Goal: Information Seeking & Learning: Learn about a topic

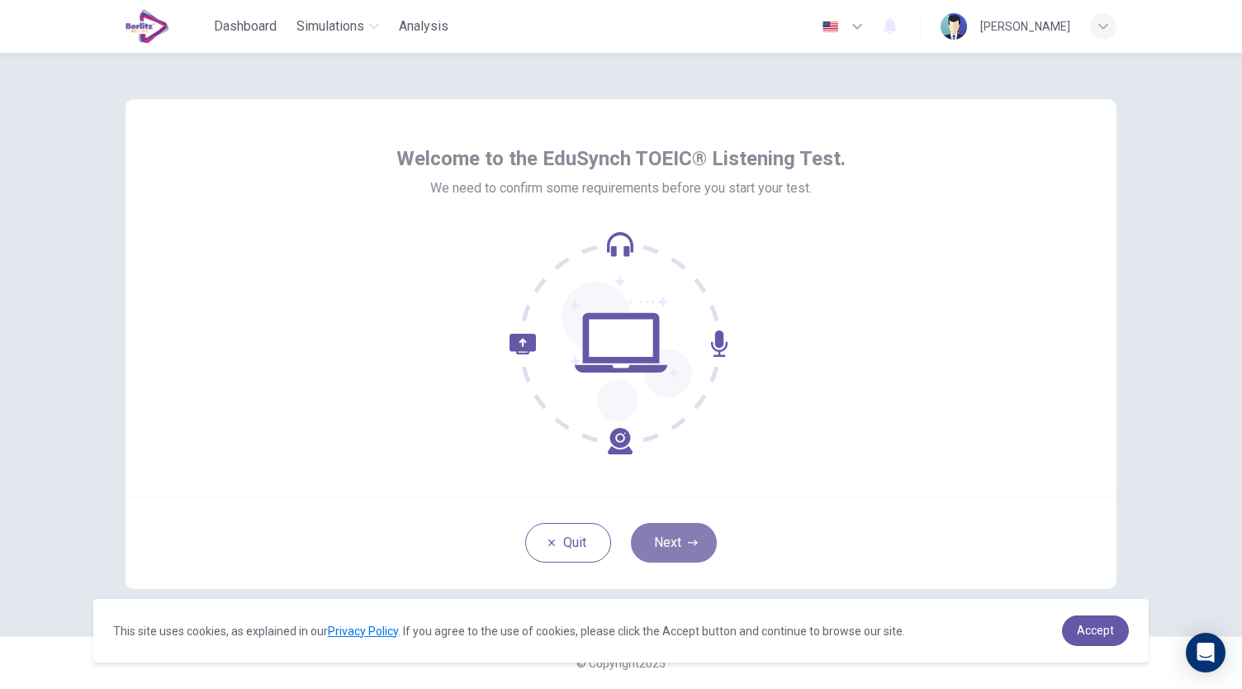
click at [682, 543] on button "Next" at bounding box center [674, 543] width 86 height 40
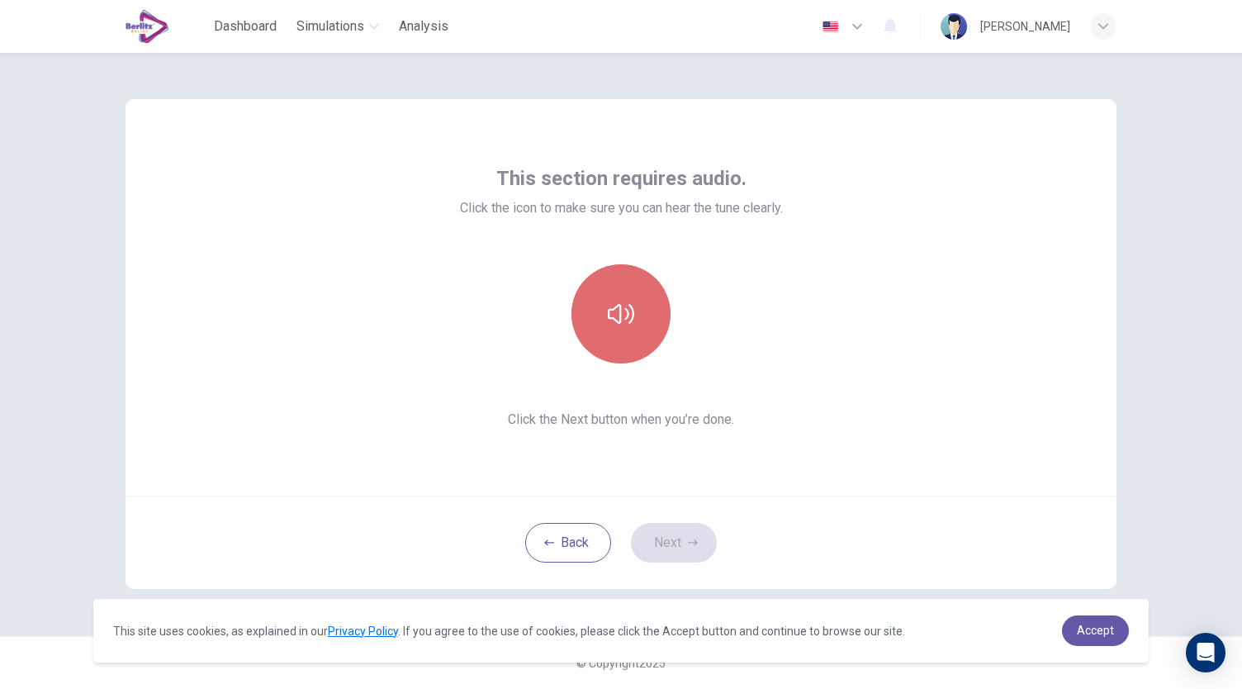
click at [624, 303] on icon "button" at bounding box center [621, 314] width 26 height 26
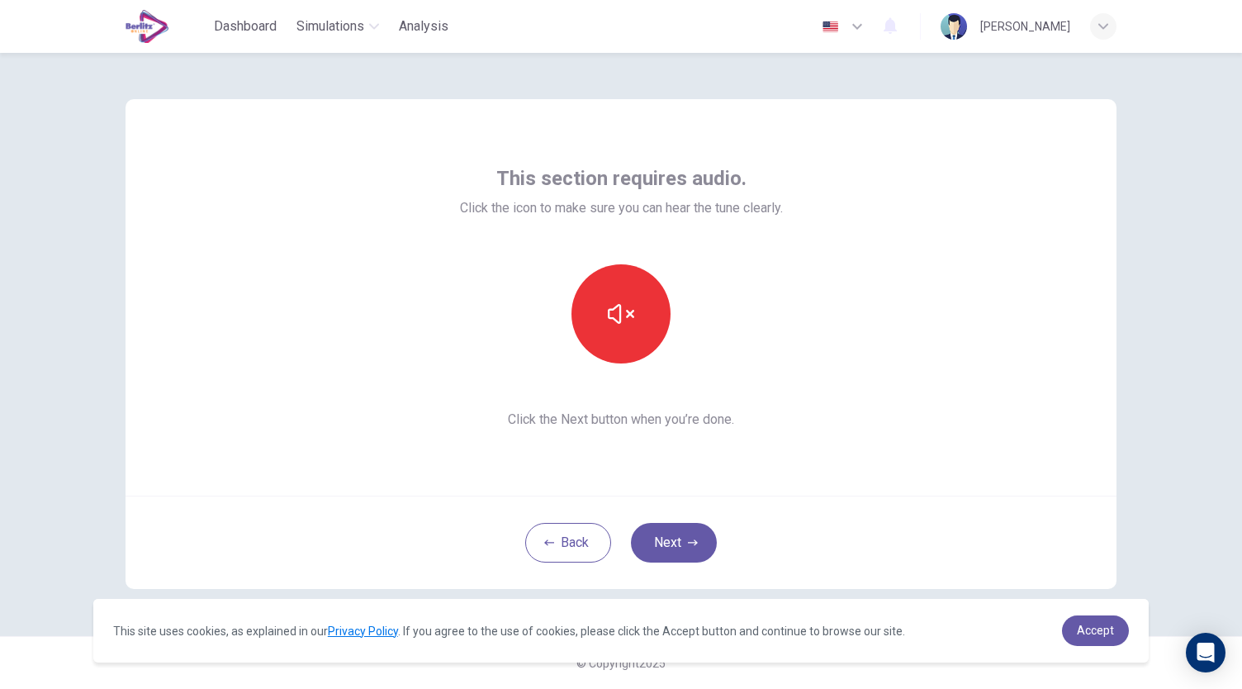
click at [718, 498] on div "Back Next" at bounding box center [621, 542] width 991 height 93
click at [662, 538] on button "Next" at bounding box center [674, 543] width 86 height 40
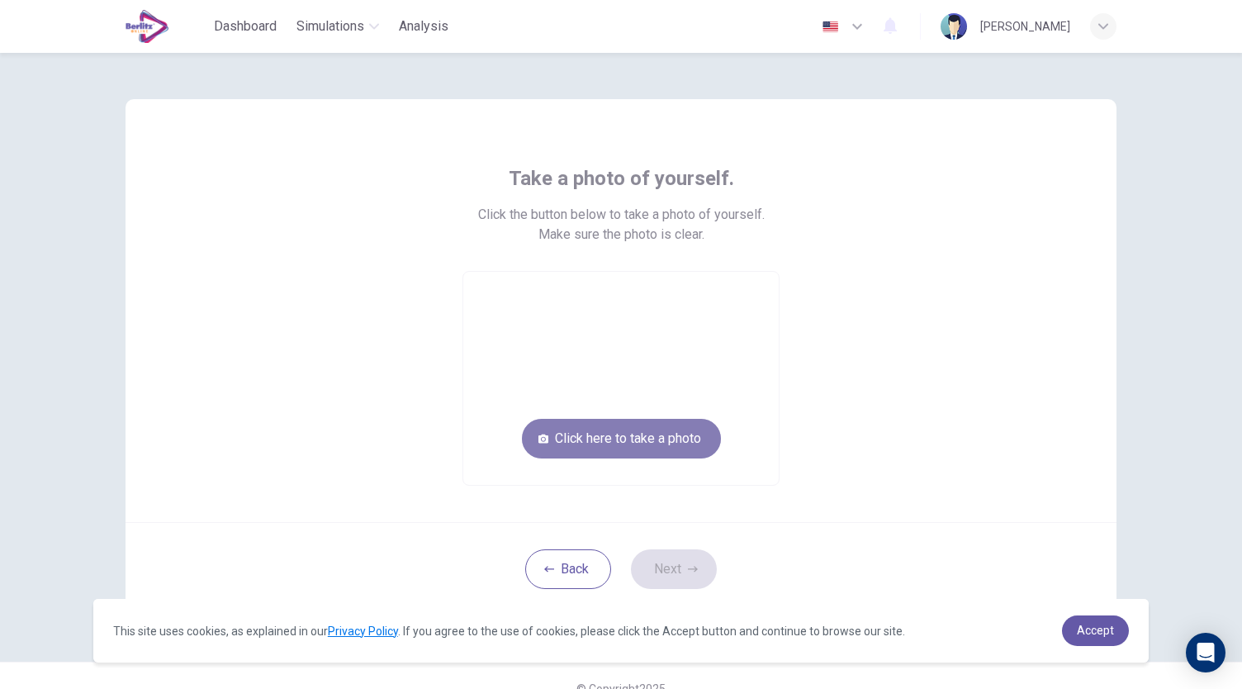
click at [652, 444] on button "Click here to take a photo" at bounding box center [621, 439] width 199 height 40
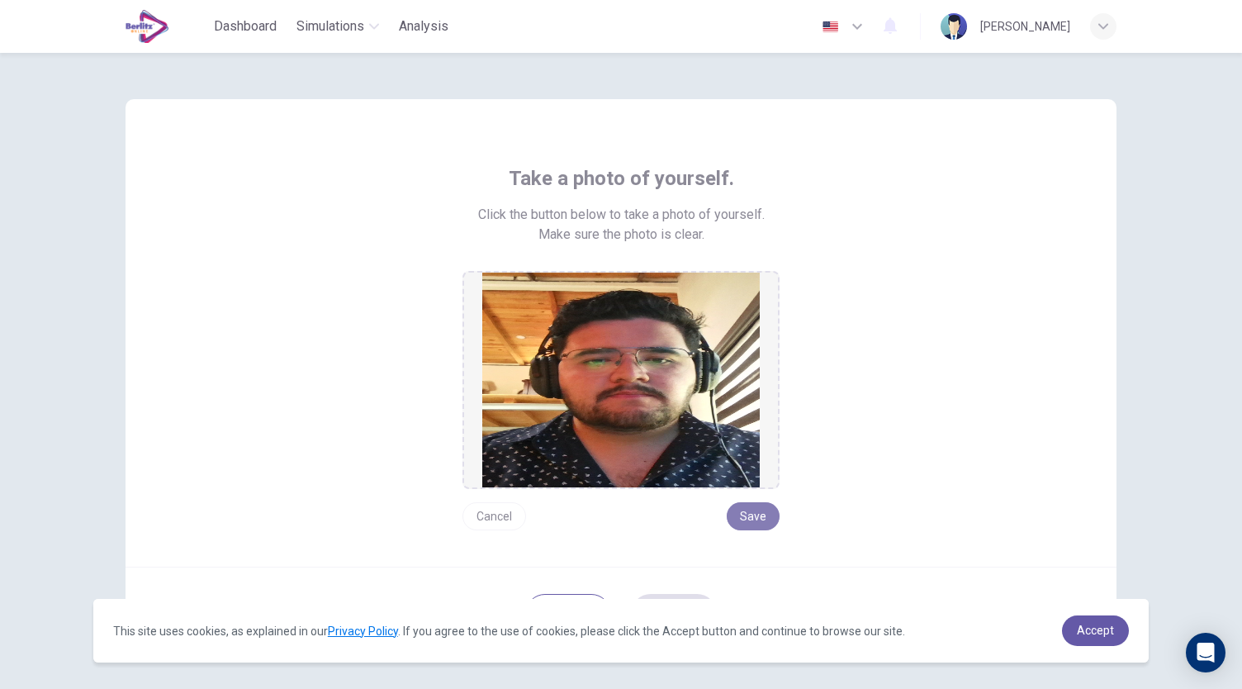
click at [753, 517] on button "Save" at bounding box center [753, 516] width 53 height 28
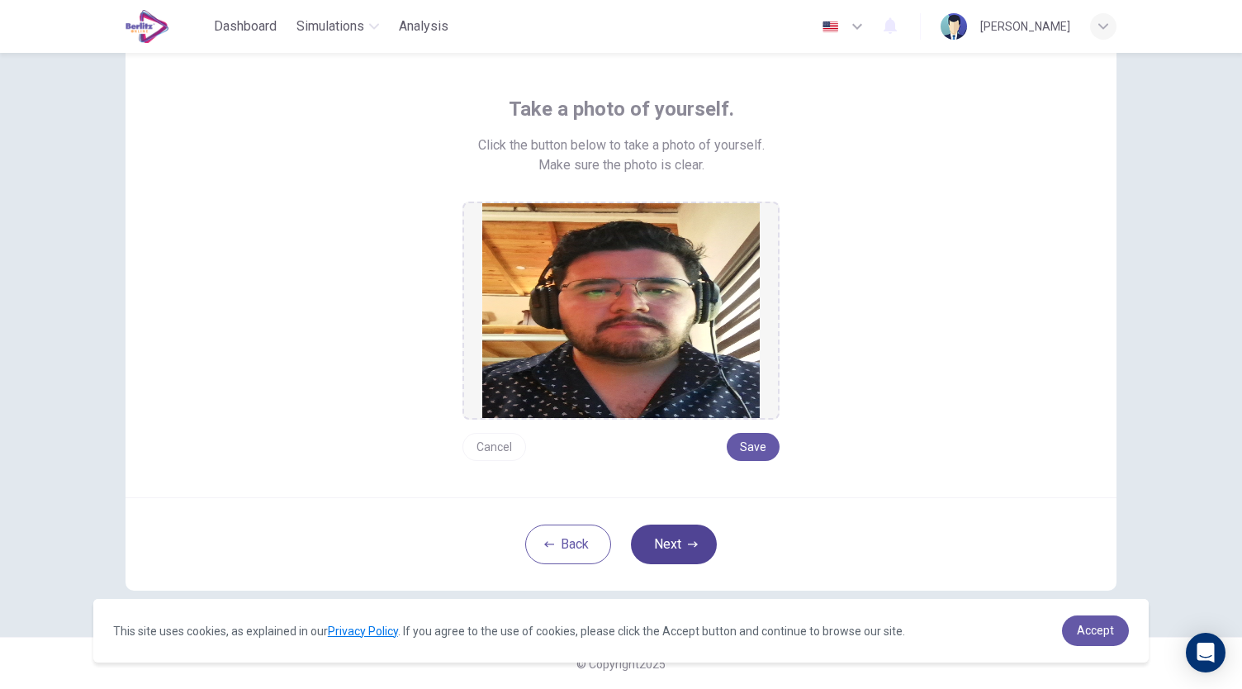
click at [672, 538] on button "Next" at bounding box center [674, 544] width 86 height 40
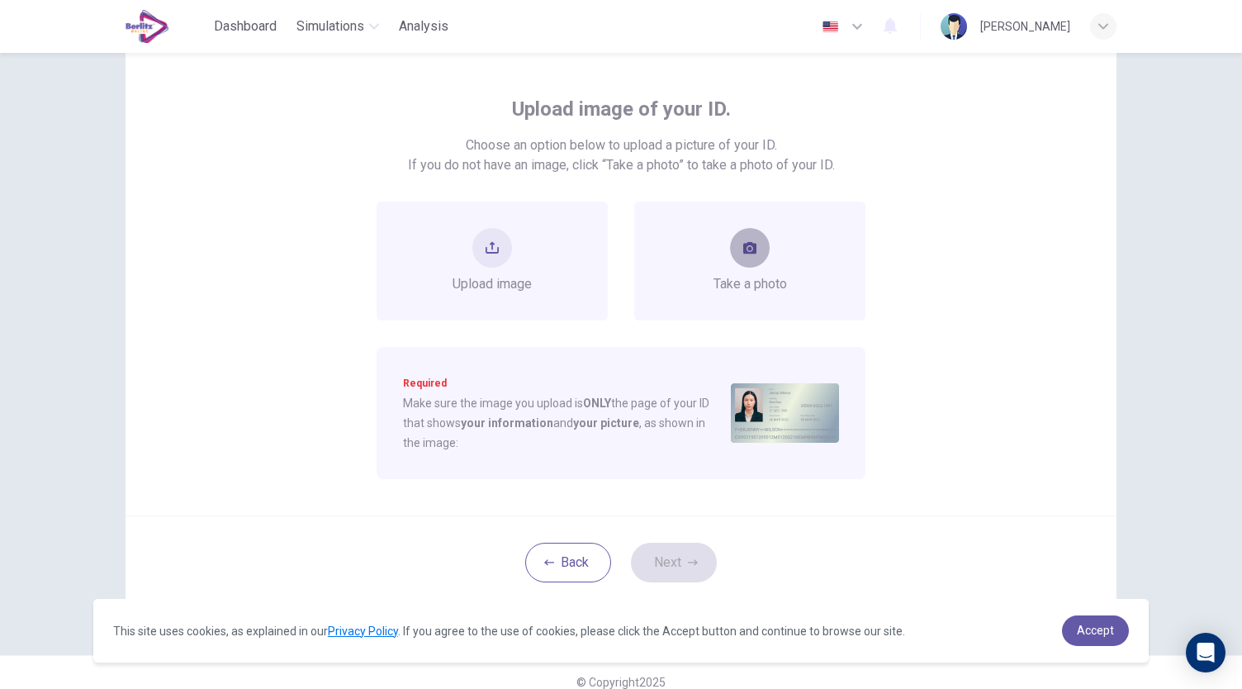
click at [745, 244] on icon "take photo" at bounding box center [749, 248] width 13 height 12
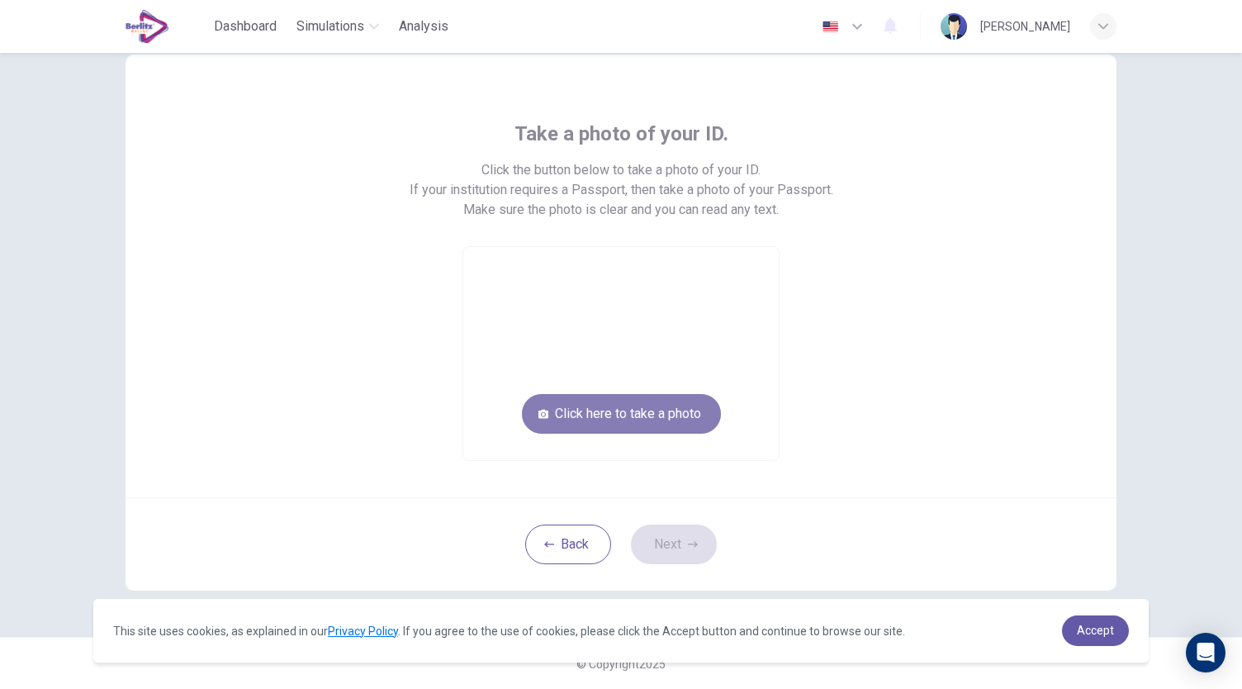
click at [697, 405] on button "Click here to take a photo" at bounding box center [621, 414] width 199 height 40
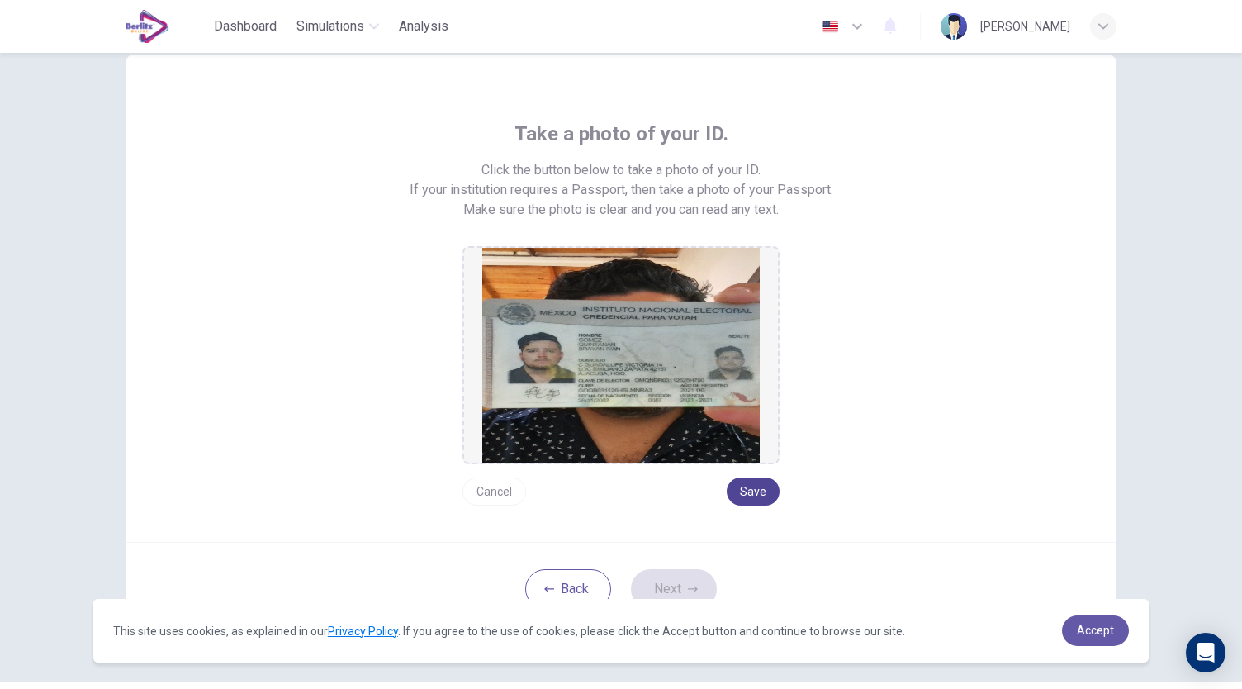
click at [752, 489] on button "Save" at bounding box center [753, 491] width 53 height 28
click at [659, 586] on button "Next" at bounding box center [674, 589] width 86 height 40
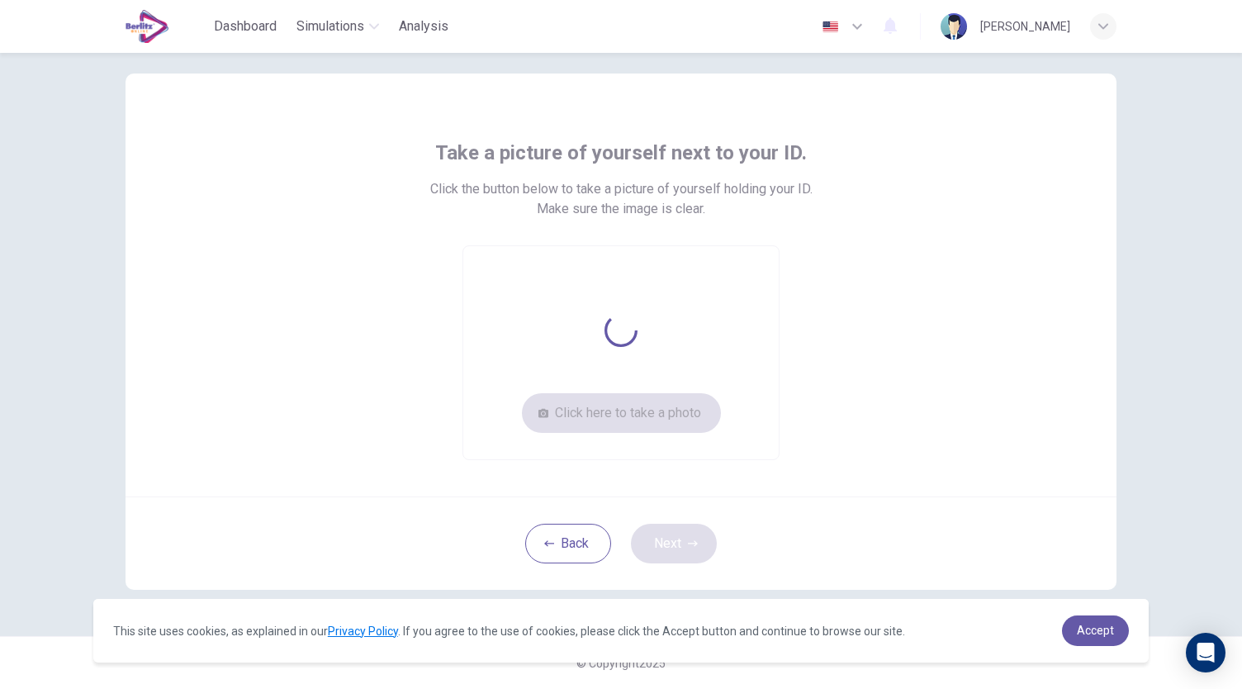
scroll to position [25, 0]
click at [677, 410] on button "Click here to take a photo" at bounding box center [621, 414] width 199 height 40
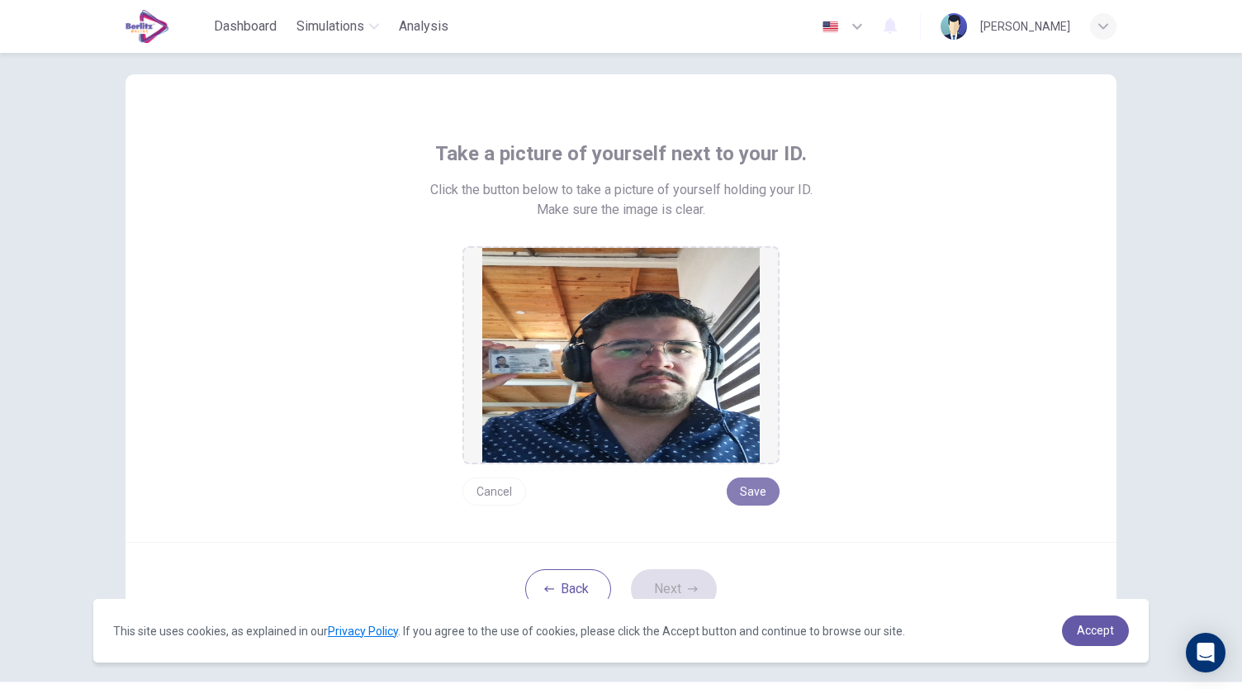
click at [755, 483] on button "Save" at bounding box center [753, 491] width 53 height 28
click at [669, 582] on button "Next" at bounding box center [674, 589] width 86 height 40
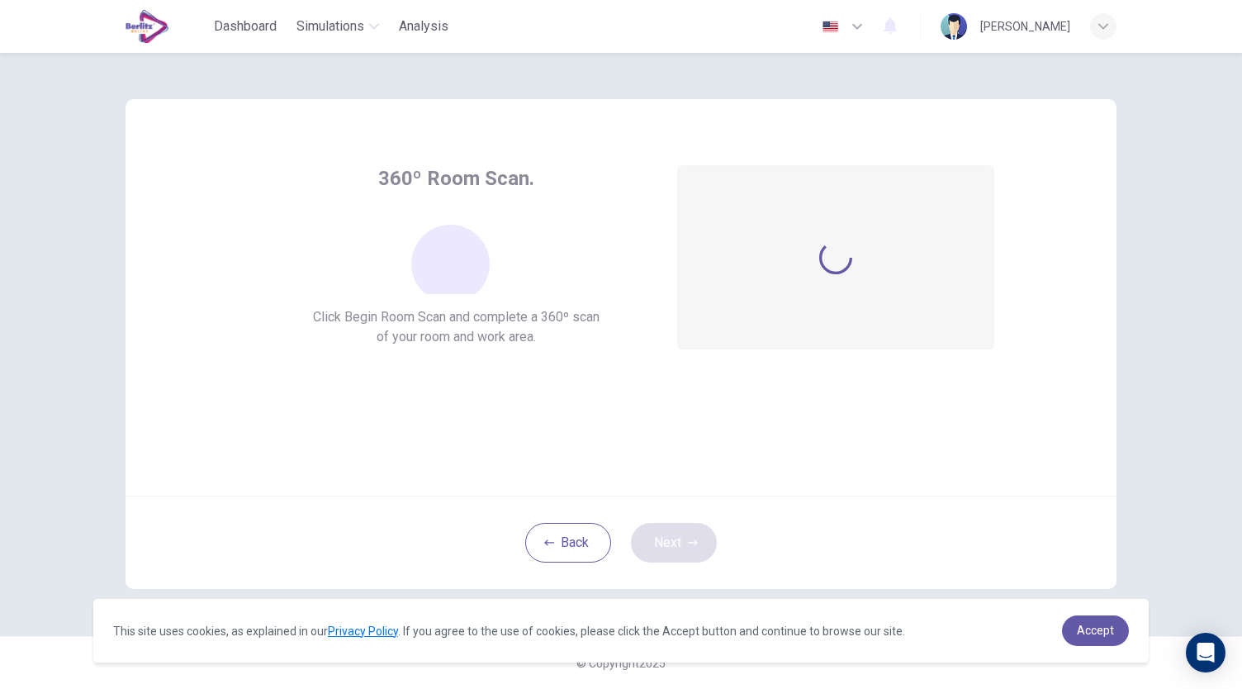
scroll to position [0, 0]
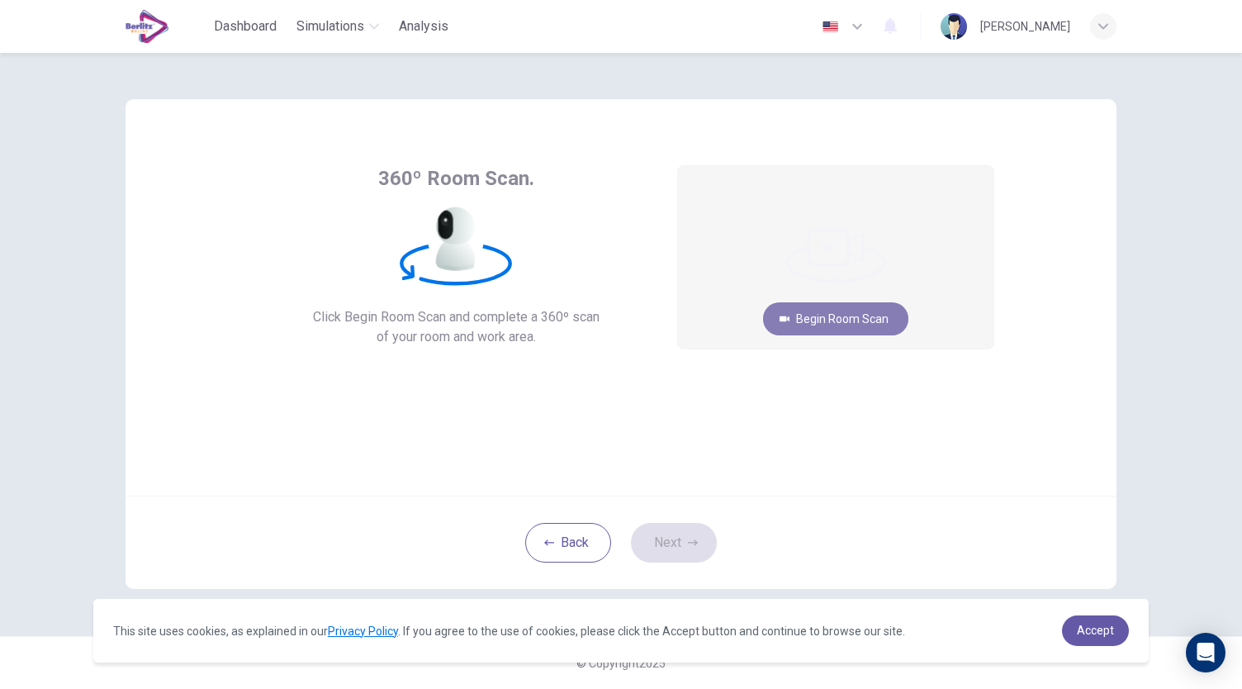
click at [851, 316] on button "Begin Room Scan" at bounding box center [835, 318] width 145 height 33
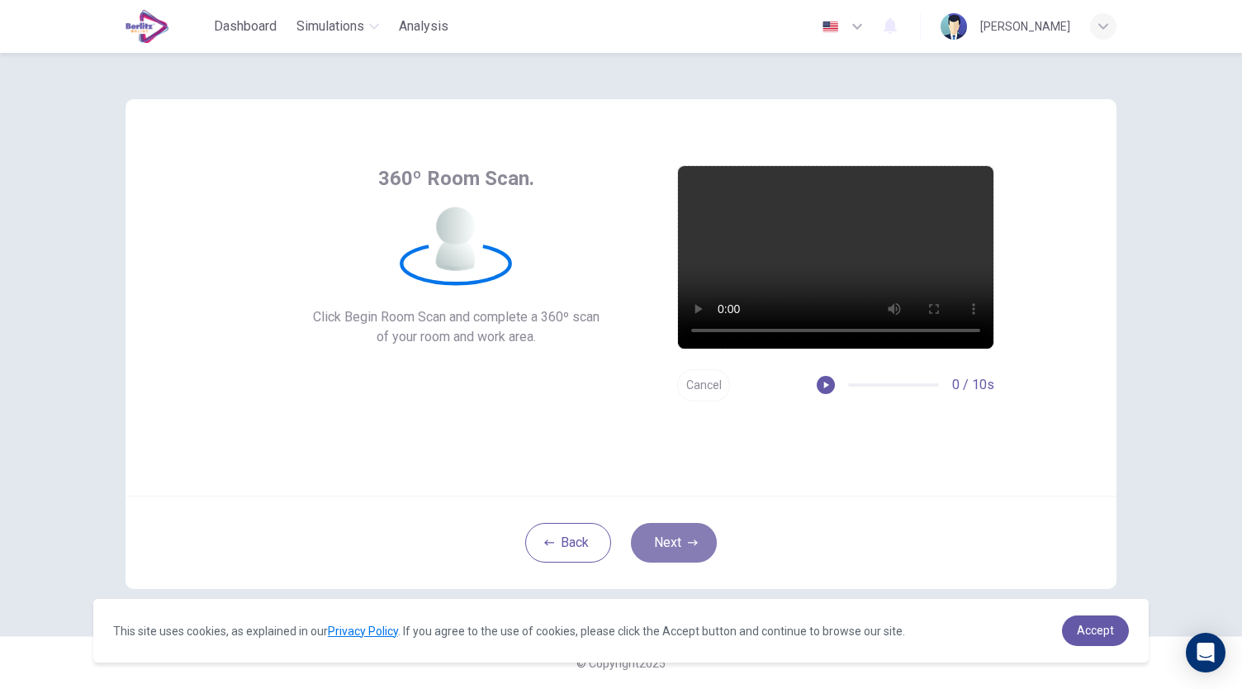
click at [682, 536] on button "Next" at bounding box center [674, 543] width 86 height 40
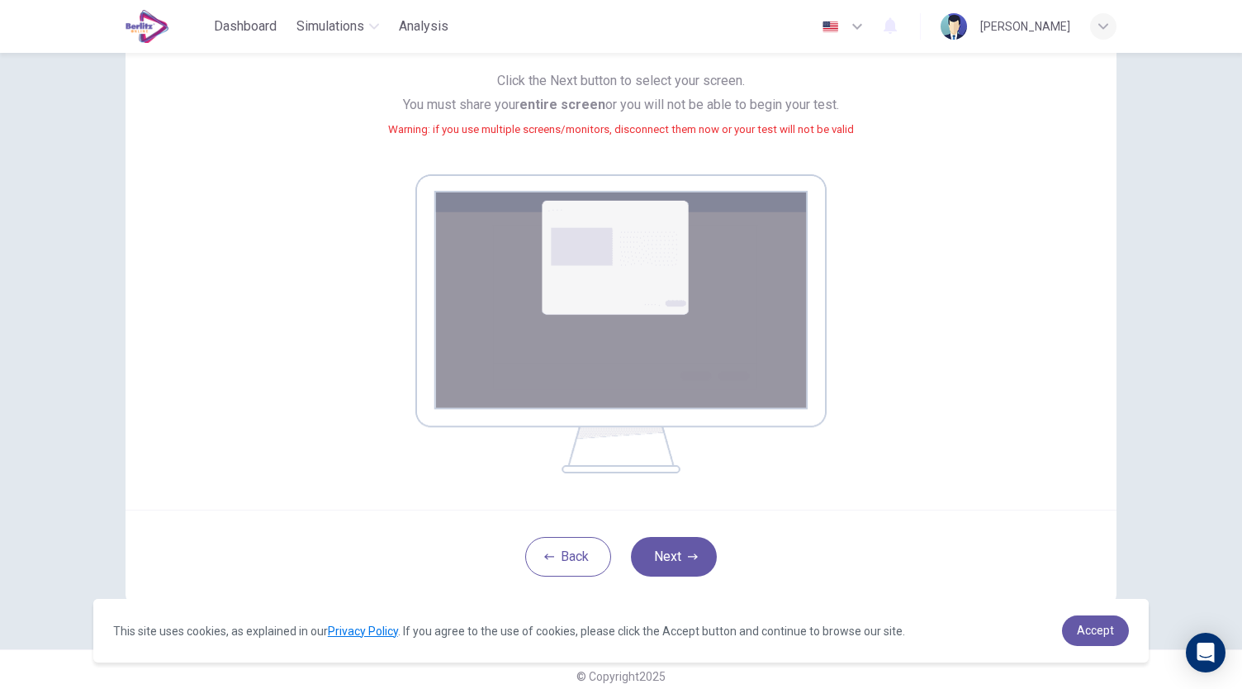
scroll to position [168, 0]
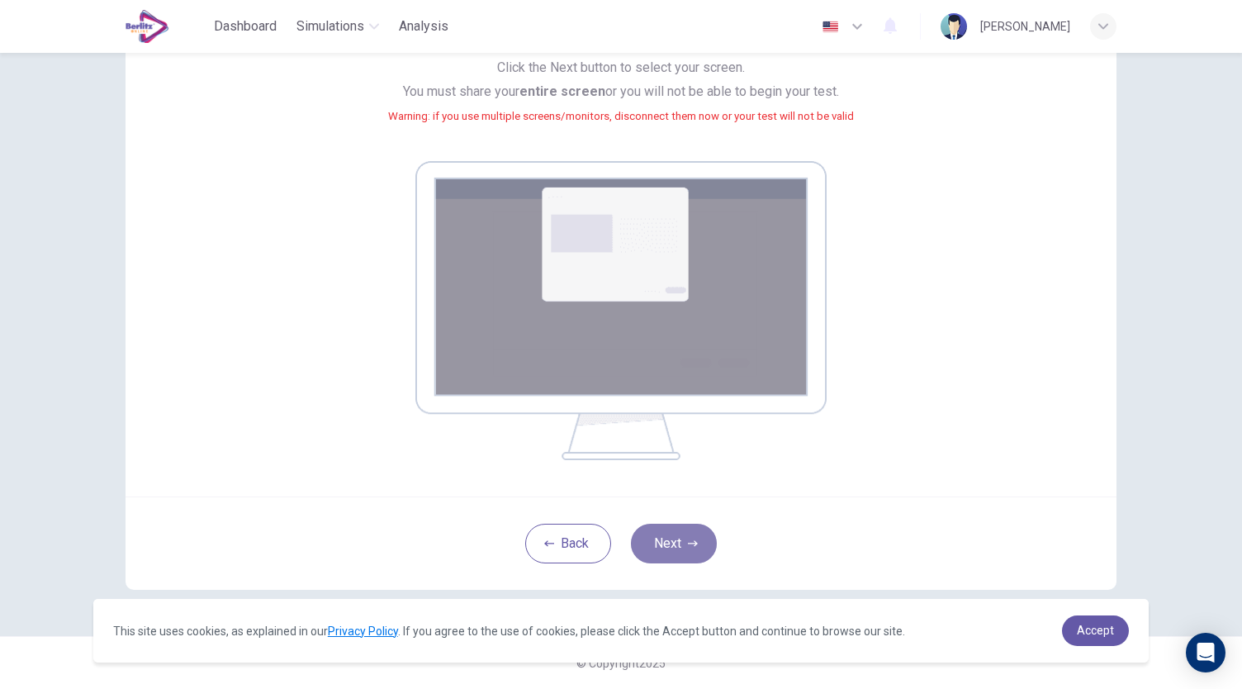
click at [676, 541] on button "Next" at bounding box center [674, 544] width 86 height 40
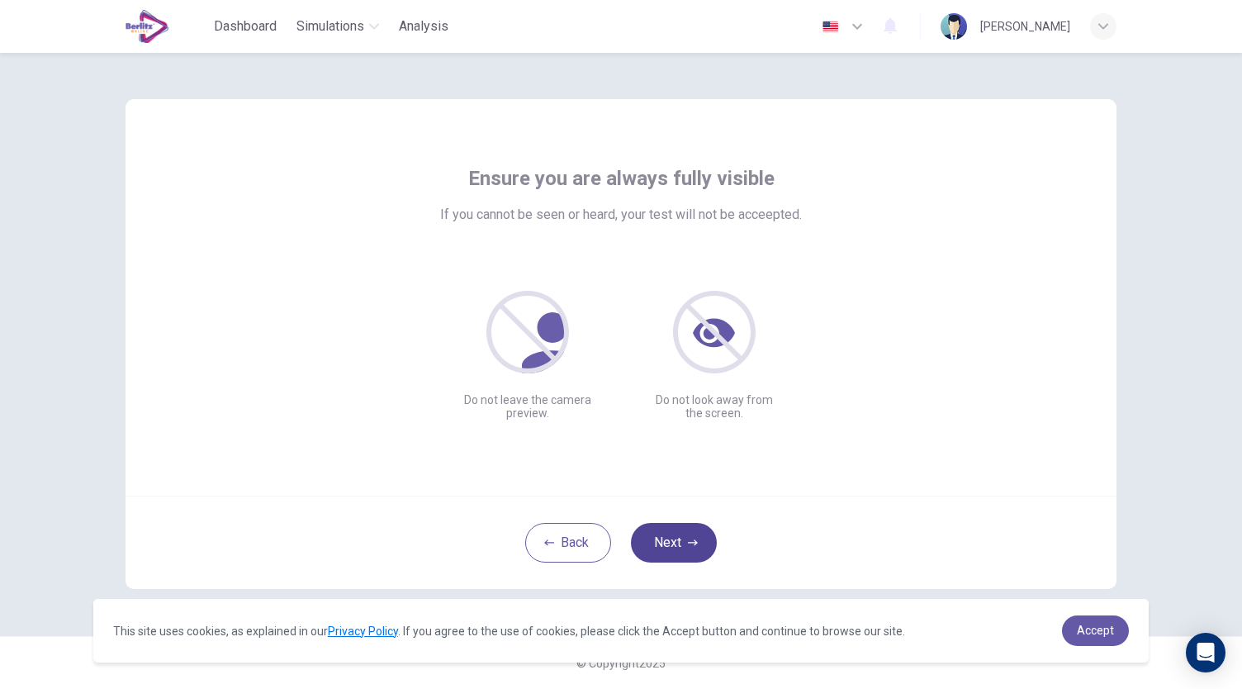
click at [685, 546] on button "Next" at bounding box center [674, 543] width 86 height 40
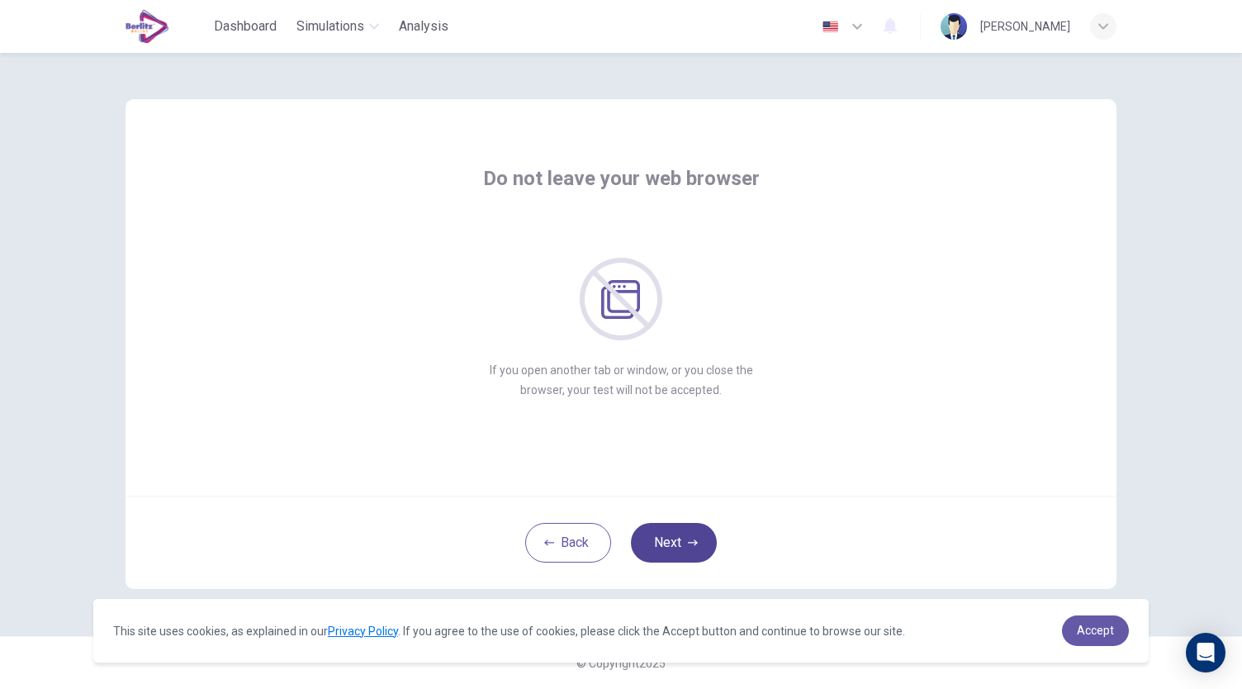
click at [685, 546] on button "Next" at bounding box center [674, 543] width 86 height 40
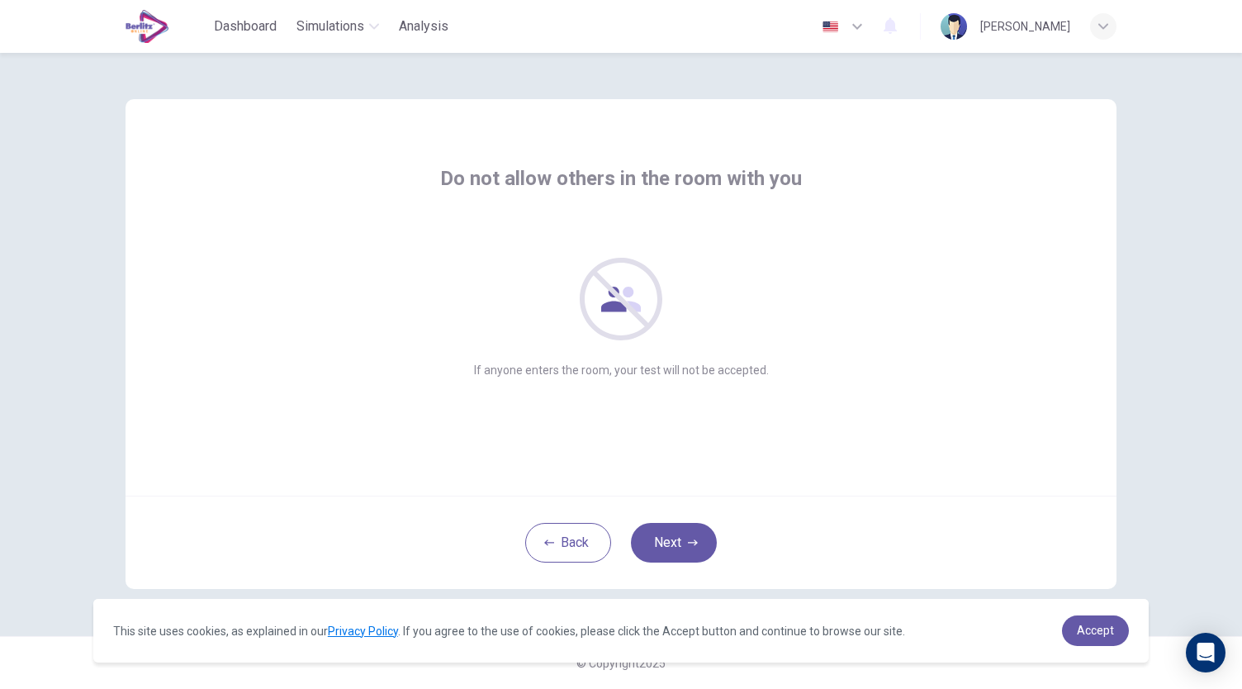
click at [847, 26] on icon "button" at bounding box center [857, 27] width 20 height 20
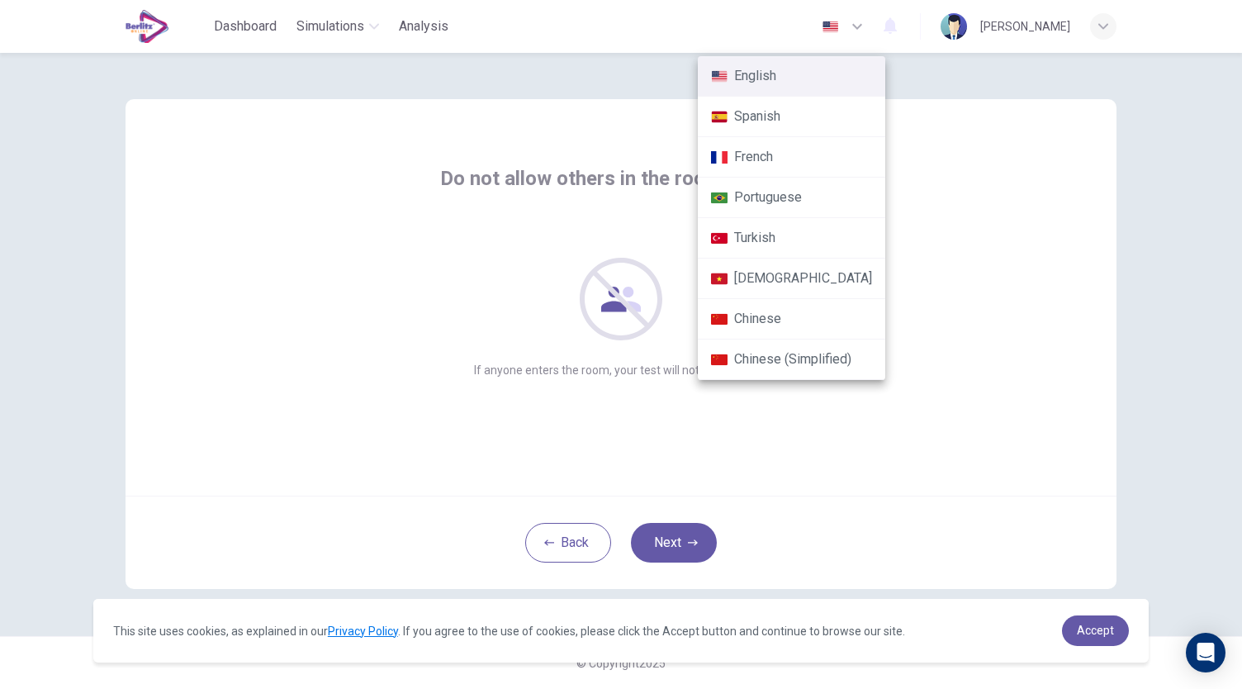
click at [774, 116] on li "Spanish" at bounding box center [791, 117] width 187 height 40
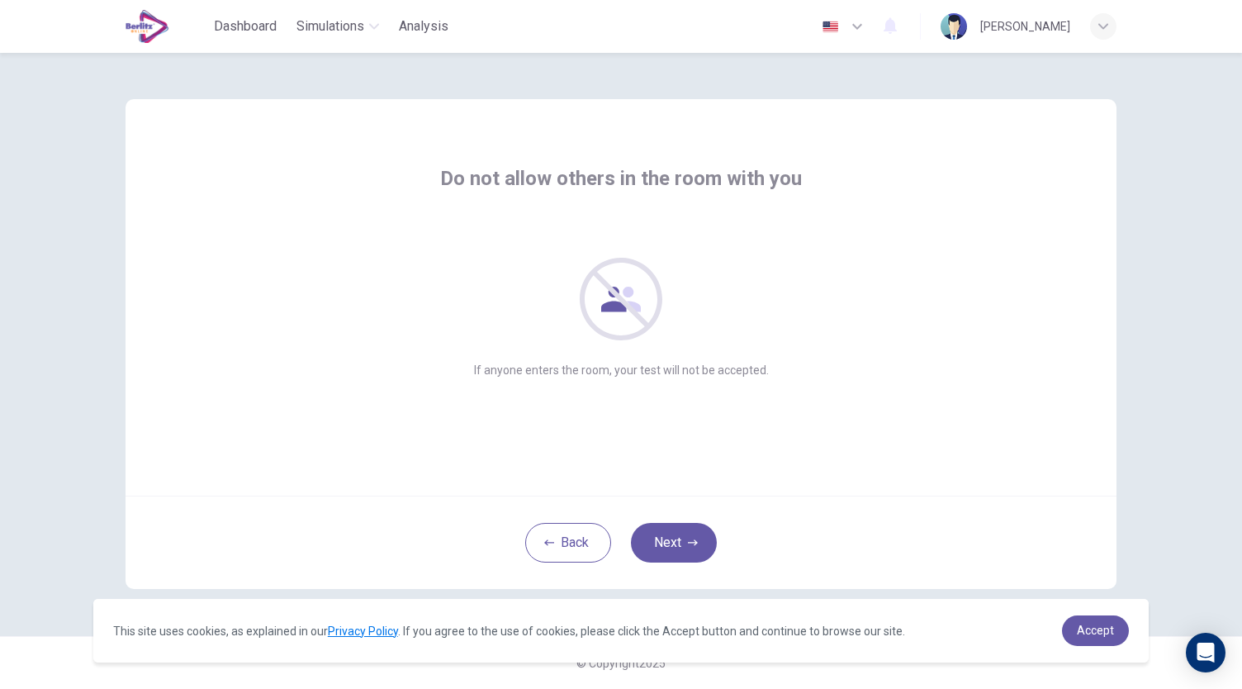
type input "**"
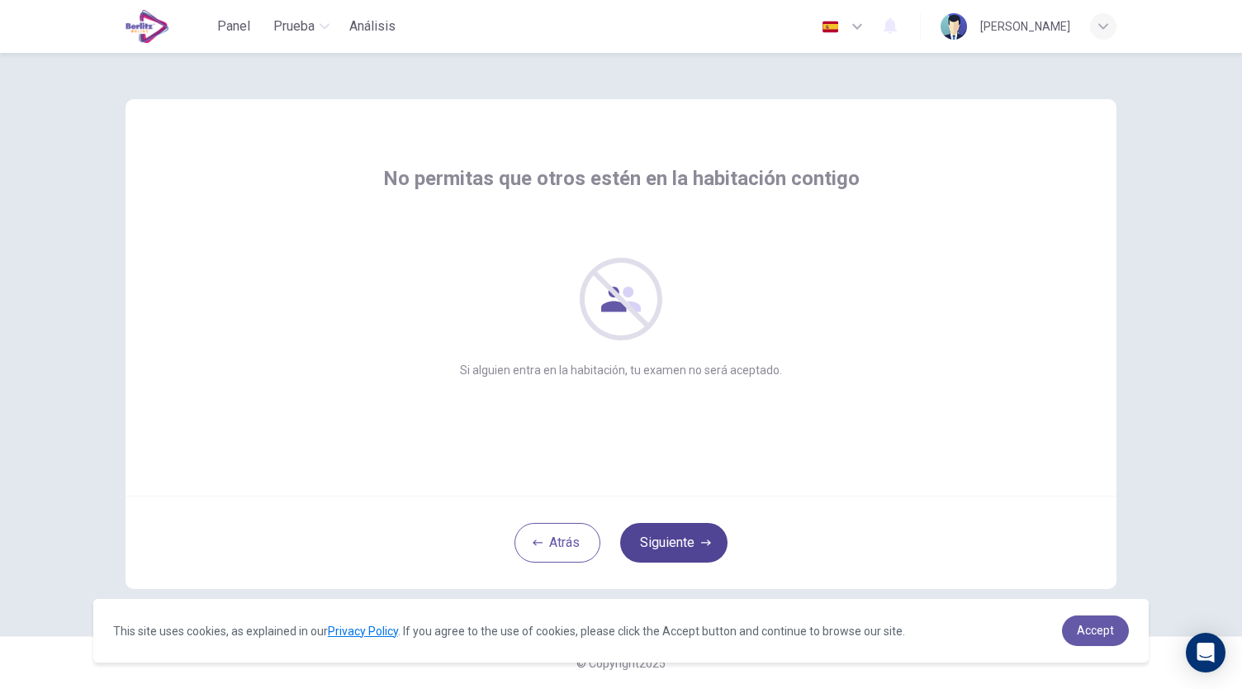
click at [680, 551] on button "Siguiente" at bounding box center [673, 543] width 107 height 40
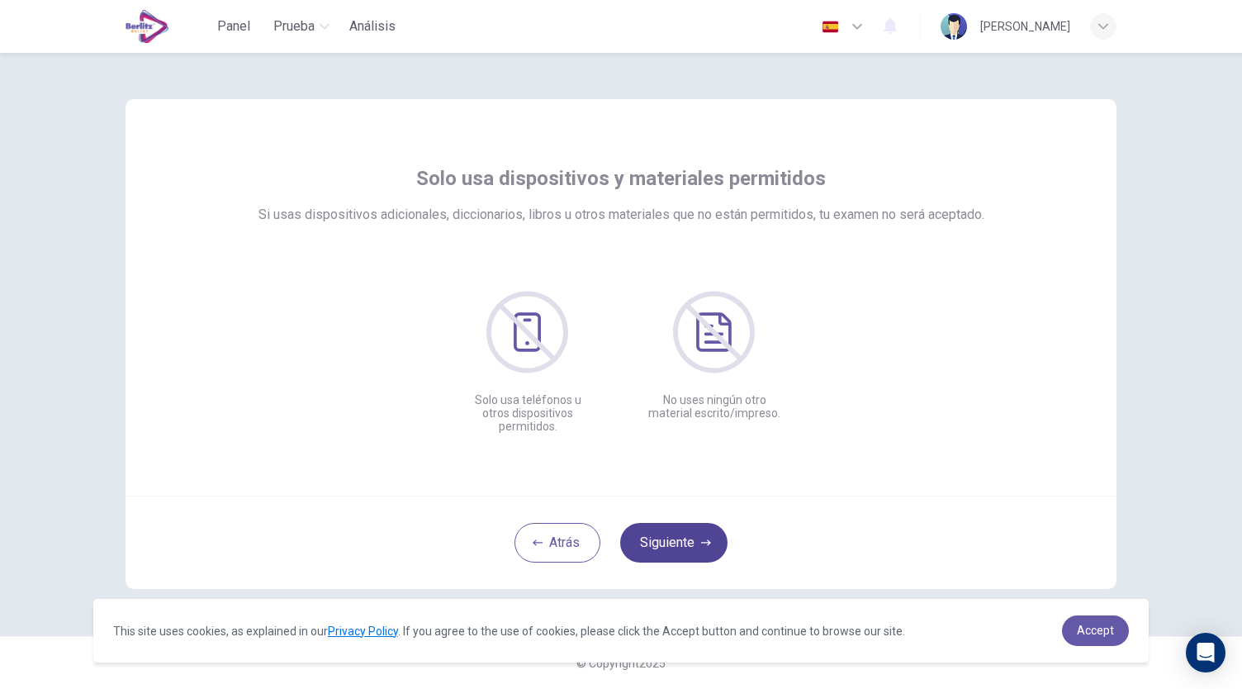
click at [680, 551] on button "Siguiente" at bounding box center [673, 543] width 107 height 40
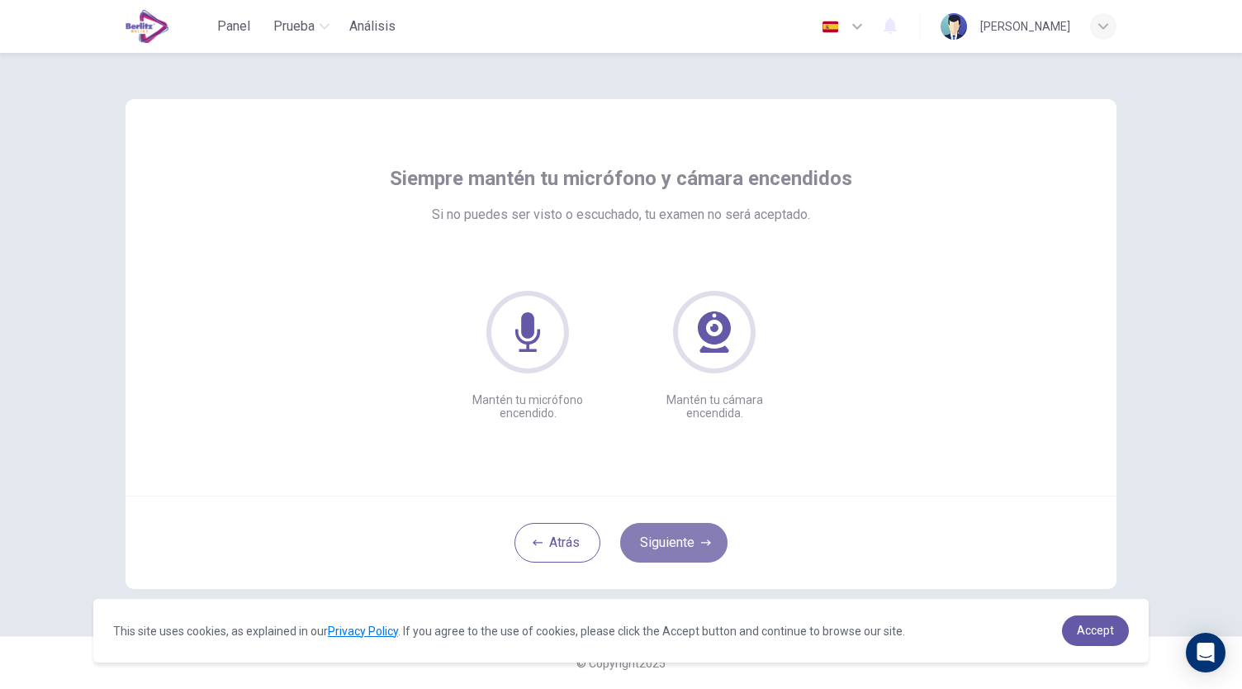
click at [680, 551] on button "Siguiente" at bounding box center [673, 543] width 107 height 40
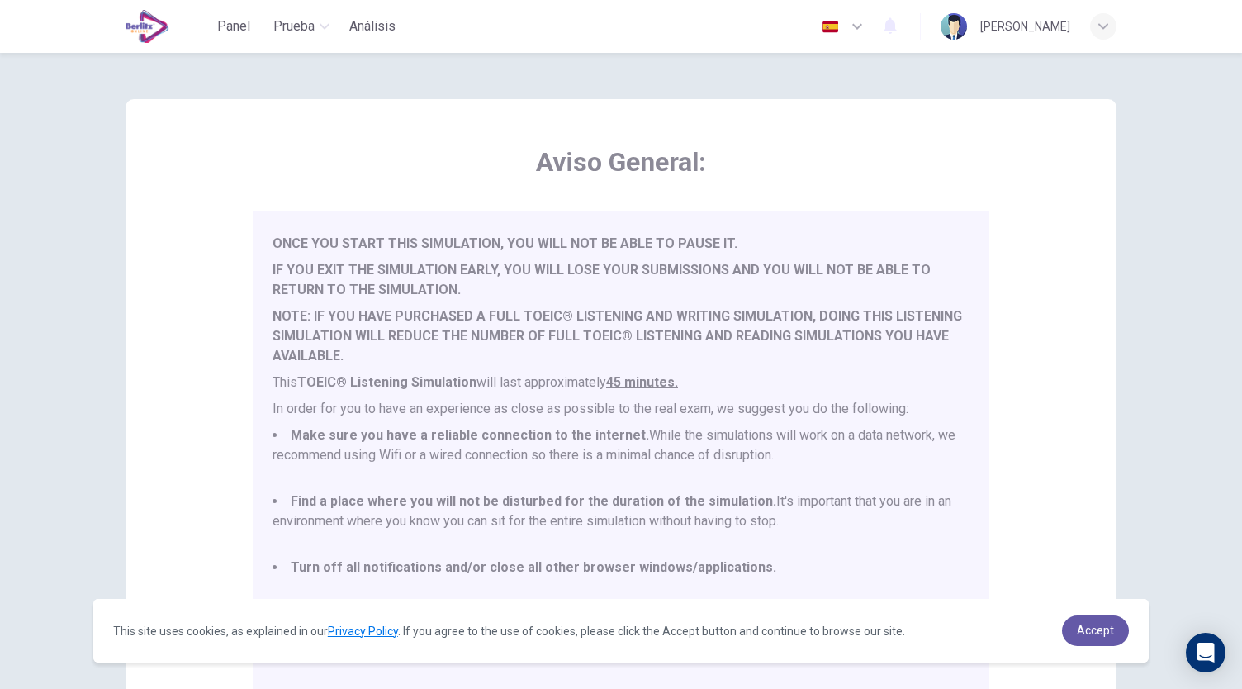
scroll to position [43, 0]
click at [1117, 636] on link "Accept" at bounding box center [1095, 630] width 67 height 31
click at [1093, 633] on span "Accept" at bounding box center [1095, 630] width 37 height 13
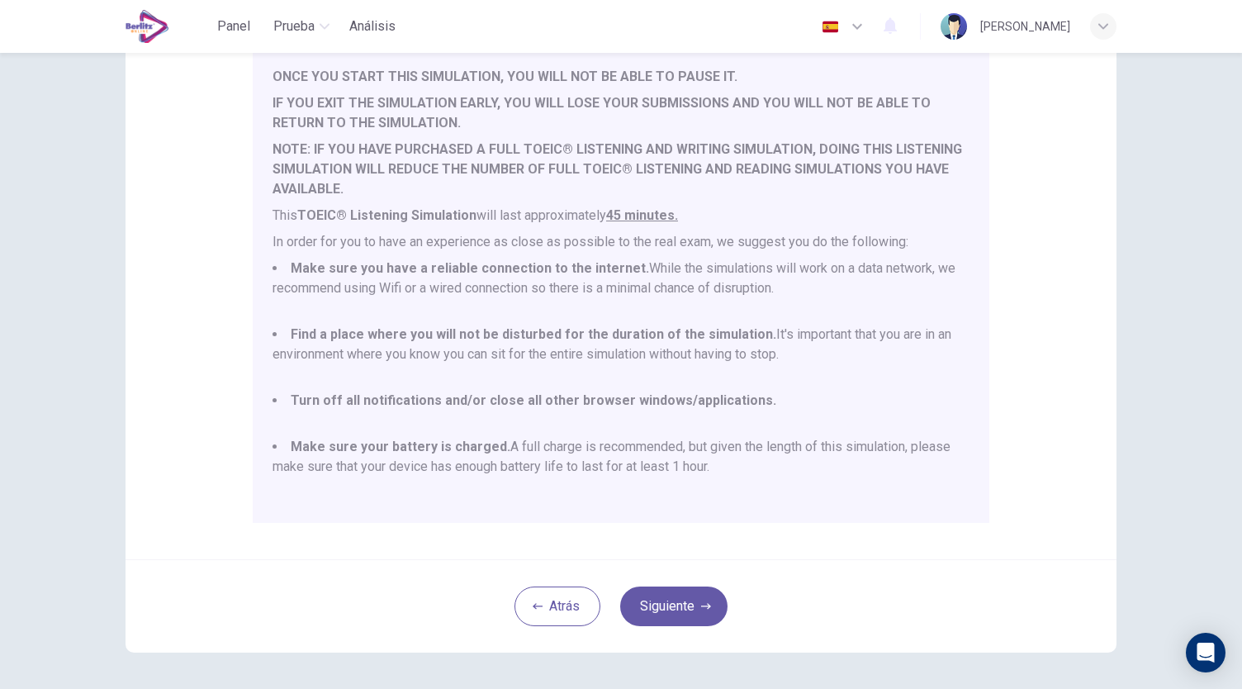
scroll to position [230, 0]
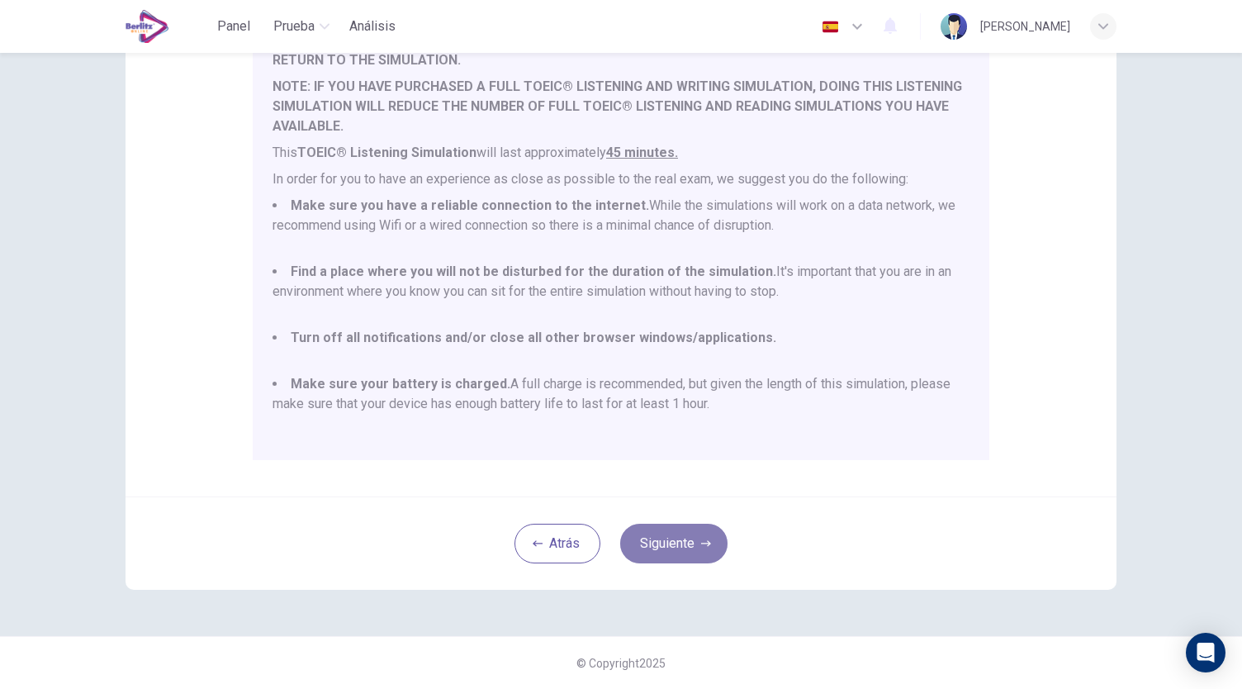
click at [654, 538] on button "Siguiente" at bounding box center [673, 544] width 107 height 40
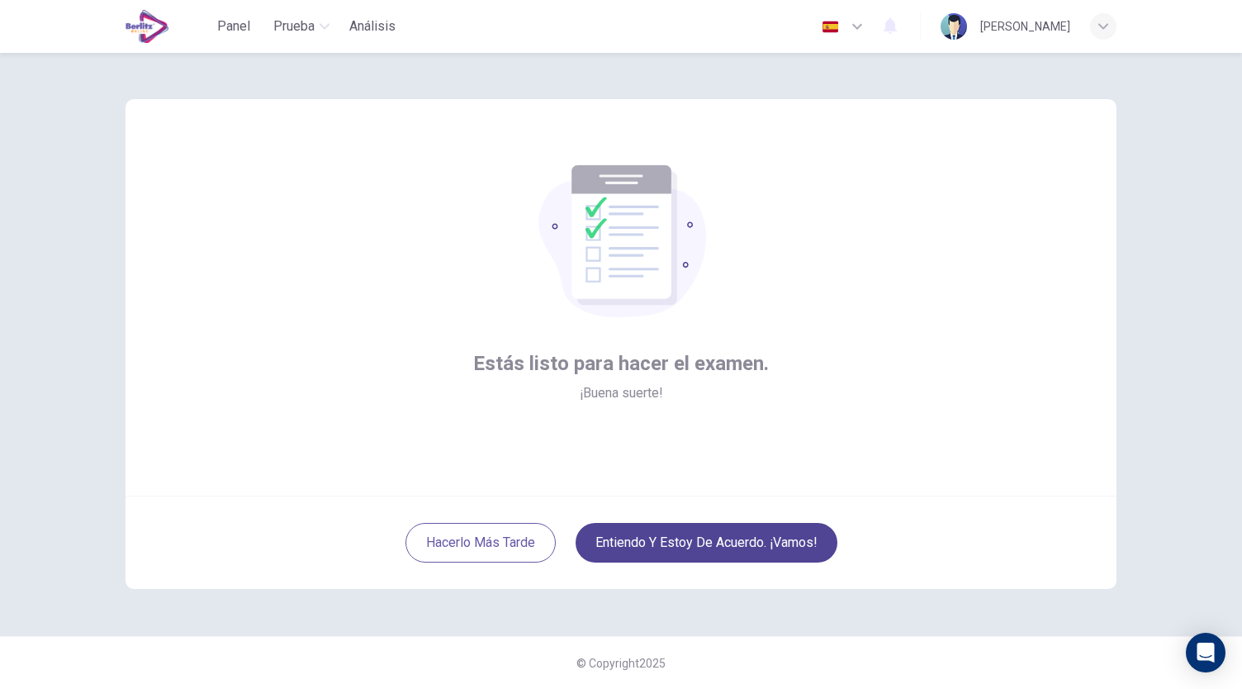
click at [653, 545] on button "Entiendo y estoy de acuerdo. ¡Vamos!" at bounding box center [707, 543] width 262 height 40
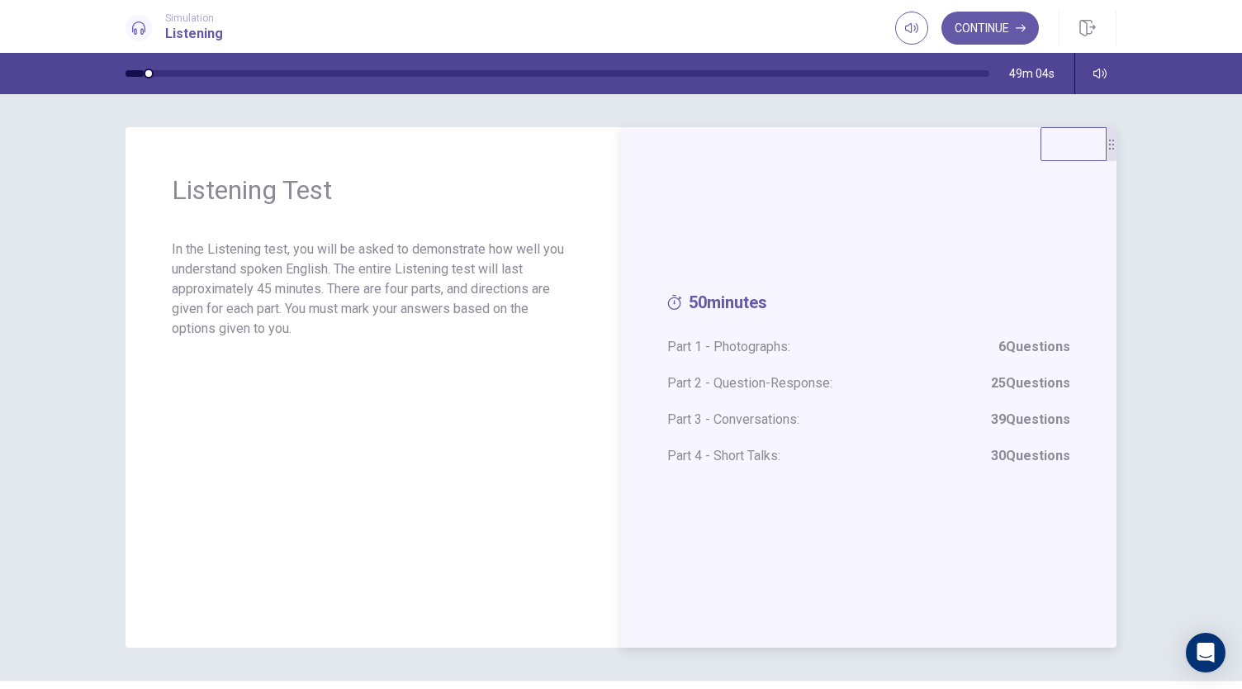
click at [728, 344] on span "Part 1 - Photographs: 6 Questions" at bounding box center [868, 347] width 403 height 20
drag, startPoint x: 1024, startPoint y: 341, endPoint x: 455, endPoint y: 246, distance: 576.9
click at [1024, 342] on strong "6 Questions" at bounding box center [1034, 347] width 72 height 20
click at [263, 195] on span "Listening Test" at bounding box center [373, 189] width 403 height 33
click at [717, 304] on span "50 minutes" at bounding box center [868, 306] width 403 height 28
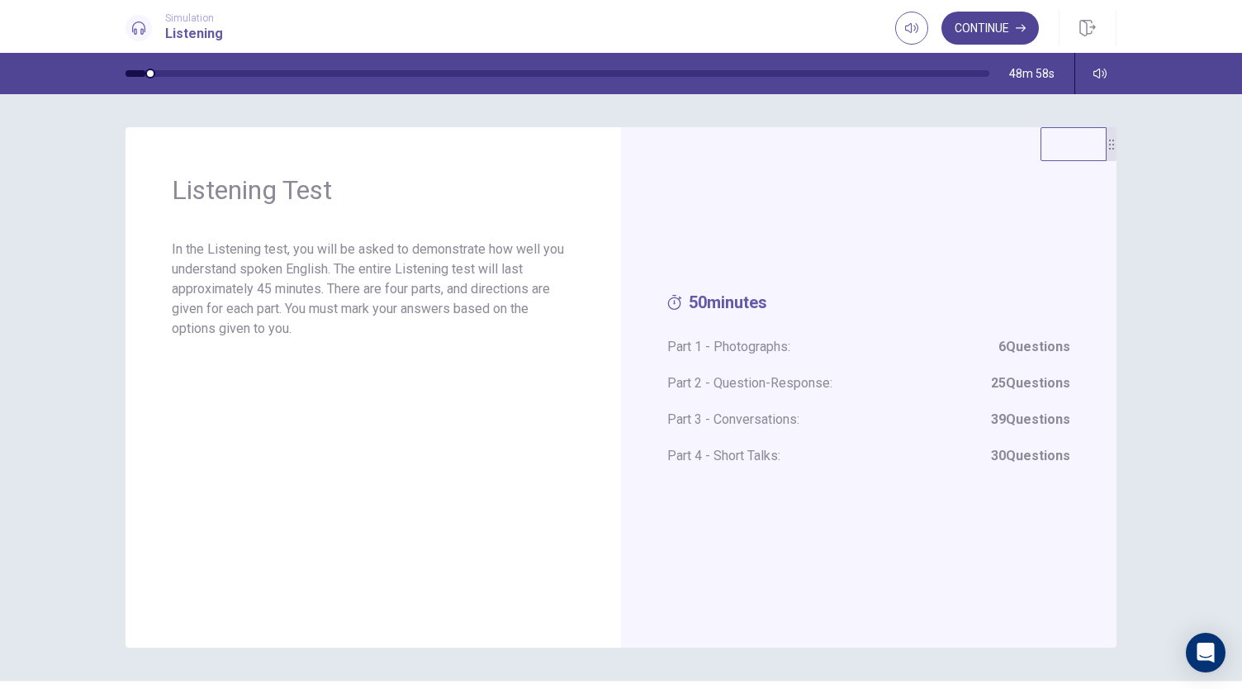
click at [985, 31] on button "Continue" at bounding box center [989, 28] width 97 height 33
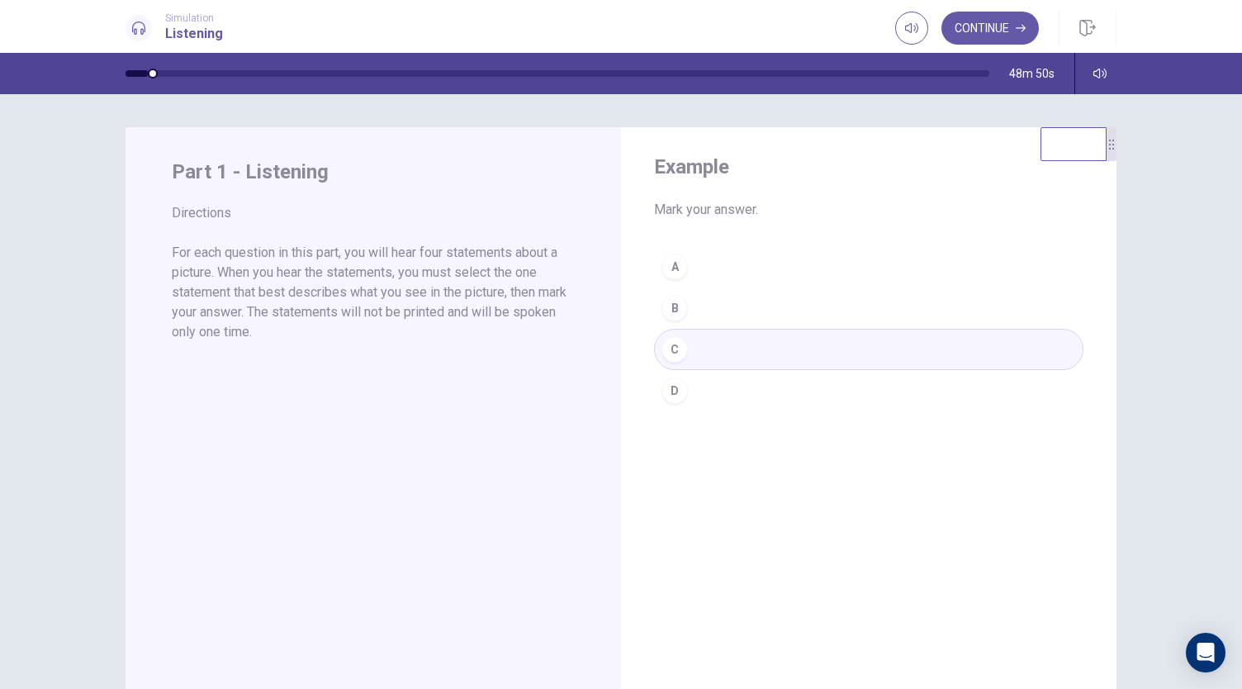
click at [674, 349] on div "A B C D" at bounding box center [868, 328] width 429 height 165
click at [679, 339] on div "A B C D" at bounding box center [868, 328] width 429 height 165
click at [989, 27] on button "Continue" at bounding box center [989, 28] width 97 height 33
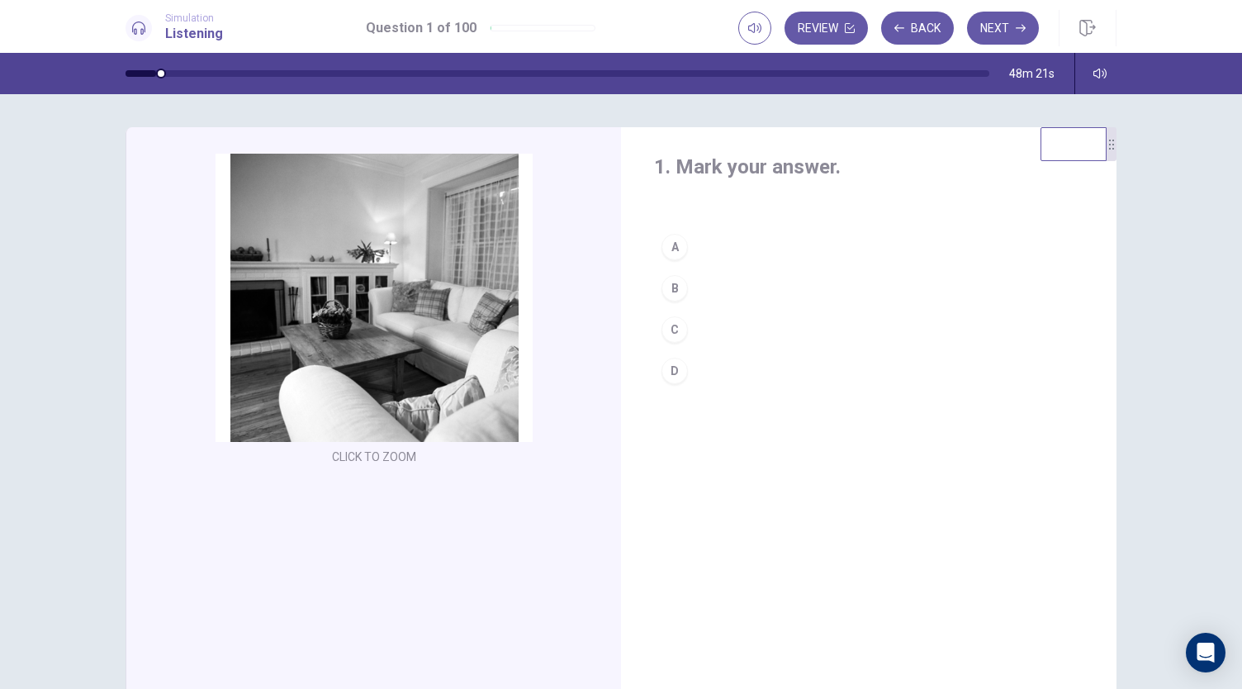
click at [676, 290] on div "B" at bounding box center [675, 288] width 26 height 26
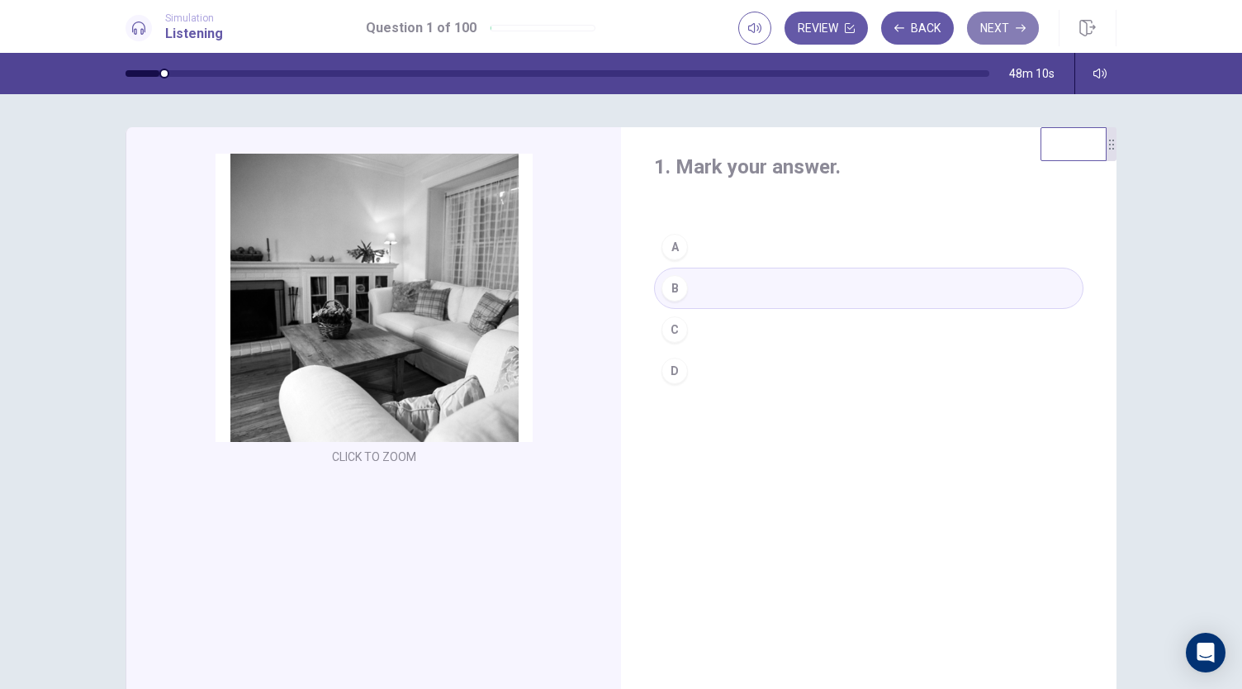
click at [1006, 27] on button "Next" at bounding box center [1003, 28] width 72 height 33
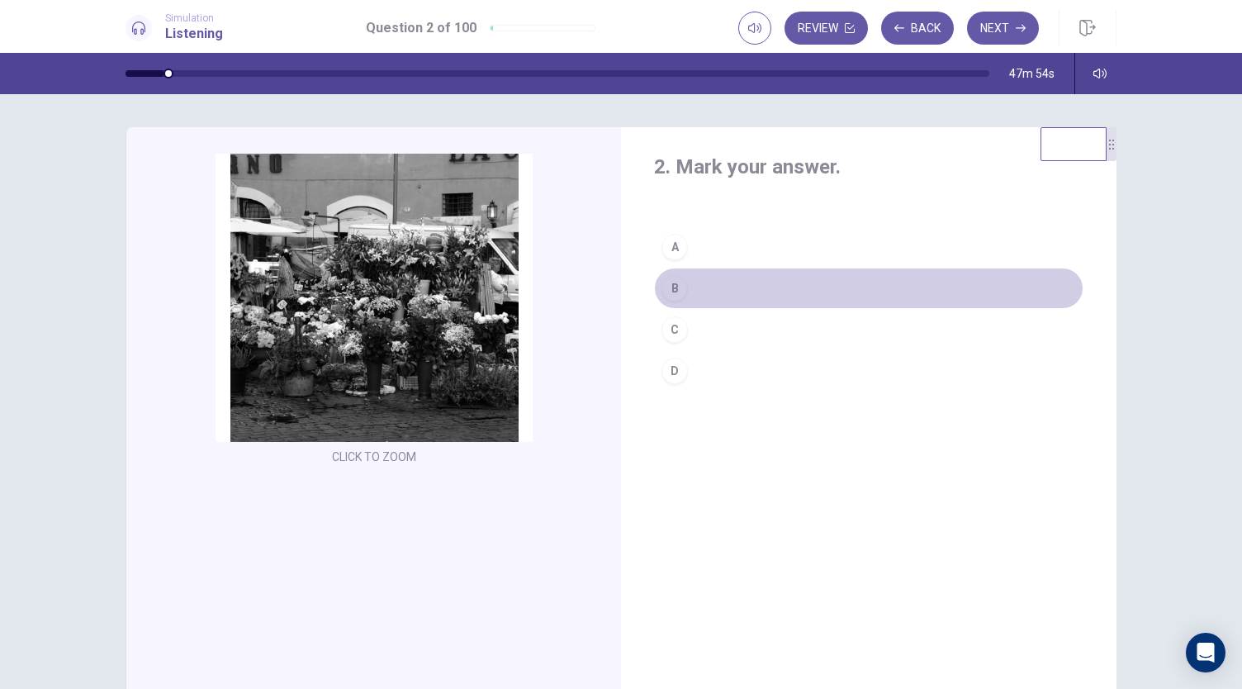
click at [674, 288] on div "B" at bounding box center [675, 288] width 26 height 26
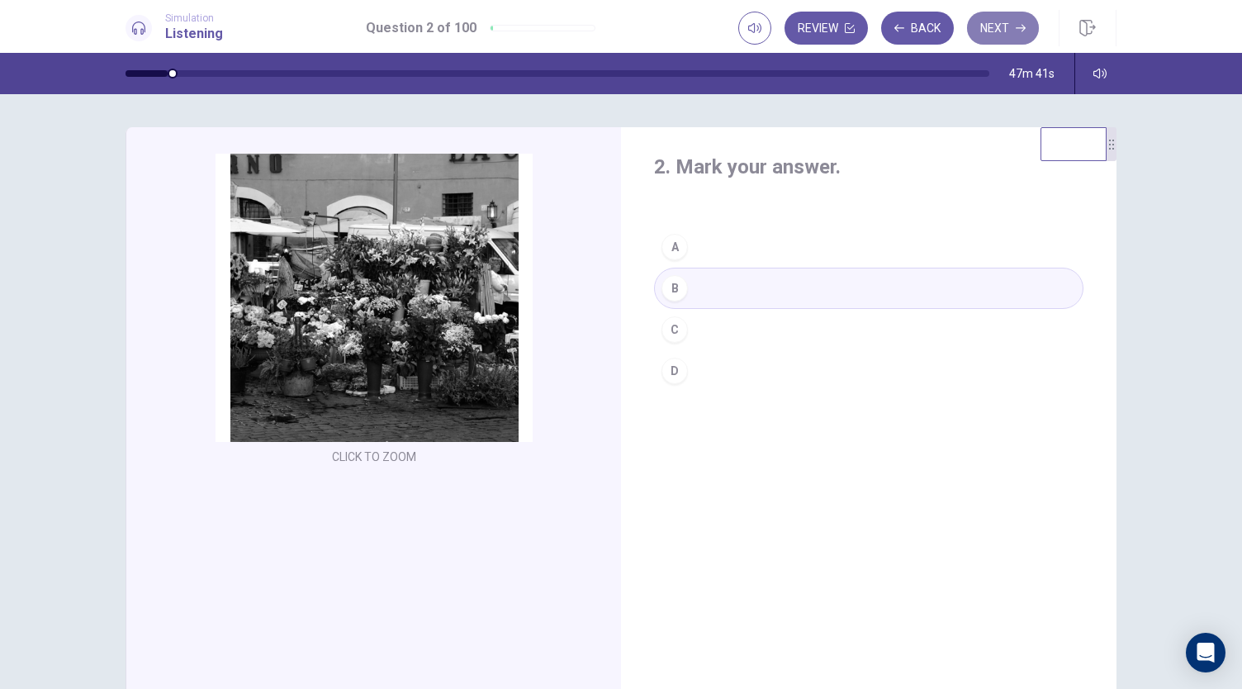
click at [988, 31] on button "Next" at bounding box center [1003, 28] width 72 height 33
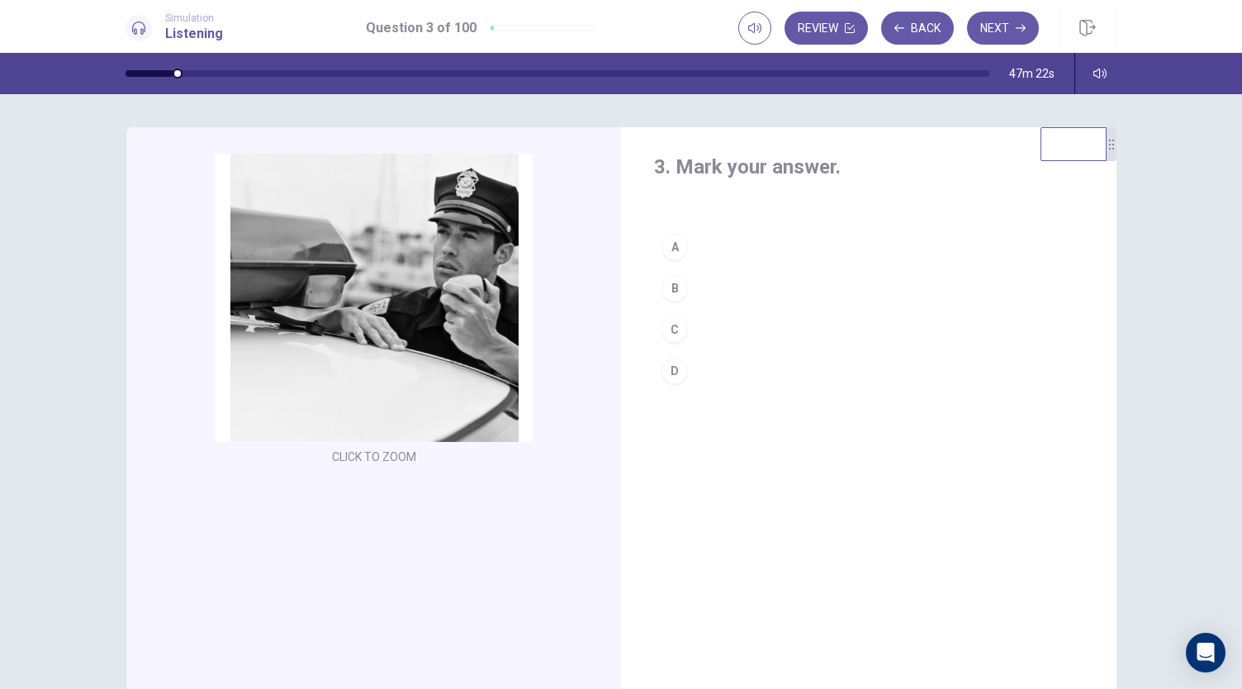
click at [674, 369] on div "D" at bounding box center [675, 371] width 26 height 26
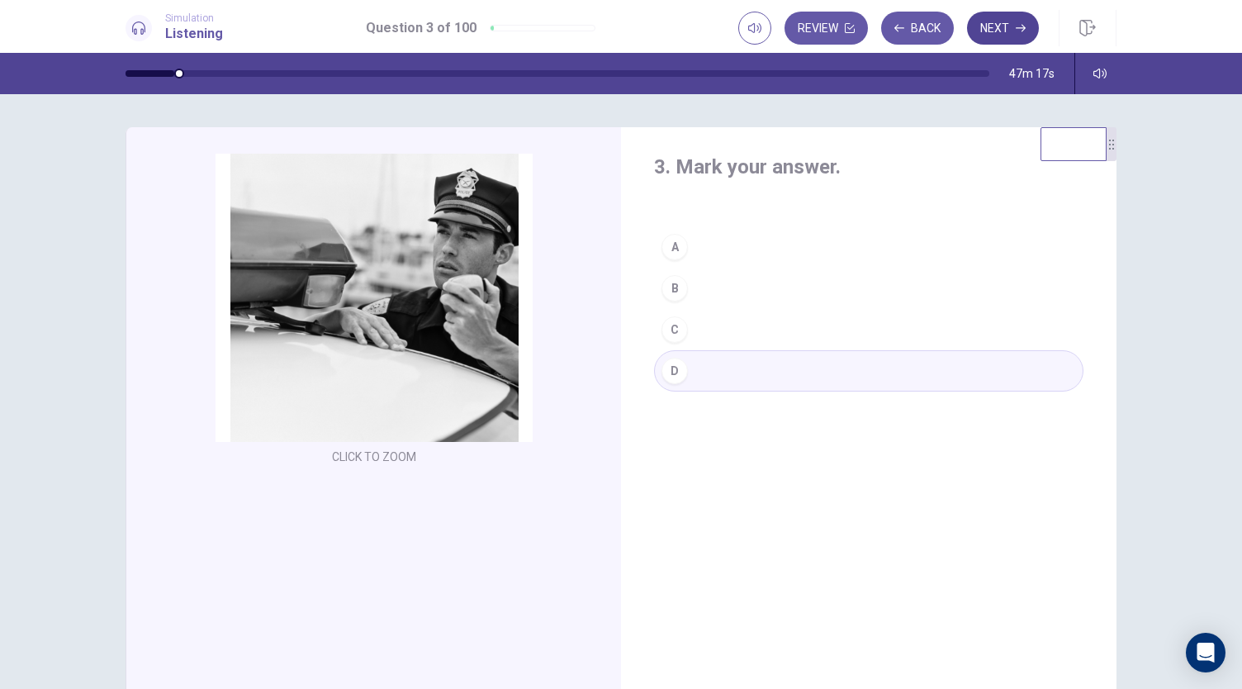
click at [989, 26] on button "Next" at bounding box center [1003, 28] width 72 height 33
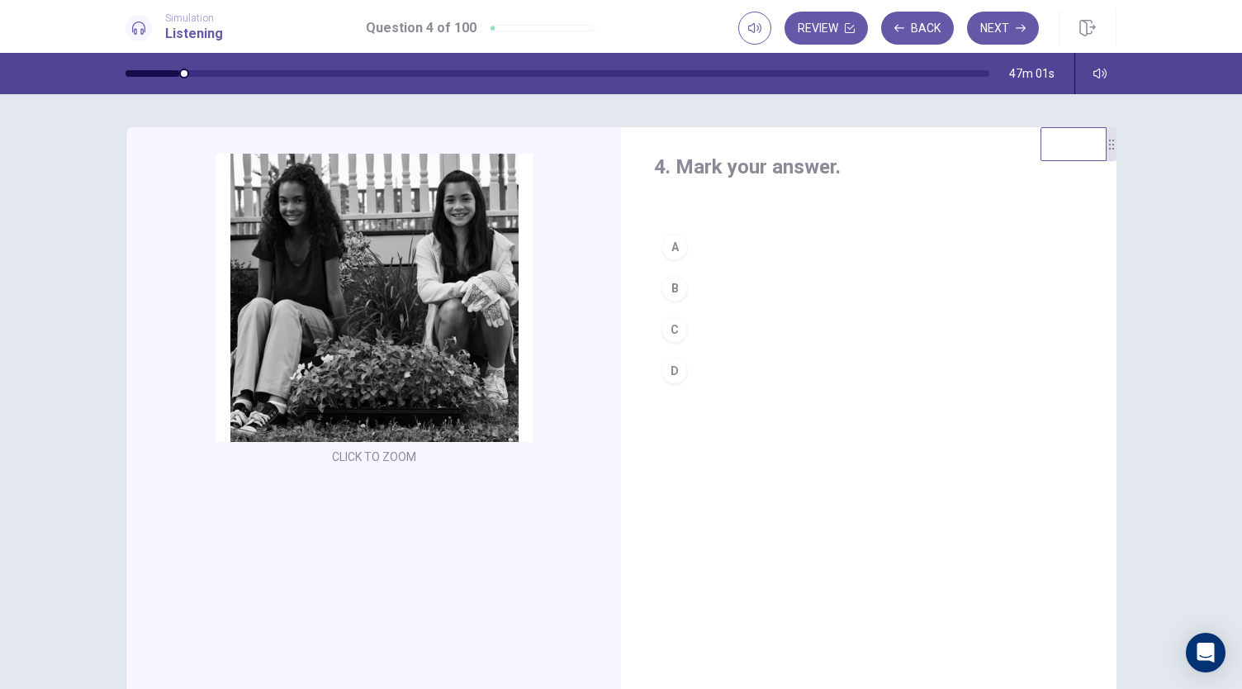
click at [673, 292] on div "B" at bounding box center [675, 288] width 26 height 26
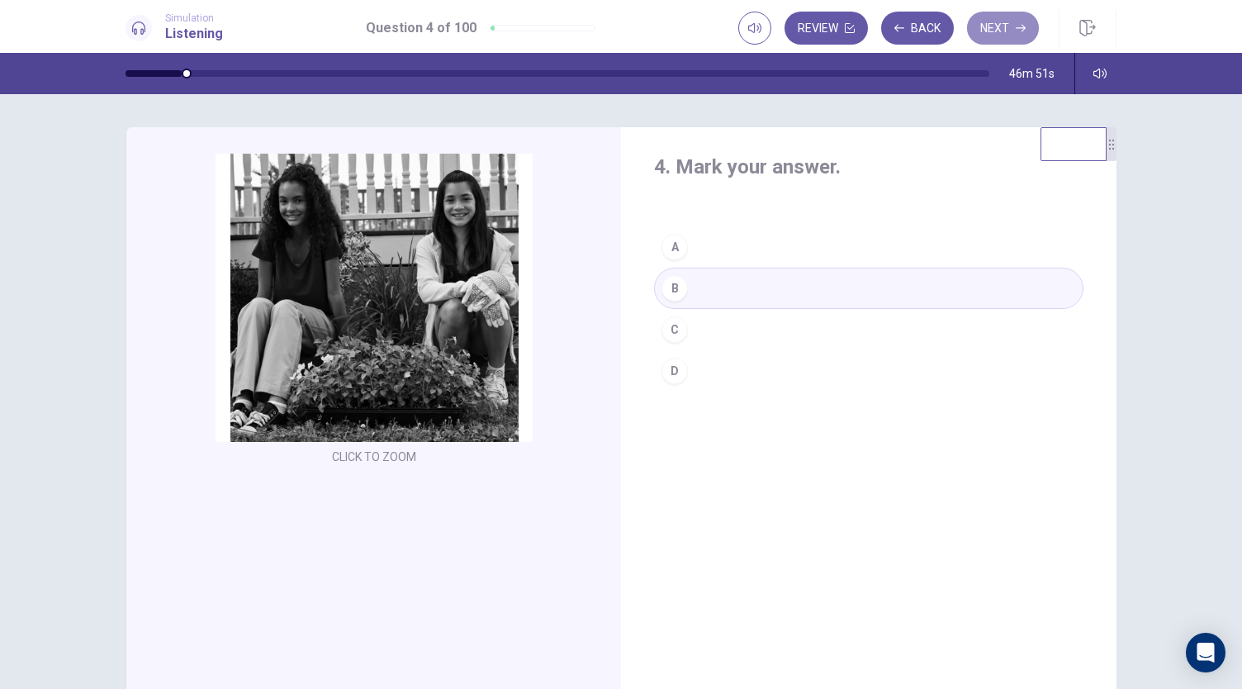
click at [987, 22] on button "Next" at bounding box center [1003, 28] width 72 height 33
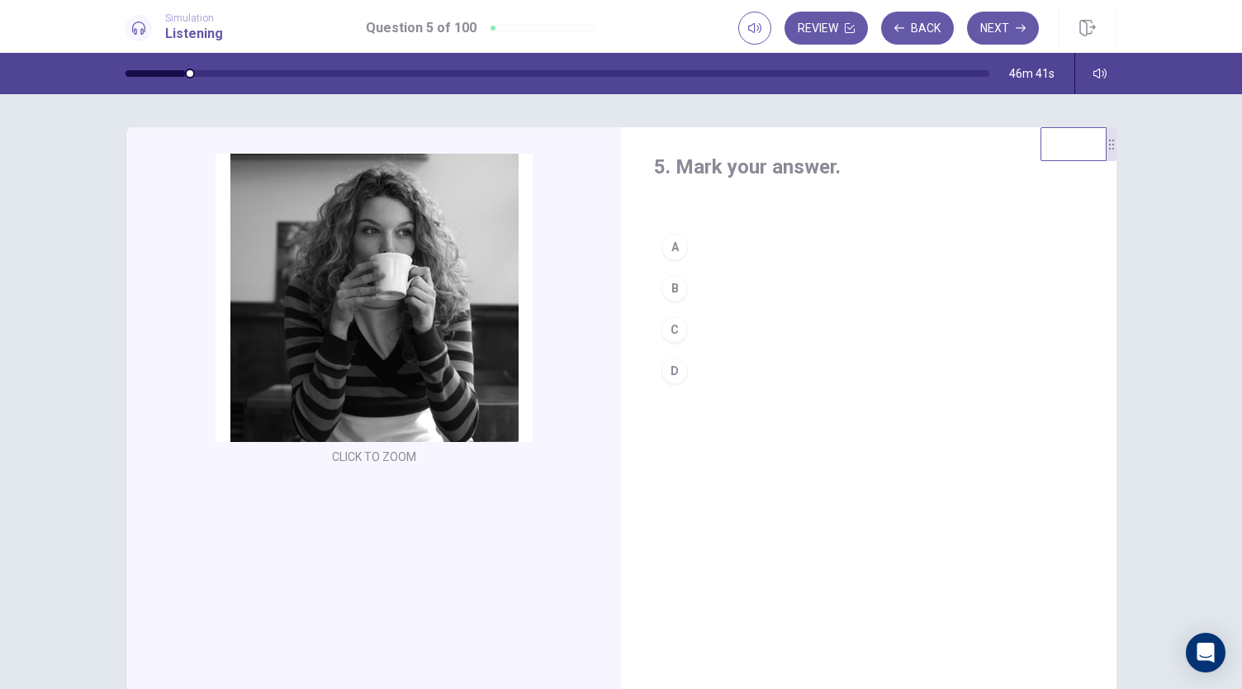
click at [690, 250] on button "A" at bounding box center [868, 246] width 429 height 41
click at [988, 31] on button "Next" at bounding box center [1003, 28] width 72 height 33
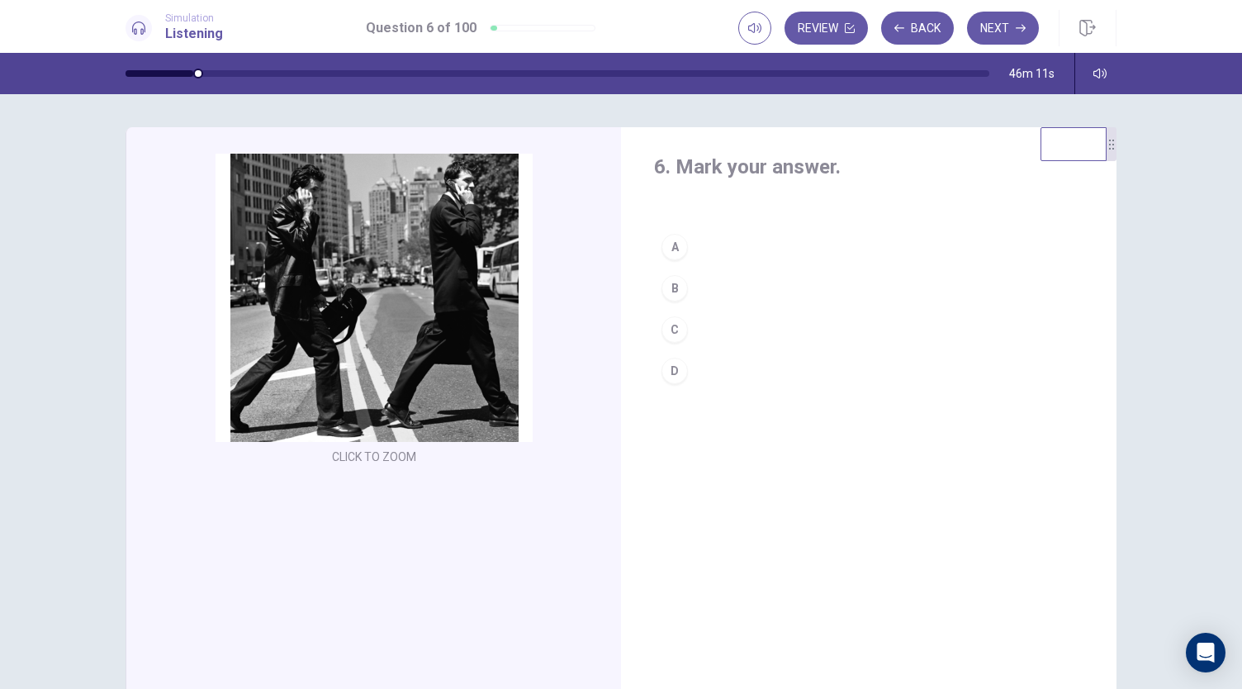
click at [699, 287] on button "B" at bounding box center [868, 288] width 429 height 41
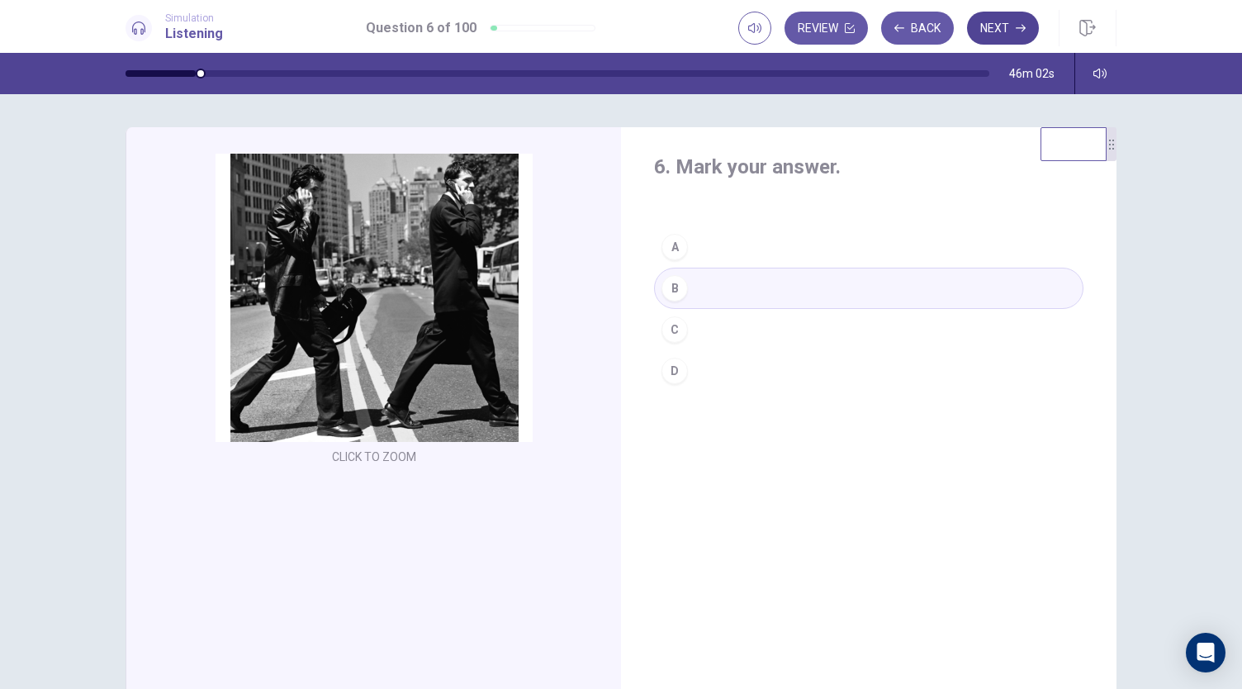
click at [994, 29] on button "Next" at bounding box center [1003, 28] width 72 height 33
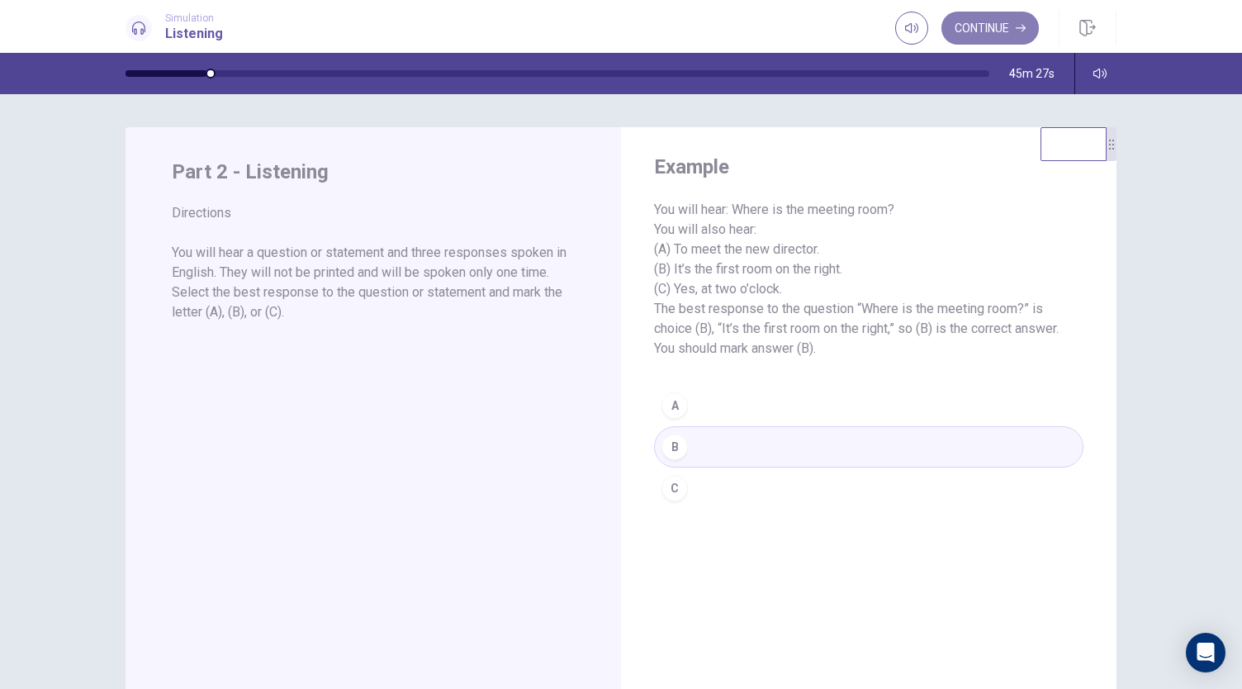
click at [973, 32] on button "Continue" at bounding box center [989, 28] width 97 height 33
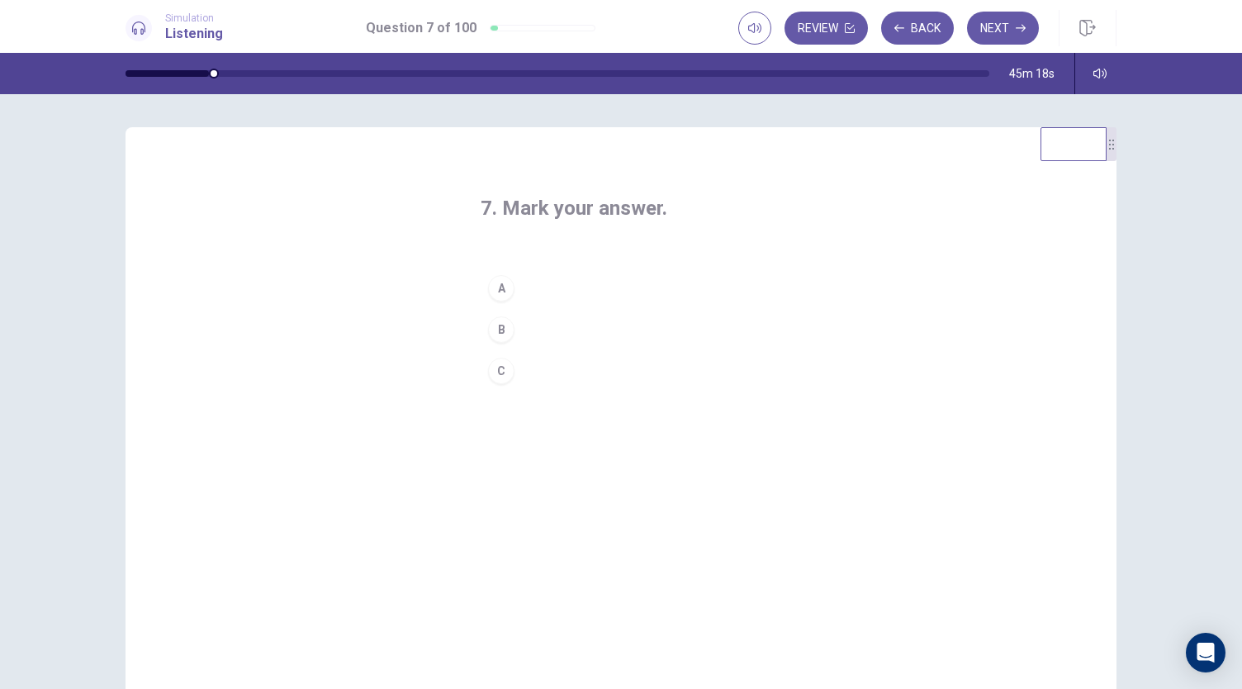
click at [505, 290] on div "A" at bounding box center [501, 288] width 26 height 26
click at [1006, 32] on button "Next" at bounding box center [1003, 28] width 72 height 33
click at [514, 374] on button "C" at bounding box center [621, 370] width 281 height 41
click at [1001, 31] on button "Next" at bounding box center [1003, 28] width 72 height 33
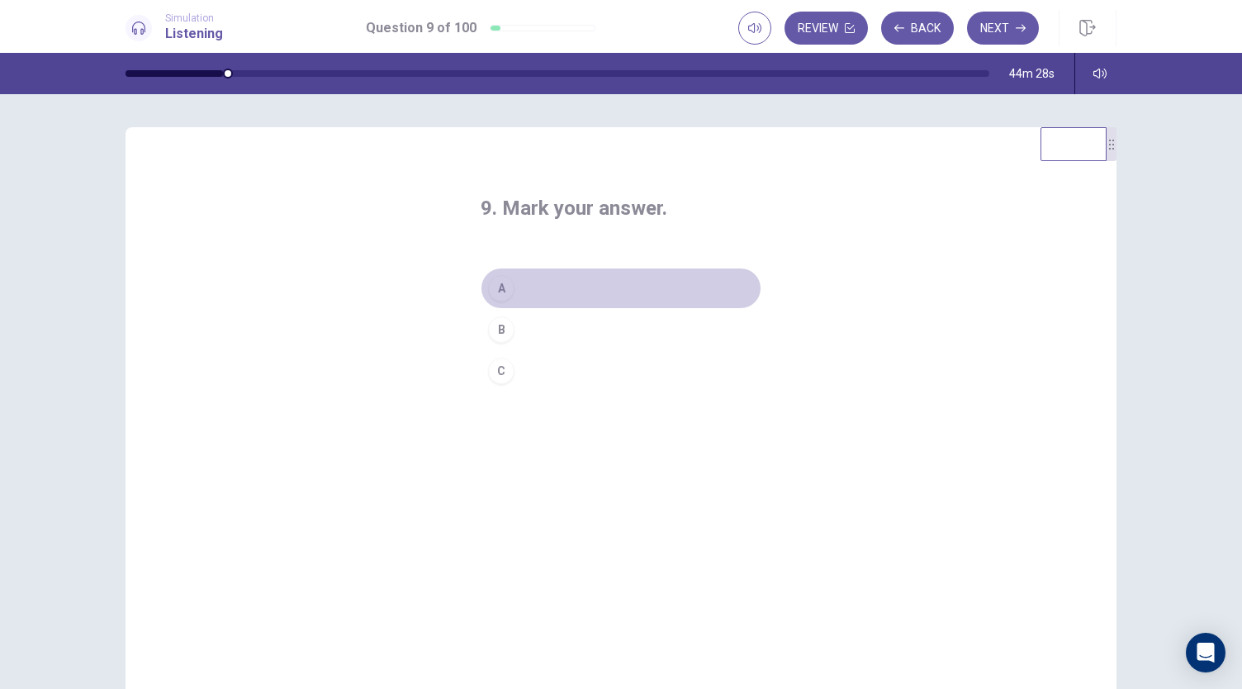
click at [516, 292] on button "A" at bounding box center [621, 288] width 281 height 41
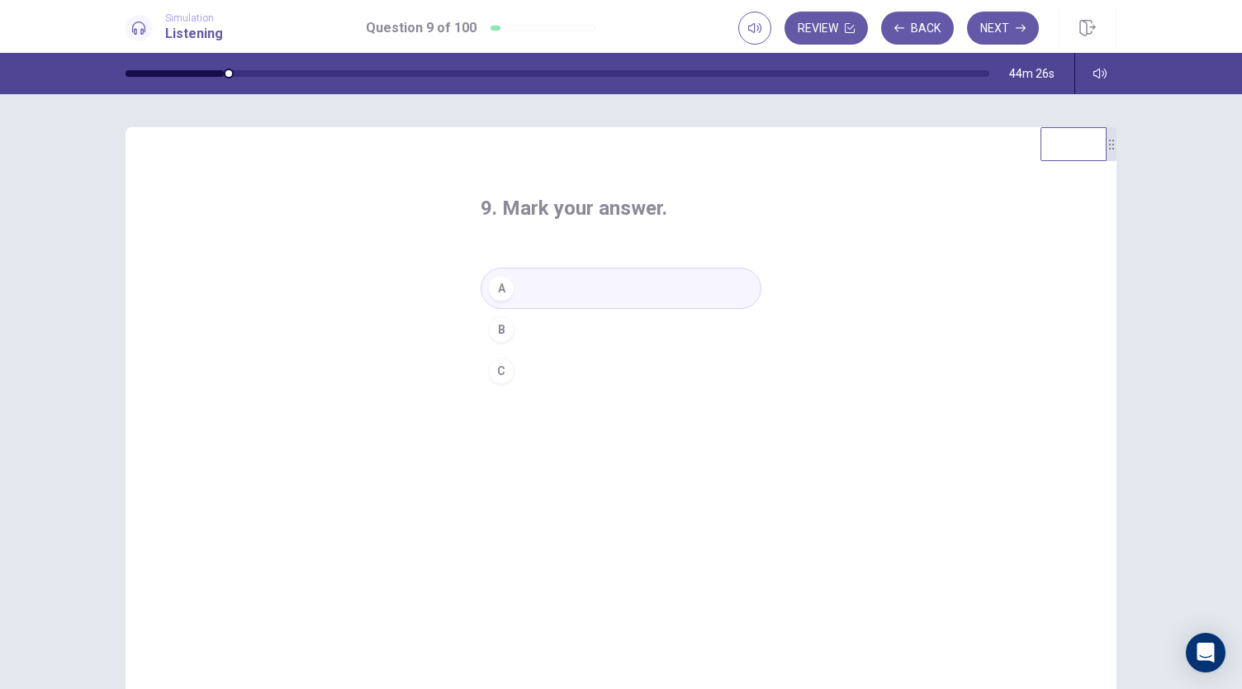
click at [516, 332] on button "B" at bounding box center [621, 329] width 281 height 41
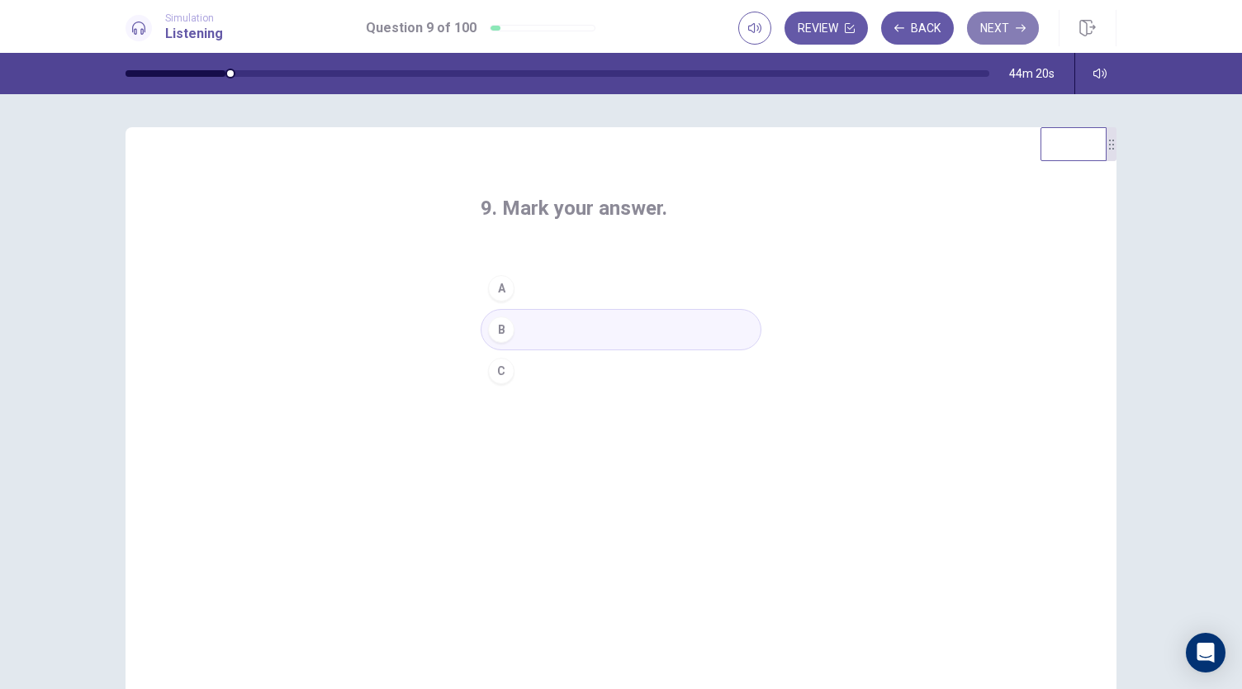
click at [1009, 27] on button "Next" at bounding box center [1003, 28] width 72 height 33
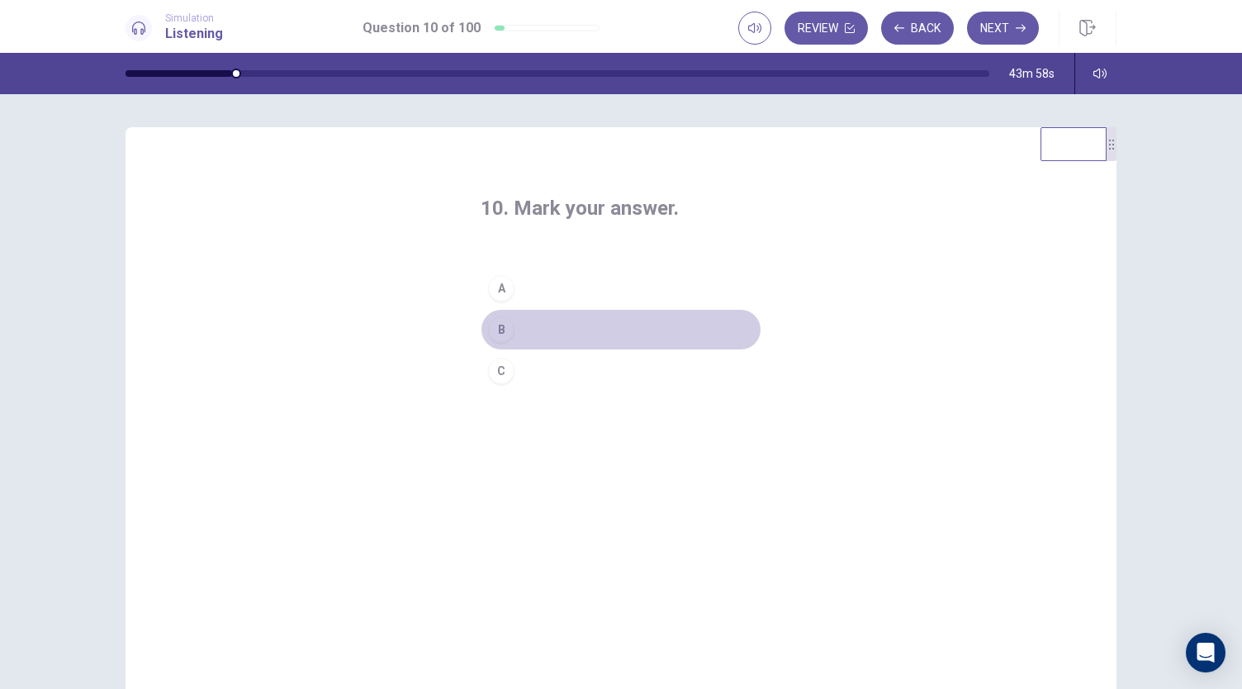
click at [526, 335] on button "B" at bounding box center [621, 329] width 281 height 41
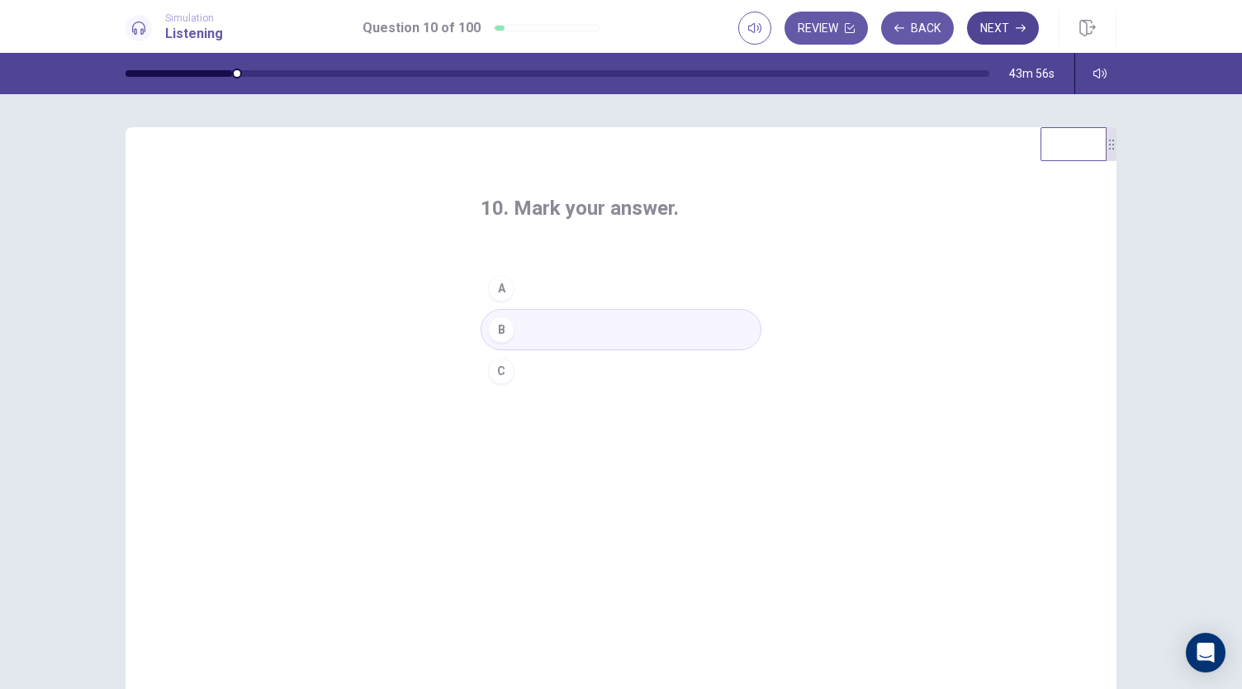
click at [994, 32] on button "Next" at bounding box center [1003, 28] width 72 height 33
click at [519, 374] on button "C" at bounding box center [621, 370] width 281 height 41
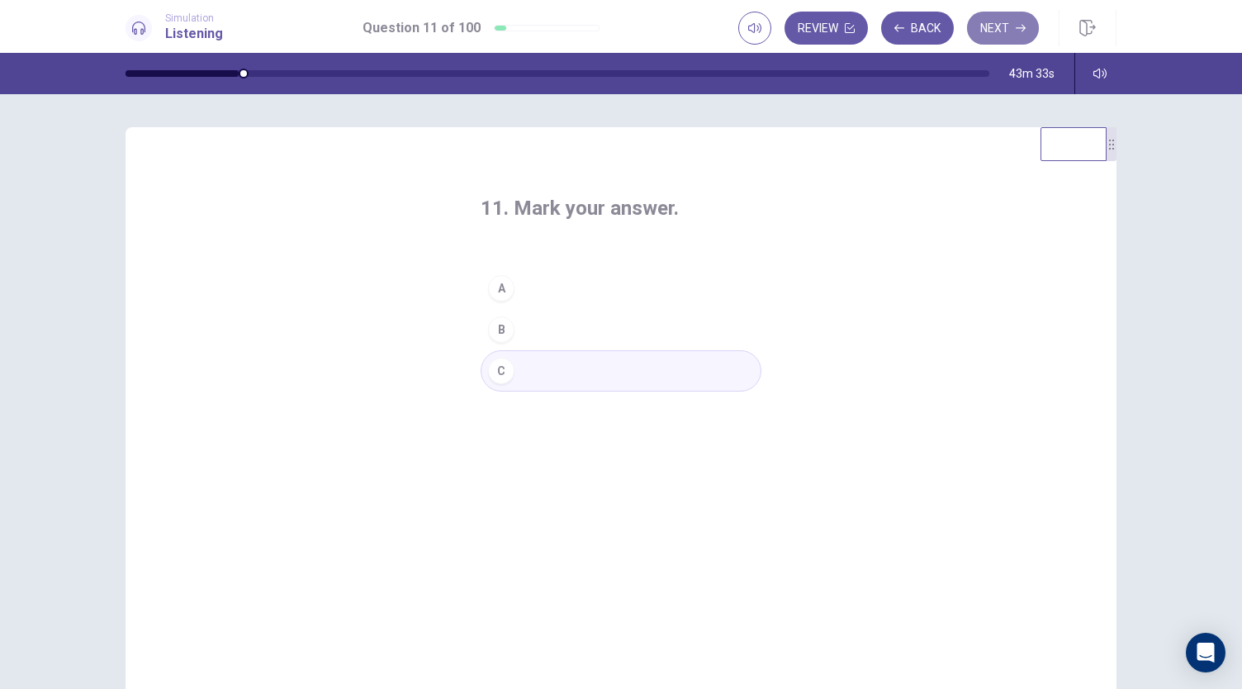
click at [988, 36] on button "Next" at bounding box center [1003, 28] width 72 height 33
click at [526, 373] on button "C" at bounding box center [621, 370] width 281 height 41
click at [1007, 30] on button "Next" at bounding box center [1003, 28] width 72 height 33
click at [528, 288] on button "A" at bounding box center [621, 288] width 281 height 41
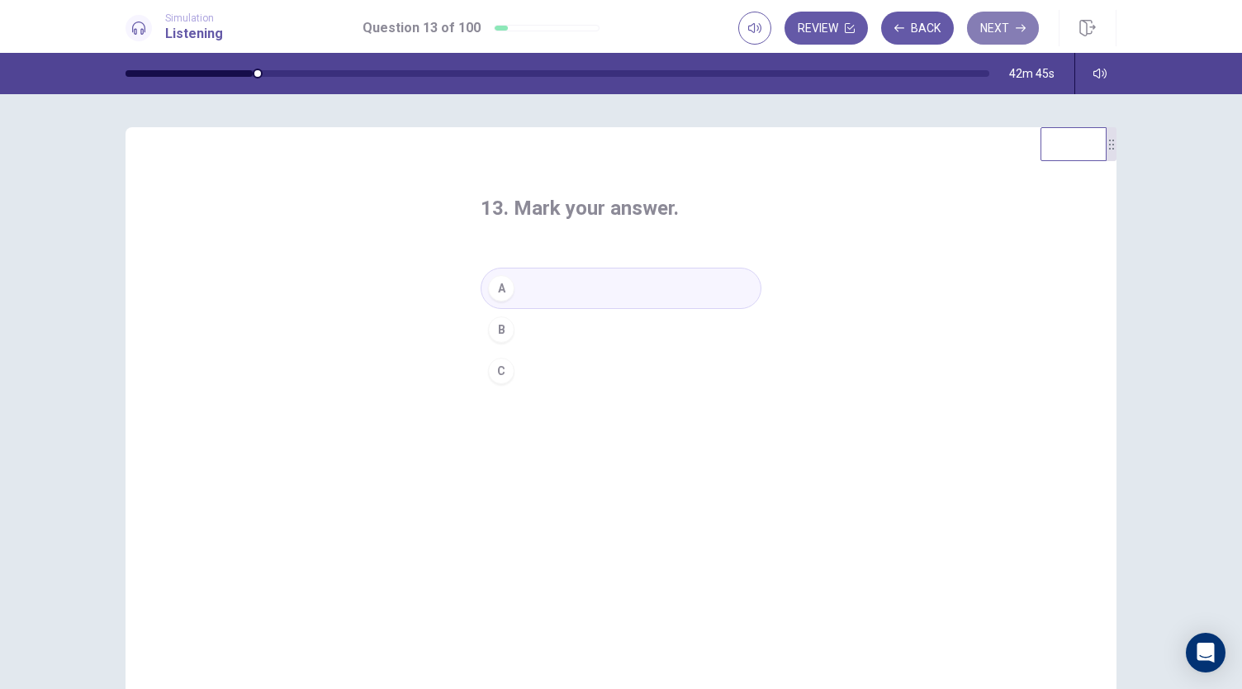
click at [1009, 30] on button "Next" at bounding box center [1003, 28] width 72 height 33
click at [528, 384] on button "C" at bounding box center [621, 370] width 281 height 41
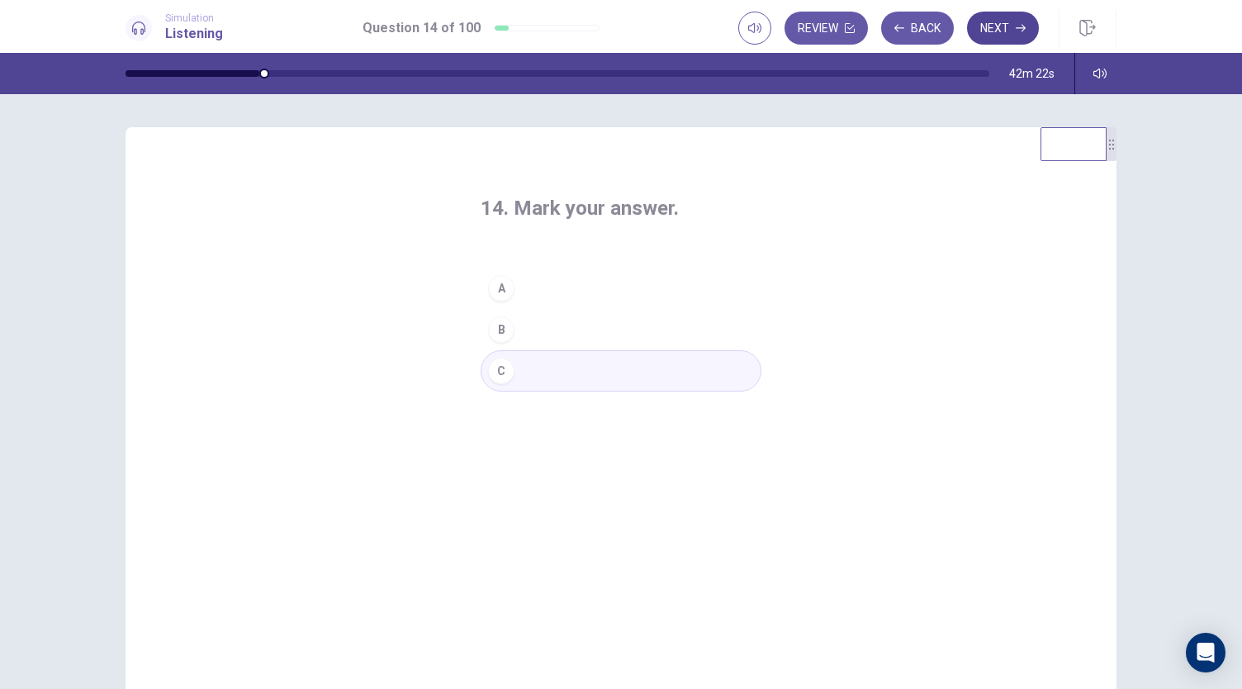
click at [1008, 29] on button "Next" at bounding box center [1003, 28] width 72 height 33
click at [551, 289] on button "A" at bounding box center [621, 288] width 281 height 41
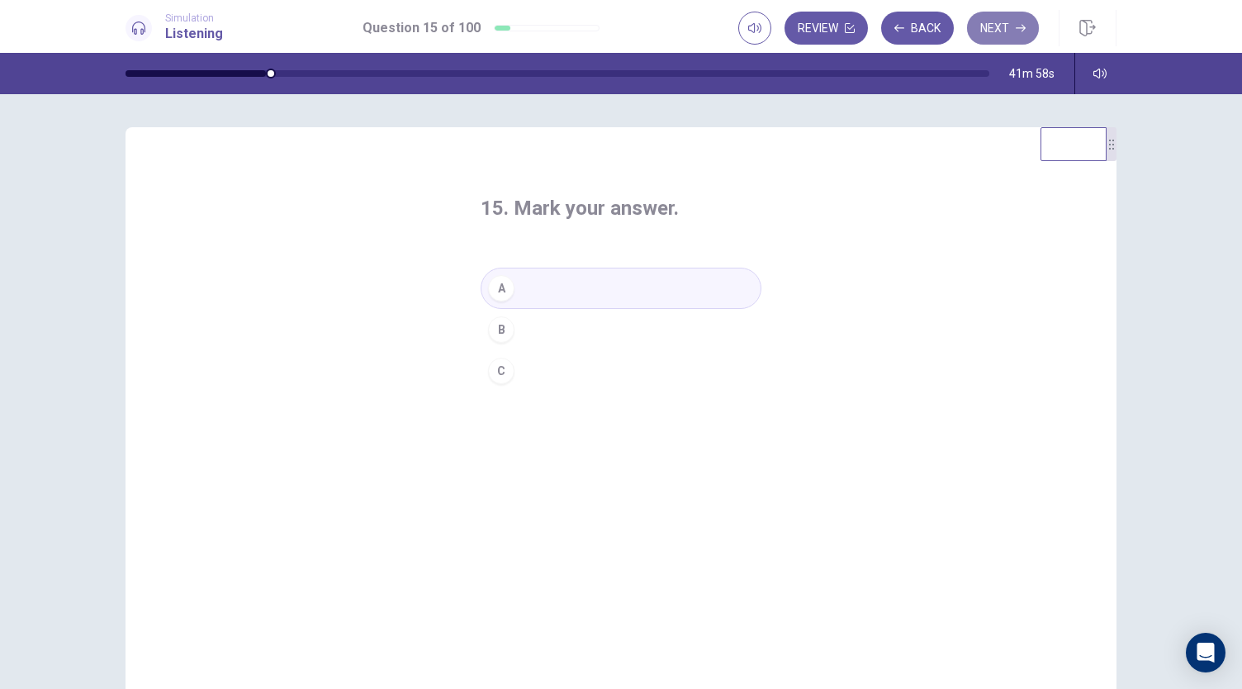
click at [999, 34] on button "Next" at bounding box center [1003, 28] width 72 height 33
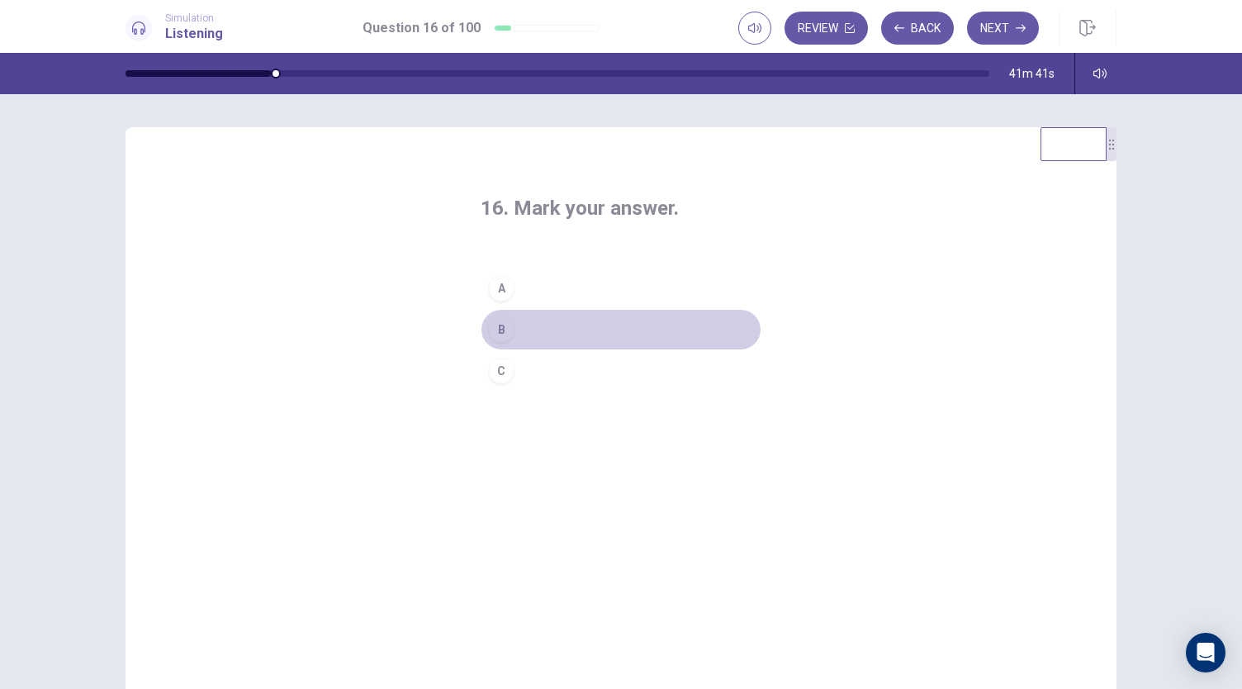
click at [510, 331] on button "B" at bounding box center [621, 329] width 281 height 41
click at [1003, 27] on button "Next" at bounding box center [1003, 28] width 72 height 33
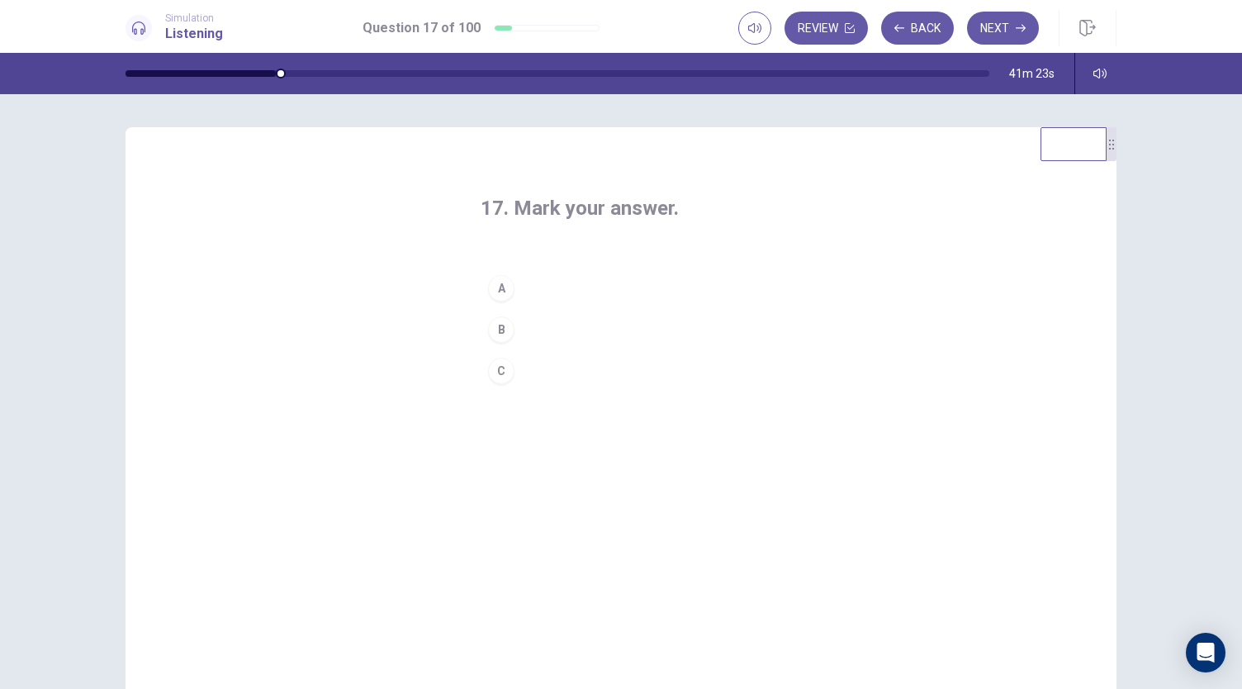
click at [518, 287] on button "A" at bounding box center [621, 288] width 281 height 41
click at [999, 32] on button "Next" at bounding box center [1003, 28] width 72 height 33
click at [527, 293] on button "A" at bounding box center [621, 288] width 281 height 41
click at [989, 31] on button "Next" at bounding box center [1003, 28] width 72 height 33
click at [532, 283] on button "A" at bounding box center [621, 288] width 281 height 41
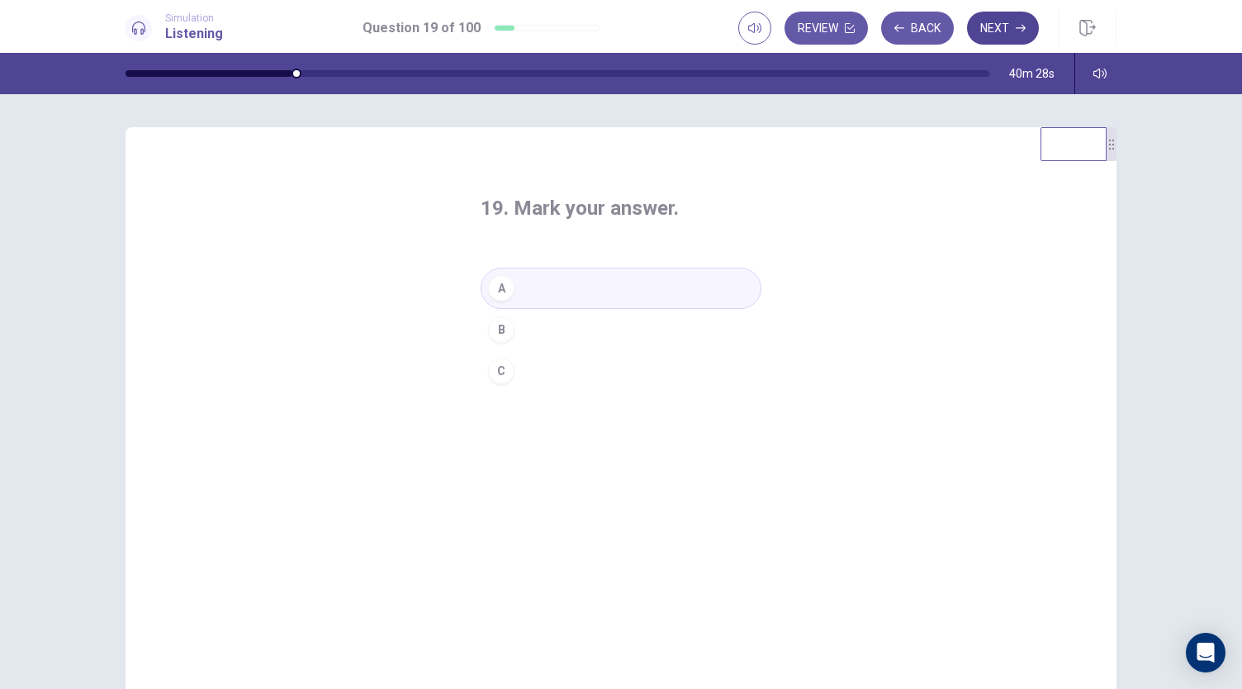
click at [1012, 36] on button "Next" at bounding box center [1003, 28] width 72 height 33
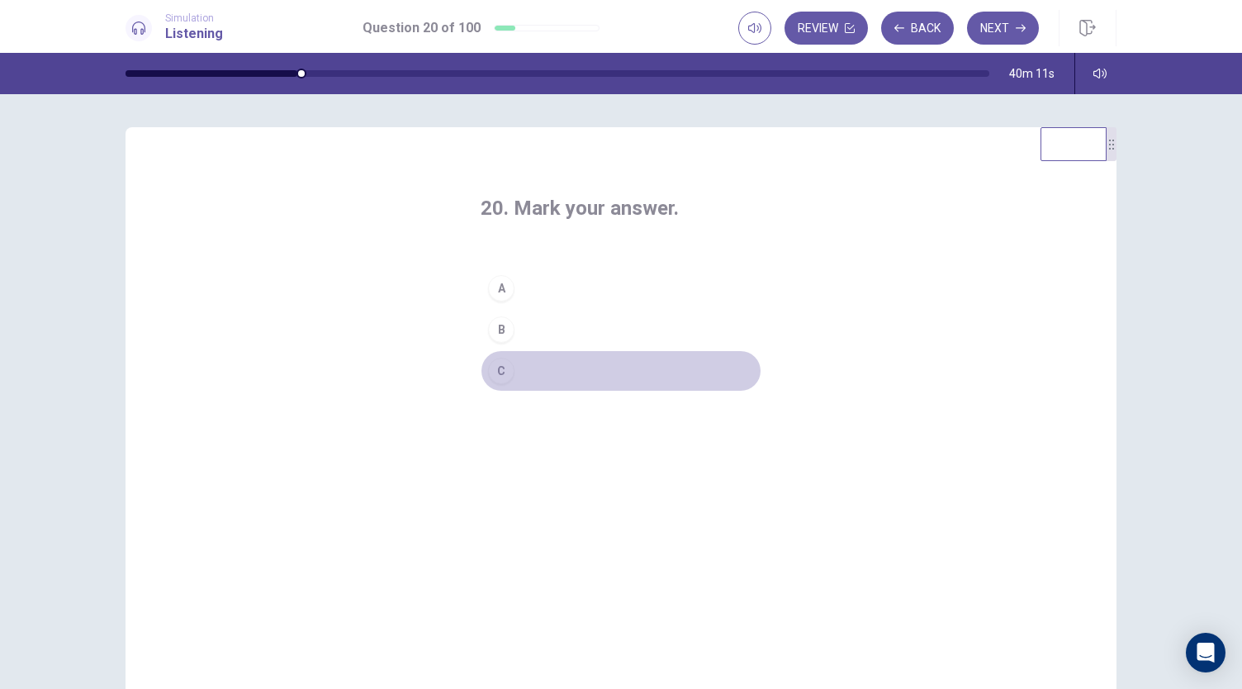
click at [524, 373] on button "C" at bounding box center [621, 370] width 281 height 41
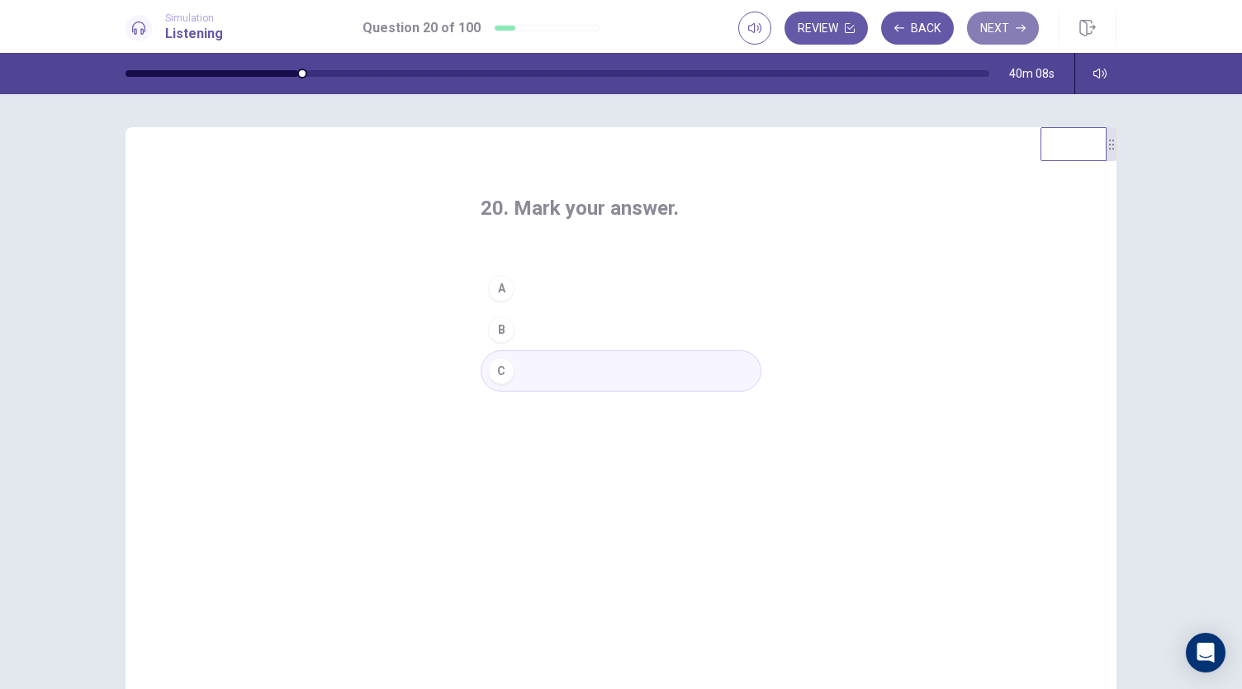
click at [1005, 32] on button "Next" at bounding box center [1003, 28] width 72 height 33
click at [573, 328] on button "B" at bounding box center [621, 329] width 281 height 41
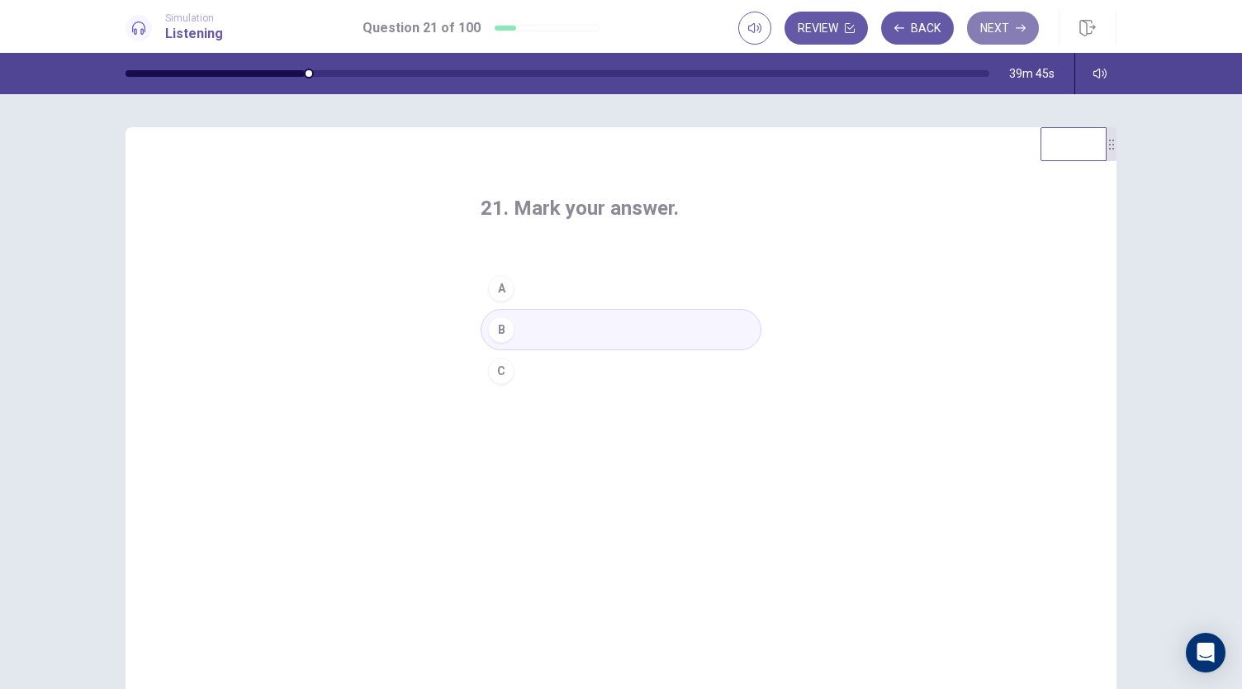
click at [1001, 35] on button "Next" at bounding box center [1003, 28] width 72 height 33
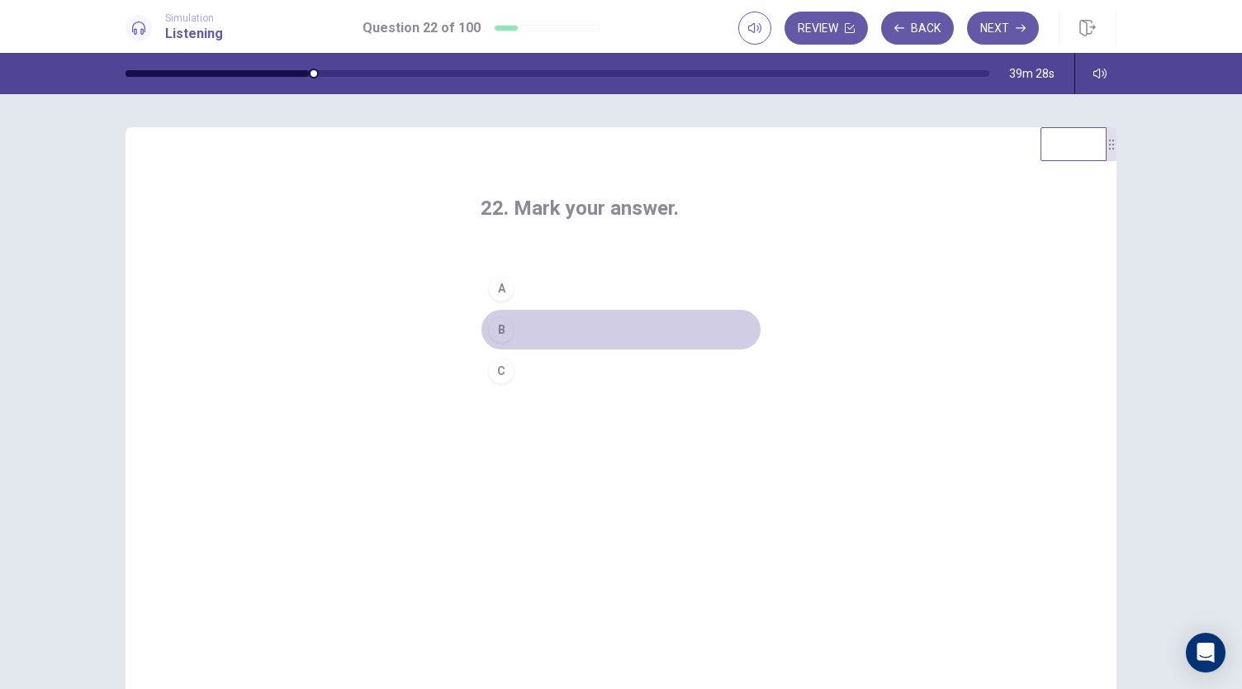
click at [536, 329] on button "B" at bounding box center [621, 329] width 281 height 41
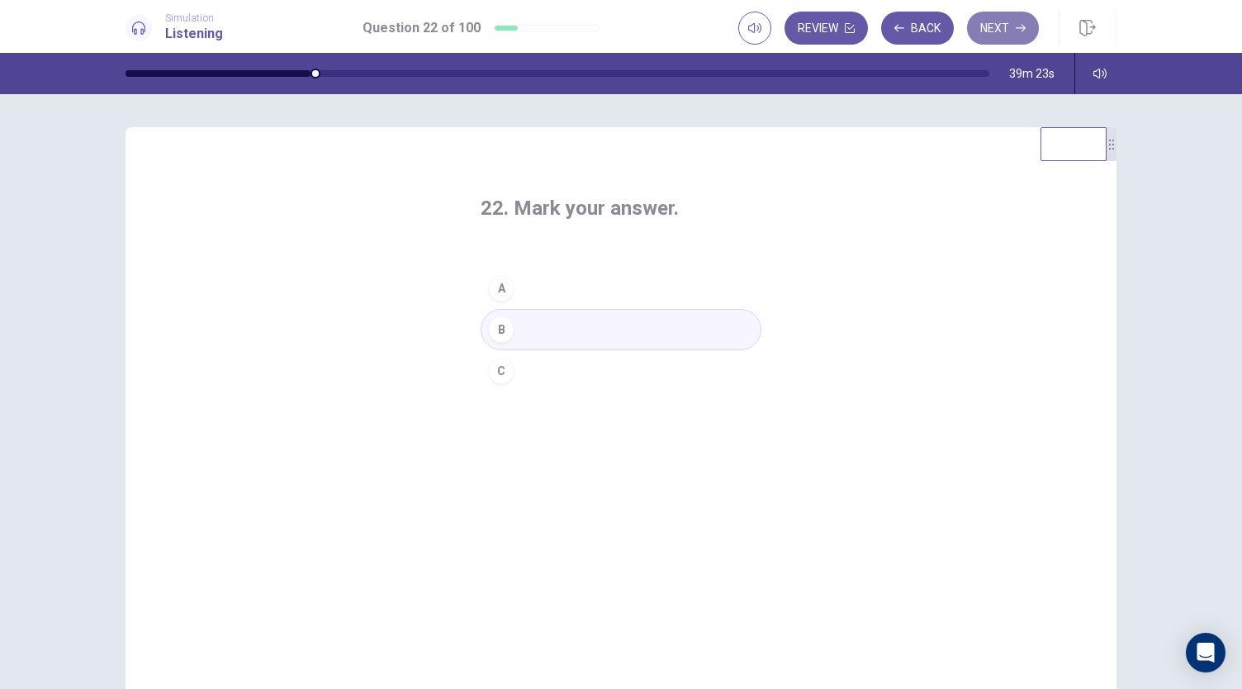
click at [992, 31] on button "Next" at bounding box center [1003, 28] width 72 height 33
click at [550, 326] on button "B" at bounding box center [621, 329] width 281 height 41
click at [1013, 29] on button "Next" at bounding box center [1003, 28] width 72 height 33
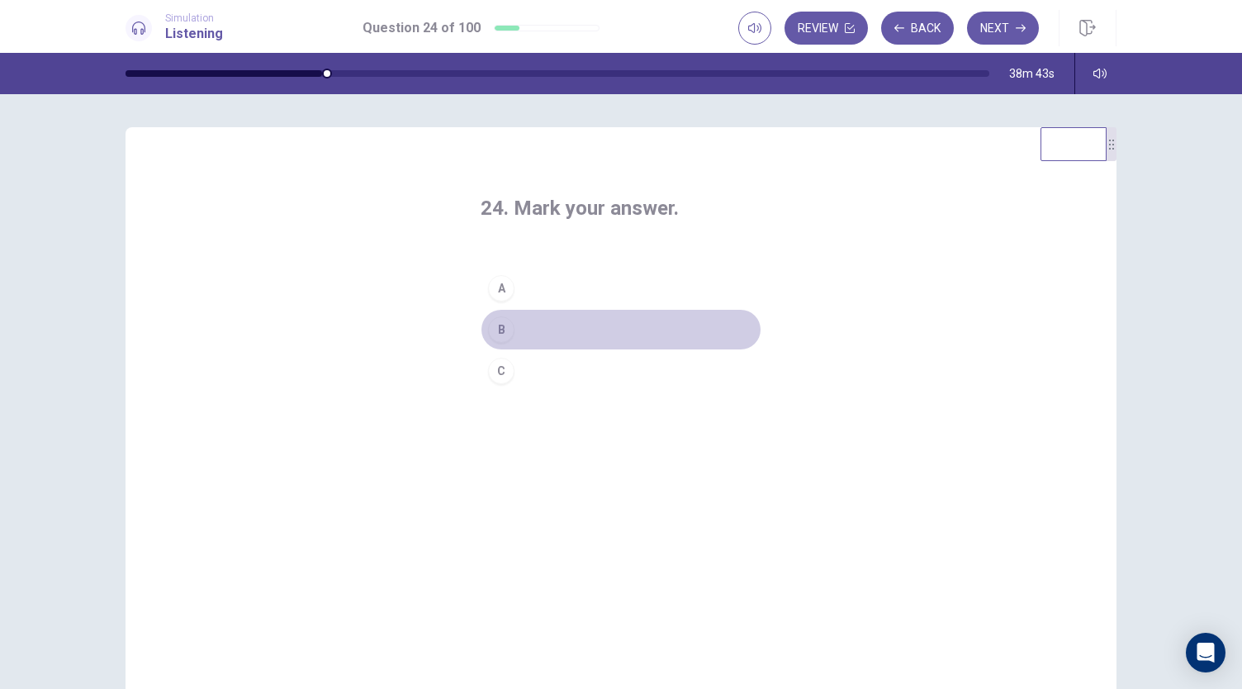
click at [529, 331] on button "B" at bounding box center [621, 329] width 281 height 41
click at [1001, 45] on div "Review Back Next" at bounding box center [927, 28] width 378 height 36
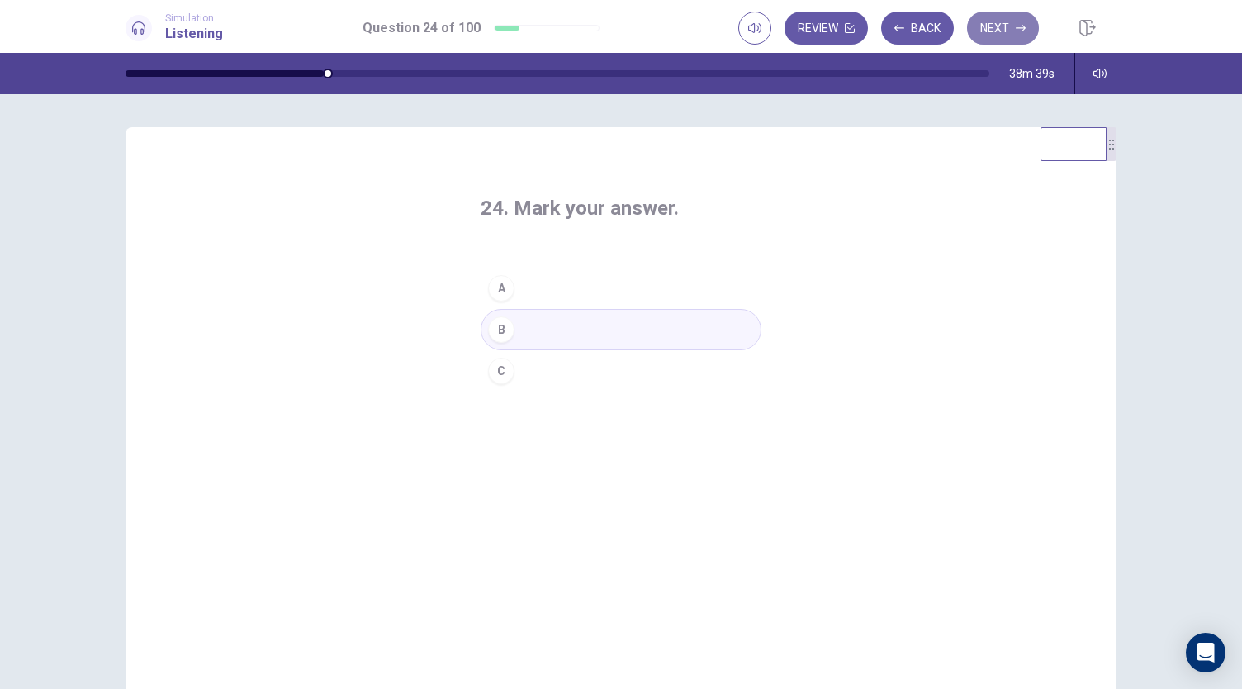
click at [1003, 36] on button "Next" at bounding box center [1003, 28] width 72 height 33
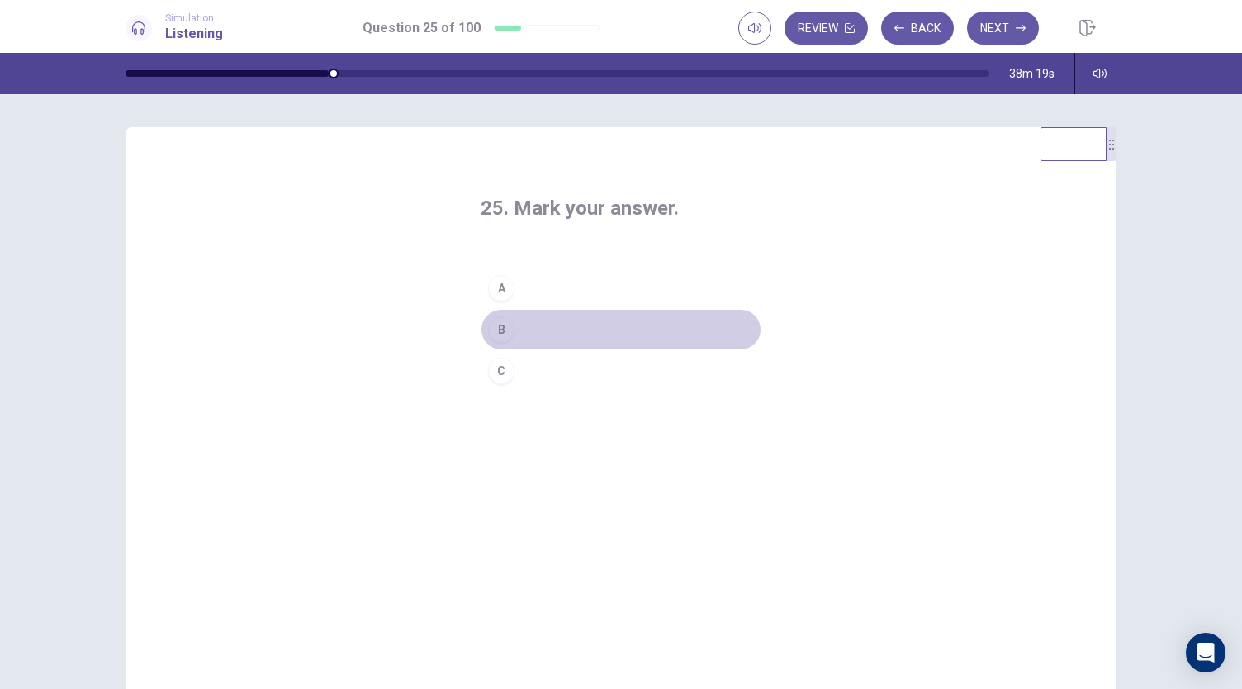
click at [520, 323] on button "B" at bounding box center [621, 329] width 281 height 41
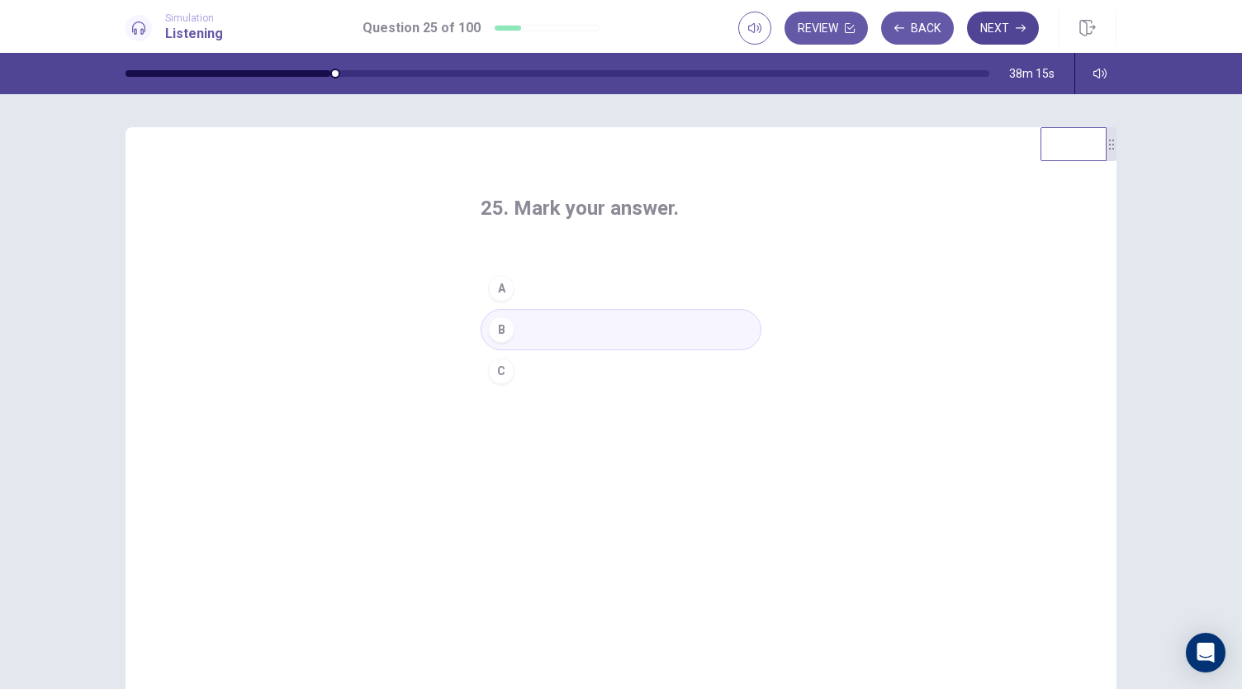
click at [999, 21] on button "Next" at bounding box center [1003, 28] width 72 height 33
click at [530, 290] on button "A" at bounding box center [621, 288] width 281 height 41
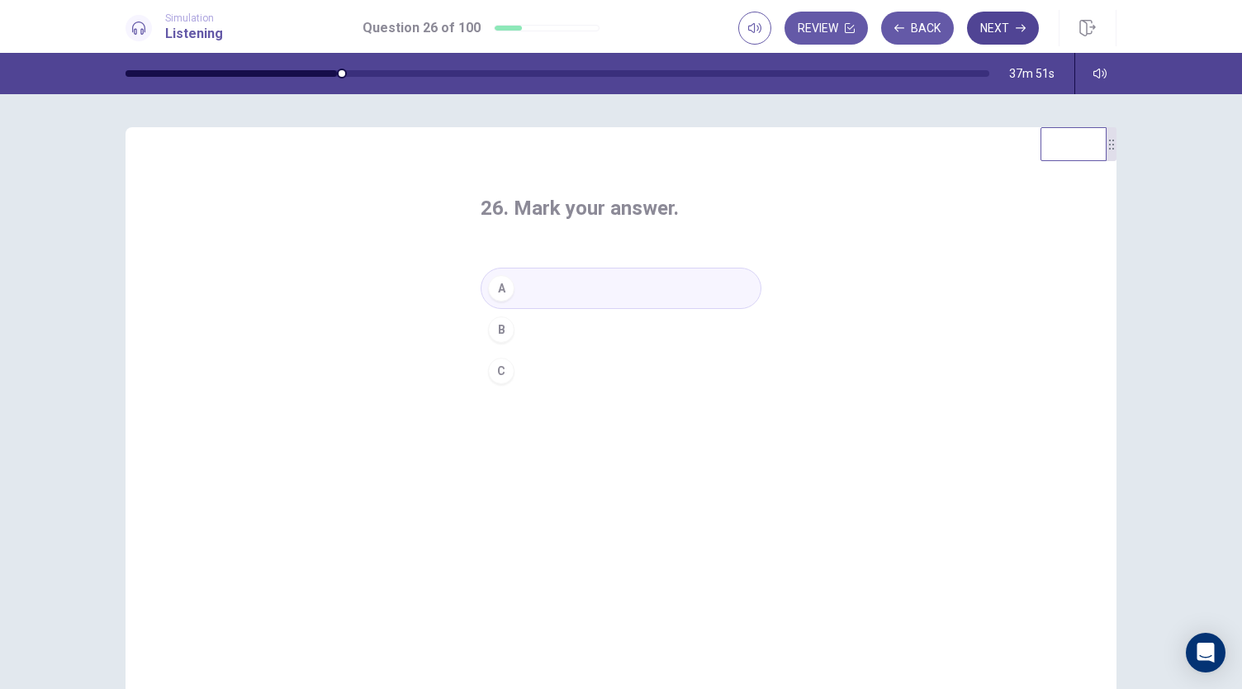
click at [1017, 27] on icon "button" at bounding box center [1021, 28] width 10 height 10
click at [554, 292] on button "A" at bounding box center [621, 288] width 281 height 41
click at [1014, 30] on button "Next" at bounding box center [1003, 28] width 72 height 33
click at [560, 339] on button "B" at bounding box center [621, 329] width 281 height 41
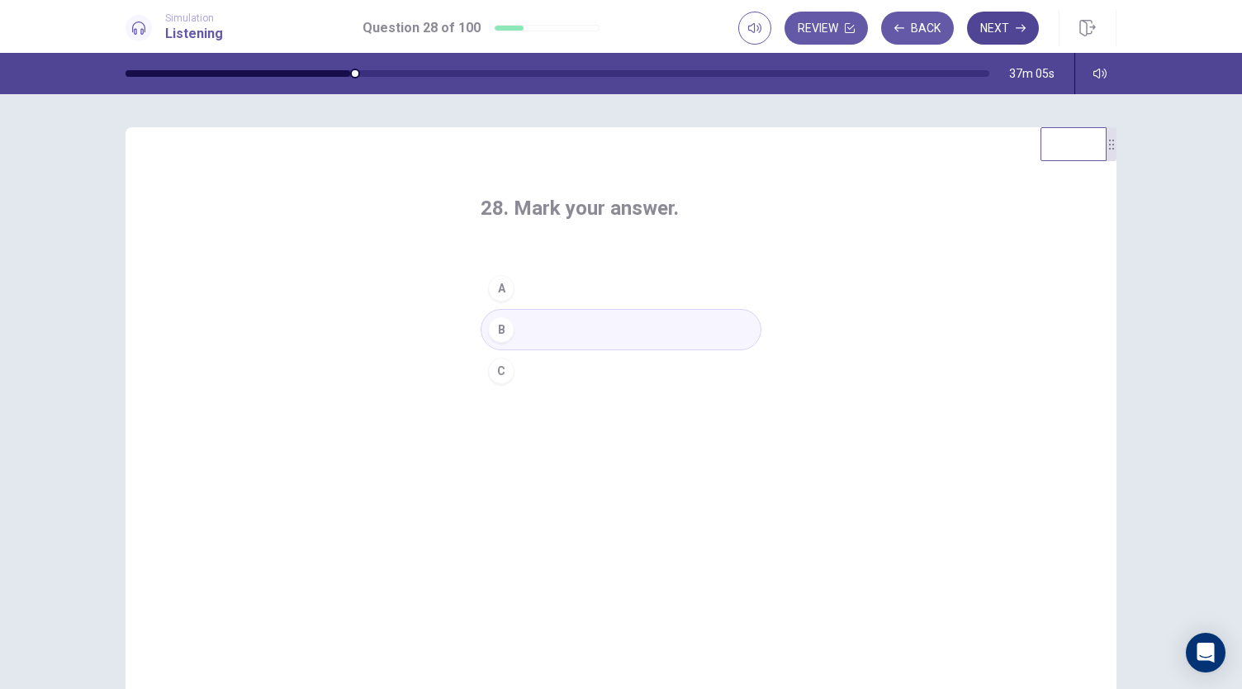
click at [1004, 38] on button "Next" at bounding box center [1003, 28] width 72 height 33
click at [538, 361] on button "C" at bounding box center [621, 370] width 281 height 41
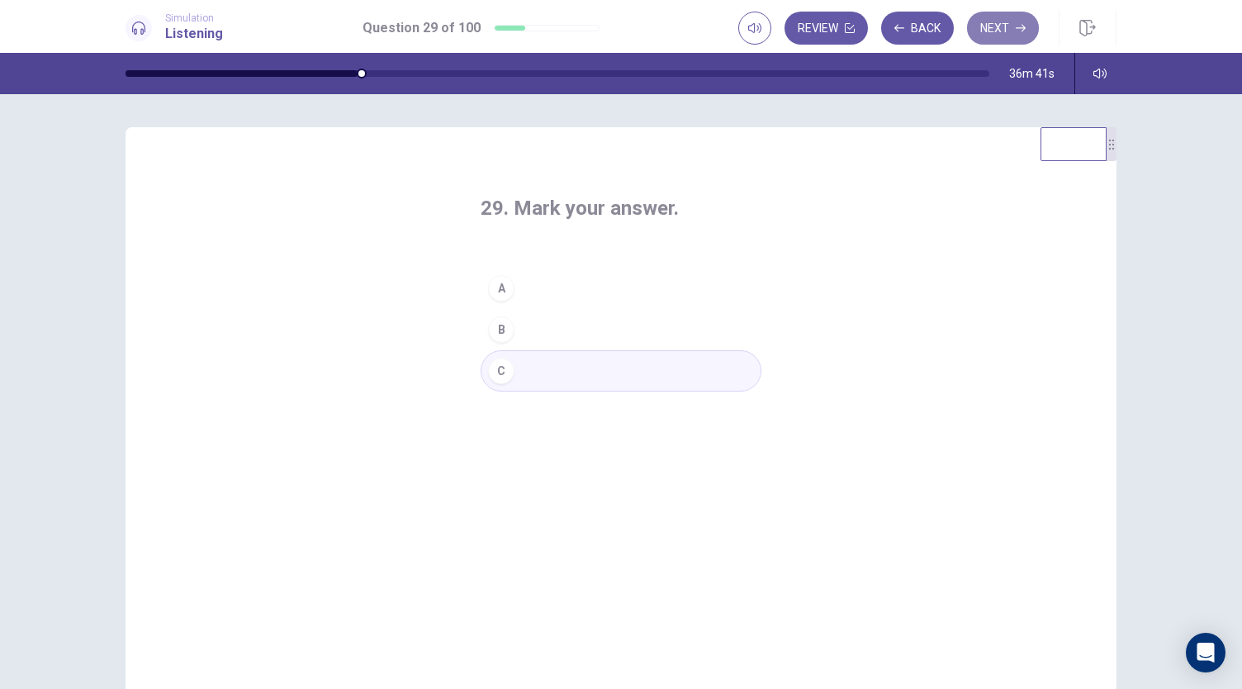
click at [1005, 31] on button "Next" at bounding box center [1003, 28] width 72 height 33
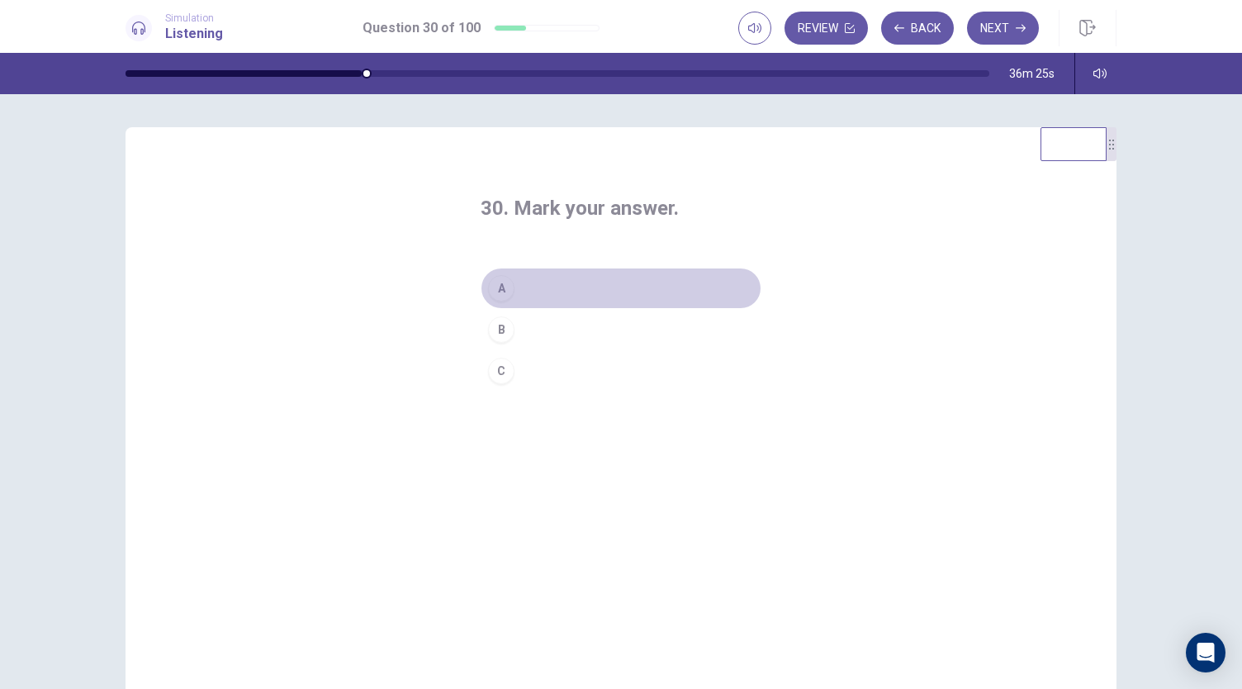
click at [561, 289] on button "A" at bounding box center [621, 288] width 281 height 41
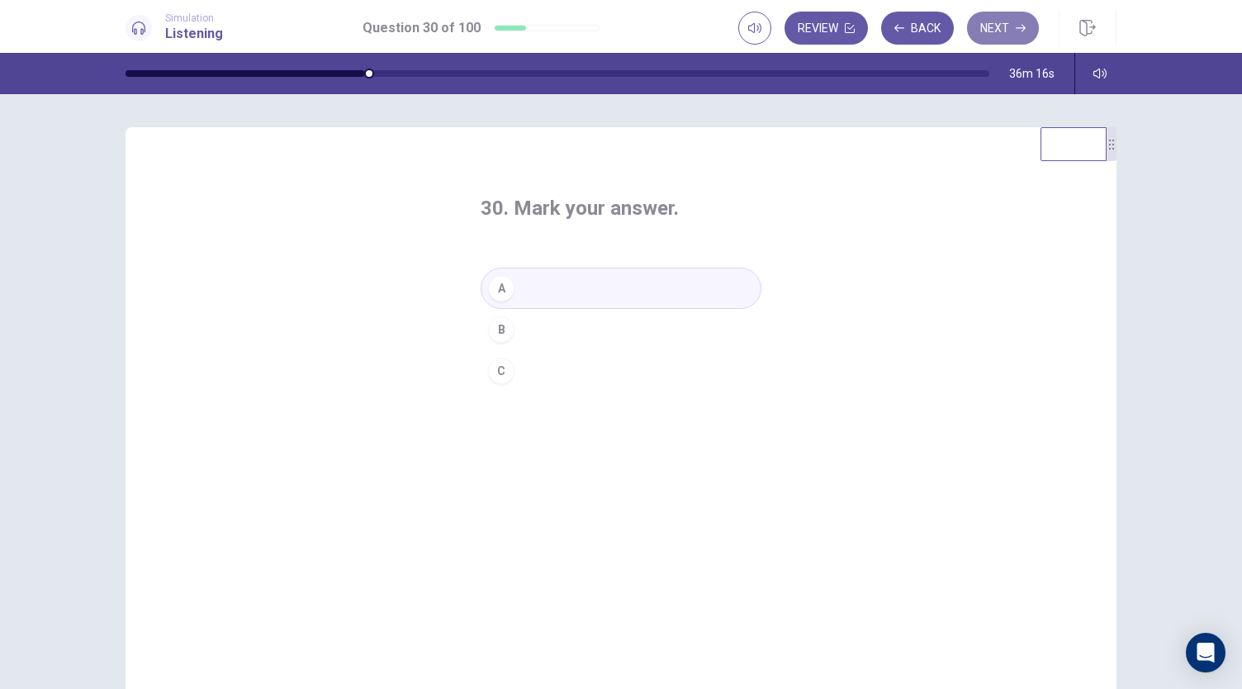
click at [1014, 34] on button "Next" at bounding box center [1003, 28] width 72 height 33
click at [590, 281] on button "A" at bounding box center [621, 288] width 281 height 41
click at [998, 36] on button "Next" at bounding box center [1003, 28] width 72 height 33
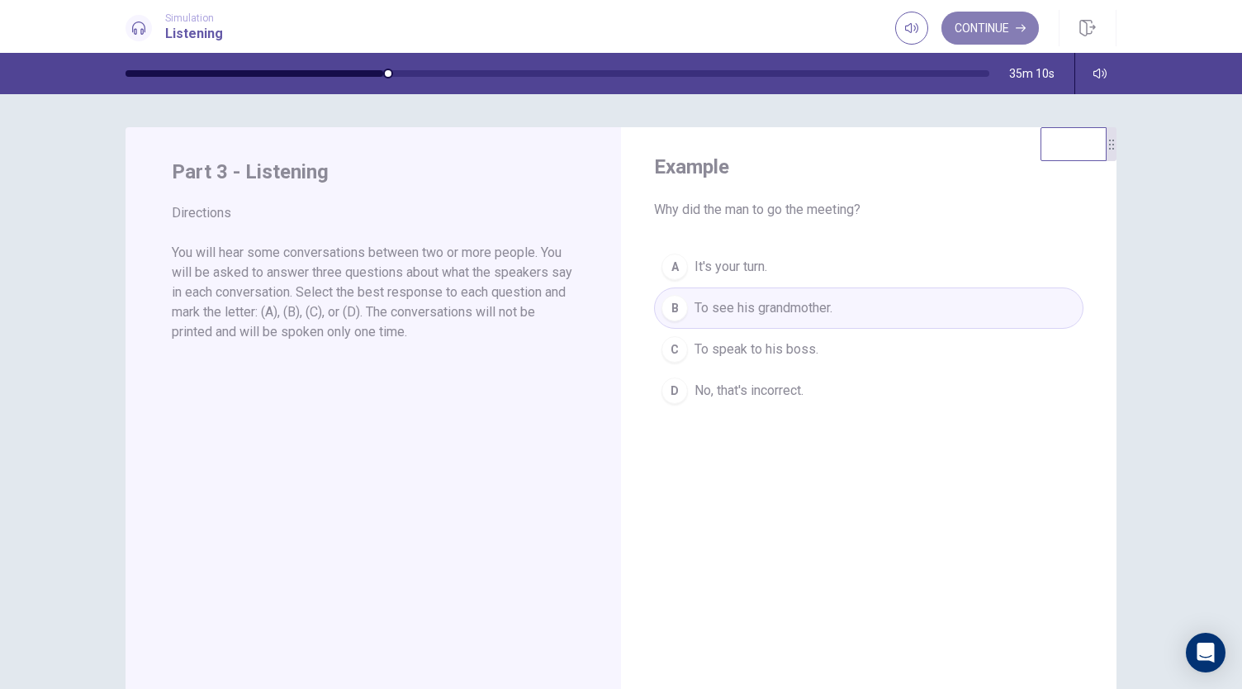
click at [1003, 31] on button "Continue" at bounding box center [989, 28] width 97 height 33
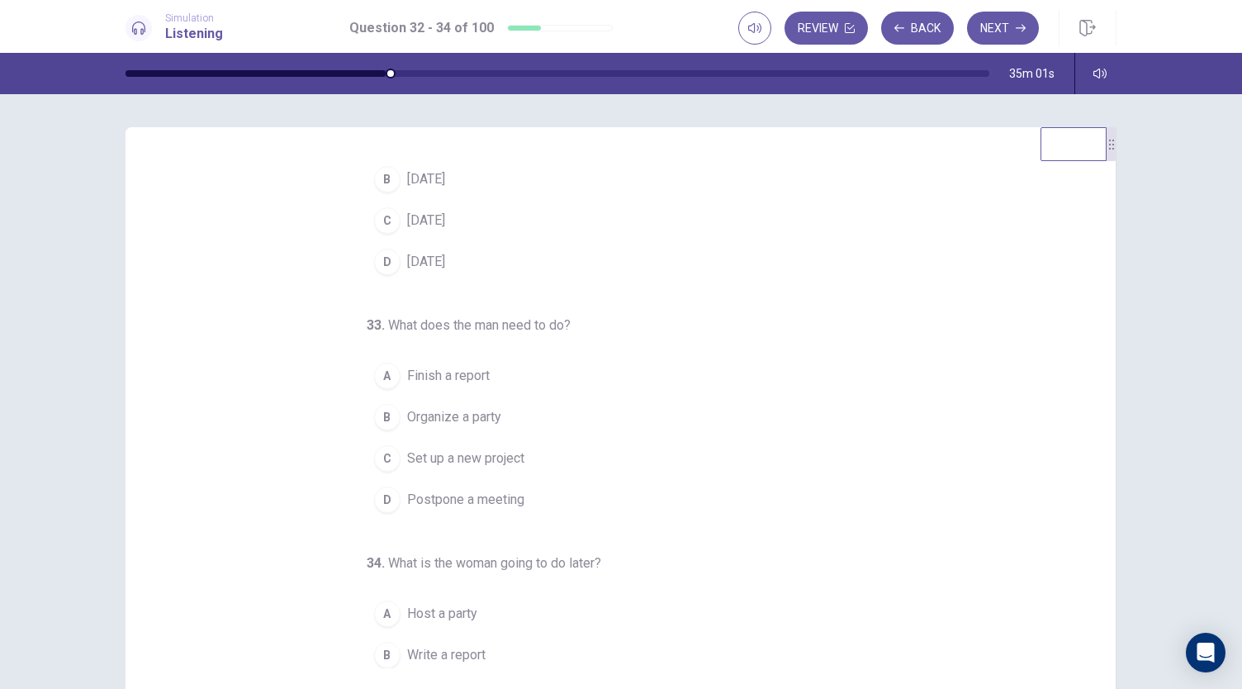
scroll to position [165, 0]
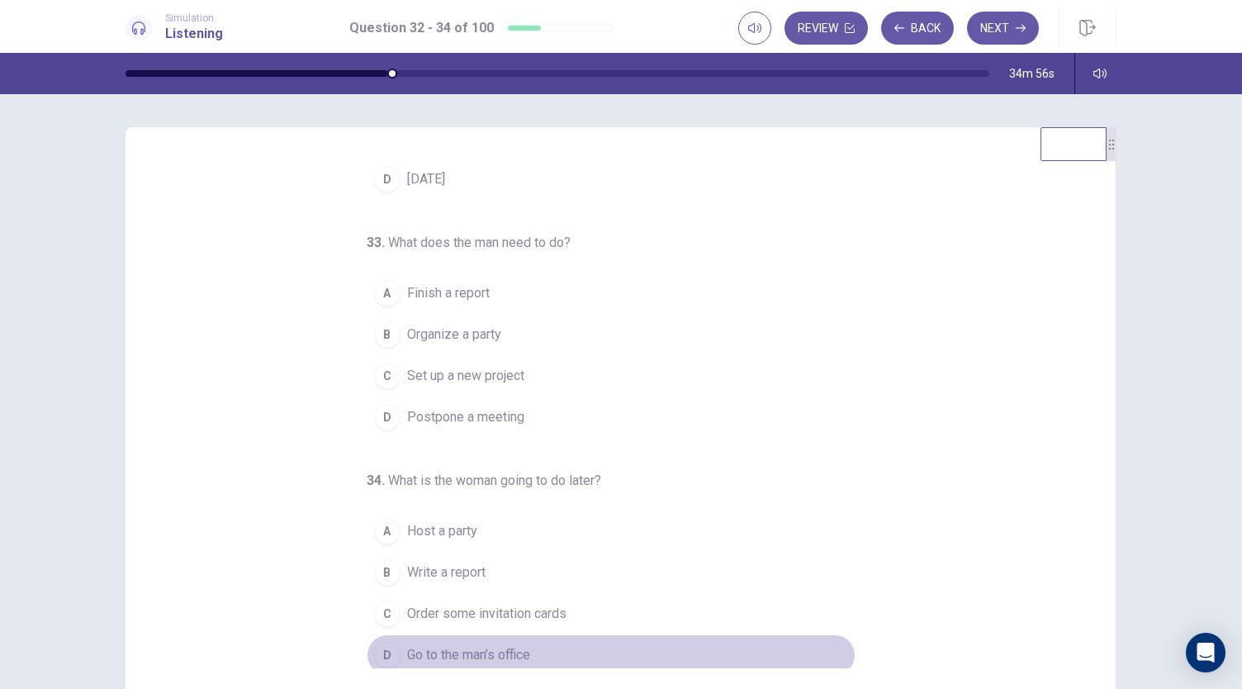
click at [379, 647] on div "D" at bounding box center [387, 655] width 26 height 26
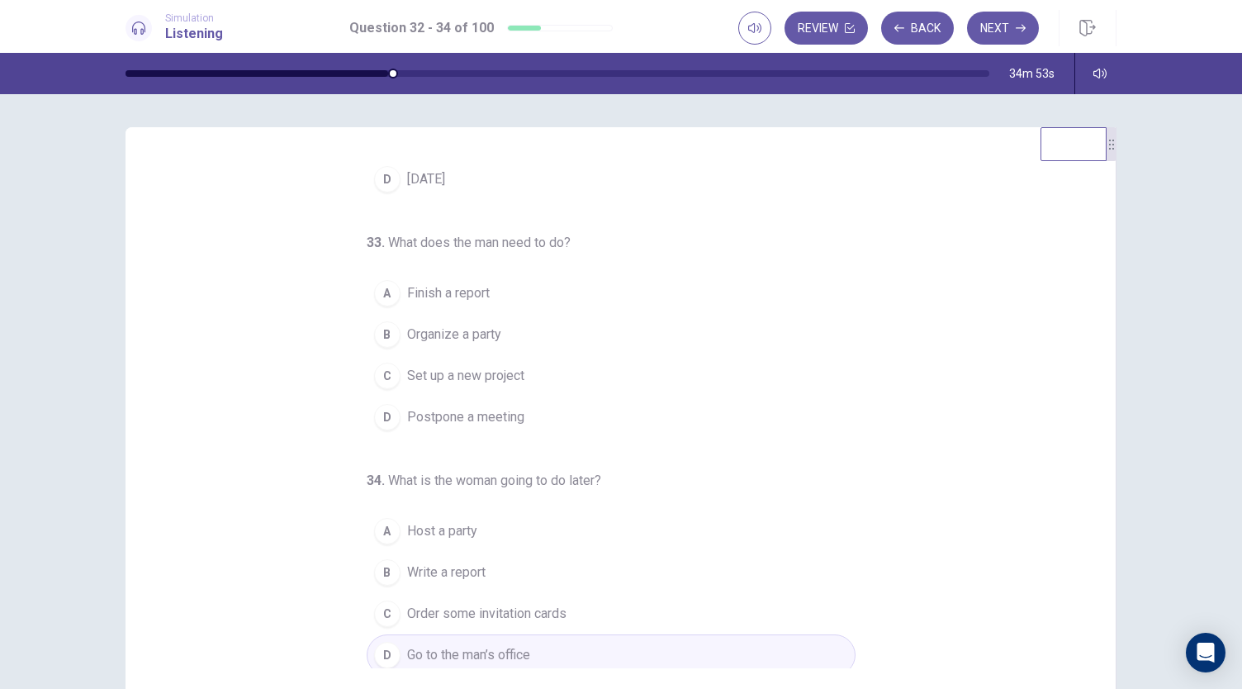
click at [391, 569] on div "B" at bounding box center [387, 572] width 26 height 26
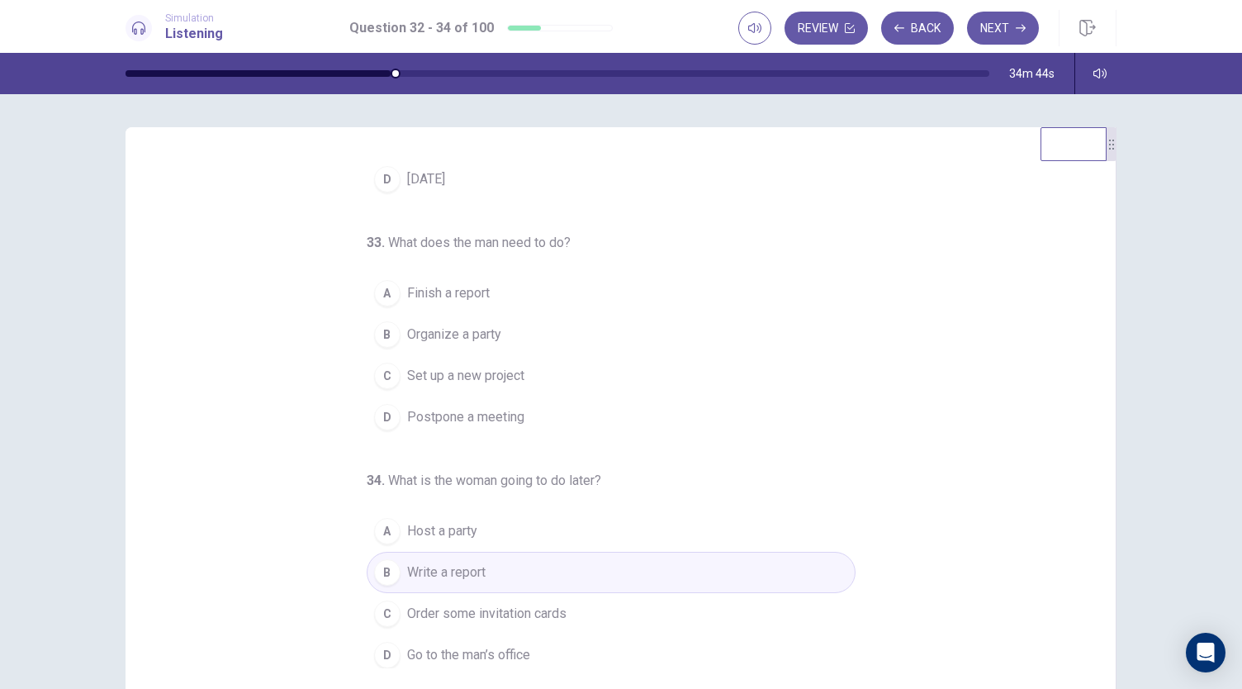
click at [386, 650] on div "D" at bounding box center [387, 655] width 26 height 26
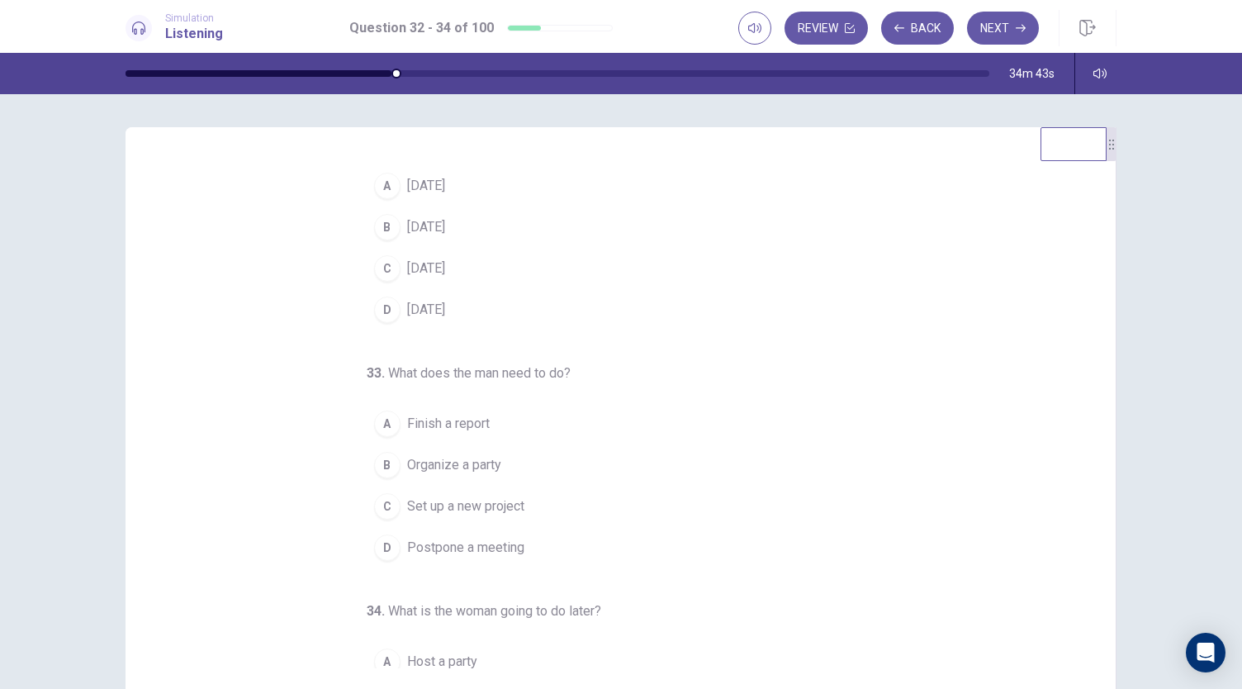
scroll to position [0, 0]
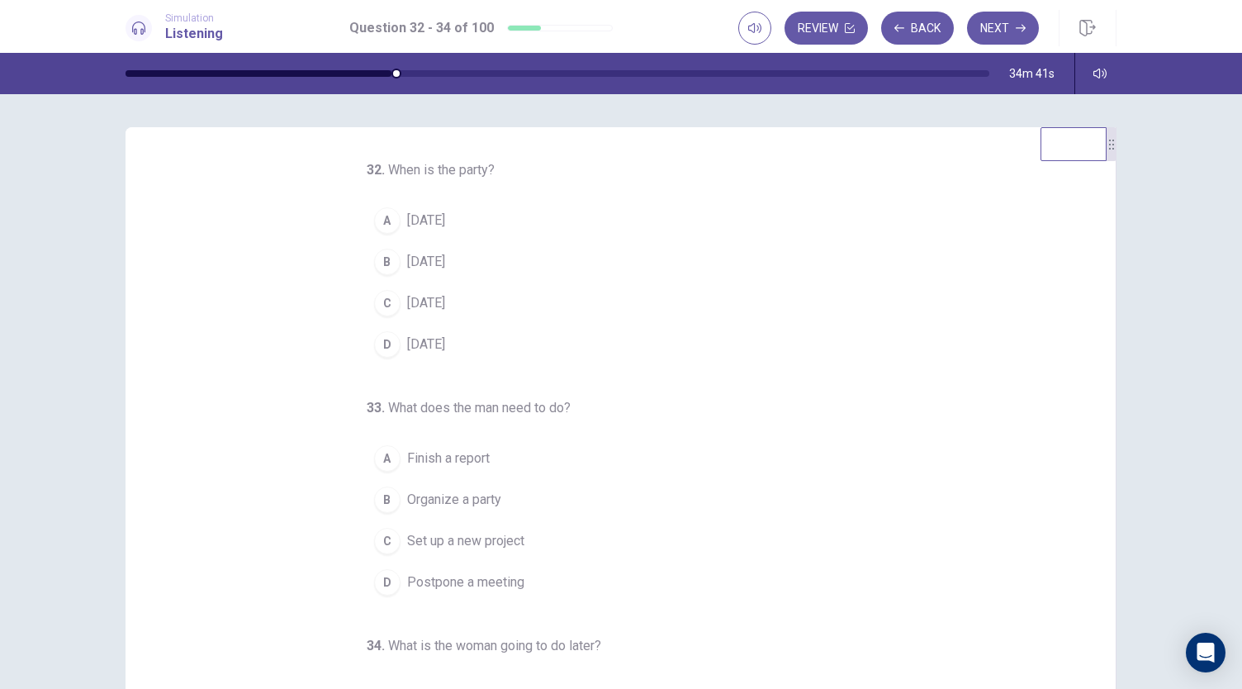
click at [382, 464] on div "A" at bounding box center [387, 458] width 26 height 26
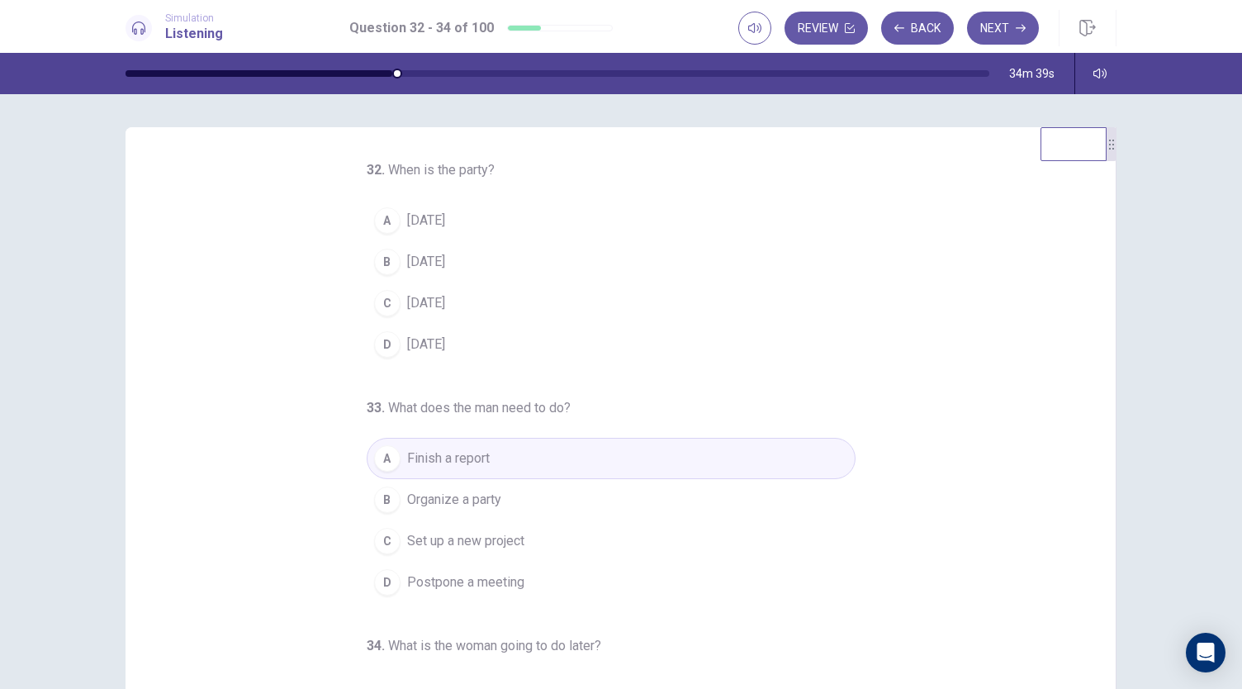
click at [377, 308] on div "C" at bounding box center [387, 303] width 26 height 26
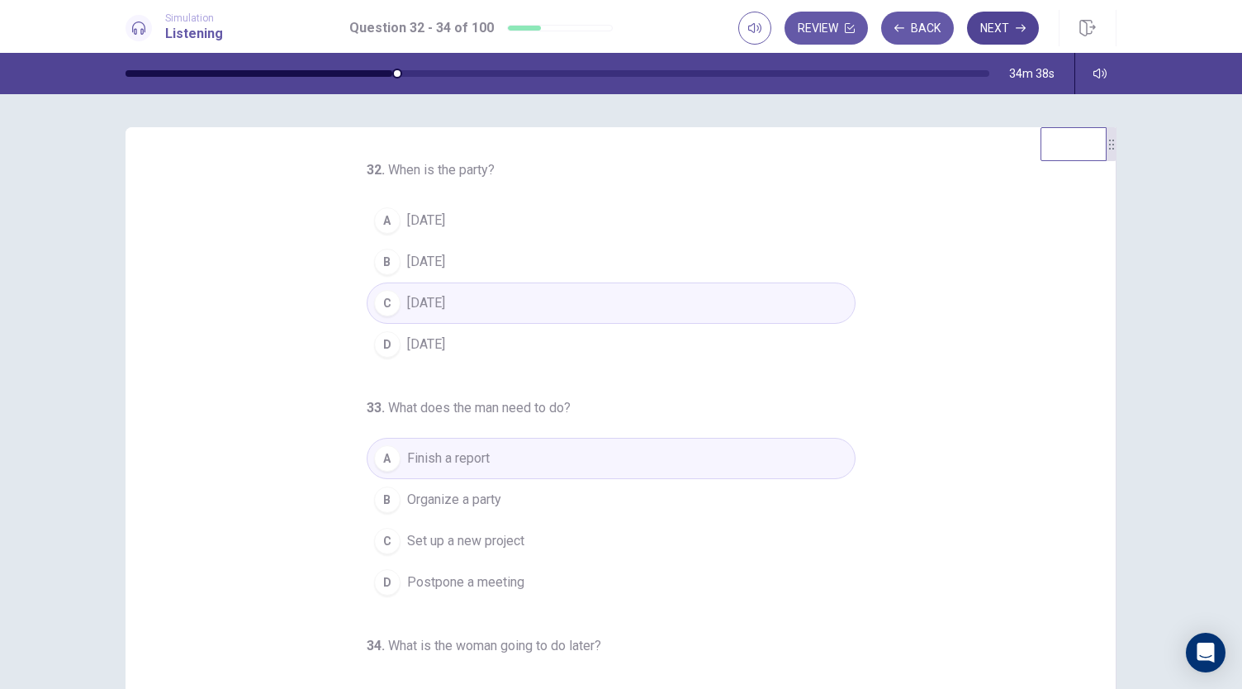
click at [1008, 22] on button "Next" at bounding box center [1003, 28] width 72 height 33
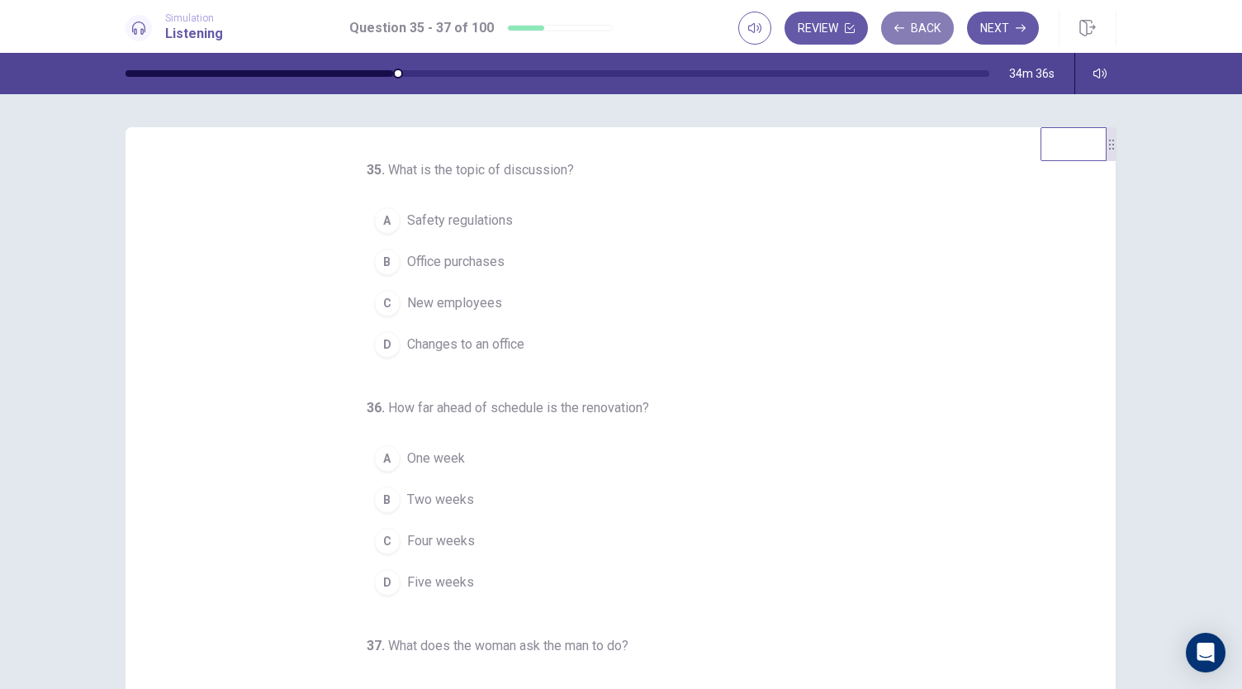
click at [929, 26] on button "Back" at bounding box center [917, 28] width 73 height 33
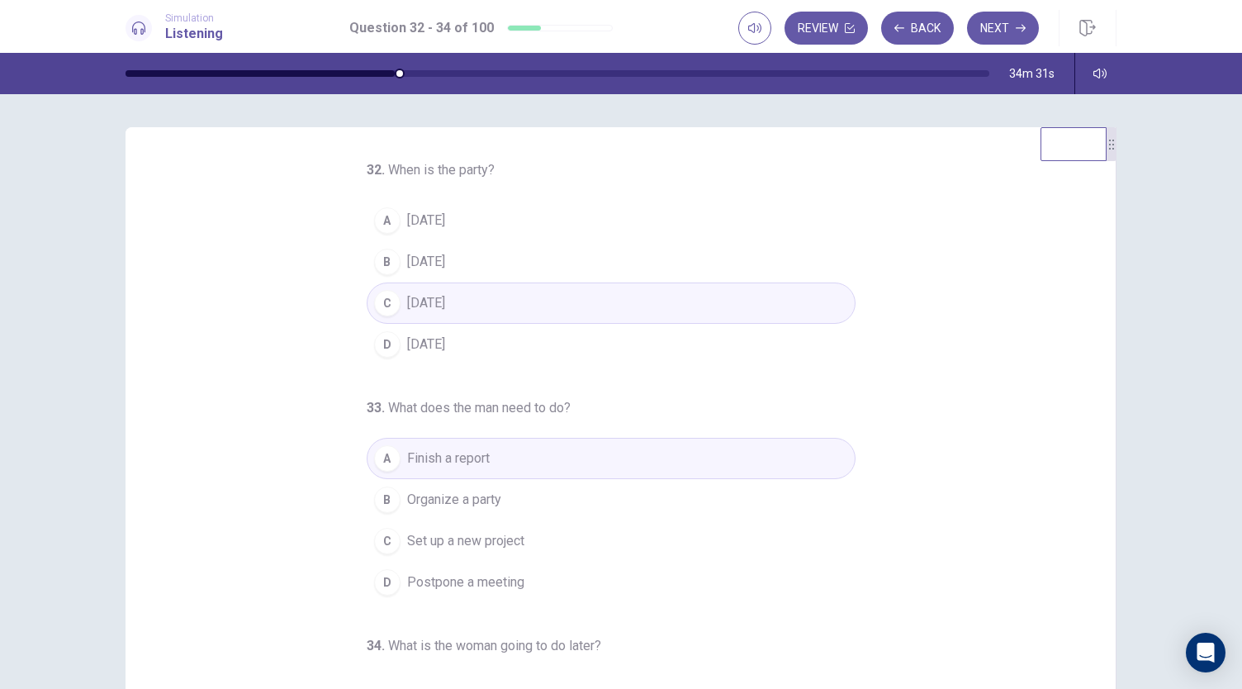
click at [423, 348] on span "Next Tuesday" at bounding box center [426, 344] width 38 height 20
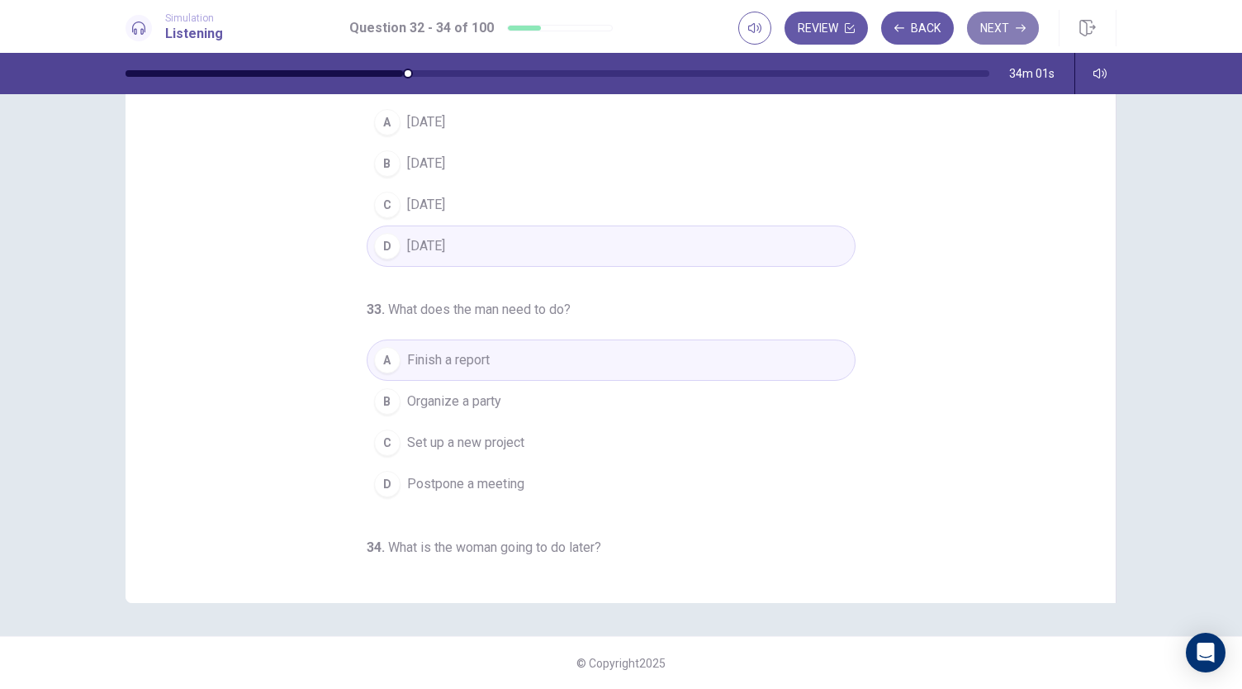
click at [996, 24] on button "Next" at bounding box center [1003, 28] width 72 height 33
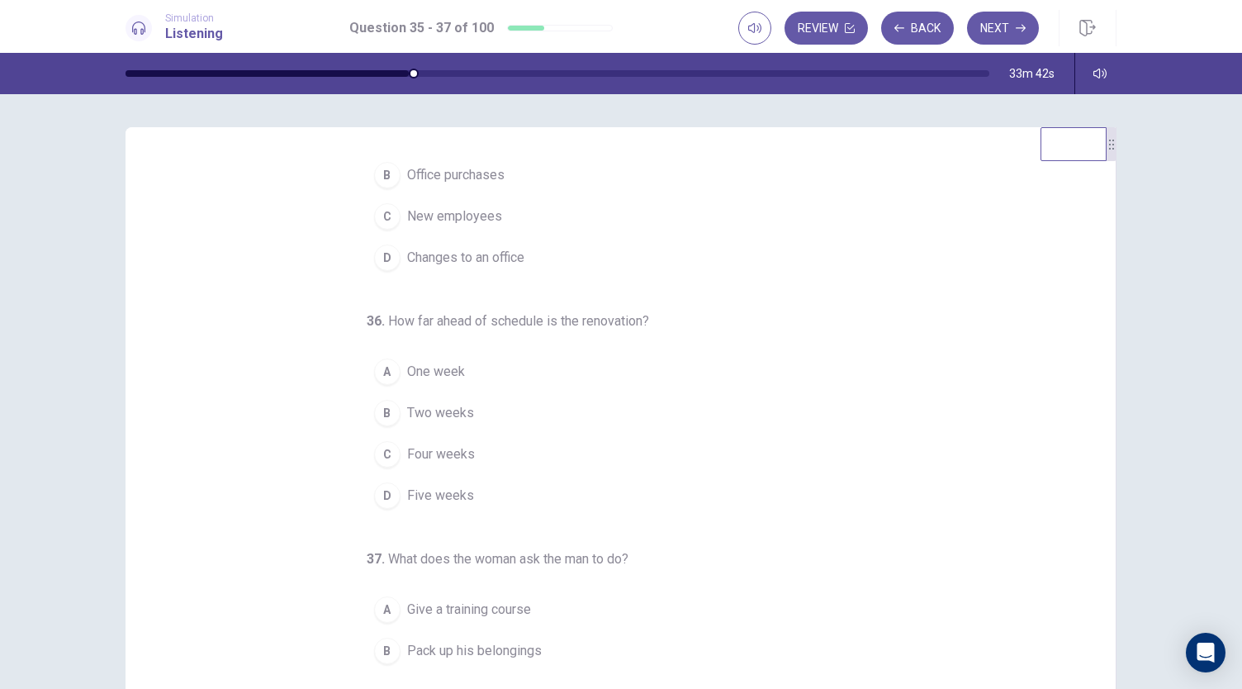
scroll to position [165, 0]
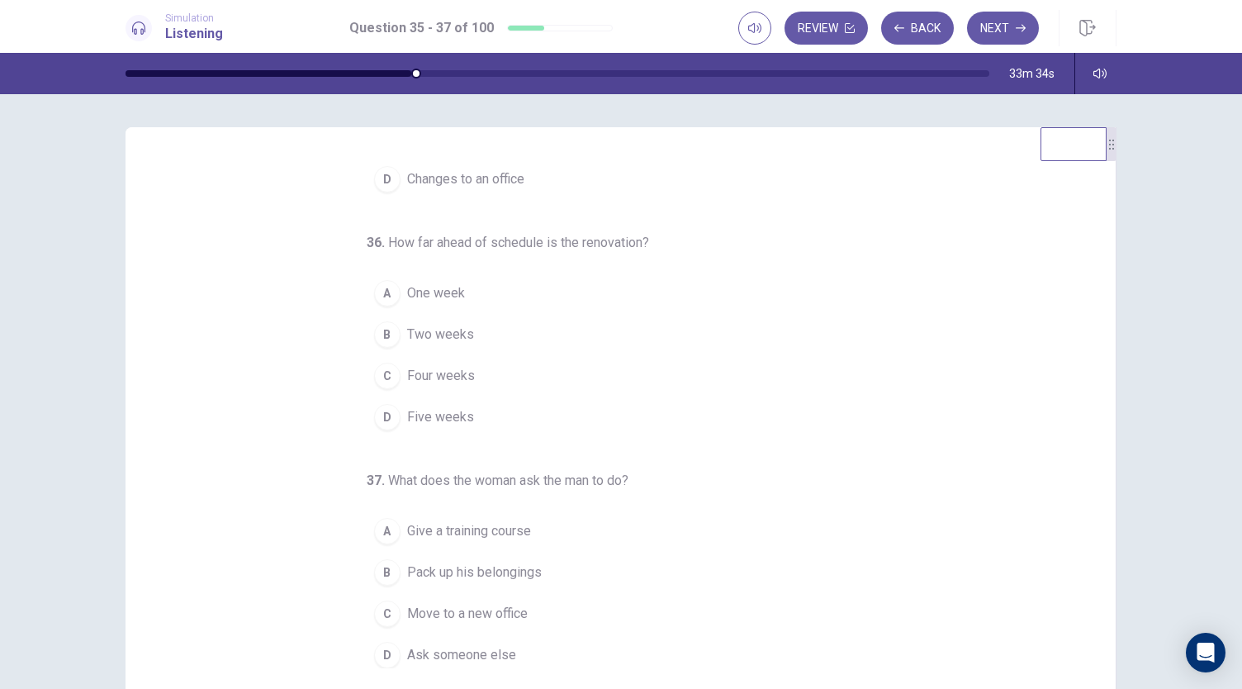
click at [376, 287] on div "A" at bounding box center [387, 293] width 26 height 26
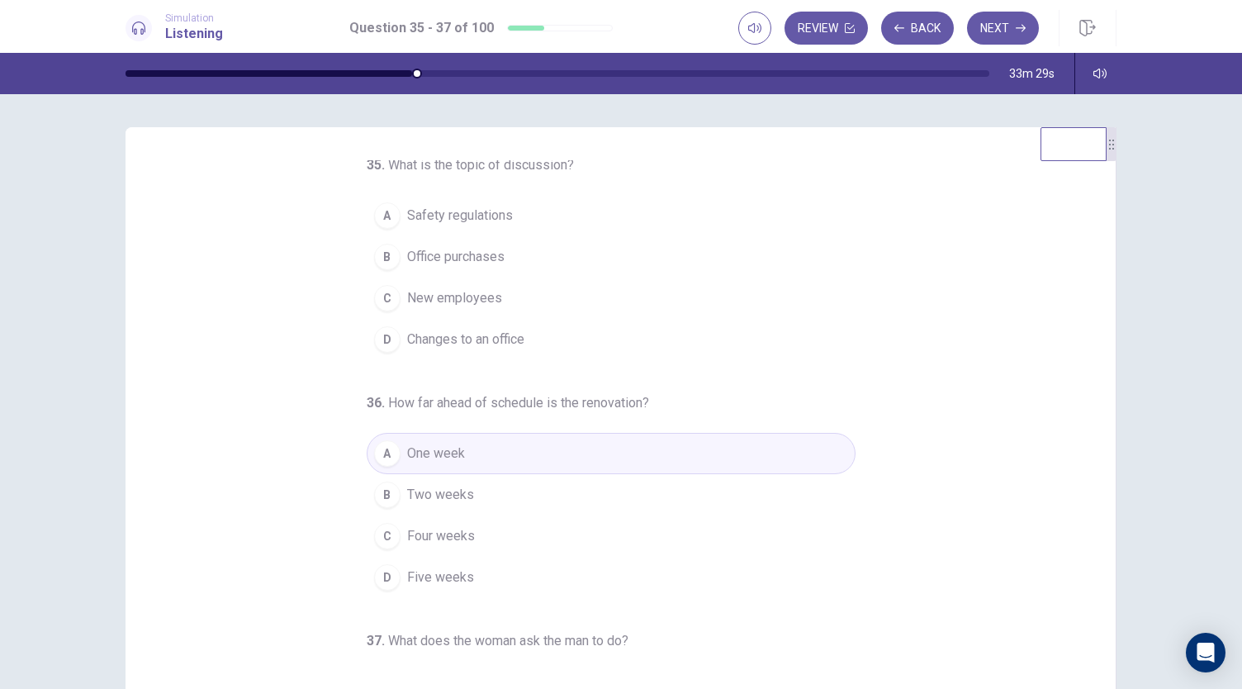
scroll to position [0, 0]
click at [377, 344] on div "D" at bounding box center [387, 344] width 26 height 26
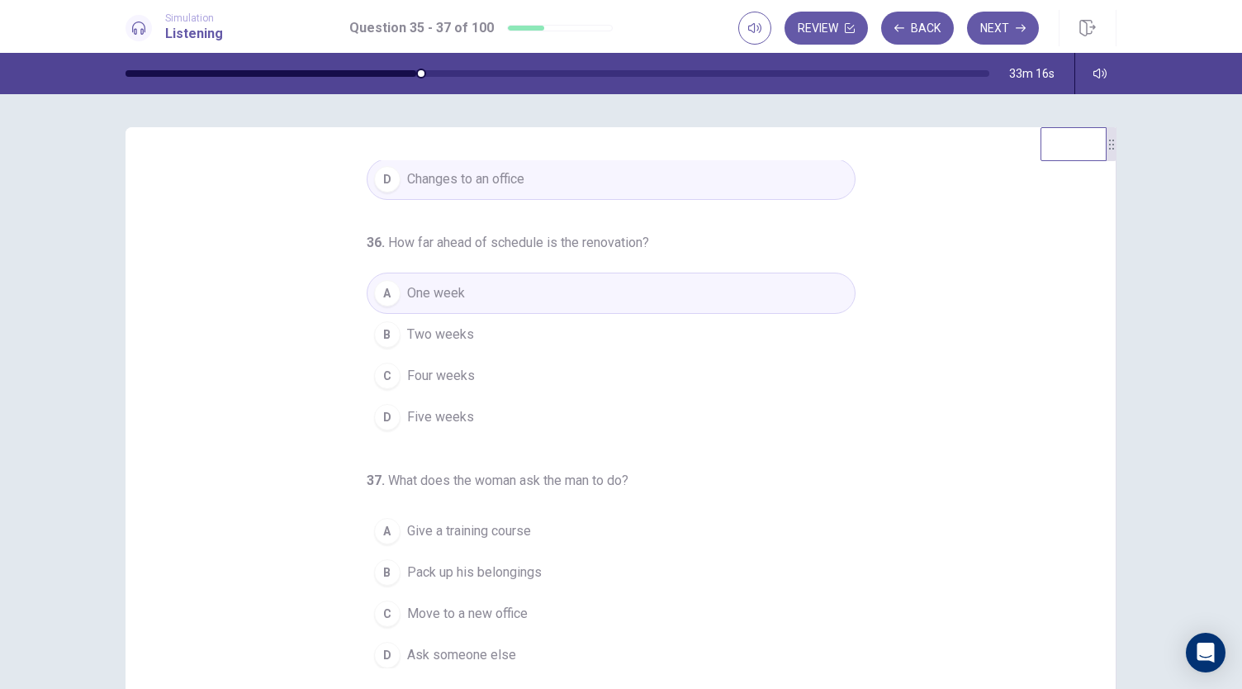
scroll to position [165, 0]
click at [377, 561] on div "B" at bounding box center [387, 572] width 26 height 26
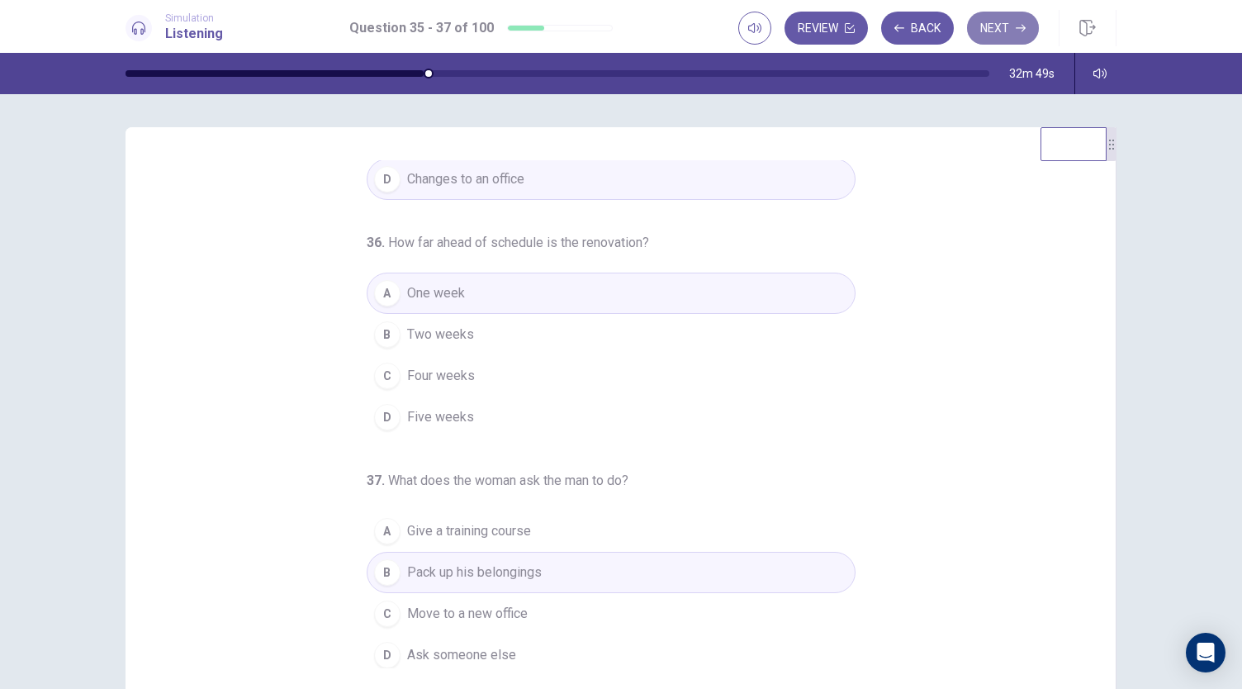
click at [1003, 27] on button "Next" at bounding box center [1003, 28] width 72 height 33
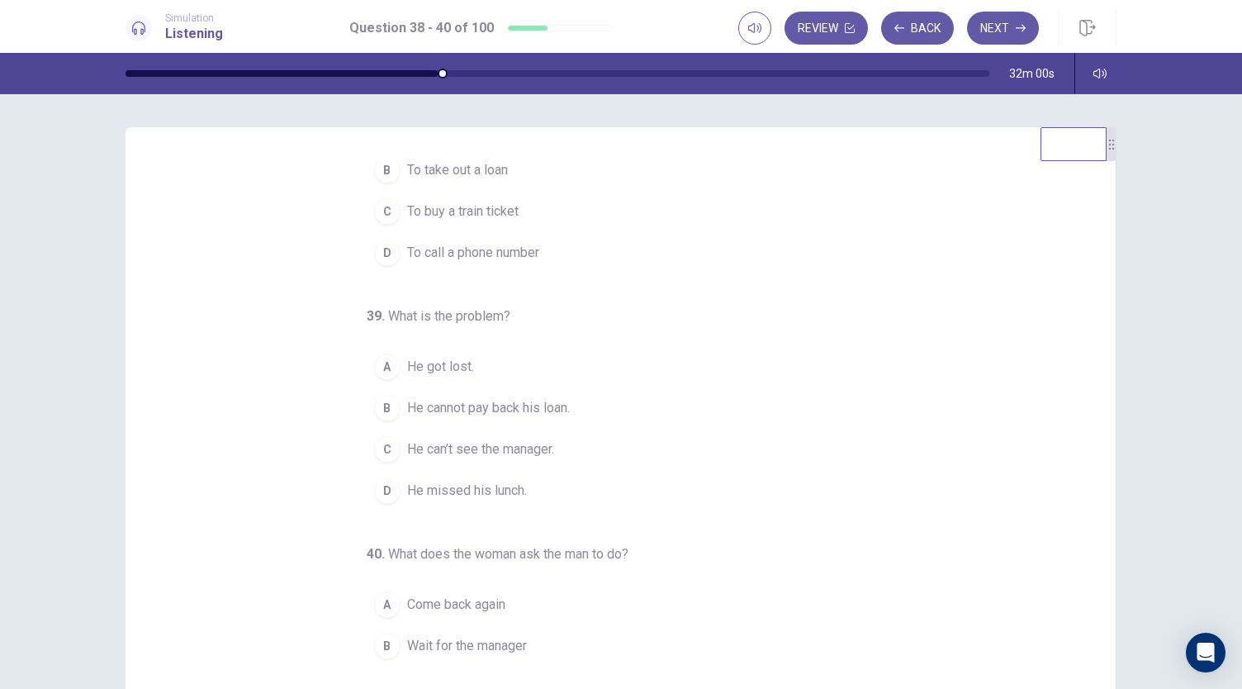
scroll to position [0, 0]
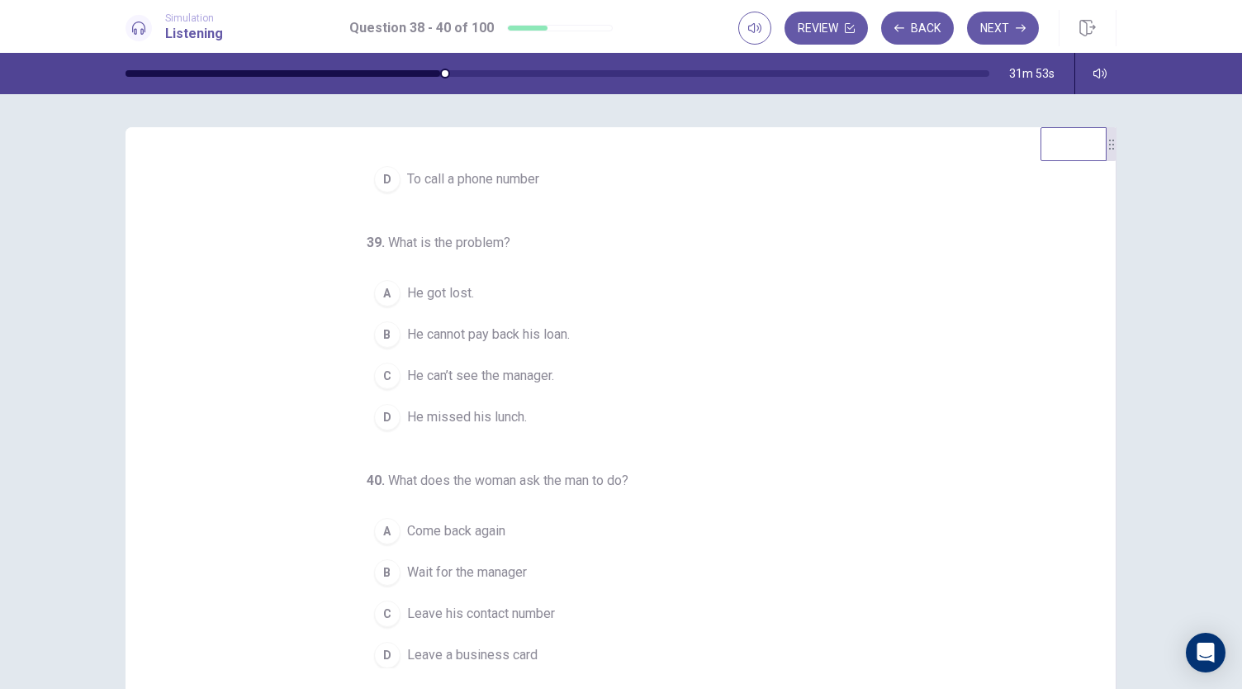
click at [380, 610] on div "C" at bounding box center [387, 613] width 26 height 26
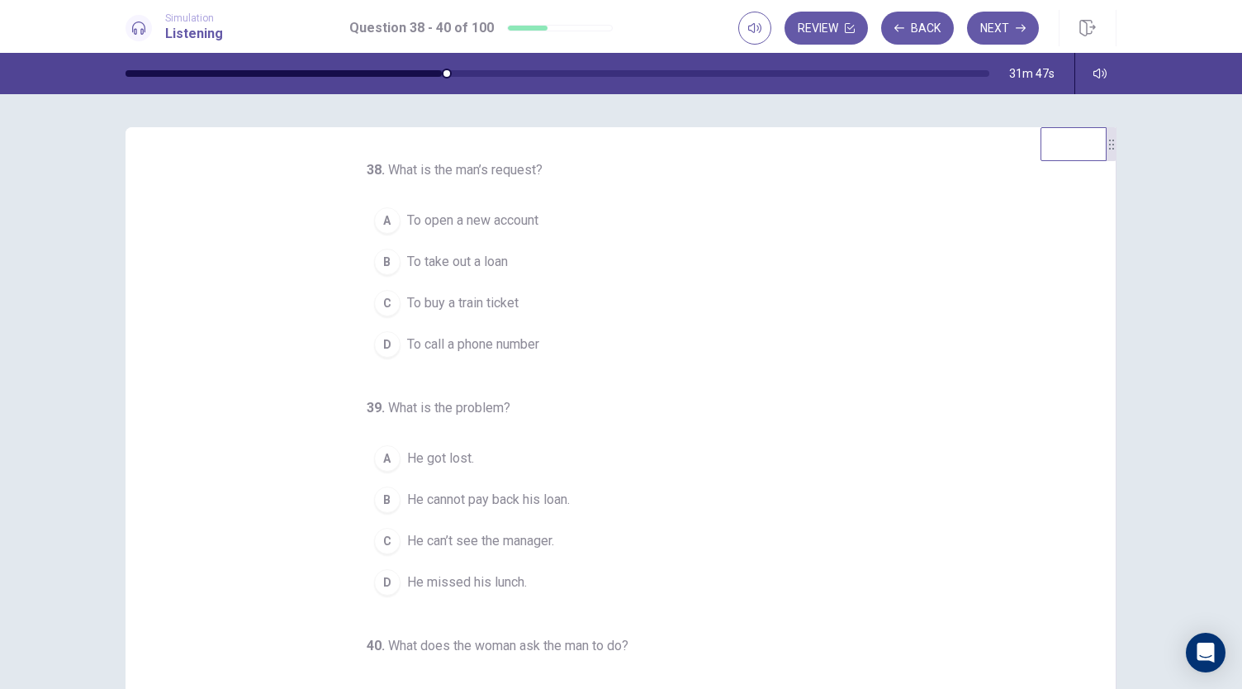
click at [374, 264] on div "B" at bounding box center [387, 262] width 26 height 26
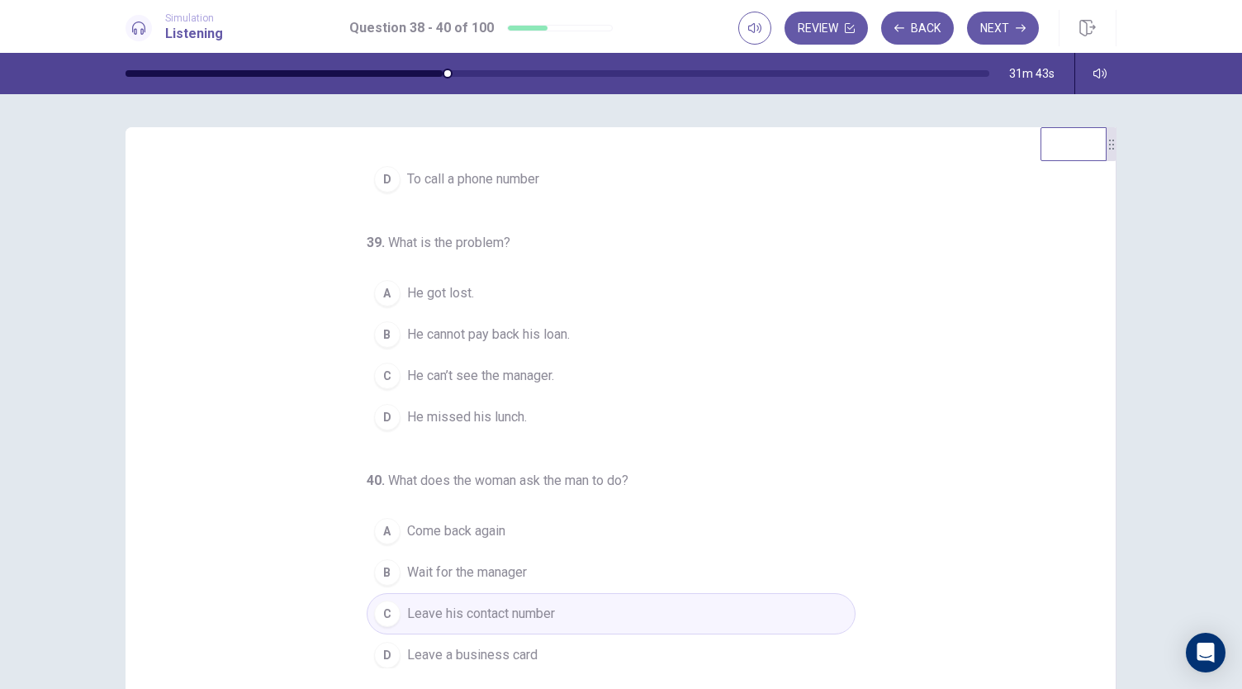
click at [383, 373] on div "C" at bounding box center [387, 376] width 26 height 26
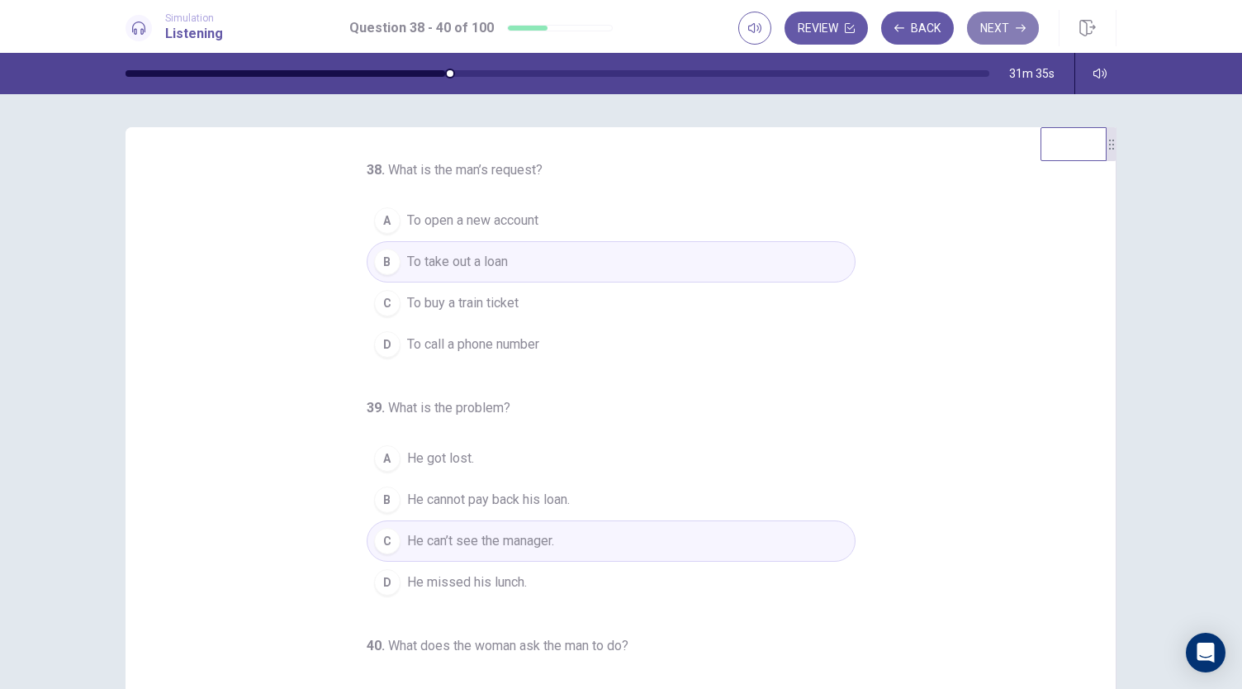
click at [996, 27] on button "Next" at bounding box center [1003, 28] width 72 height 33
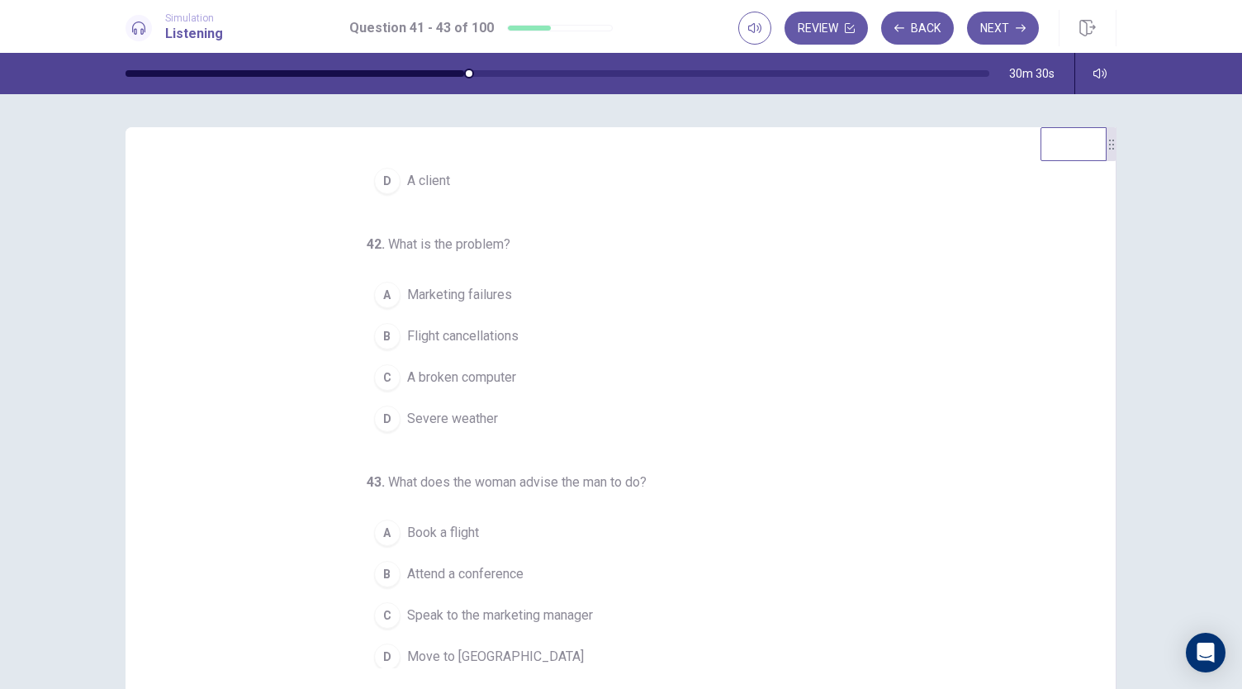
scroll to position [165, 0]
click at [383, 607] on div "C" at bounding box center [387, 613] width 26 height 26
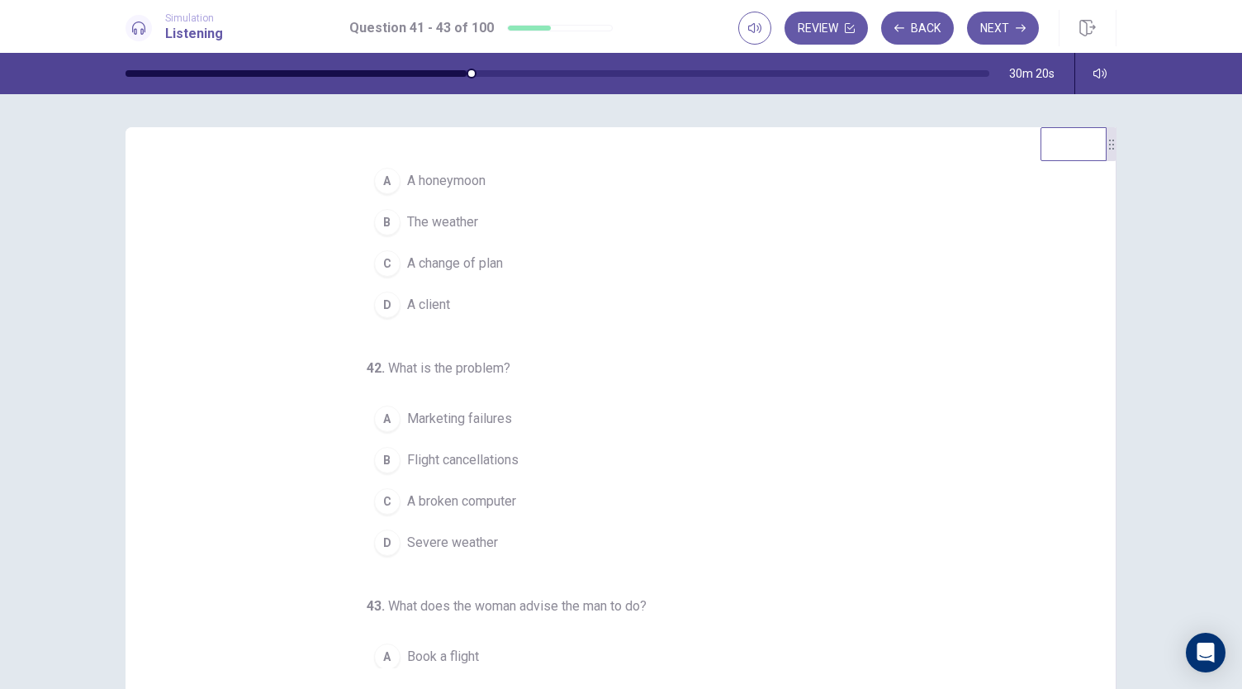
scroll to position [0, 0]
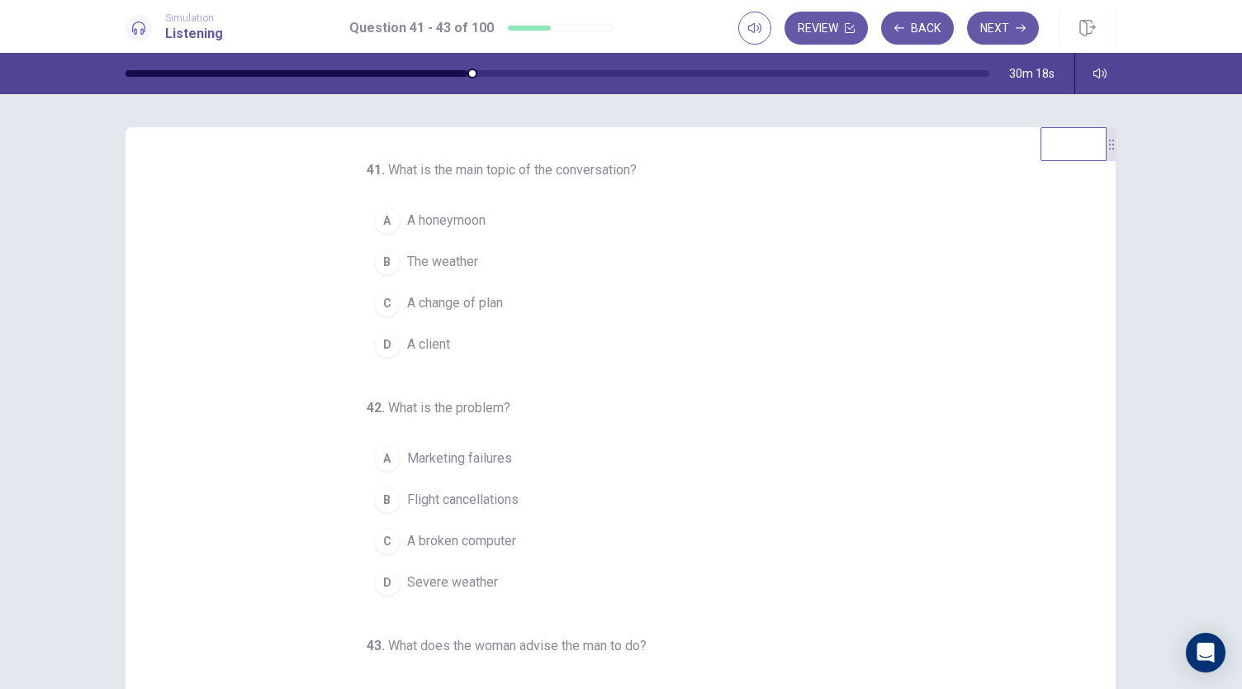
click at [384, 301] on div "C" at bounding box center [387, 303] width 26 height 26
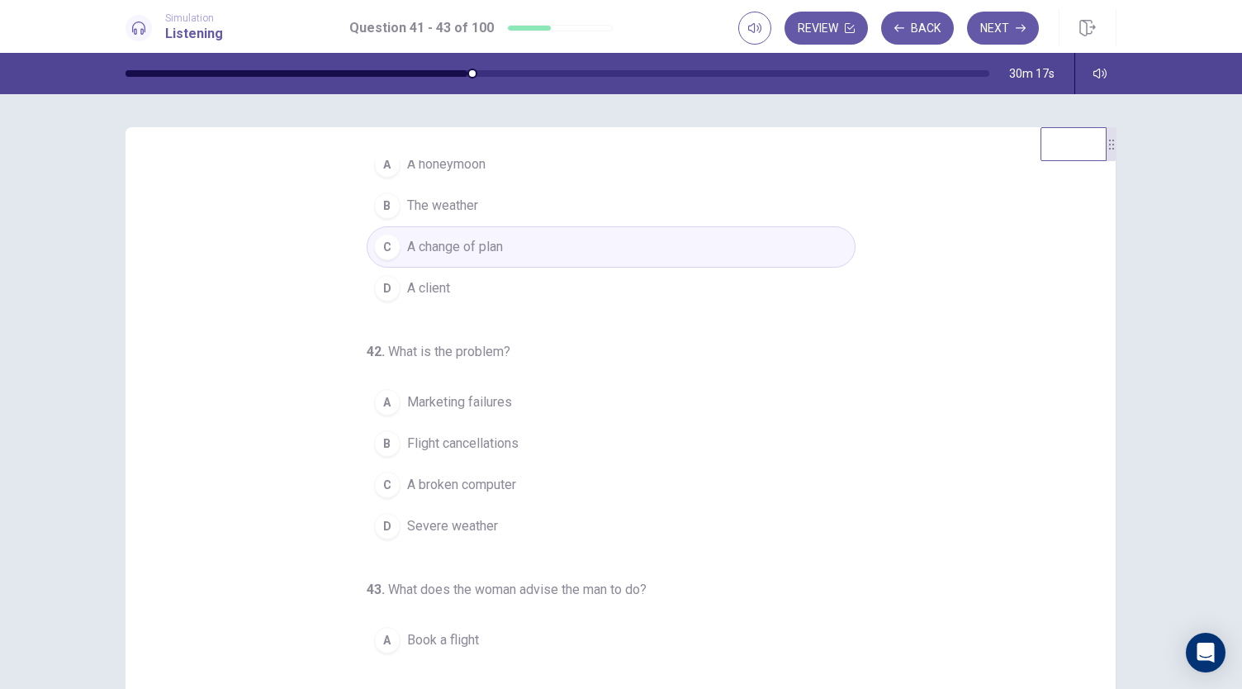
scroll to position [83, 0]
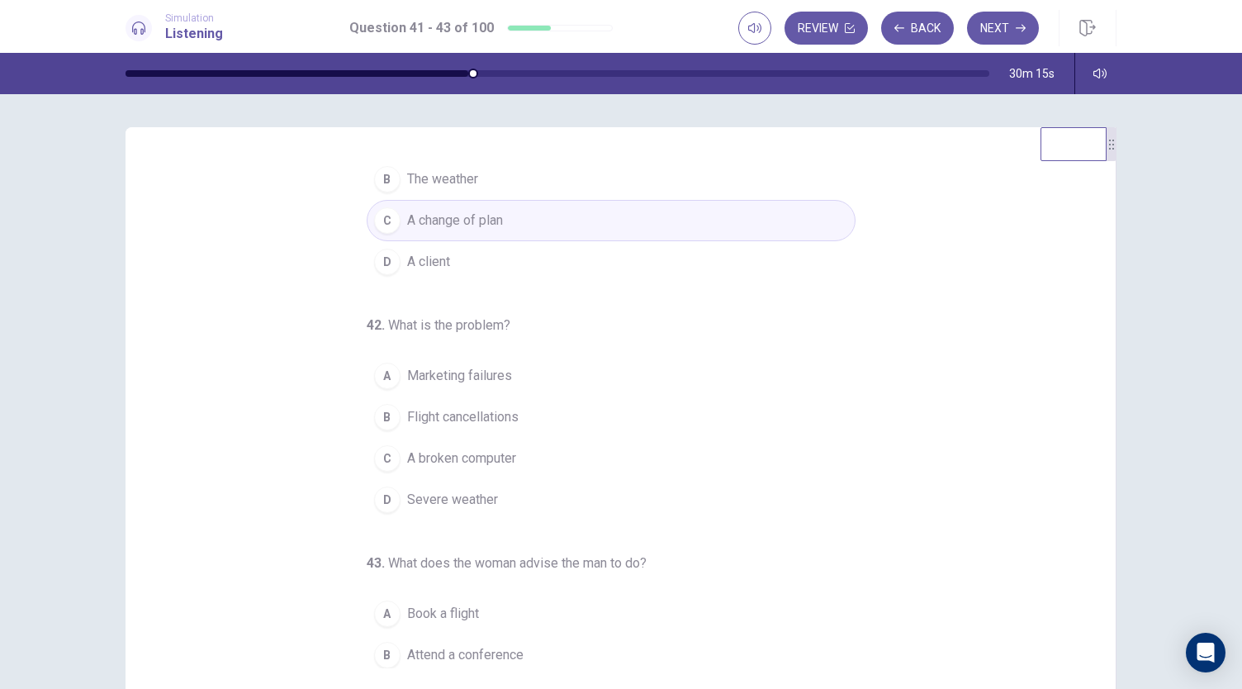
click at [385, 496] on div "D" at bounding box center [387, 499] width 26 height 26
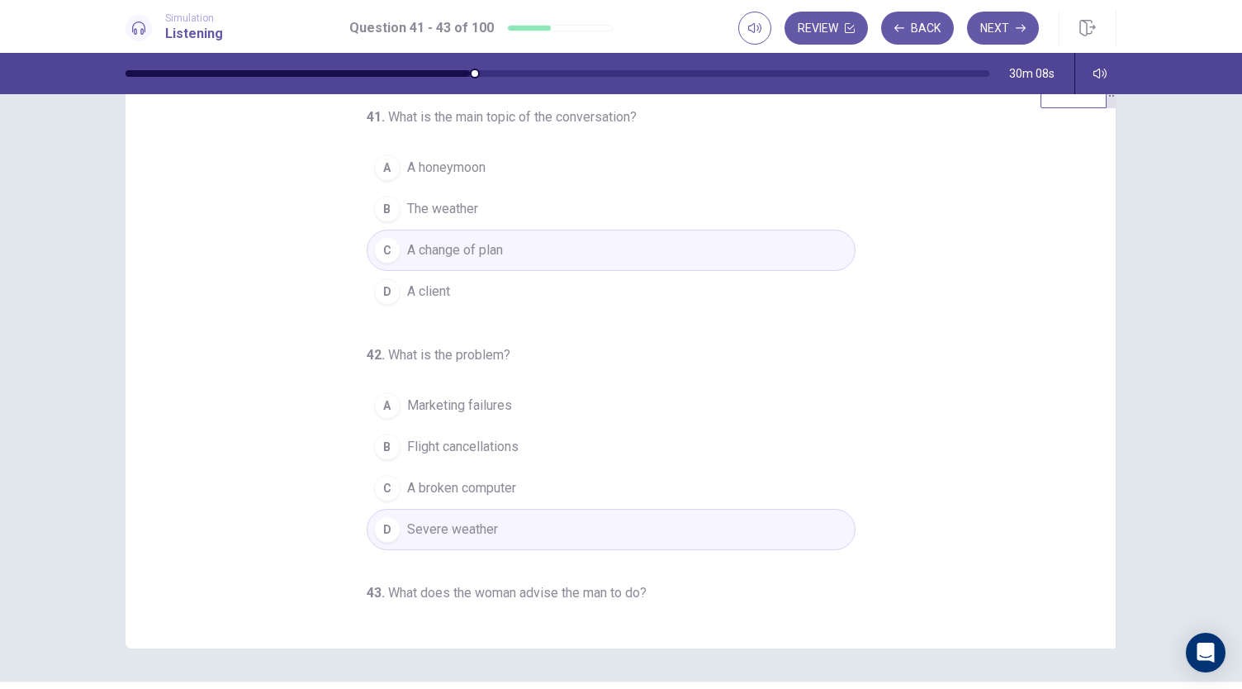
scroll to position [16, 0]
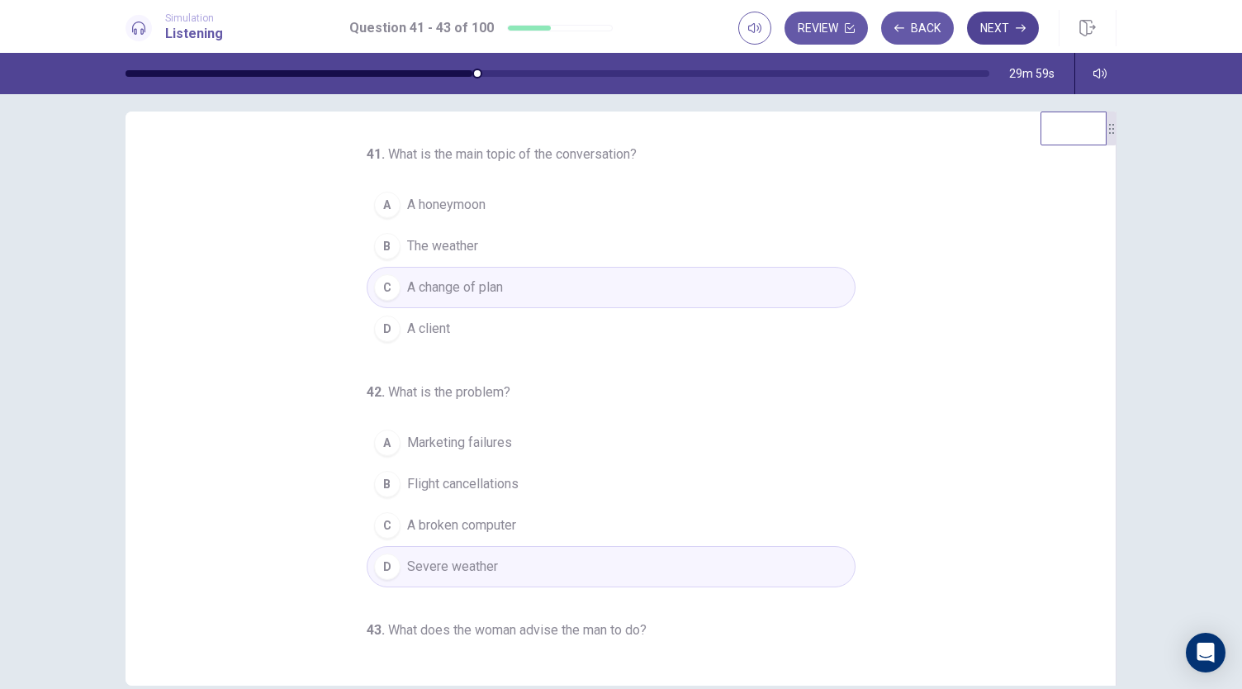
click at [980, 31] on button "Next" at bounding box center [1003, 28] width 72 height 33
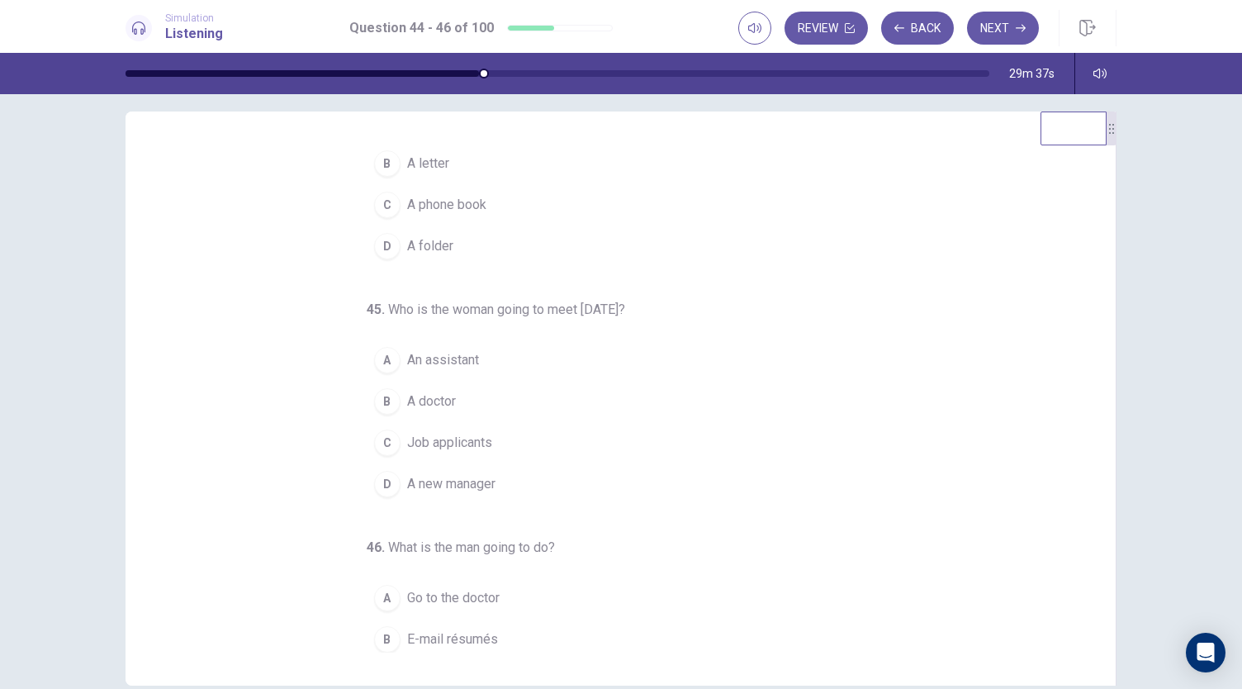
scroll to position [0, 0]
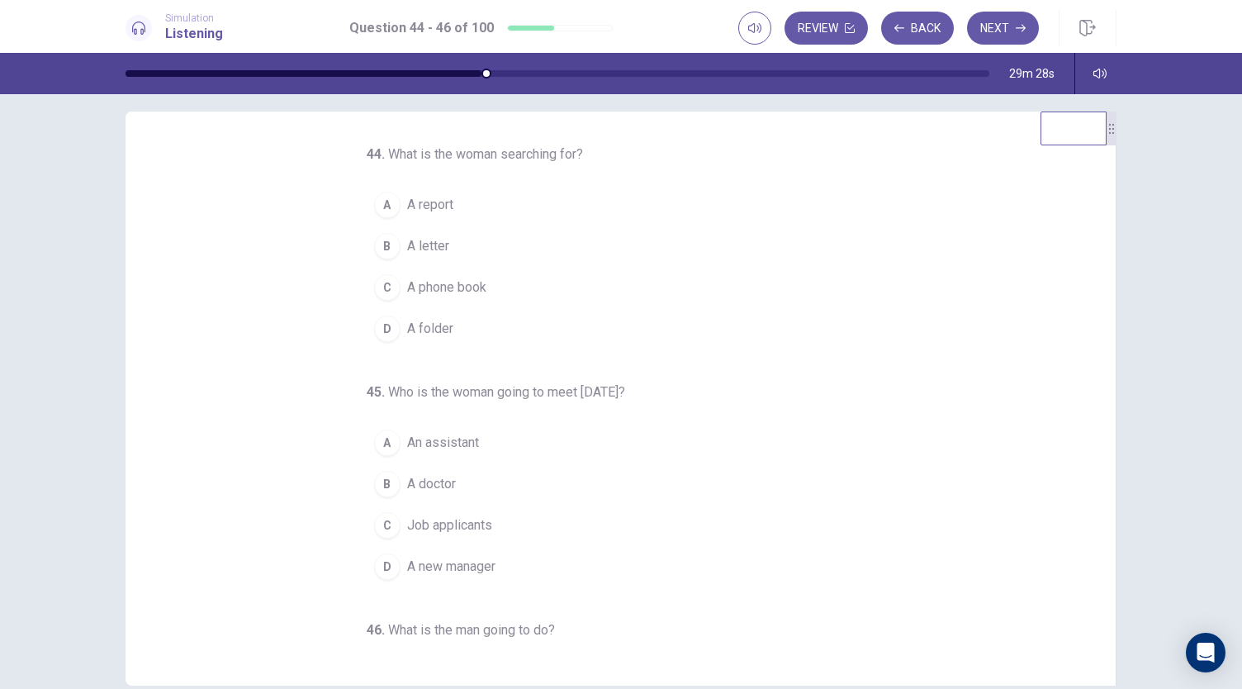
click at [383, 328] on div "D" at bounding box center [387, 328] width 26 height 26
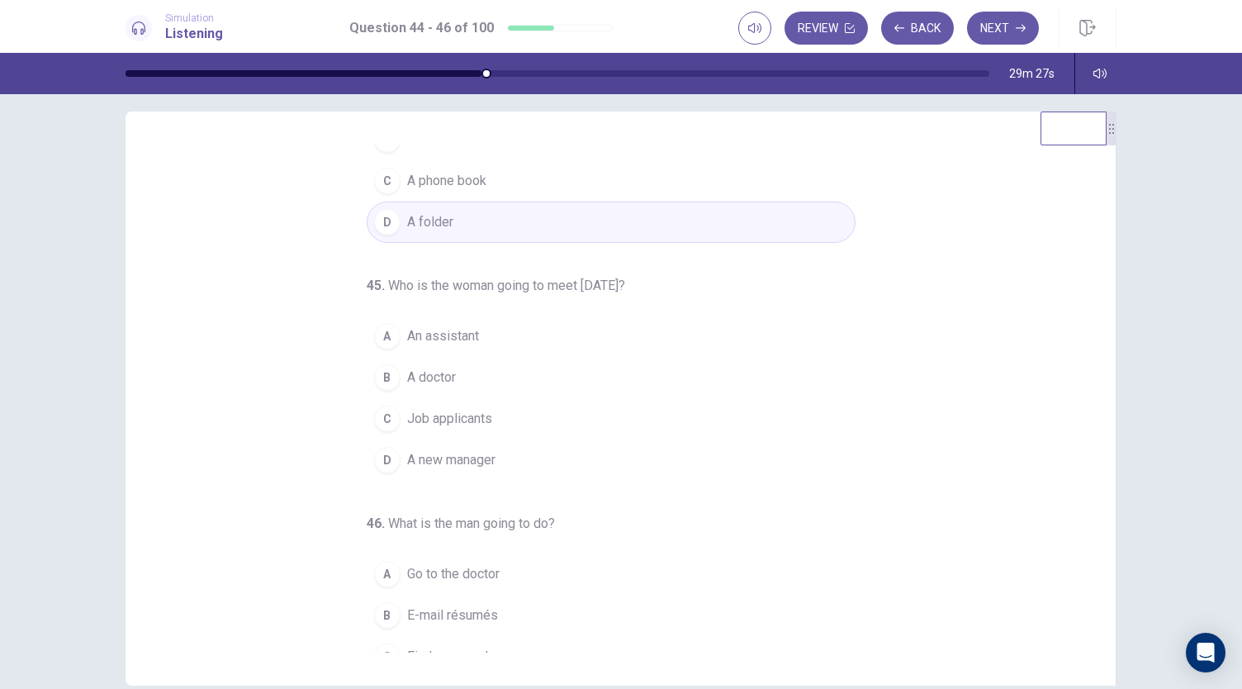
scroll to position [165, 0]
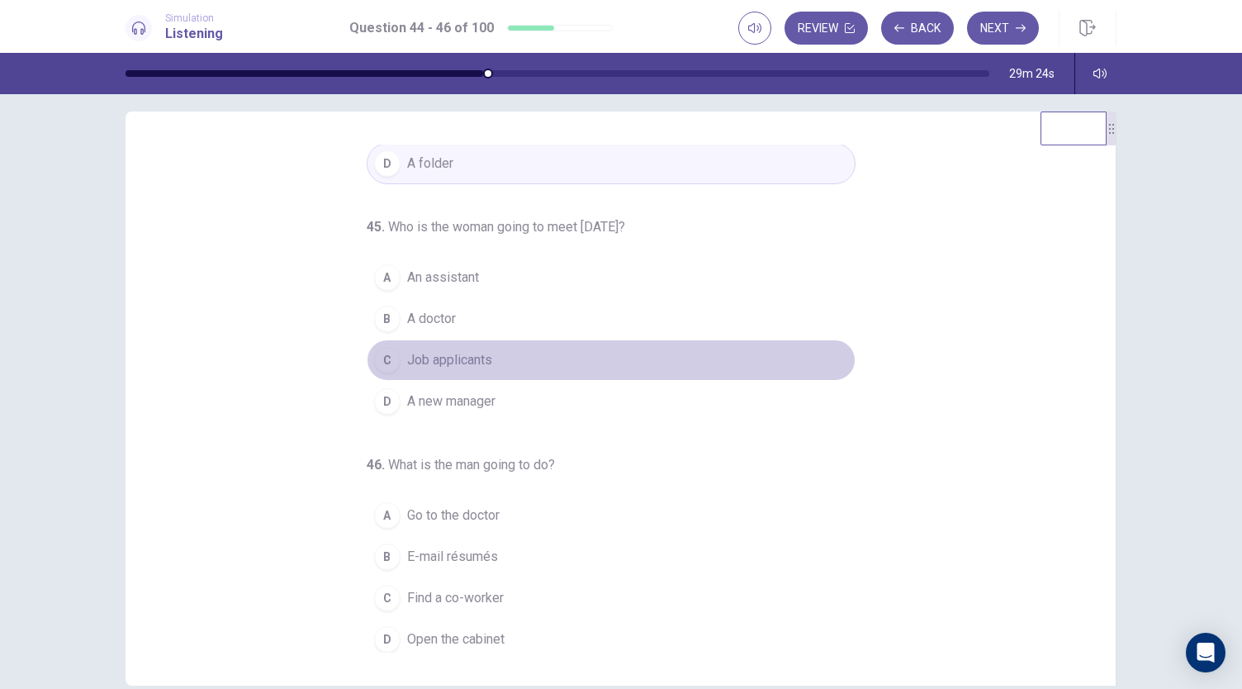
click at [391, 358] on div "C" at bounding box center [387, 360] width 26 height 26
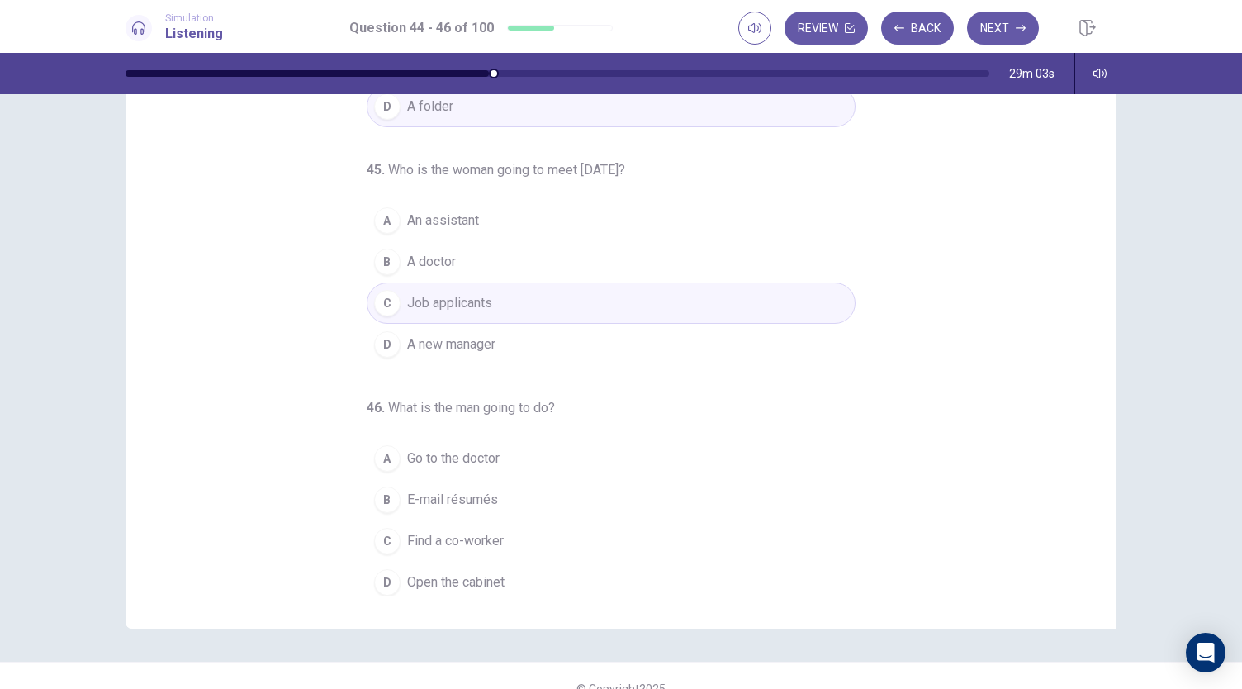
scroll to position [98, 0]
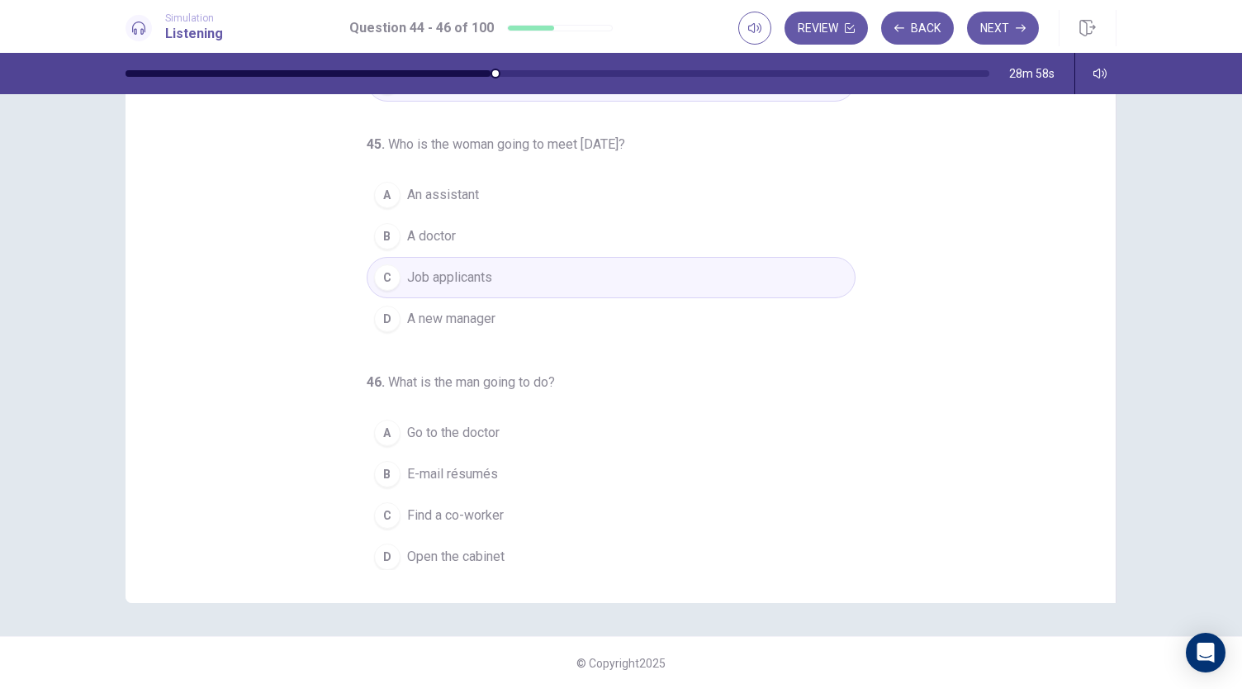
click at [377, 473] on div "B" at bounding box center [387, 474] width 26 height 26
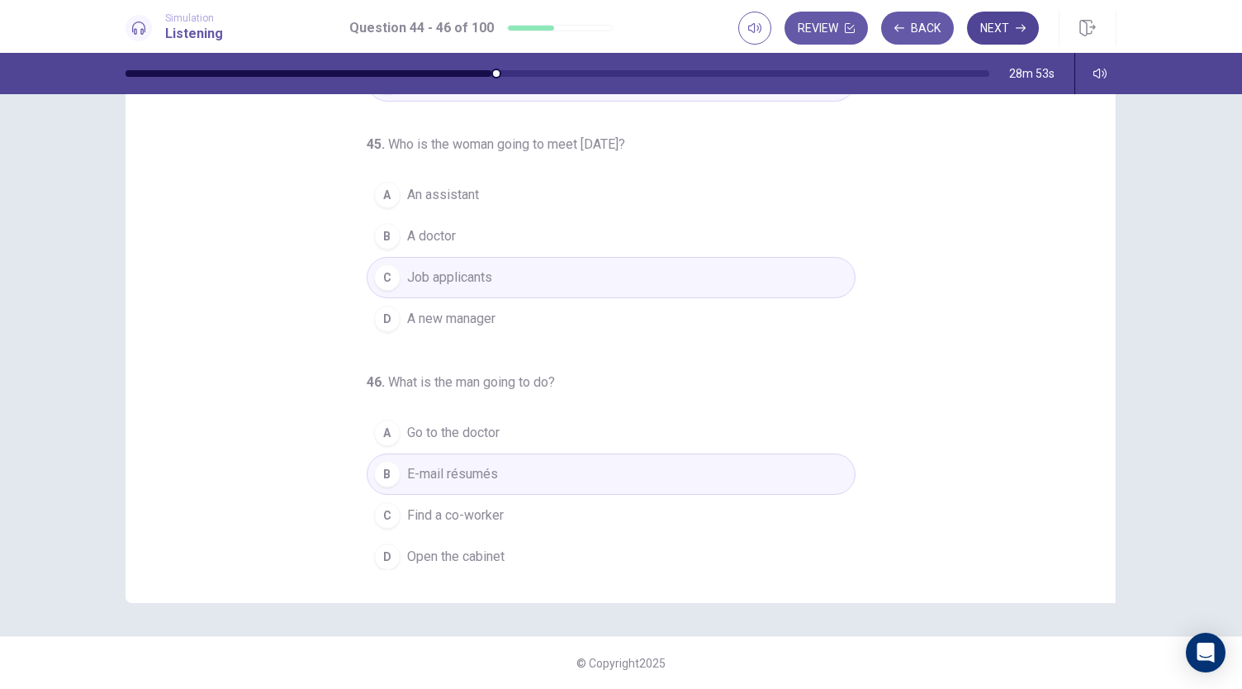
click at [1012, 24] on button "Next" at bounding box center [1003, 28] width 72 height 33
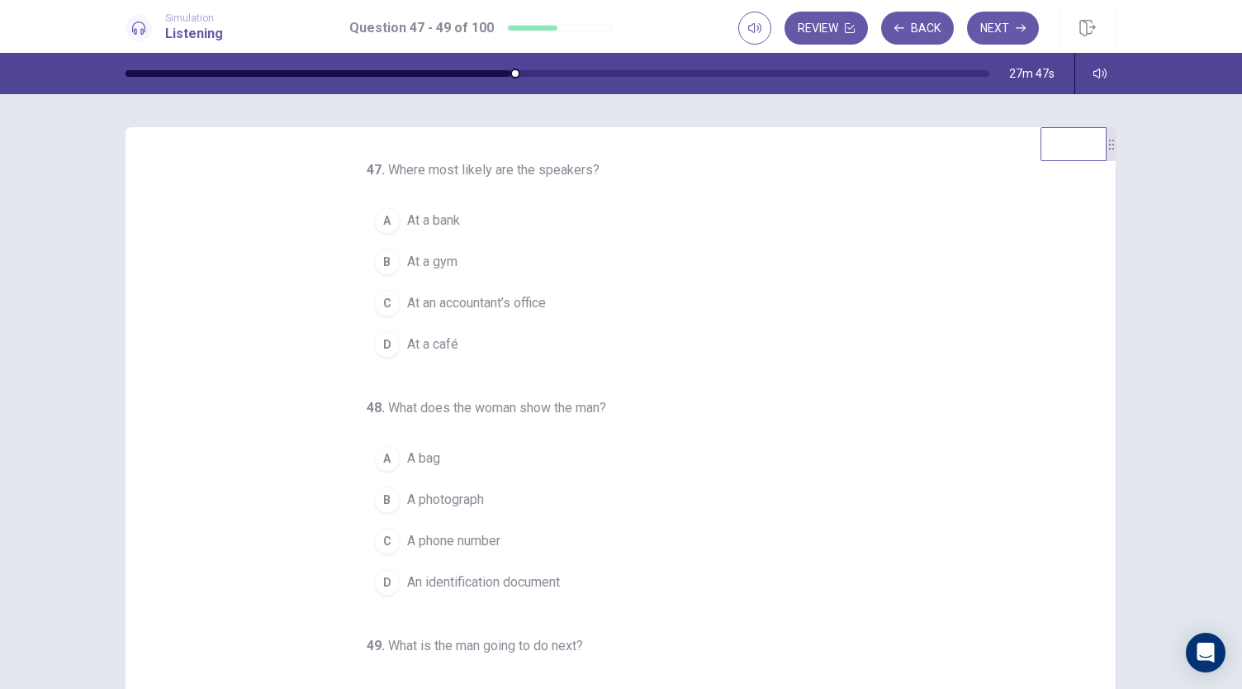
scroll to position [0, 0]
click at [374, 224] on div "A" at bounding box center [387, 220] width 26 height 26
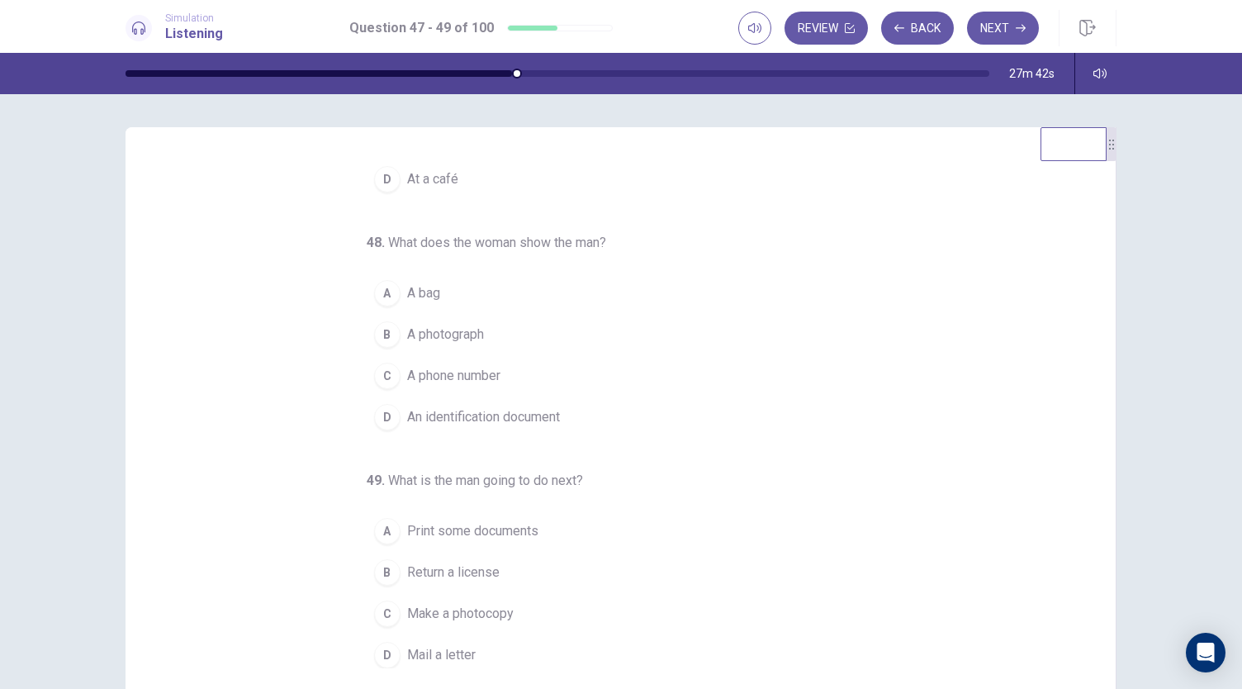
scroll to position [165, 0]
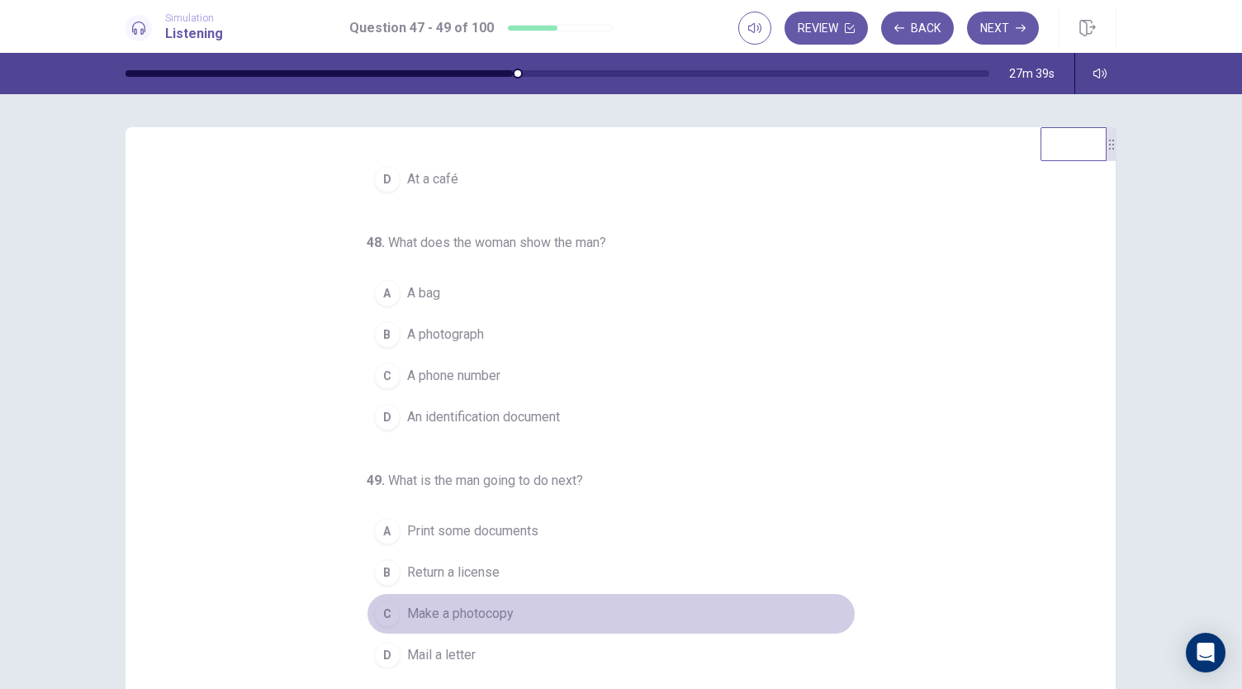
click at [380, 607] on div "C" at bounding box center [387, 613] width 26 height 26
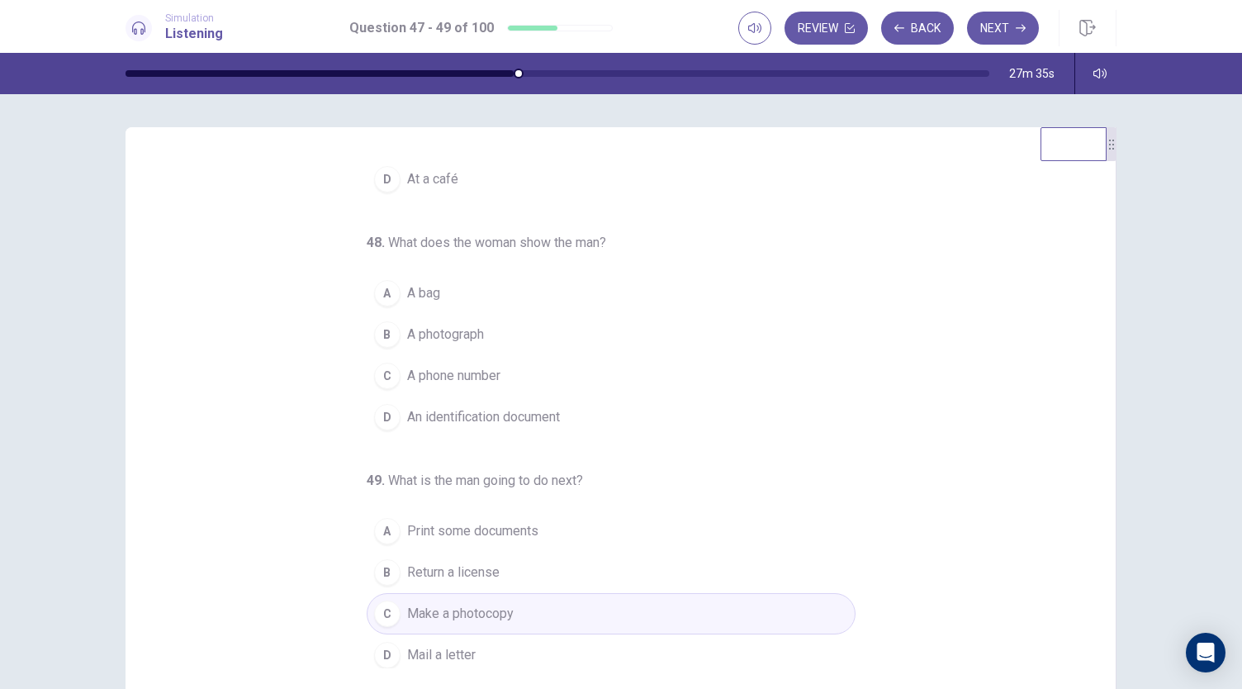
click at [375, 413] on div "D" at bounding box center [387, 417] width 26 height 26
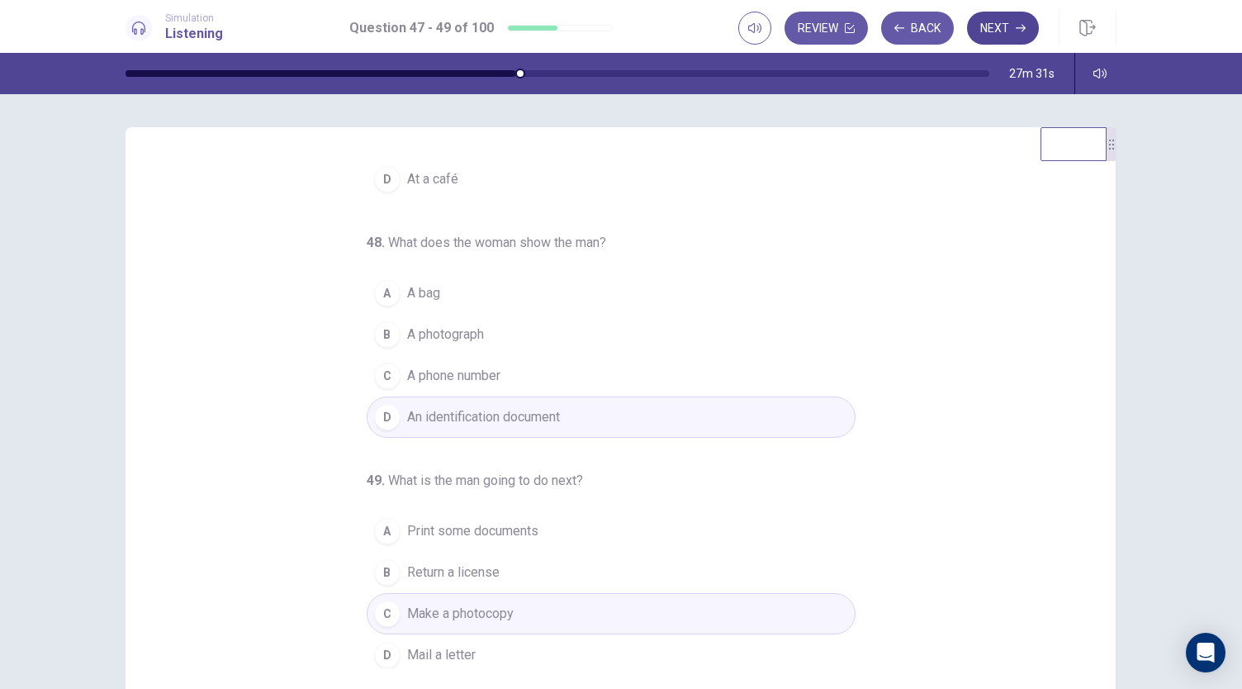
click at [1006, 27] on button "Next" at bounding box center [1003, 28] width 72 height 33
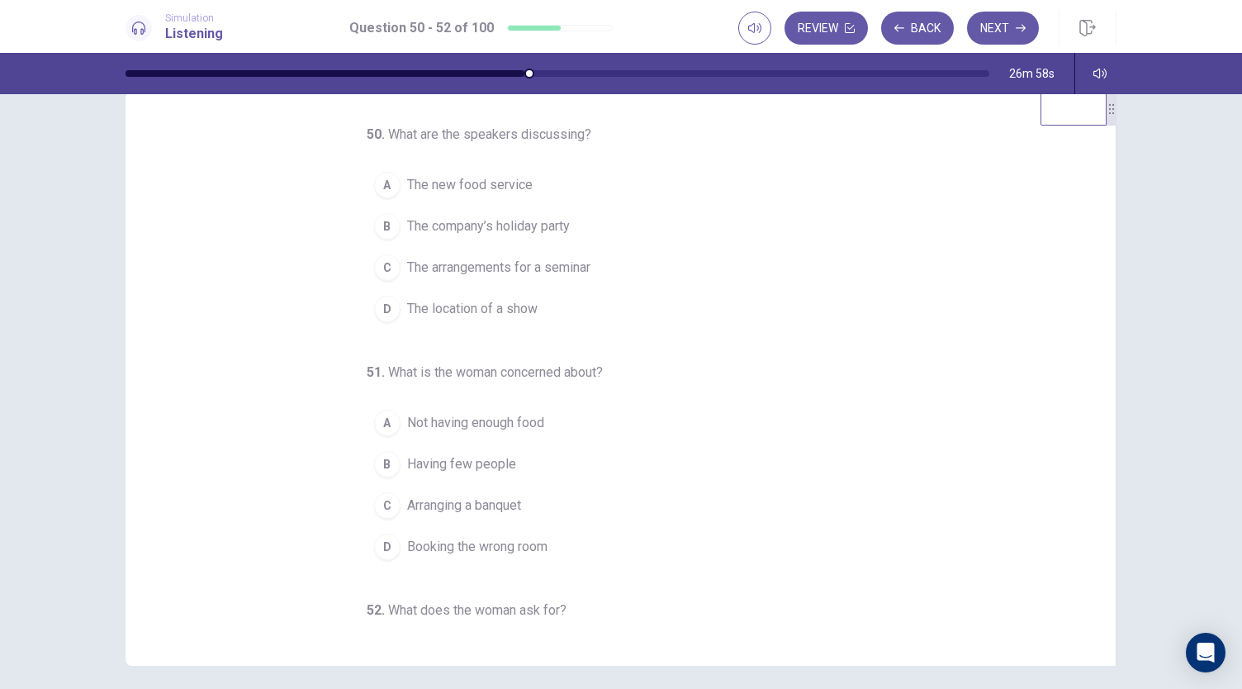
scroll to position [0, 0]
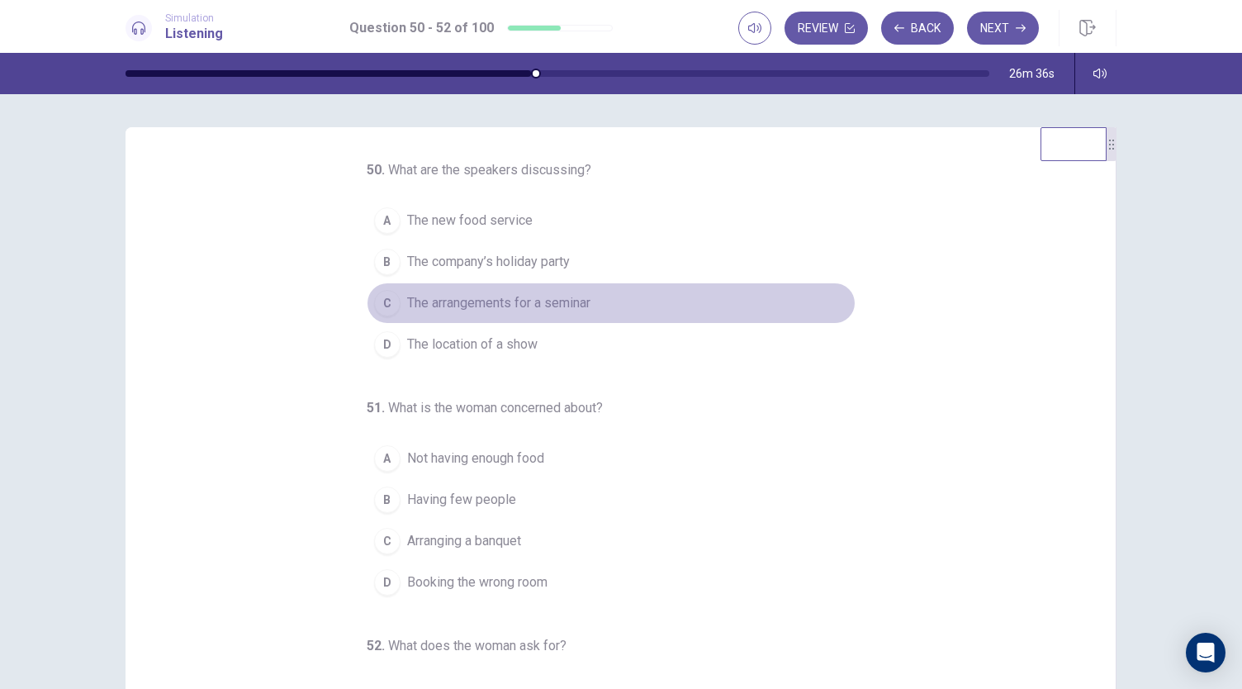
click at [466, 298] on span "The arrangements for a seminar" at bounding box center [498, 303] width 183 height 20
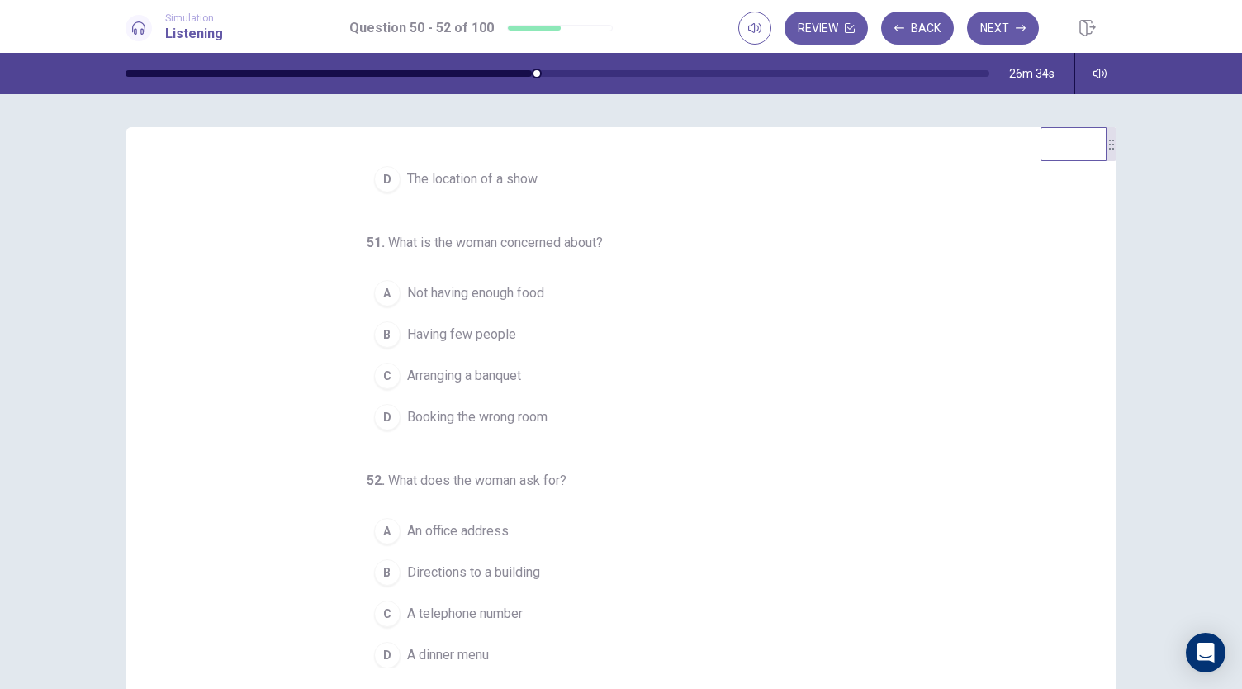
scroll to position [83, 0]
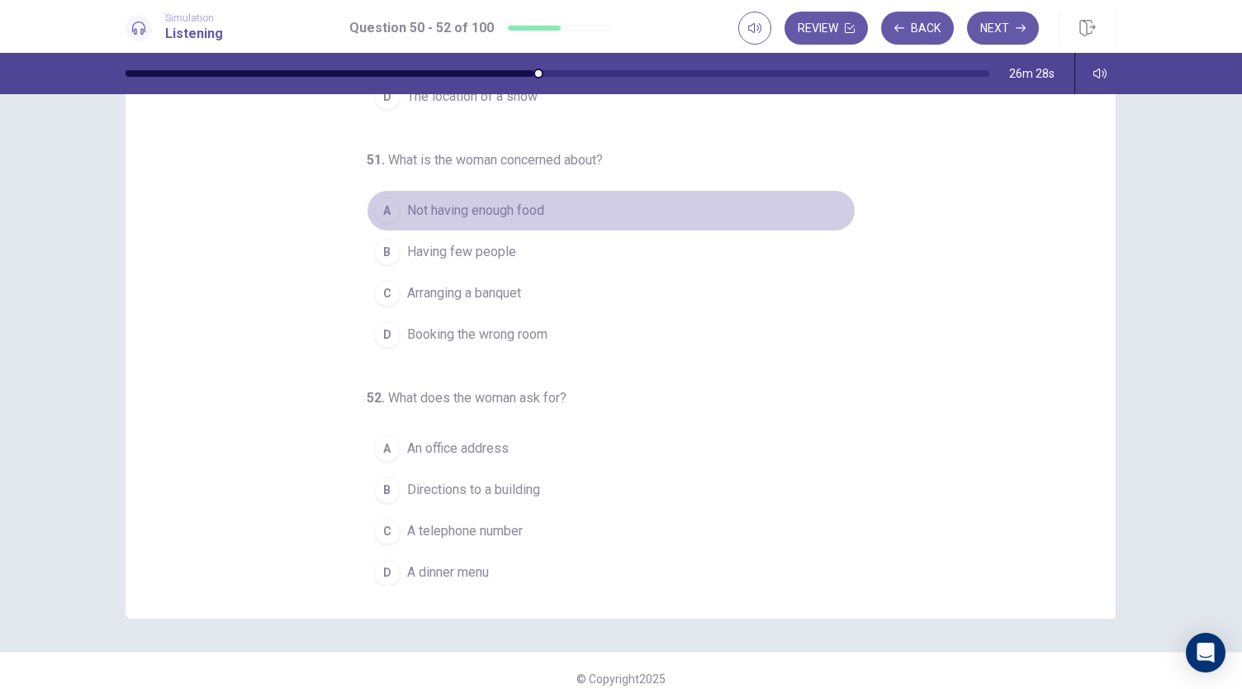
click at [448, 211] on span "Not having enough food" at bounding box center [475, 211] width 137 height 20
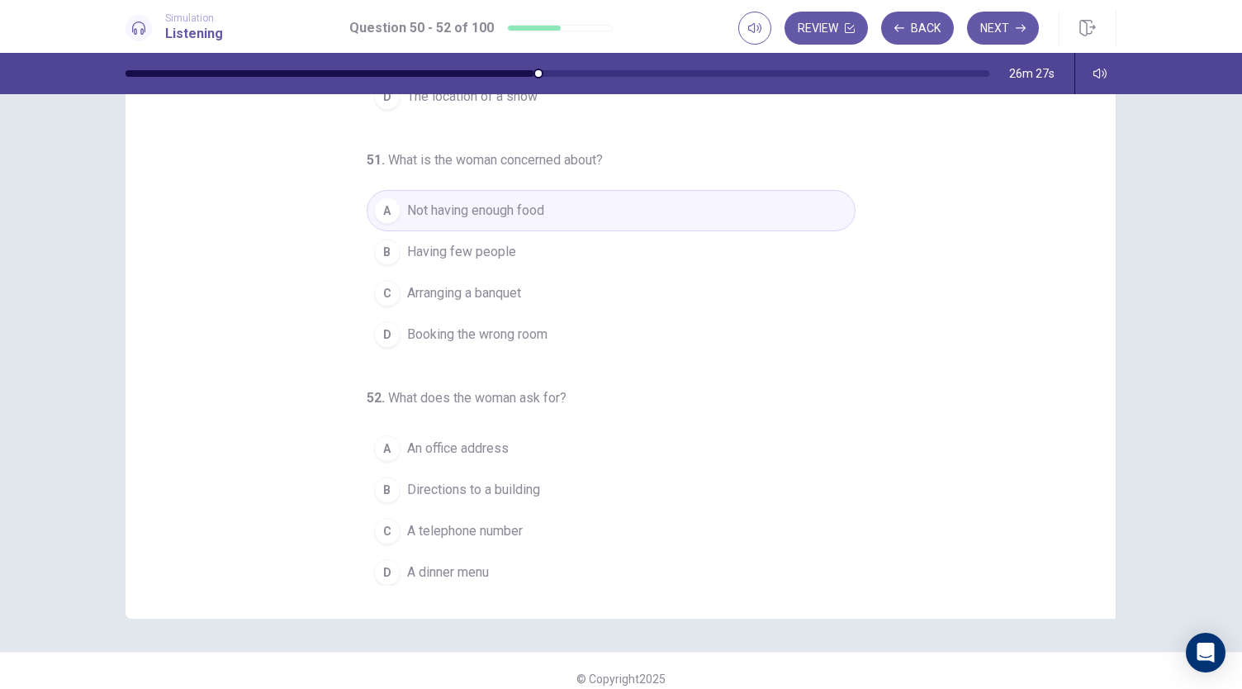
scroll to position [98, 0]
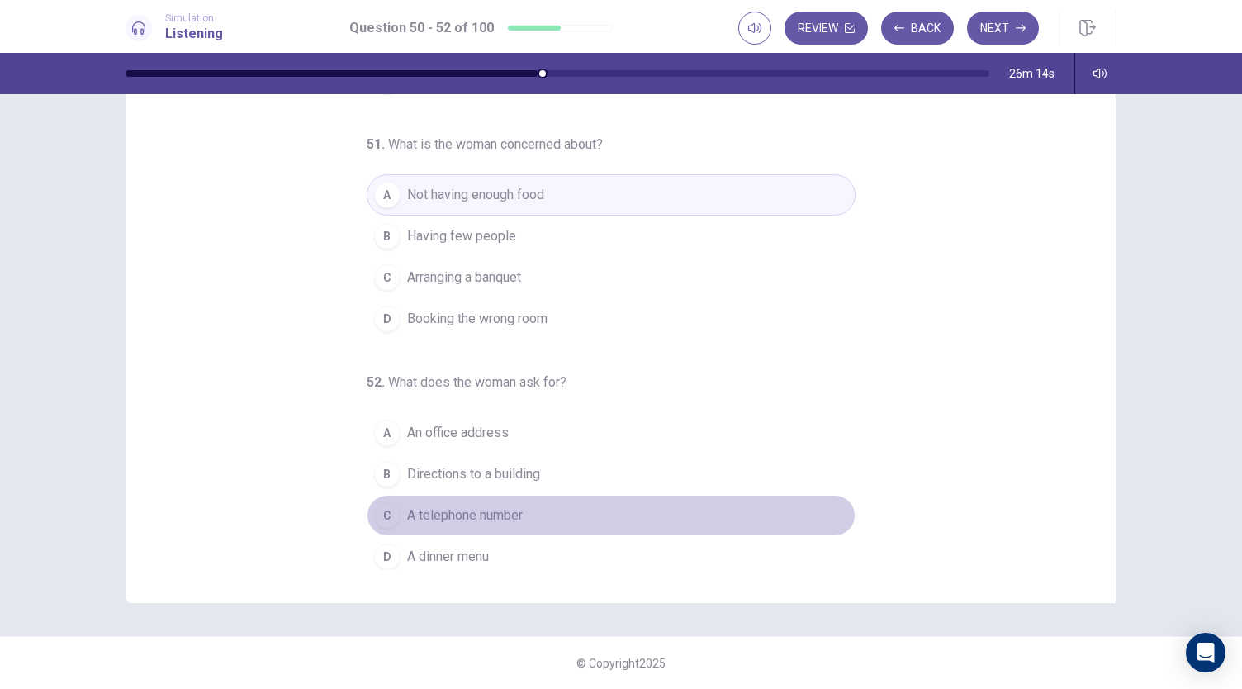
click at [424, 509] on span "A telephone number" at bounding box center [465, 515] width 116 height 20
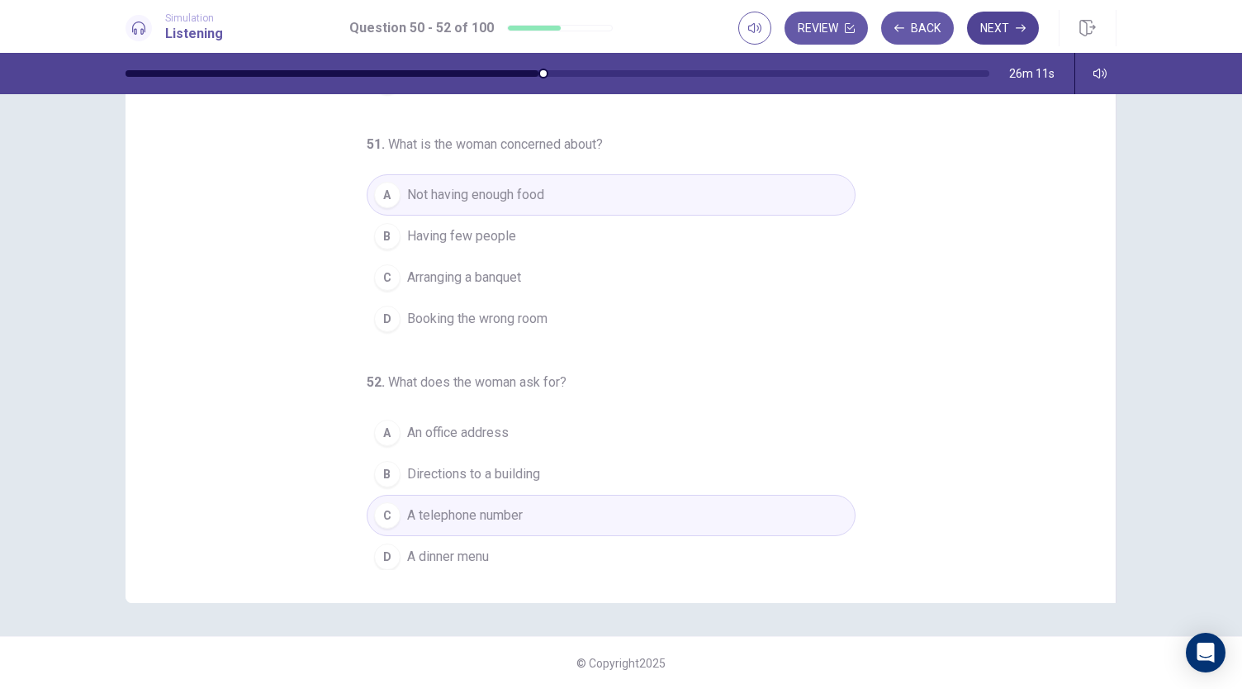
click at [993, 28] on button "Next" at bounding box center [1003, 28] width 72 height 33
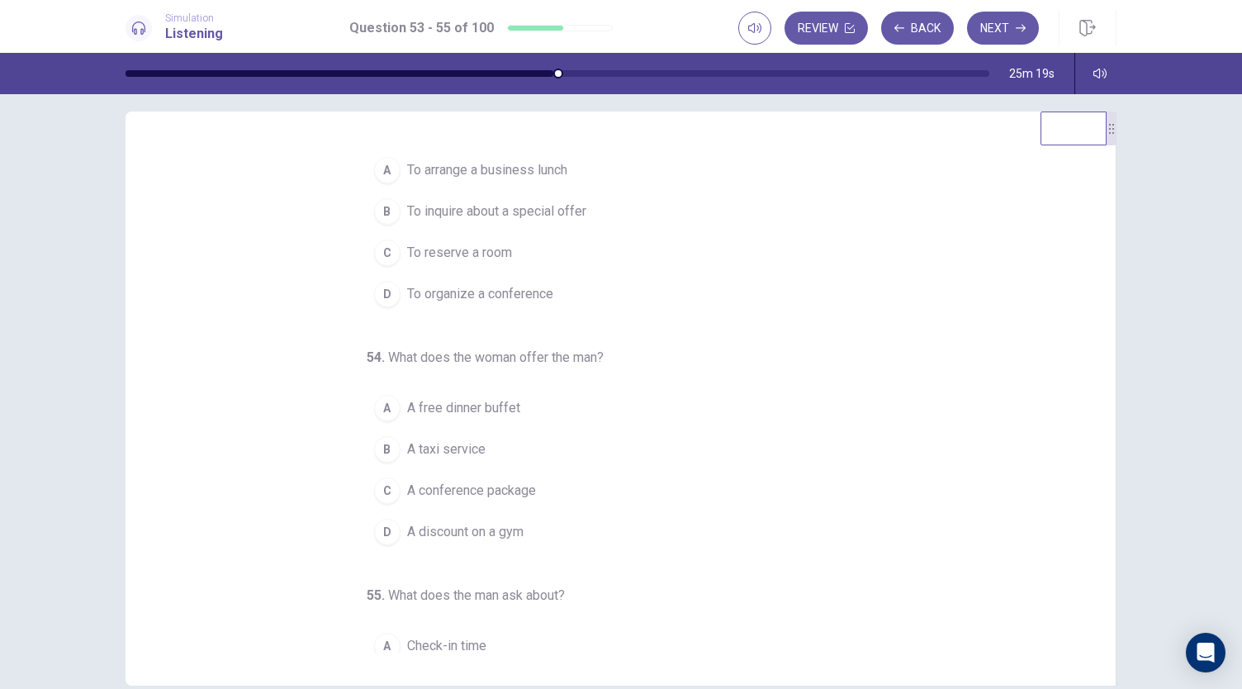
scroll to position [0, 0]
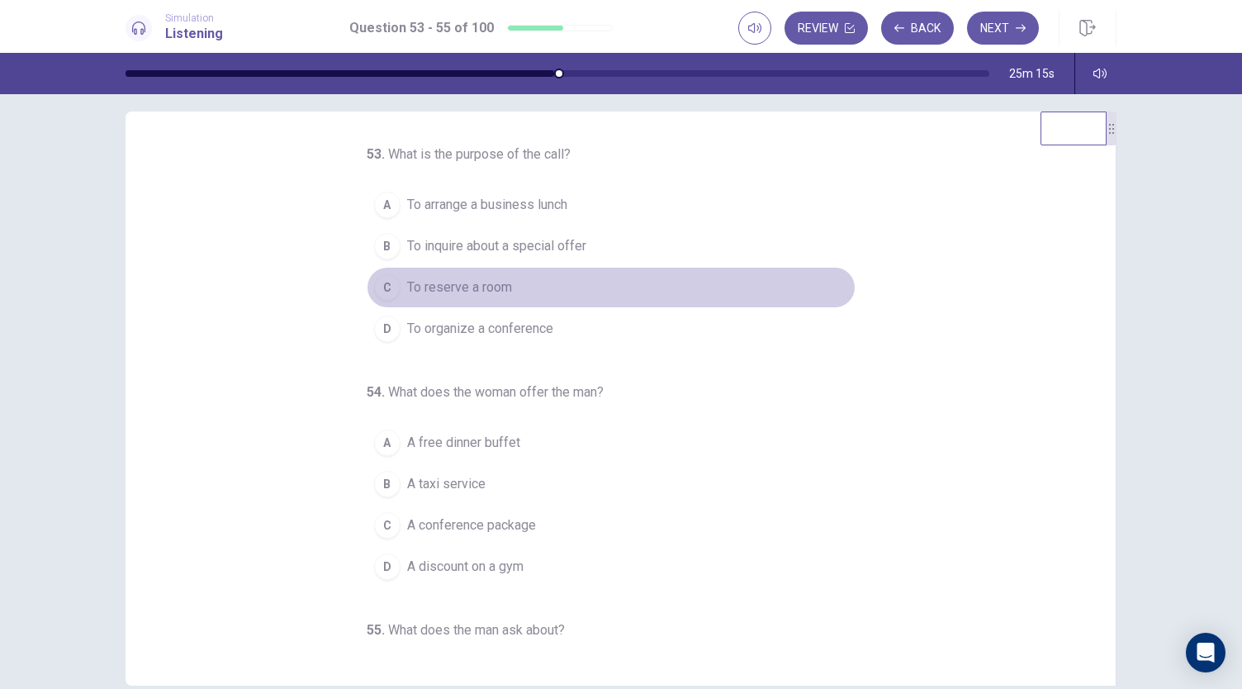
click at [441, 285] on span "To reserve a room" at bounding box center [459, 287] width 105 height 20
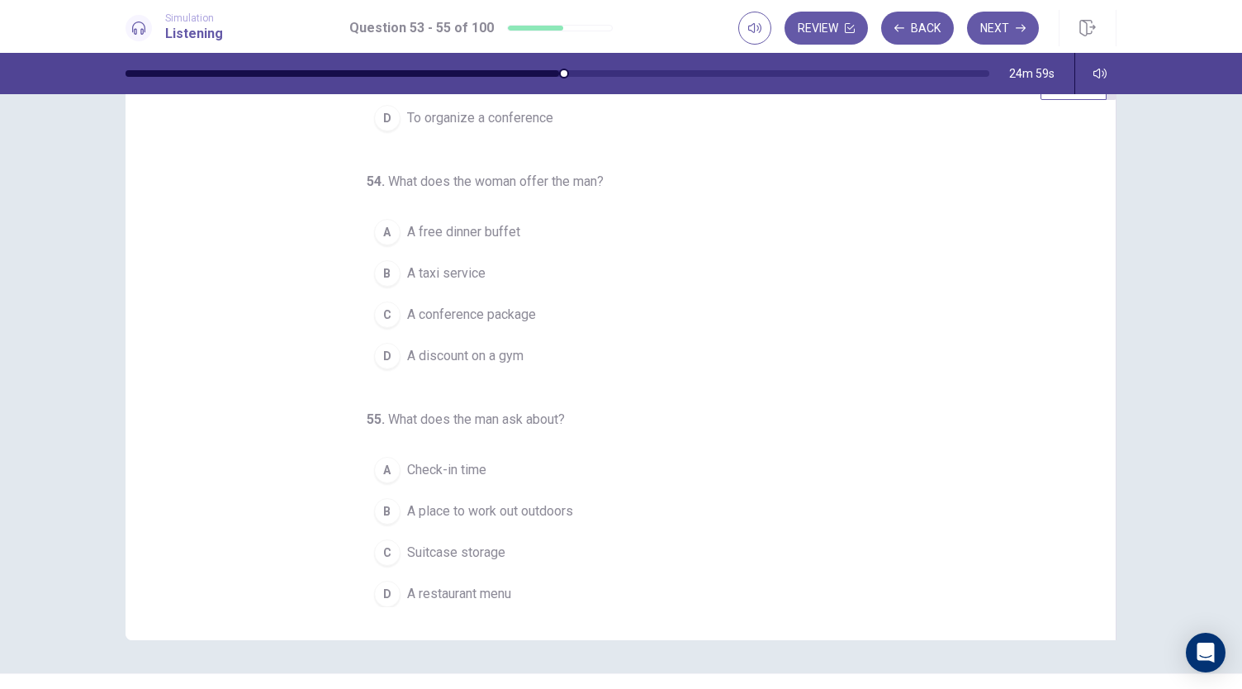
scroll to position [98, 0]
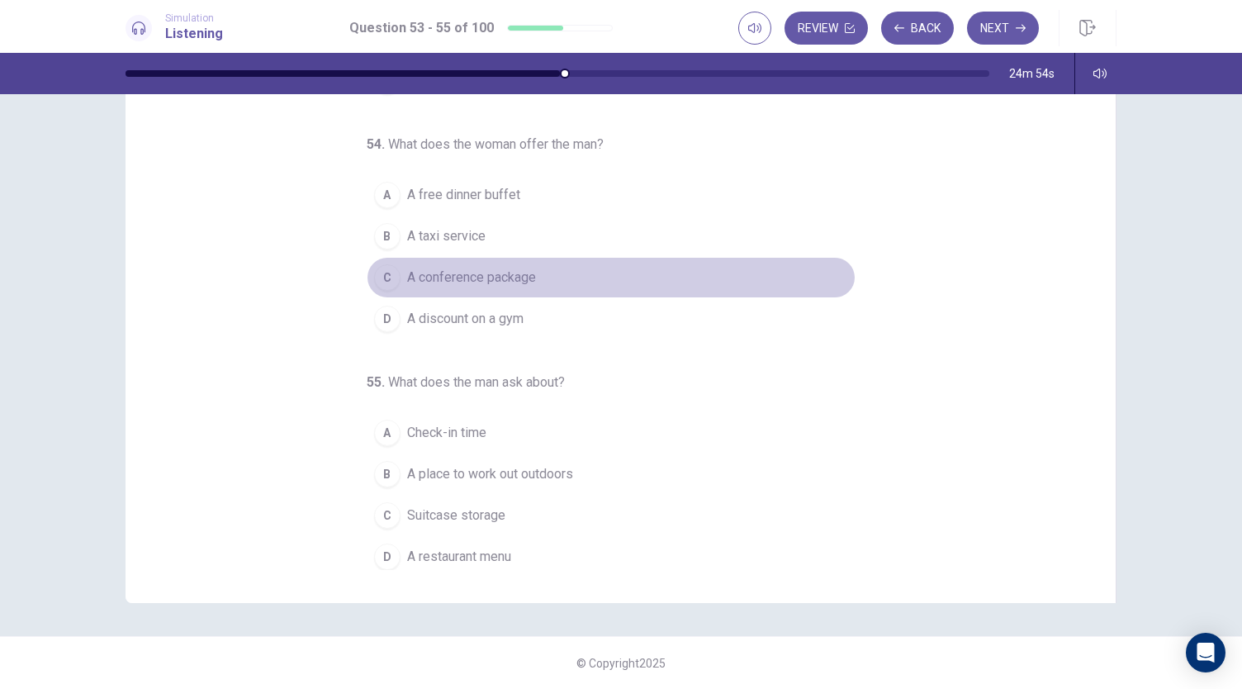
click at [447, 272] on span "A conference package" at bounding box center [471, 278] width 129 height 20
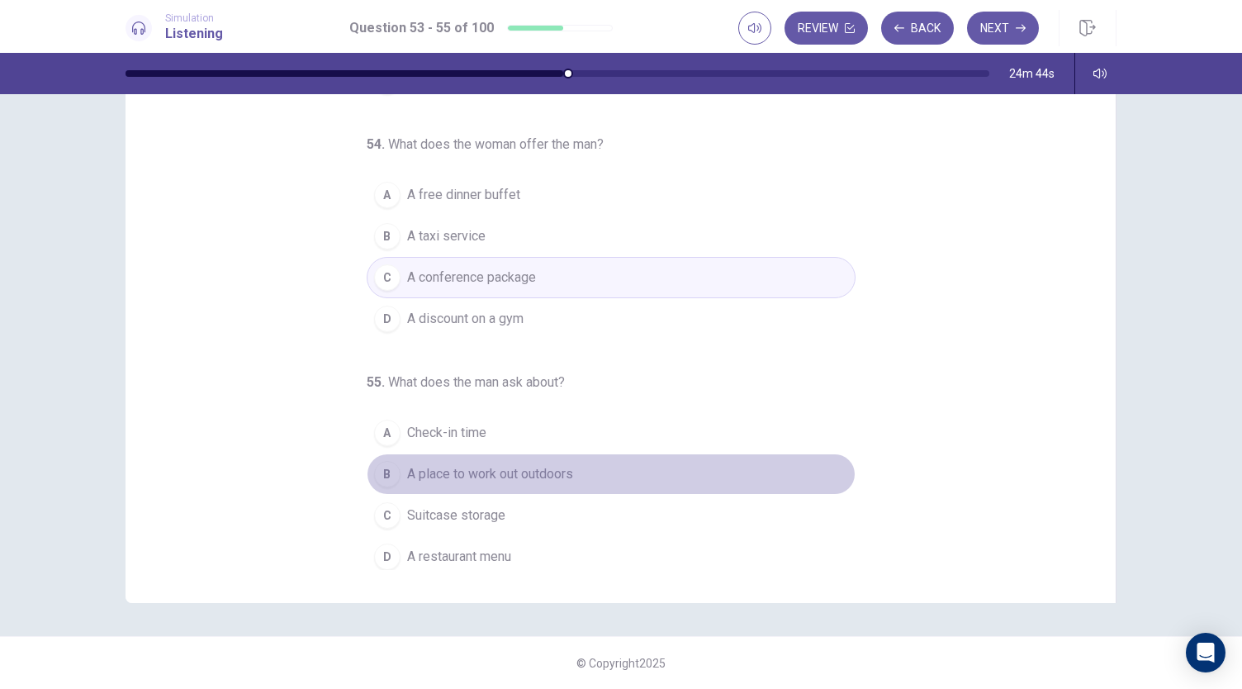
click at [442, 467] on span "A place to work out outdoors" at bounding box center [490, 474] width 166 height 20
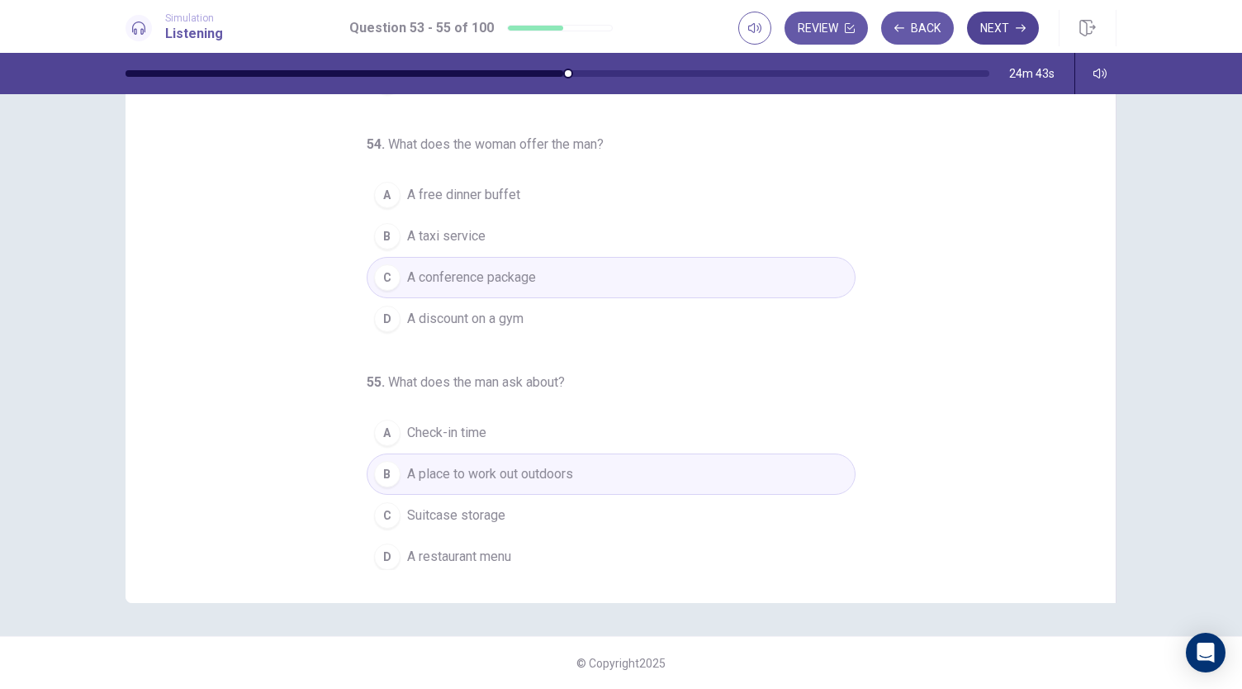
click at [1007, 29] on button "Next" at bounding box center [1003, 28] width 72 height 33
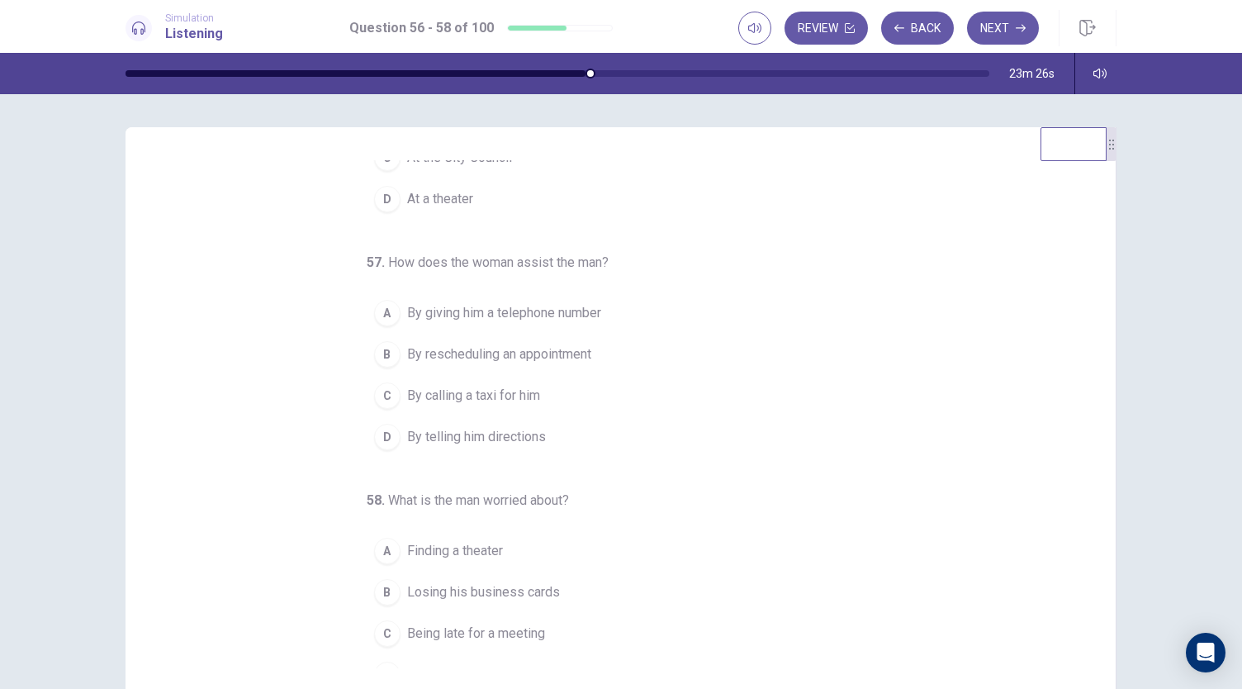
scroll to position [185, 0]
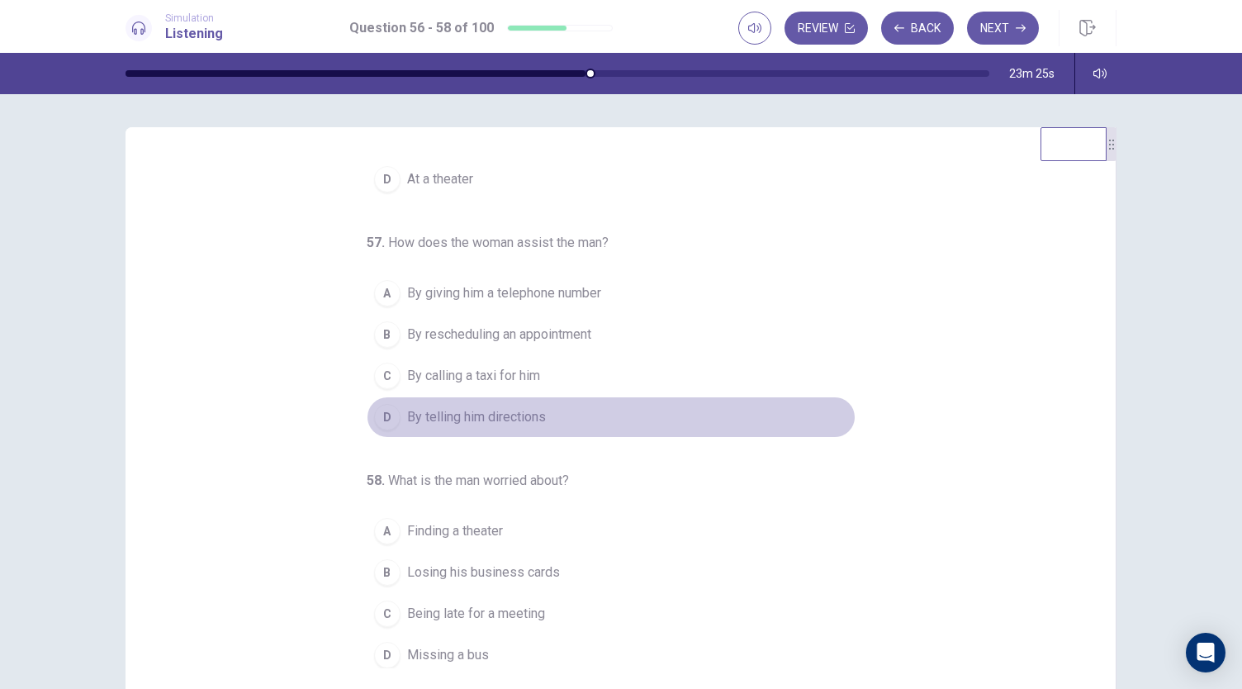
click at [474, 412] on span "By telling him directions" at bounding box center [476, 417] width 139 height 20
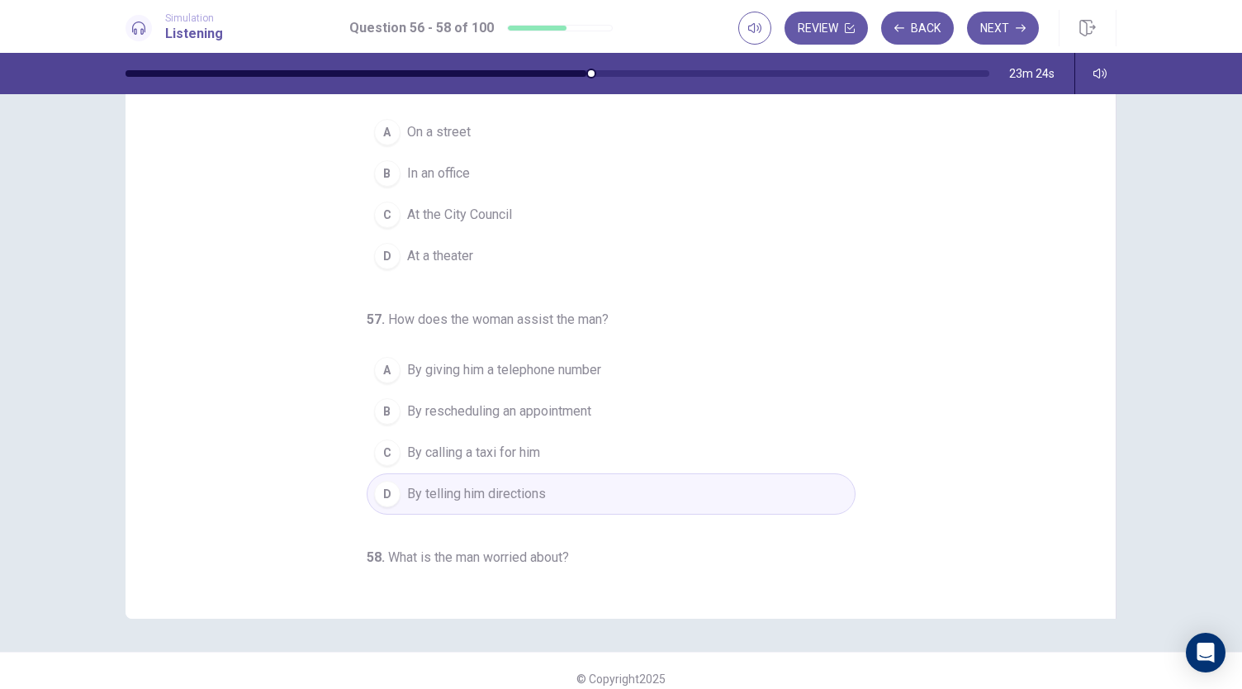
scroll to position [0, 0]
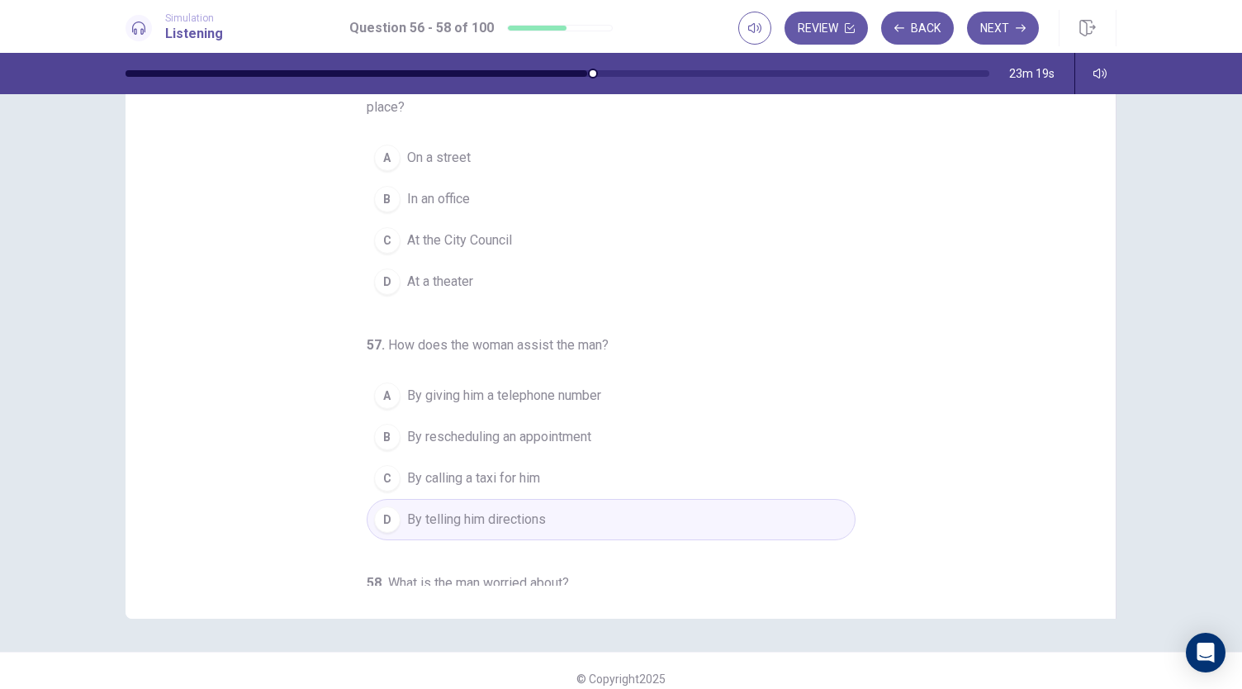
click at [446, 148] on span "On a street" at bounding box center [439, 158] width 64 height 20
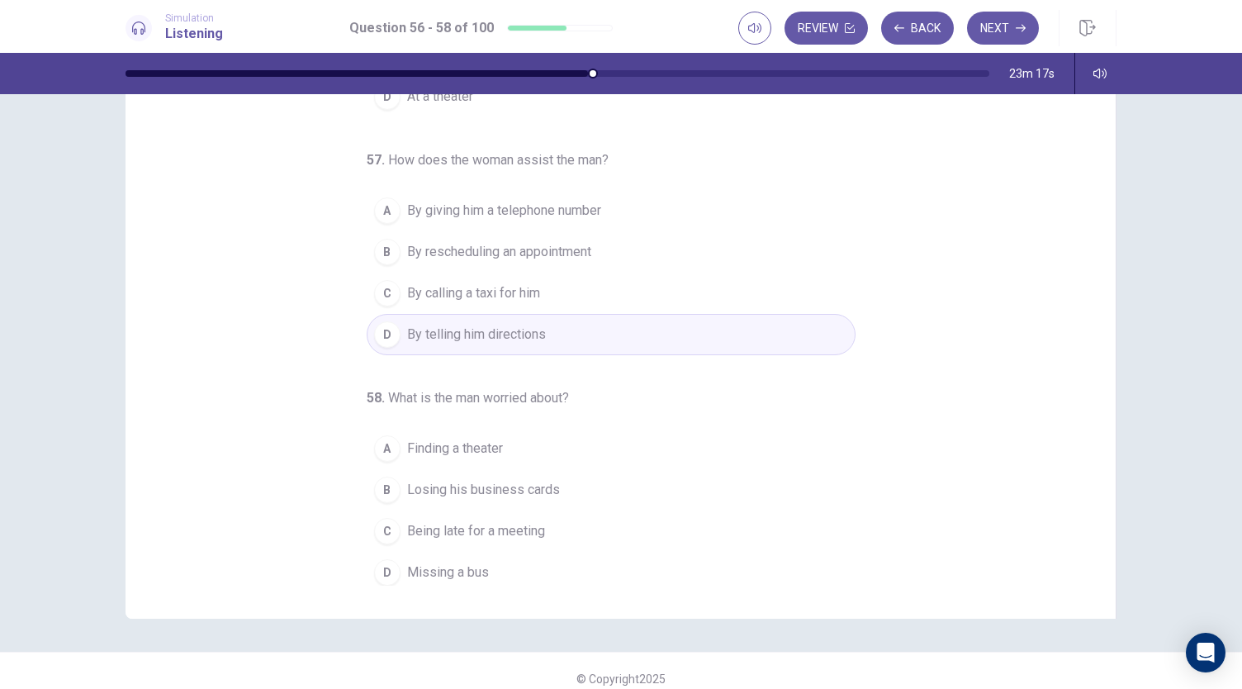
scroll to position [98, 0]
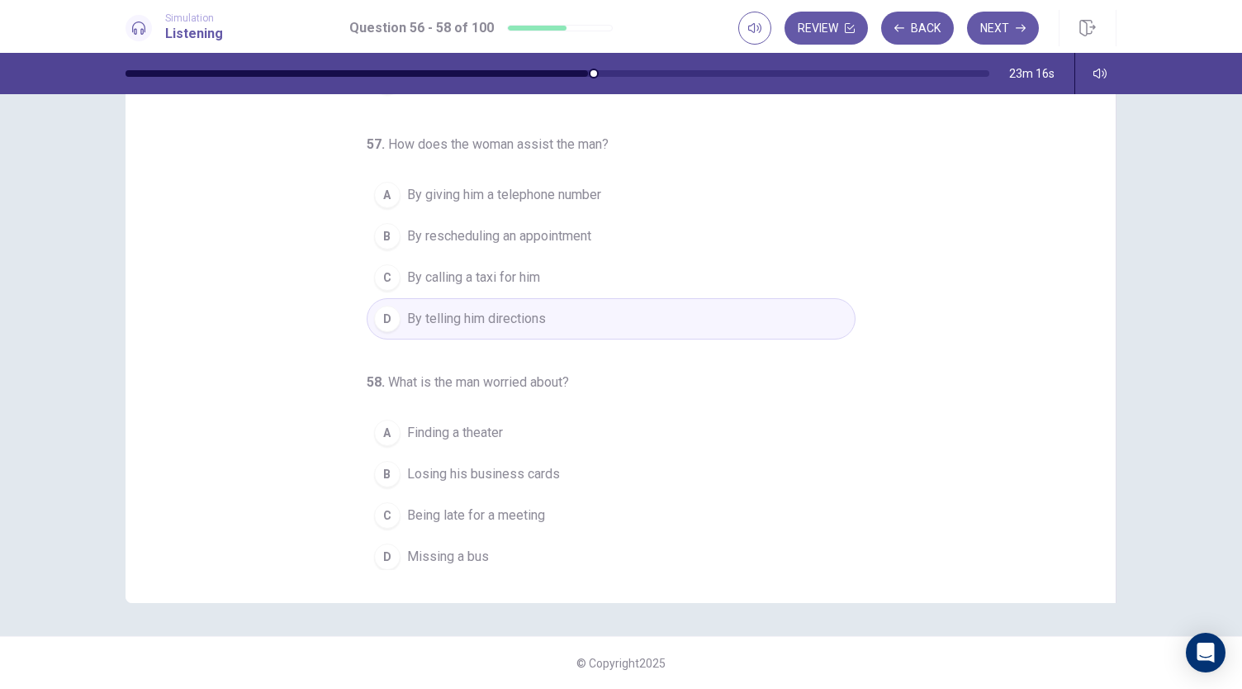
click at [471, 510] on span "Being late for a meeting" at bounding box center [476, 515] width 138 height 20
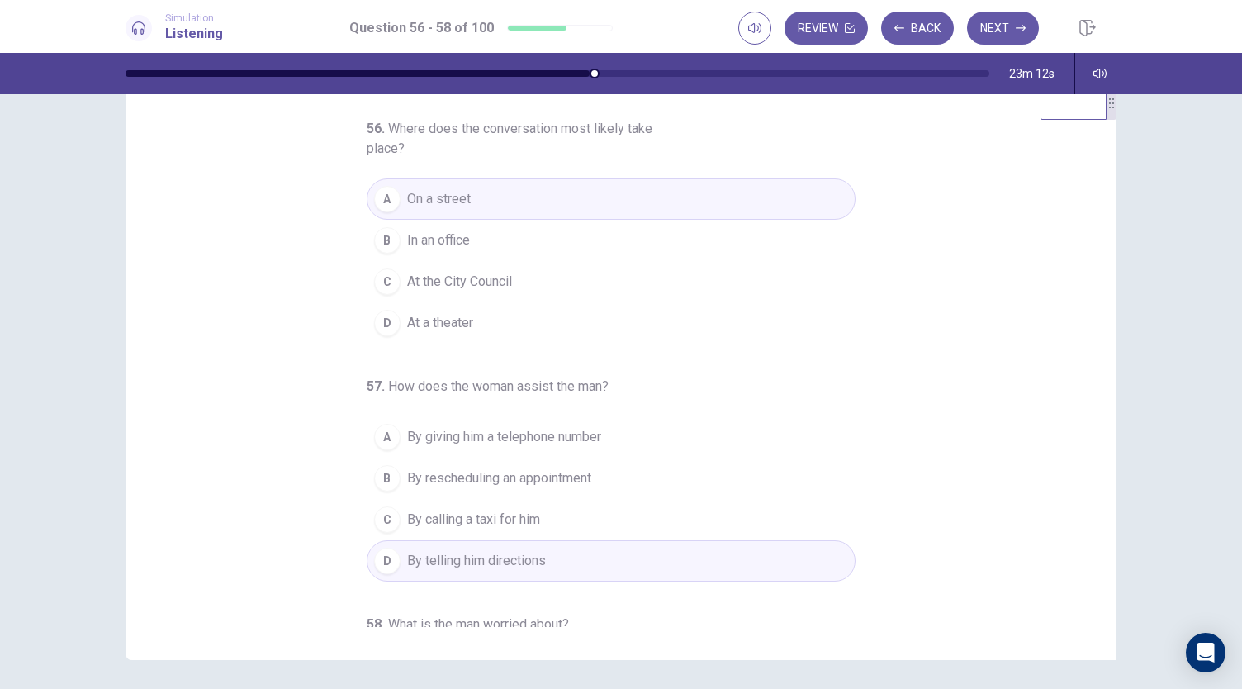
scroll to position [16, 0]
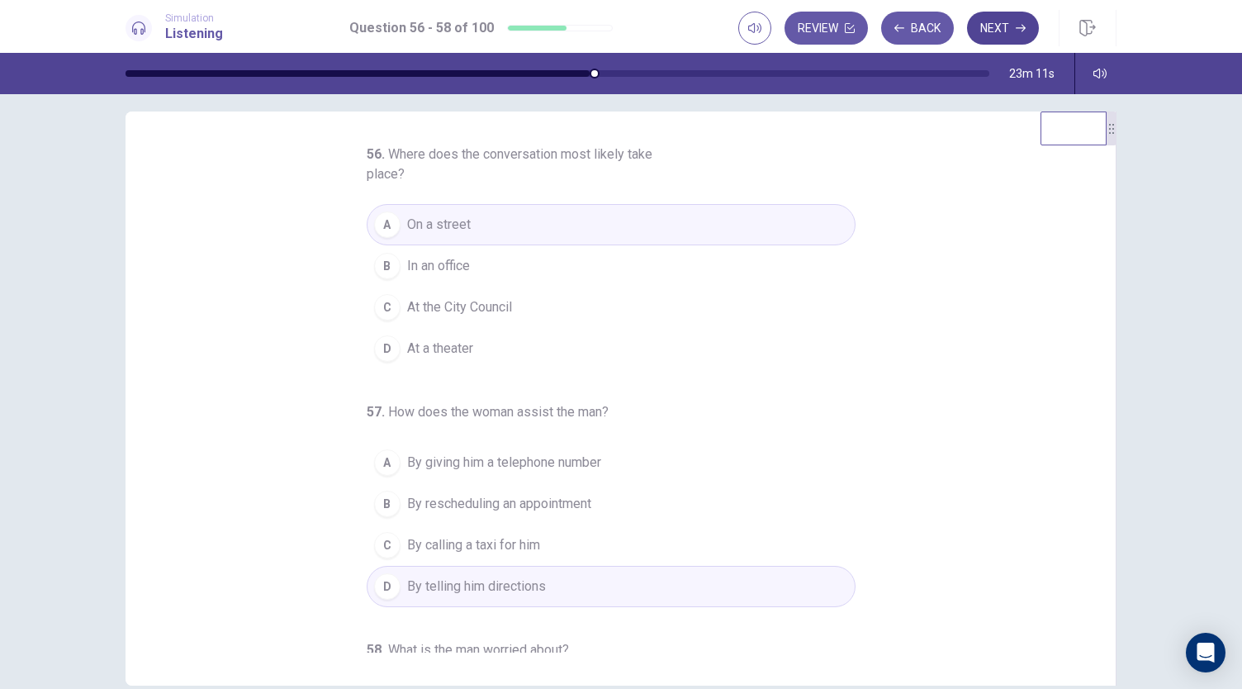
click at [1012, 31] on button "Next" at bounding box center [1003, 28] width 72 height 33
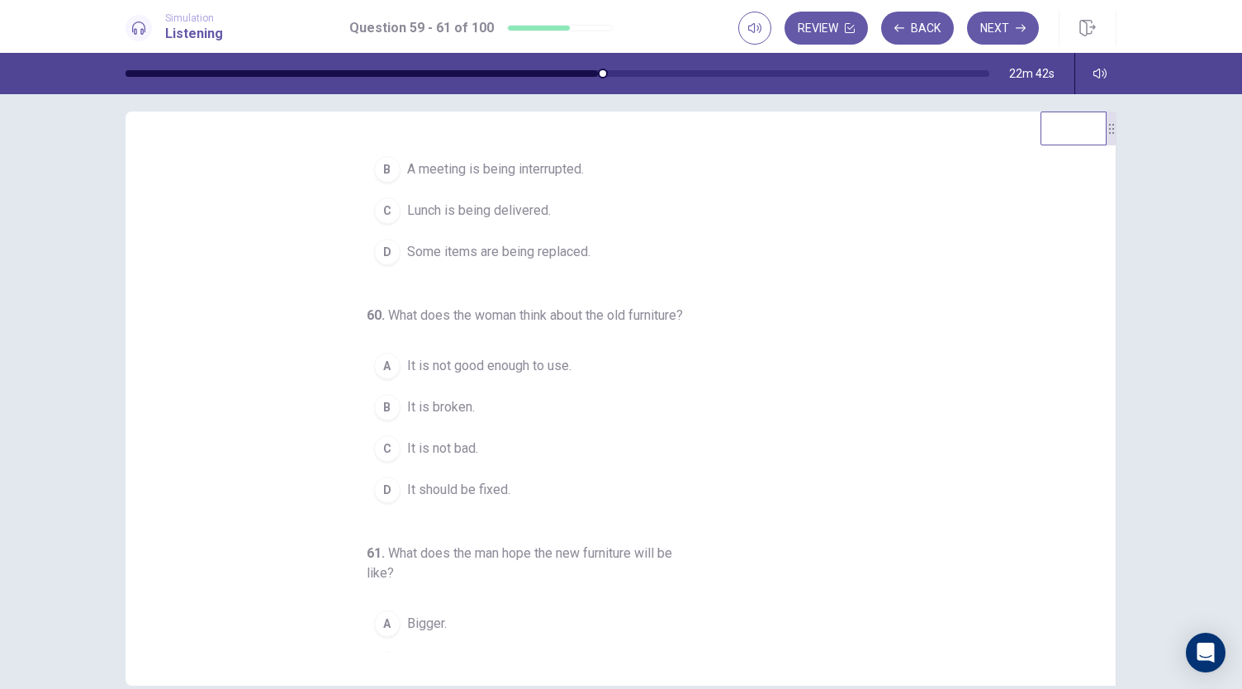
scroll to position [0, 0]
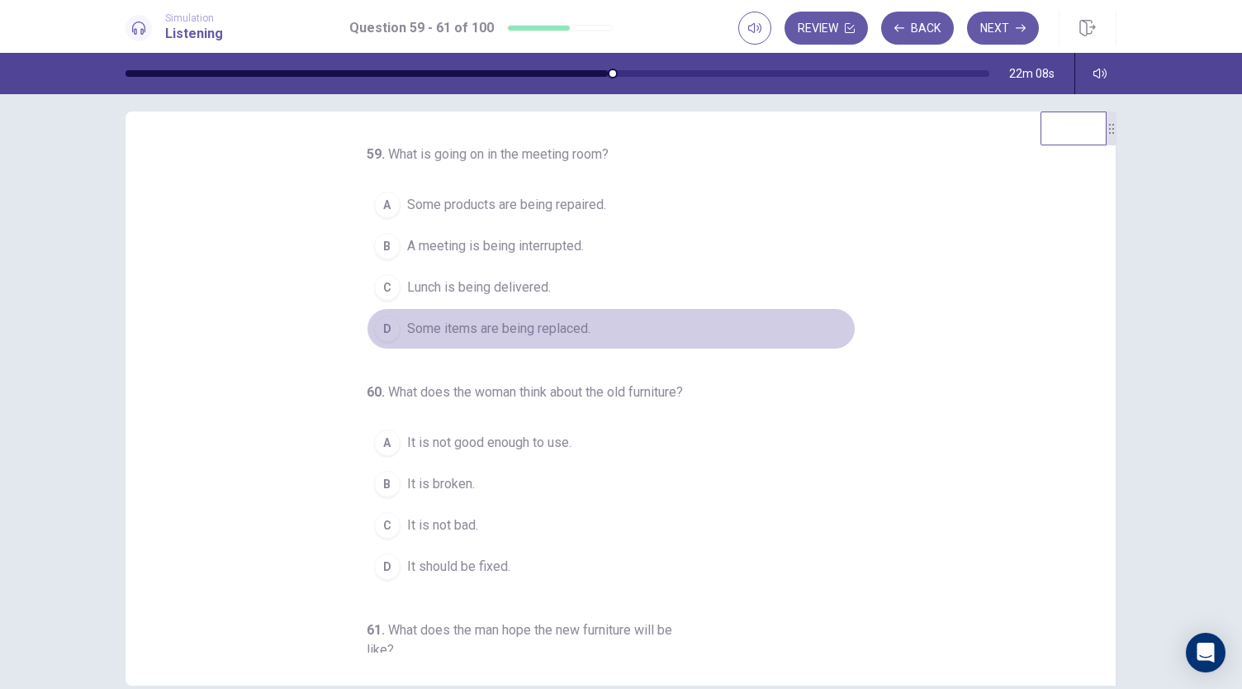
click at [519, 326] on span "Some items are being replaced." at bounding box center [498, 329] width 183 height 20
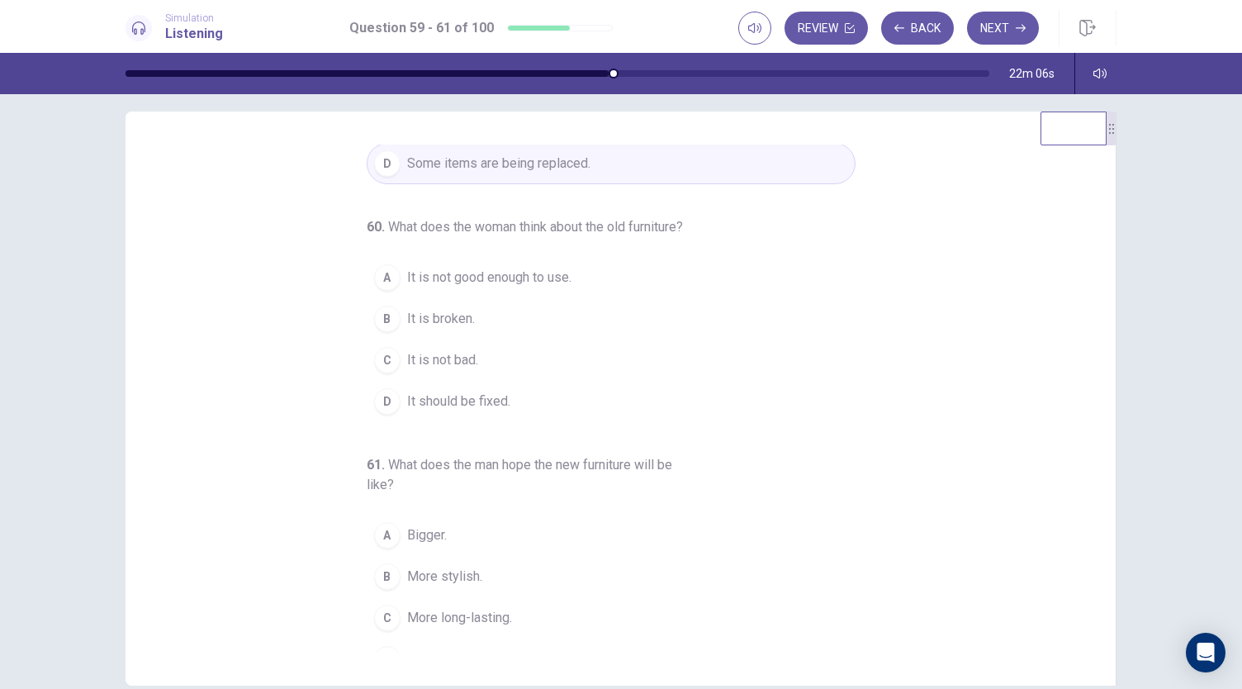
scroll to position [205, 0]
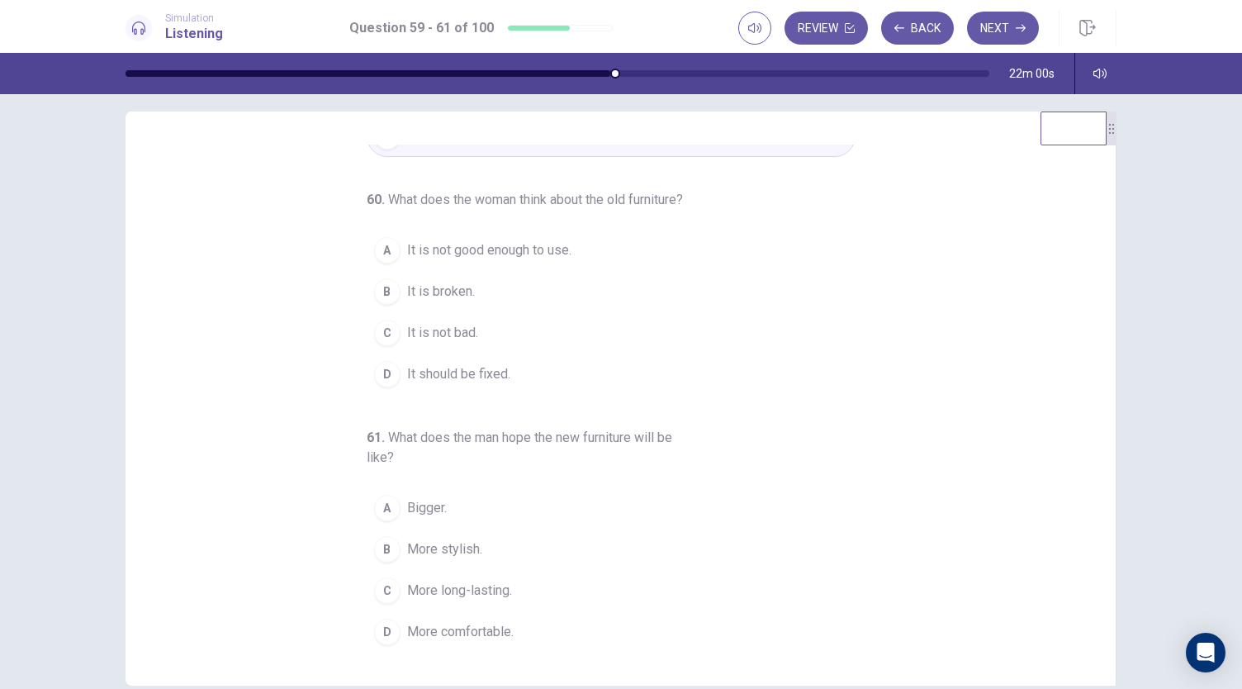
click at [496, 255] on span "It is not good enough to use." at bounding box center [489, 250] width 164 height 20
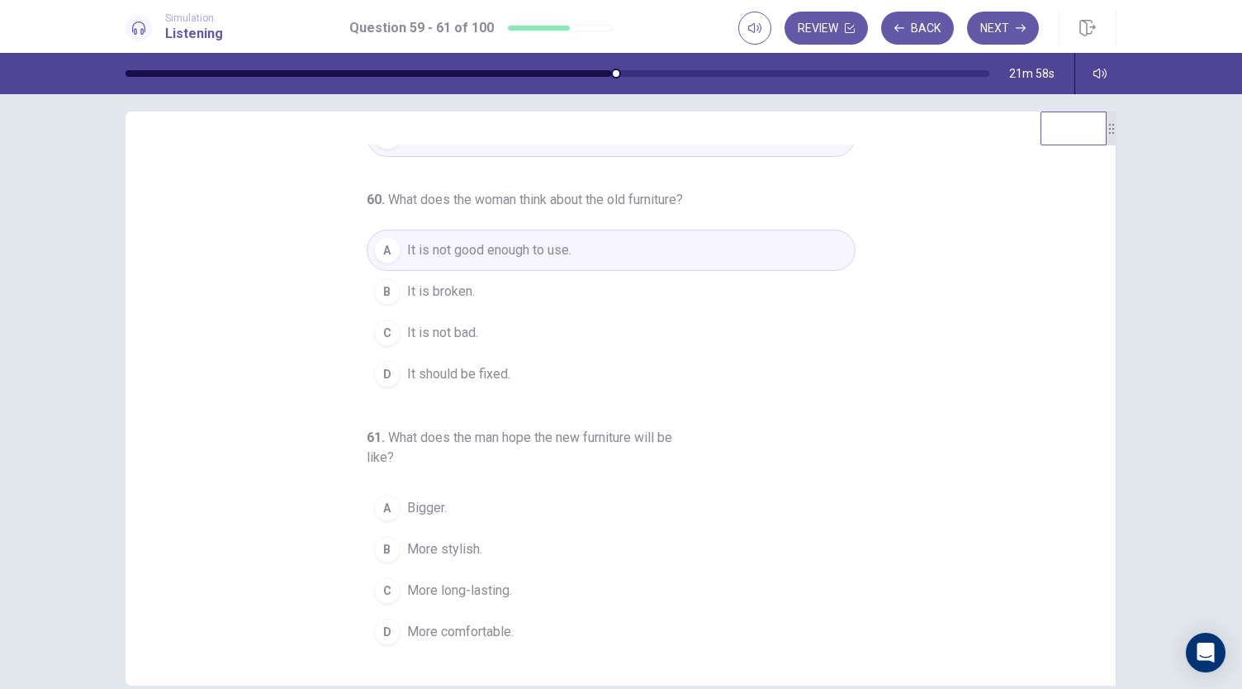
click at [449, 338] on span "It is not bad." at bounding box center [442, 333] width 71 height 20
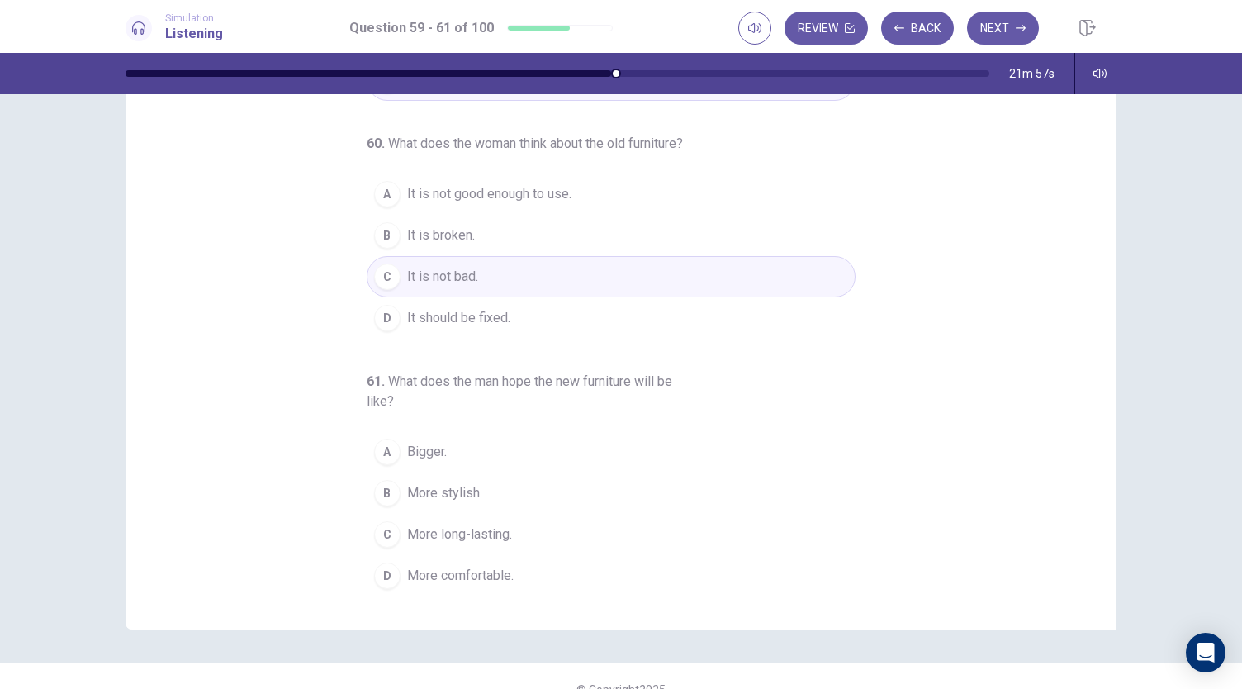
scroll to position [98, 0]
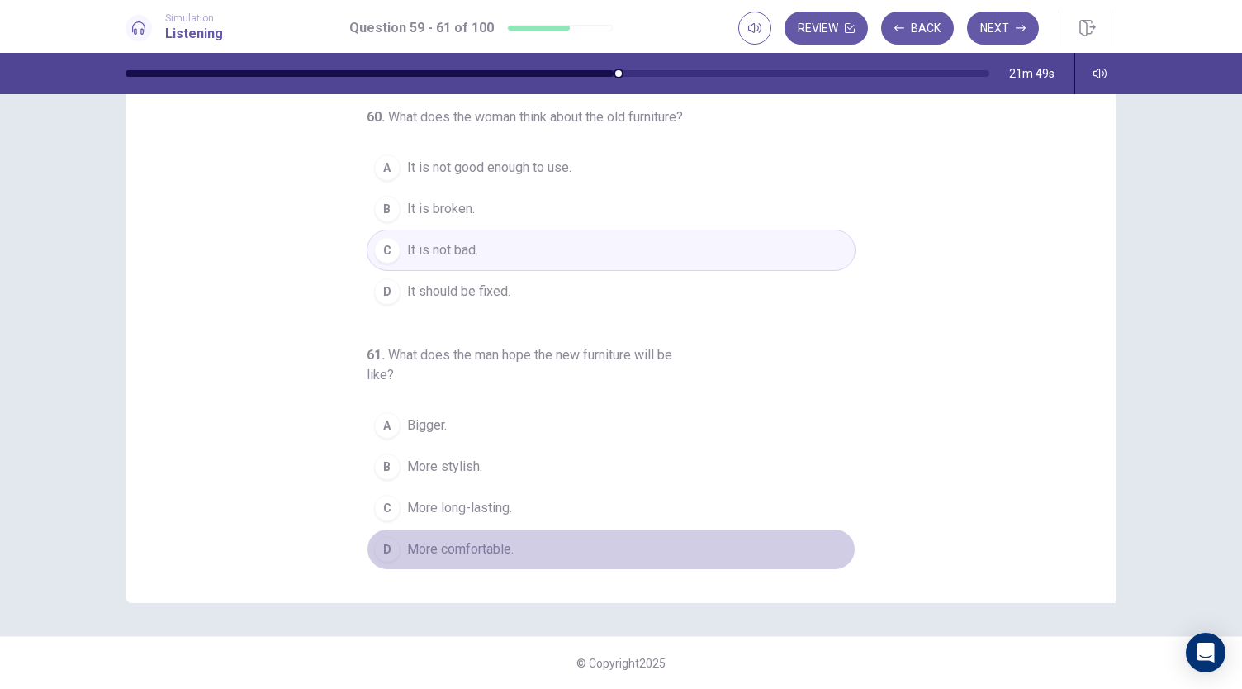
click at [458, 548] on span "More comfortable." at bounding box center [460, 549] width 107 height 20
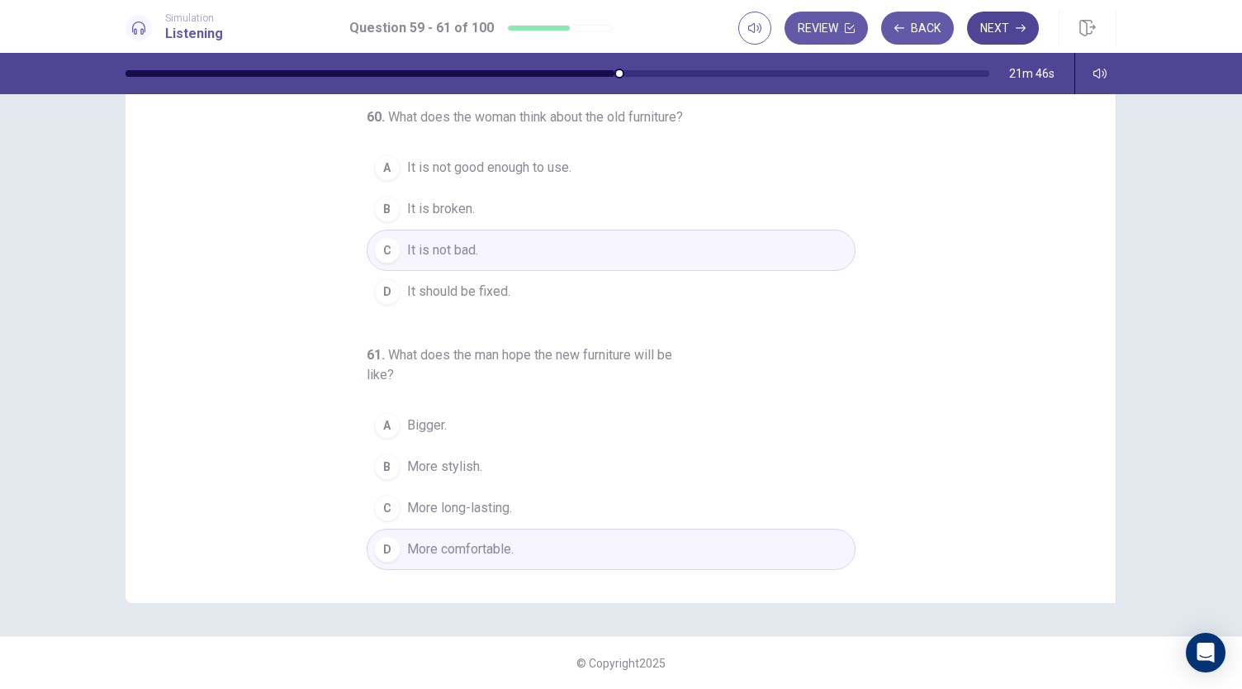
click at [999, 34] on button "Next" at bounding box center [1003, 28] width 72 height 33
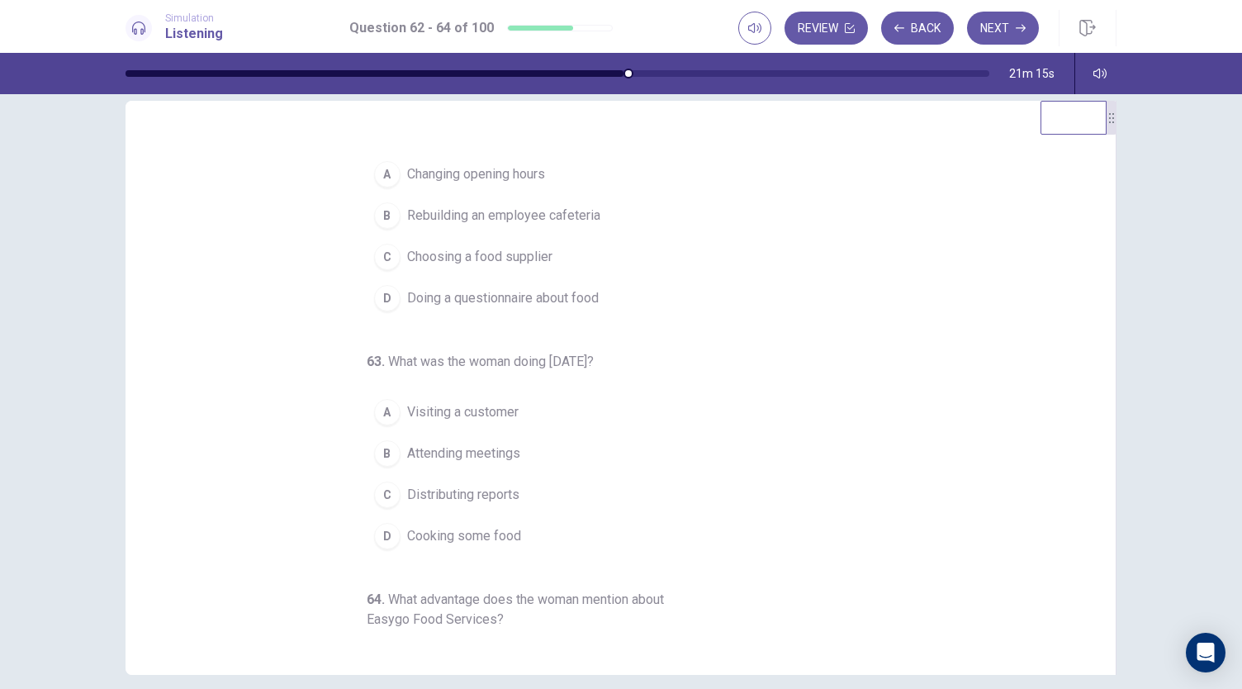
scroll to position [0, 0]
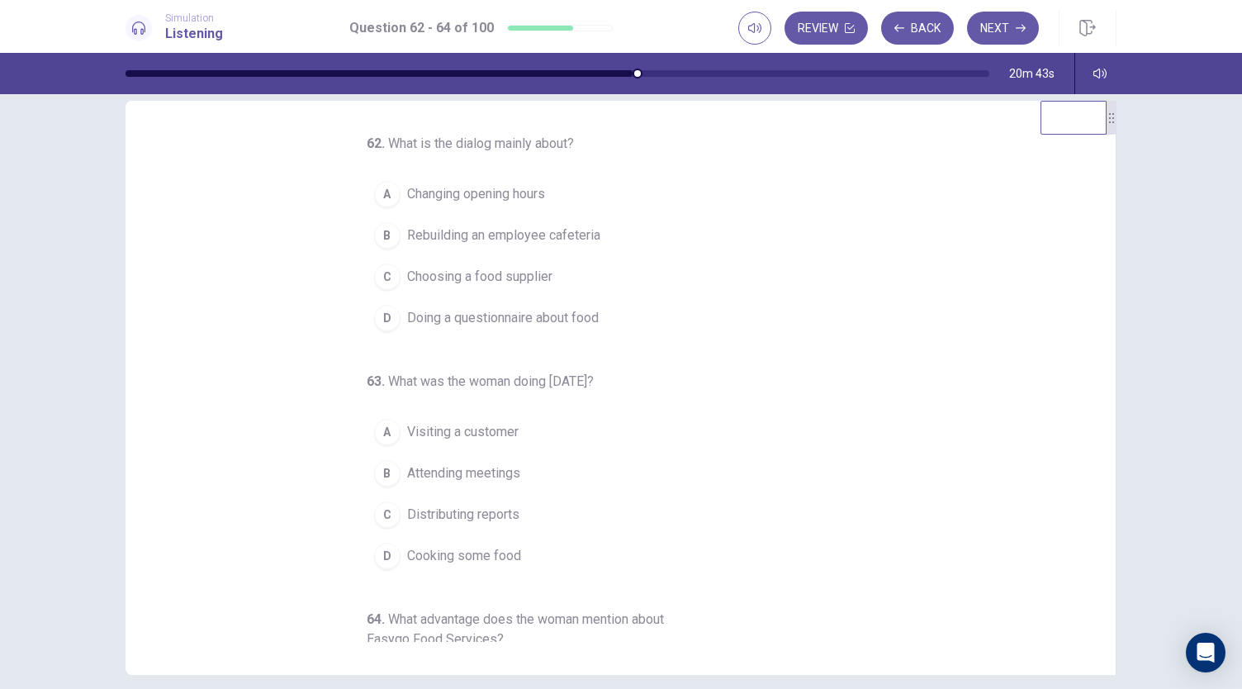
click at [494, 277] on span "Choosing a food supplier" at bounding box center [479, 277] width 145 height 20
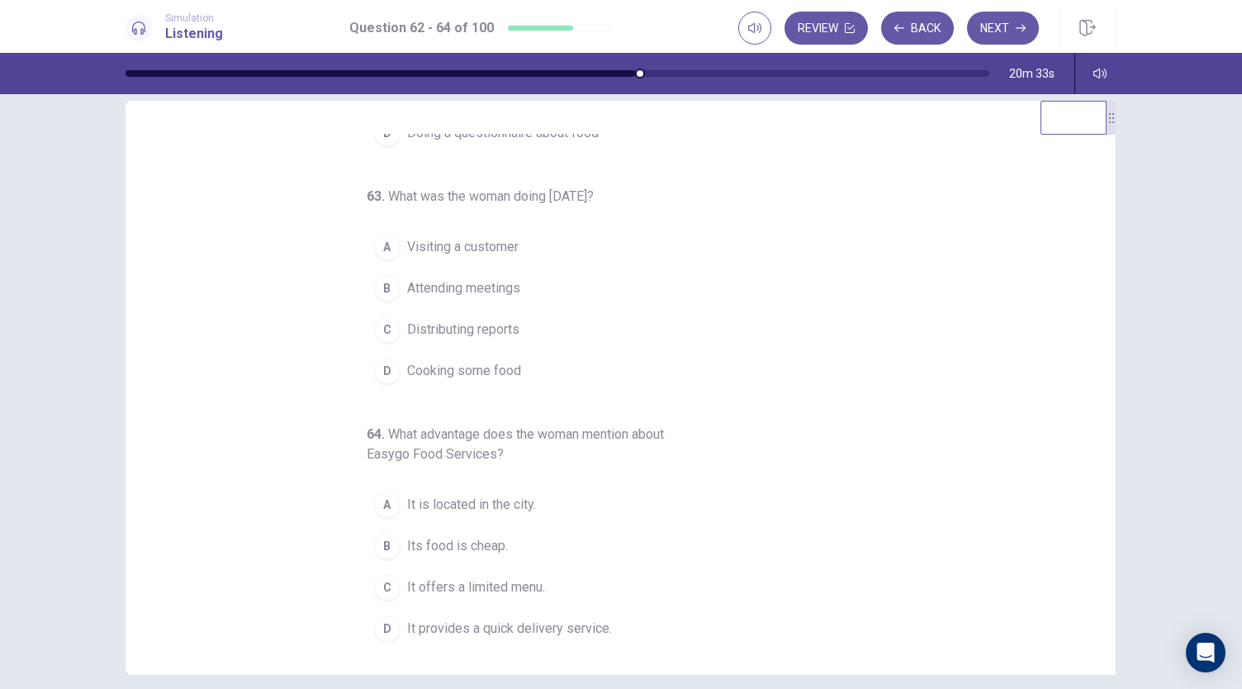
scroll to position [98, 0]
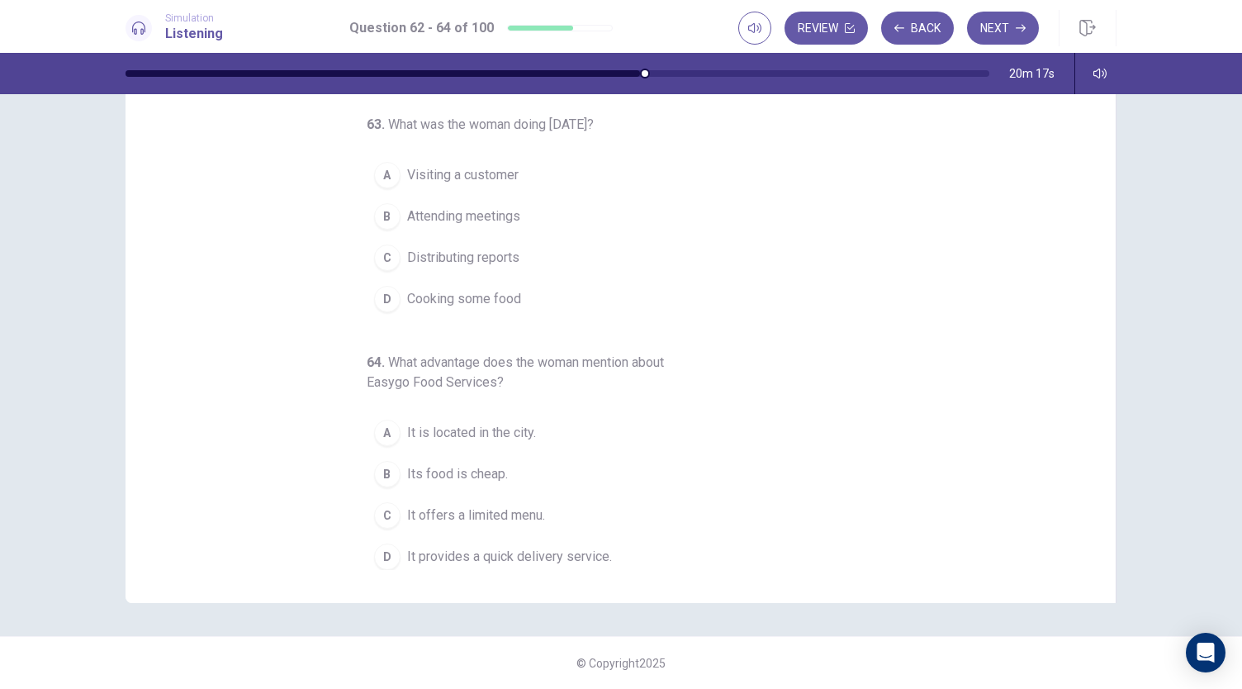
click at [474, 552] on span "It provides a quick delivery service." at bounding box center [509, 557] width 205 height 20
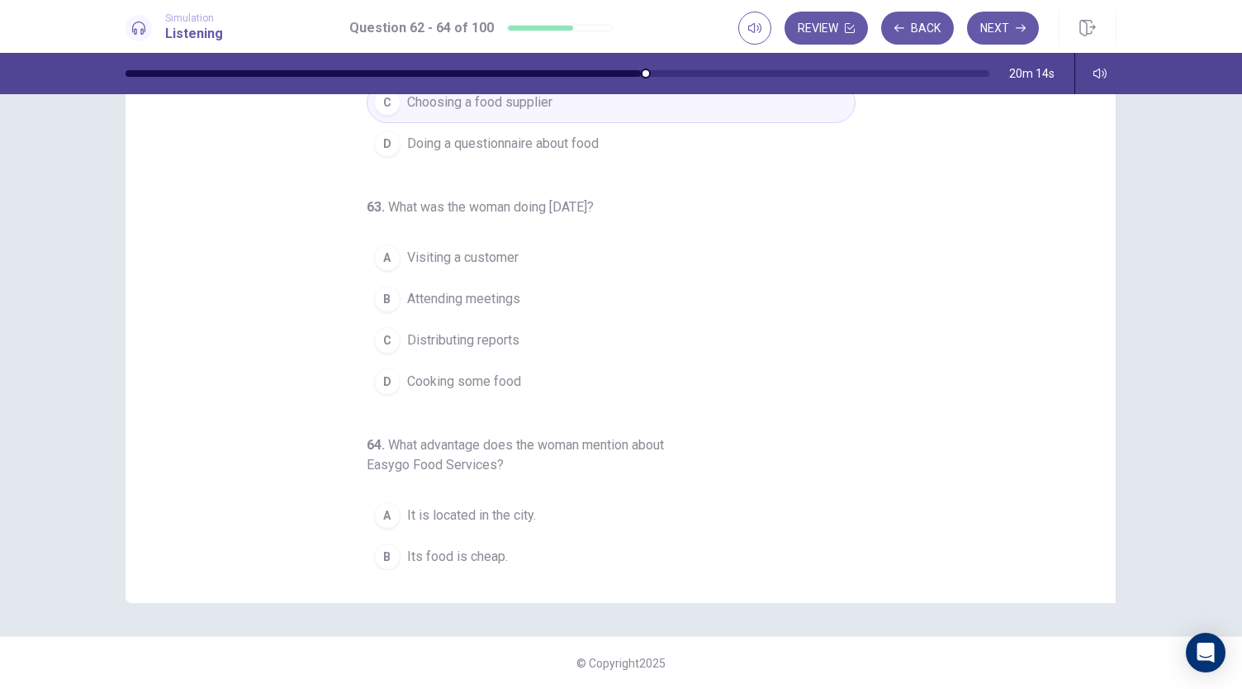
scroll to position [185, 0]
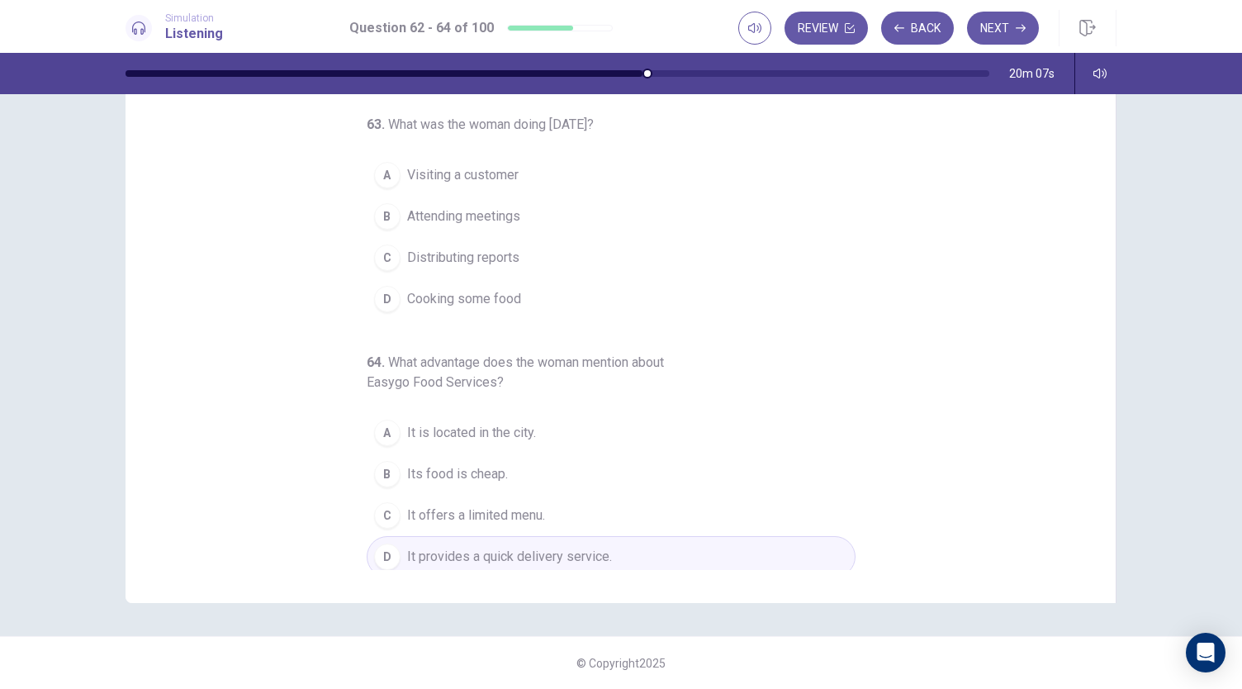
click at [450, 169] on span "Visiting a customer" at bounding box center [462, 175] width 111 height 20
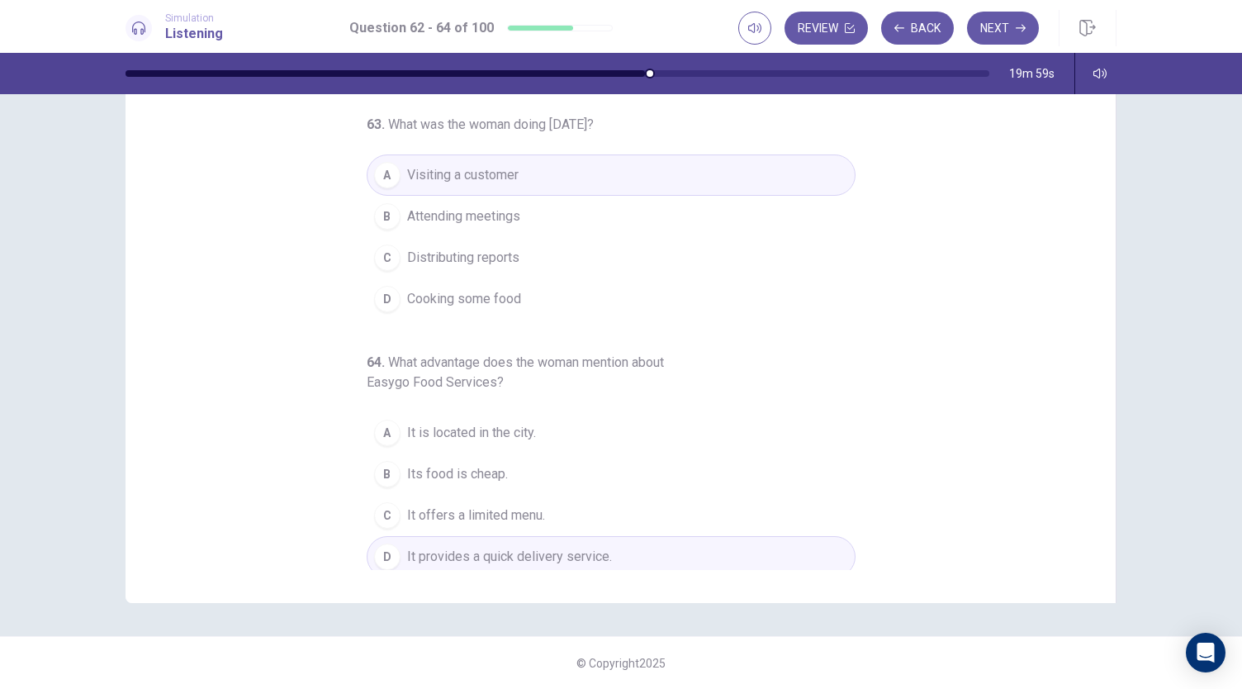
click at [450, 221] on span "Attending meetings" at bounding box center [463, 216] width 113 height 20
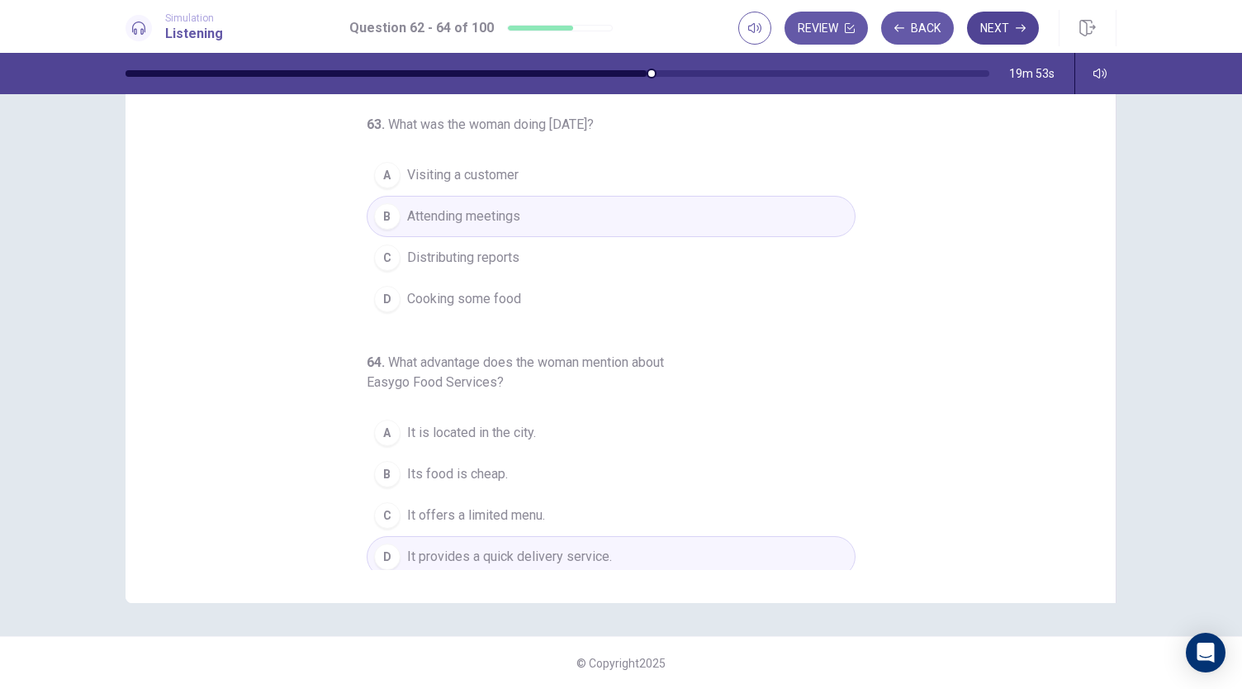
click at [1006, 35] on button "Next" at bounding box center [1003, 28] width 72 height 33
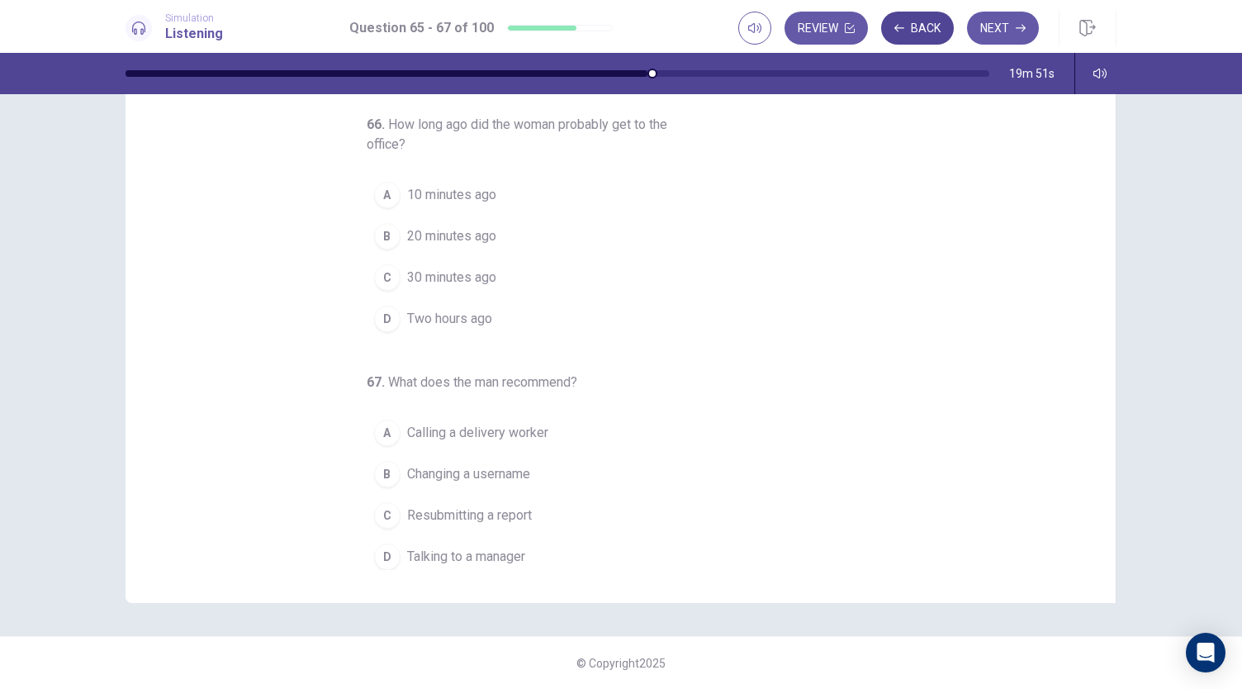
click at [918, 32] on button "Back" at bounding box center [917, 28] width 73 height 33
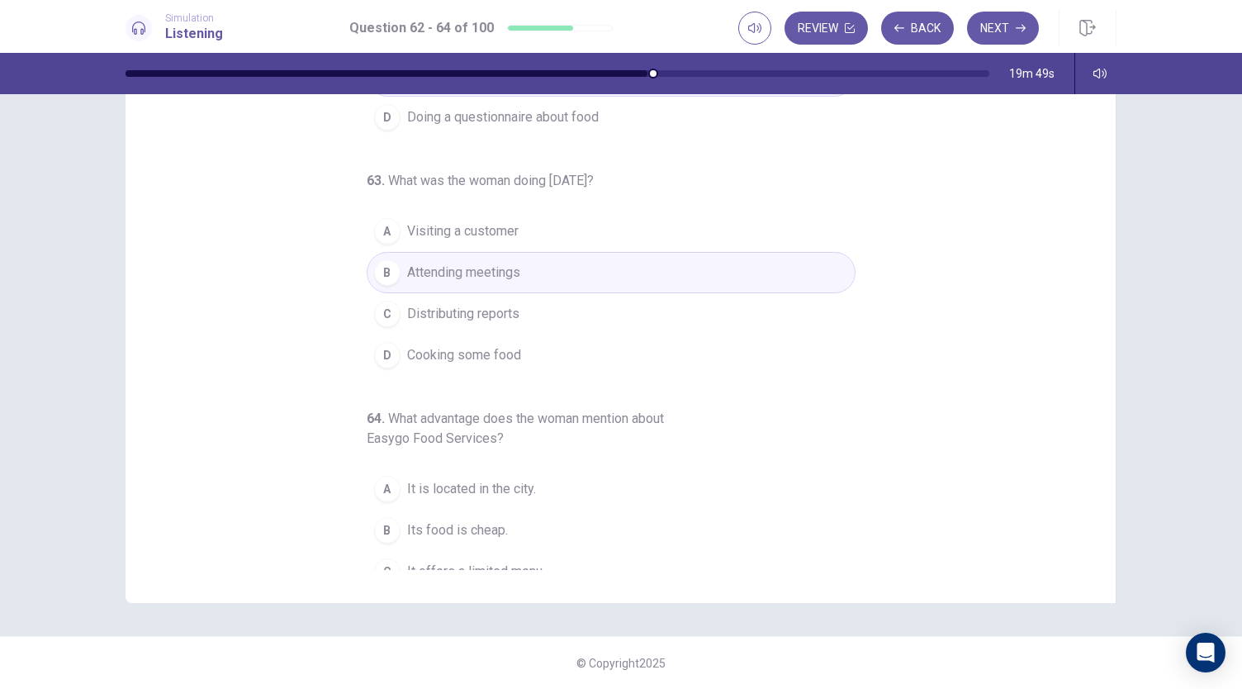
scroll to position [102, 0]
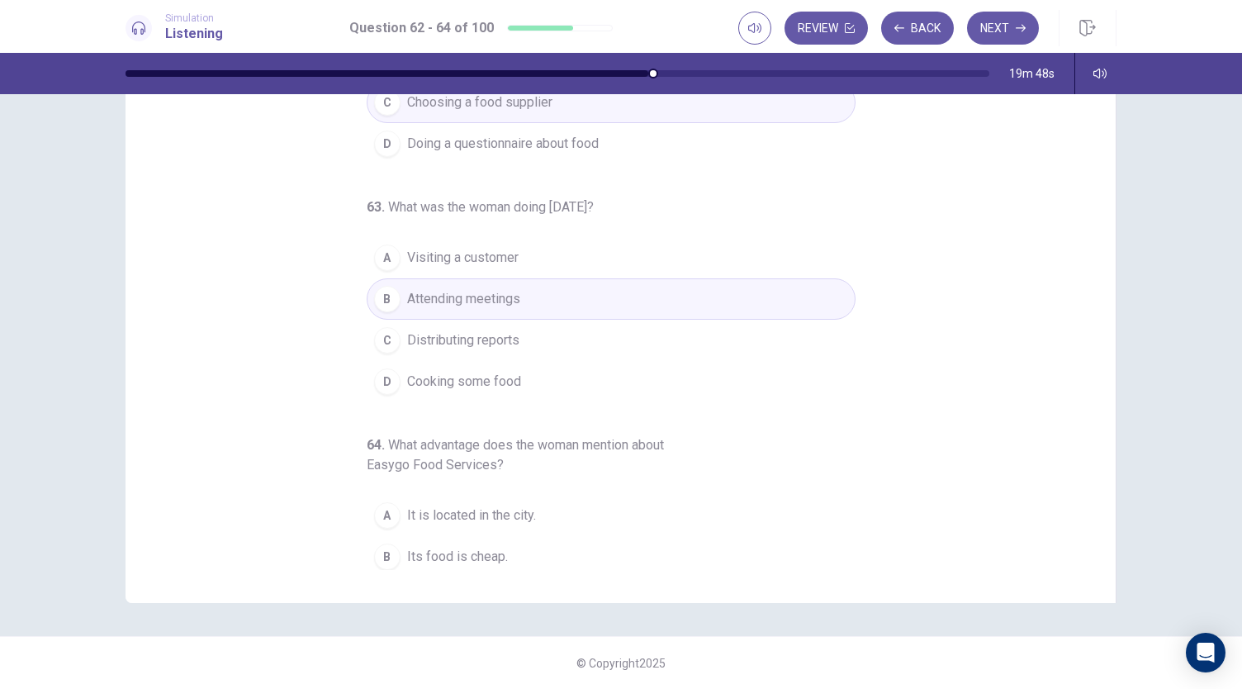
click at [480, 261] on span "Visiting a customer" at bounding box center [462, 258] width 111 height 20
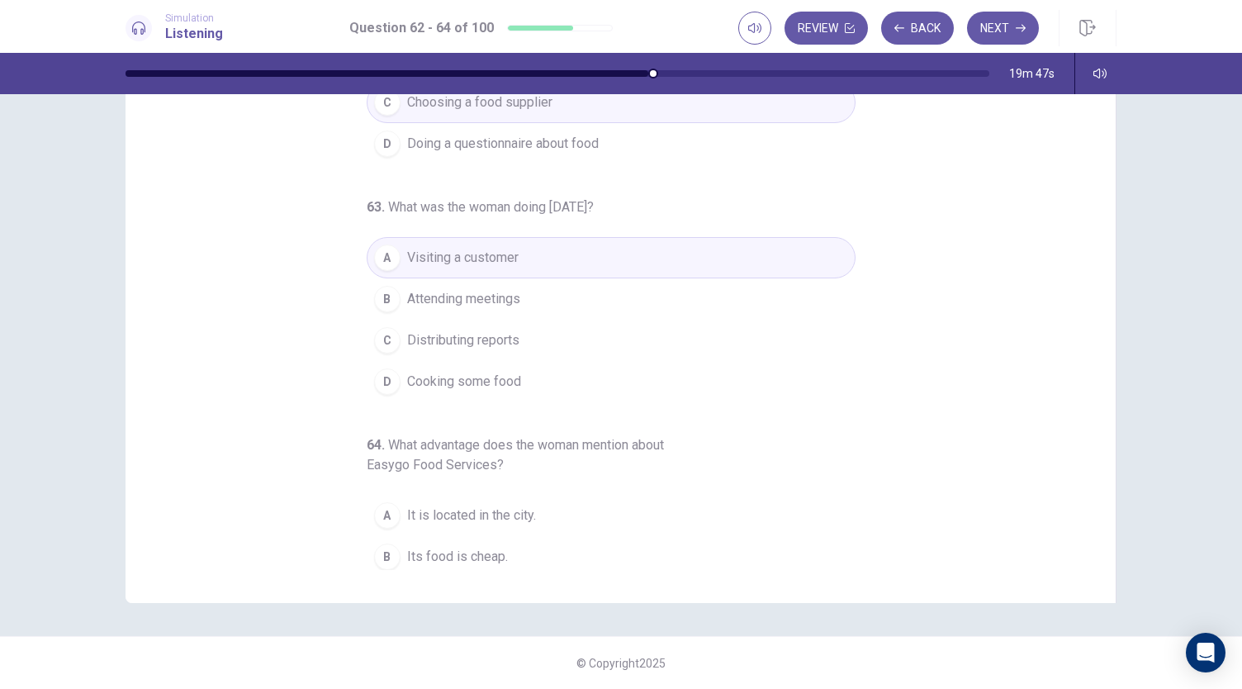
click at [559, 288] on button "B Attending meetings" at bounding box center [611, 298] width 489 height 41
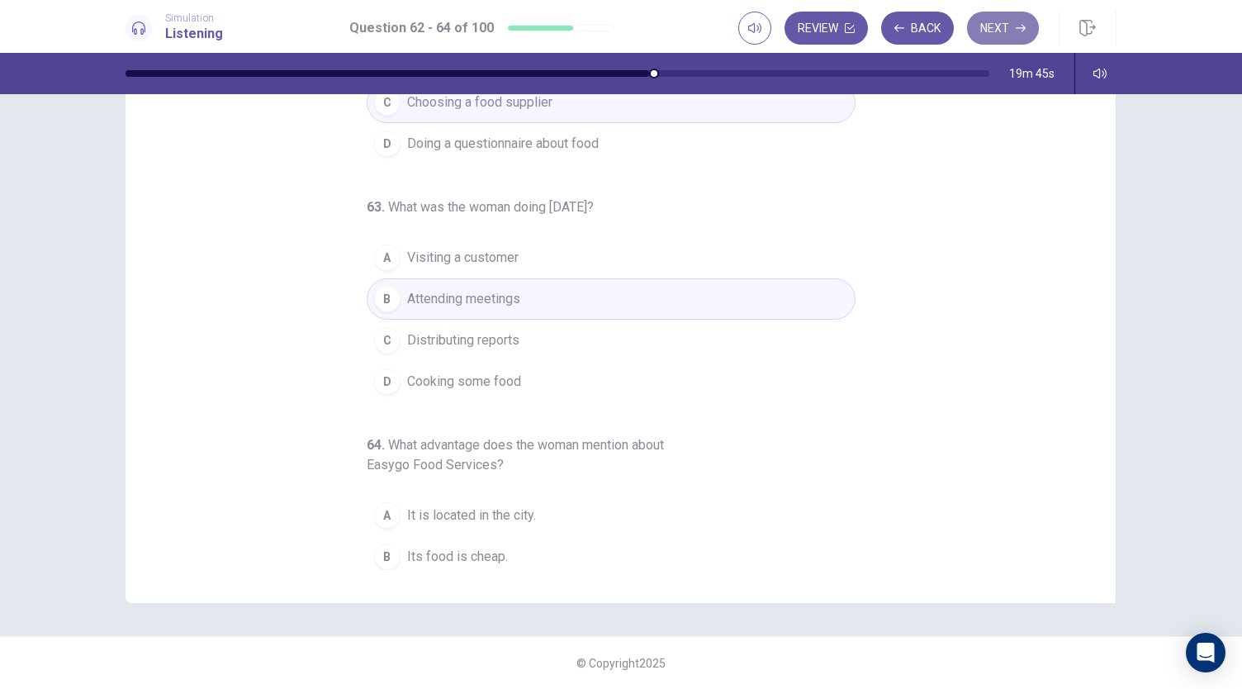
click at [987, 33] on button "Next" at bounding box center [1003, 28] width 72 height 33
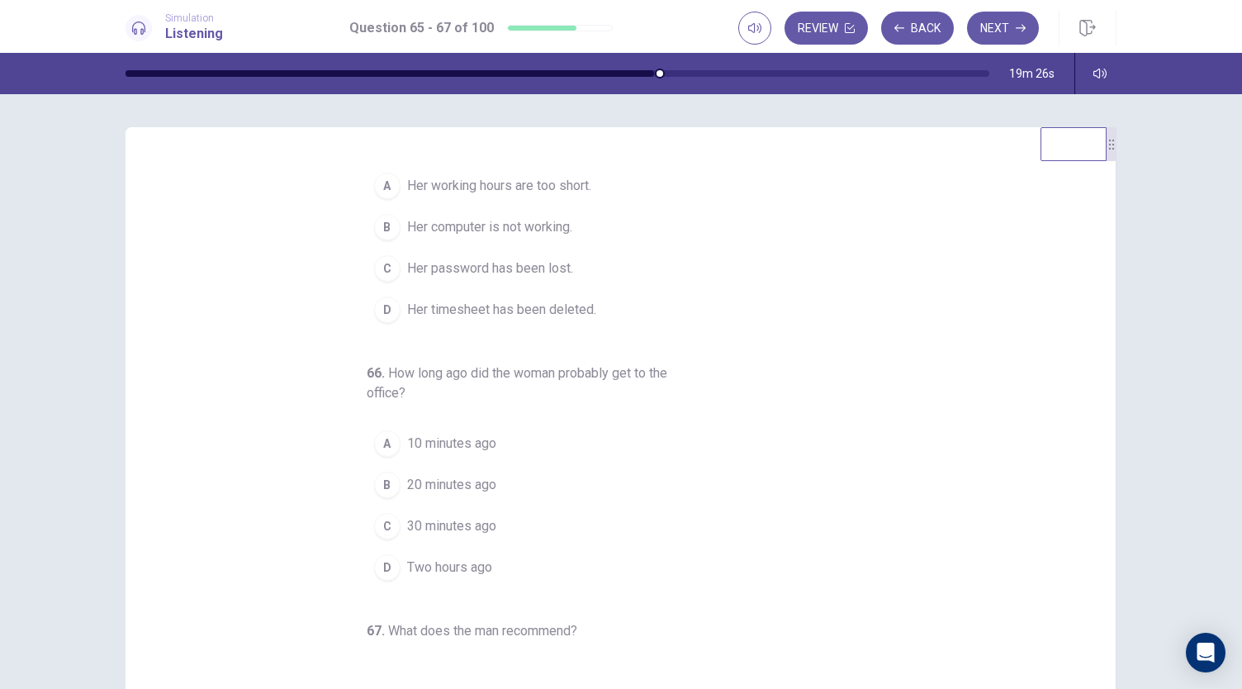
scroll to position [0, 0]
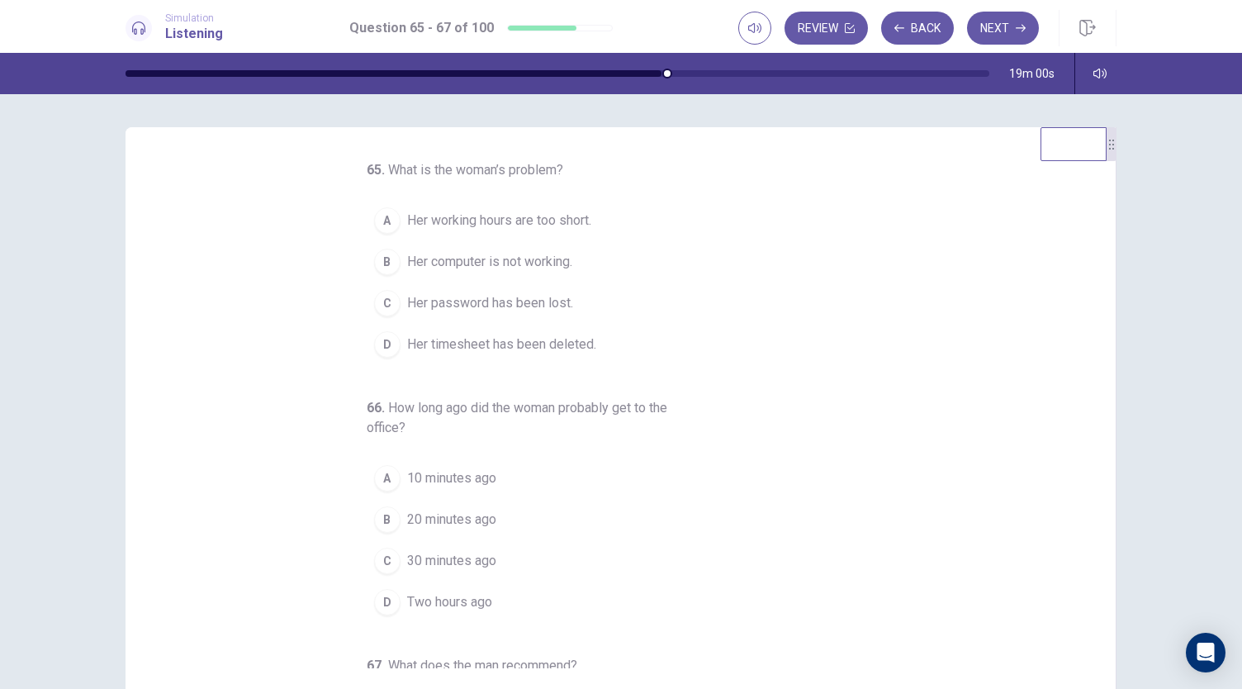
click at [488, 265] on span "Her computer is not working." at bounding box center [489, 262] width 165 height 20
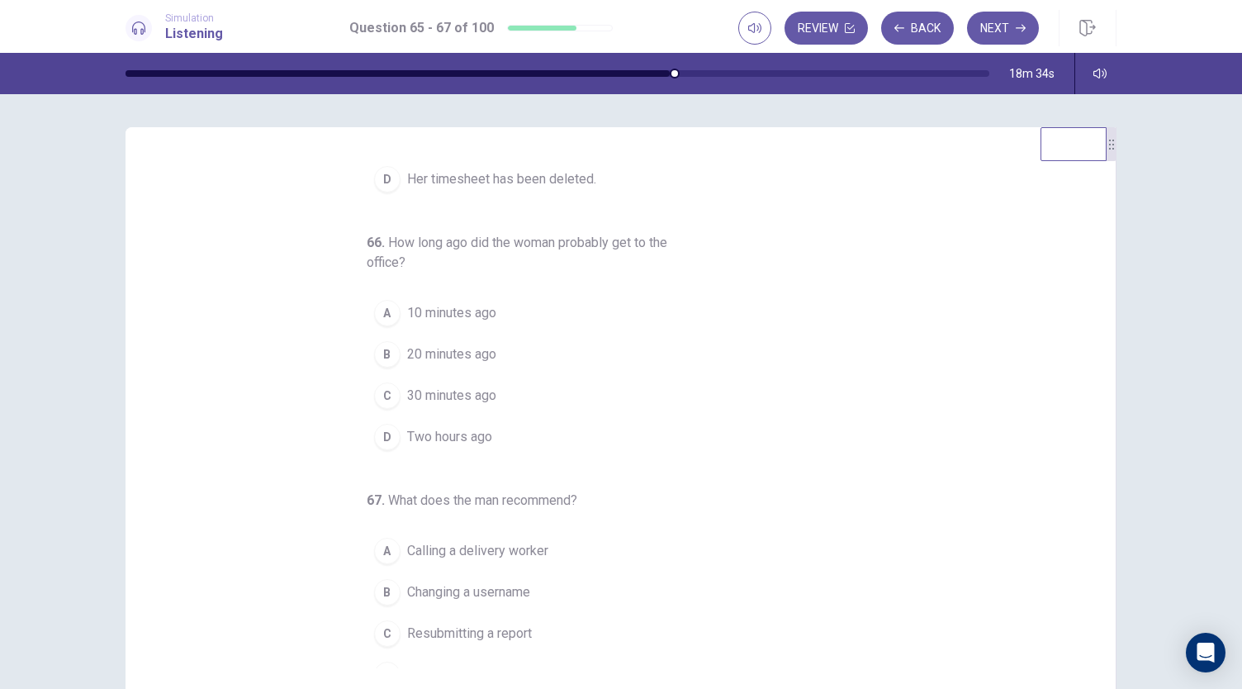
scroll to position [185, 0]
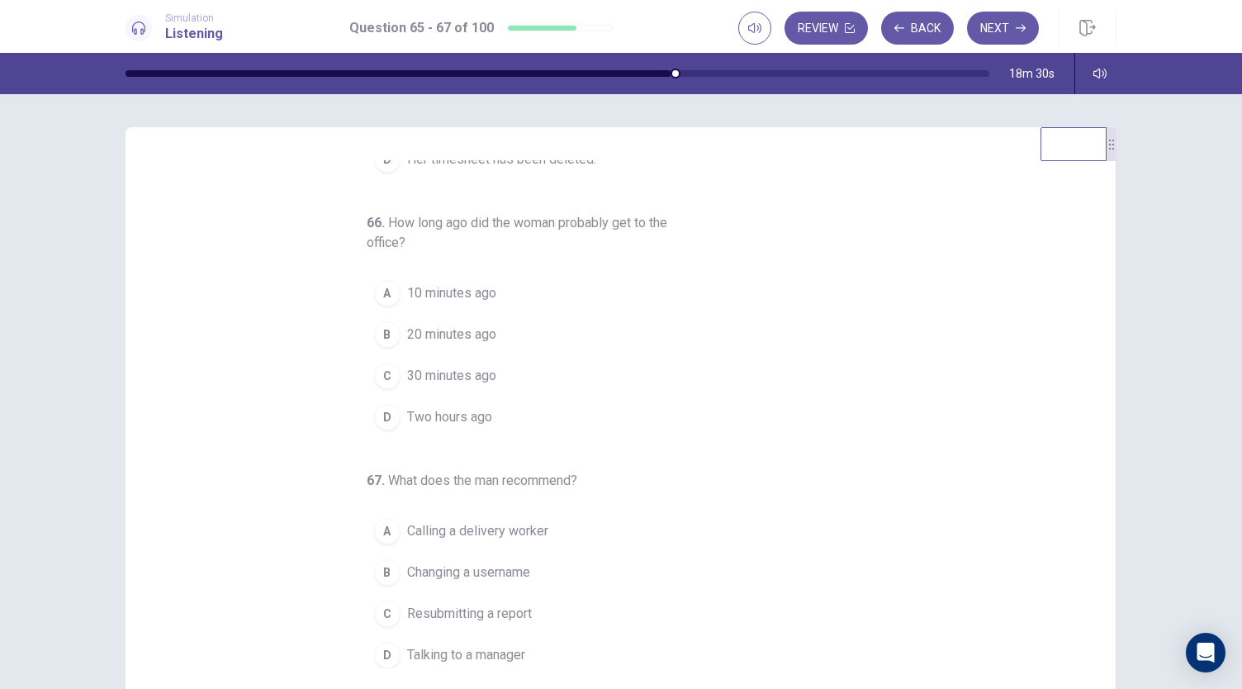
click at [464, 294] on span "10 minutes ago" at bounding box center [451, 293] width 89 height 20
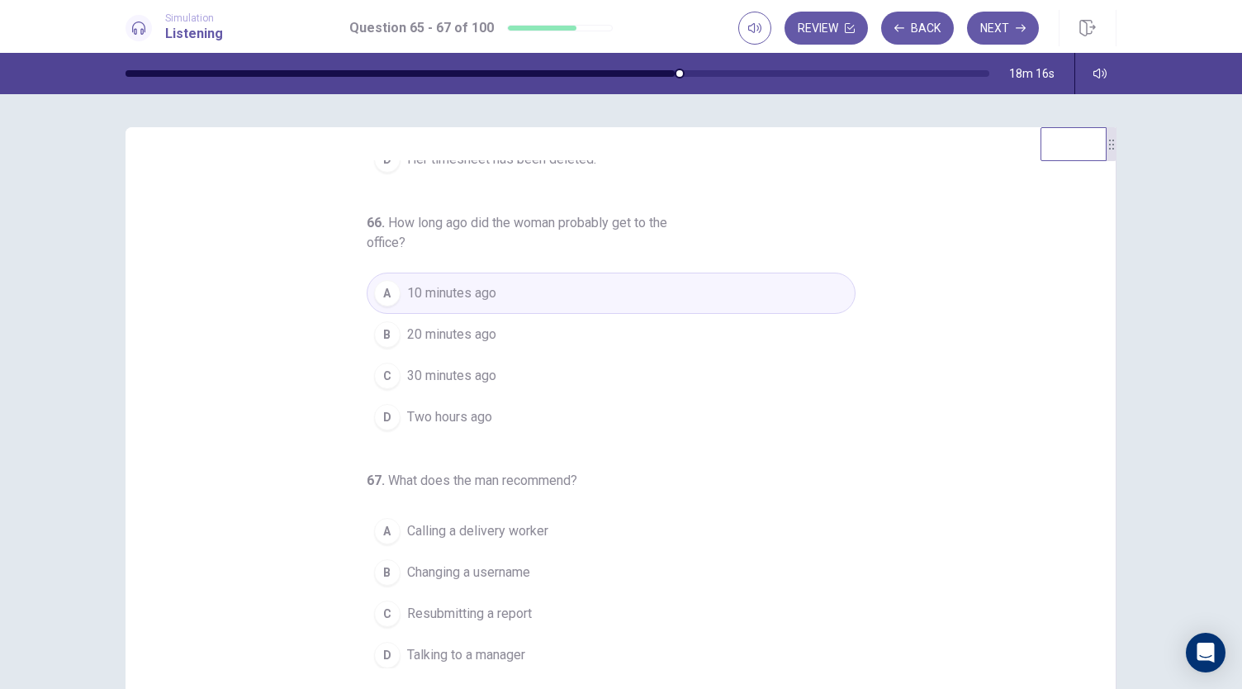
scroll to position [83, 0]
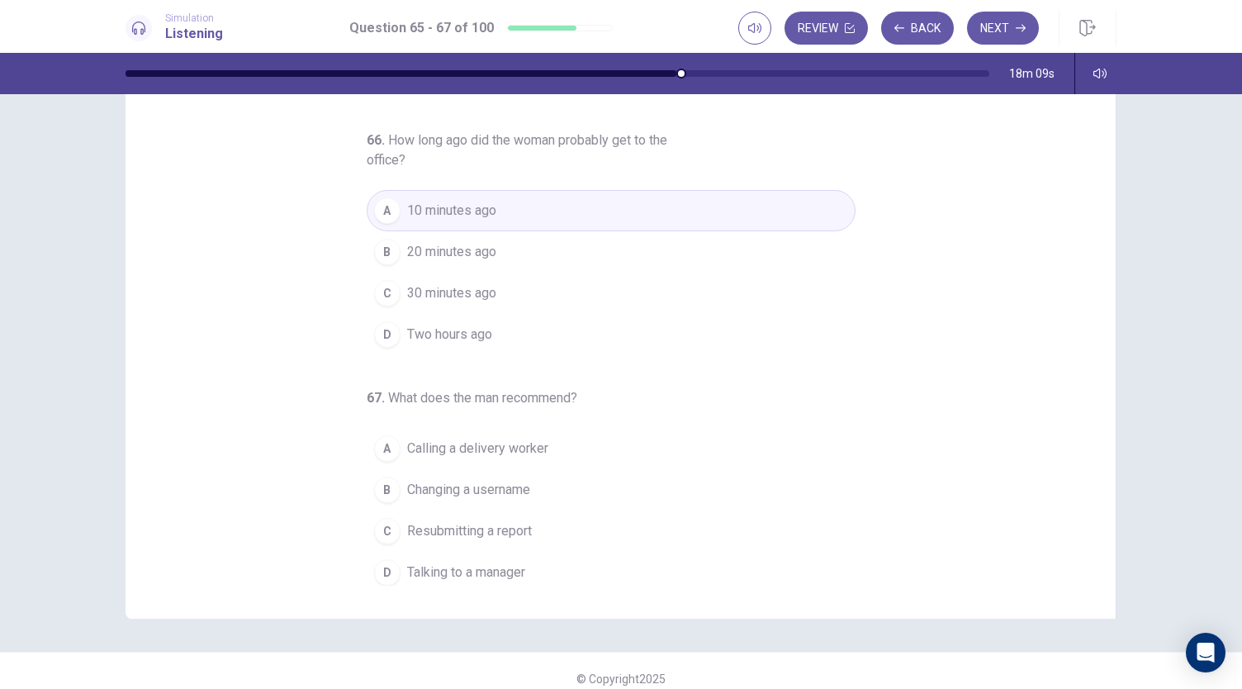
click at [459, 572] on span "Talking to a manager" at bounding box center [466, 572] width 118 height 20
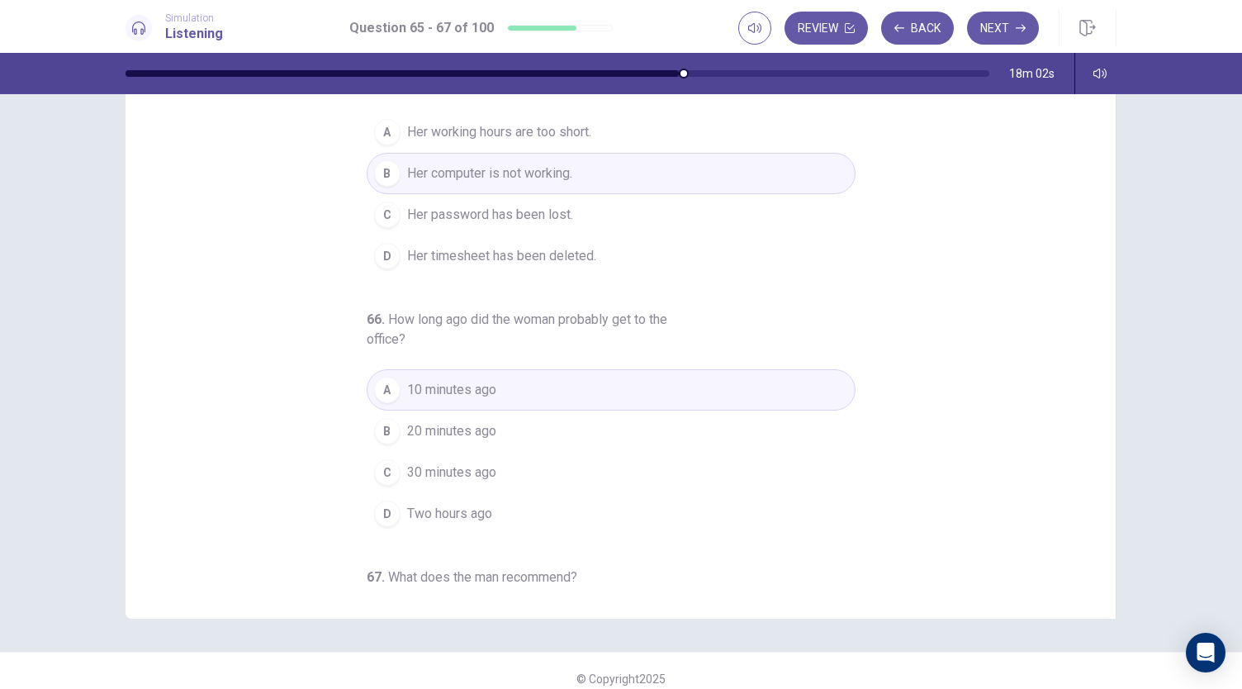
scroll to position [0, 0]
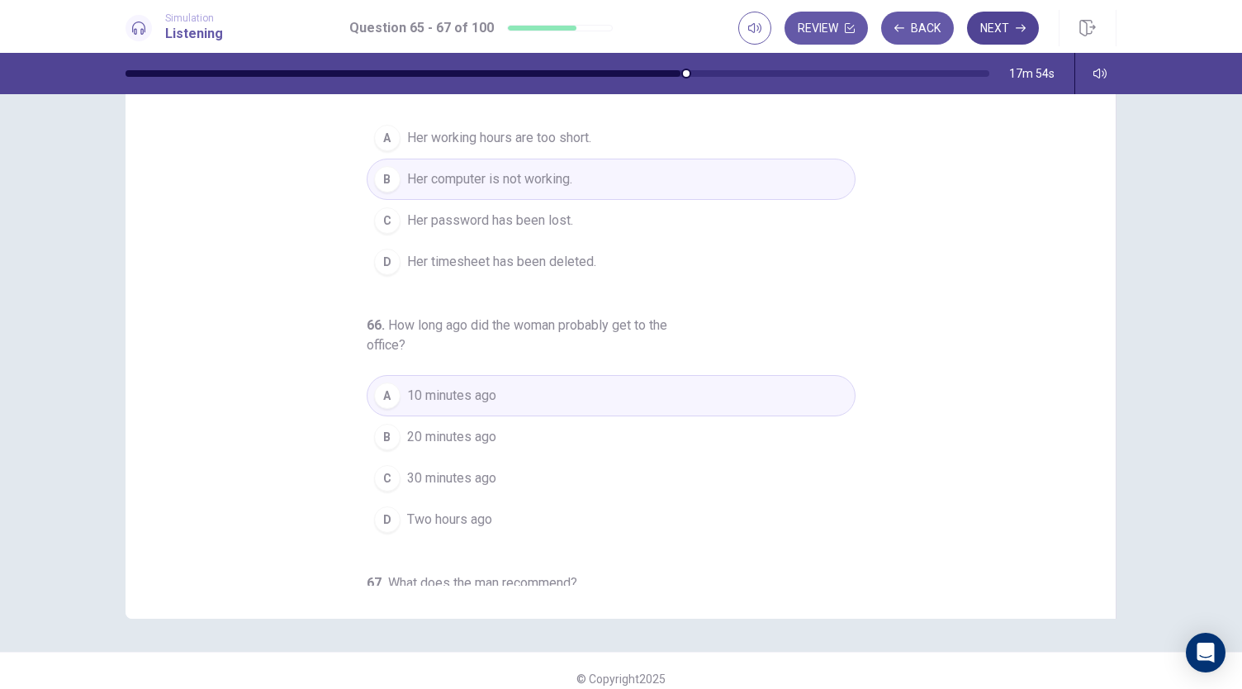
click at [1004, 26] on button "Next" at bounding box center [1003, 28] width 72 height 33
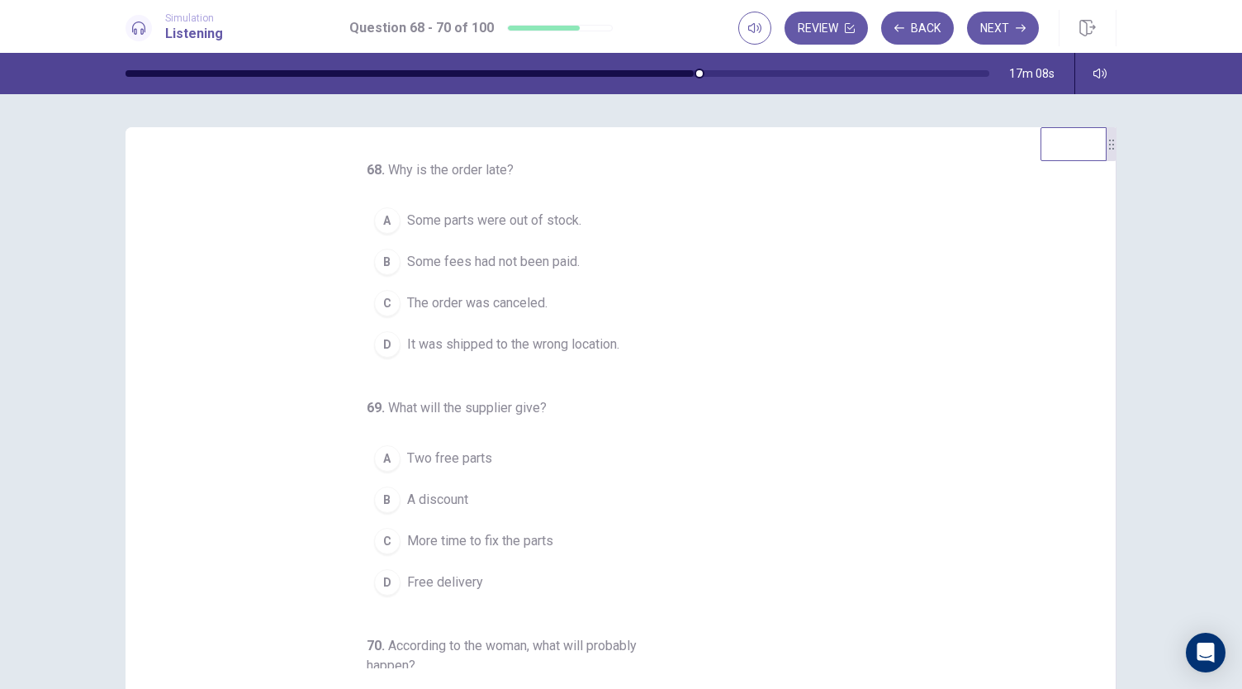
click at [471, 344] on span "It was shipped to the wrong location." at bounding box center [513, 344] width 212 height 20
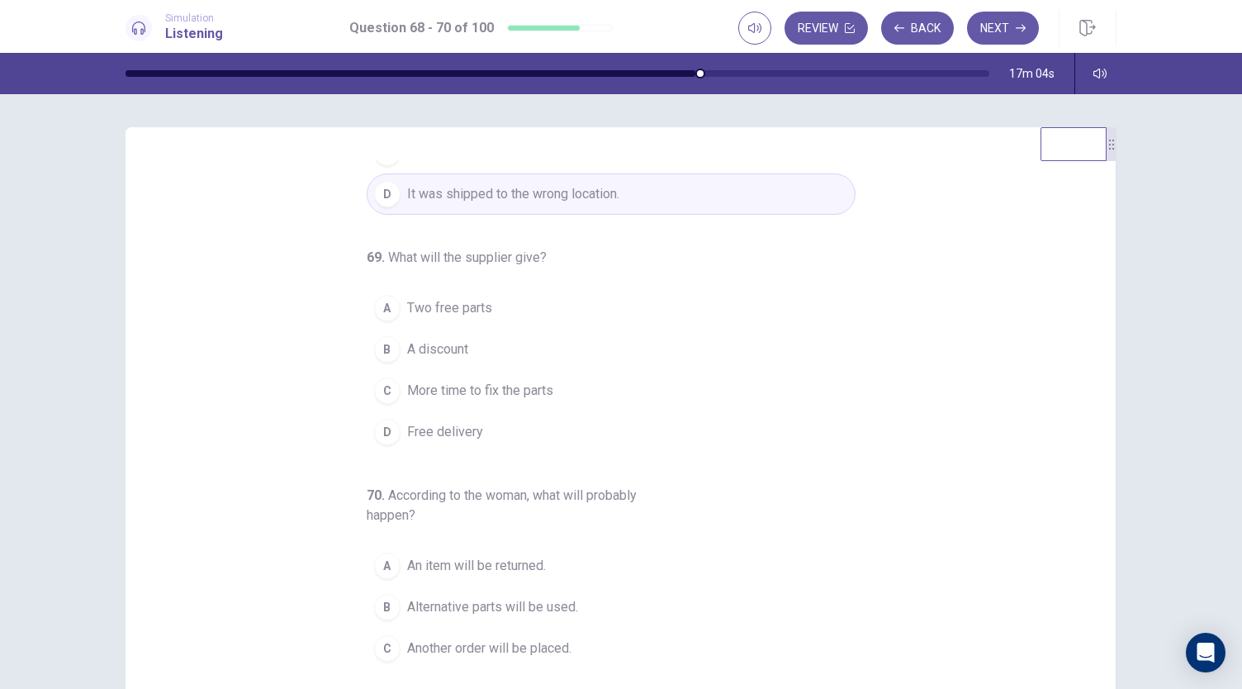
scroll to position [185, 0]
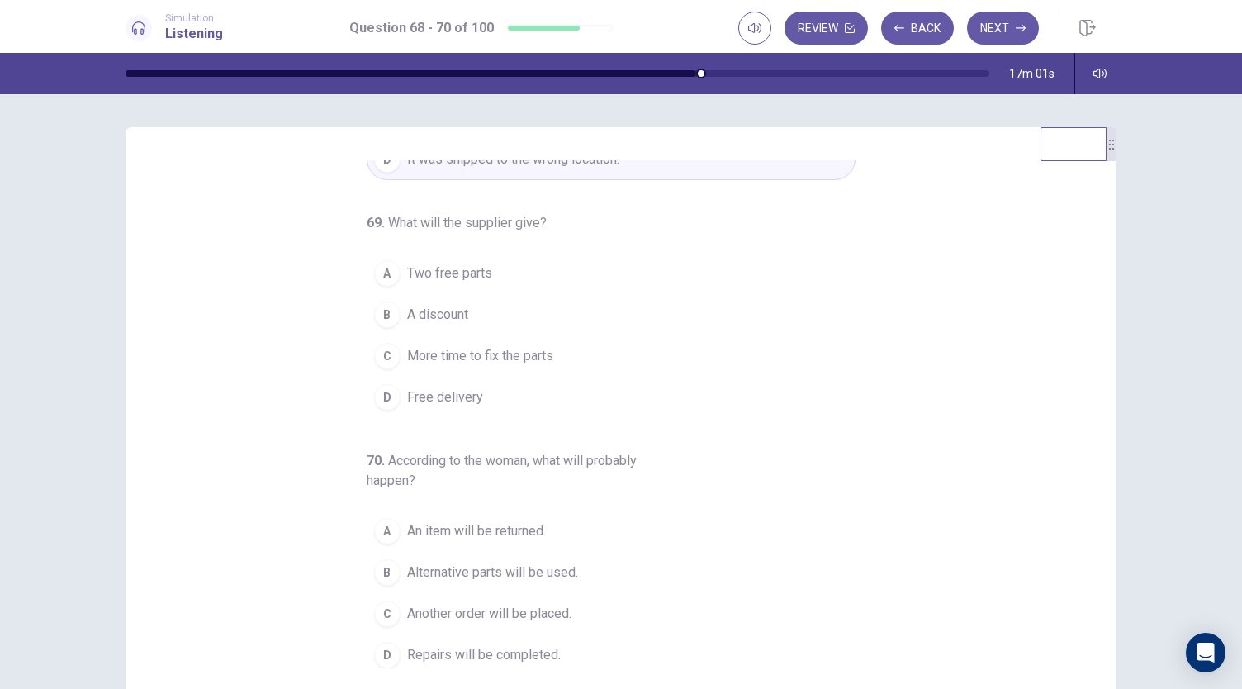
click at [443, 313] on span "A discount" at bounding box center [437, 315] width 61 height 20
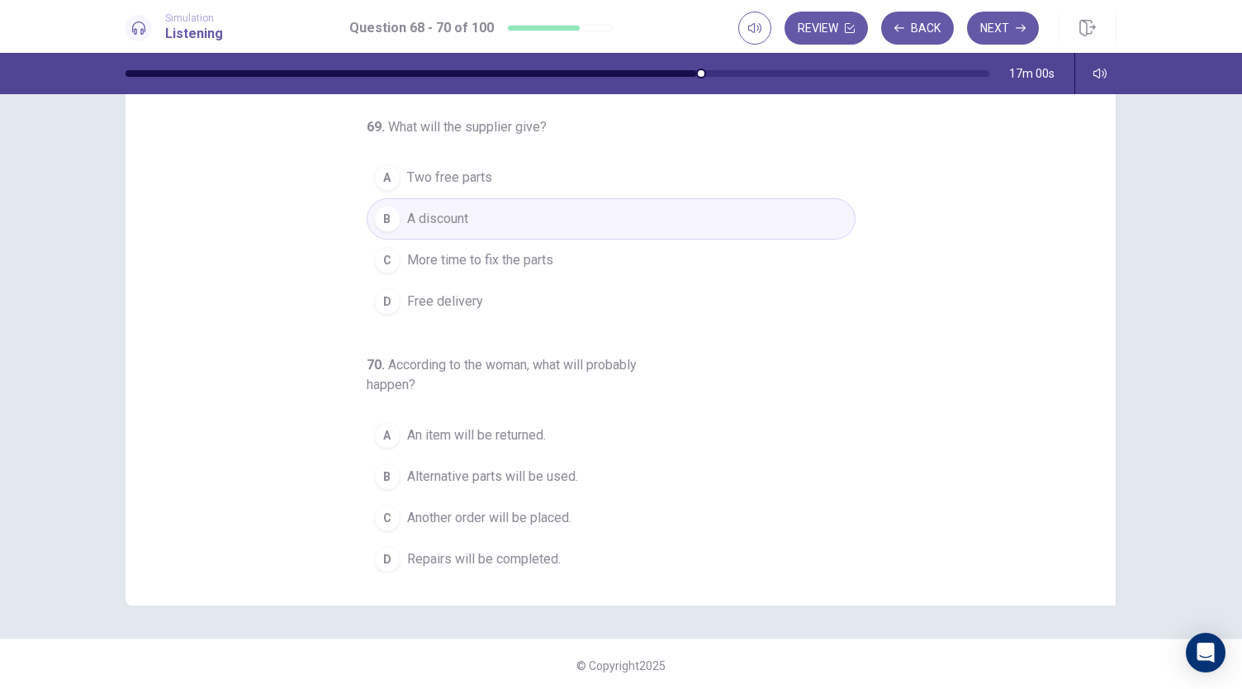
scroll to position [98, 0]
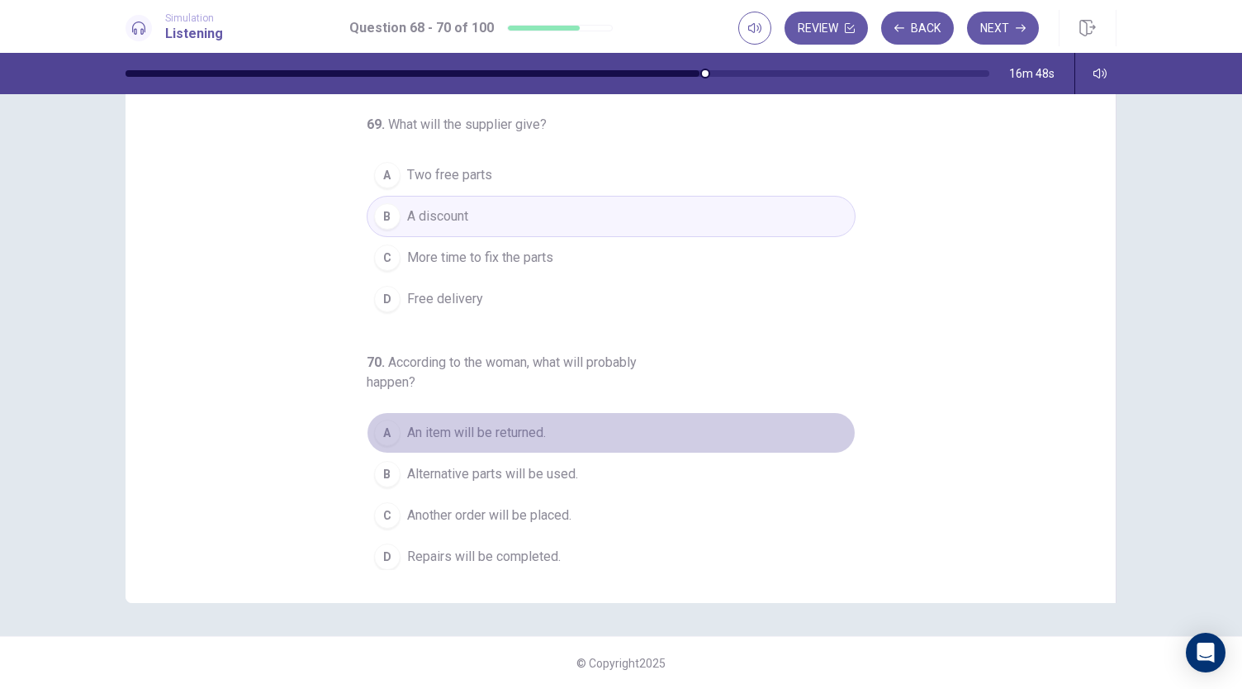
click at [438, 428] on span "An item will be returned." at bounding box center [476, 433] width 139 height 20
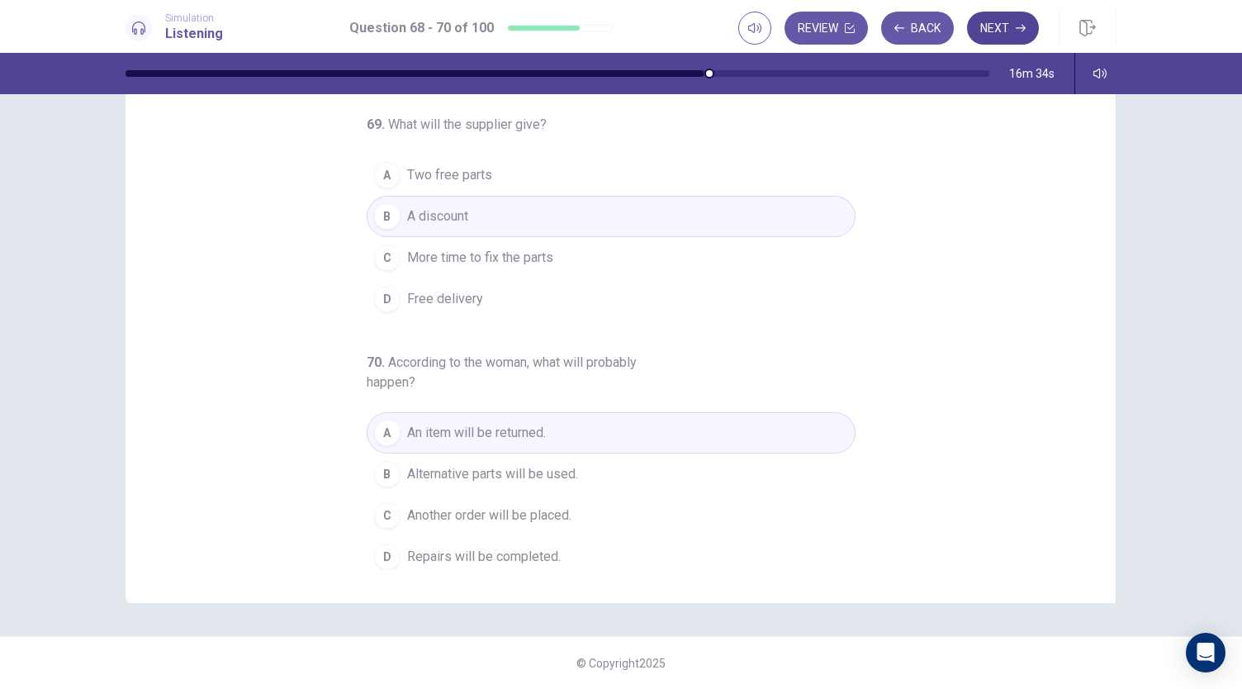
click at [1012, 31] on button "Next" at bounding box center [1003, 28] width 72 height 33
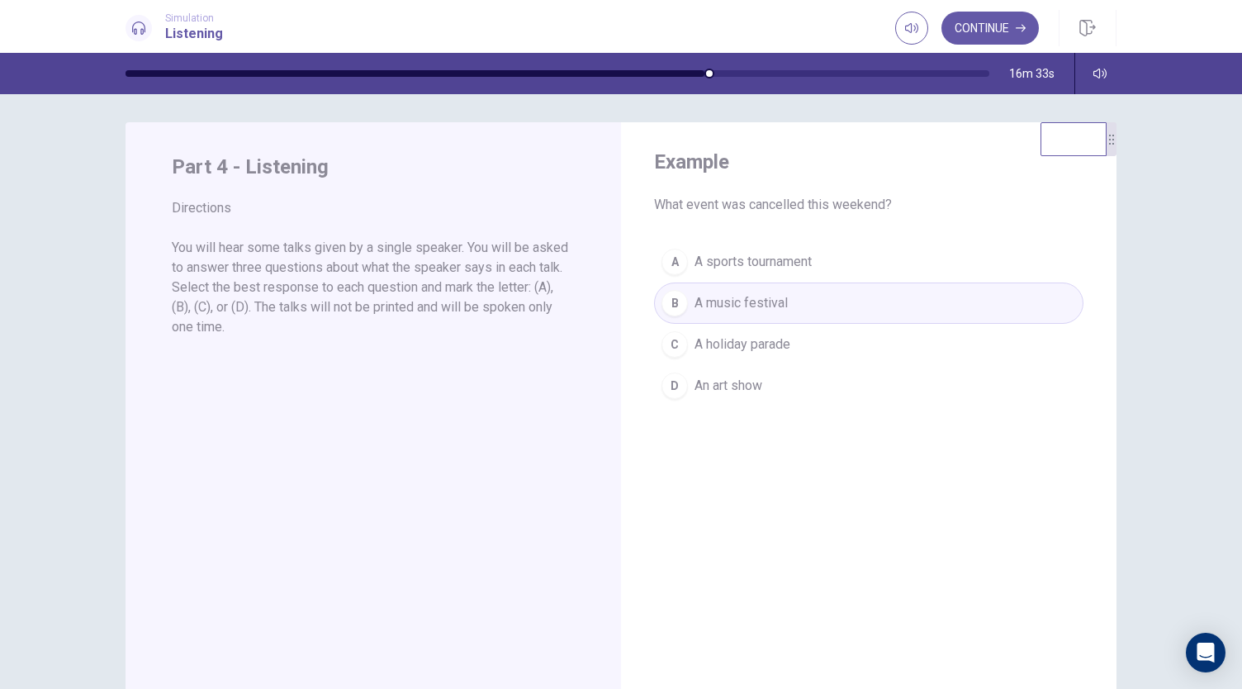
scroll to position [0, 0]
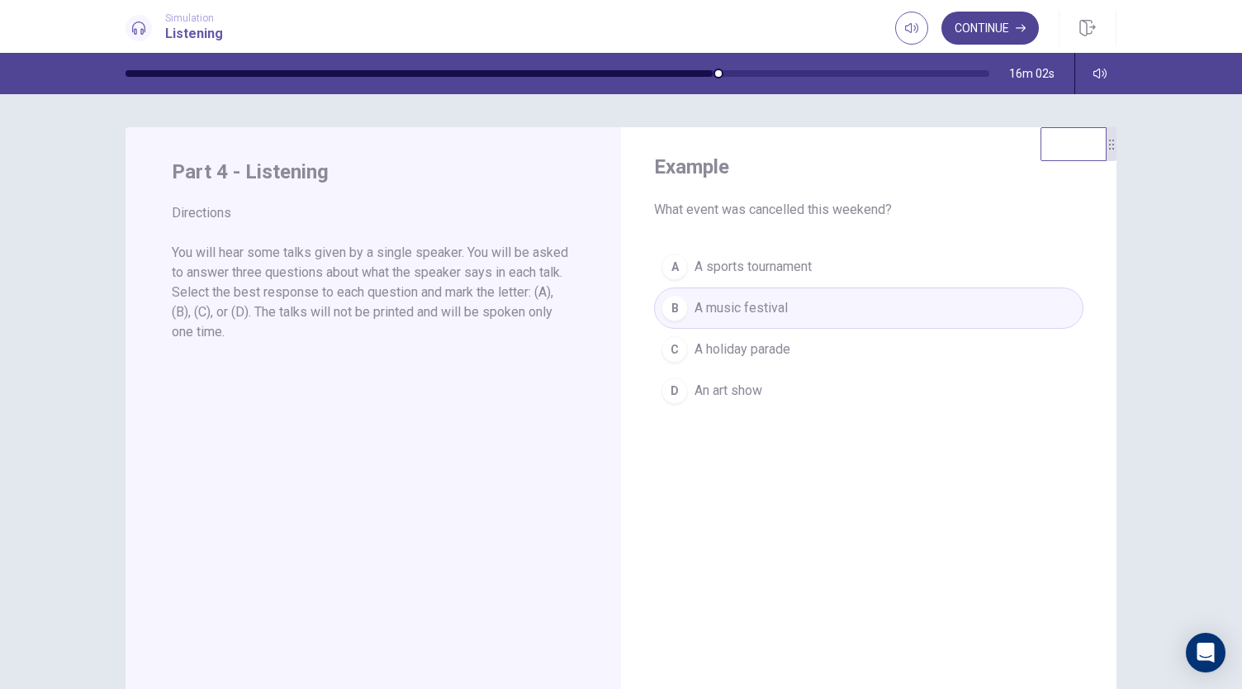
click at [1011, 27] on button "Continue" at bounding box center [989, 28] width 97 height 33
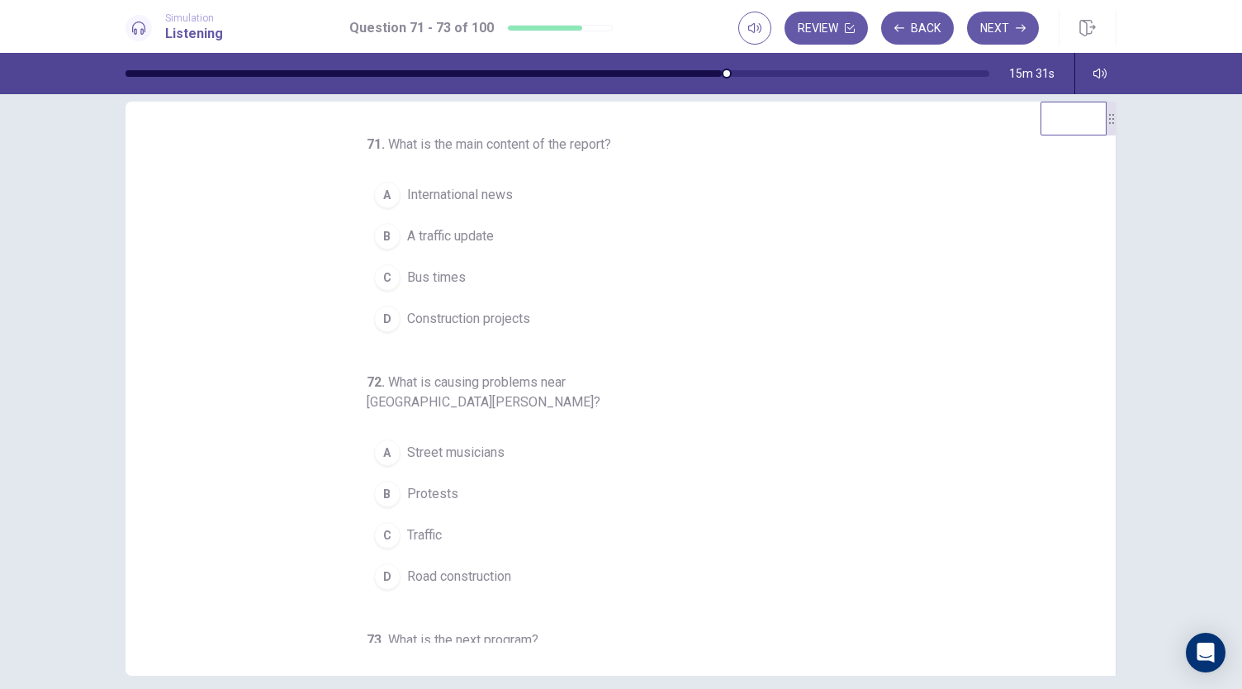
scroll to position [26, 0]
click at [1016, 280] on div "71 . What is the main content of the report? A International news B A traffic u…" at bounding box center [627, 388] width 951 height 508
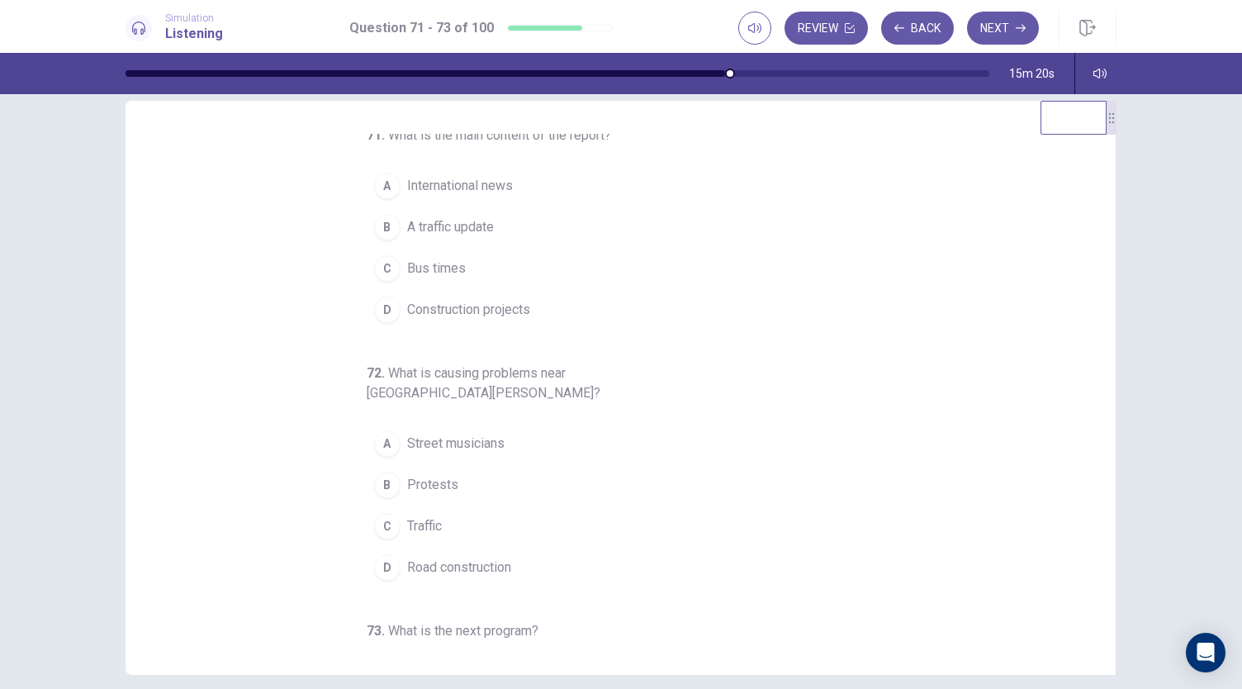
scroll to position [0, 0]
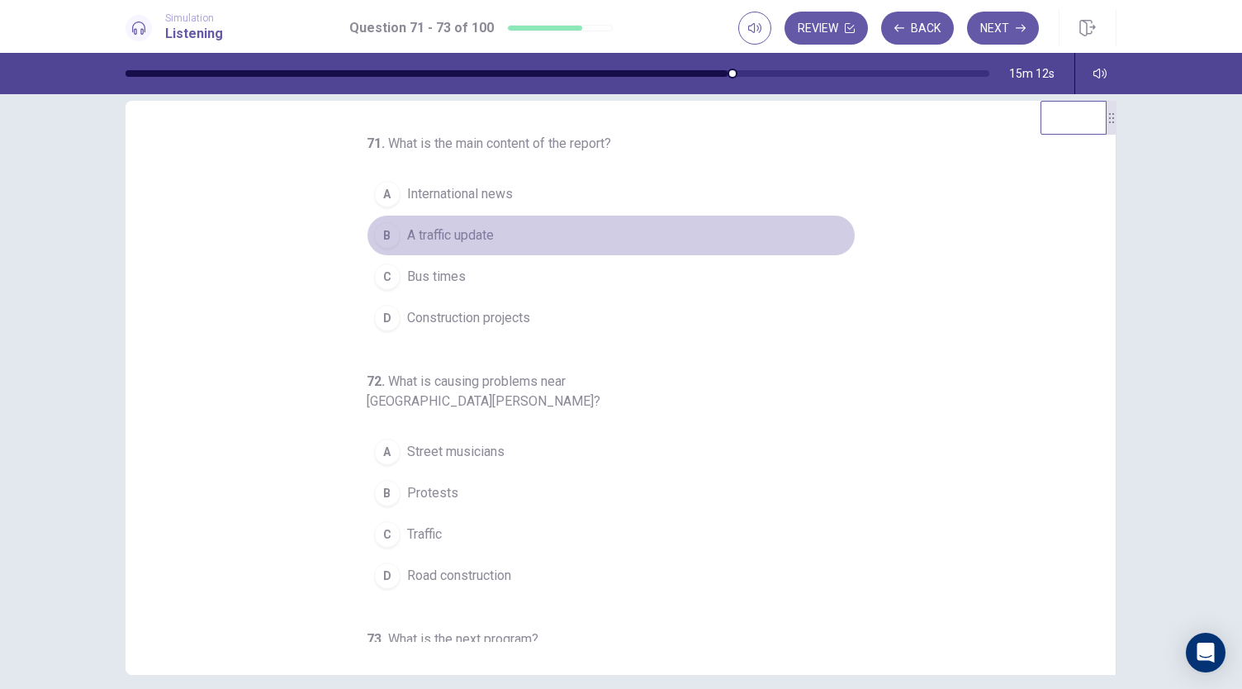
click at [446, 231] on span "A traffic update" at bounding box center [450, 235] width 87 height 20
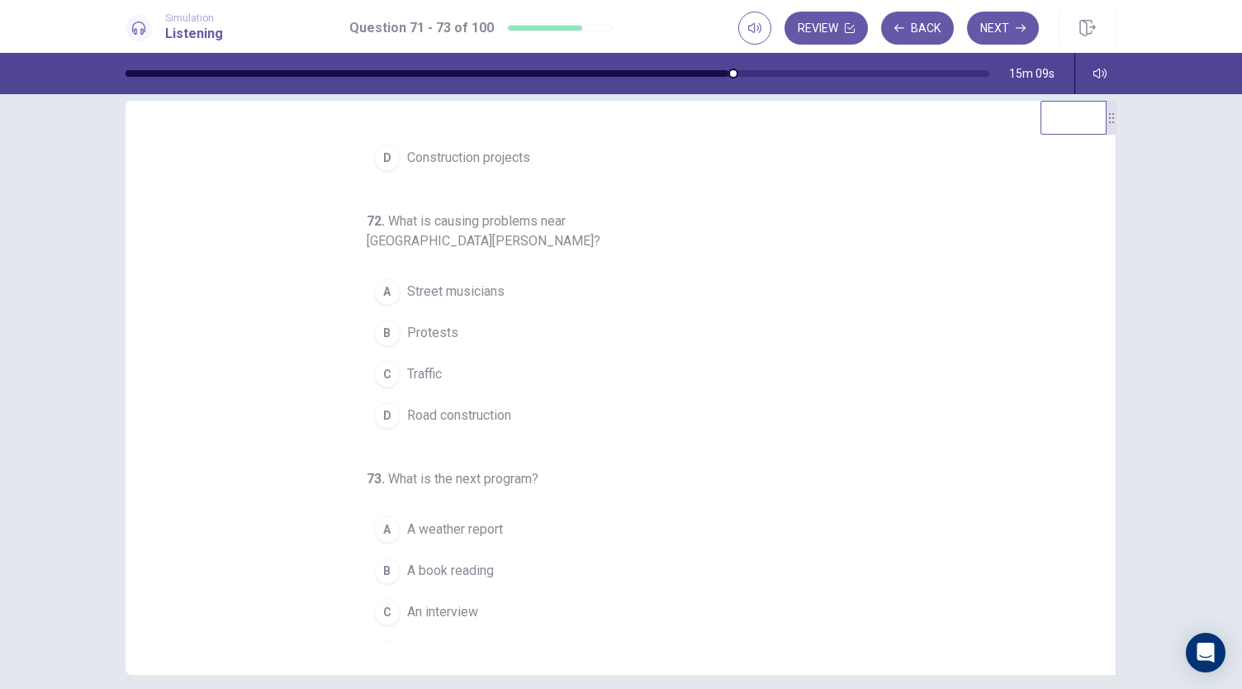
scroll to position [165, 0]
click at [415, 359] on span "Traffic" at bounding box center [424, 369] width 35 height 20
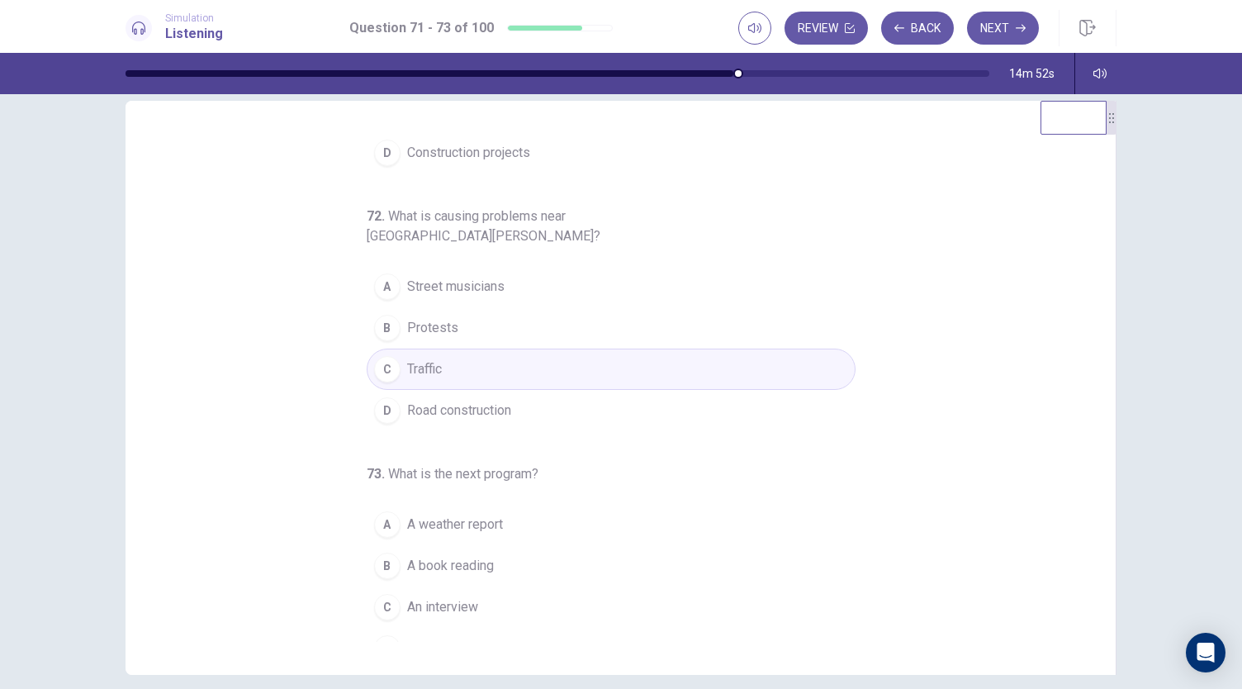
click at [439, 401] on span "Road construction" at bounding box center [459, 411] width 104 height 20
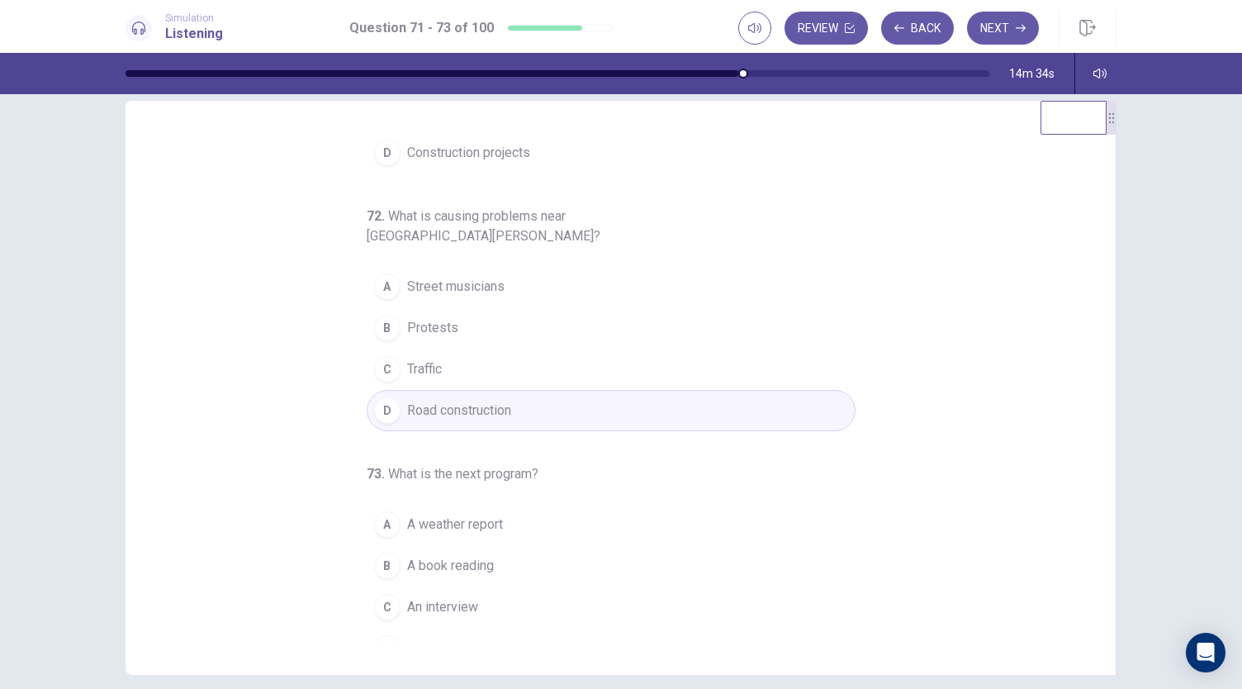
click at [462, 597] on span "An interview" at bounding box center [442, 607] width 71 height 20
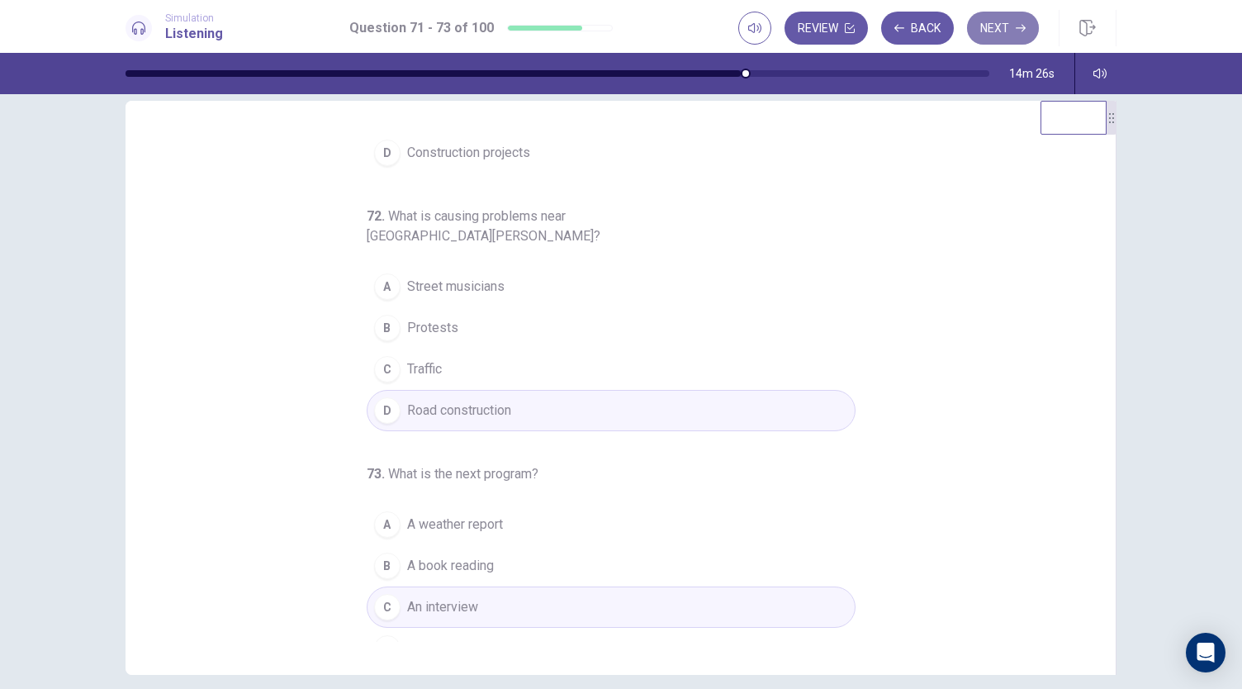
click at [999, 27] on button "Next" at bounding box center [1003, 28] width 72 height 33
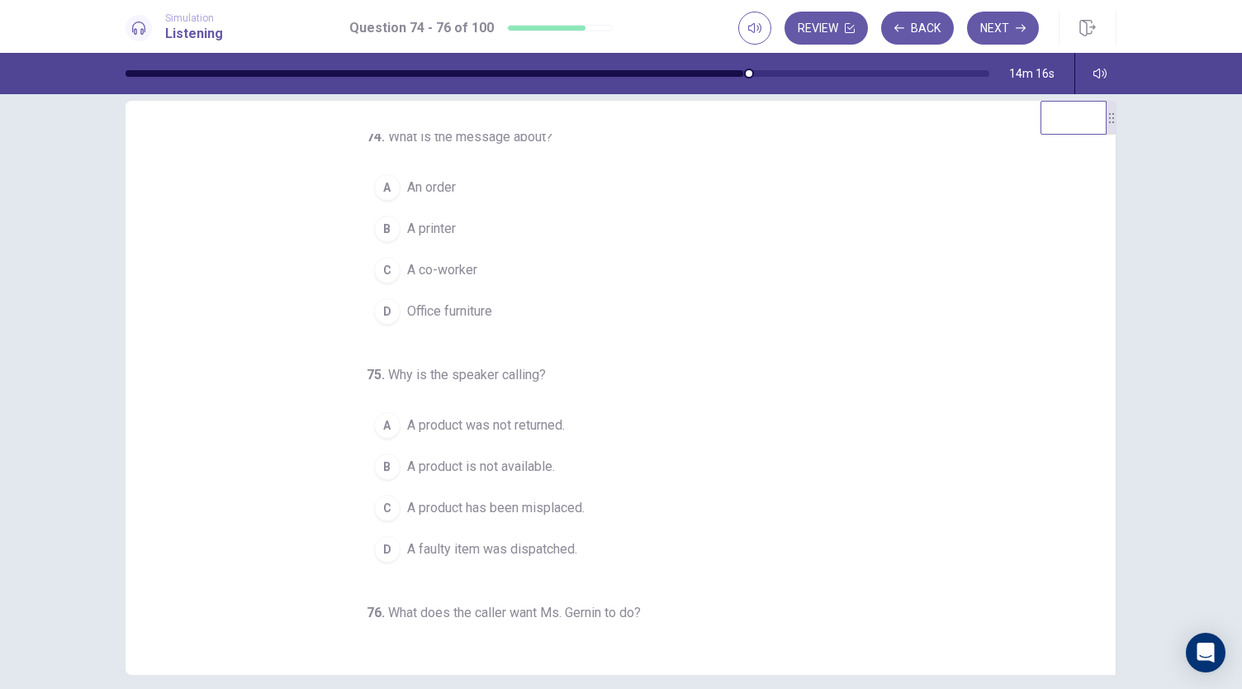
scroll to position [7, 0]
click at [799, 338] on div "74 . What is the message about? A An order B A printer C A co-worker D Office f…" at bounding box center [611, 414] width 489 height 574
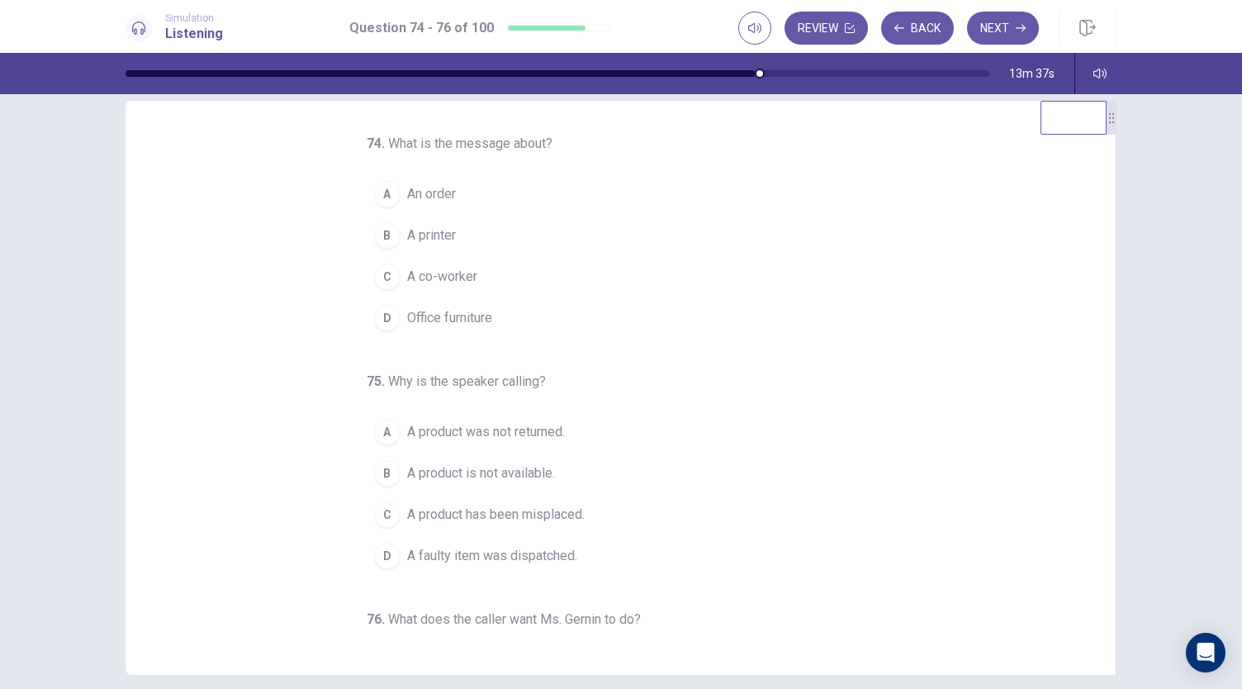
click at [443, 317] on span "Office furniture" at bounding box center [449, 318] width 85 height 20
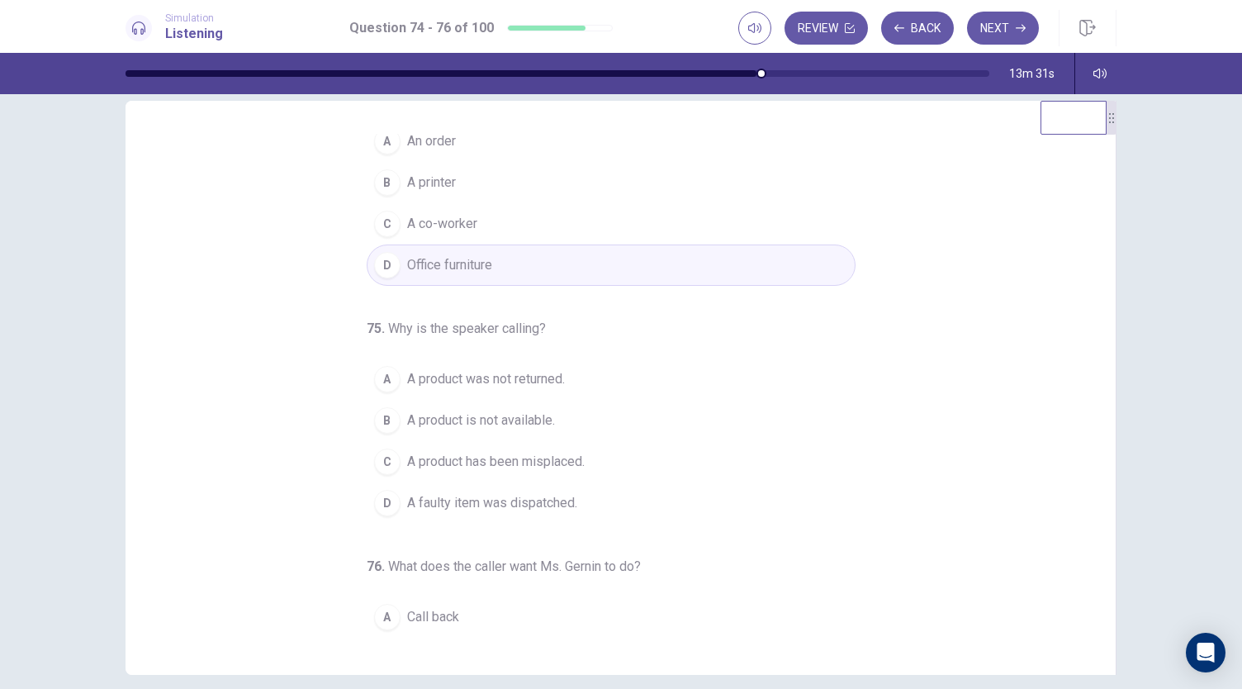
scroll to position [55, 0]
click at [443, 139] on span "An order" at bounding box center [431, 140] width 49 height 20
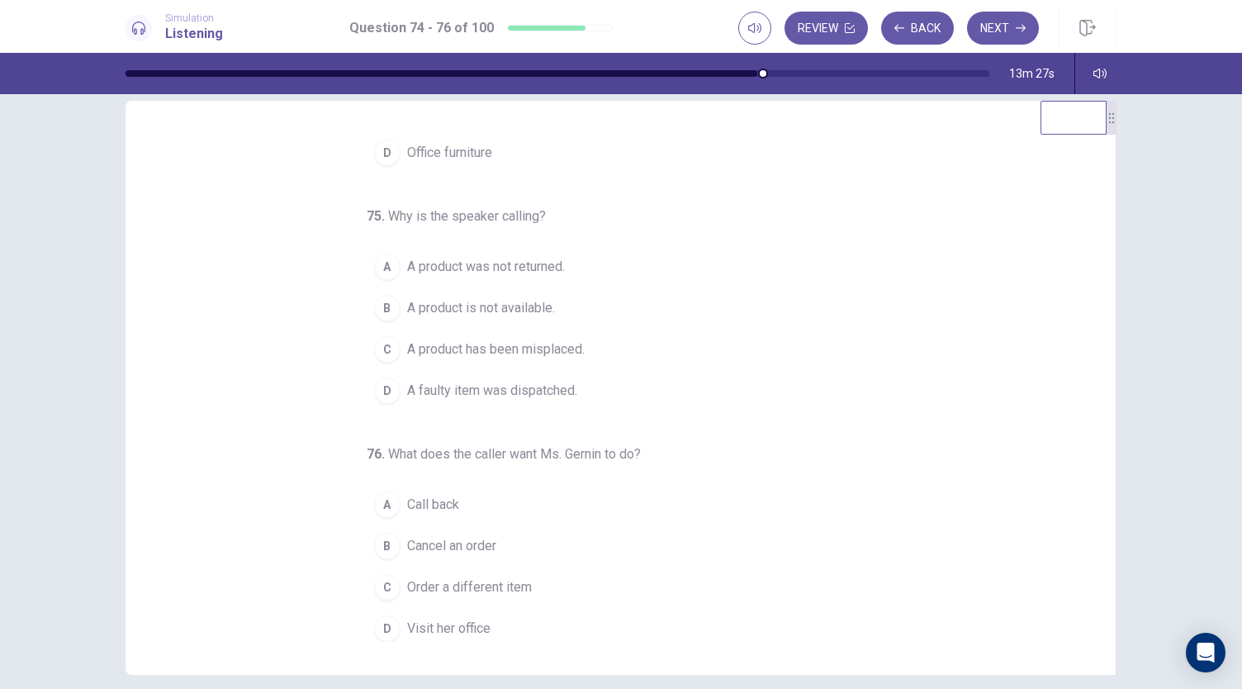
scroll to position [165, 0]
click at [473, 305] on span "A product is not available." at bounding box center [481, 308] width 148 height 20
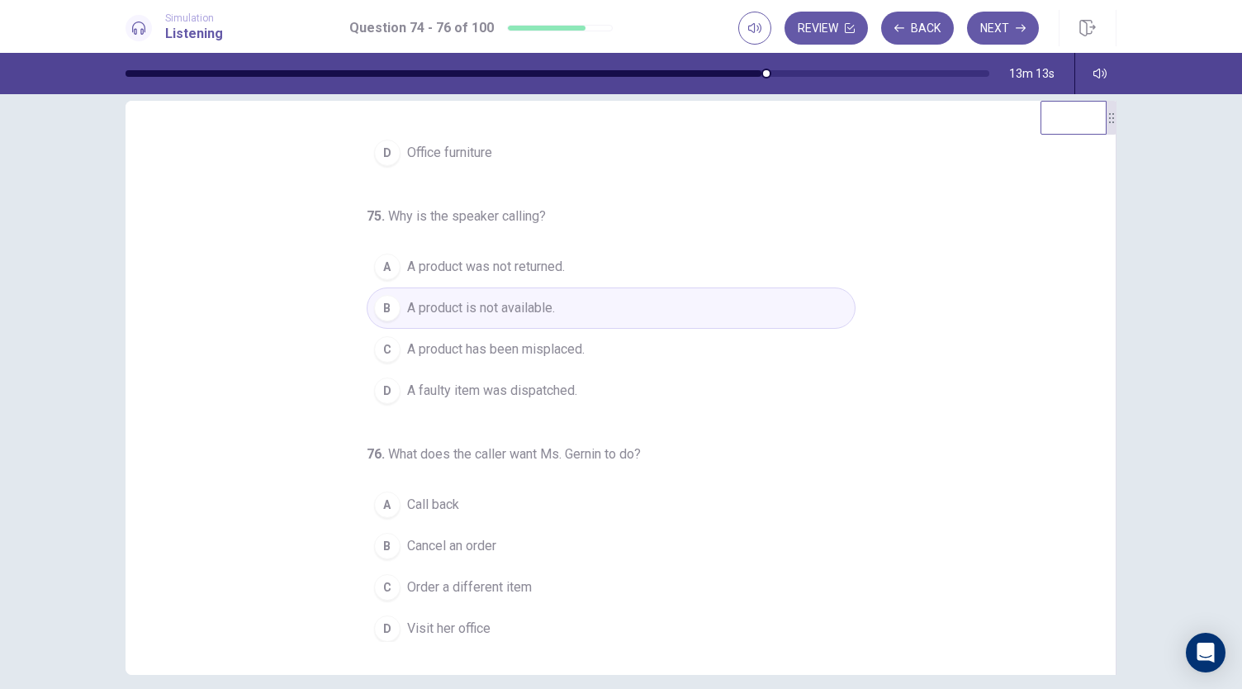
click at [428, 581] on span "Order a different item" at bounding box center [469, 587] width 125 height 20
click at [438, 498] on span "Call back" at bounding box center [433, 505] width 52 height 20
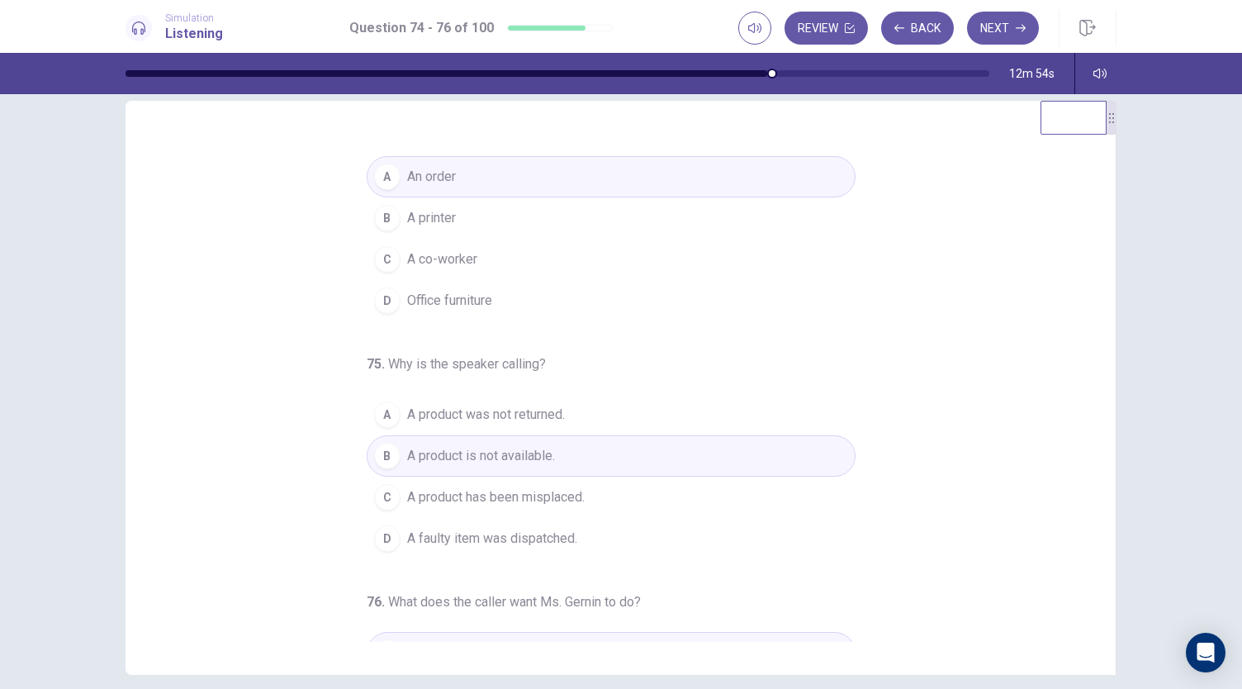
scroll to position [0, 0]
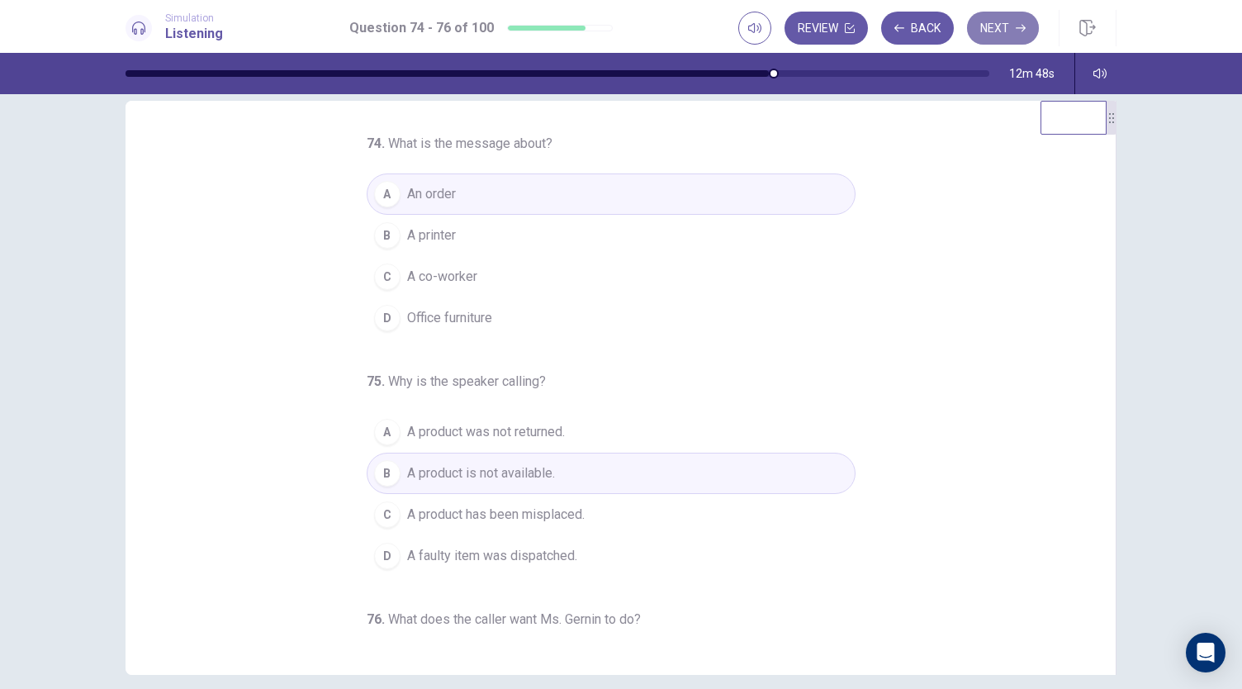
click at [1003, 34] on button "Next" at bounding box center [1003, 28] width 72 height 33
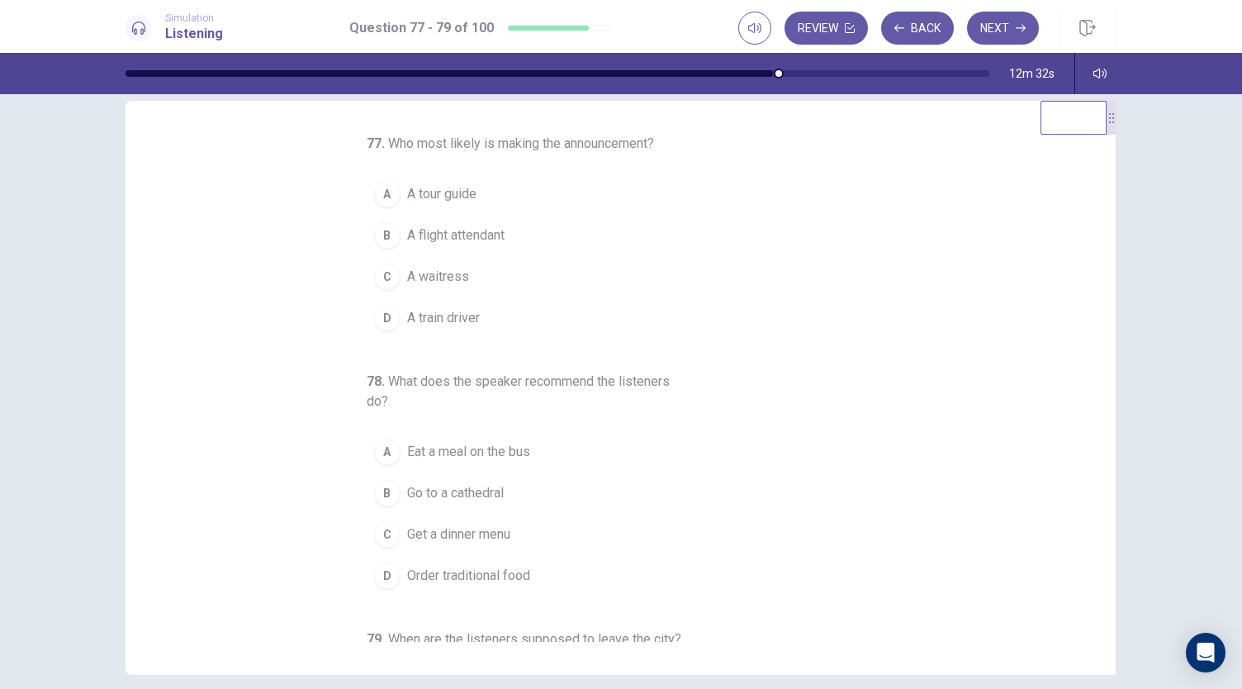
click at [467, 198] on span "A tour guide" at bounding box center [441, 194] width 69 height 20
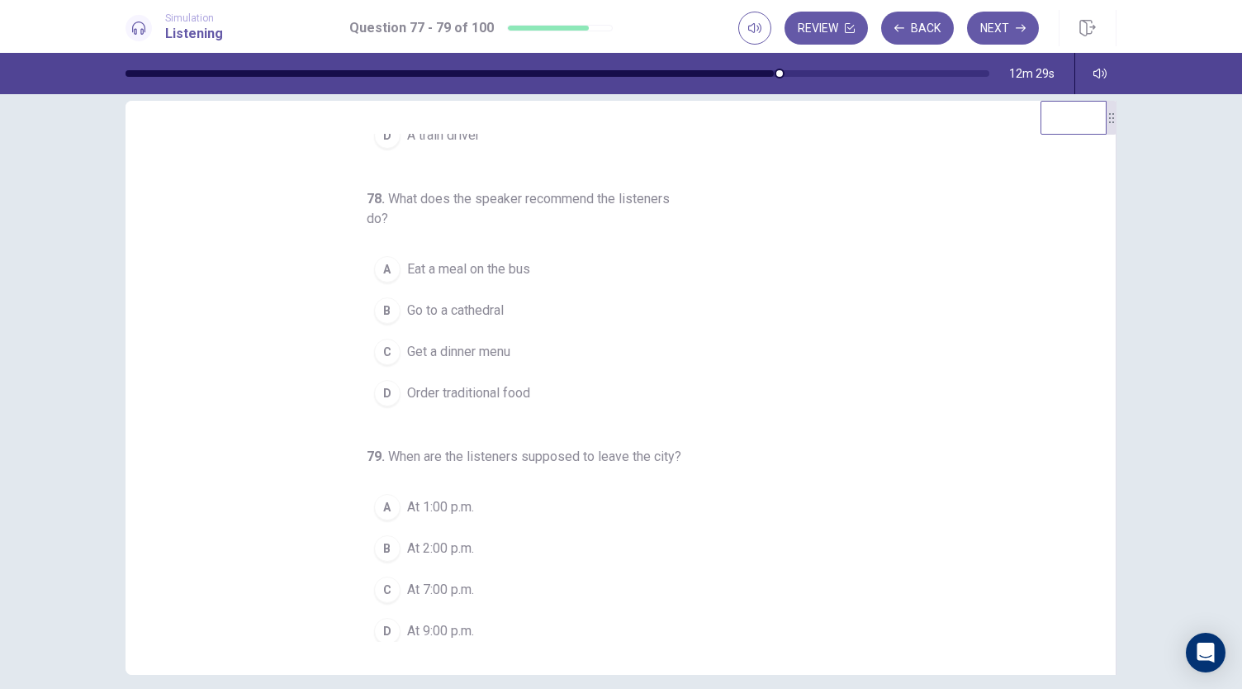
scroll to position [185, 0]
click at [481, 579] on button "C At 7:00 p.m." at bounding box center [611, 587] width 489 height 41
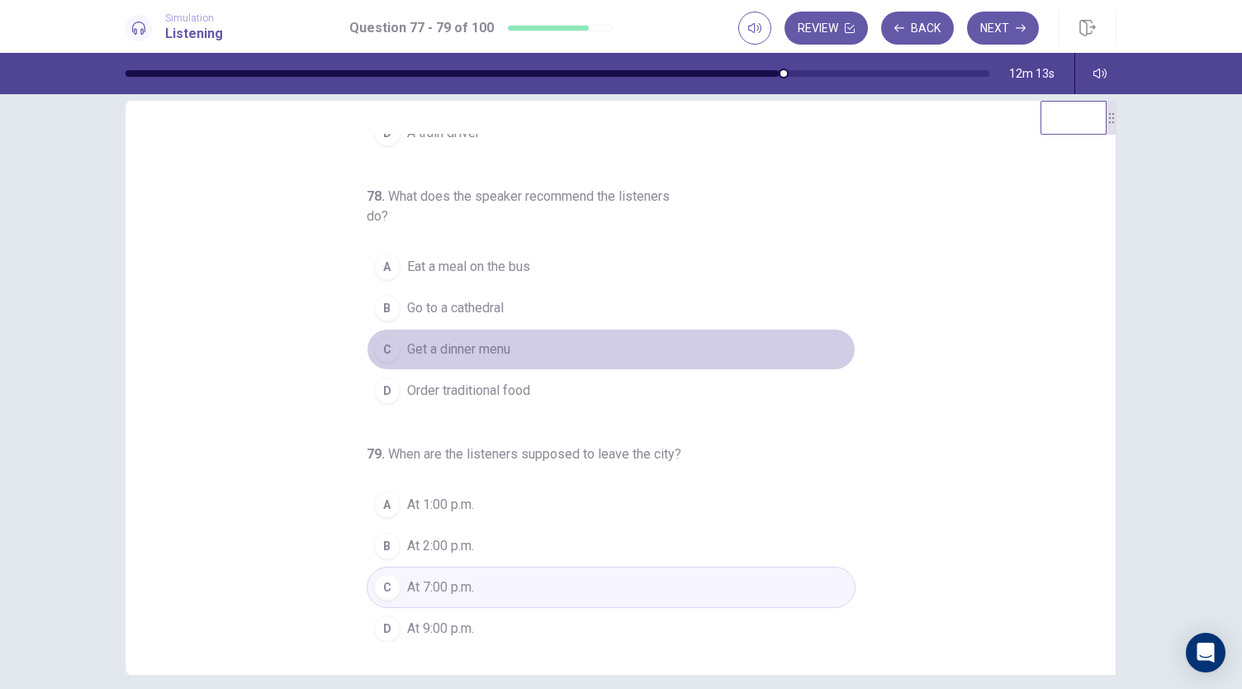
click at [560, 330] on button "C Get a dinner menu" at bounding box center [611, 349] width 489 height 41
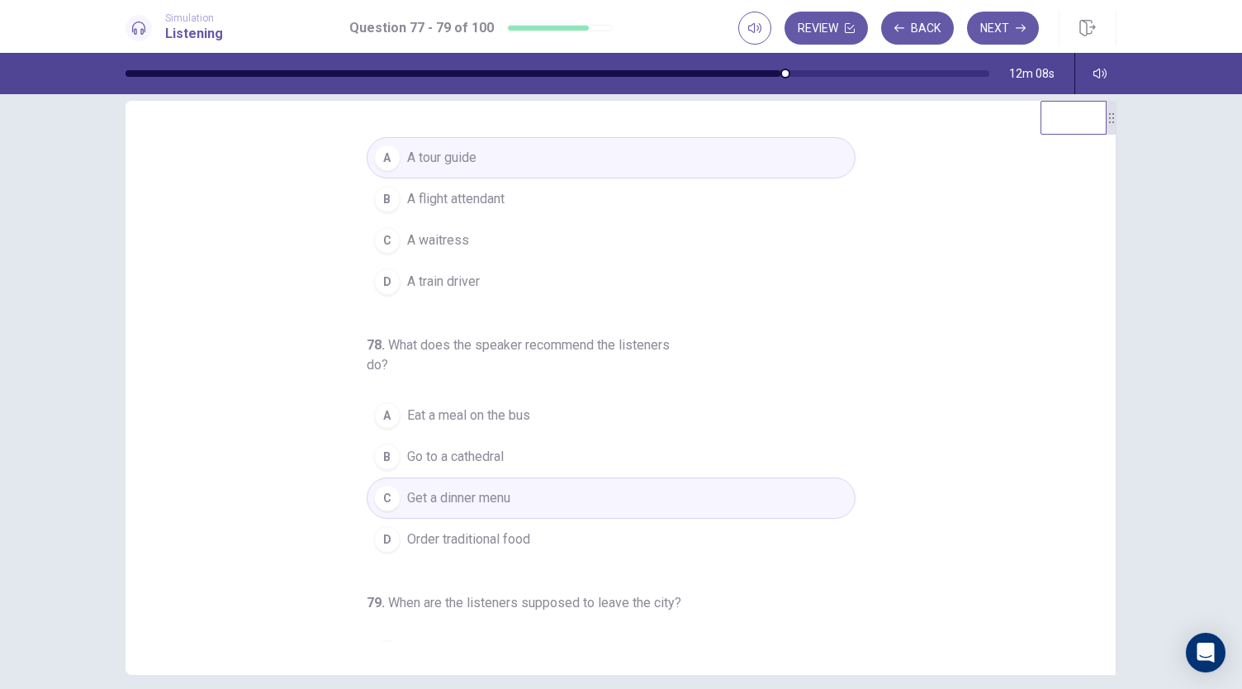
scroll to position [0, 0]
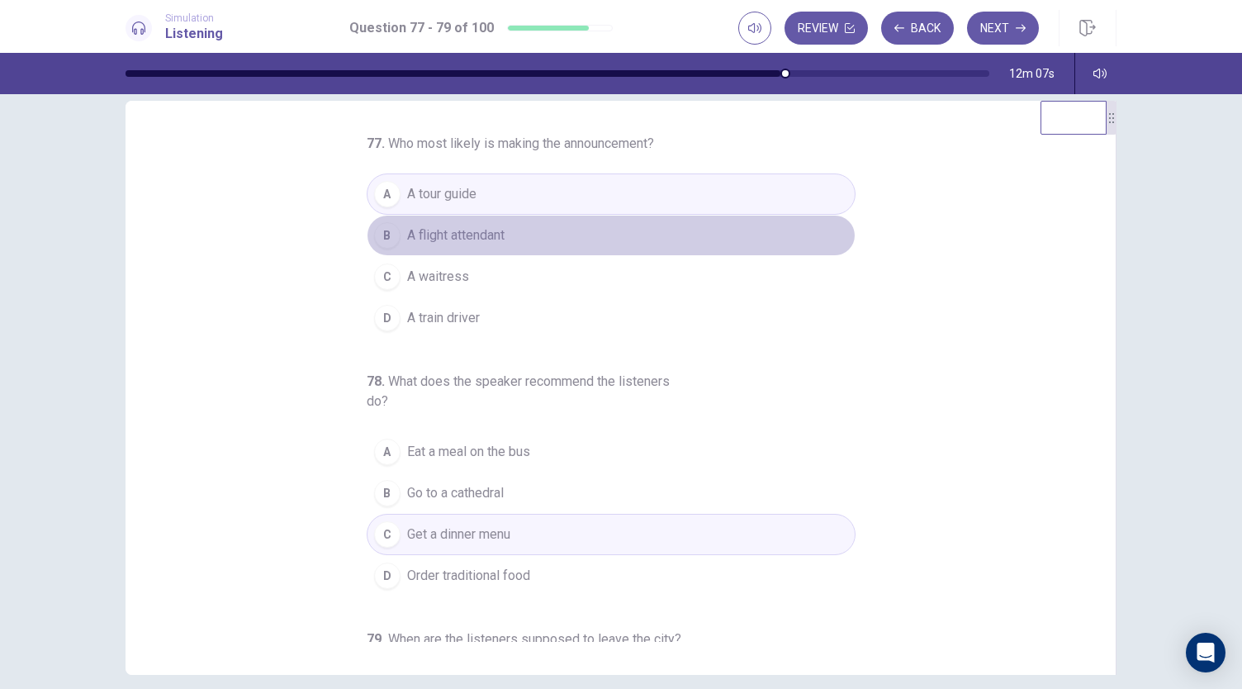
click at [563, 232] on button "B A flight attendant" at bounding box center [611, 235] width 489 height 41
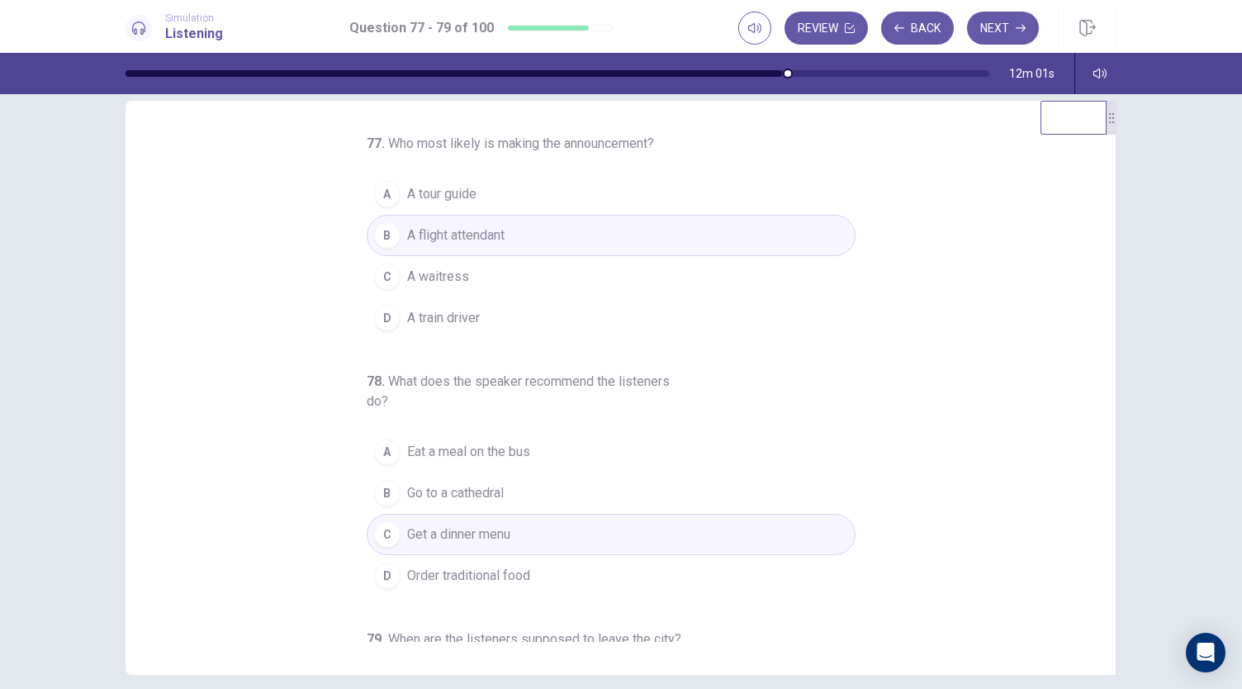
click at [491, 195] on button "A A tour guide" at bounding box center [611, 193] width 489 height 41
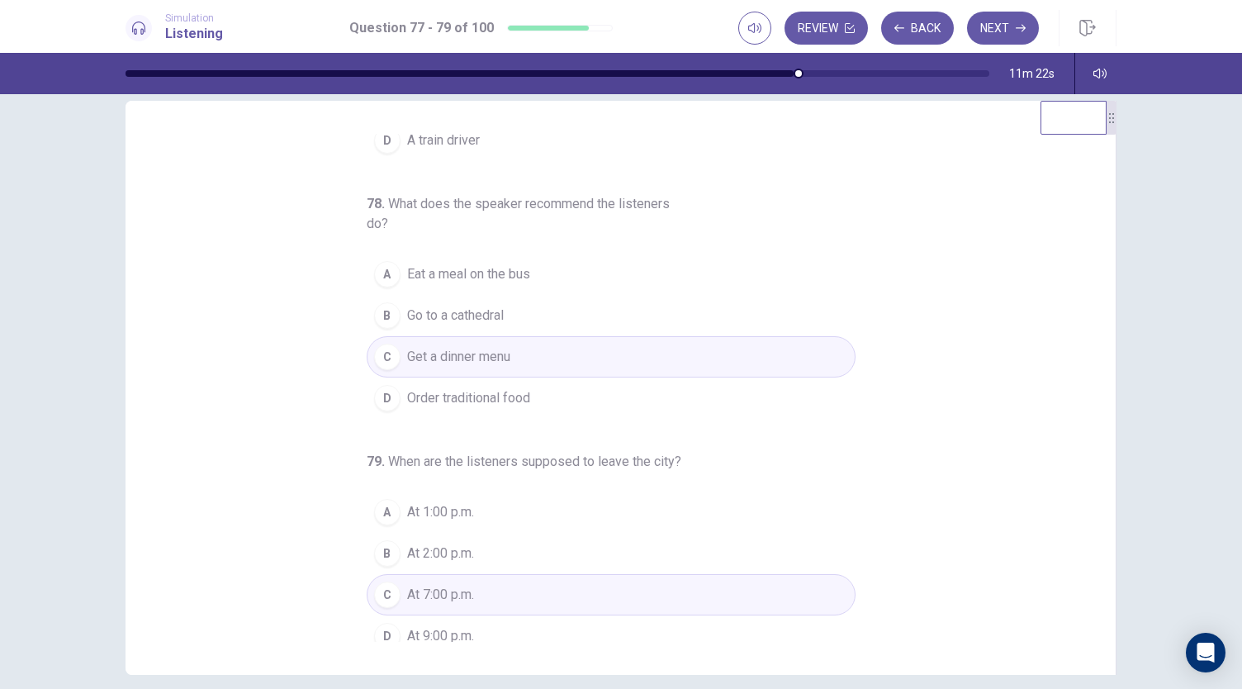
scroll to position [185, 0]
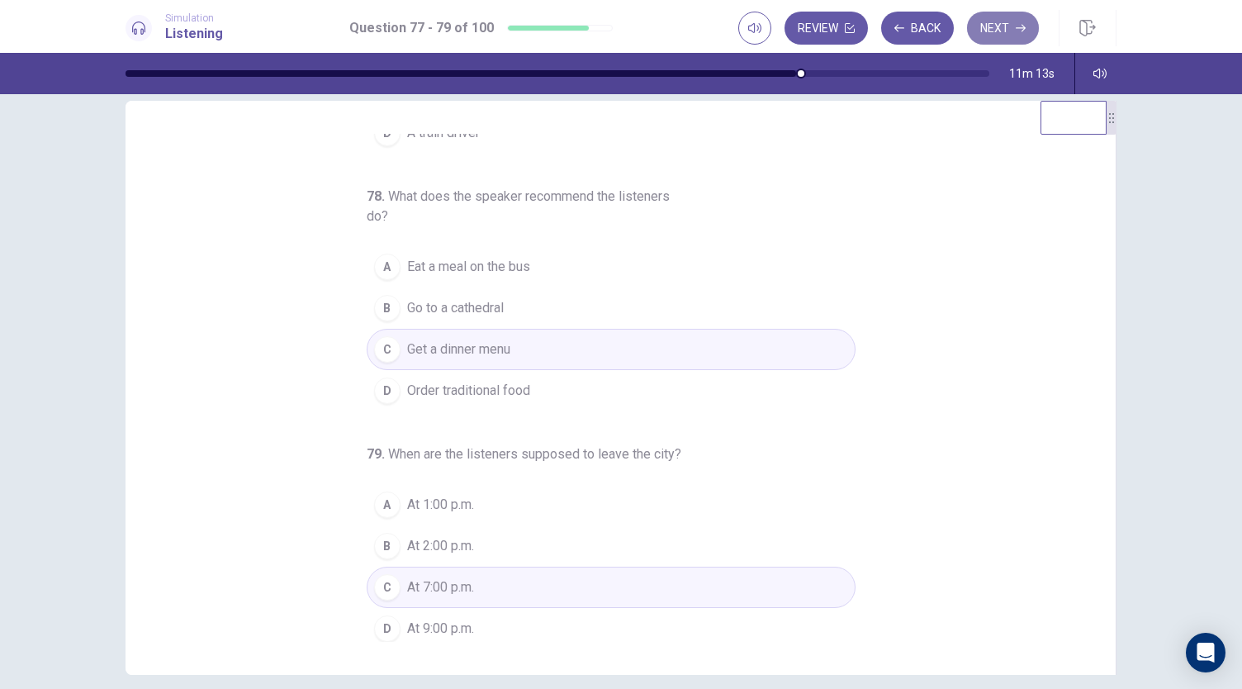
click at [998, 30] on button "Next" at bounding box center [1003, 28] width 72 height 33
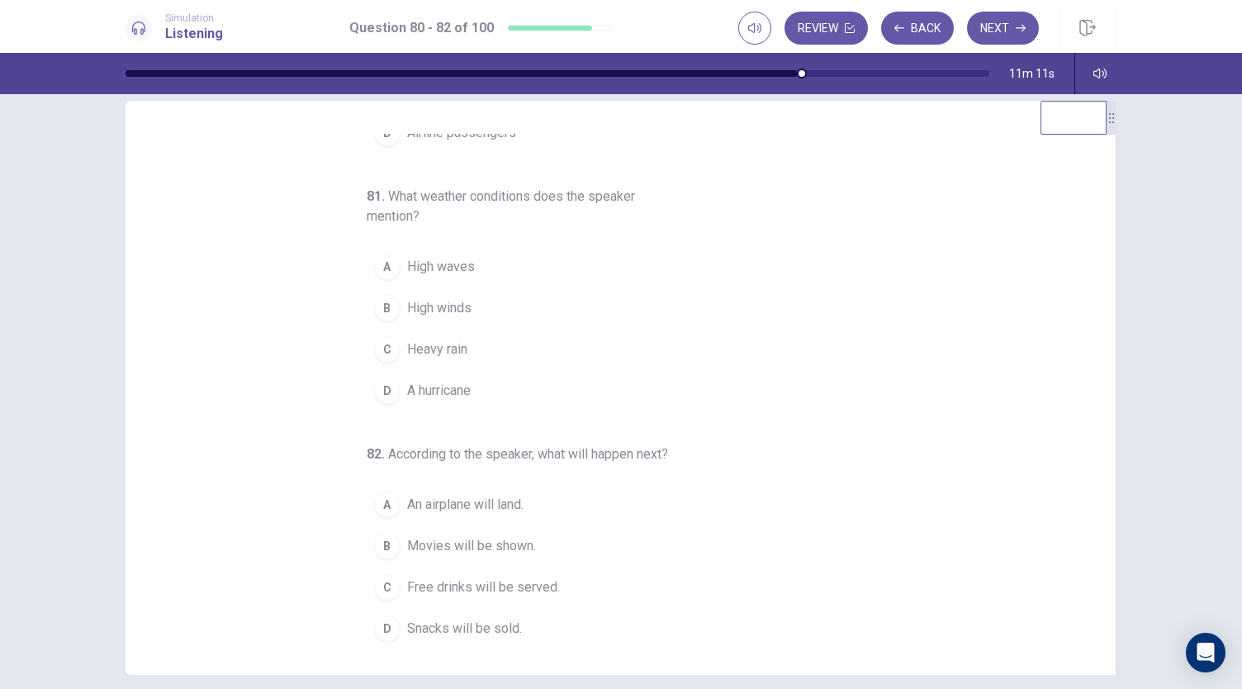
drag, startPoint x: 1098, startPoint y: 339, endPoint x: 1104, endPoint y: 260, distance: 79.5
click at [1104, 260] on div "80 . Who most likely are the listeners? A Travel agents B Students C Shoppers D…" at bounding box center [621, 388] width 991 height 574
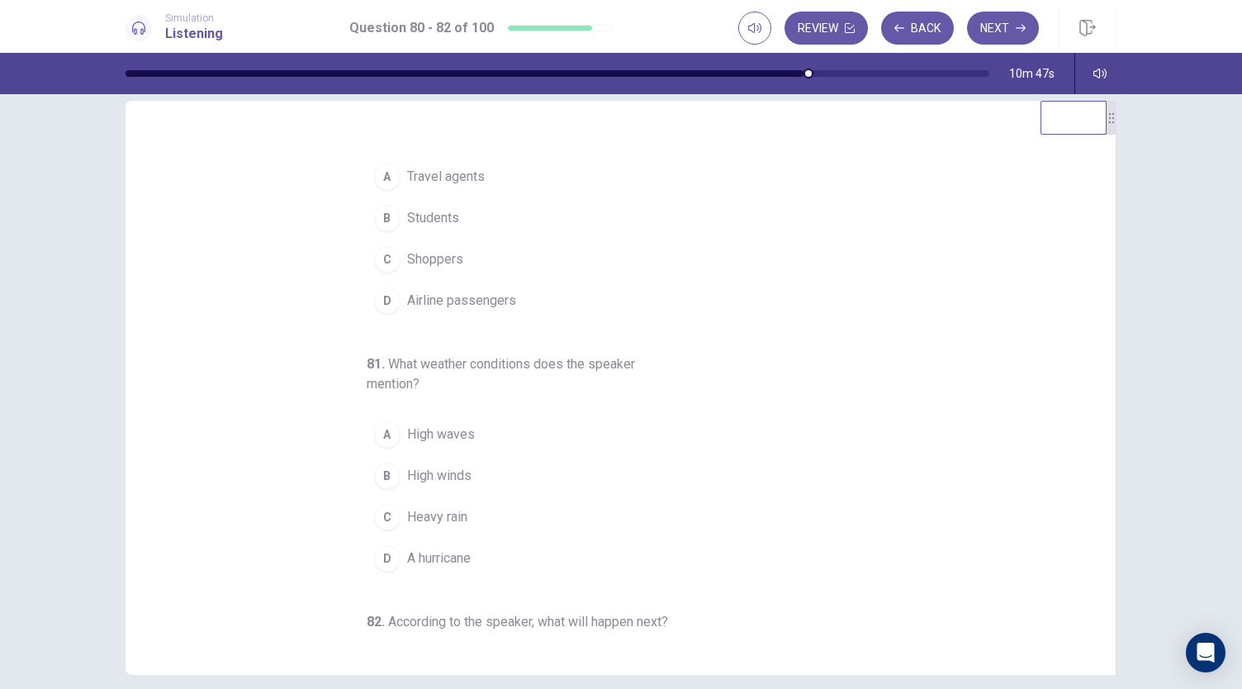
scroll to position [0, 0]
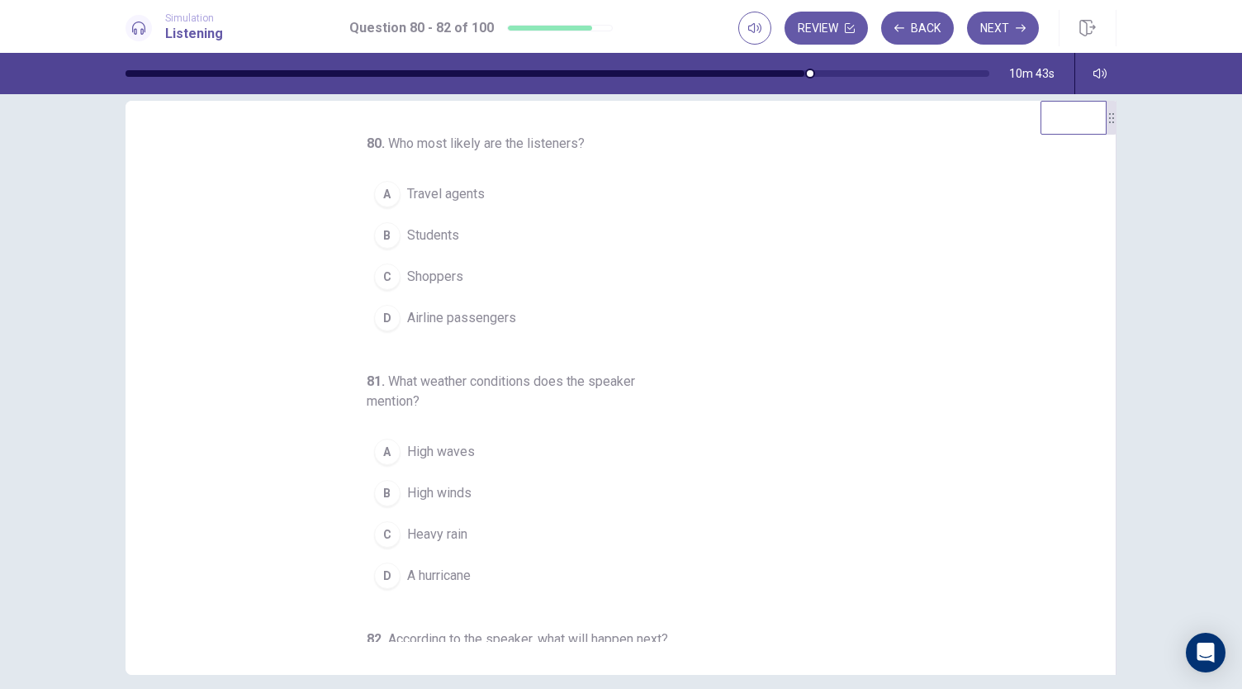
click at [445, 315] on span "Airline passengers" at bounding box center [461, 318] width 109 height 20
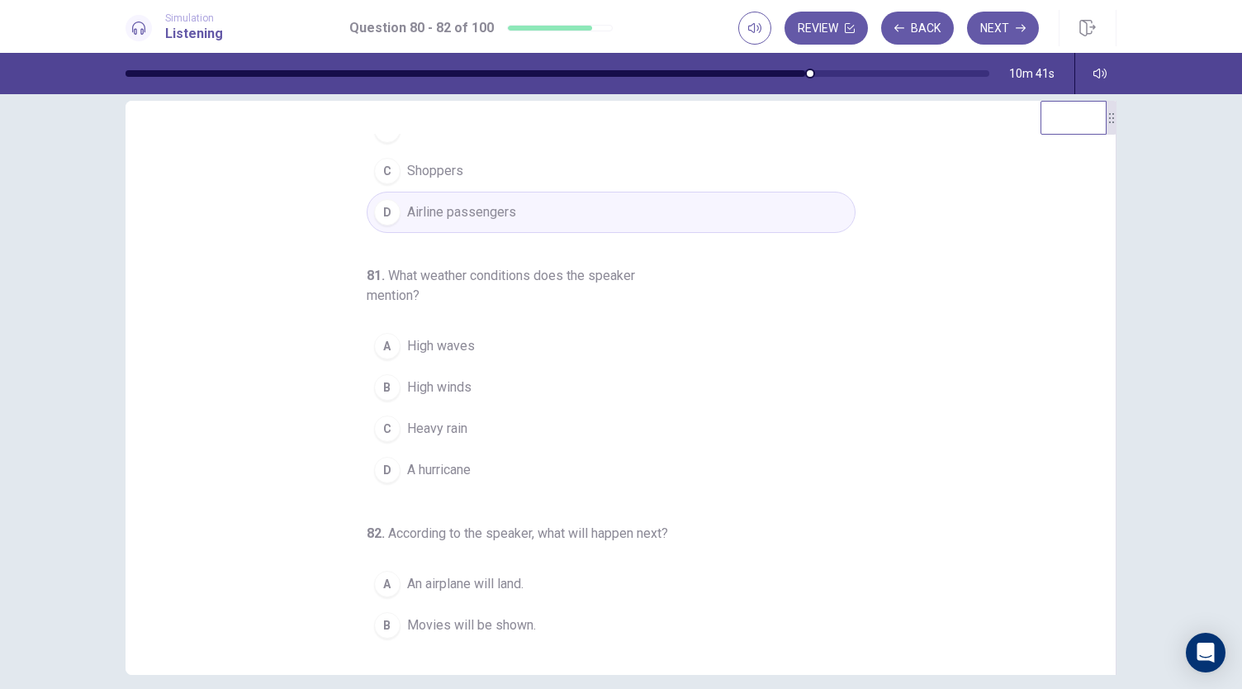
scroll to position [185, 0]
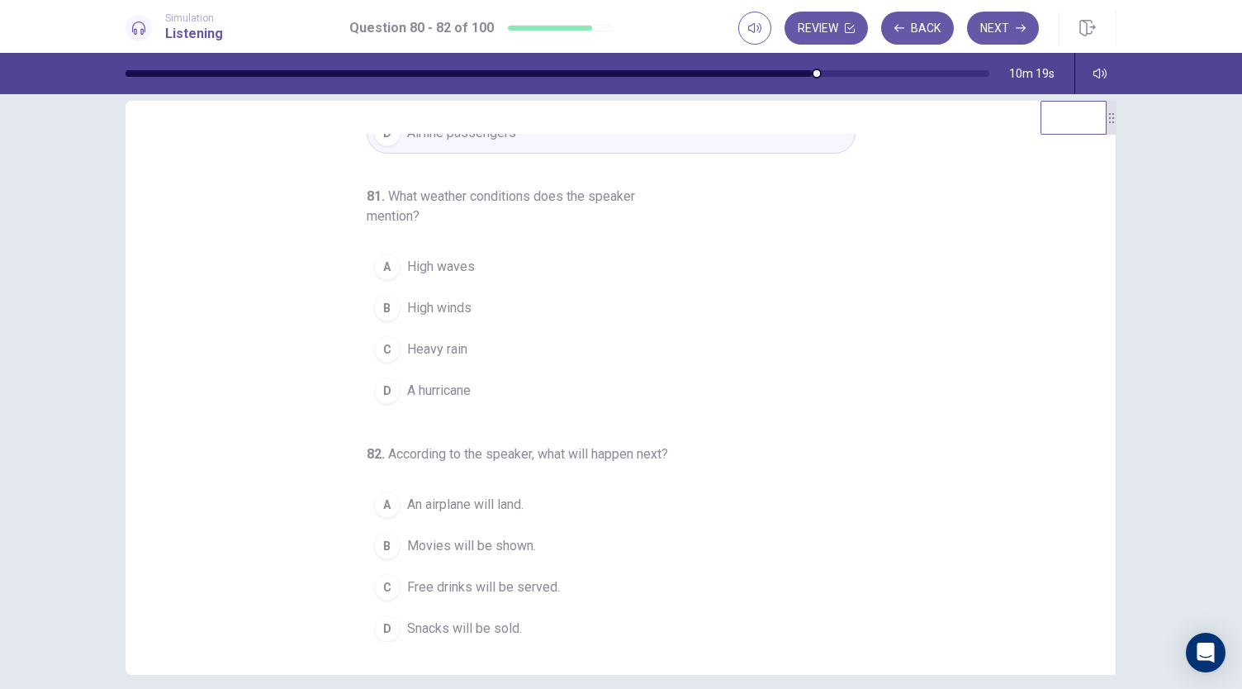
click at [433, 303] on span "High winds" at bounding box center [439, 308] width 64 height 20
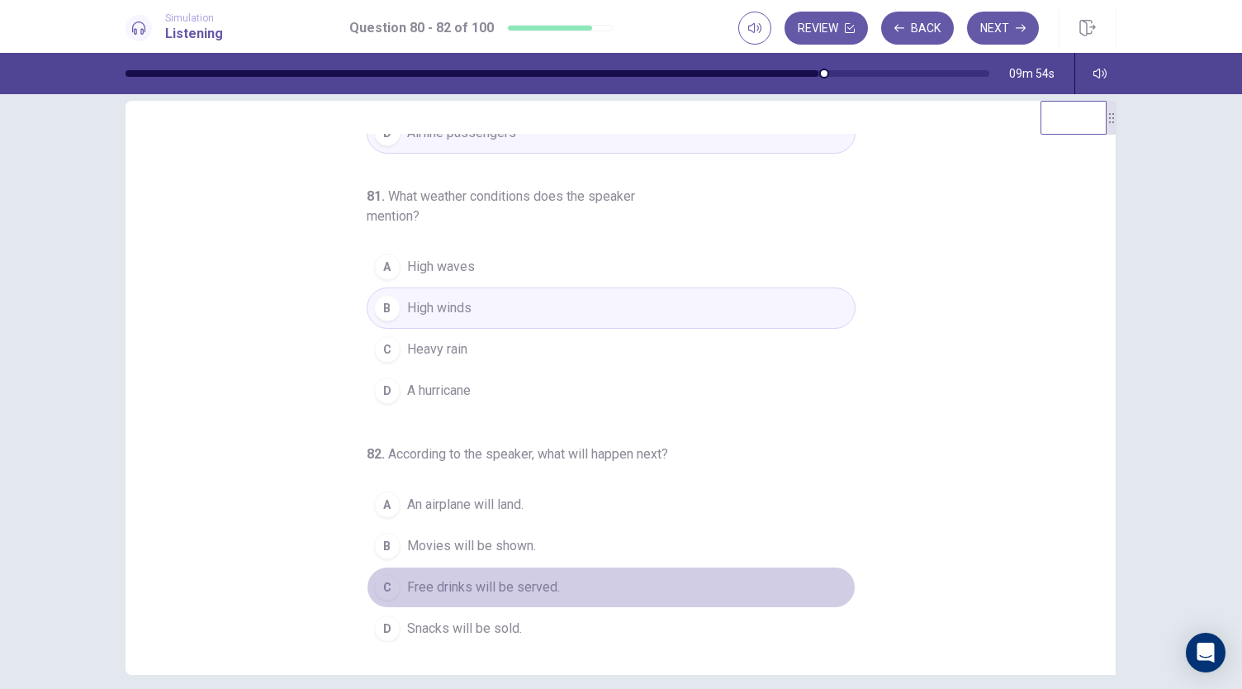
click at [461, 582] on span "Free drinks will be served." at bounding box center [483, 587] width 153 height 20
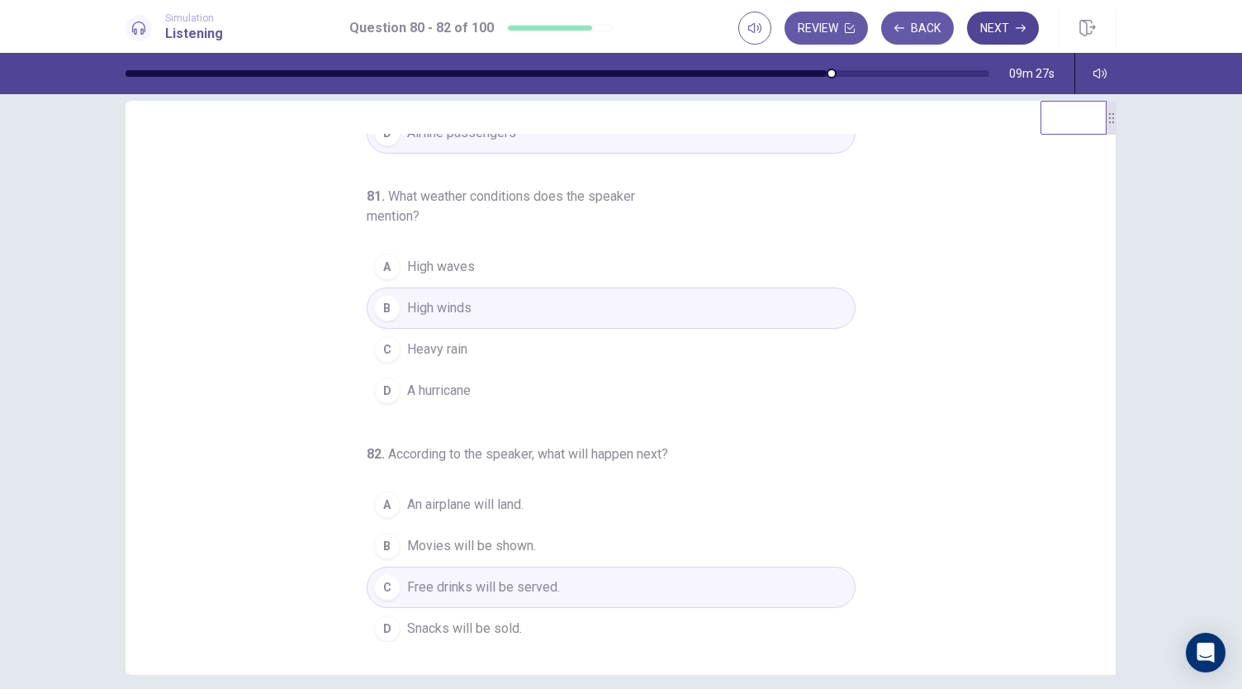
click at [1011, 33] on button "Next" at bounding box center [1003, 28] width 72 height 33
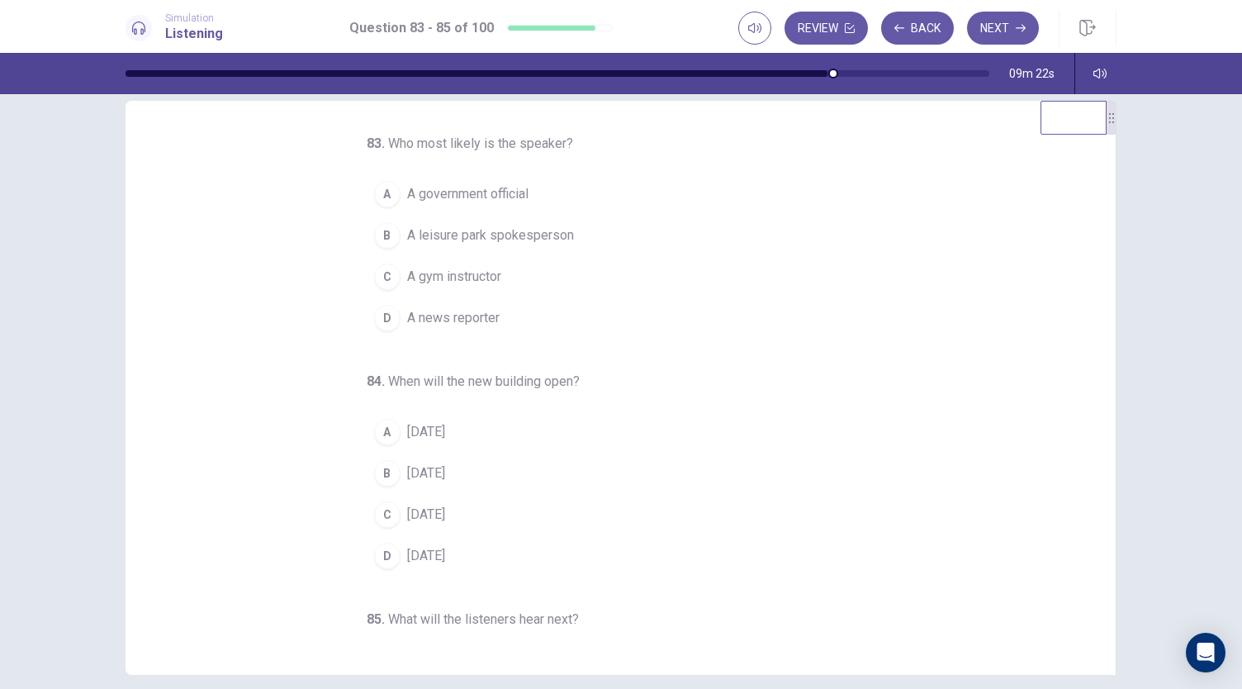
scroll to position [0, 0]
click at [467, 305] on button "D A news reporter" at bounding box center [611, 317] width 489 height 41
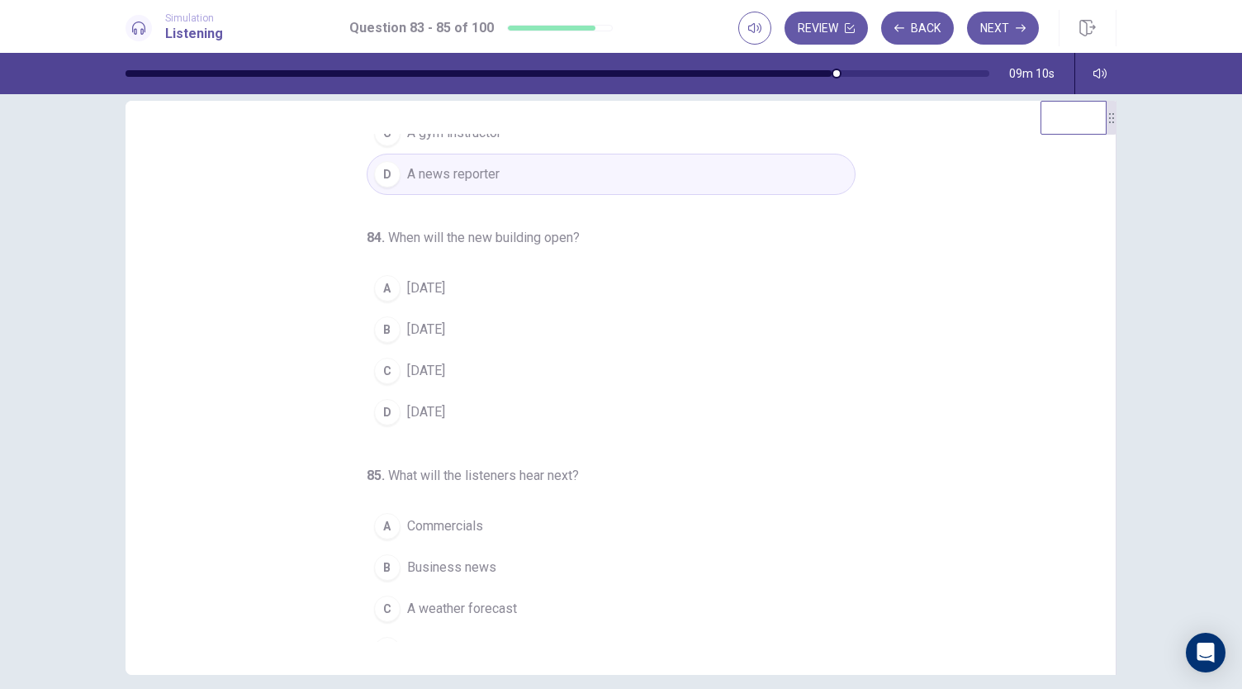
scroll to position [165, 0]
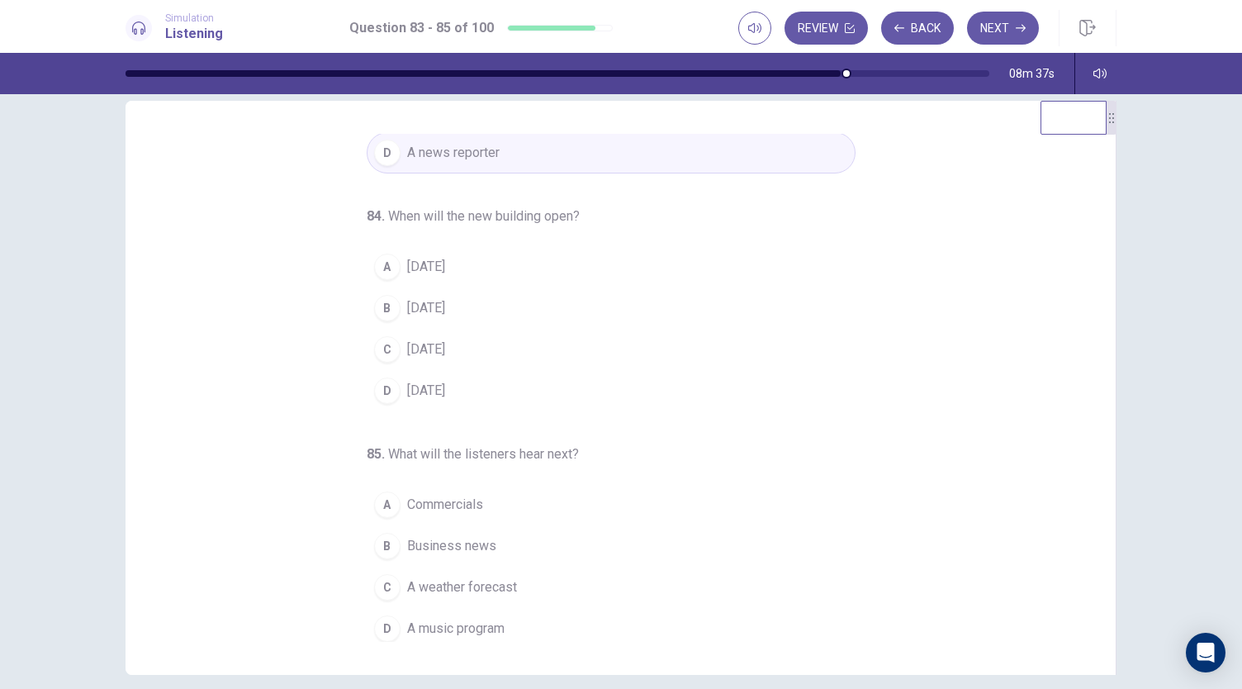
click at [426, 262] on span "In two years" at bounding box center [426, 267] width 38 height 20
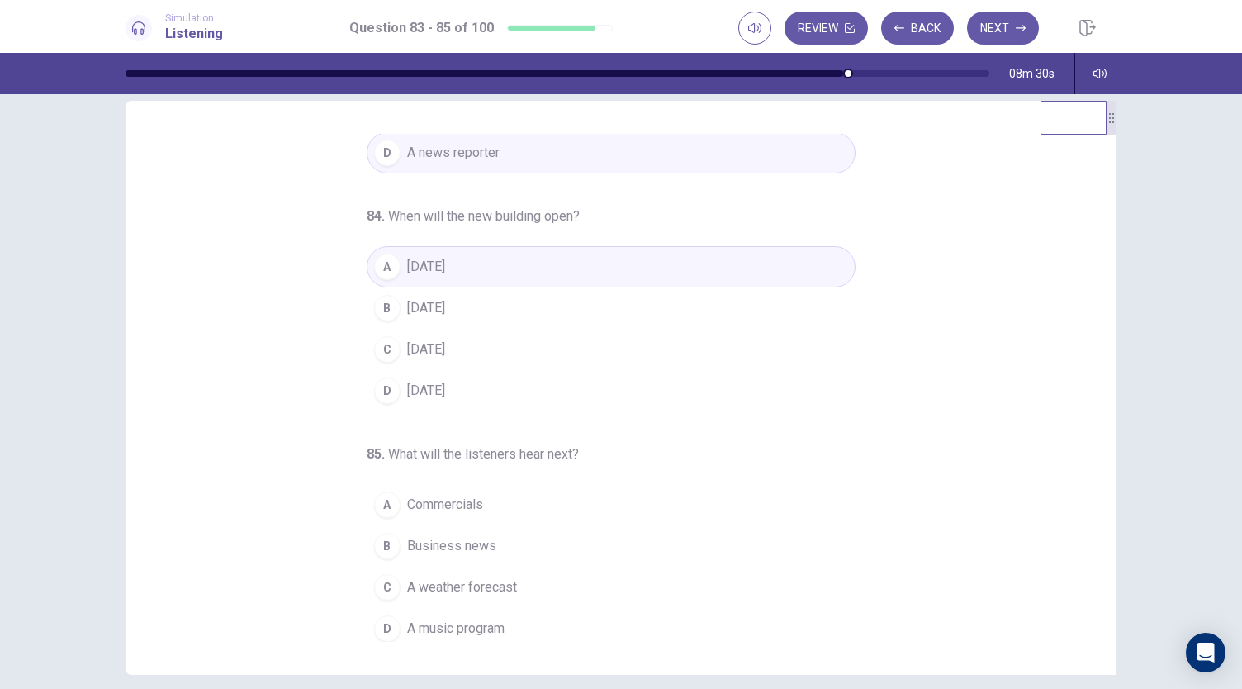
click at [464, 580] on span "A weather forecast" at bounding box center [462, 587] width 110 height 20
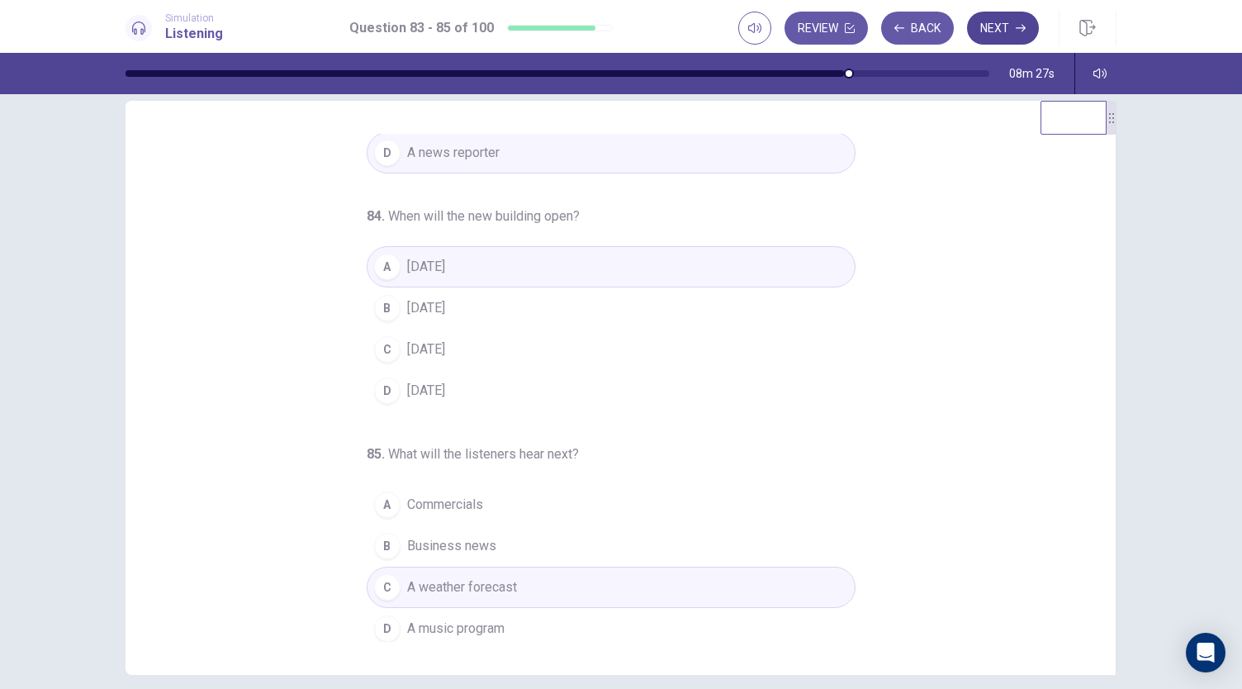
click at [1013, 31] on button "Next" at bounding box center [1003, 28] width 72 height 33
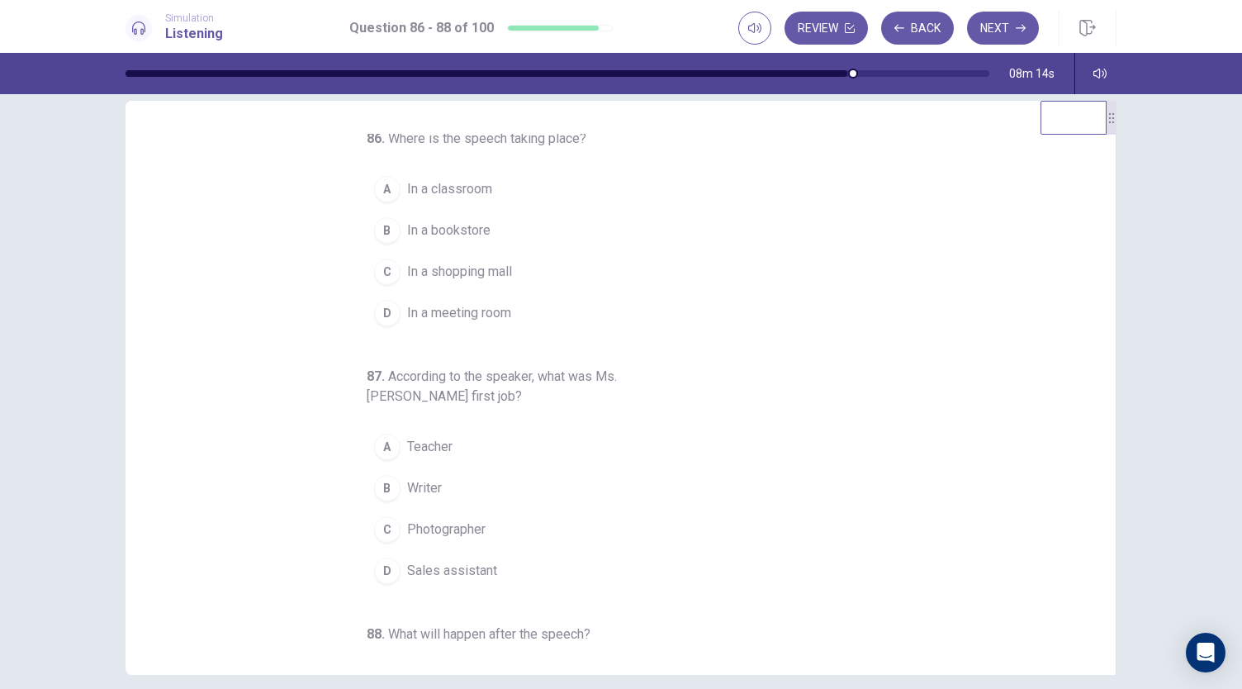
scroll to position [0, 0]
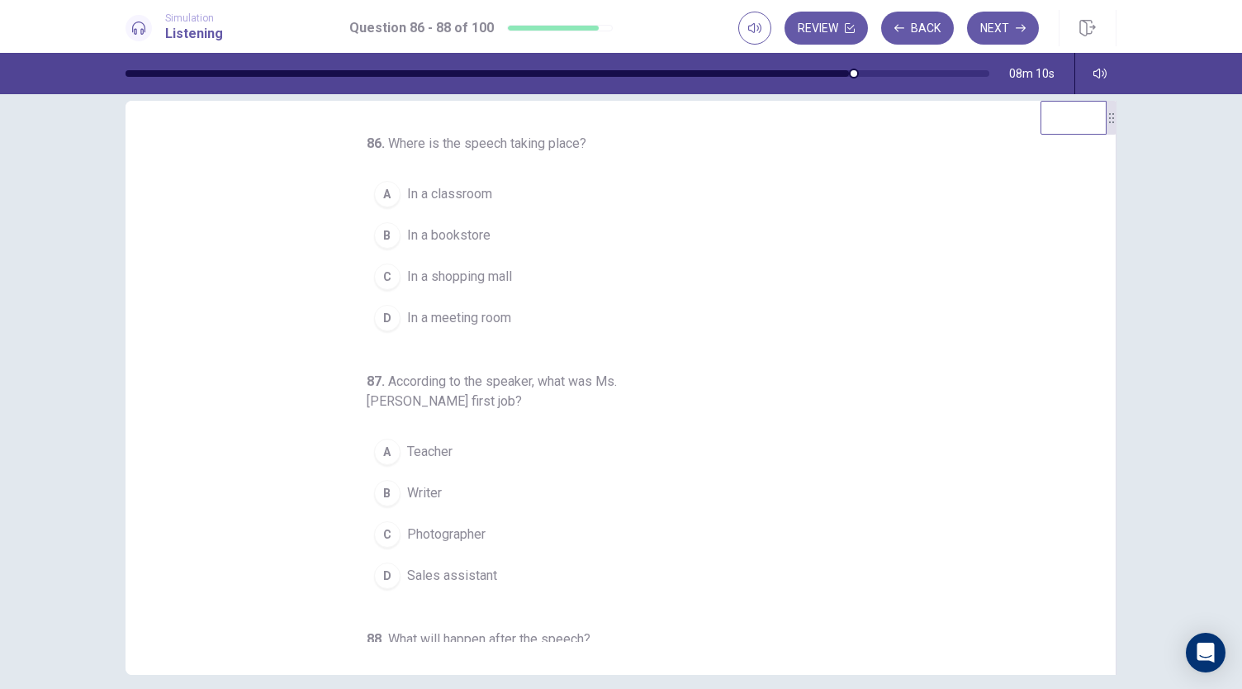
click at [479, 321] on span "In a meeting room" at bounding box center [459, 318] width 104 height 20
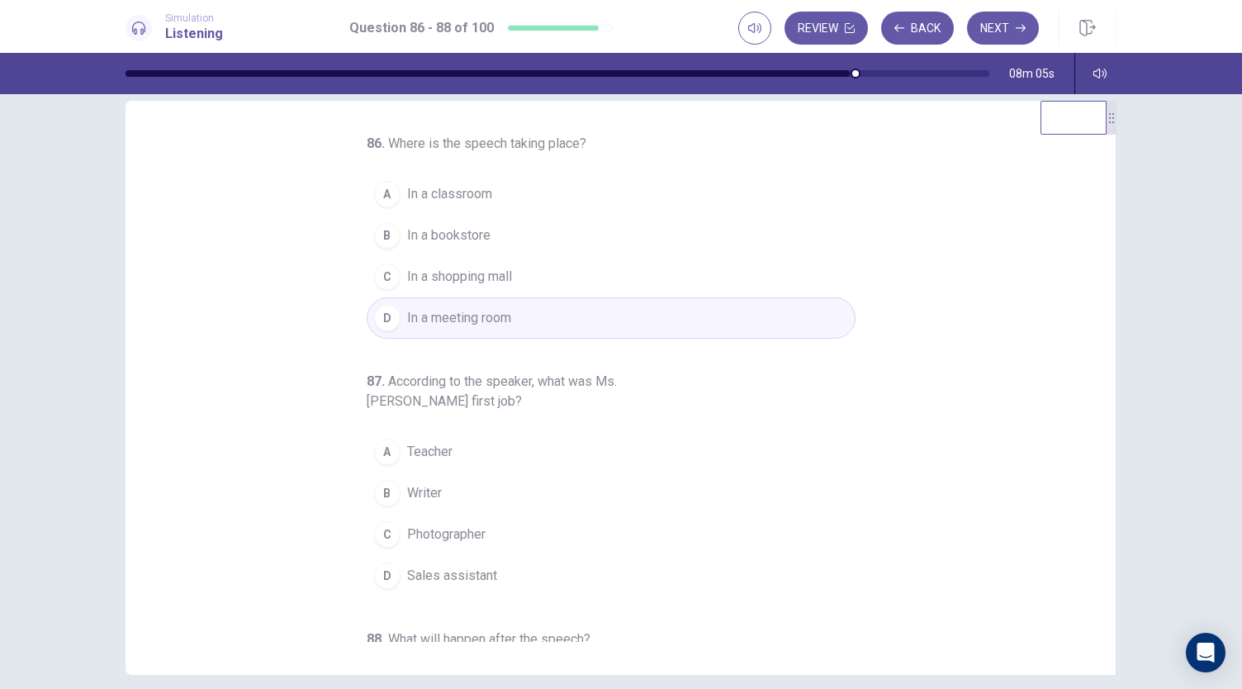
click at [424, 571] on span "Sales assistant" at bounding box center [452, 576] width 90 height 20
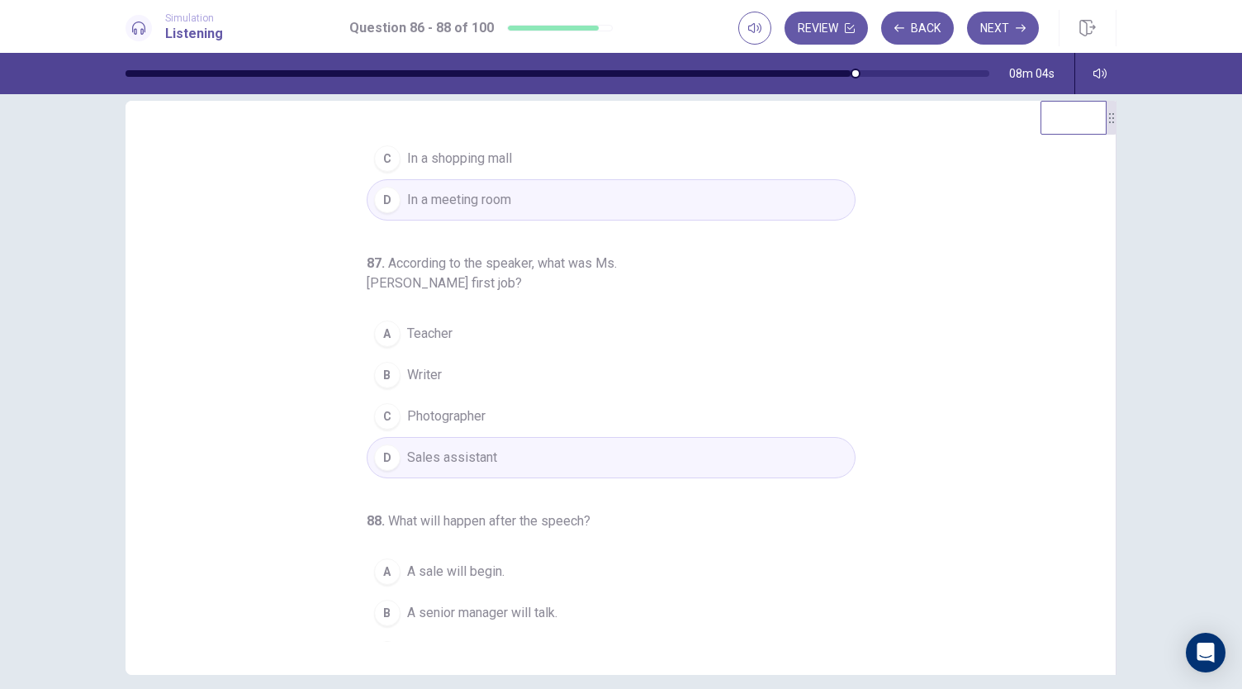
scroll to position [172, 0]
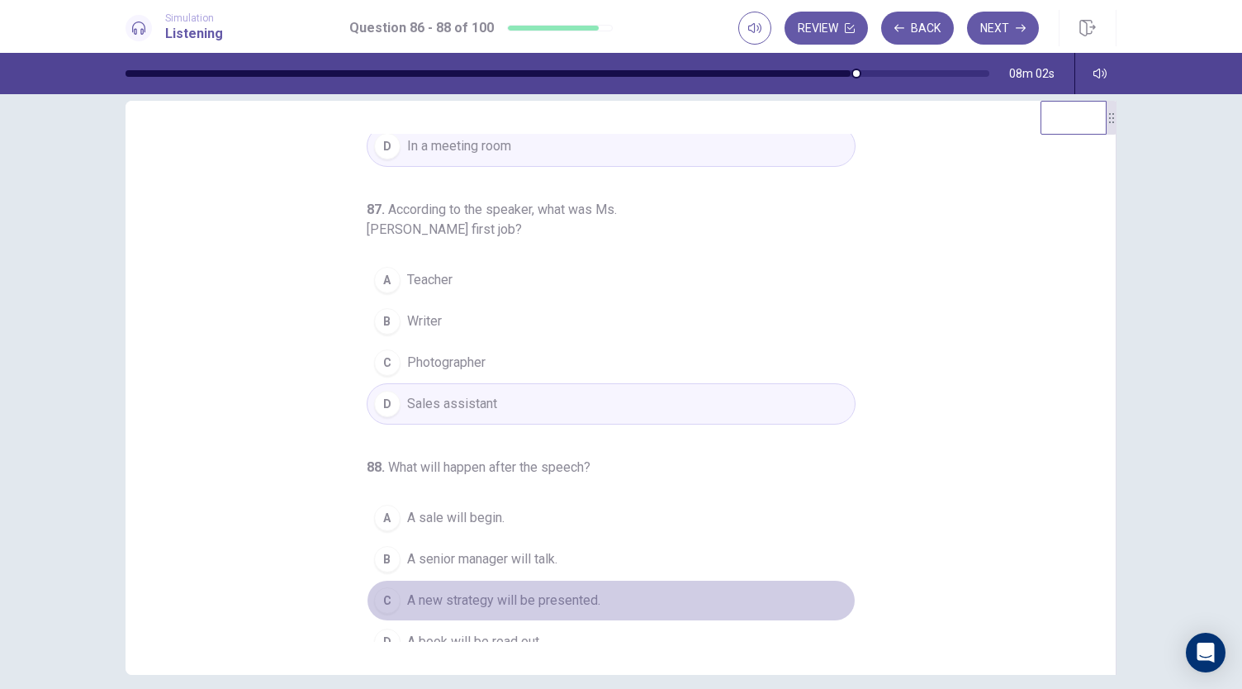
click at [491, 599] on span "A new strategy will be presented." at bounding box center [503, 600] width 193 height 20
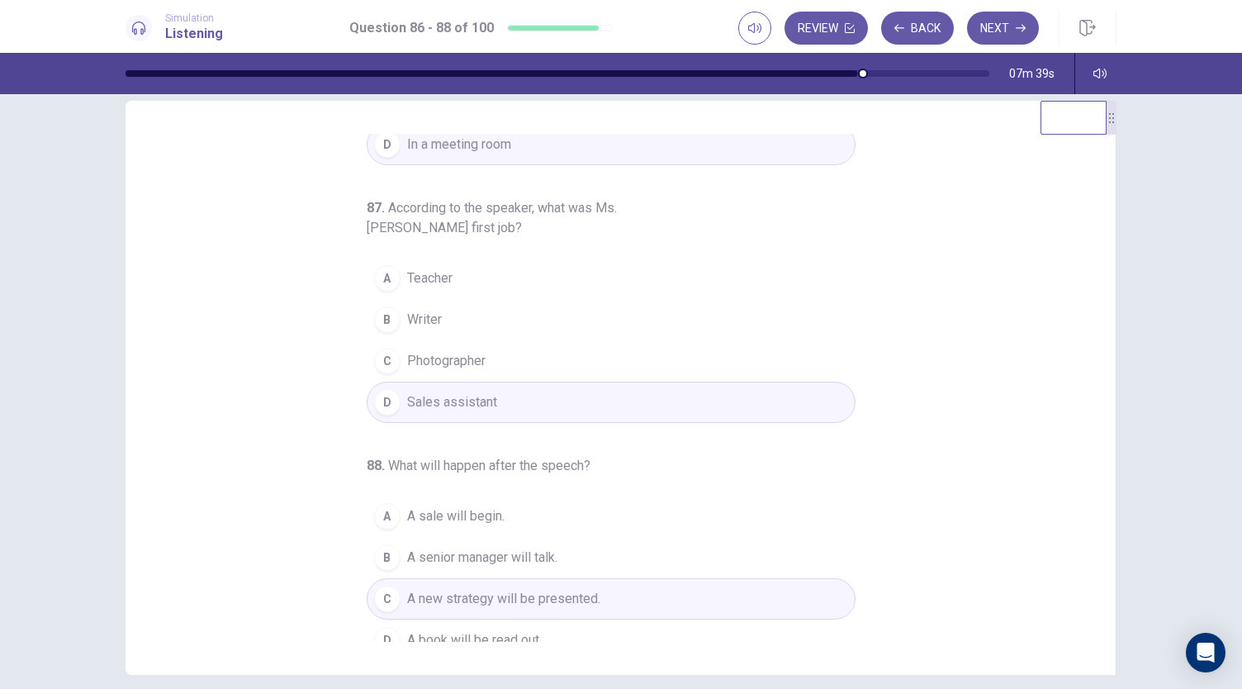
scroll to position [185, 0]
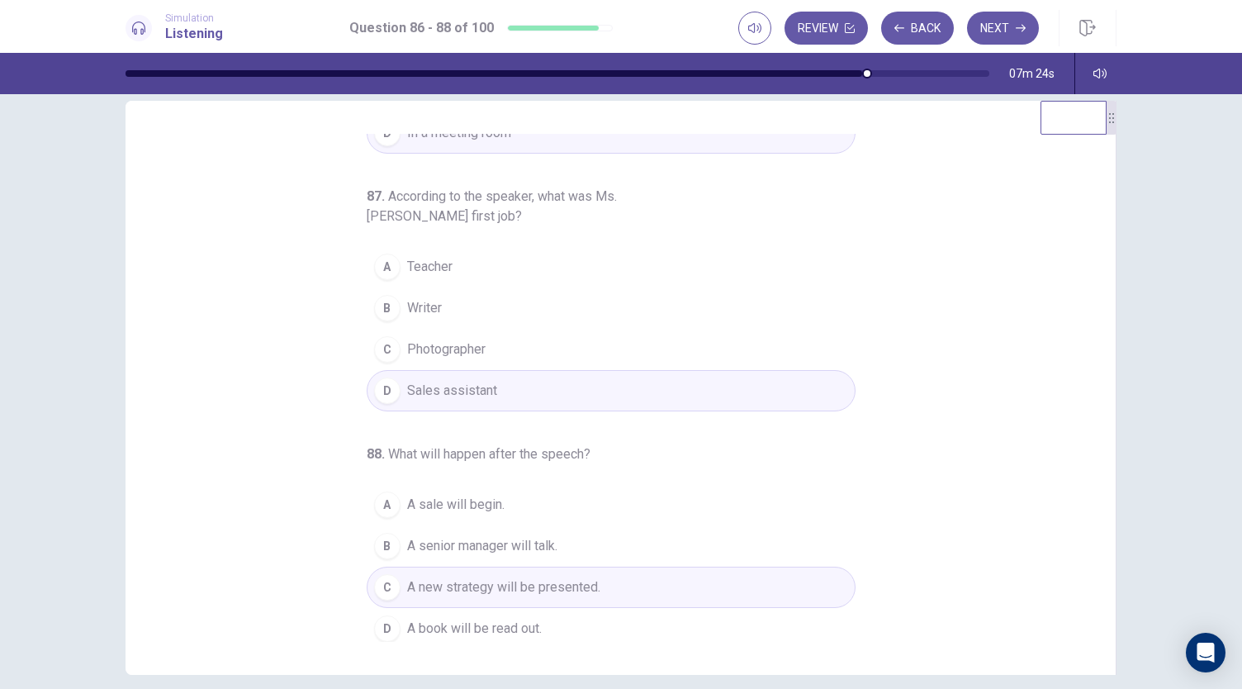
click at [471, 258] on button "A Teacher" at bounding box center [611, 266] width 489 height 41
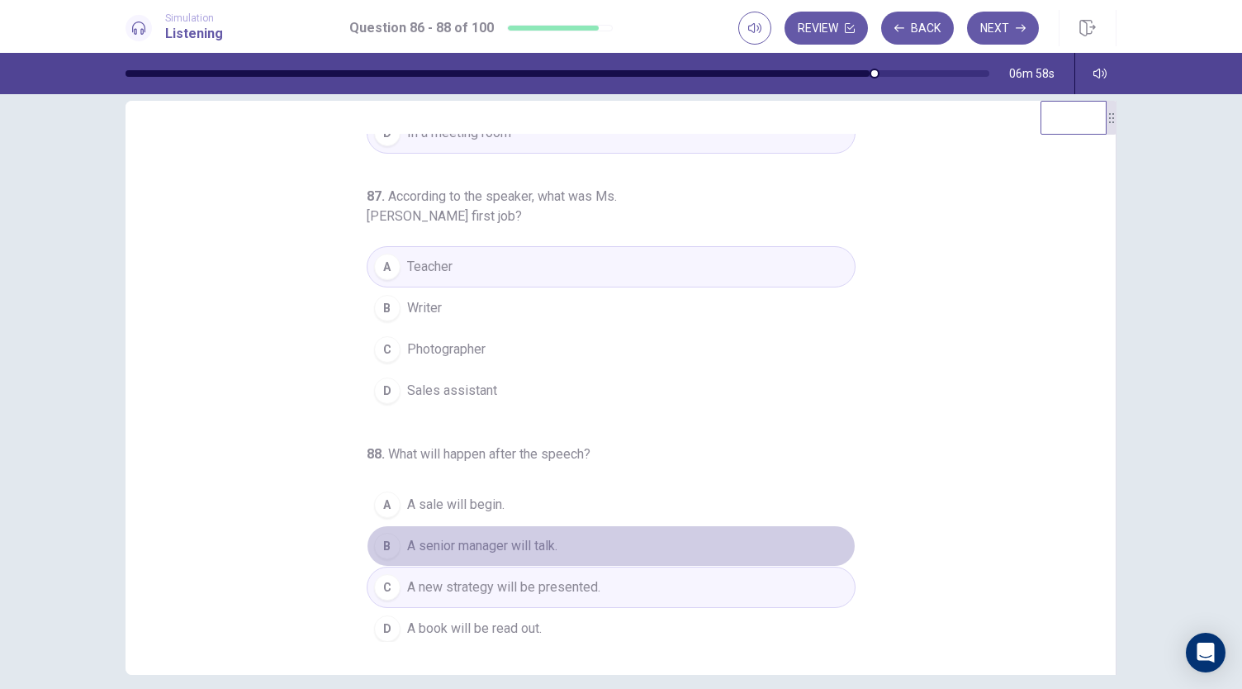
click at [393, 534] on button "B A senior manager will talk." at bounding box center [611, 545] width 489 height 41
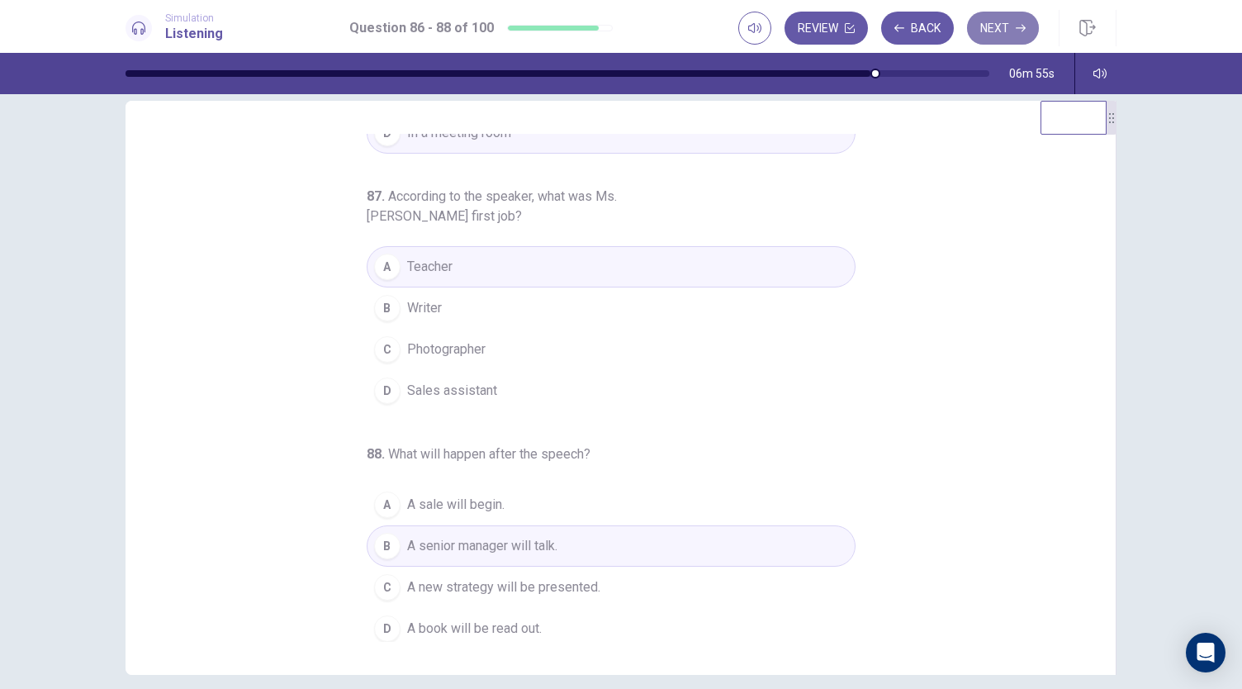
click at [991, 26] on button "Next" at bounding box center [1003, 28] width 72 height 33
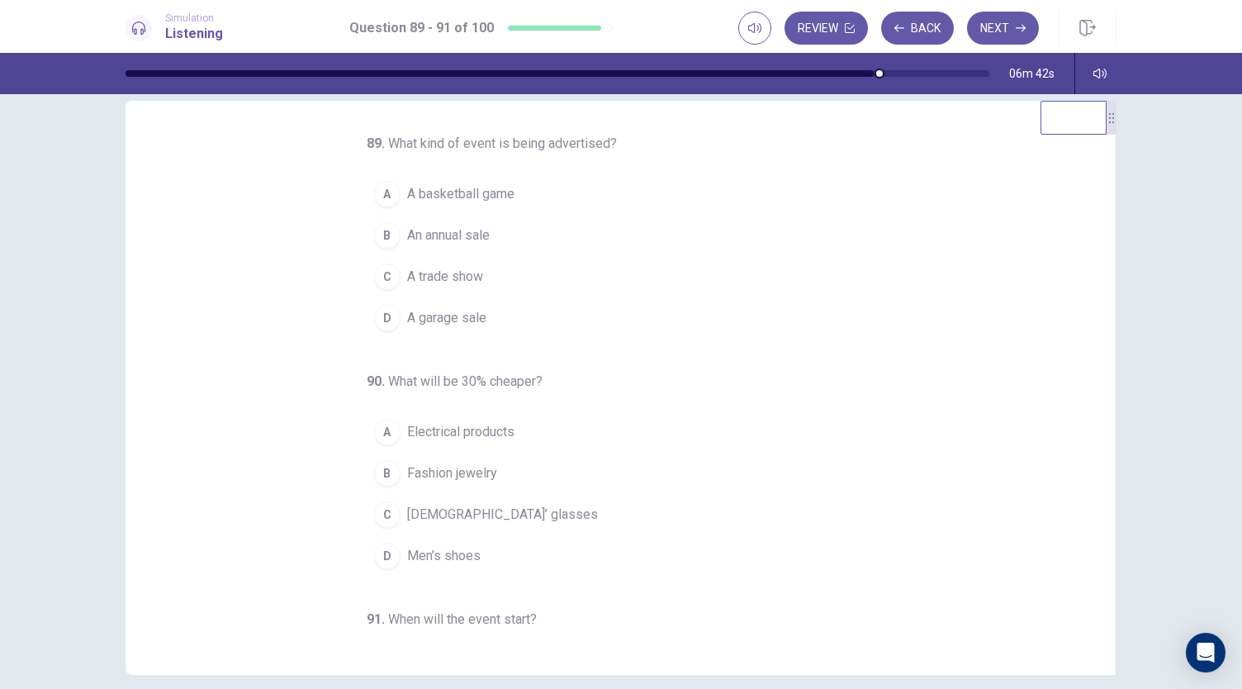
scroll to position [0, 0]
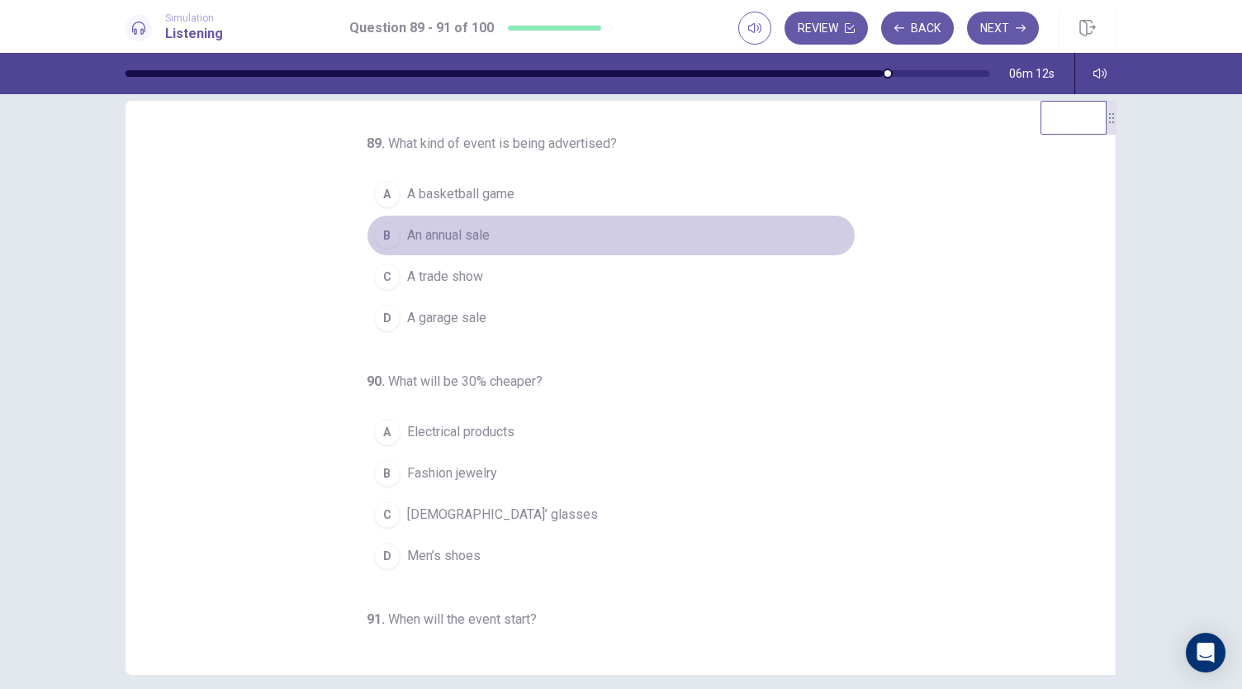
click at [453, 234] on span "An annual sale" at bounding box center [448, 235] width 83 height 20
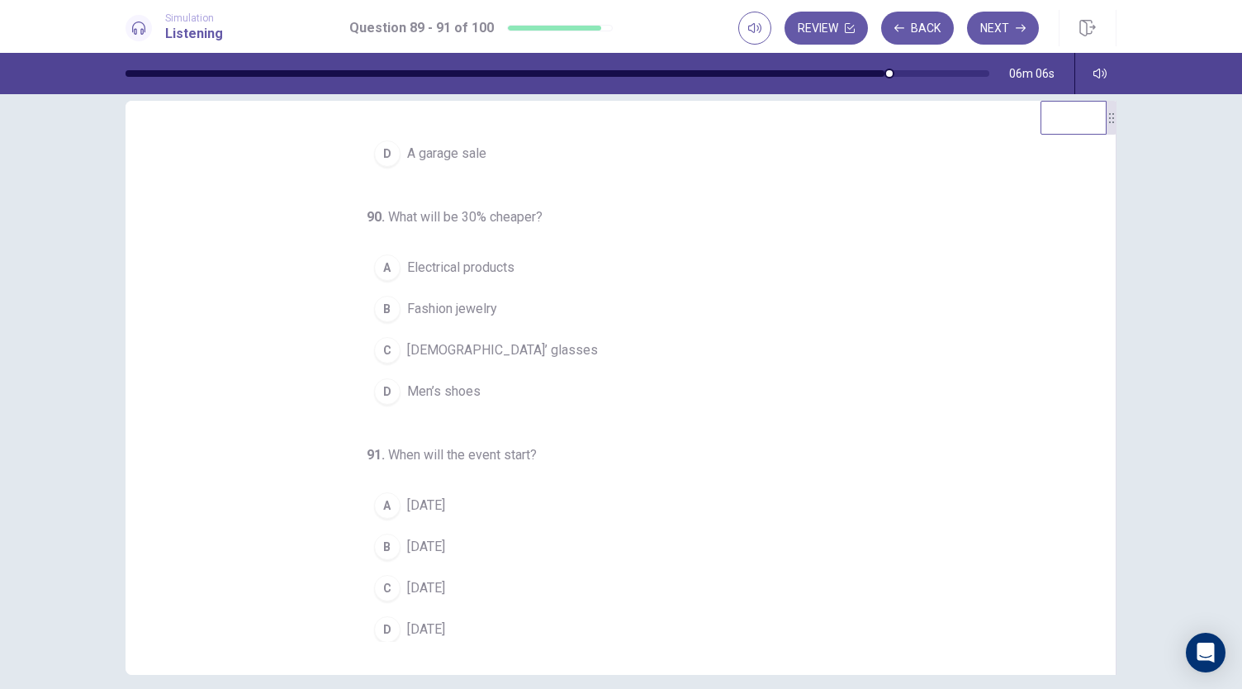
scroll to position [165, 0]
click at [445, 258] on span "Electrical products" at bounding box center [460, 267] width 107 height 20
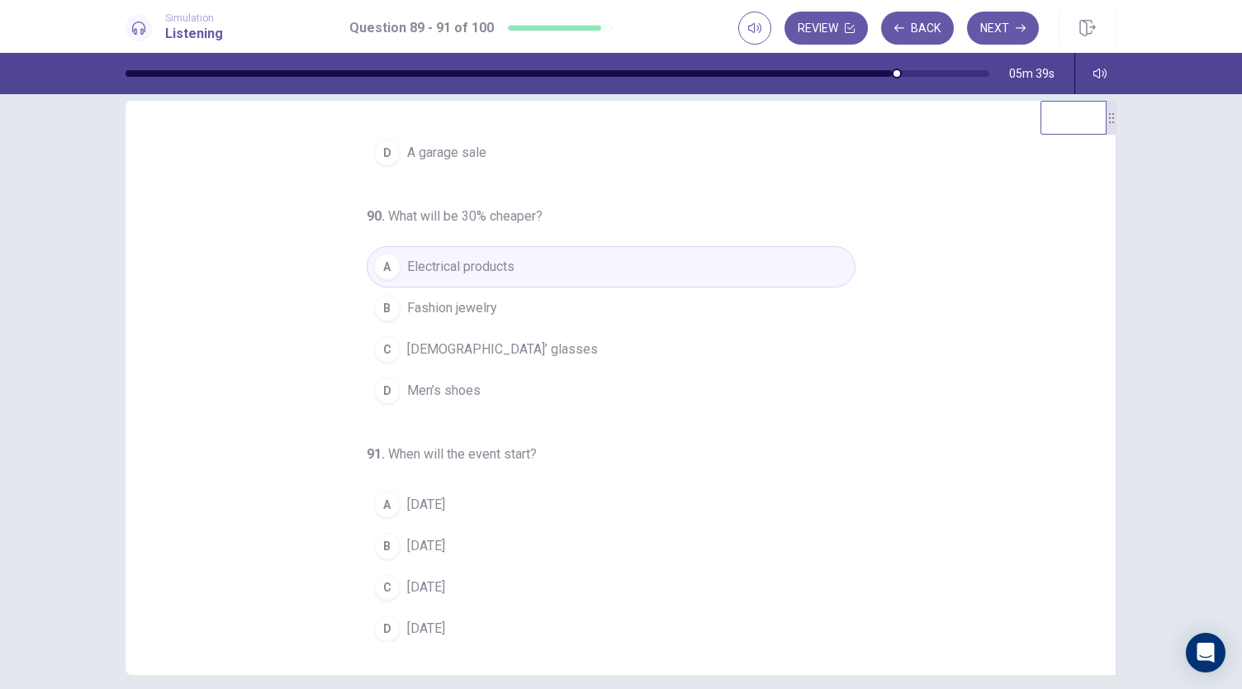
click at [419, 541] on span "On Friday" at bounding box center [426, 546] width 38 height 20
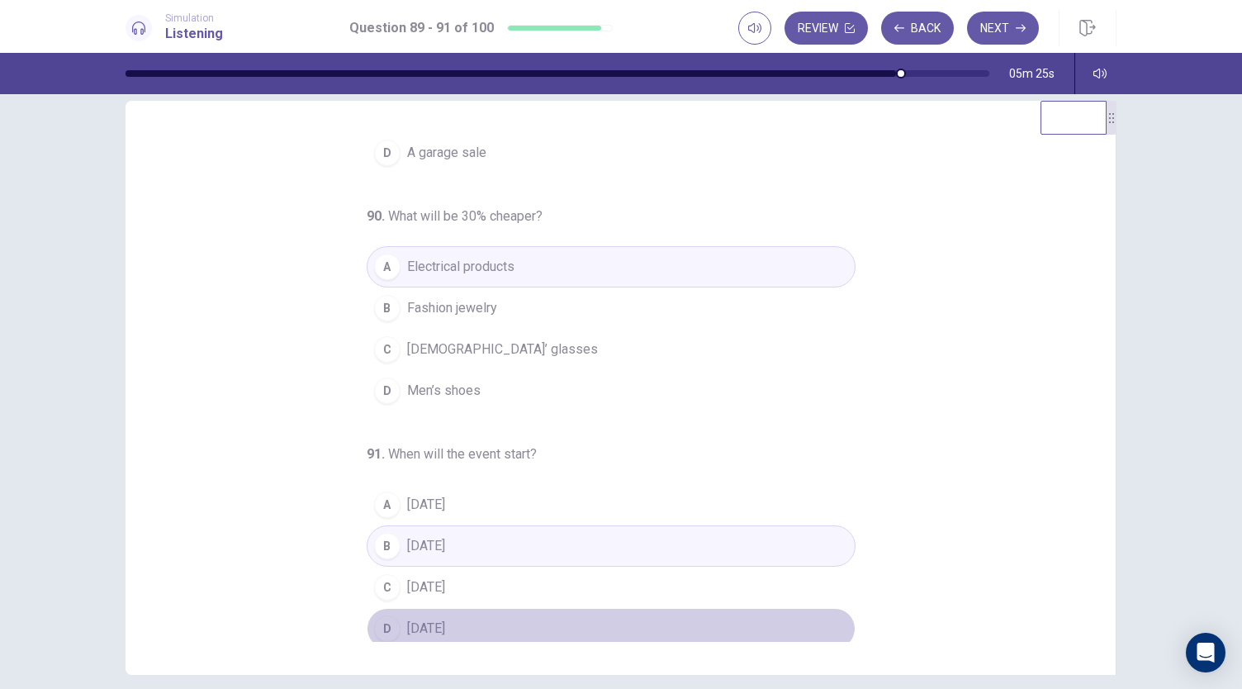
click at [416, 622] on span "On Sunday" at bounding box center [426, 629] width 38 height 20
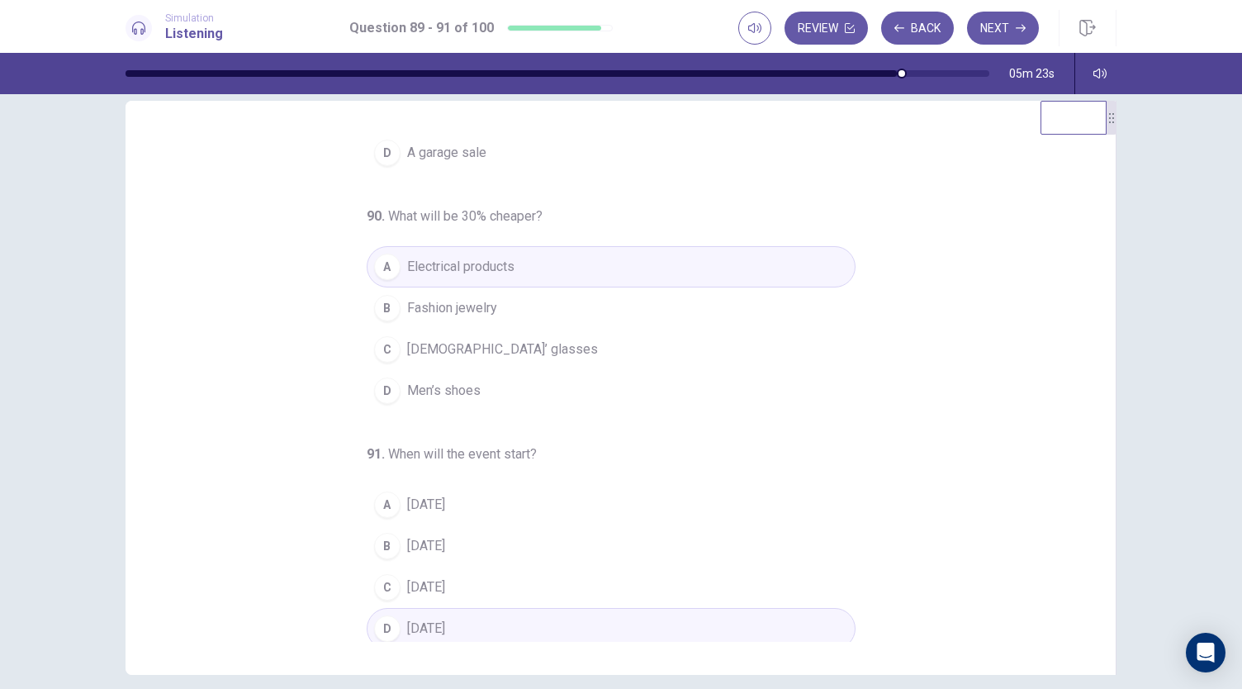
click at [438, 539] on span "On Friday" at bounding box center [426, 546] width 38 height 20
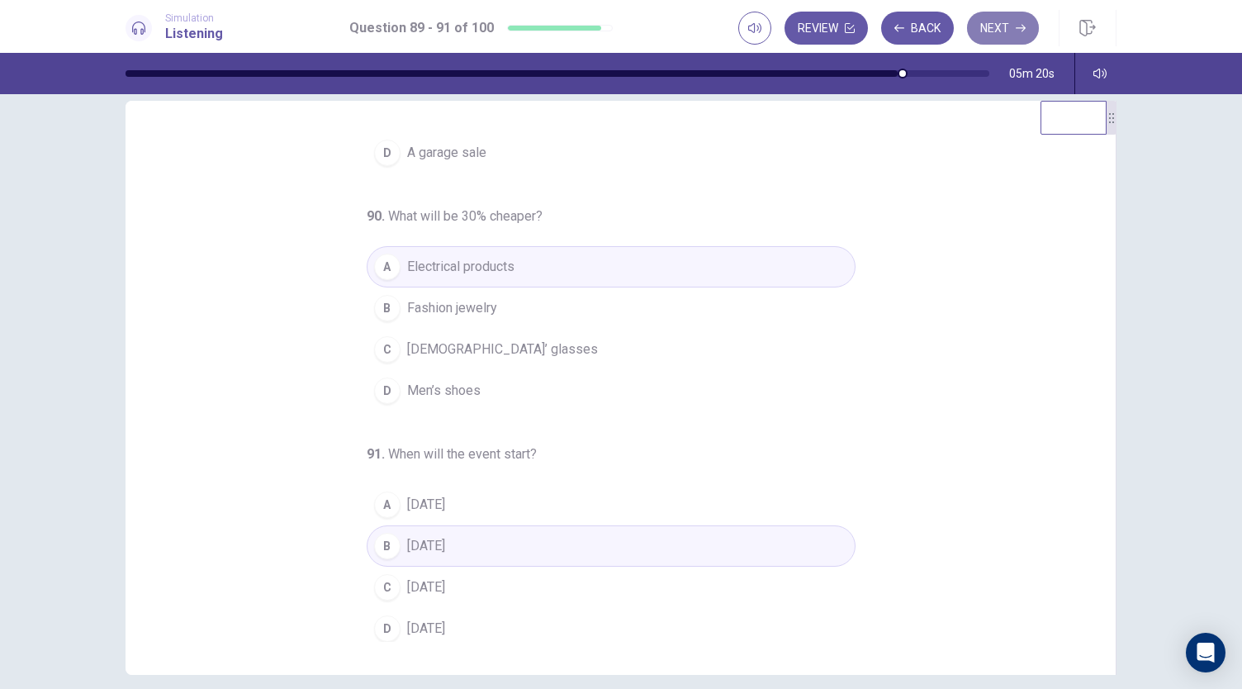
click at [989, 22] on button "Next" at bounding box center [1003, 28] width 72 height 33
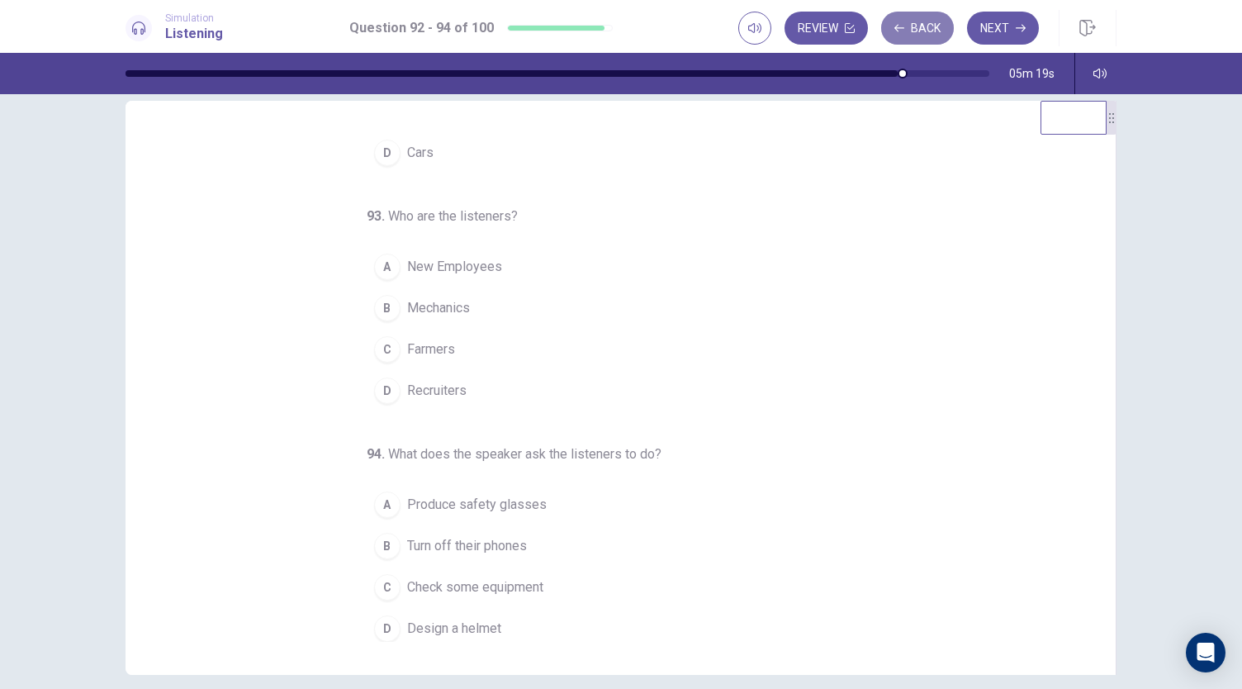
click at [920, 18] on button "Back" at bounding box center [917, 28] width 73 height 33
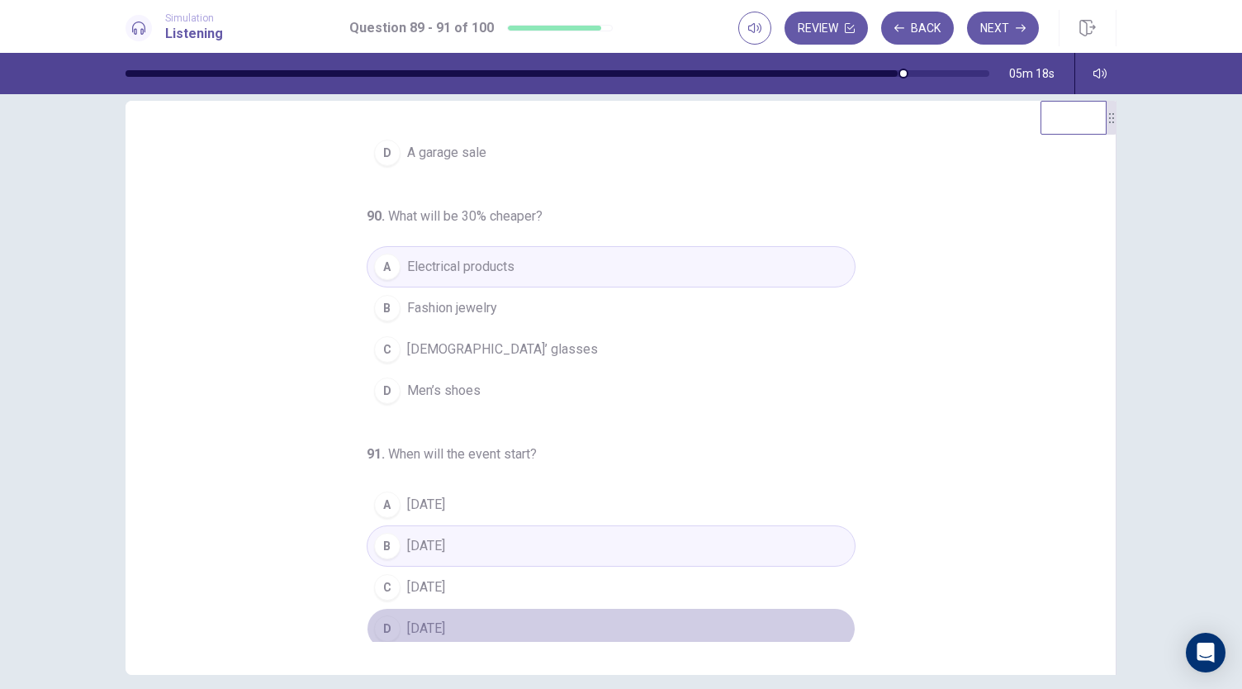
click at [434, 627] on span "On Sunday" at bounding box center [426, 629] width 38 height 20
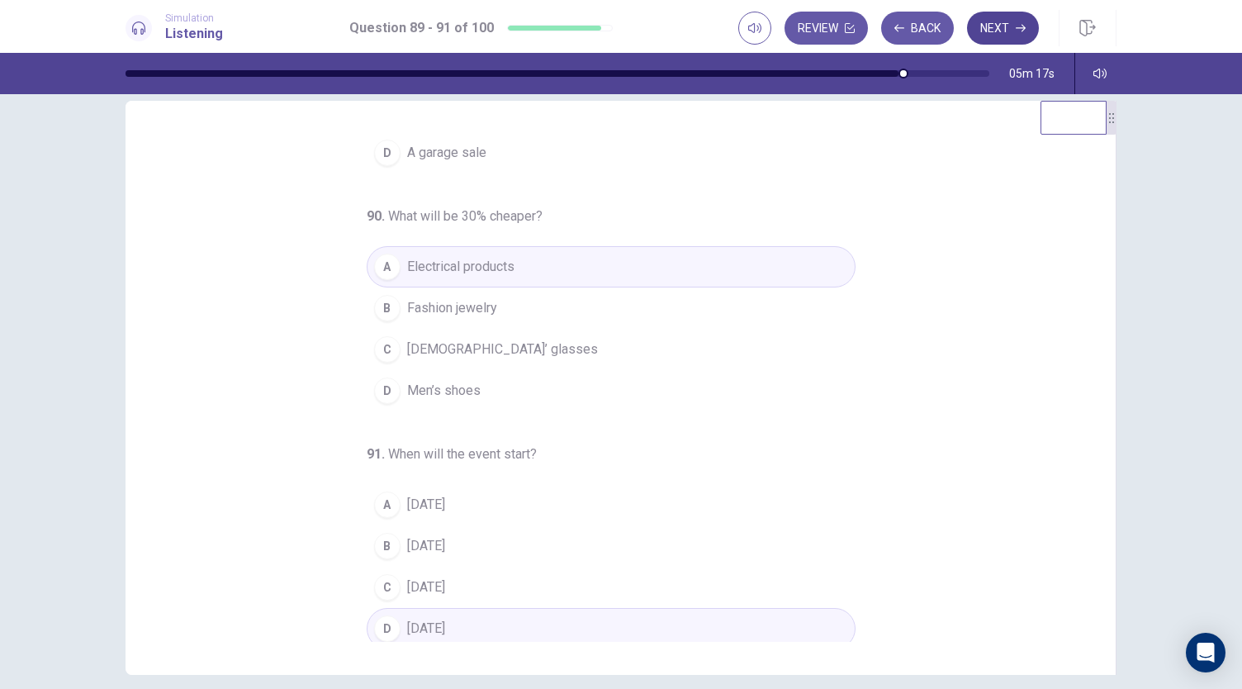
click at [1022, 30] on icon "button" at bounding box center [1021, 28] width 10 height 10
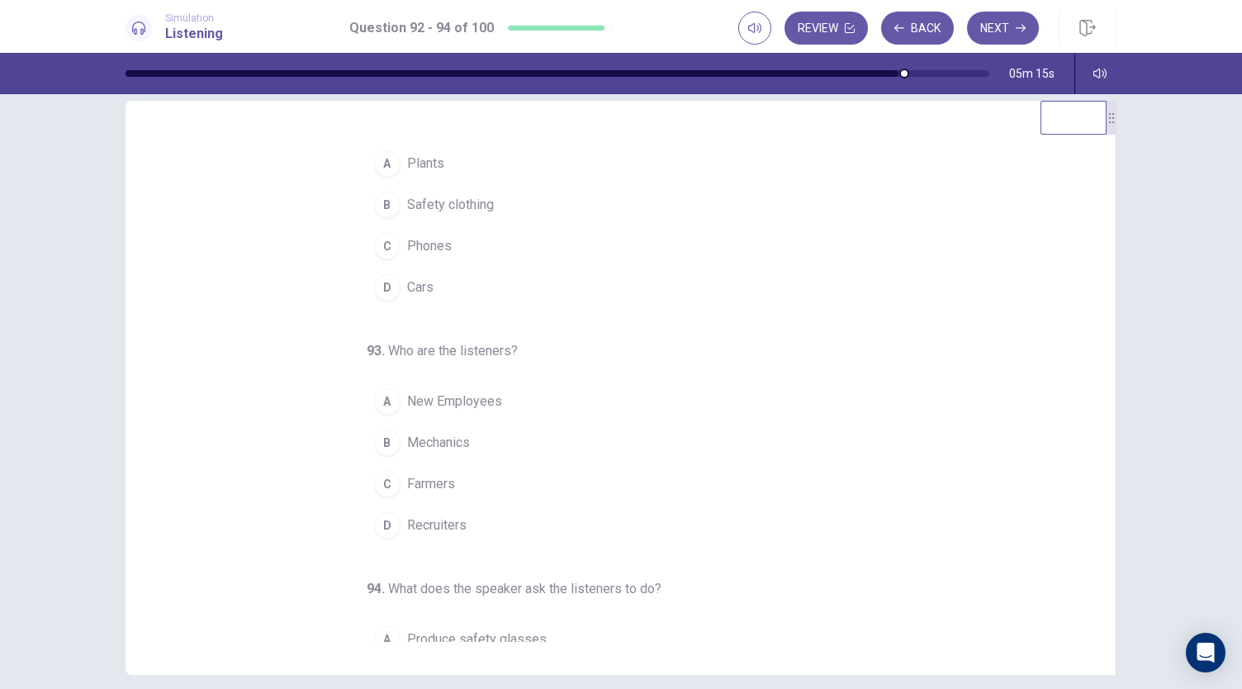
scroll to position [0, 0]
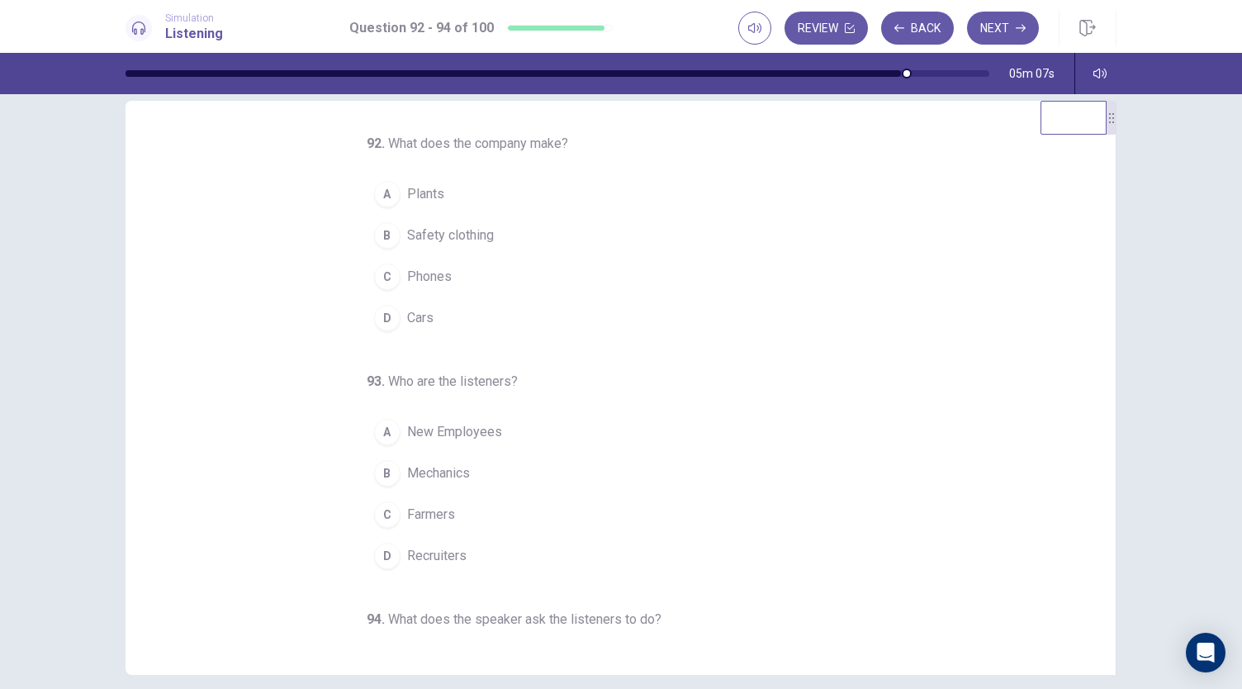
click at [438, 519] on span "Farmers" at bounding box center [431, 515] width 48 height 20
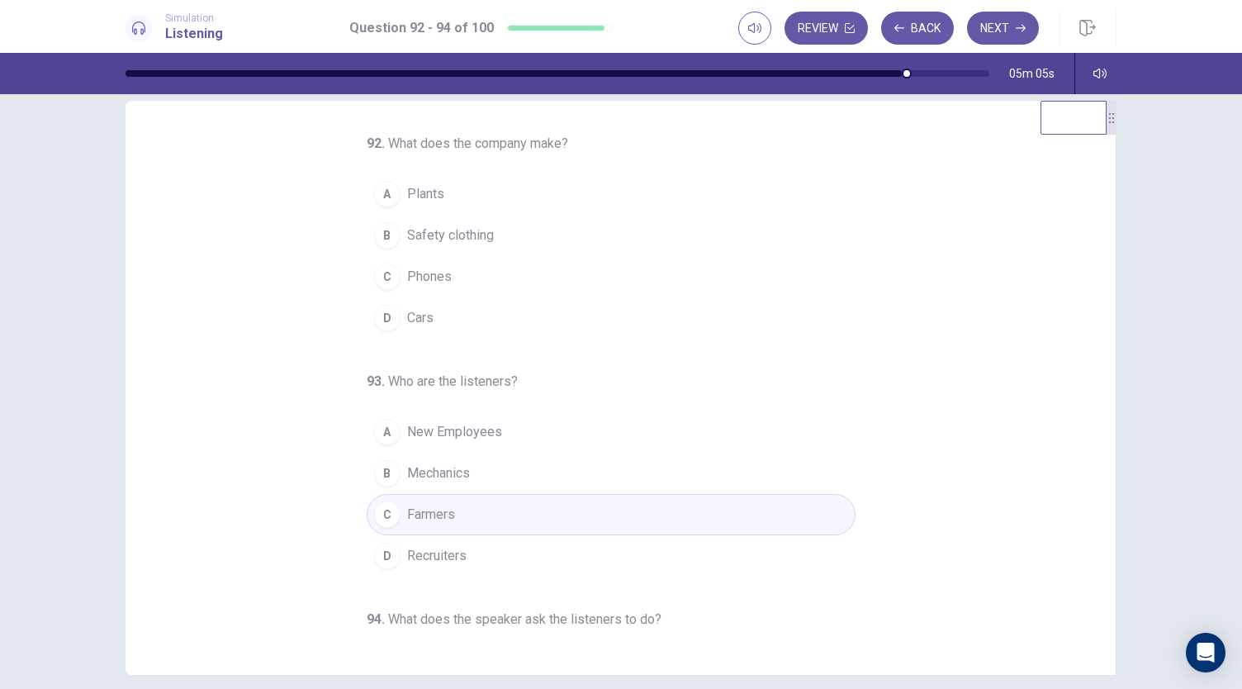
click at [428, 206] on button "A Plants" at bounding box center [611, 193] width 489 height 41
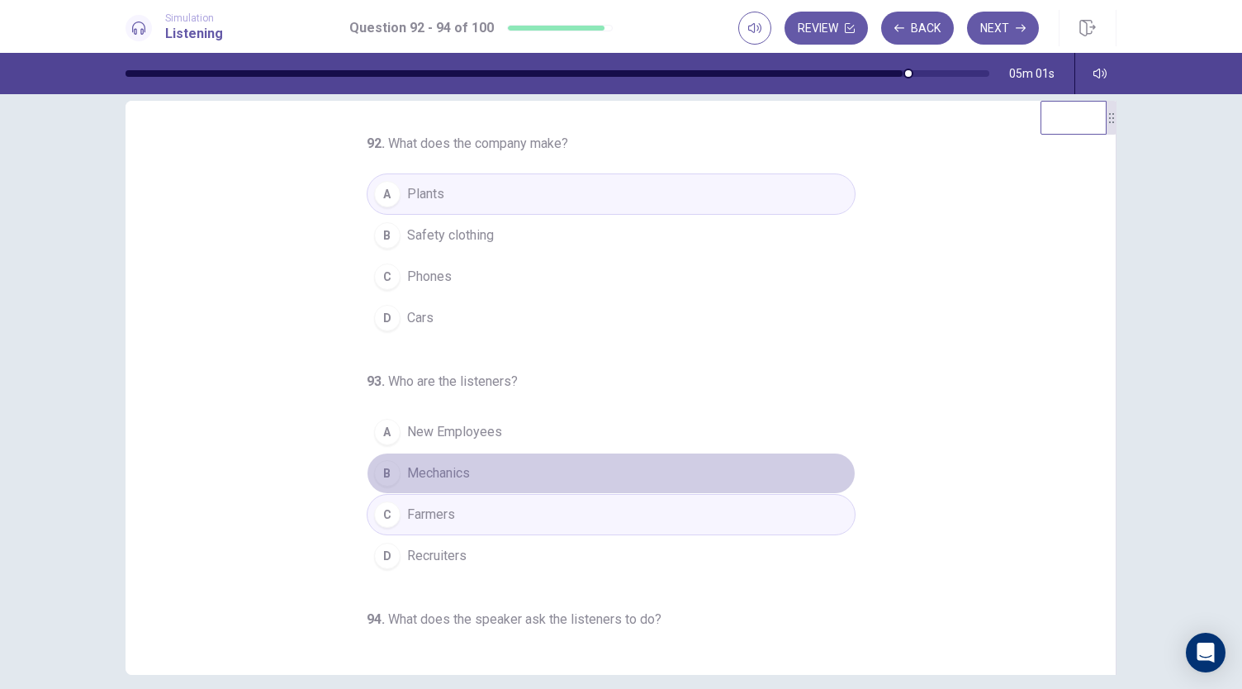
click at [451, 475] on span "Mechanics" at bounding box center [438, 473] width 63 height 20
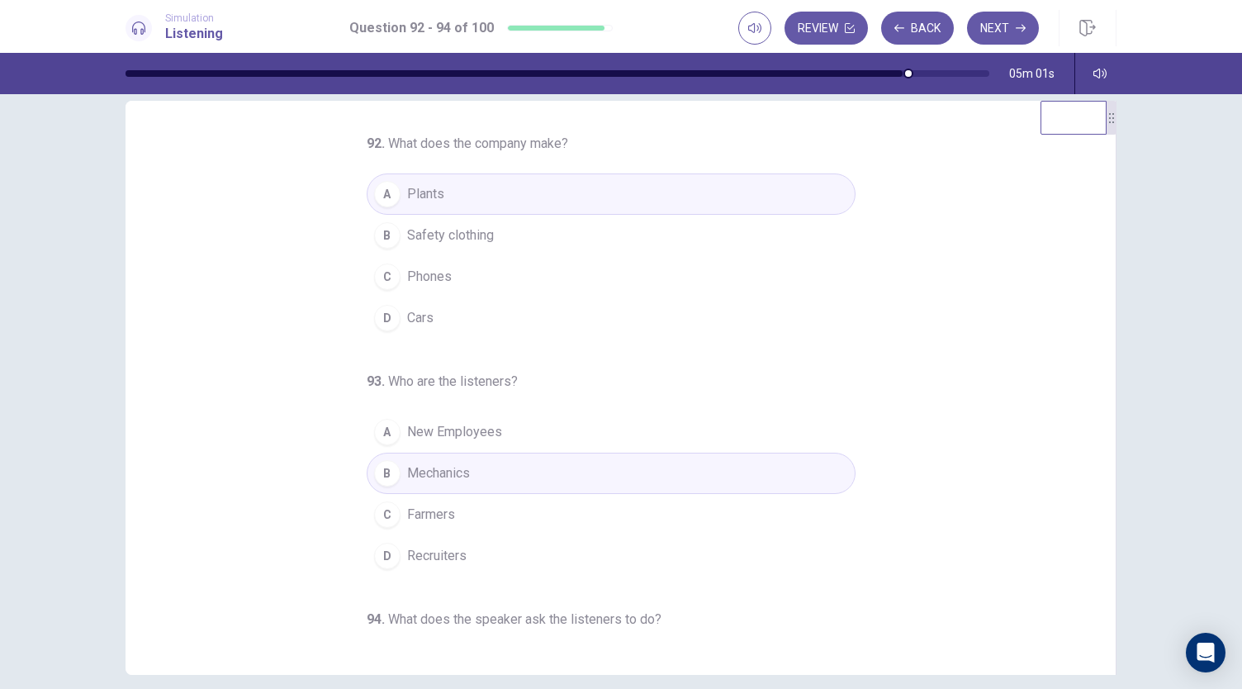
click at [434, 311] on button "D Cars" at bounding box center [611, 317] width 489 height 41
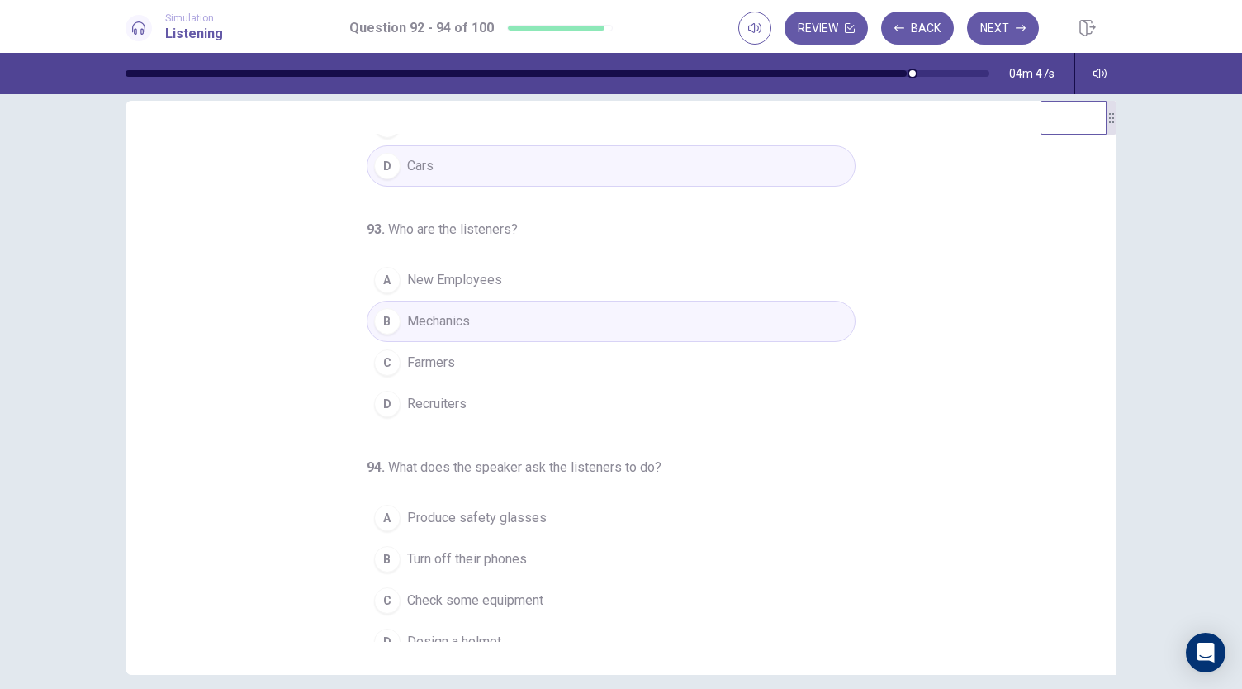
scroll to position [165, 0]
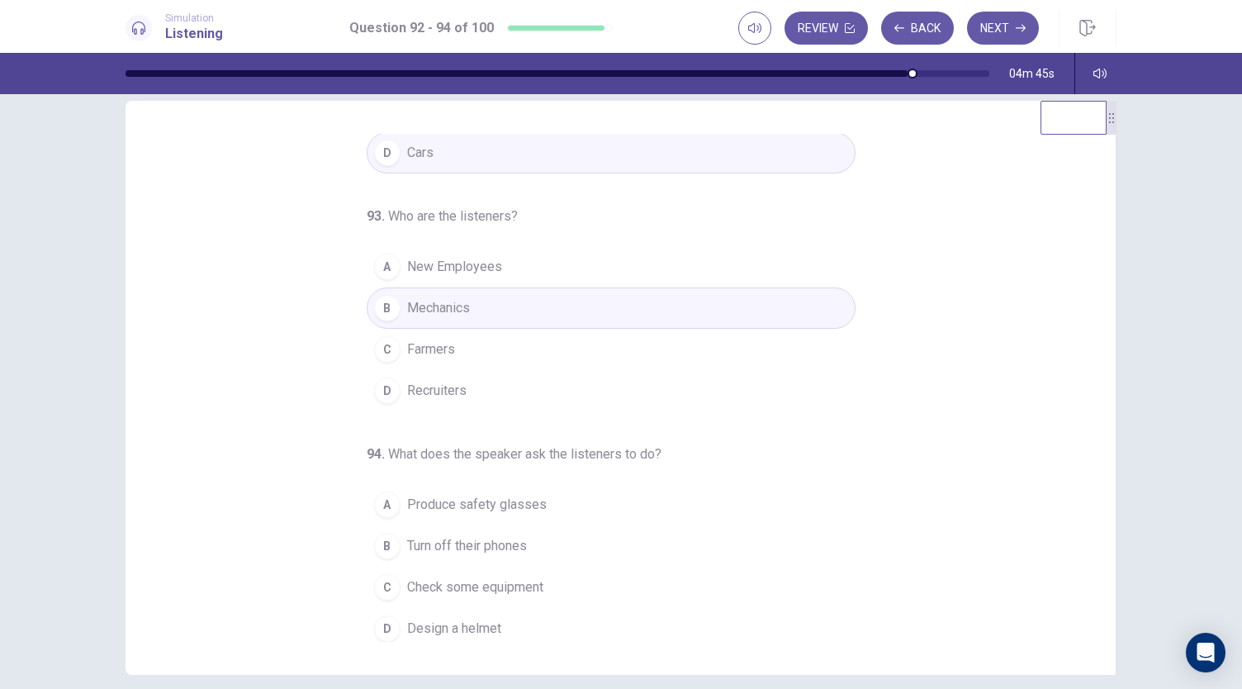
click at [453, 273] on button "A New Employees" at bounding box center [611, 266] width 489 height 41
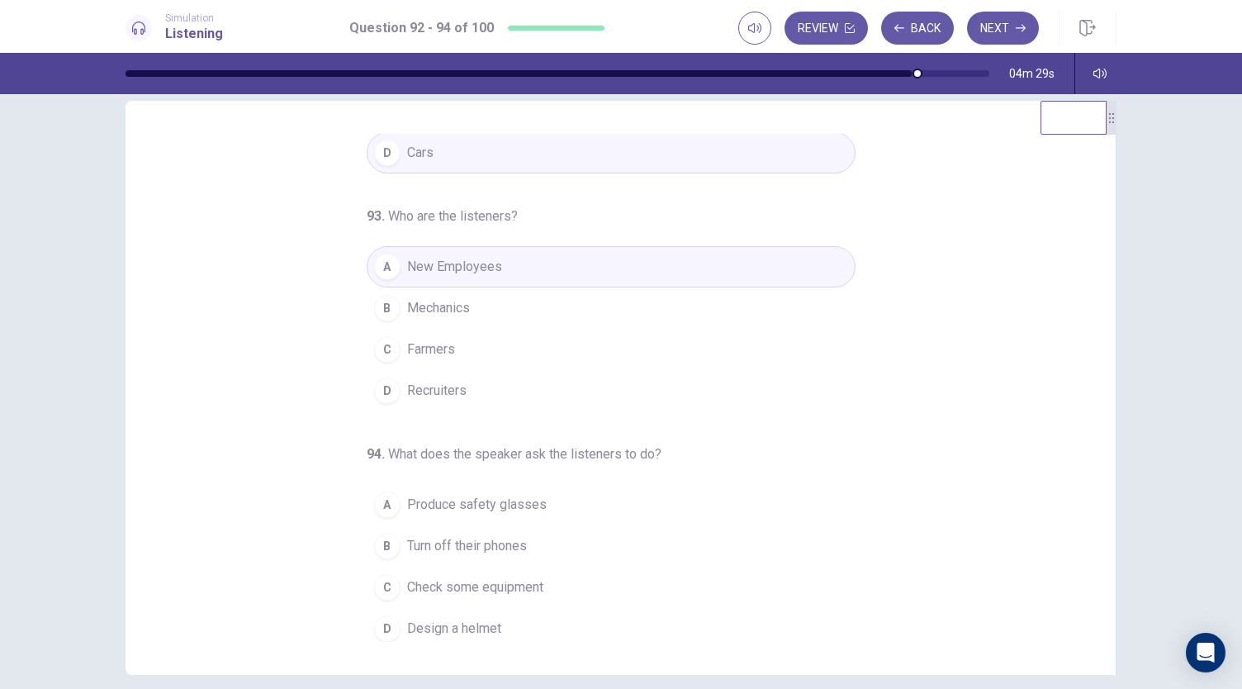
click at [474, 529] on button "B Turn off their phones" at bounding box center [611, 545] width 489 height 41
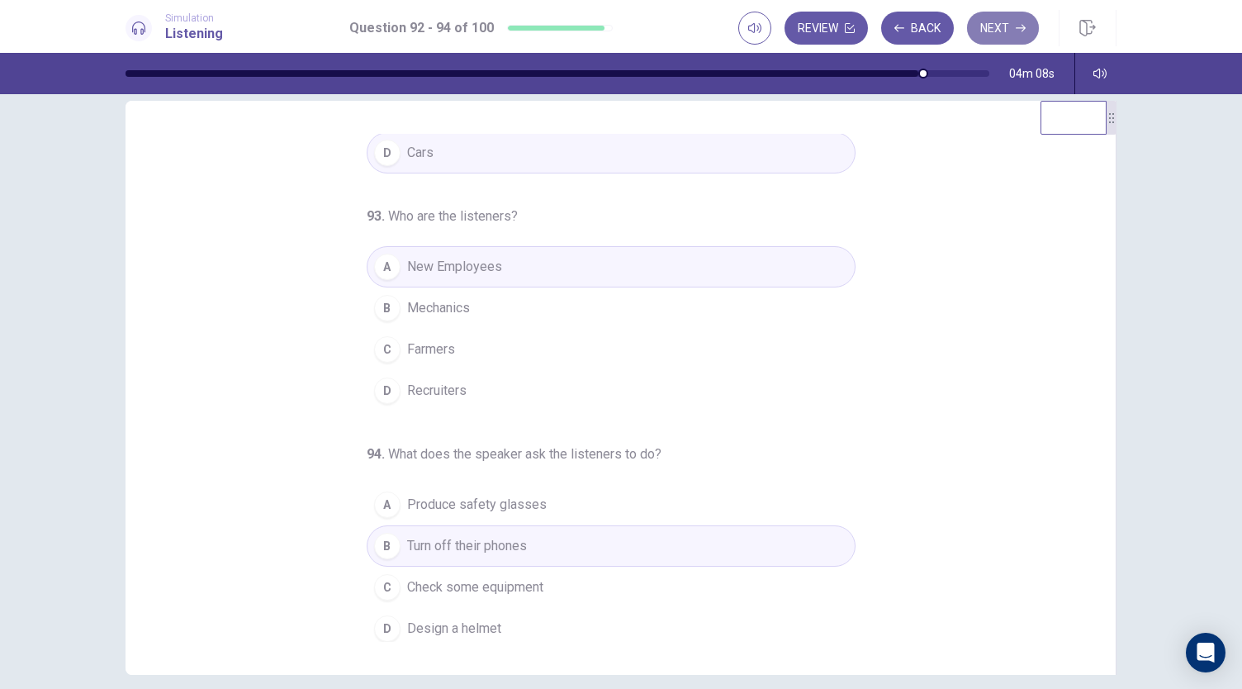
click at [1006, 26] on button "Next" at bounding box center [1003, 28] width 72 height 33
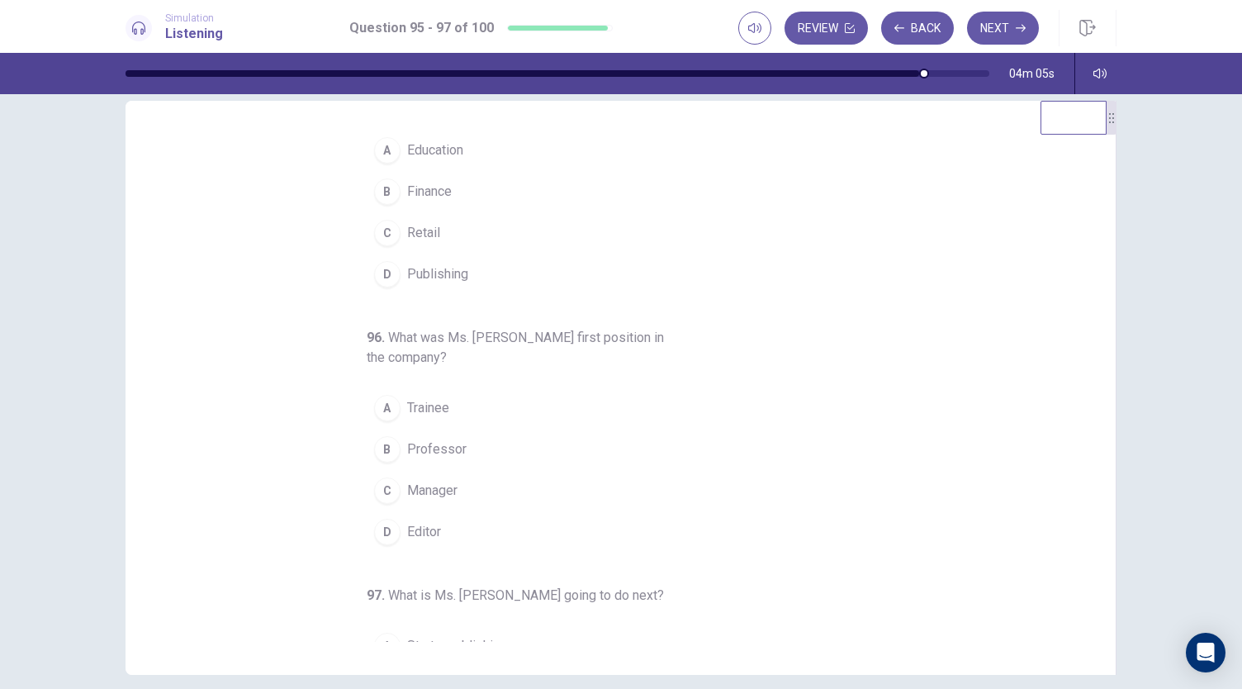
scroll to position [0, 0]
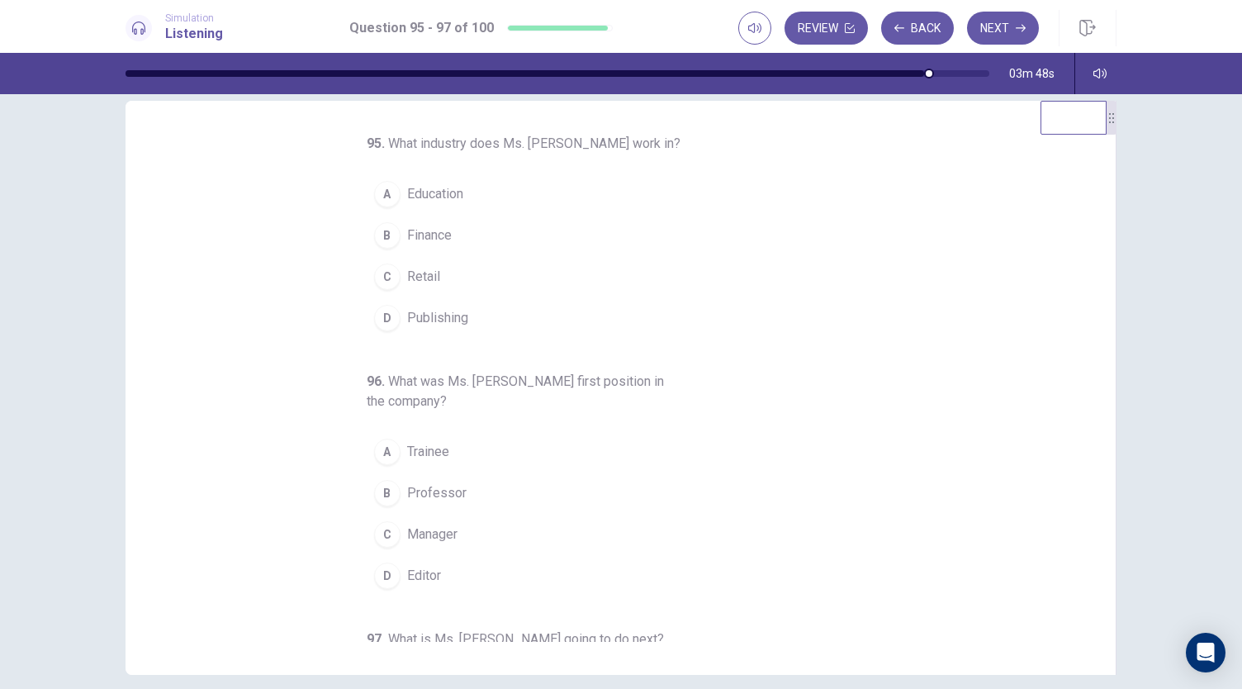
click at [407, 566] on span "Editor" at bounding box center [424, 576] width 34 height 20
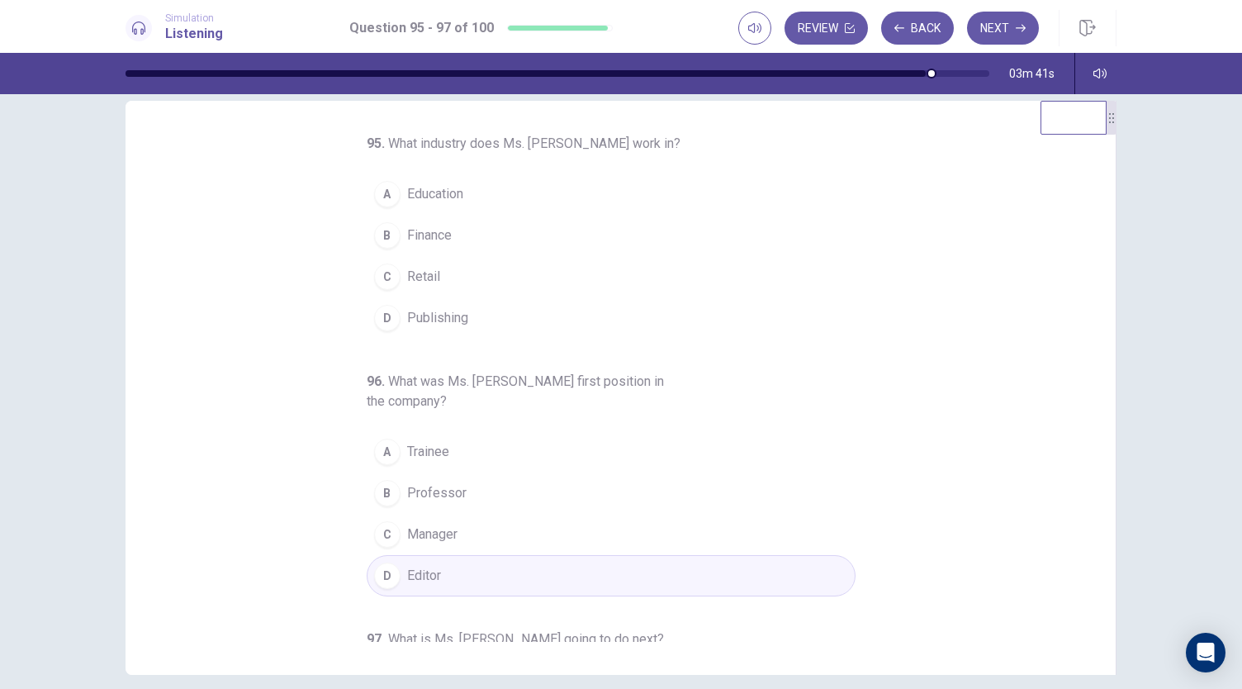
click at [439, 195] on span "Education" at bounding box center [435, 194] width 56 height 20
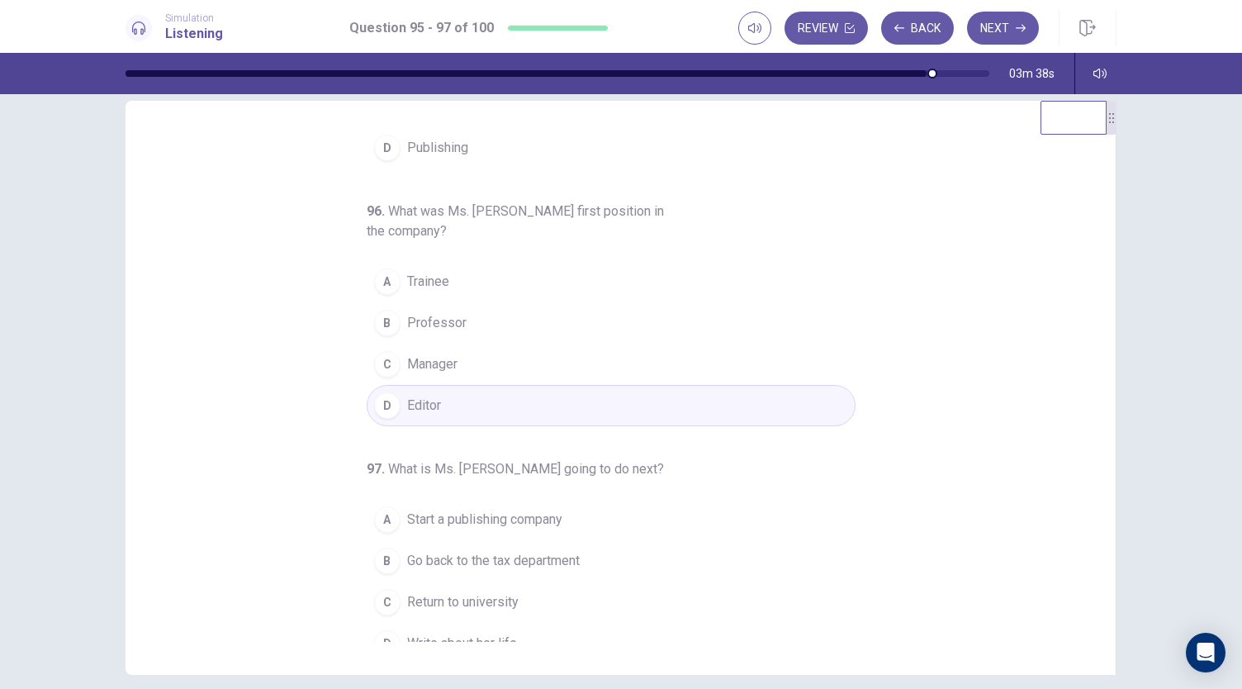
scroll to position [185, 0]
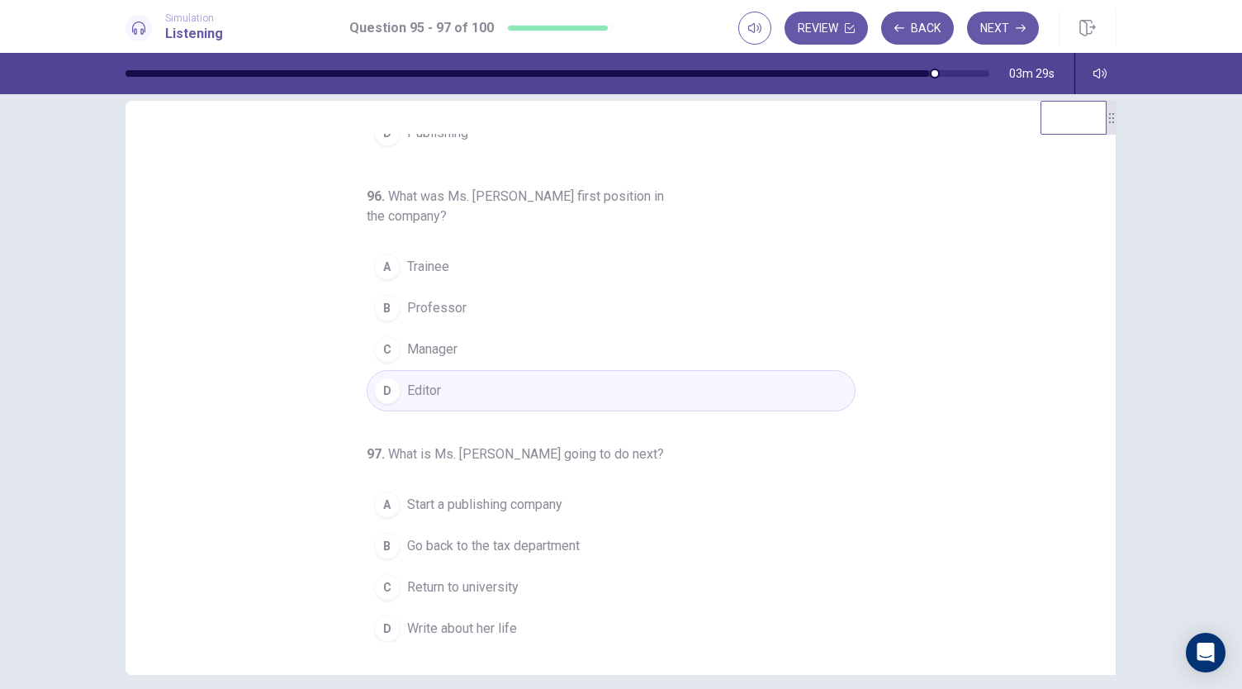
click at [454, 544] on span "Go back to the tax department" at bounding box center [493, 546] width 173 height 20
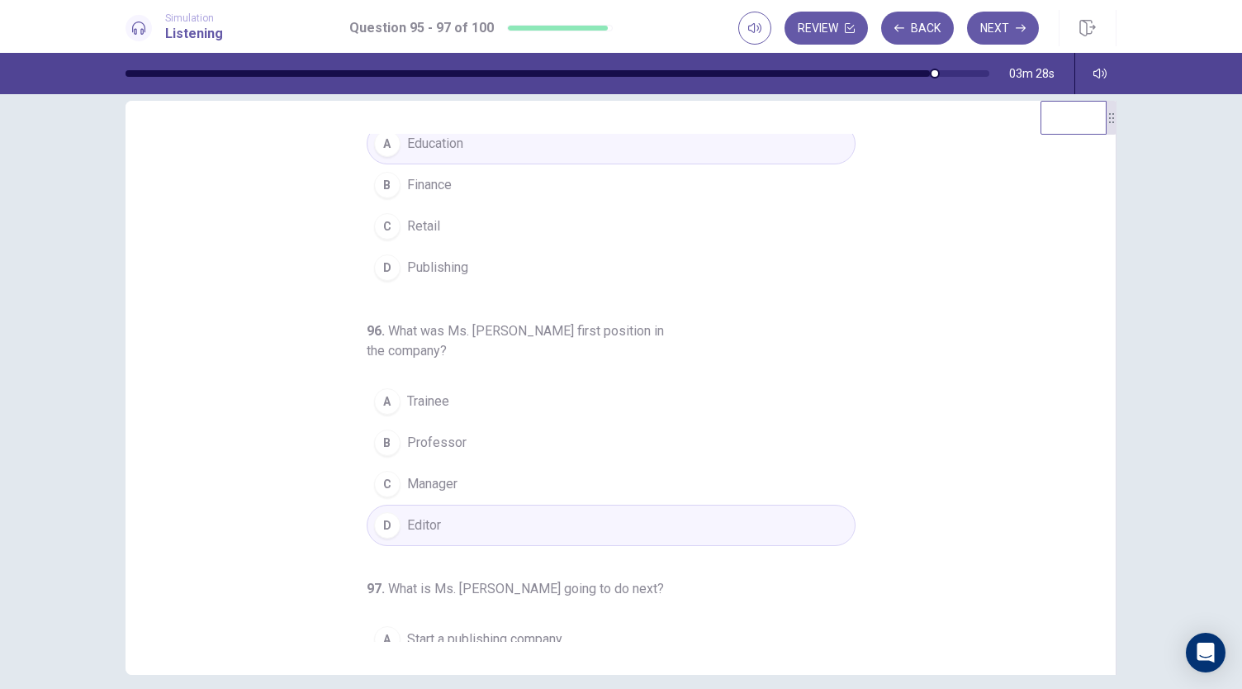
scroll to position [0, 0]
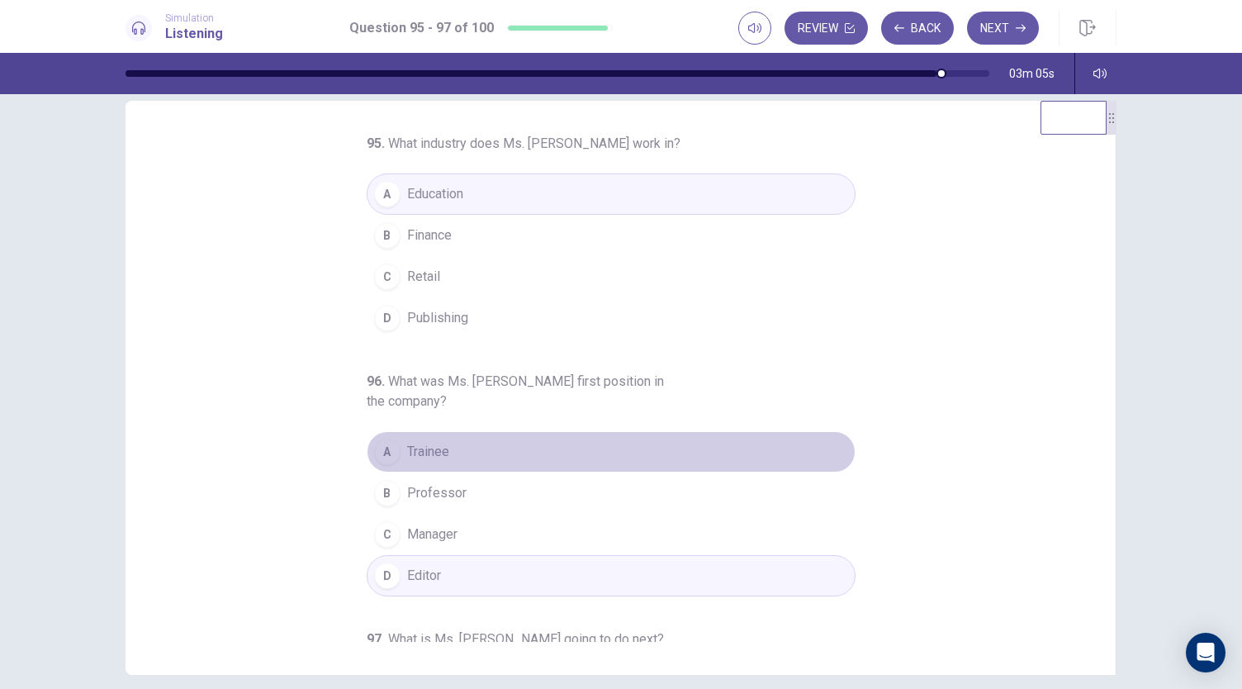
click at [424, 449] on span "Trainee" at bounding box center [428, 452] width 42 height 20
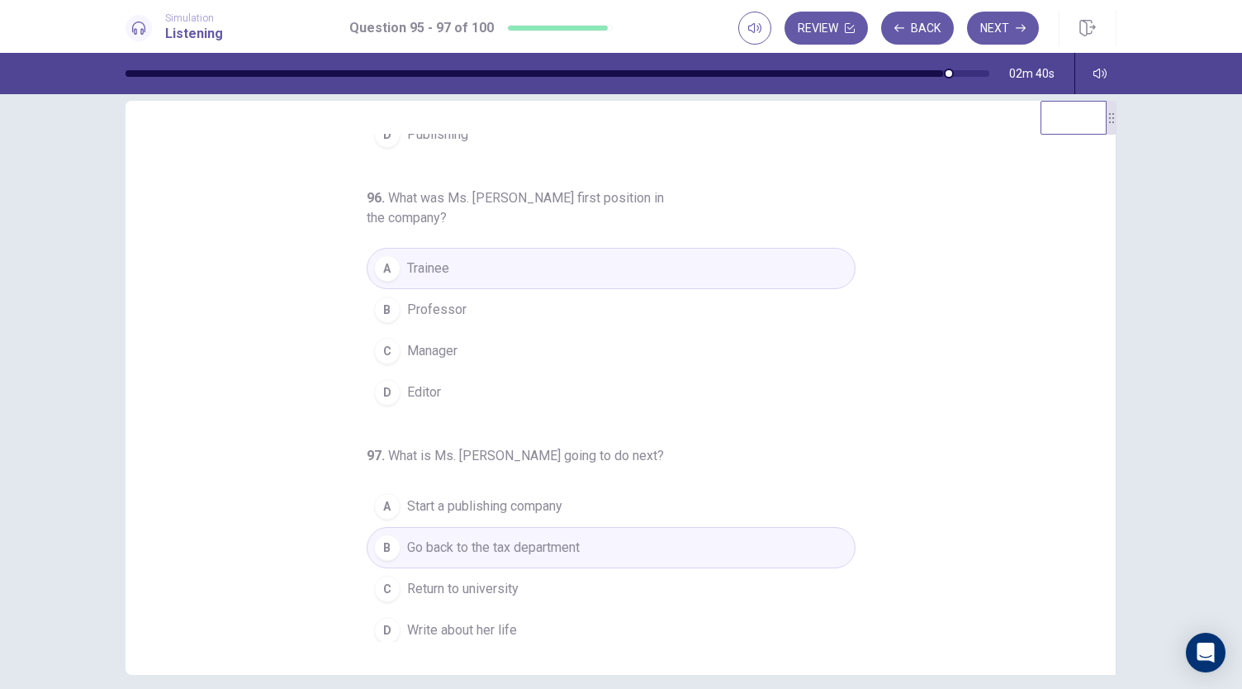
scroll to position [185, 0]
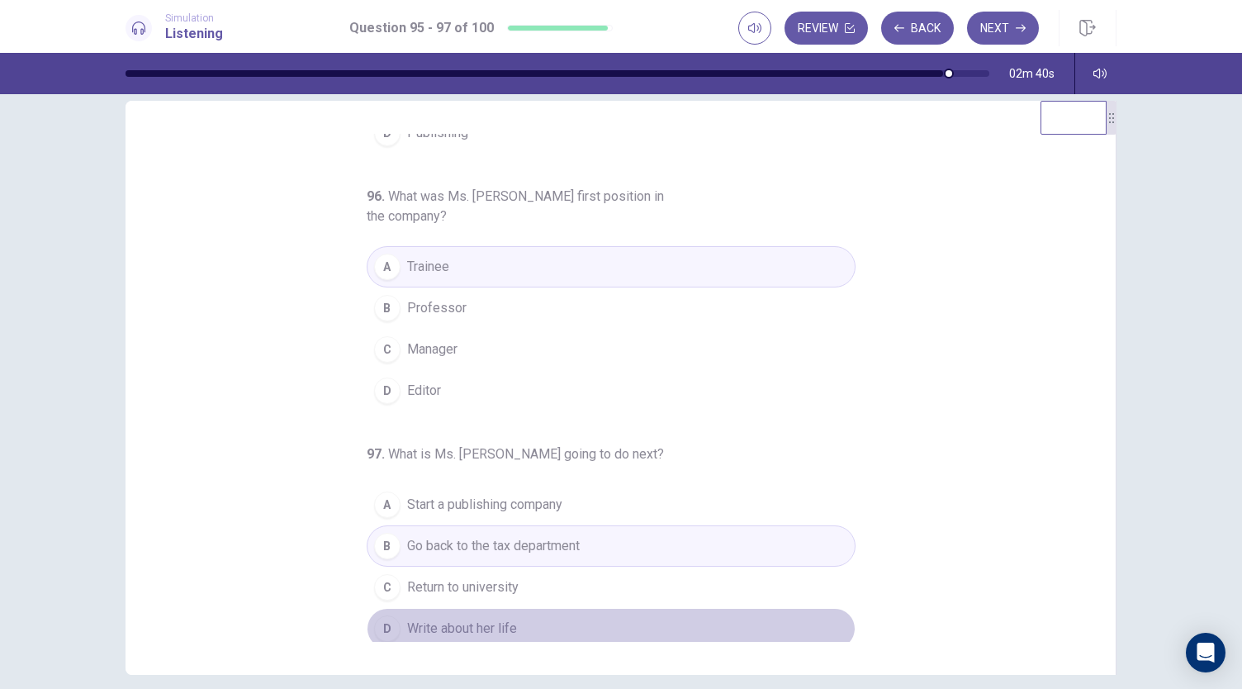
click at [508, 620] on span "Write about her life" at bounding box center [462, 629] width 110 height 20
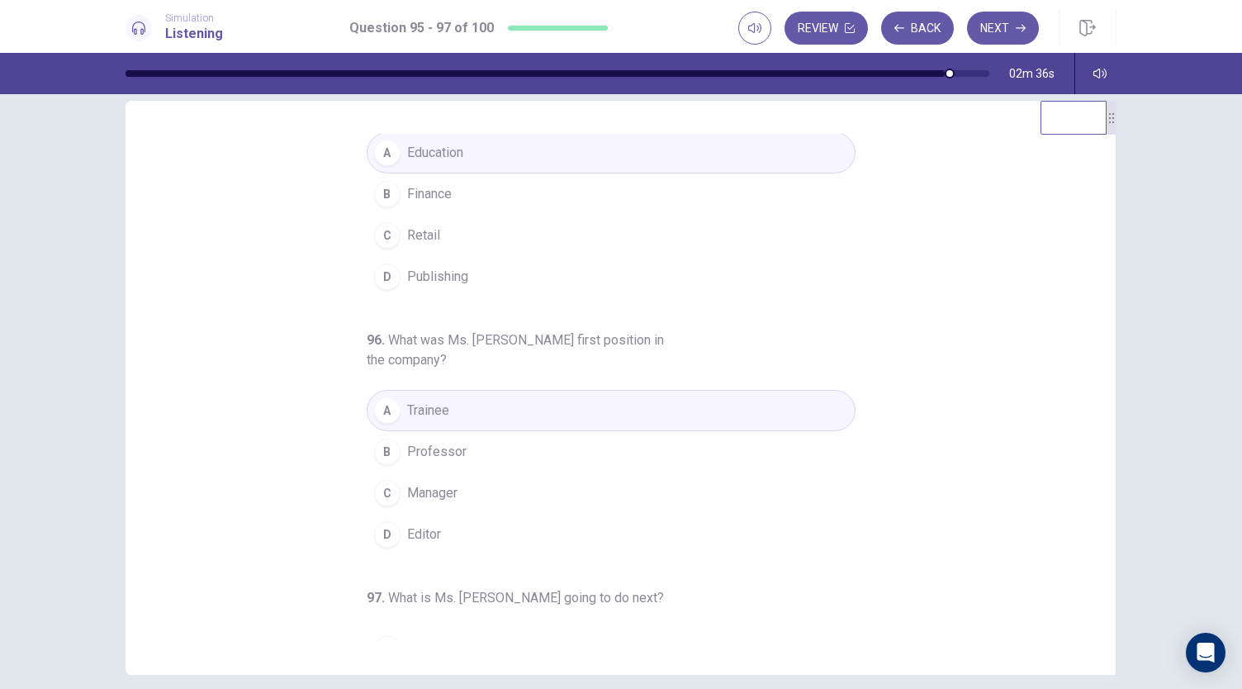
scroll to position [0, 0]
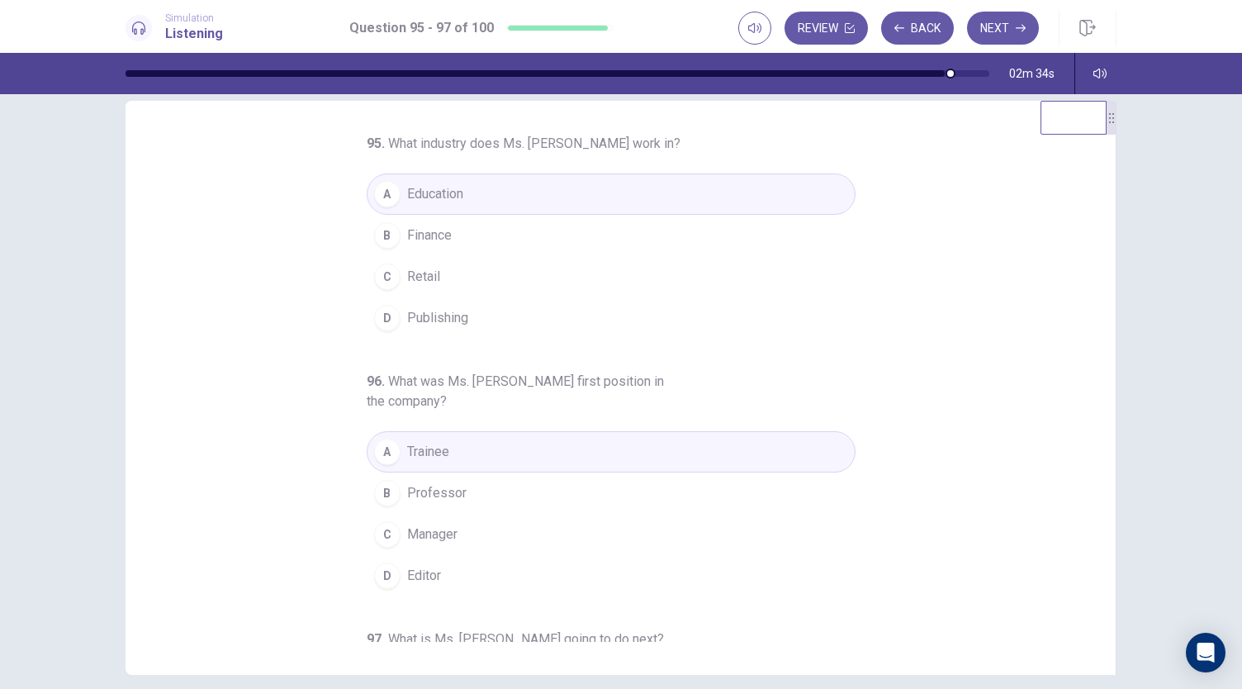
click at [423, 233] on span "Finance" at bounding box center [429, 235] width 45 height 20
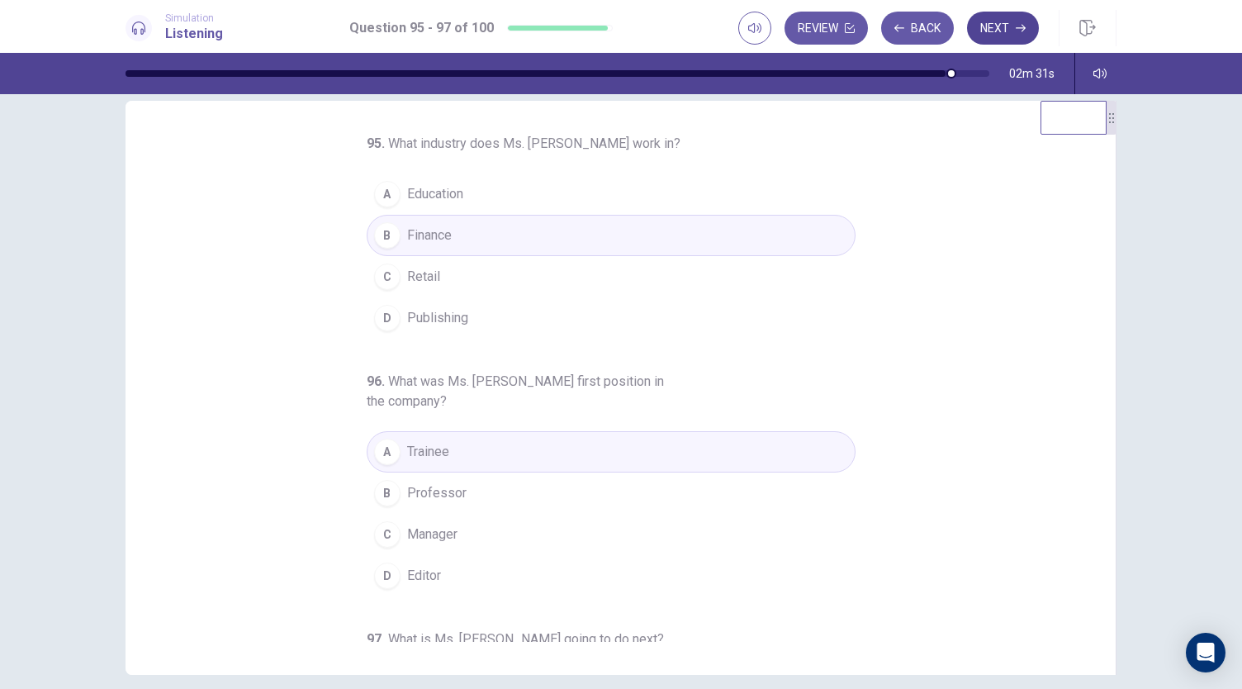
click at [994, 26] on button "Next" at bounding box center [1003, 28] width 72 height 33
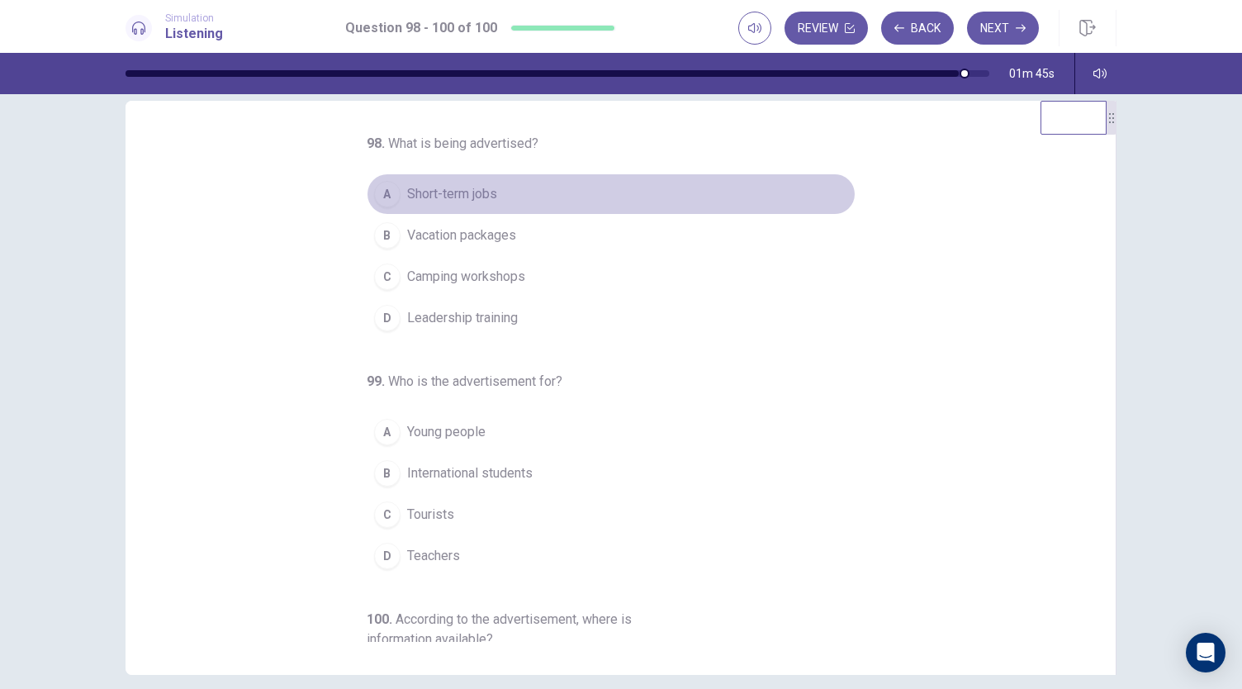
click at [448, 194] on span "Short-term jobs" at bounding box center [452, 194] width 90 height 20
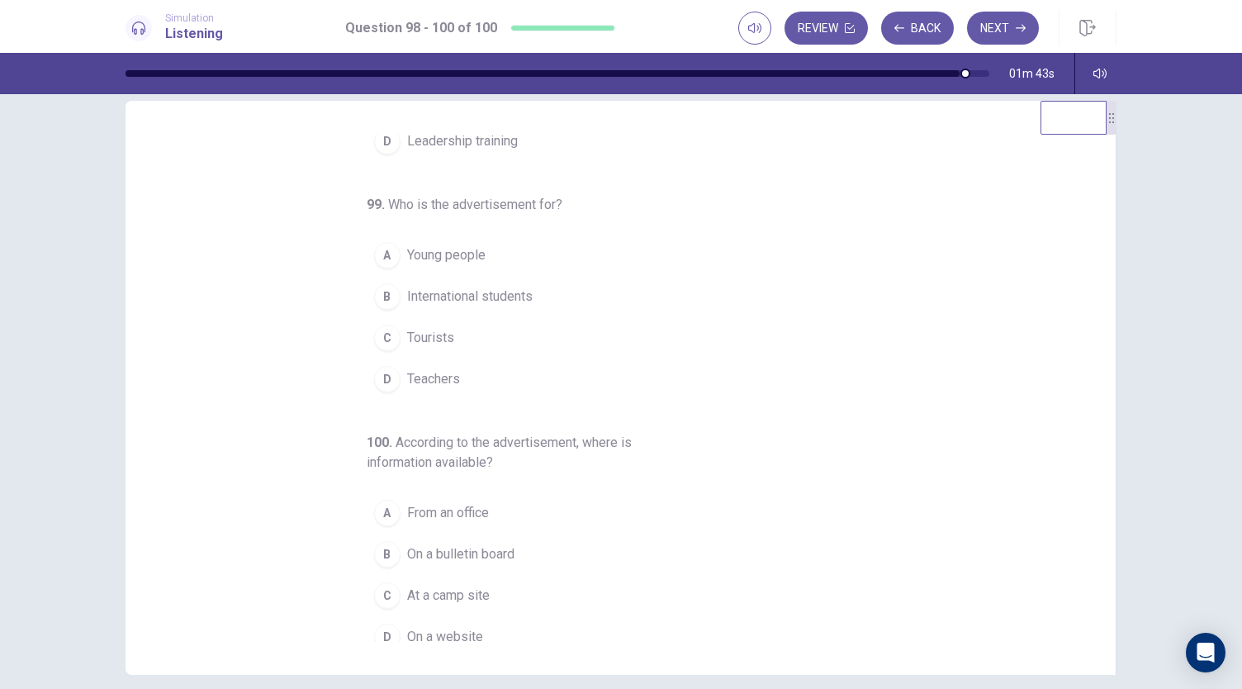
scroll to position [185, 0]
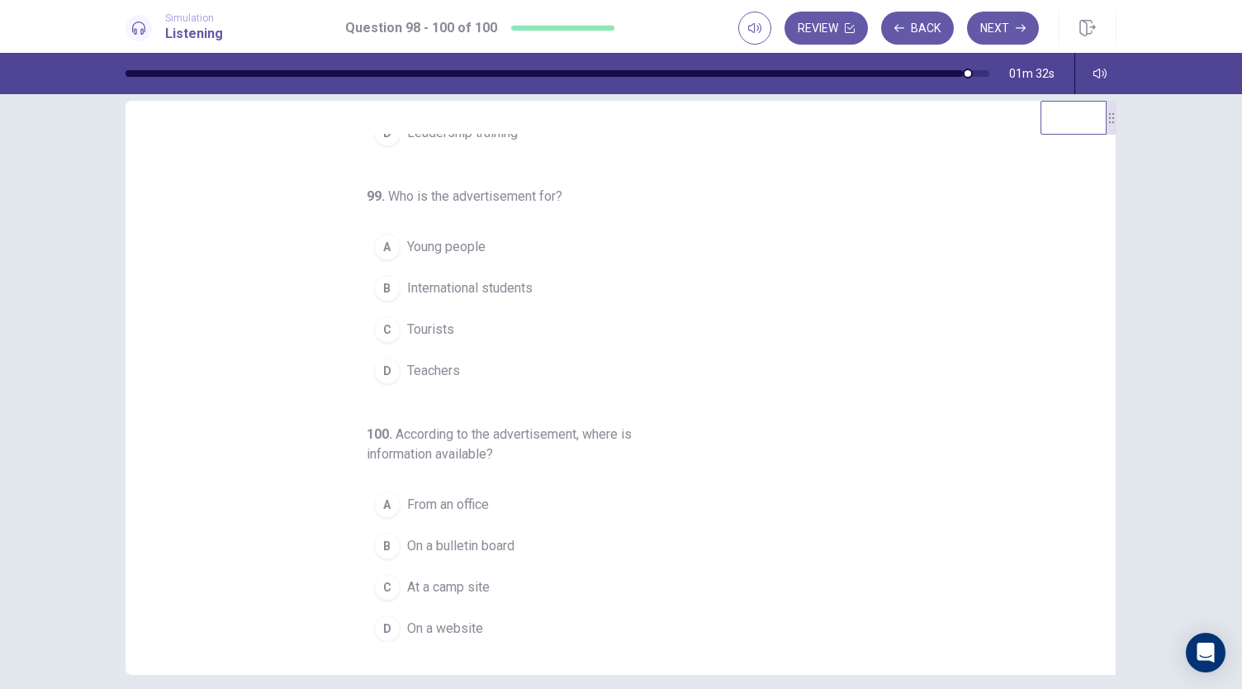
click at [462, 237] on span "Young people" at bounding box center [446, 247] width 78 height 20
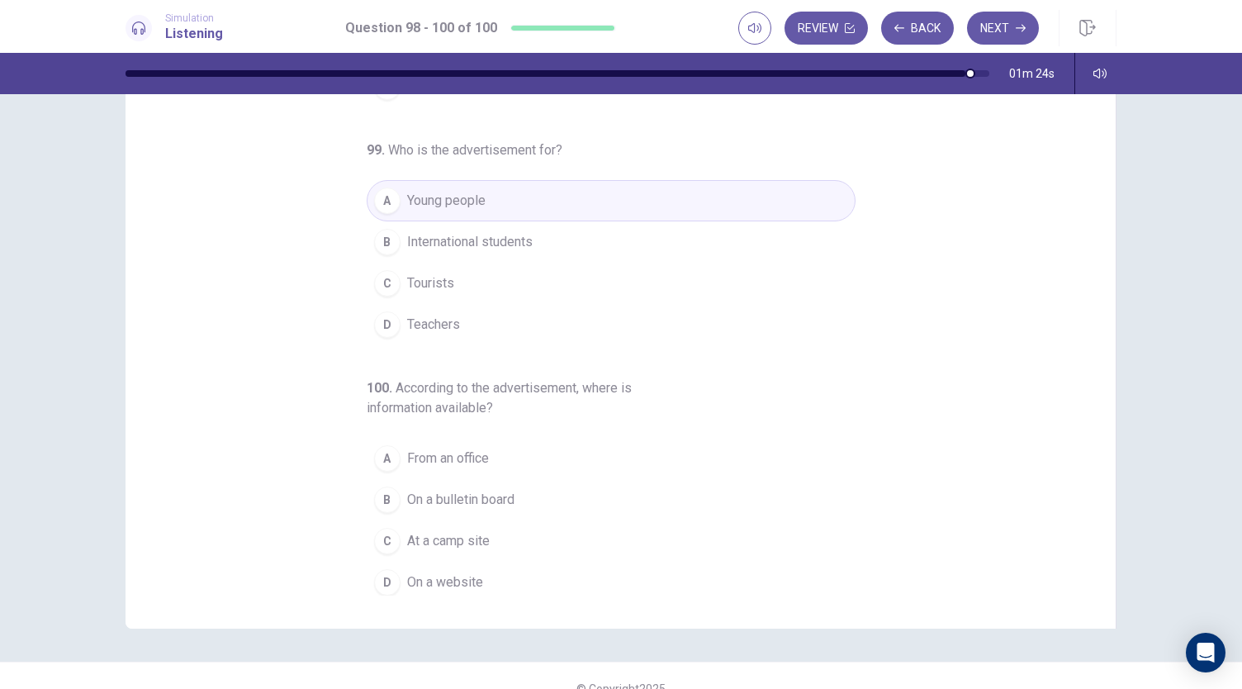
scroll to position [98, 0]
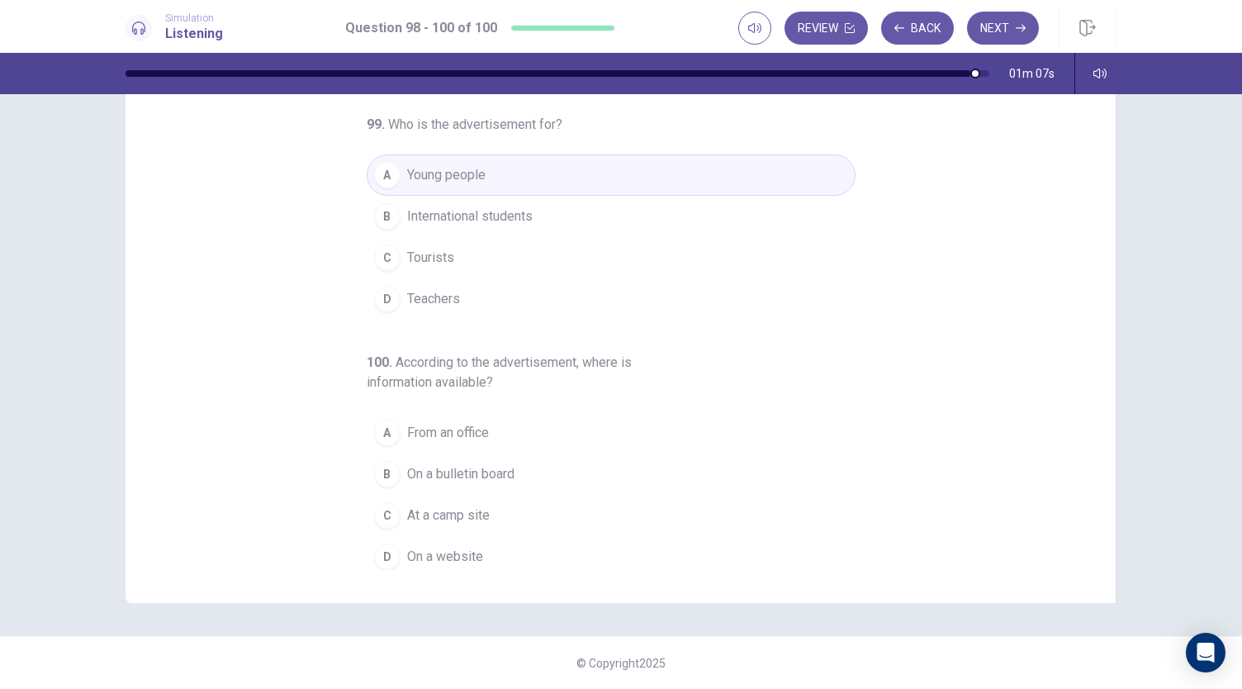
click at [438, 506] on span "At a camp site" at bounding box center [448, 515] width 83 height 20
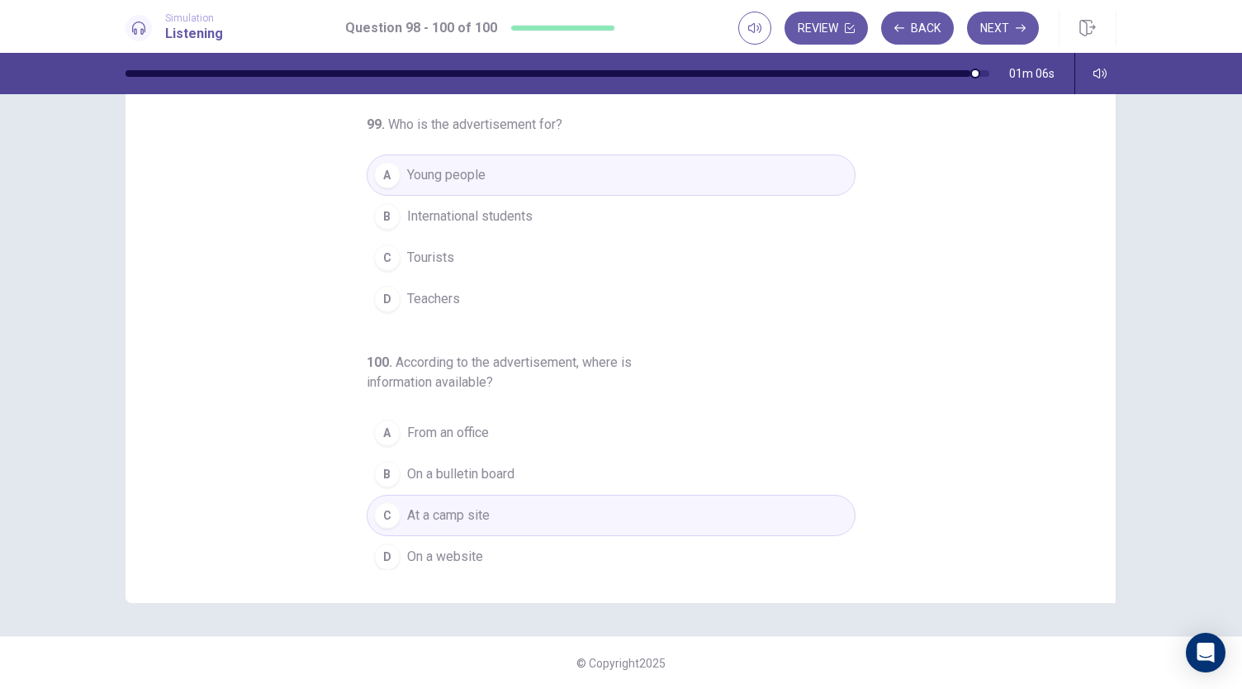
click at [435, 547] on span "On a website" at bounding box center [445, 557] width 76 height 20
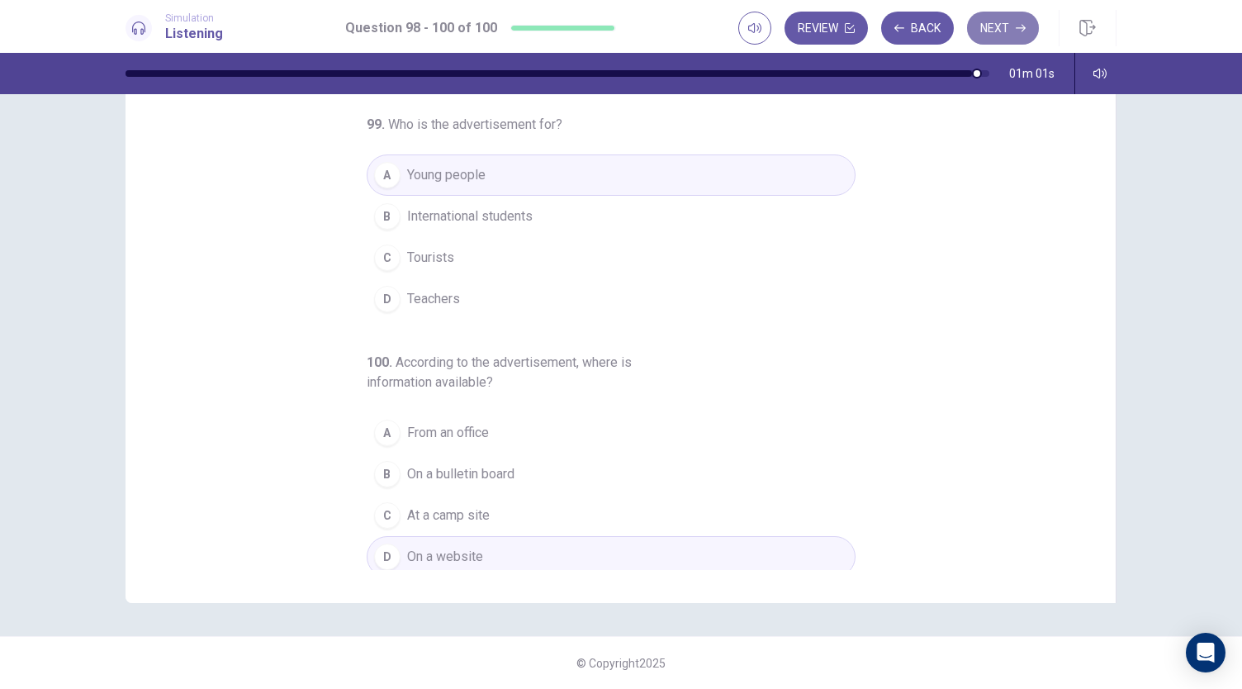
click at [994, 31] on button "Next" at bounding box center [1003, 28] width 72 height 33
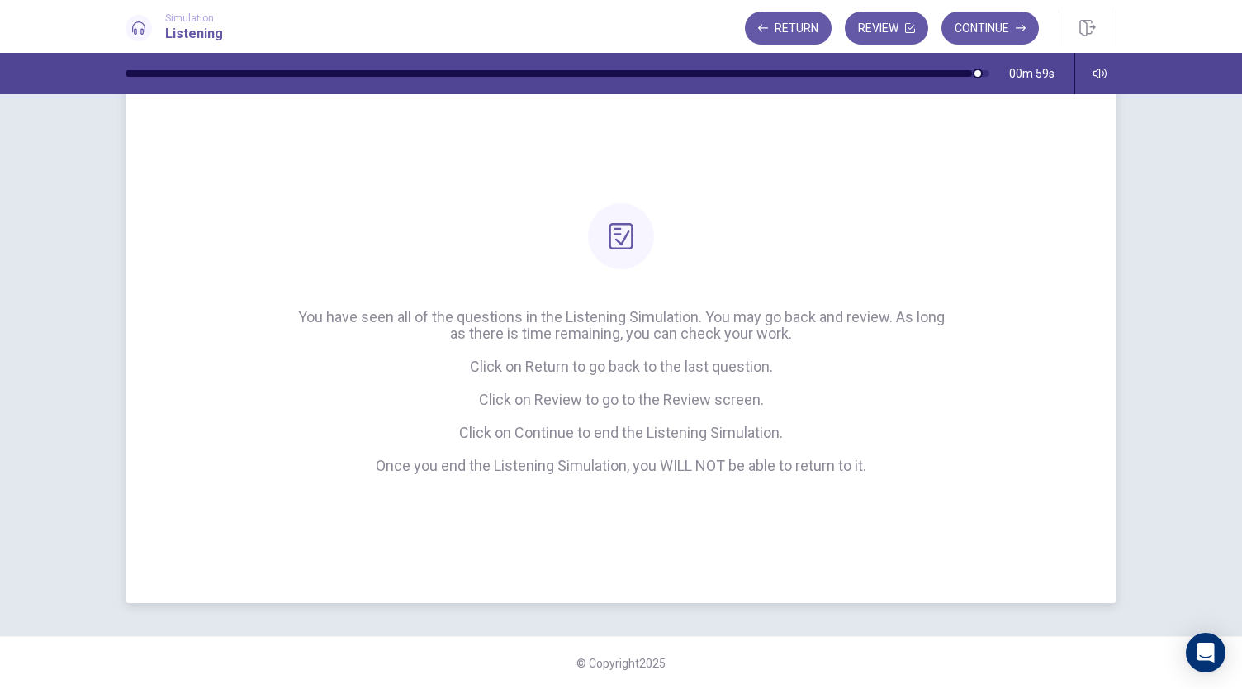
scroll to position [0, 0]
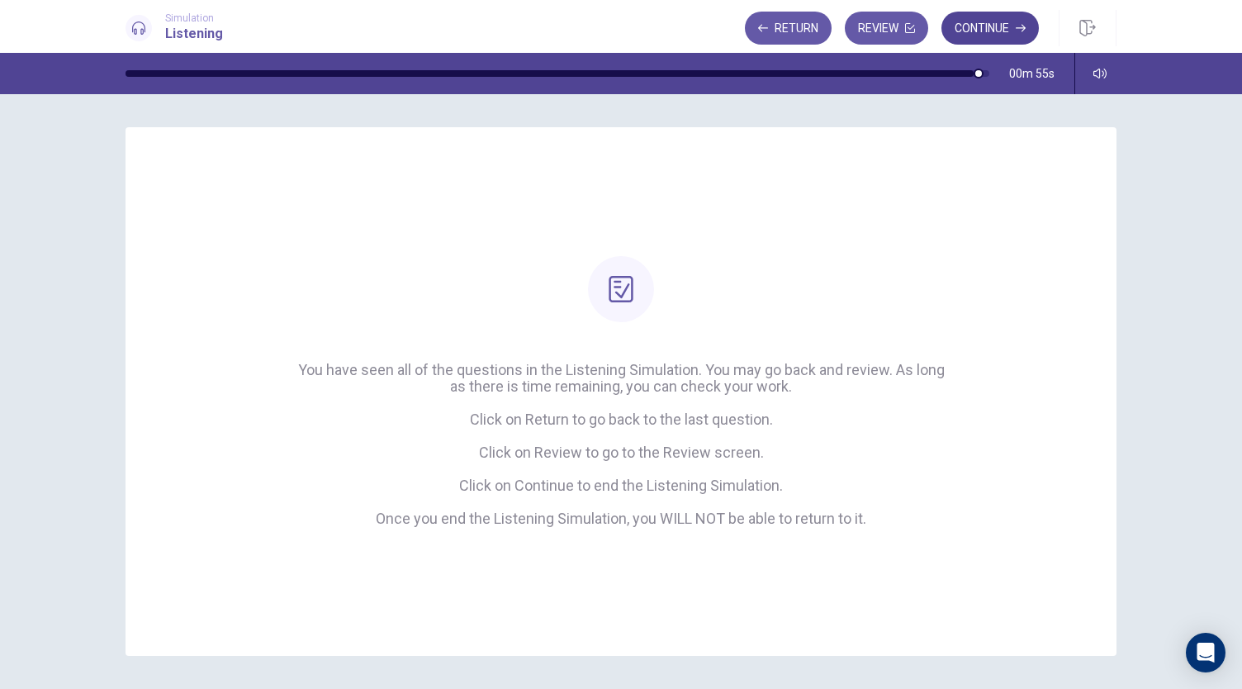
click at [990, 31] on button "Continue" at bounding box center [989, 28] width 97 height 33
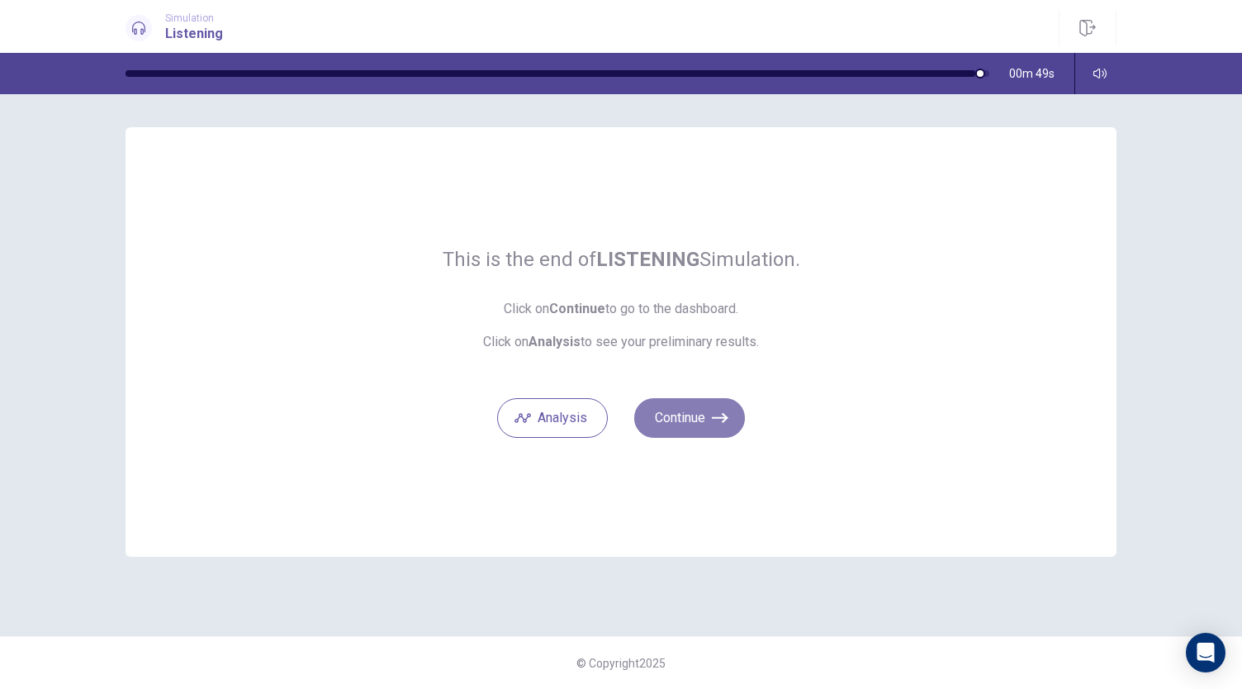
click at [703, 422] on button "Continue" at bounding box center [689, 418] width 111 height 40
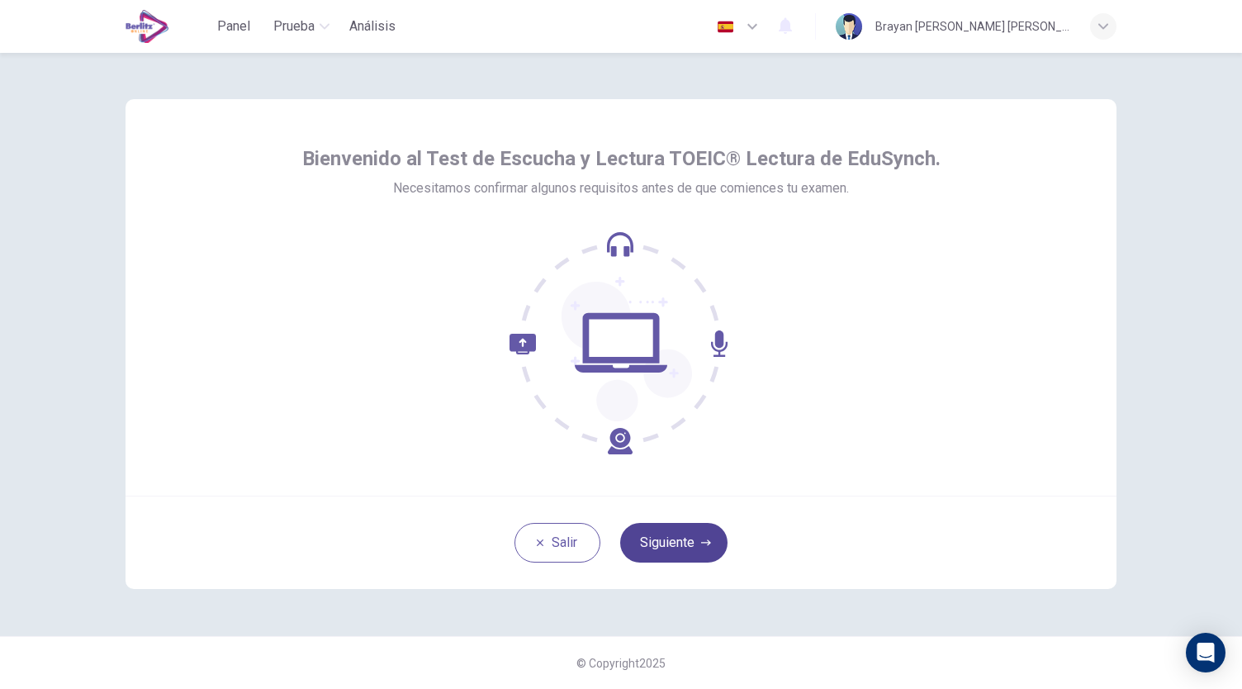
click at [696, 533] on button "Siguiente" at bounding box center [673, 543] width 107 height 40
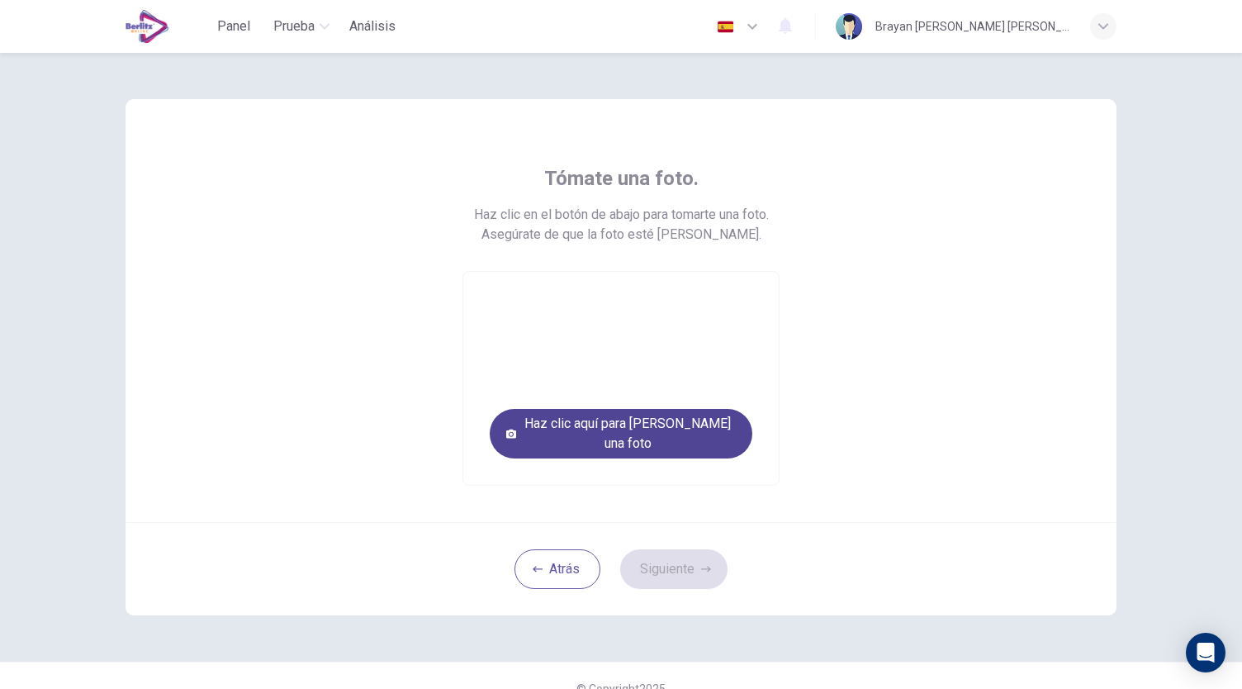
click at [652, 441] on button "Haz clic aquí para [PERSON_NAME] una foto" at bounding box center [621, 434] width 263 height 50
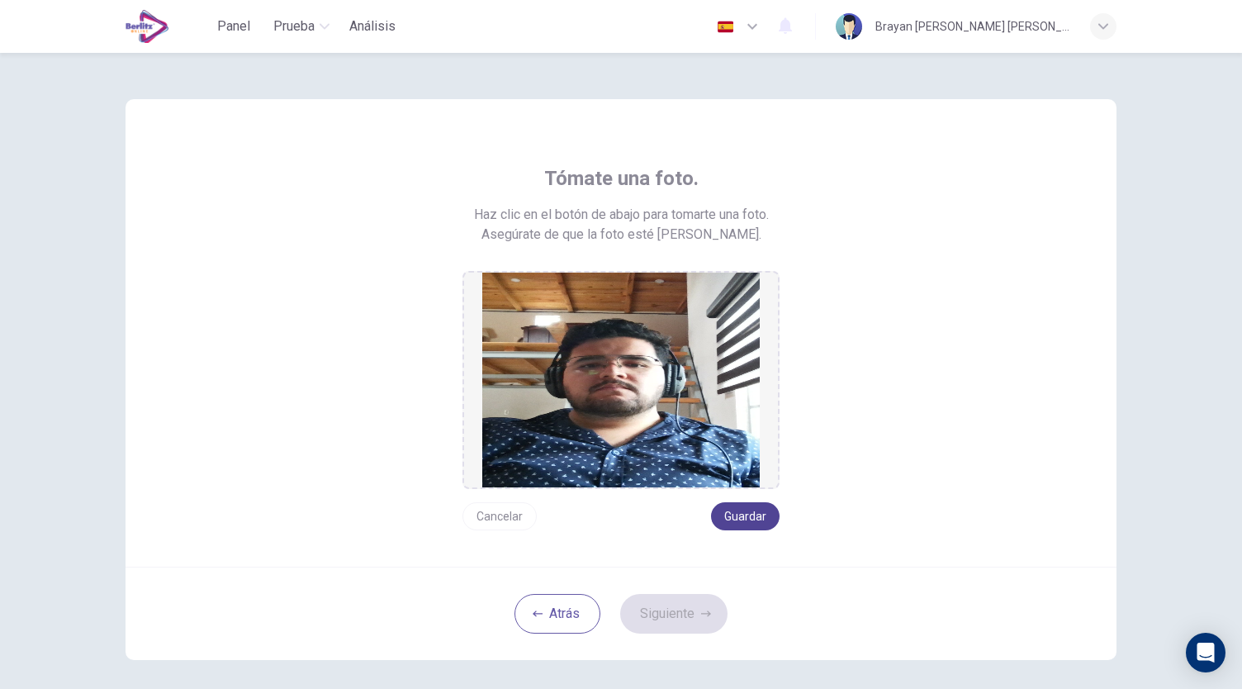
click at [742, 515] on button "Guardar" at bounding box center [745, 516] width 69 height 28
click at [671, 609] on button "Siguiente" at bounding box center [673, 614] width 107 height 40
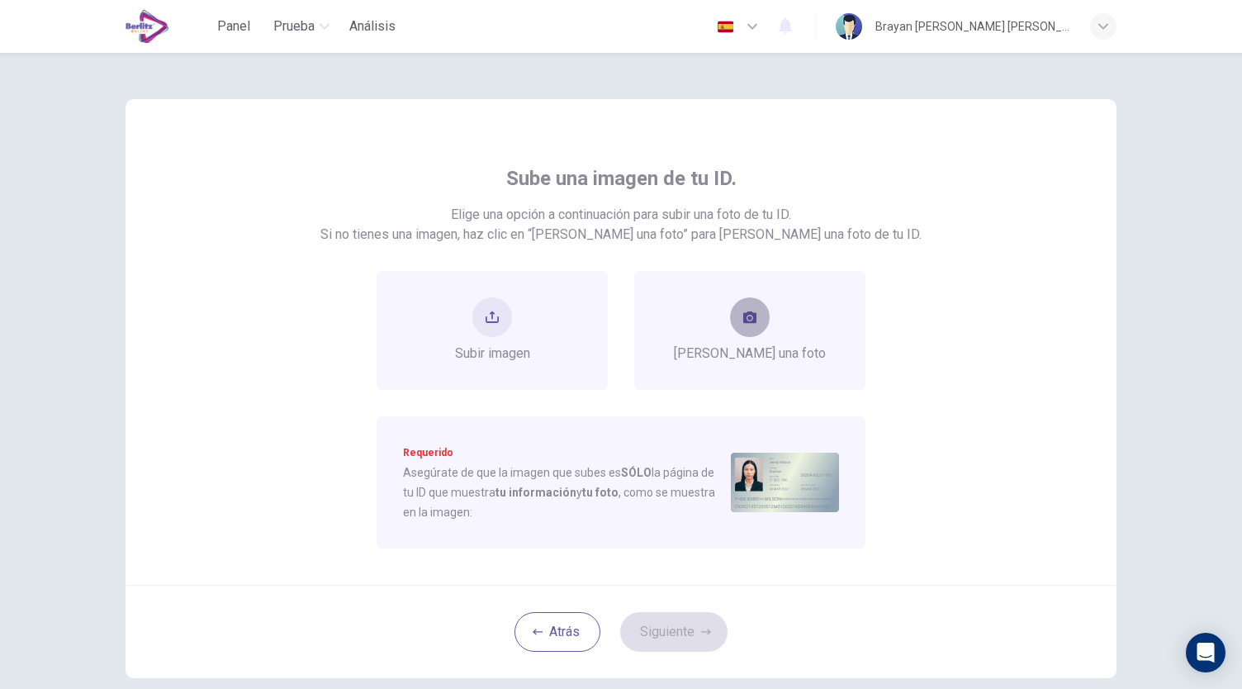
click at [730, 318] on button "take photo" at bounding box center [750, 317] width 40 height 40
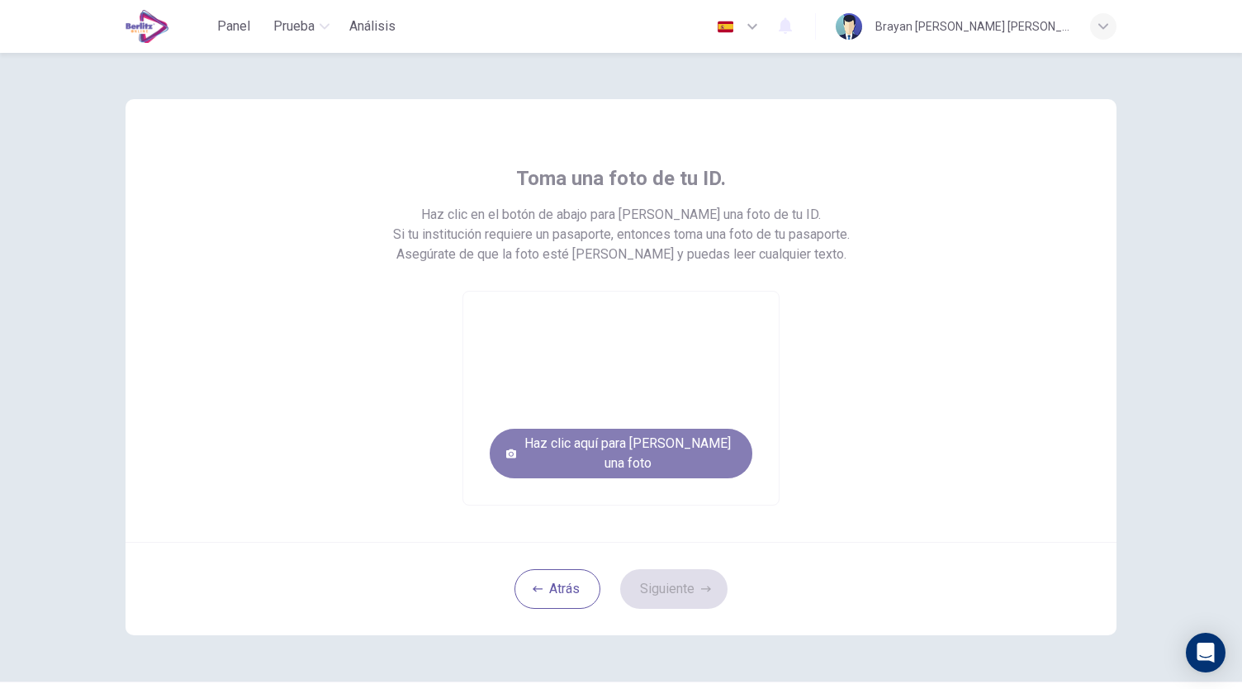
click at [648, 455] on button "Haz clic aquí para [PERSON_NAME] una foto" at bounding box center [621, 454] width 263 height 50
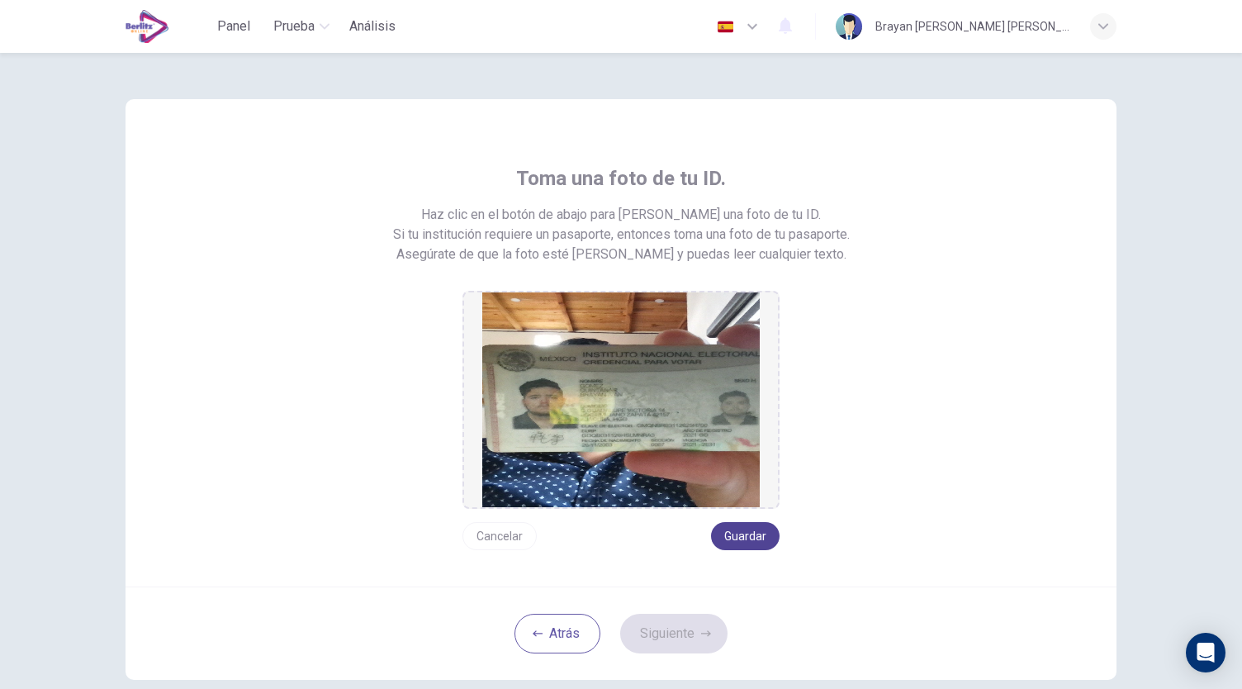
click at [719, 539] on button "Guardar" at bounding box center [745, 536] width 69 height 28
click at [674, 628] on button "Siguiente" at bounding box center [673, 634] width 107 height 40
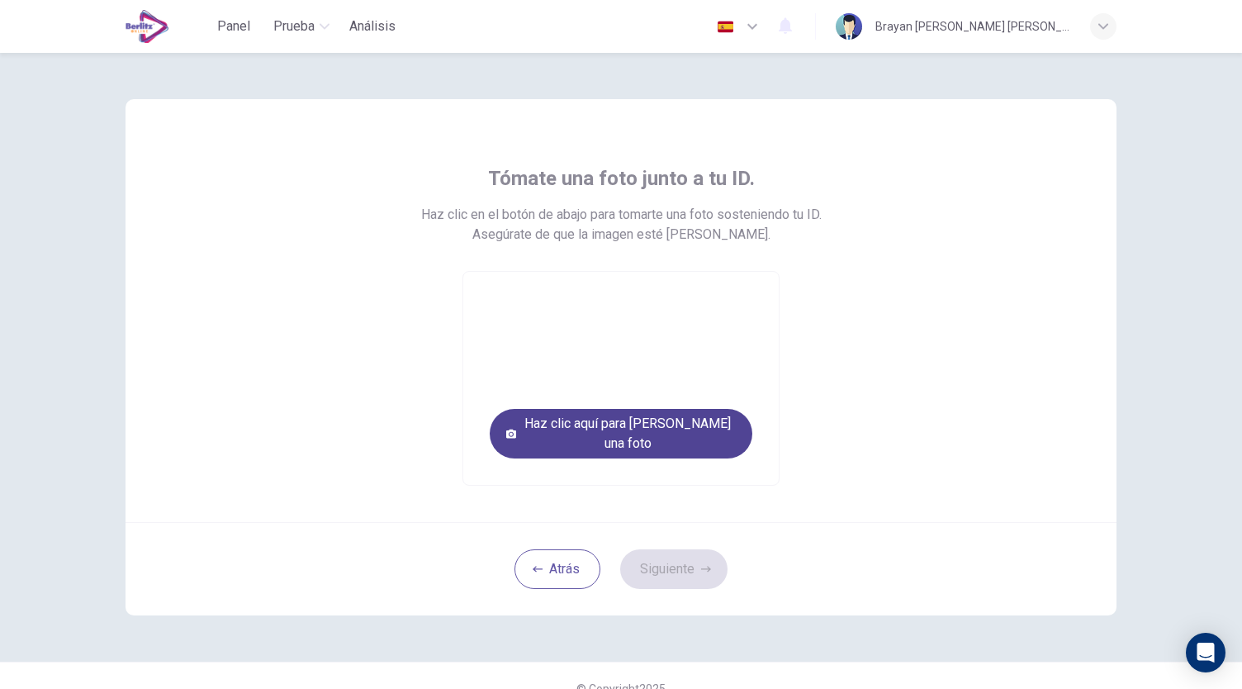
click at [709, 439] on button "Haz clic aquí para [PERSON_NAME] una foto" at bounding box center [621, 434] width 263 height 50
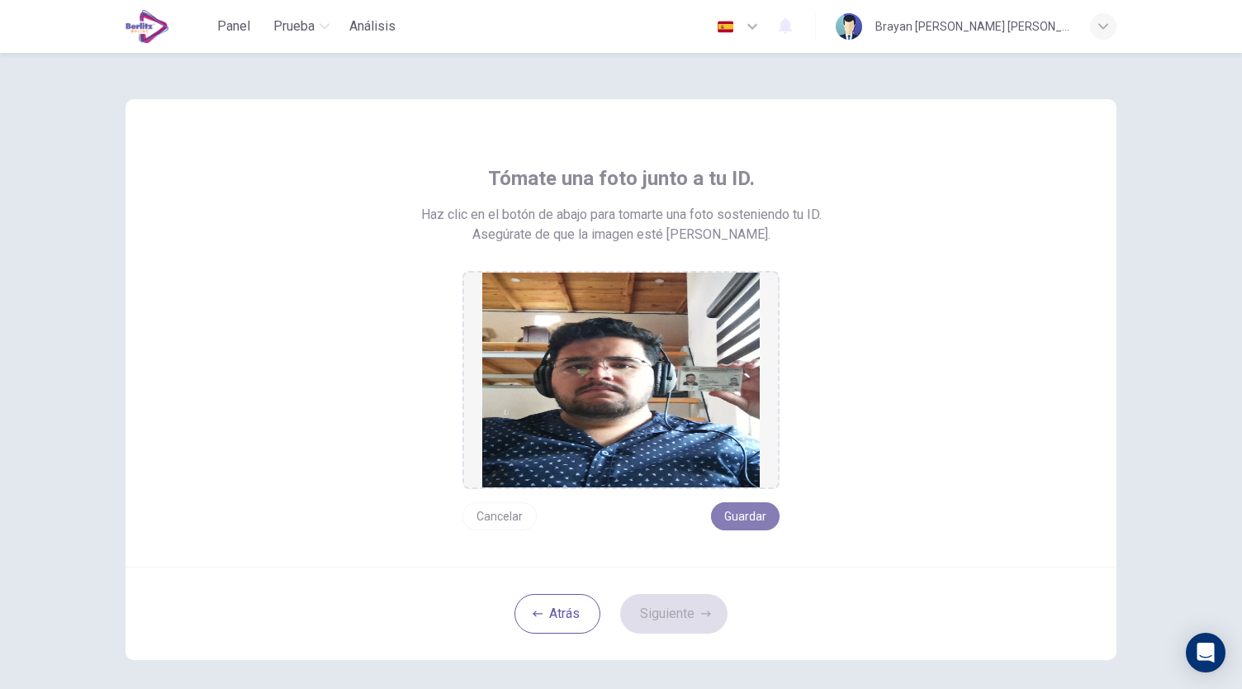
click at [743, 519] on button "Guardar" at bounding box center [745, 516] width 69 height 28
click at [675, 615] on button "Siguiente" at bounding box center [673, 614] width 107 height 40
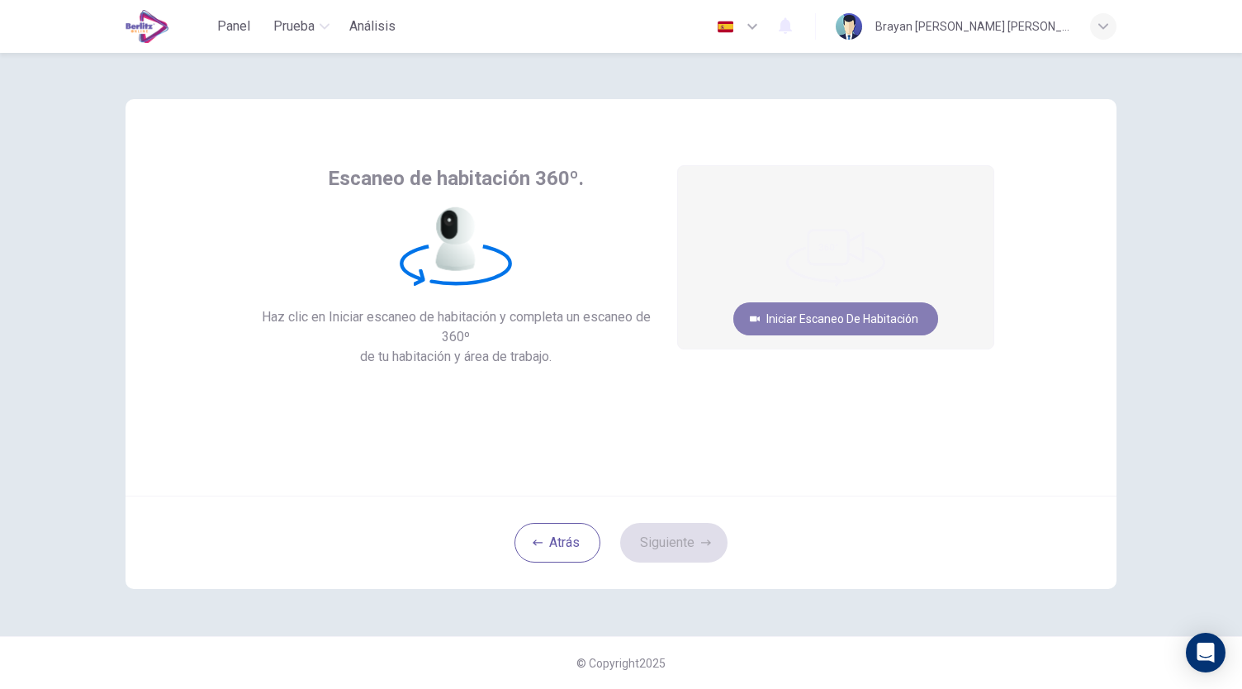
click at [860, 317] on button "Iniciar escaneo de habitación" at bounding box center [835, 318] width 205 height 33
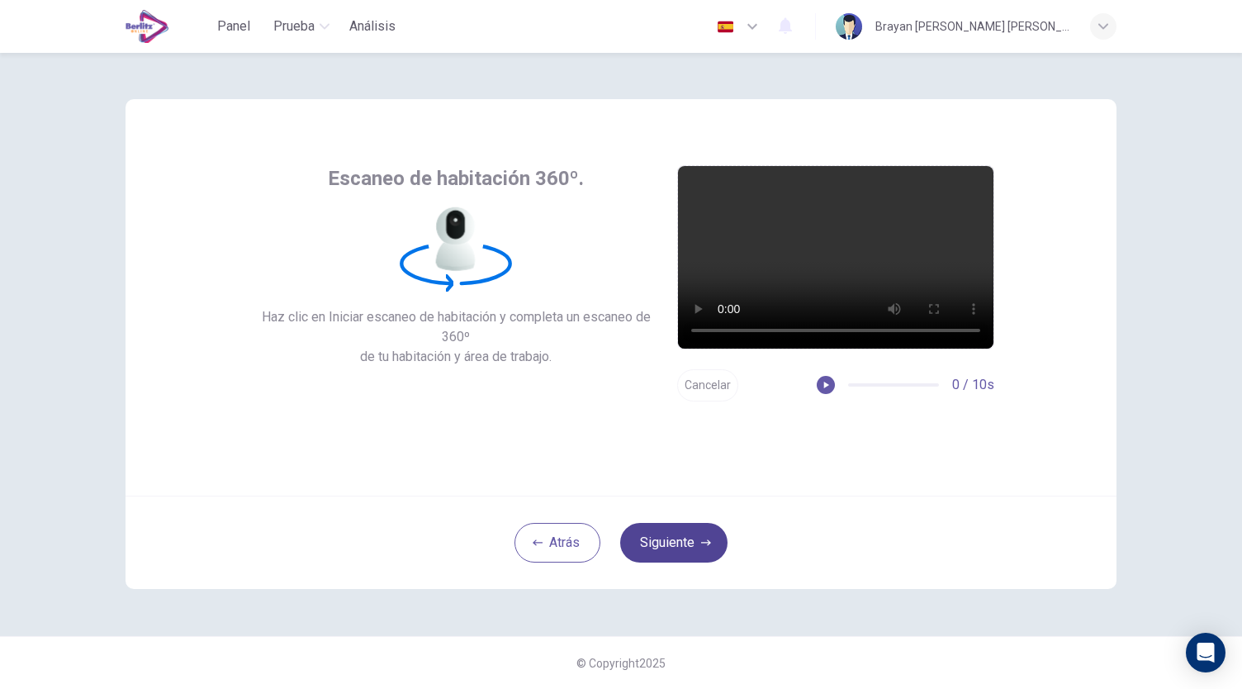
click at [671, 537] on button "Siguiente" at bounding box center [673, 543] width 107 height 40
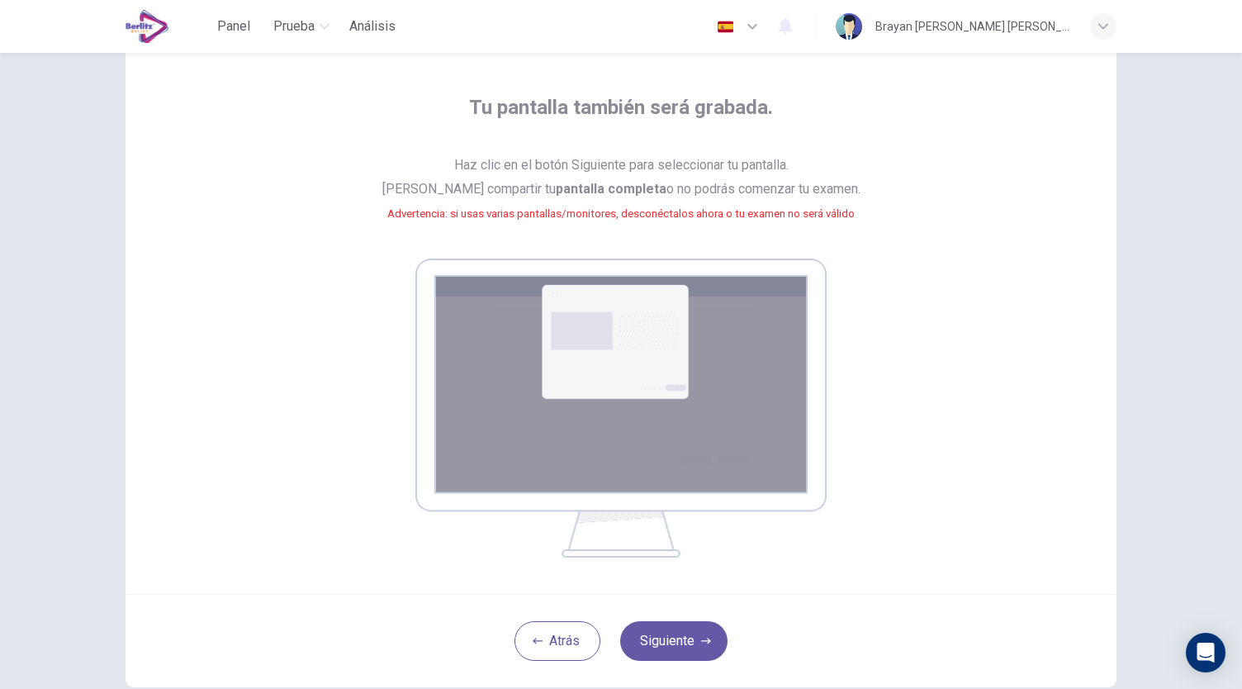
scroll to position [168, 0]
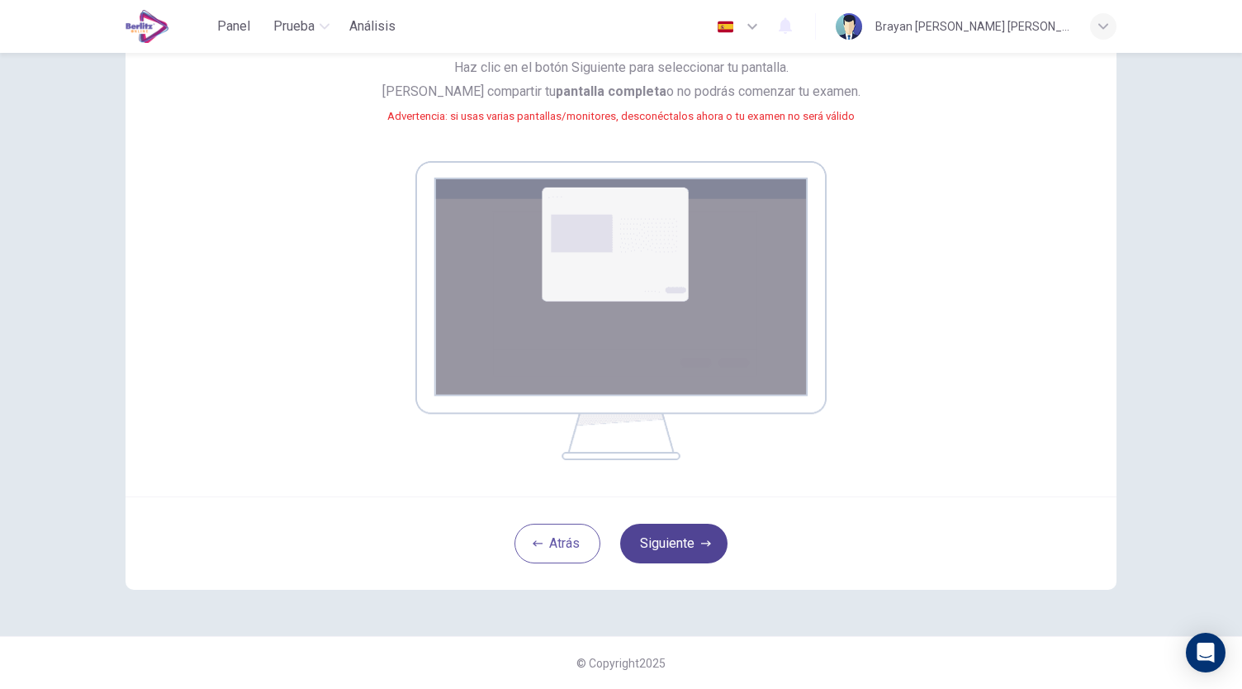
click at [676, 525] on button "Siguiente" at bounding box center [673, 544] width 107 height 40
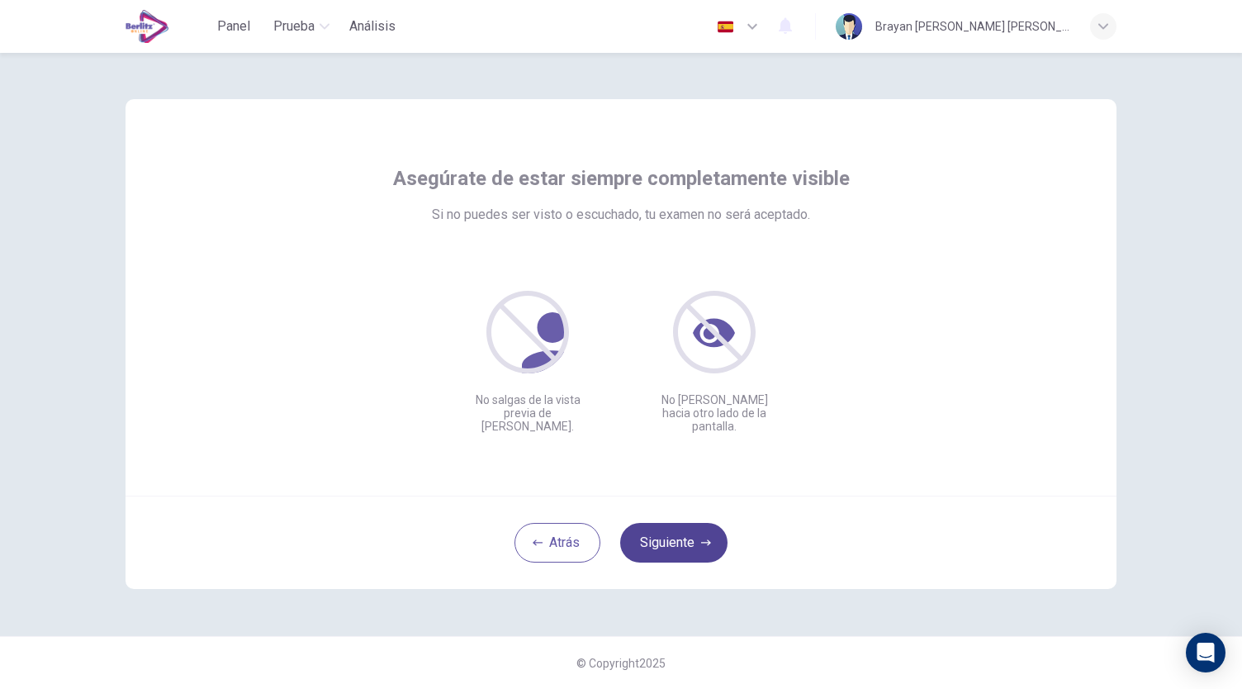
click at [664, 554] on button "Siguiente" at bounding box center [673, 543] width 107 height 40
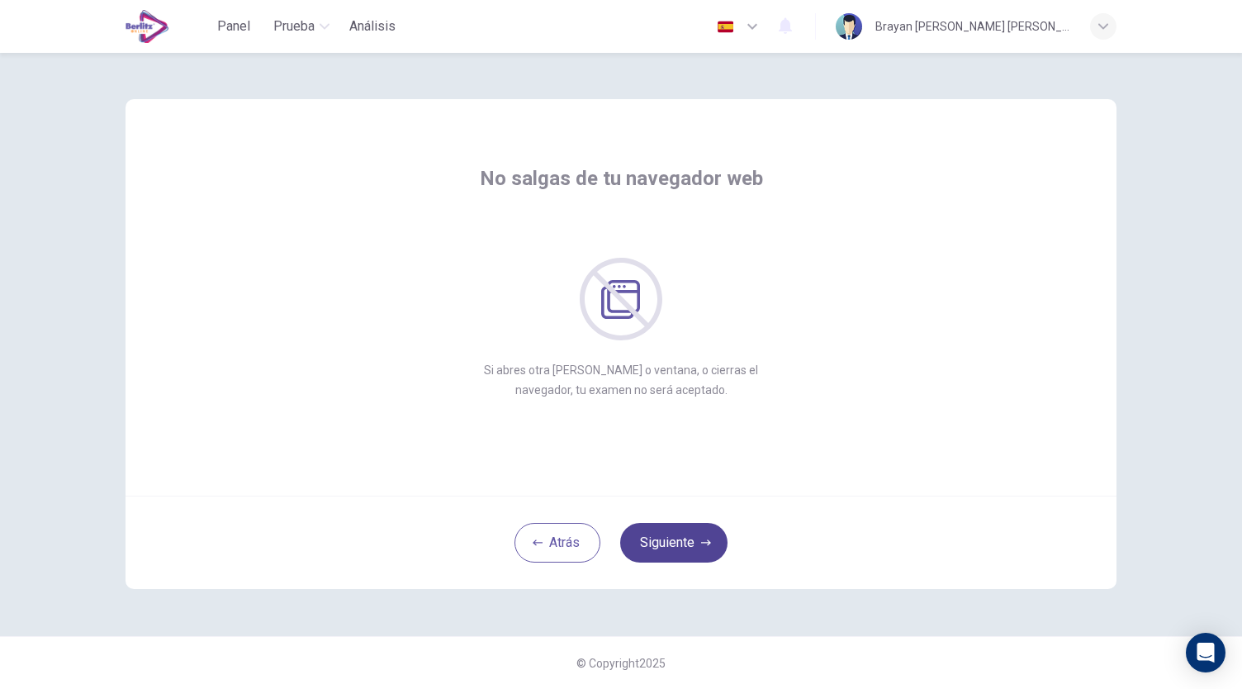
click at [664, 552] on button "Siguiente" at bounding box center [673, 543] width 107 height 40
click at [677, 539] on button "Siguiente" at bounding box center [673, 543] width 107 height 40
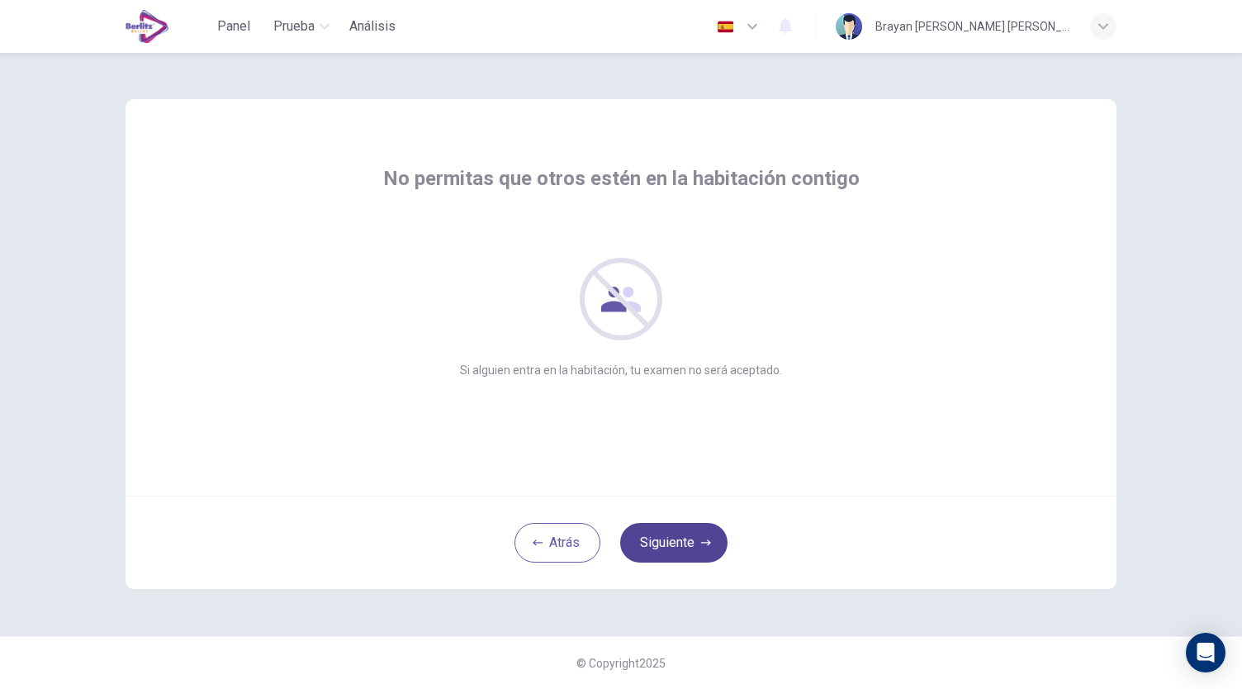
click at [677, 539] on button "Siguiente" at bounding box center [673, 543] width 107 height 40
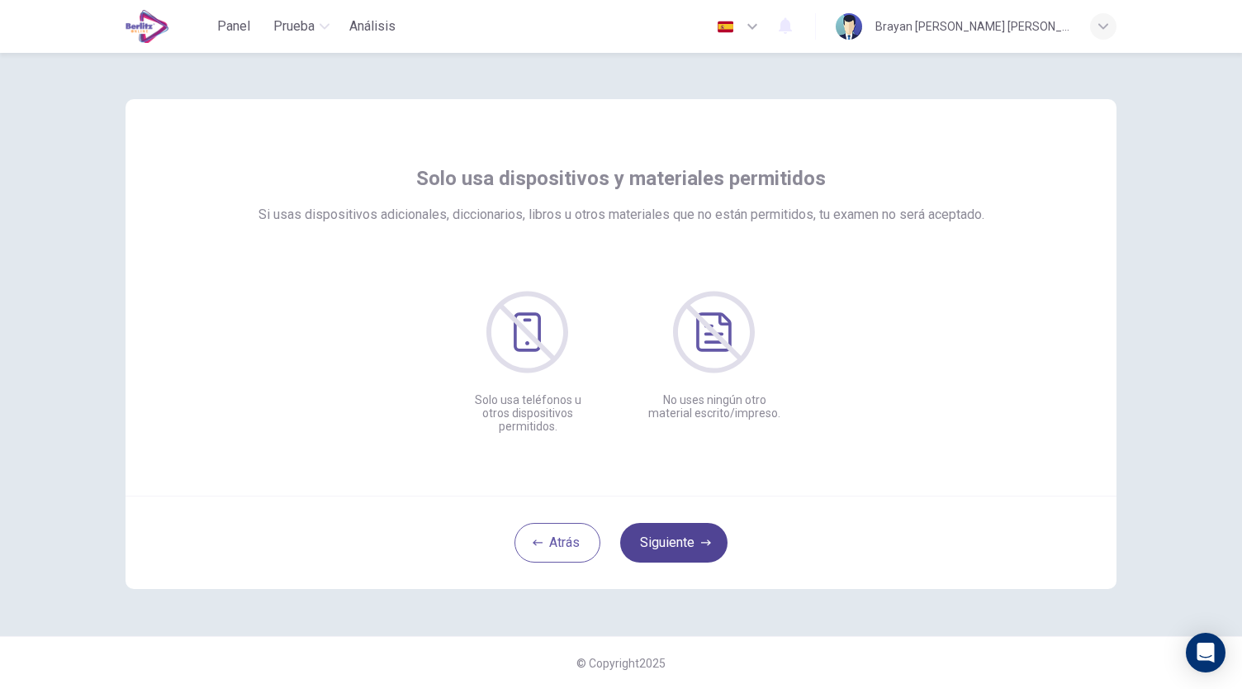
click at [677, 539] on button "Siguiente" at bounding box center [673, 543] width 107 height 40
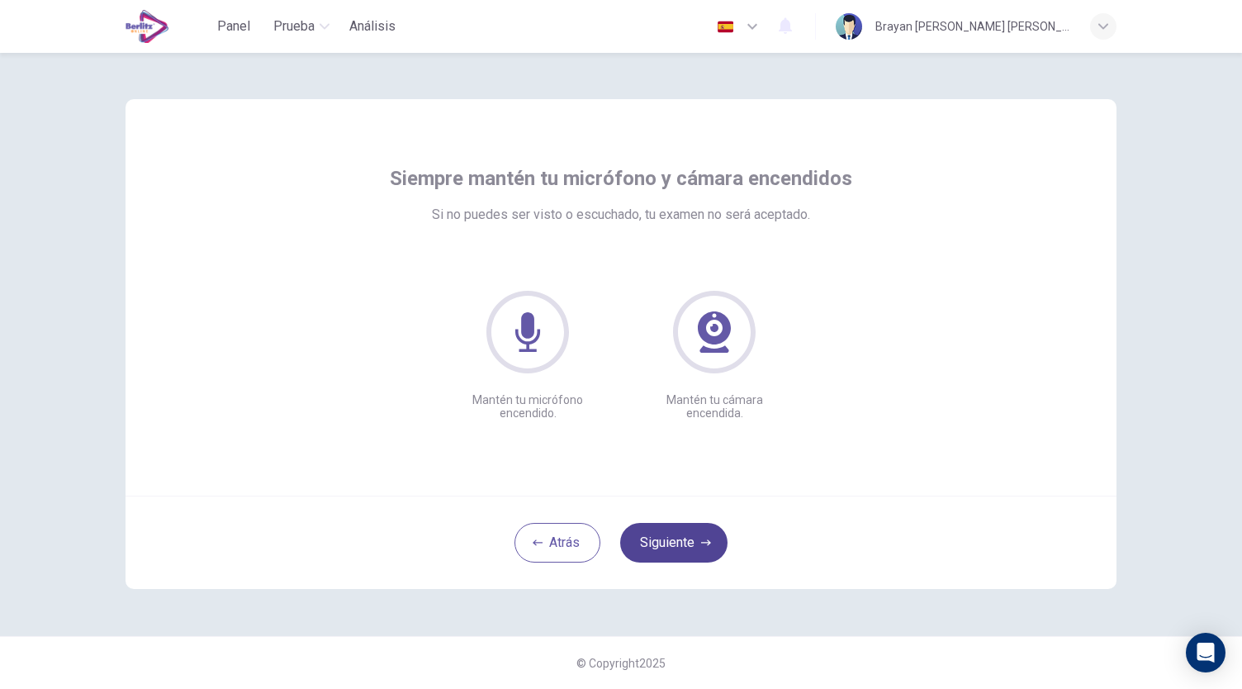
click at [677, 539] on button "Siguiente" at bounding box center [673, 543] width 107 height 40
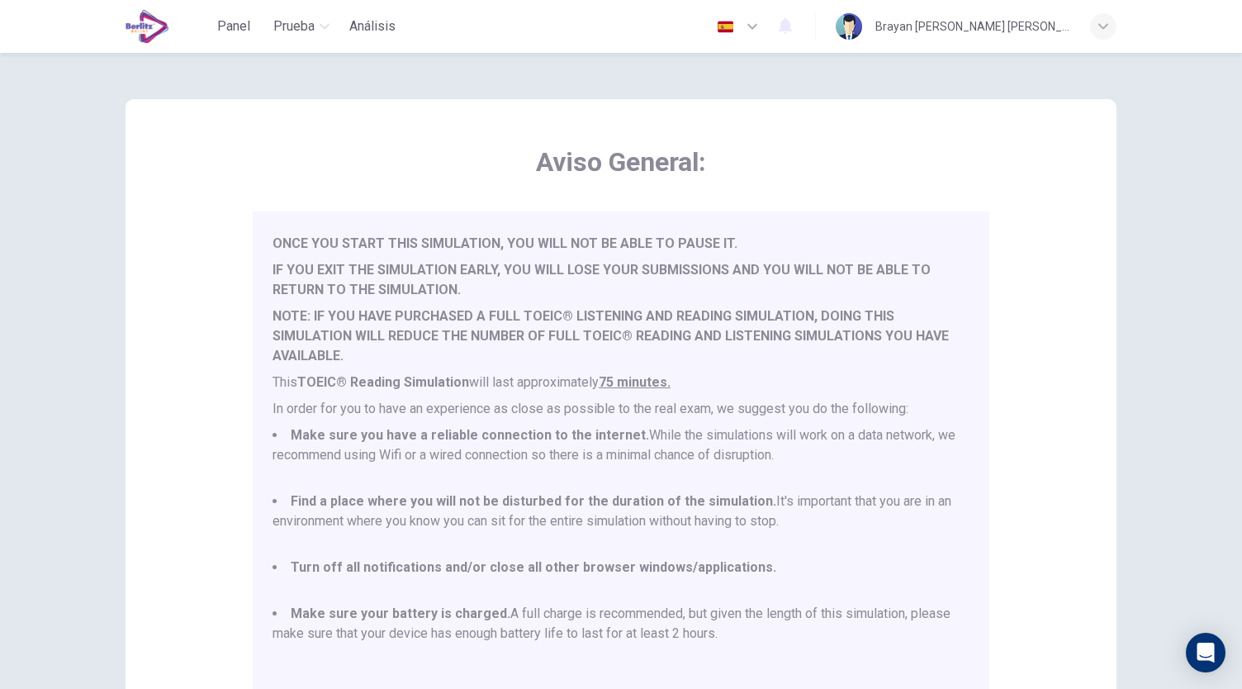
scroll to position [230, 0]
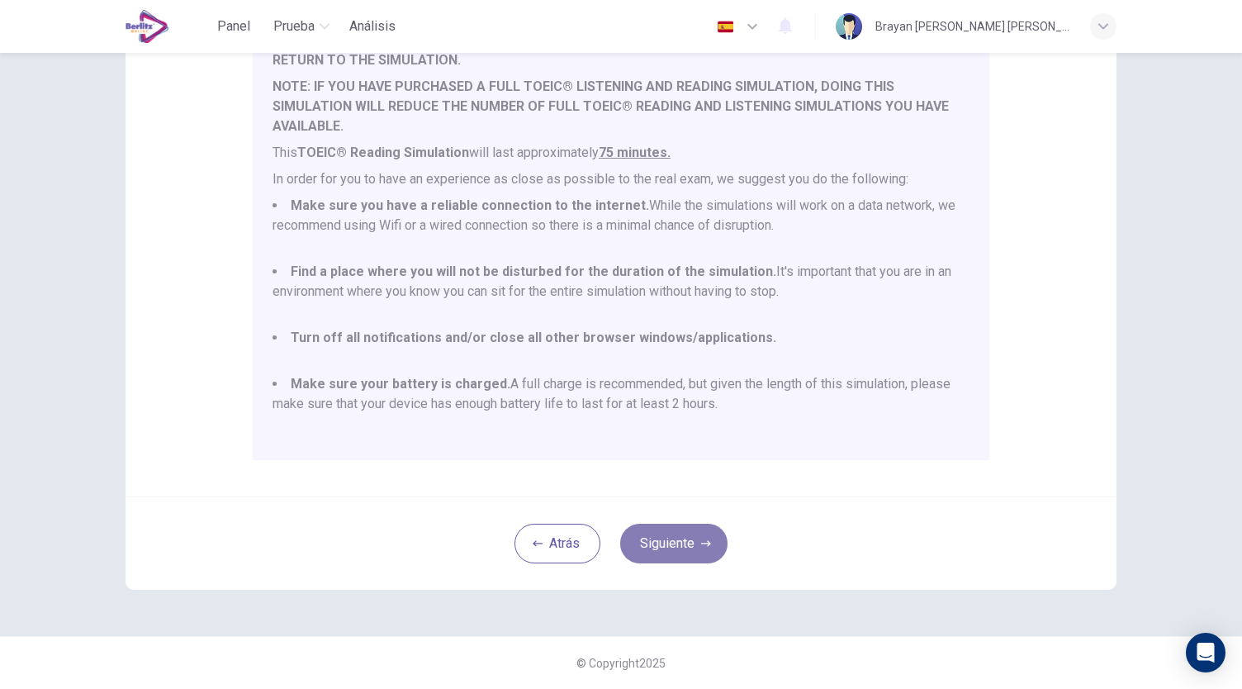
click at [668, 528] on button "Siguiente" at bounding box center [673, 544] width 107 height 40
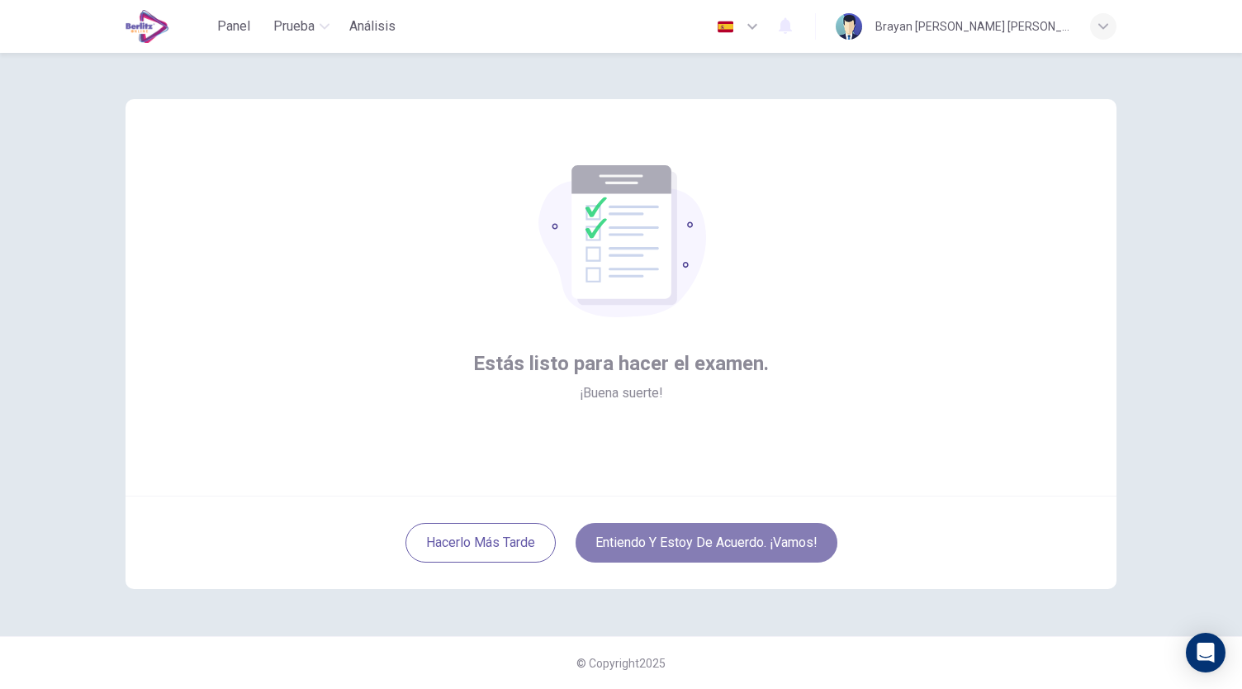
click at [690, 545] on button "Entiendo y estoy de acuerdo. ¡Vamos!" at bounding box center [707, 543] width 262 height 40
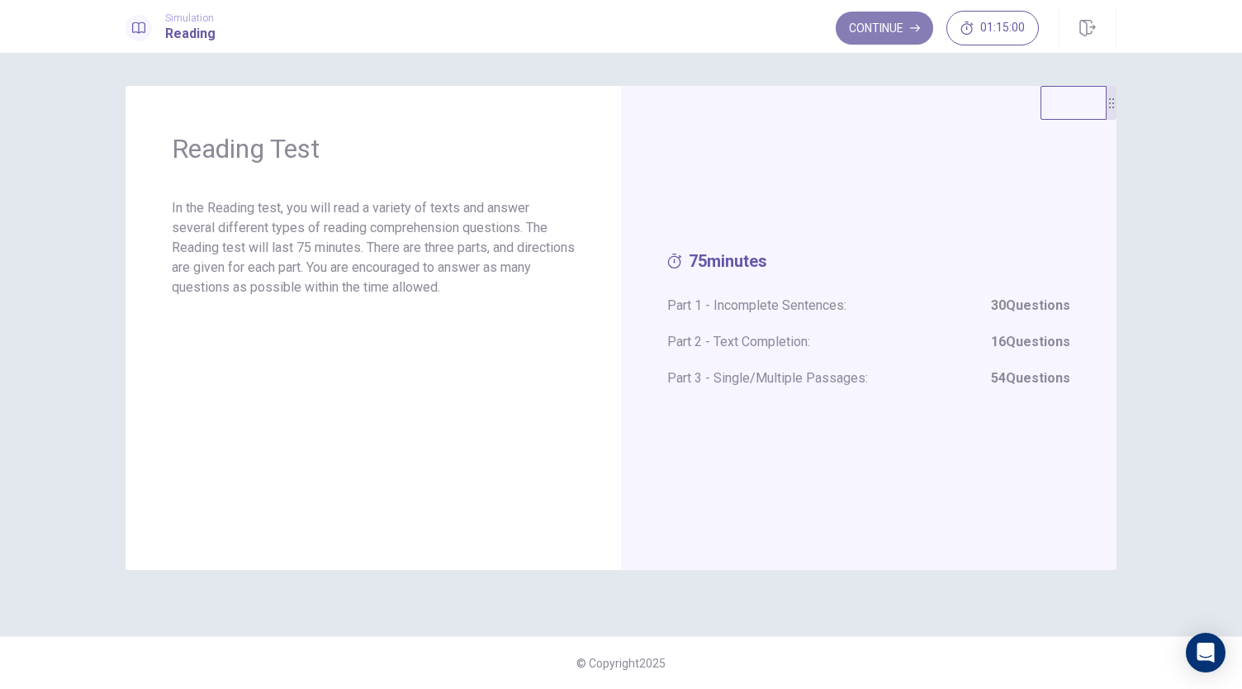
click at [907, 22] on button "Continue" at bounding box center [884, 28] width 97 height 33
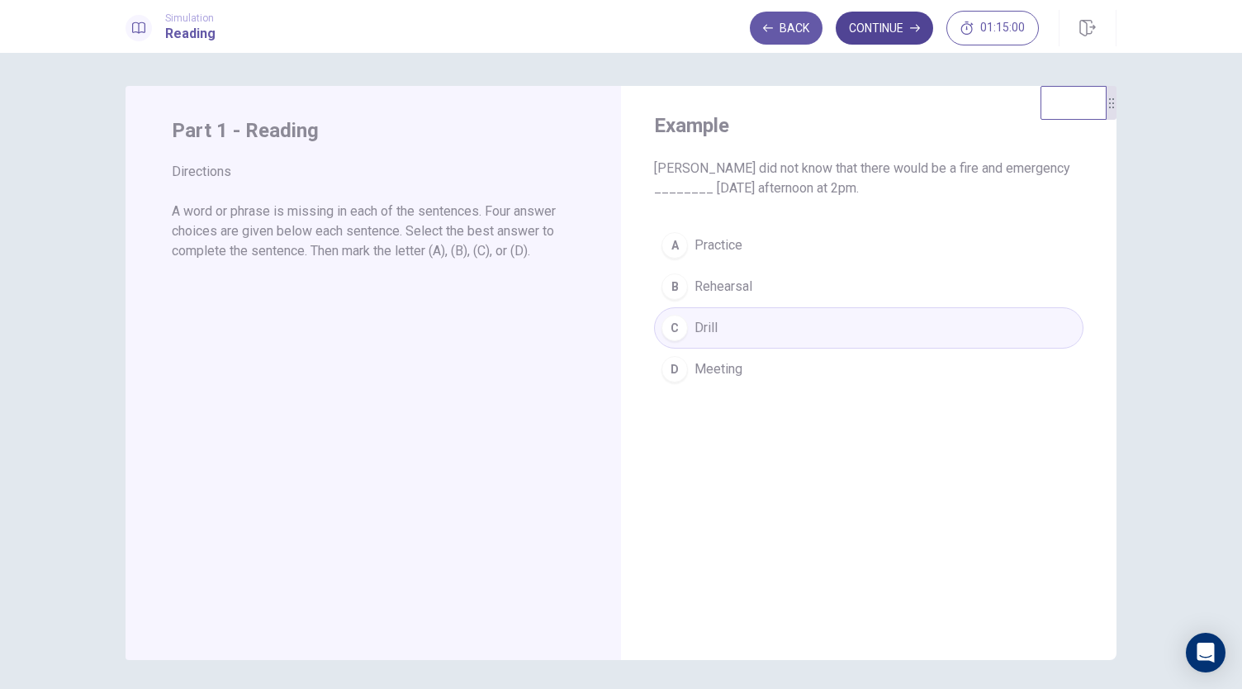
click at [865, 26] on button "Continue" at bounding box center [884, 28] width 97 height 33
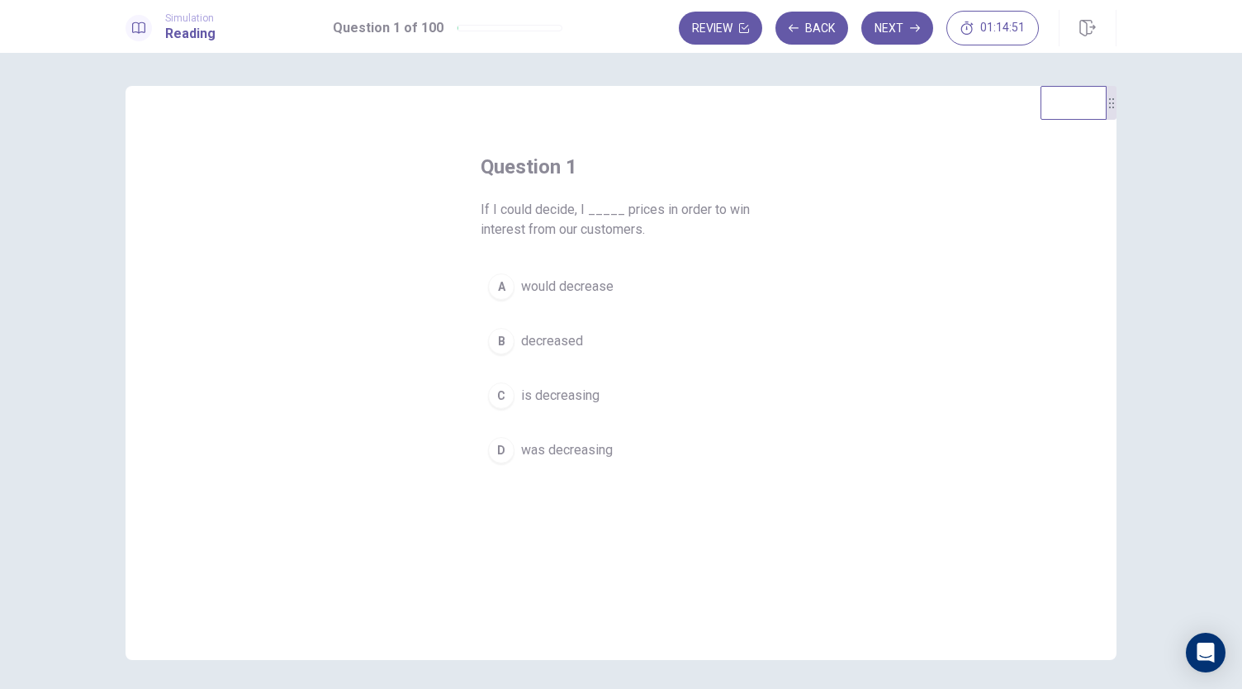
click at [552, 288] on span "would decrease" at bounding box center [567, 287] width 92 height 20
click at [892, 26] on button "Next" at bounding box center [897, 28] width 72 height 33
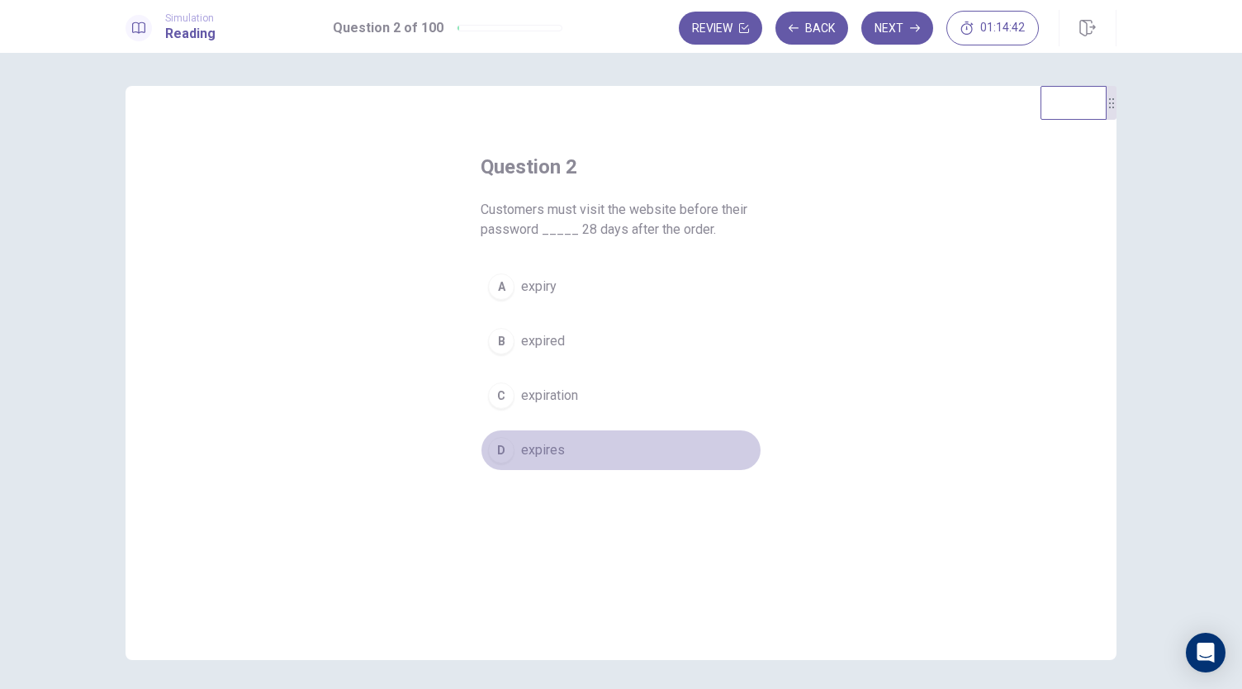
click at [536, 453] on span "expires" at bounding box center [543, 450] width 44 height 20
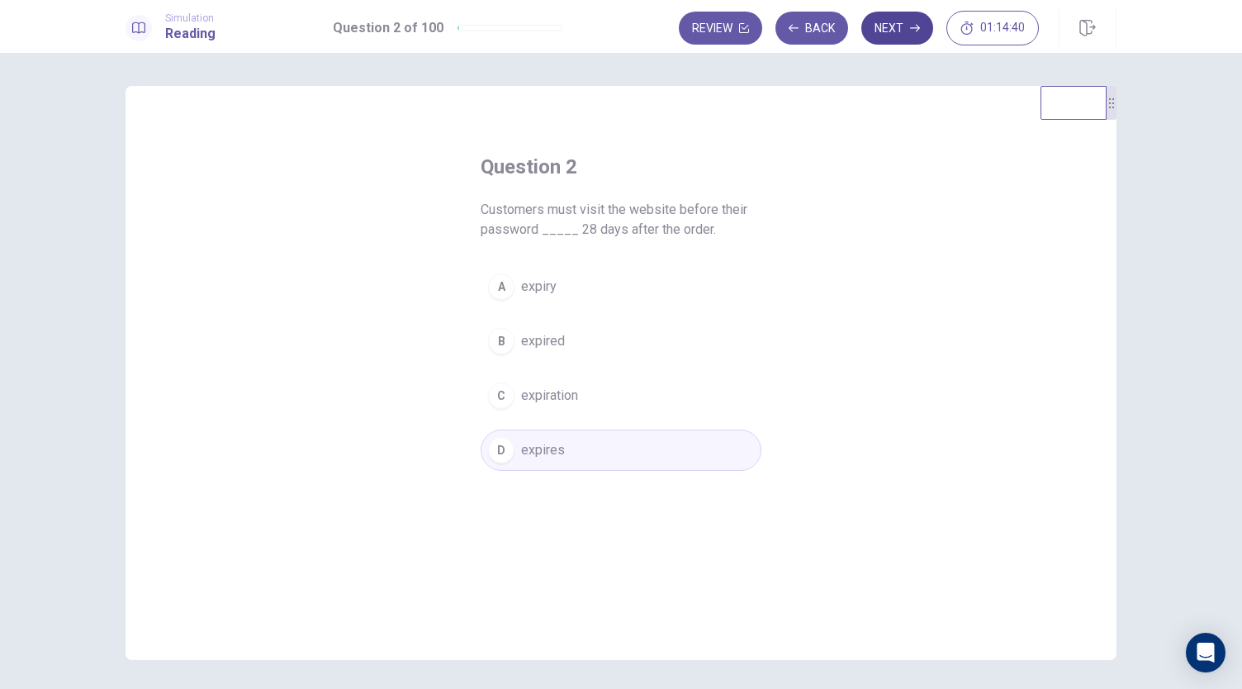
click at [897, 22] on button "Next" at bounding box center [897, 28] width 72 height 33
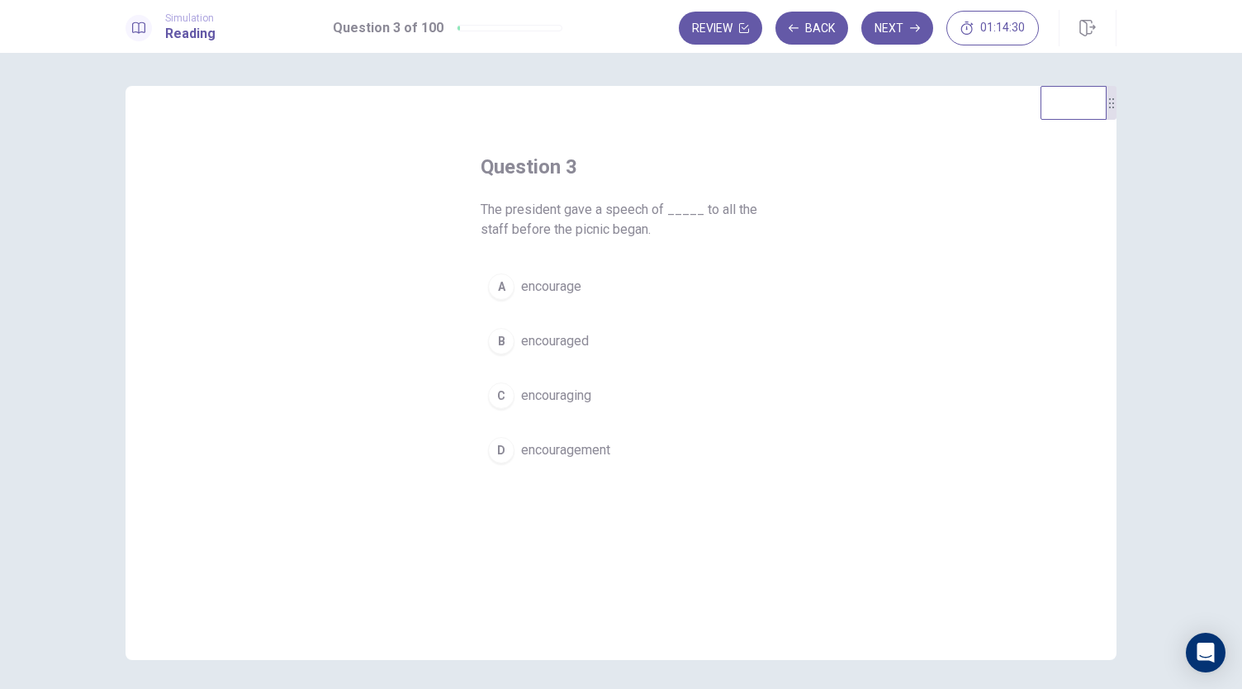
click at [552, 453] on span "encouragement" at bounding box center [565, 450] width 89 height 20
click at [899, 27] on button "Next" at bounding box center [897, 28] width 72 height 33
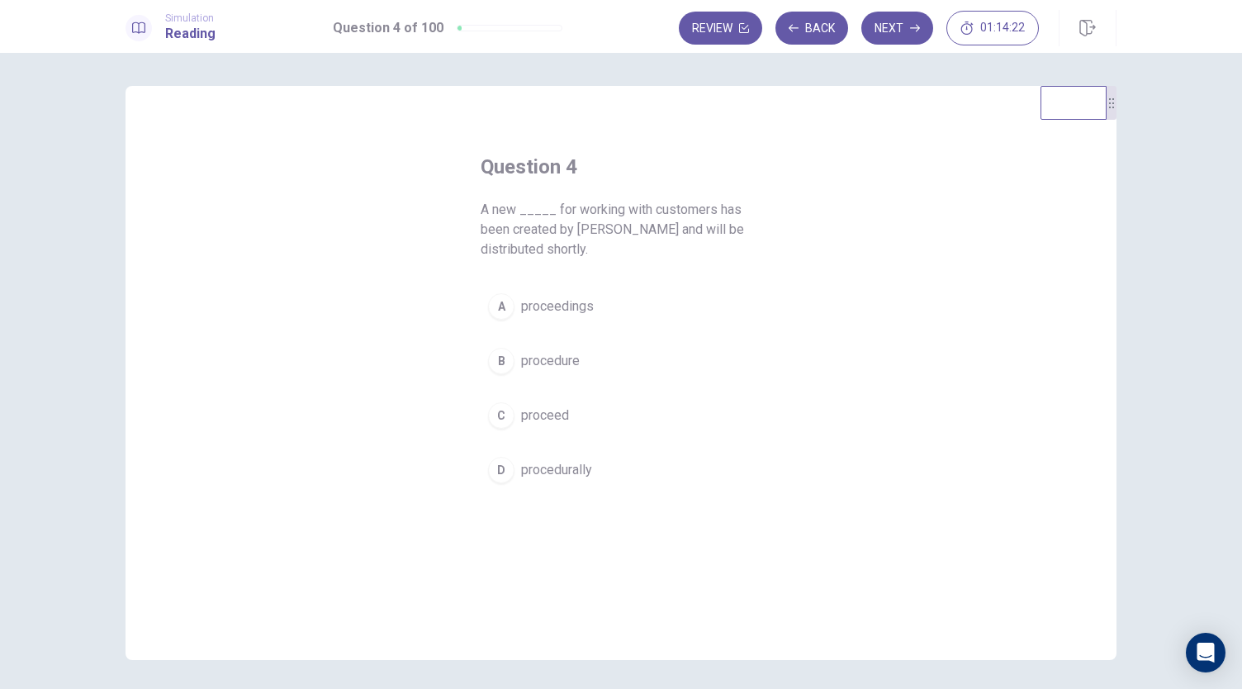
click at [549, 364] on span "procedure" at bounding box center [550, 361] width 59 height 20
click at [890, 27] on button "Next" at bounding box center [897, 28] width 72 height 33
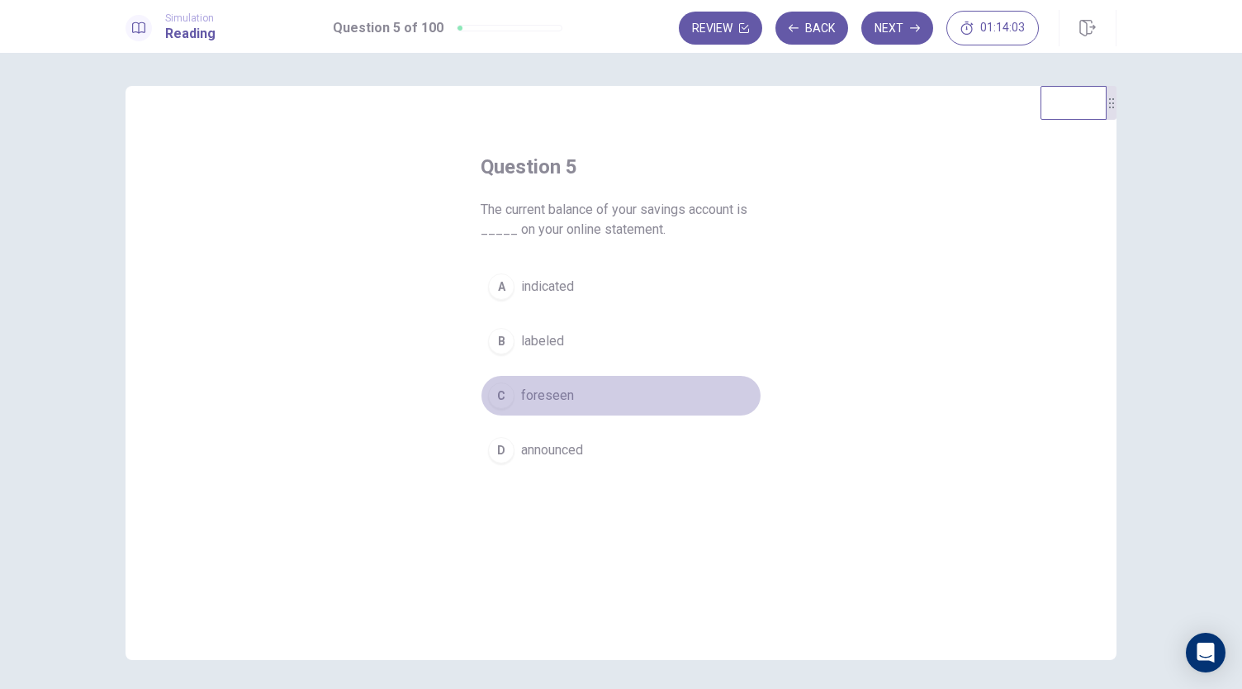
click at [553, 397] on span "foreseen" at bounding box center [547, 396] width 53 height 20
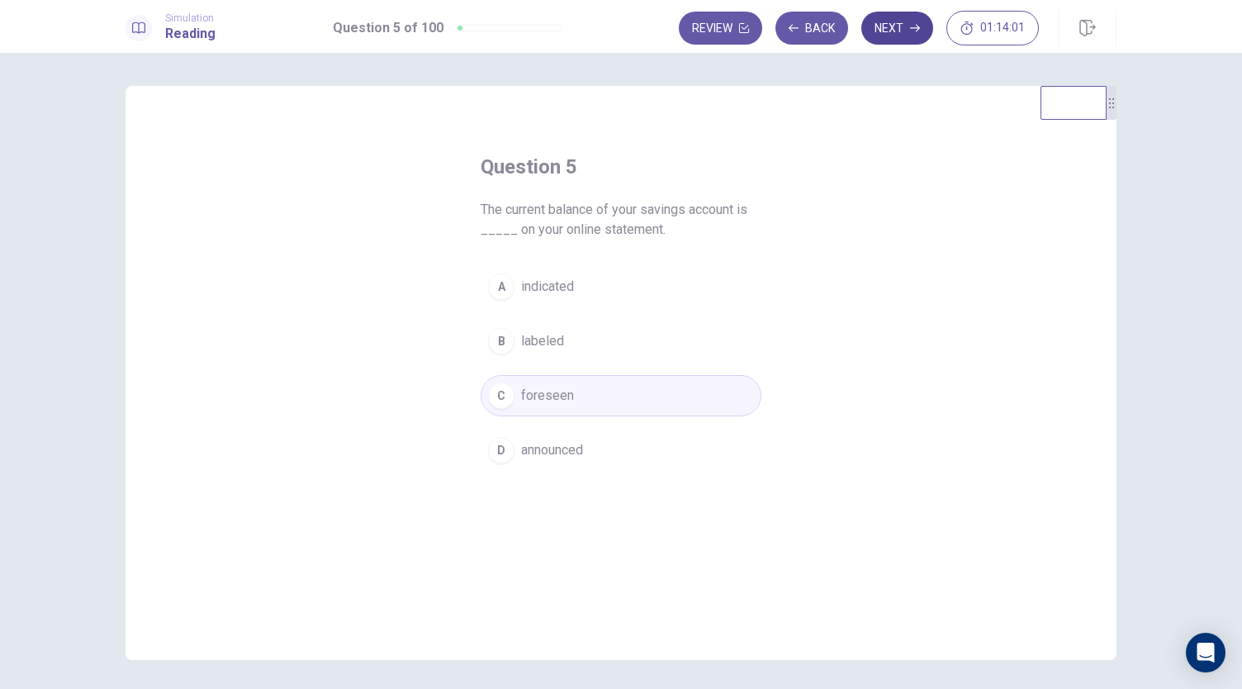
click at [885, 19] on button "Next" at bounding box center [897, 28] width 72 height 33
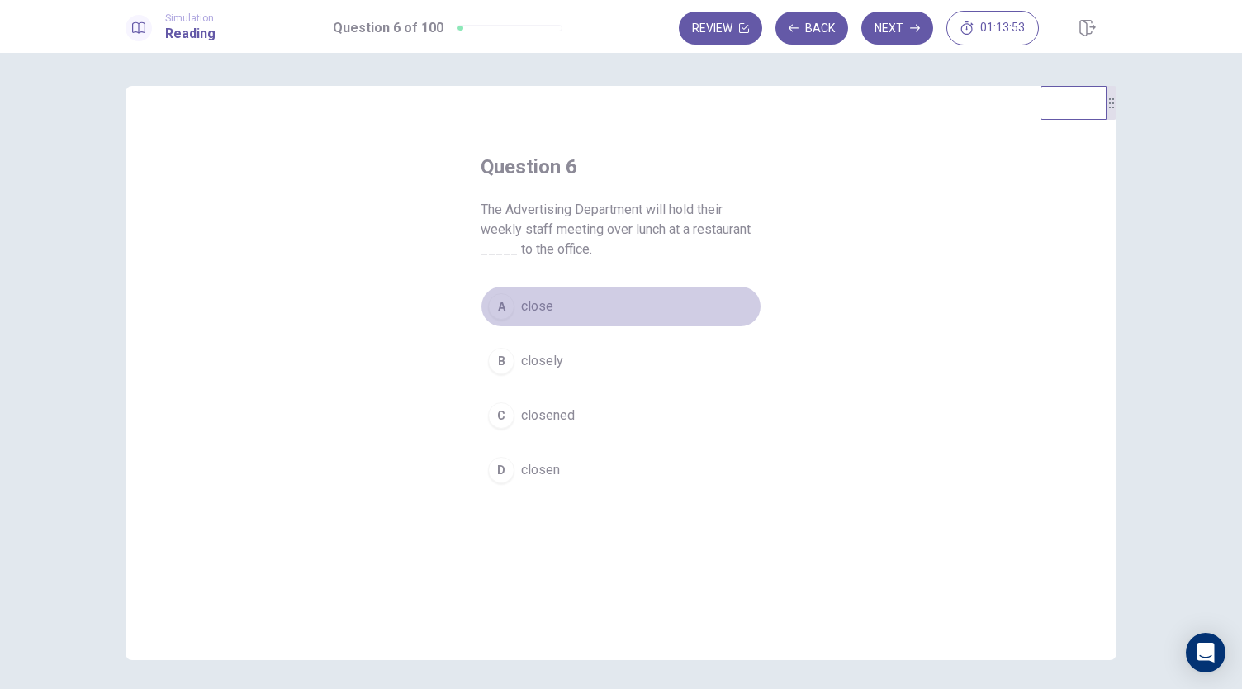
click at [548, 303] on button "A close" at bounding box center [621, 306] width 281 height 41
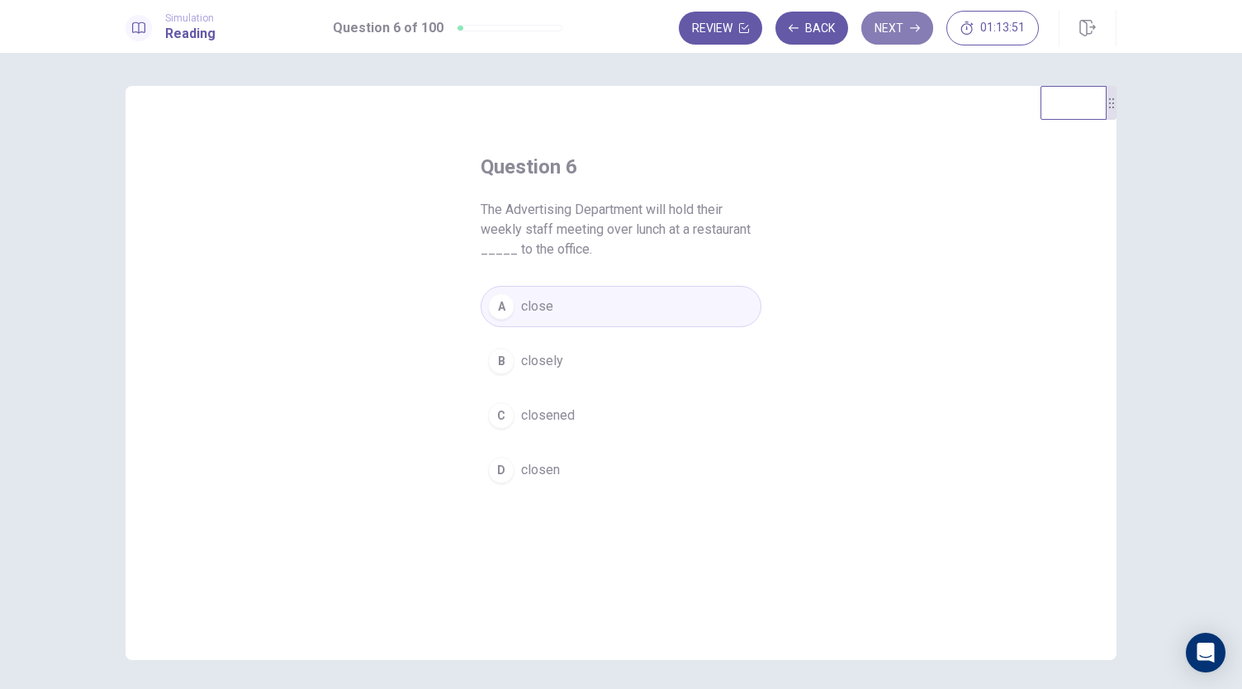
click at [898, 28] on button "Next" at bounding box center [897, 28] width 72 height 33
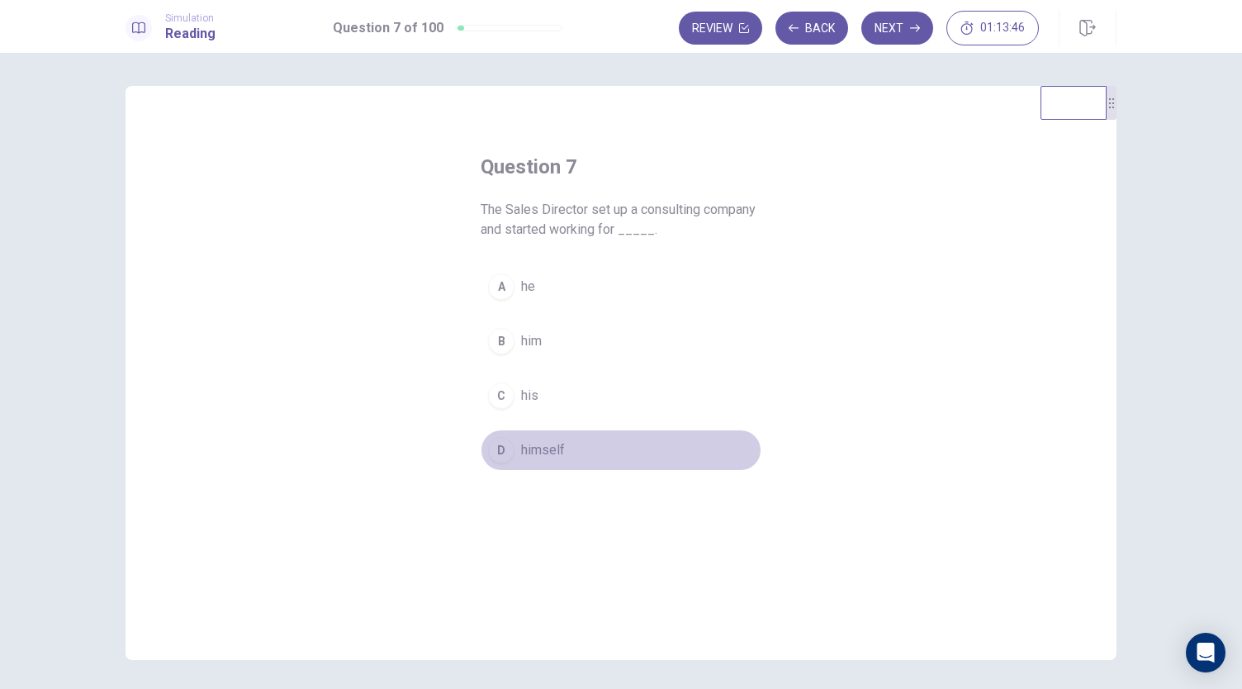
click at [548, 446] on span "himself" at bounding box center [543, 450] width 44 height 20
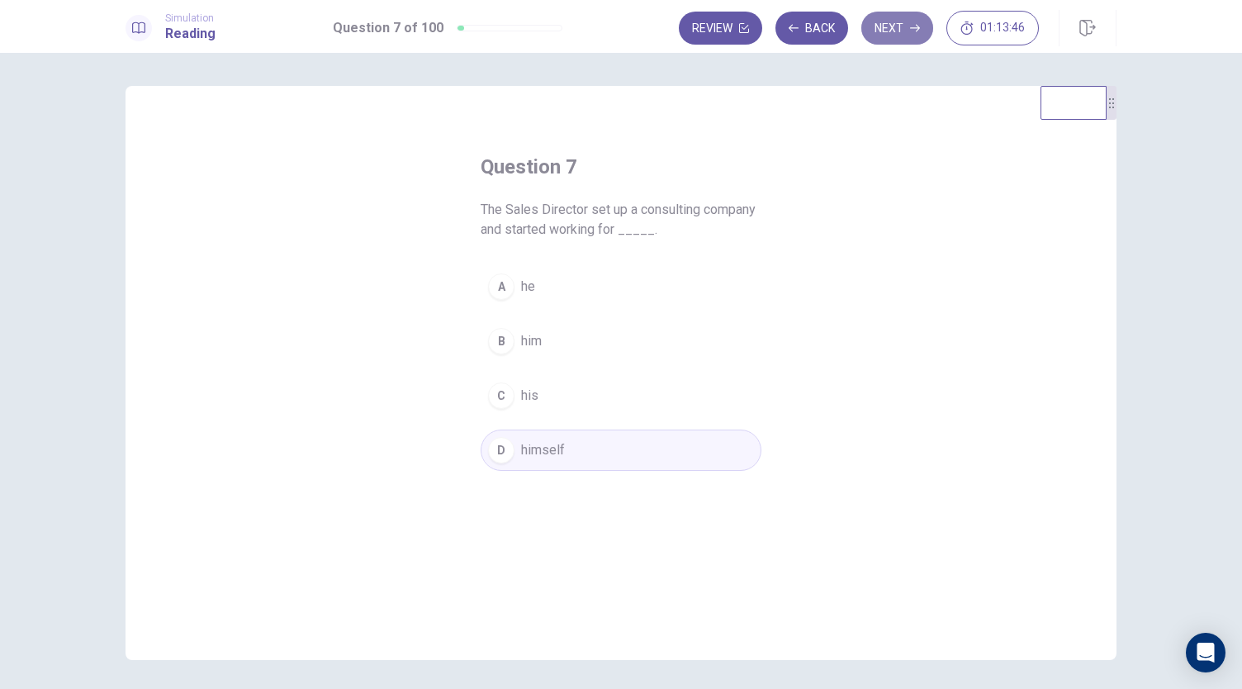
click at [893, 31] on button "Next" at bounding box center [897, 28] width 72 height 33
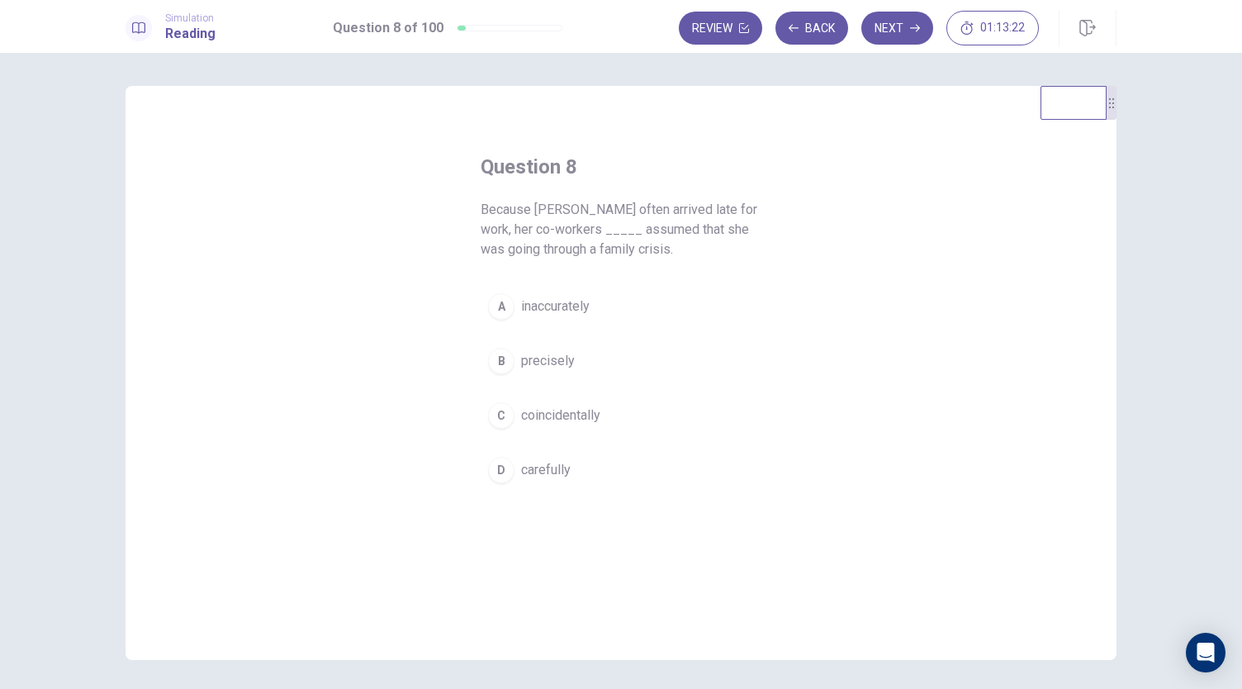
click at [567, 310] on span "inaccurately" at bounding box center [555, 306] width 69 height 20
click at [902, 28] on button "Next" at bounding box center [897, 28] width 72 height 33
click at [819, 42] on button "Back" at bounding box center [811, 28] width 73 height 33
click at [900, 26] on button "Next" at bounding box center [897, 28] width 72 height 33
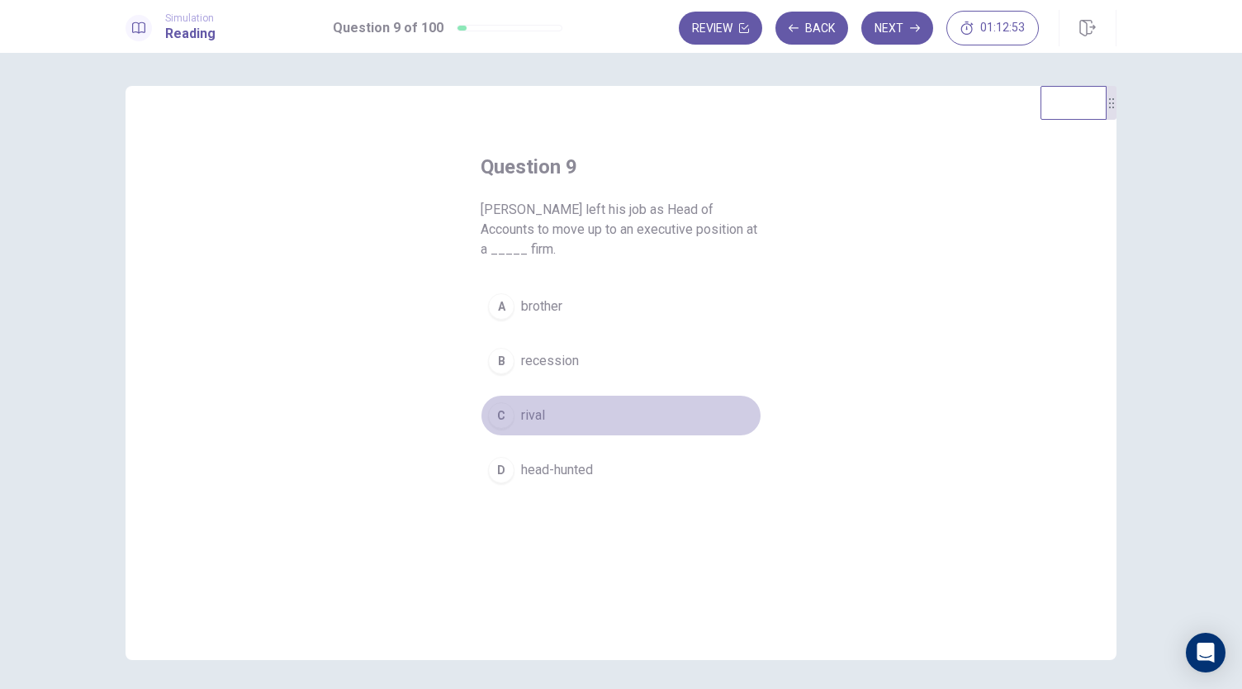
click at [551, 414] on button "C rival" at bounding box center [621, 415] width 281 height 41
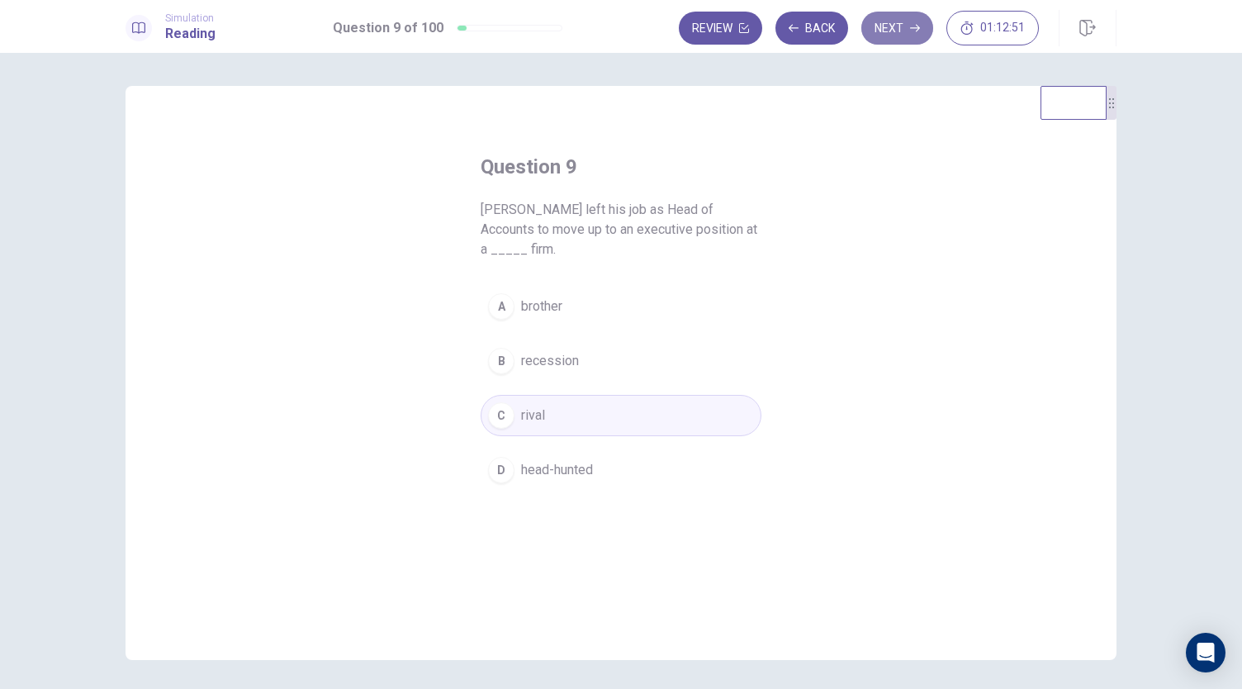
click at [896, 26] on button "Next" at bounding box center [897, 28] width 72 height 33
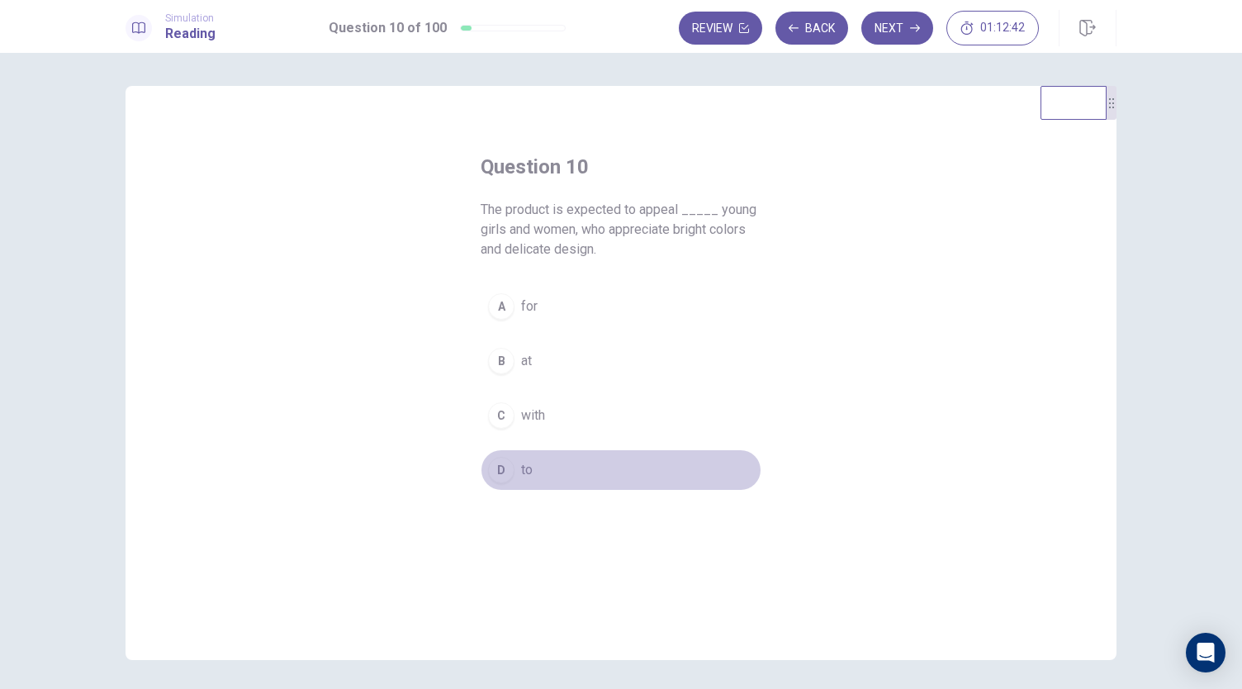
click at [532, 465] on button "D to" at bounding box center [621, 469] width 281 height 41
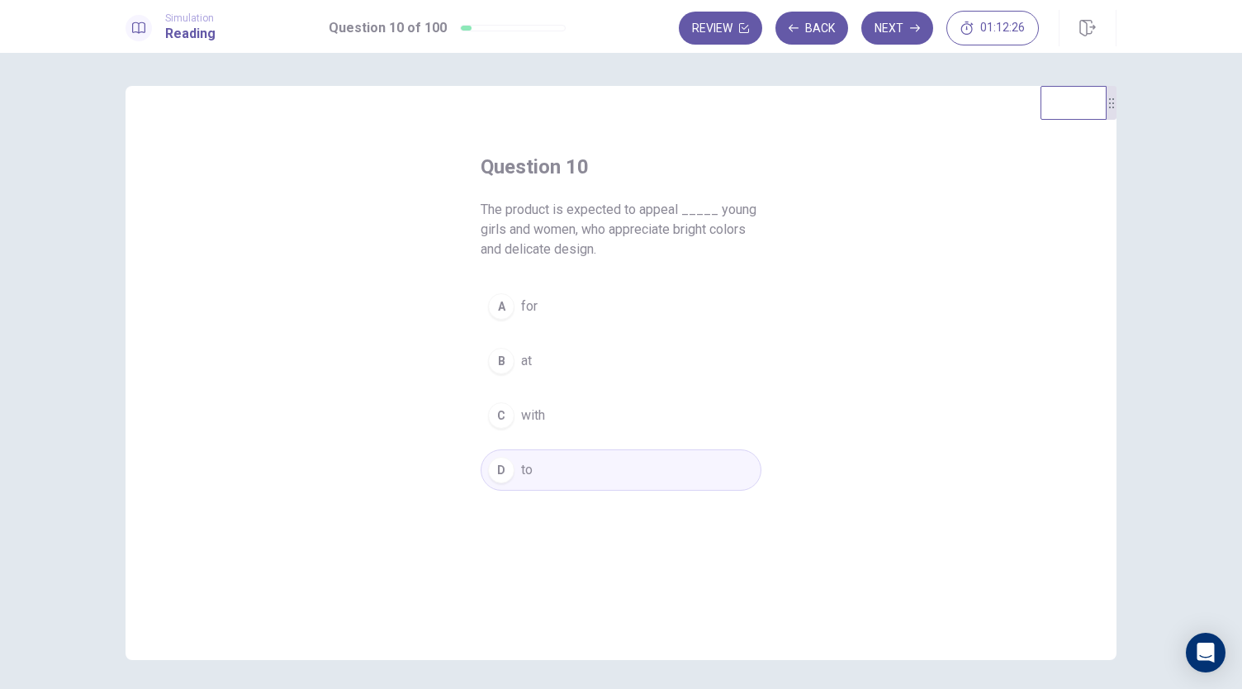
click at [545, 306] on button "A for" at bounding box center [621, 306] width 281 height 41
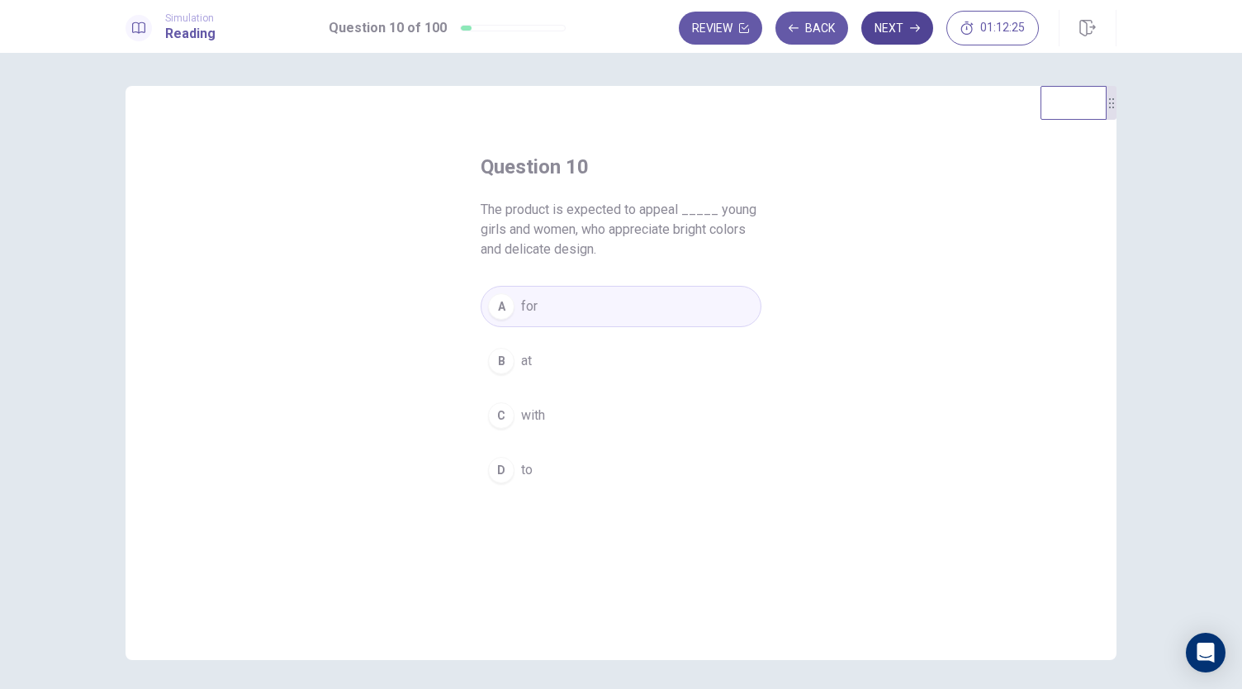
click at [881, 21] on button "Next" at bounding box center [897, 28] width 72 height 33
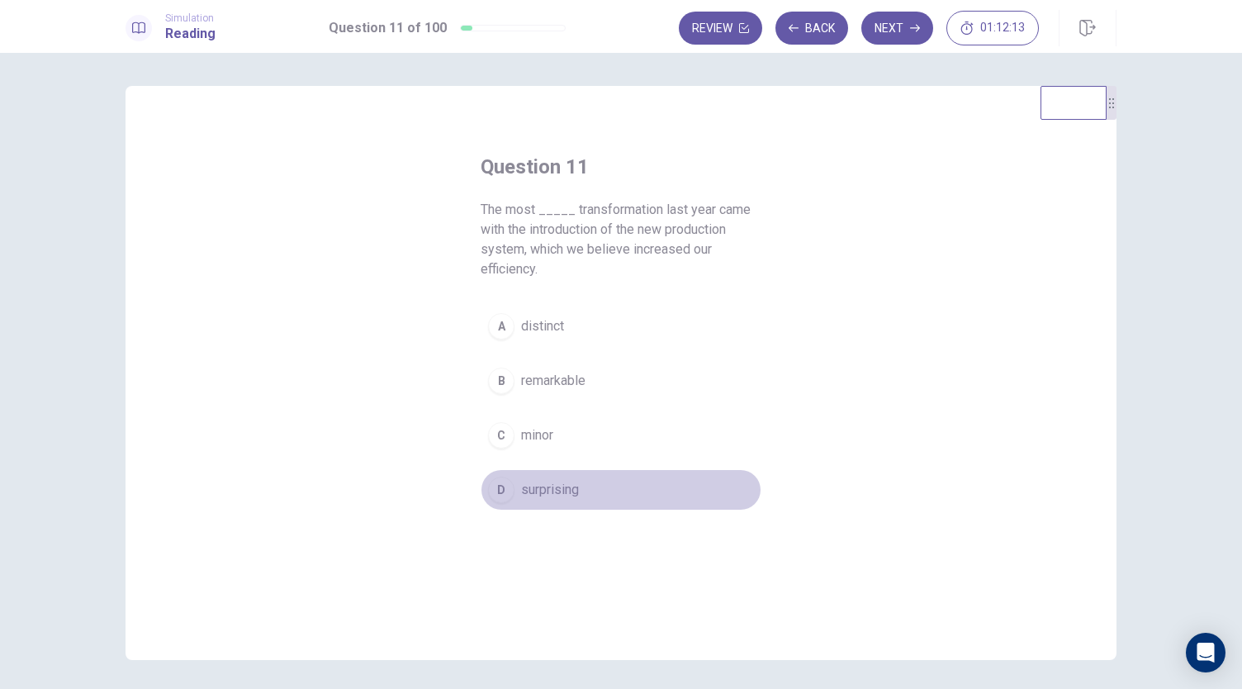
click at [555, 488] on span "surprising" at bounding box center [550, 490] width 58 height 20
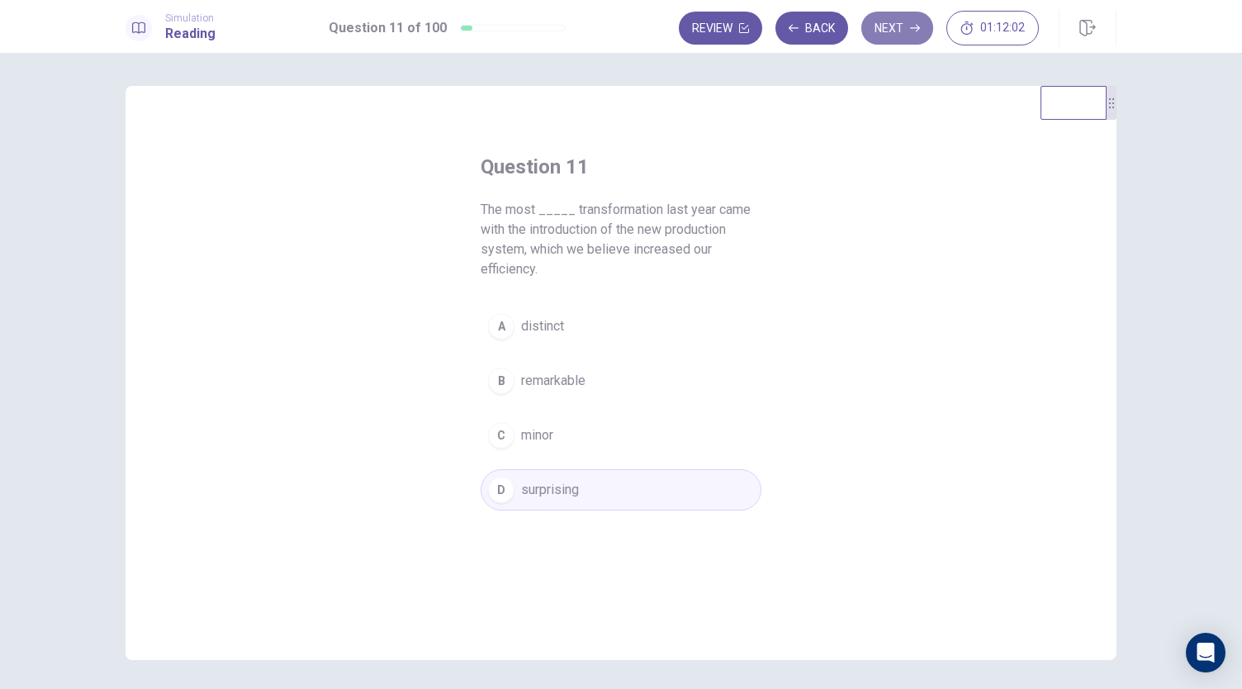
click at [899, 39] on button "Next" at bounding box center [897, 28] width 72 height 33
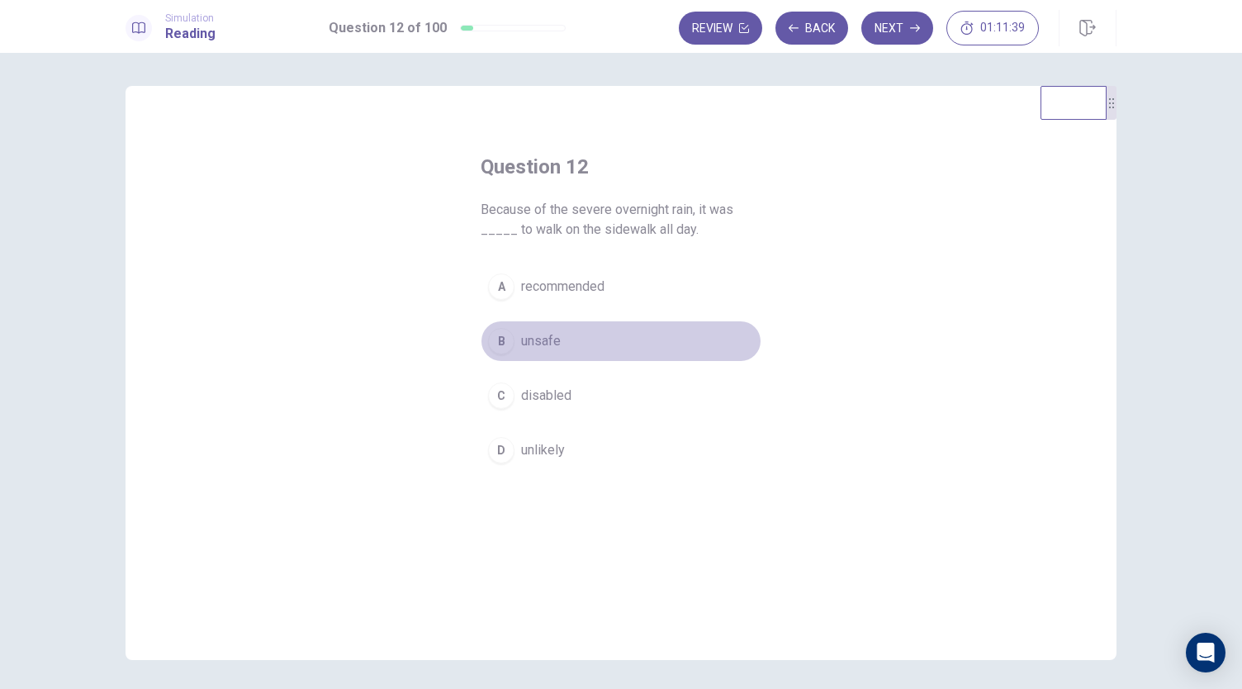
click at [529, 343] on span "unsafe" at bounding box center [541, 341] width 40 height 20
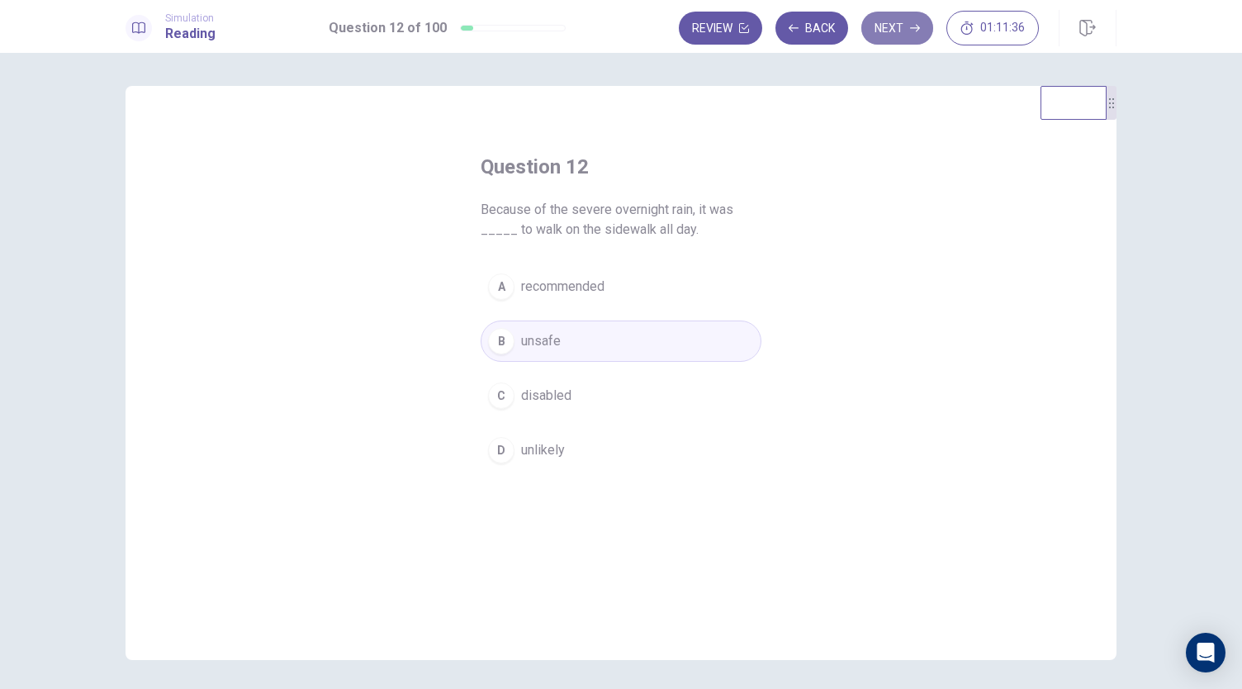
click at [877, 29] on button "Next" at bounding box center [897, 28] width 72 height 33
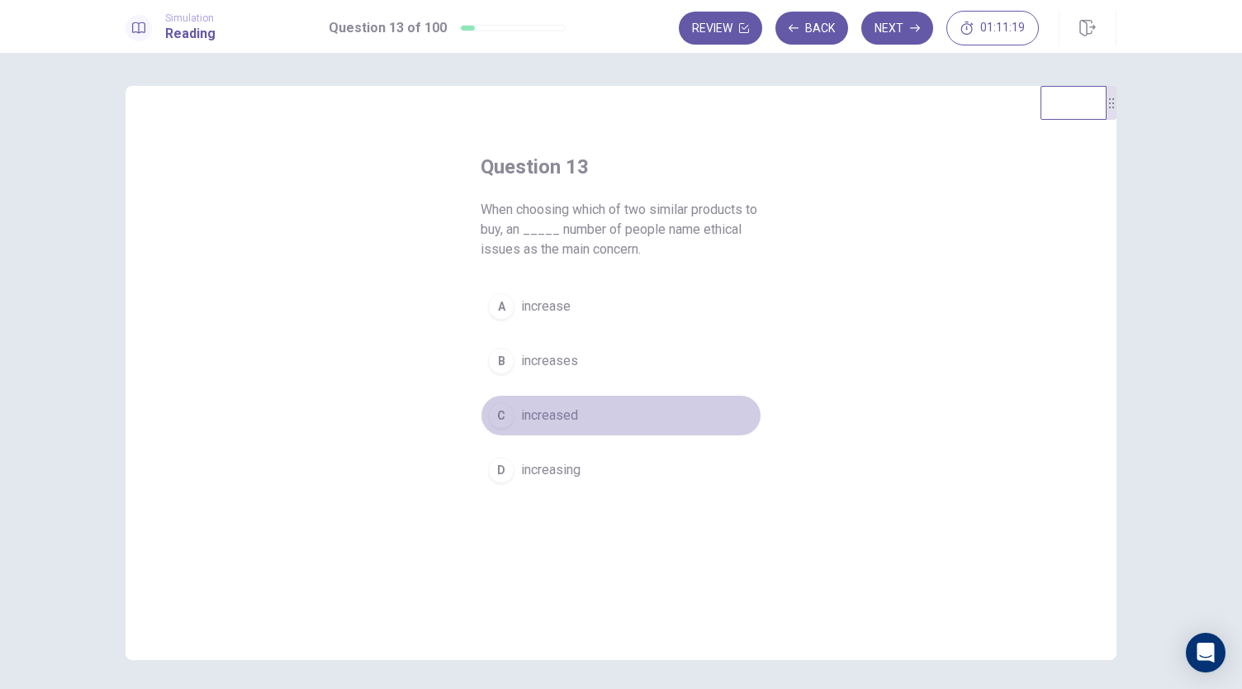
click at [558, 415] on span "increased" at bounding box center [549, 415] width 57 height 20
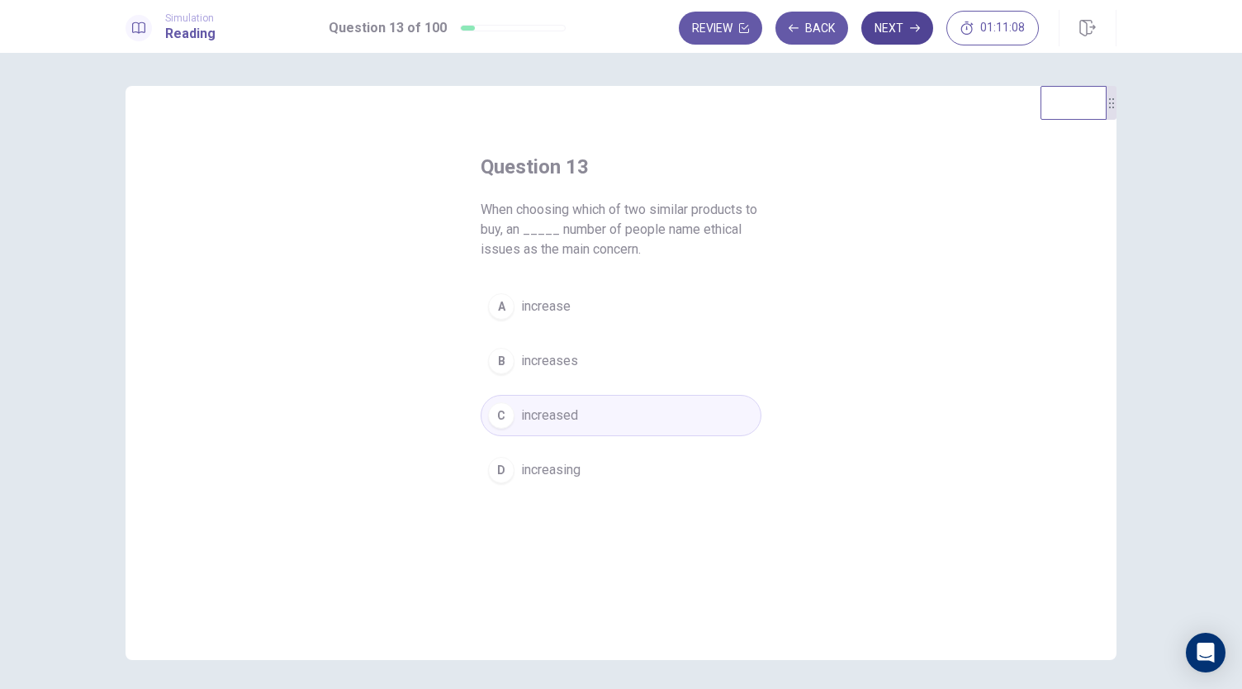
click at [908, 30] on button "Next" at bounding box center [897, 28] width 72 height 33
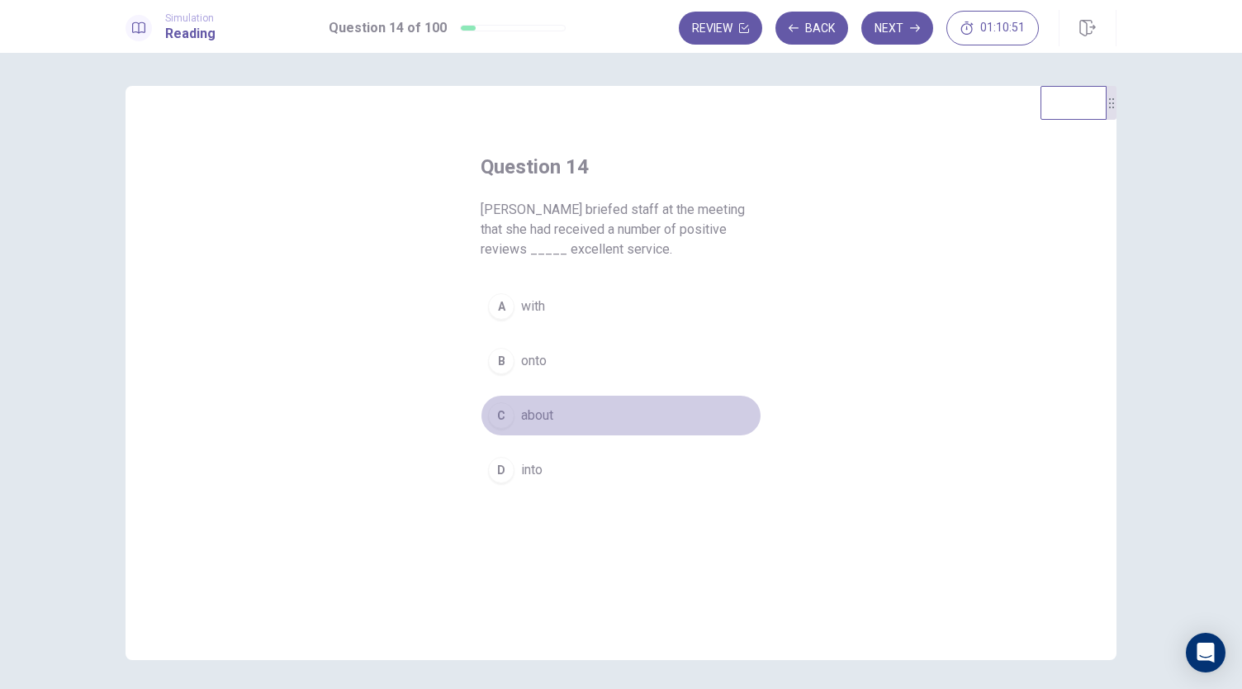
click at [542, 415] on span "about" at bounding box center [537, 415] width 32 height 20
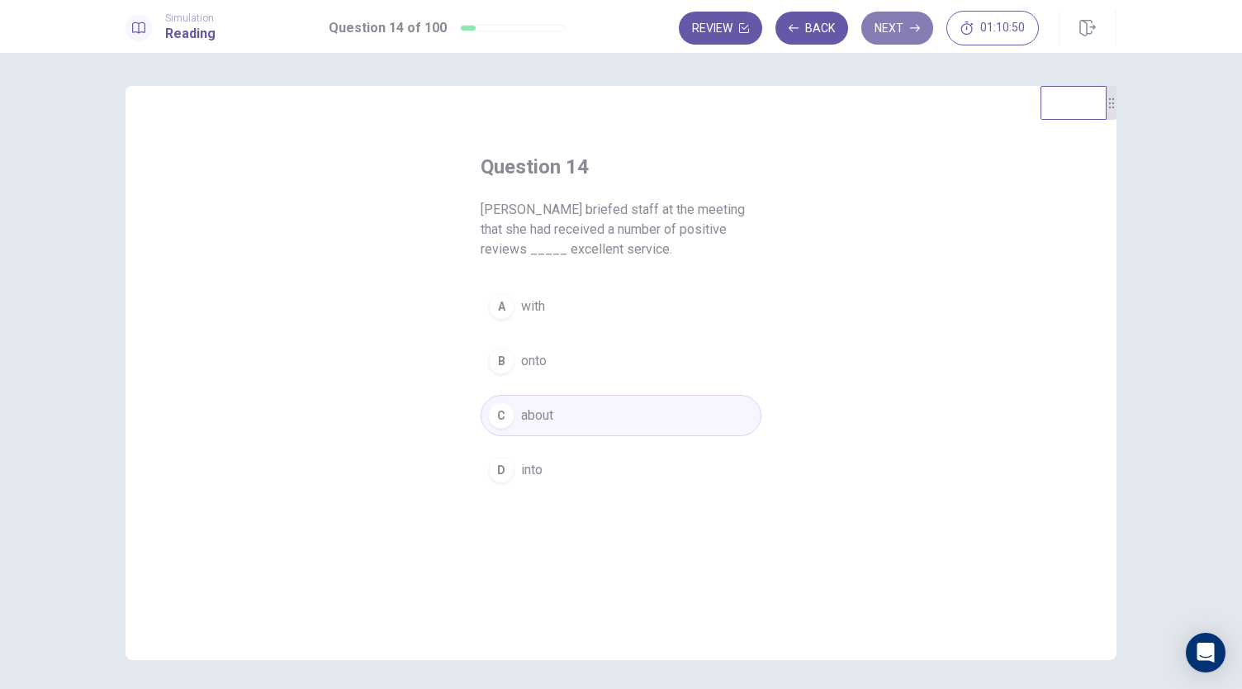
click at [913, 29] on icon "button" at bounding box center [915, 28] width 10 height 10
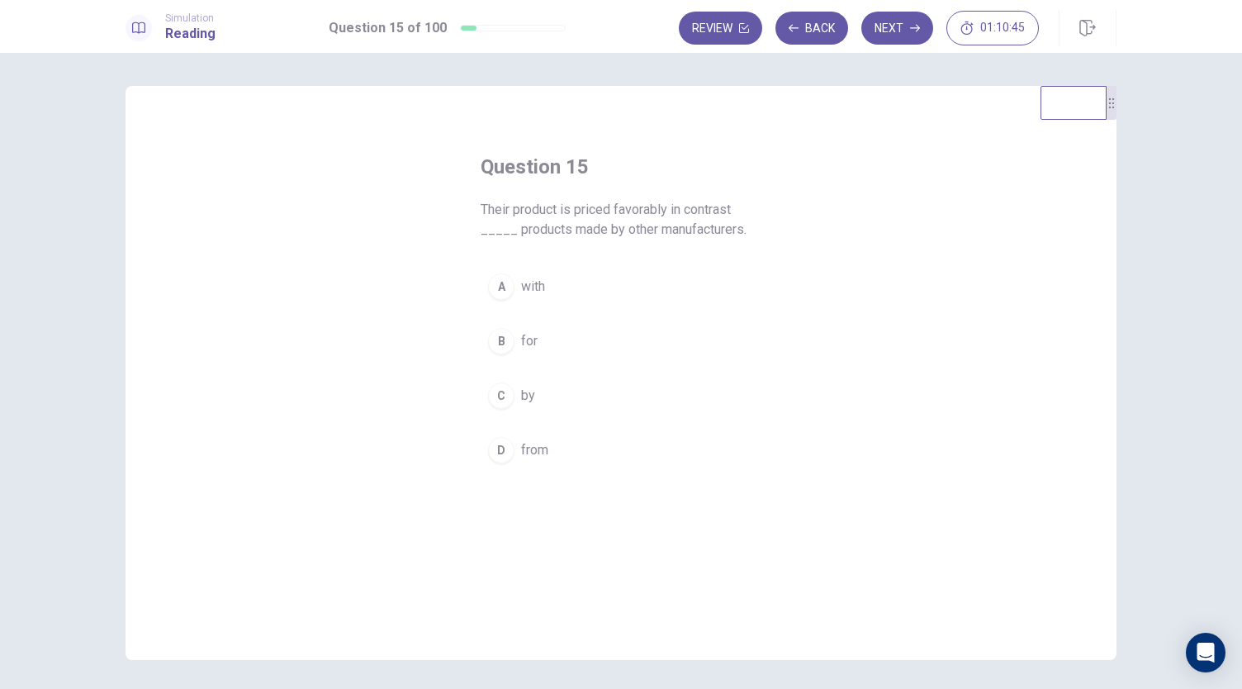
click at [541, 282] on span "with" at bounding box center [533, 287] width 24 height 20
click at [537, 443] on span "from" at bounding box center [534, 450] width 27 height 20
click at [887, 25] on button "Next" at bounding box center [897, 28] width 72 height 33
click at [547, 396] on span "tentatively" at bounding box center [551, 396] width 60 height 20
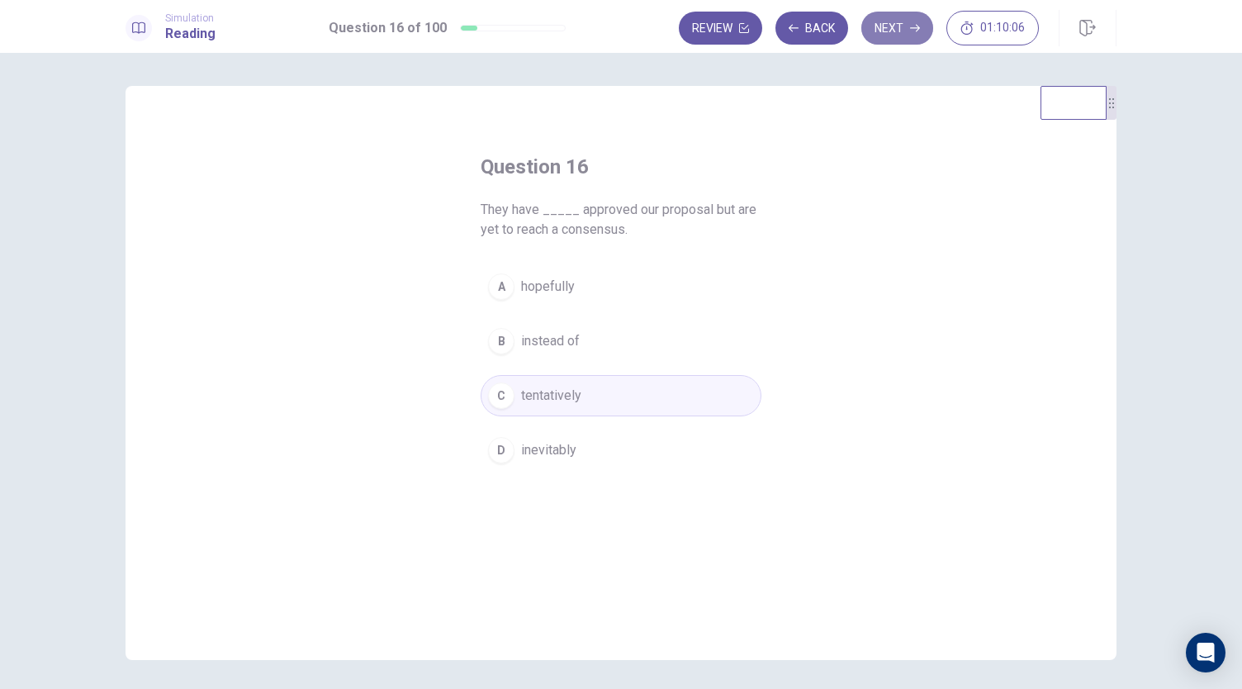
click at [903, 26] on button "Next" at bounding box center [897, 28] width 72 height 33
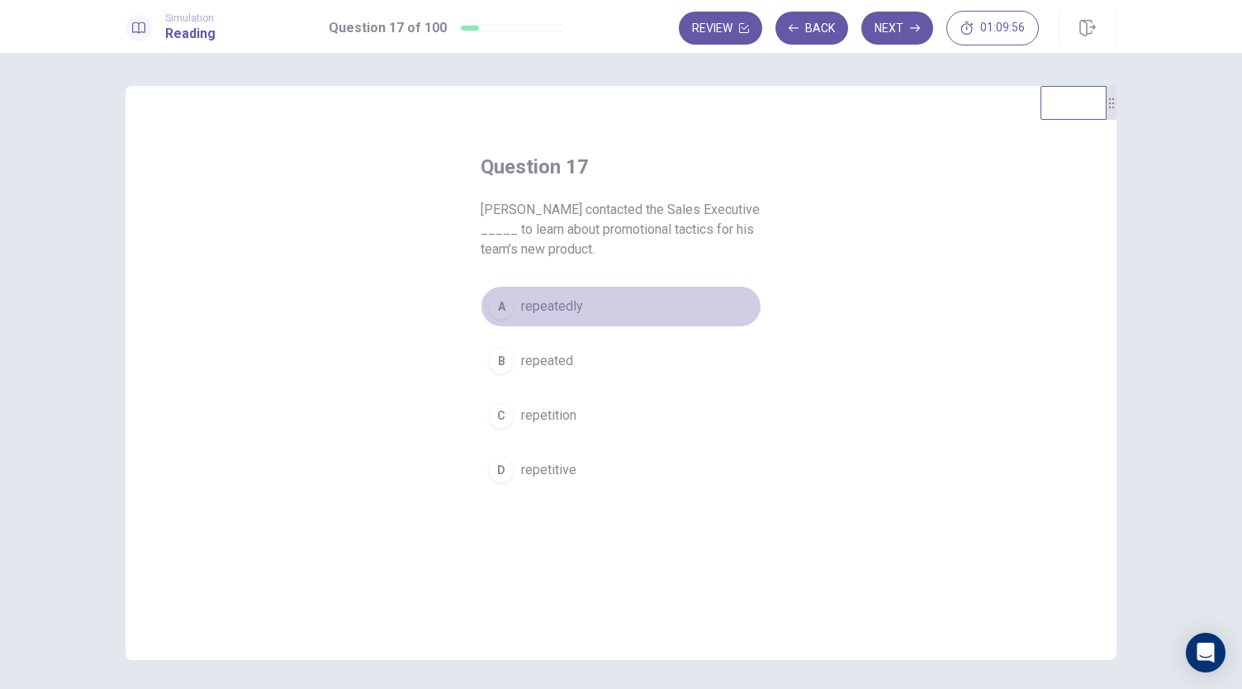
click at [557, 308] on span "repeatedly" at bounding box center [552, 306] width 62 height 20
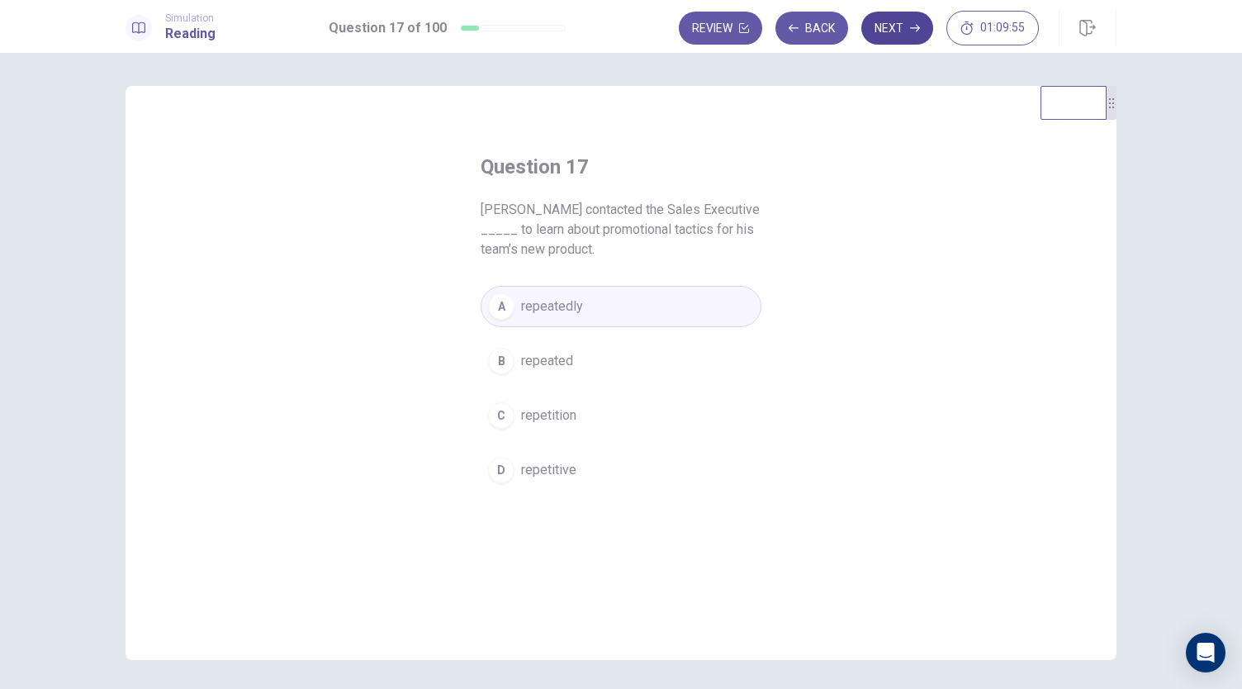
click at [884, 33] on button "Next" at bounding box center [897, 28] width 72 height 33
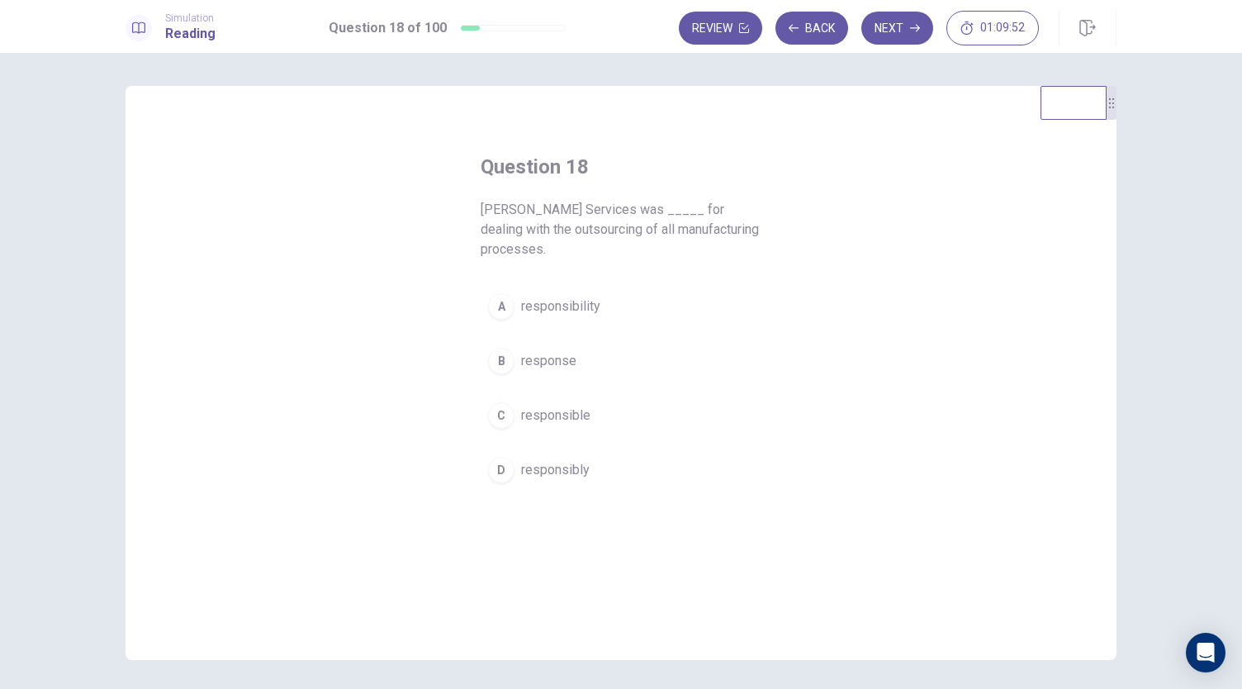
click at [549, 415] on span "responsible" at bounding box center [555, 415] width 69 height 20
click at [892, 31] on button "Next" at bounding box center [897, 28] width 72 height 33
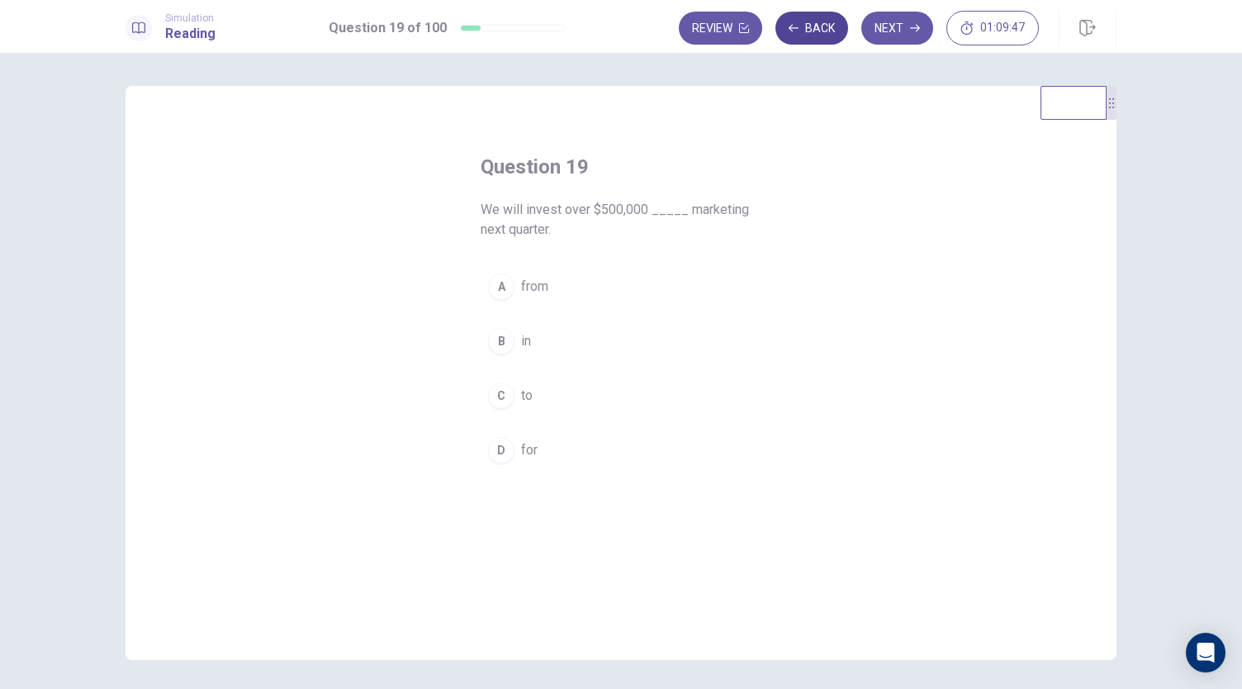
click at [820, 36] on button "Back" at bounding box center [811, 28] width 73 height 33
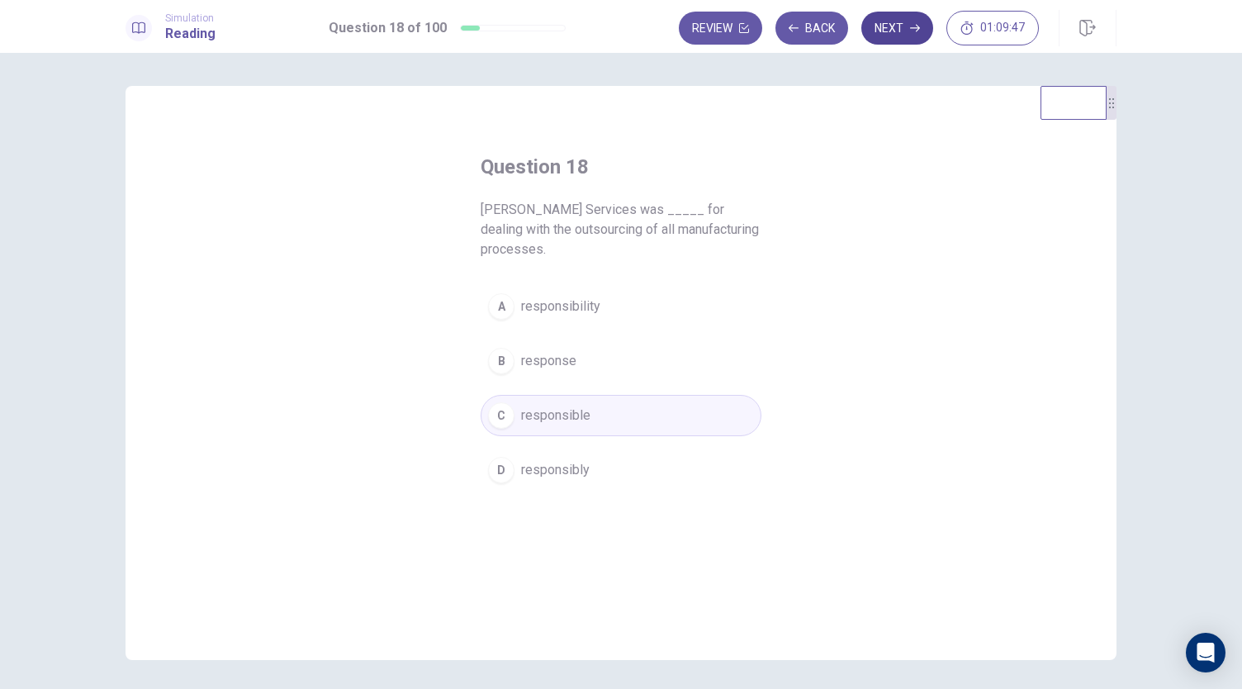
click at [918, 21] on button "Next" at bounding box center [897, 28] width 72 height 33
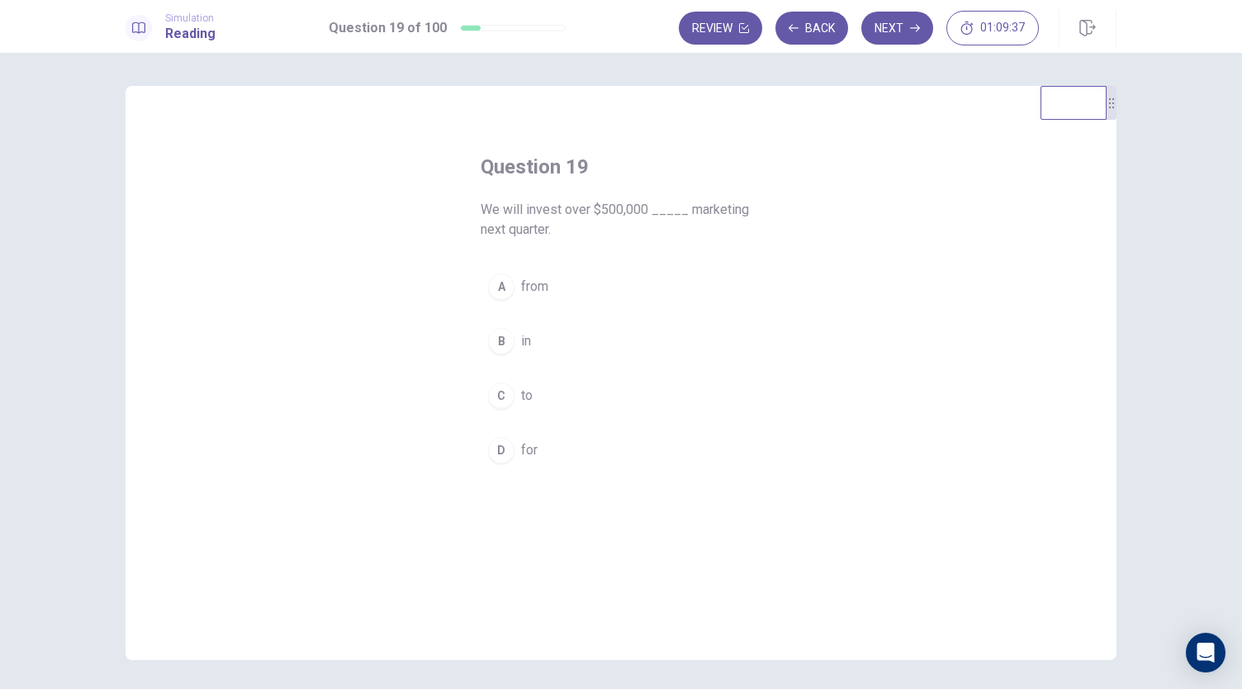
click at [532, 339] on button "B in" at bounding box center [621, 340] width 281 height 41
click at [876, 25] on button "Next" at bounding box center [897, 28] width 72 height 33
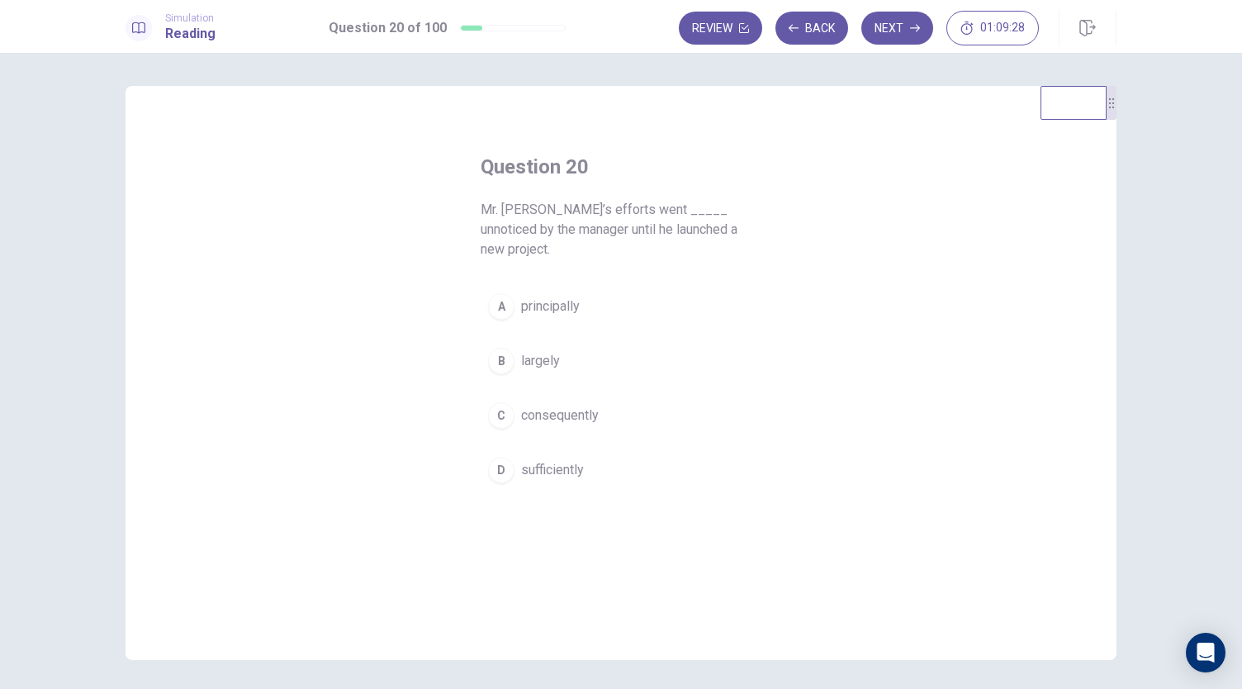
click at [561, 296] on span "principally" at bounding box center [550, 306] width 59 height 20
click at [887, 31] on button "Next" at bounding box center [897, 28] width 72 height 33
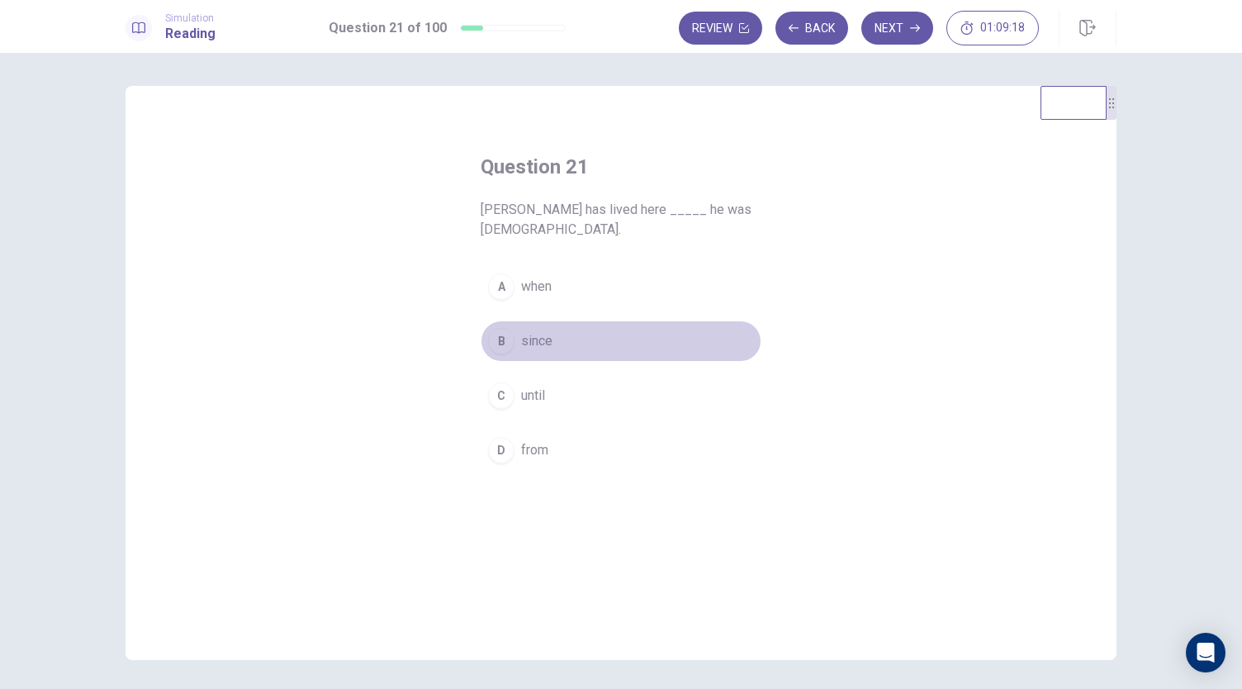
click at [527, 342] on span "since" at bounding box center [536, 341] width 31 height 20
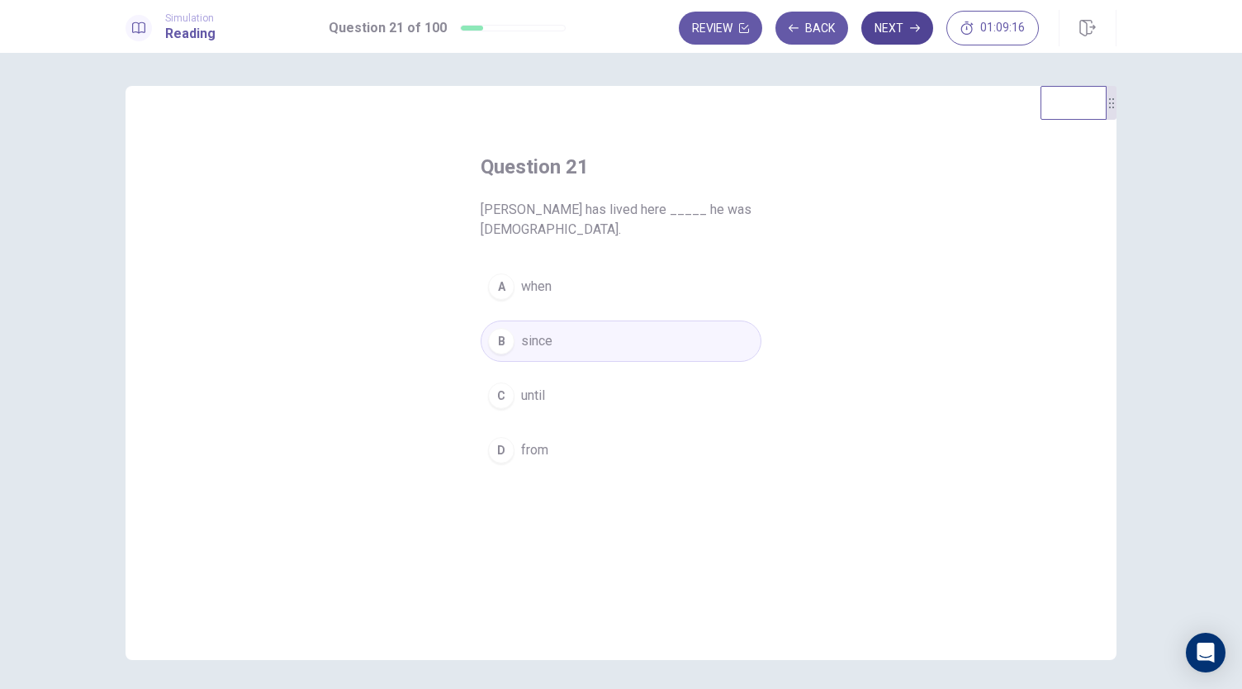
click at [887, 31] on button "Next" at bounding box center [897, 28] width 72 height 33
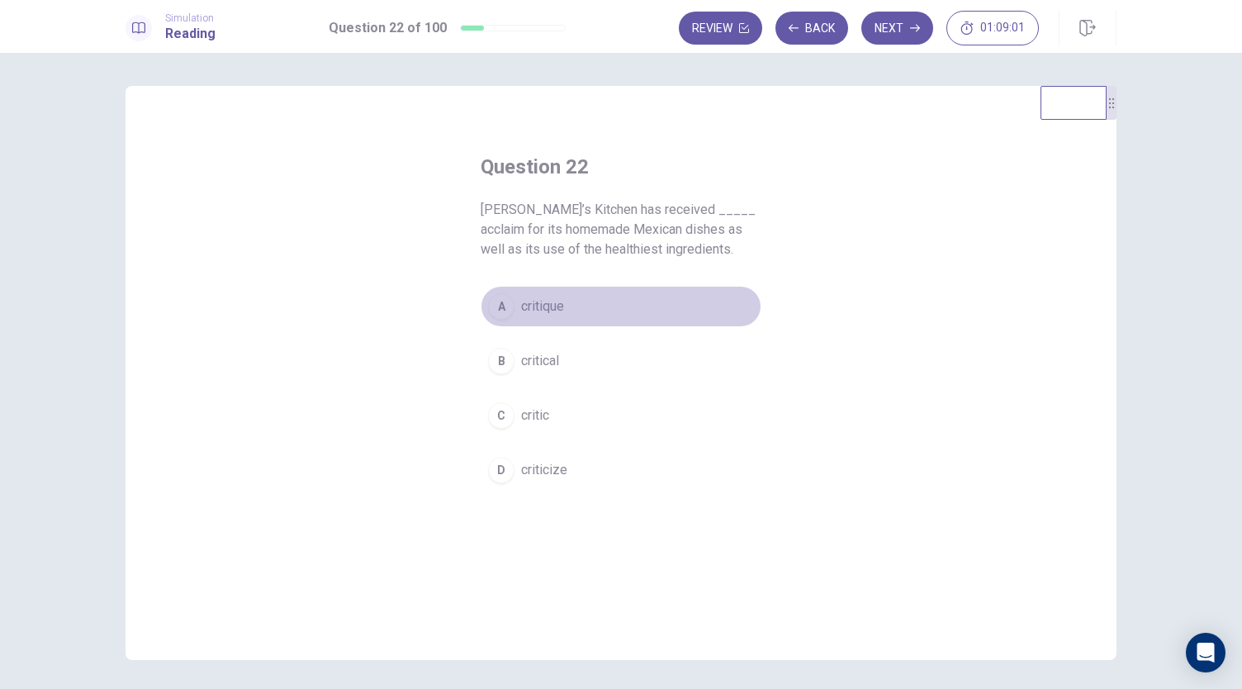
click at [542, 311] on span "critique" at bounding box center [542, 306] width 43 height 20
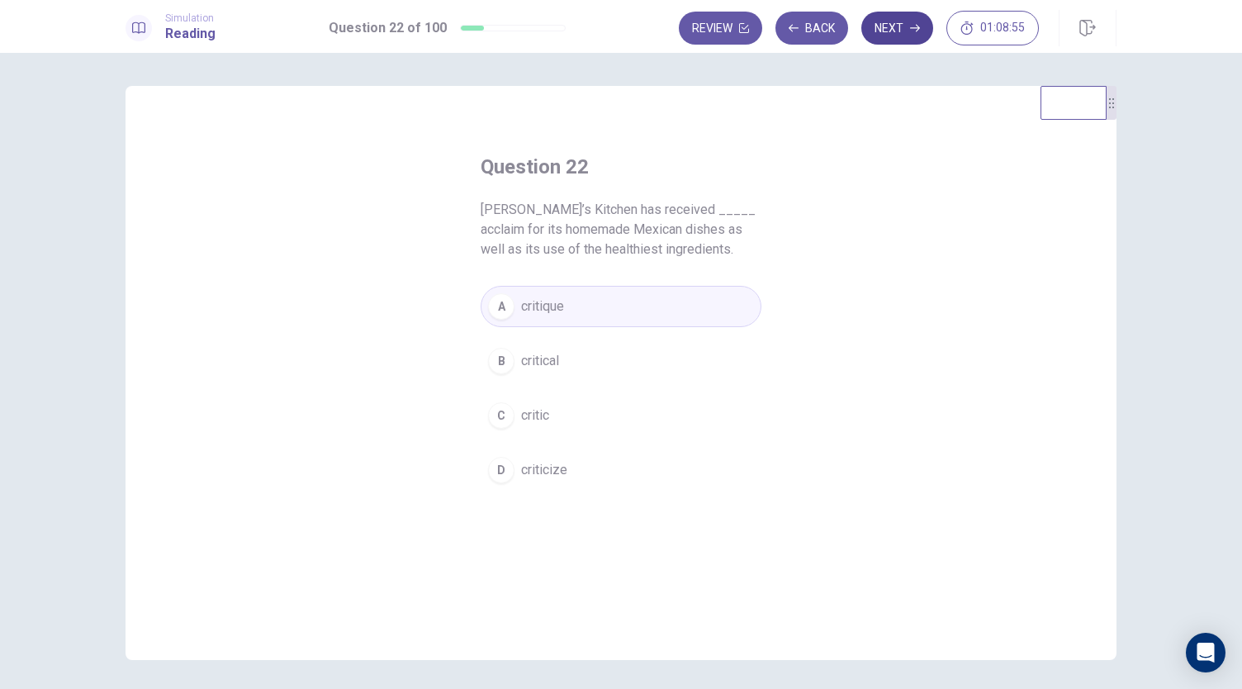
click at [884, 22] on button "Next" at bounding box center [897, 28] width 72 height 33
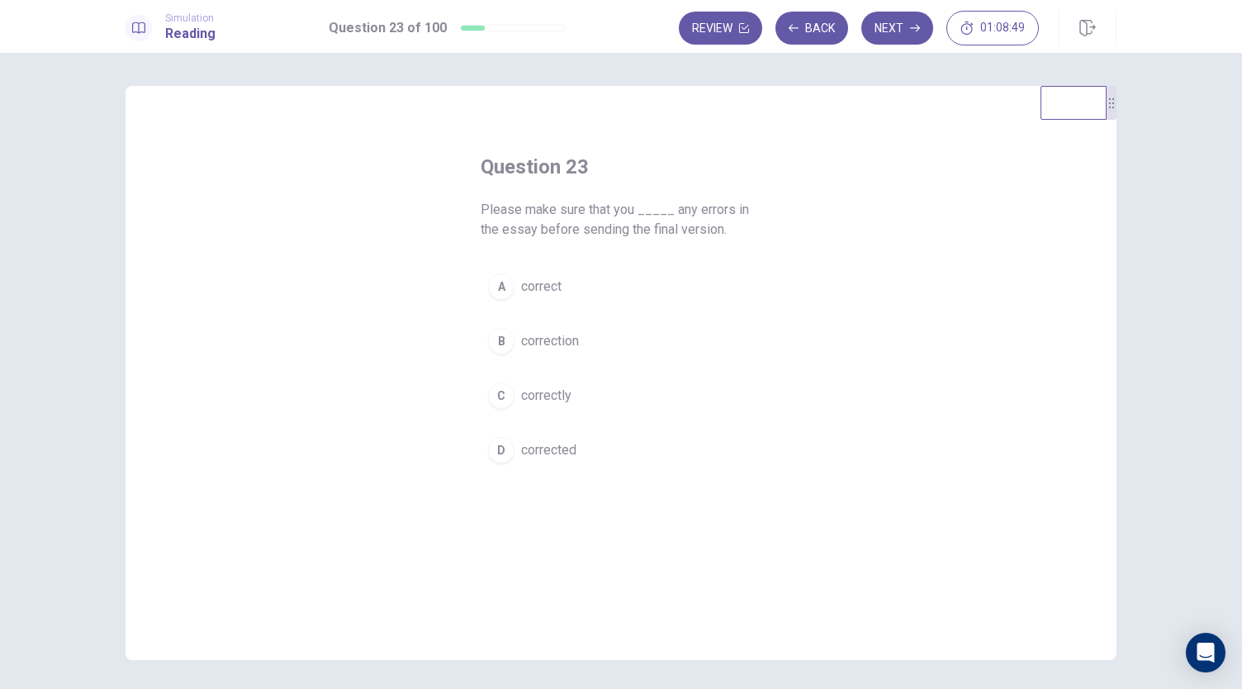
click at [545, 287] on span "correct" at bounding box center [541, 287] width 40 height 20
click at [548, 446] on span "corrected" at bounding box center [548, 450] width 55 height 20
click at [902, 21] on button "Next" at bounding box center [897, 28] width 72 height 33
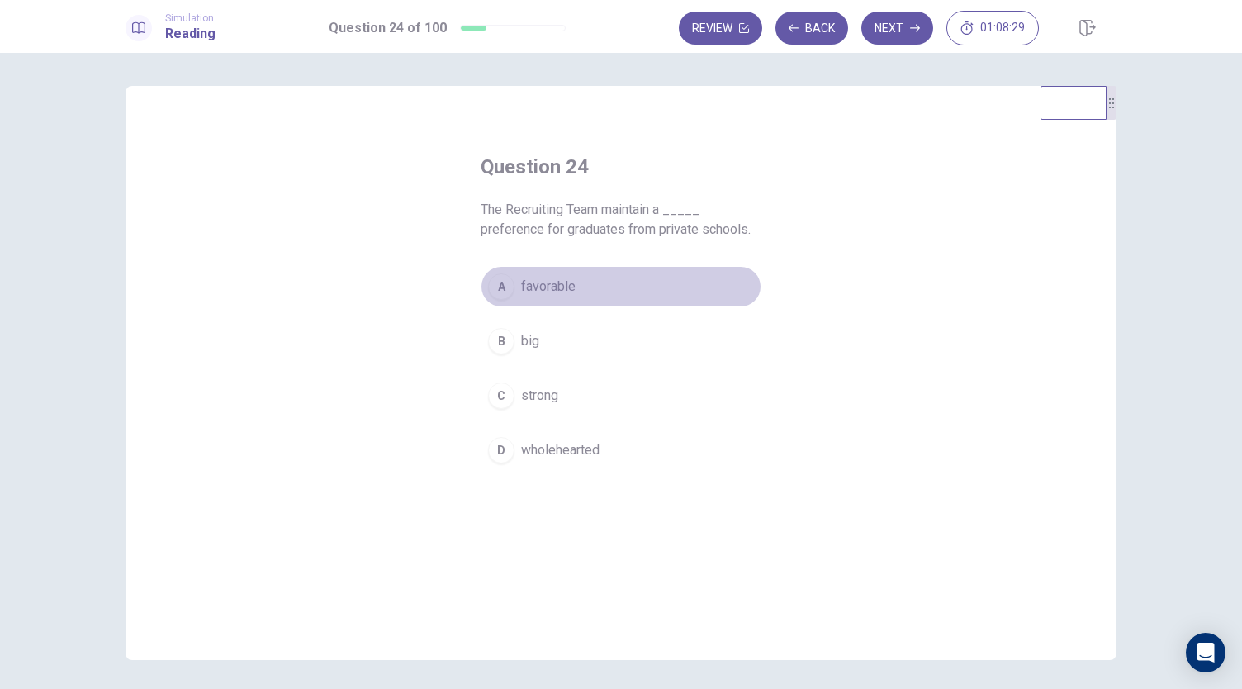
click at [571, 285] on button "A favorable" at bounding box center [621, 286] width 281 height 41
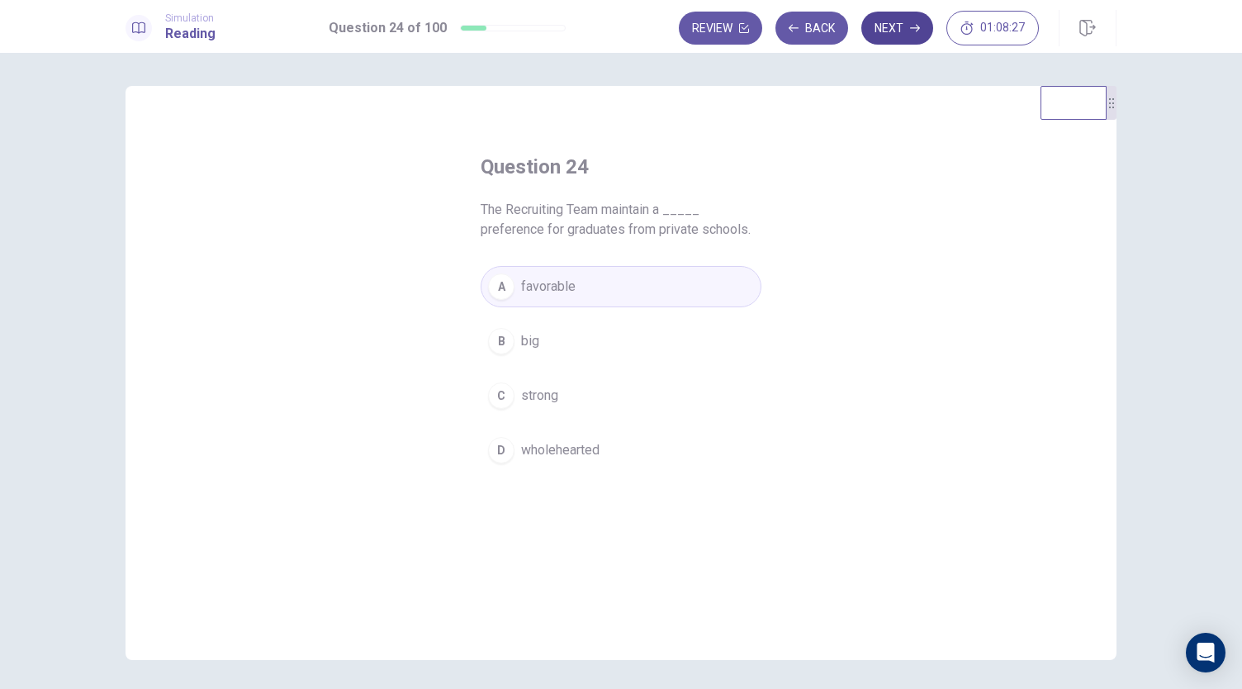
click at [903, 22] on button "Next" at bounding box center [897, 28] width 72 height 33
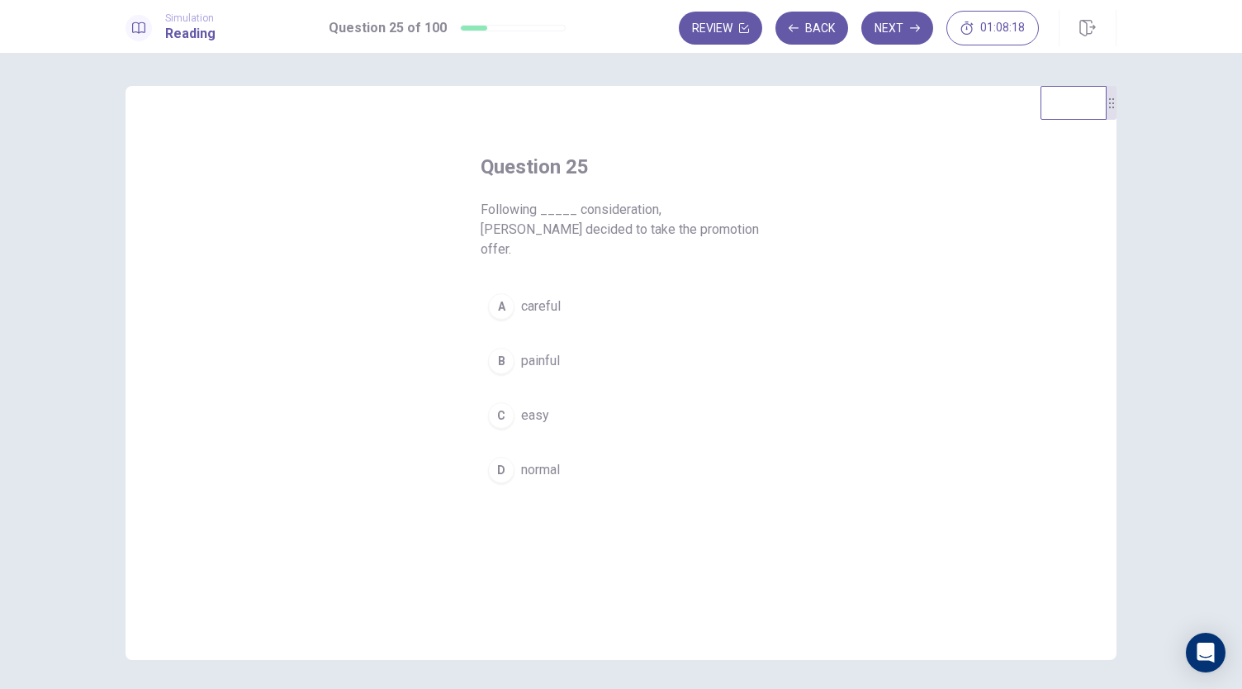
click at [532, 296] on span "careful" at bounding box center [541, 306] width 40 height 20
click at [895, 35] on button "Next" at bounding box center [897, 28] width 72 height 33
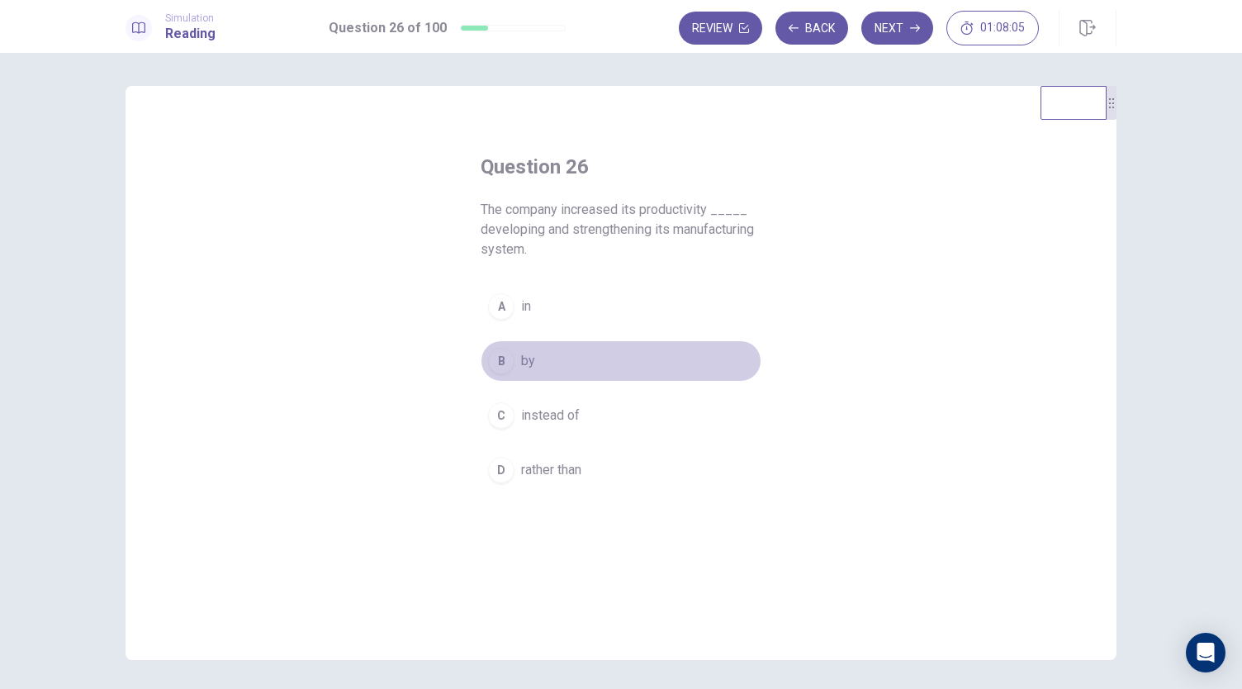
click at [509, 363] on div "B" at bounding box center [501, 361] width 26 height 26
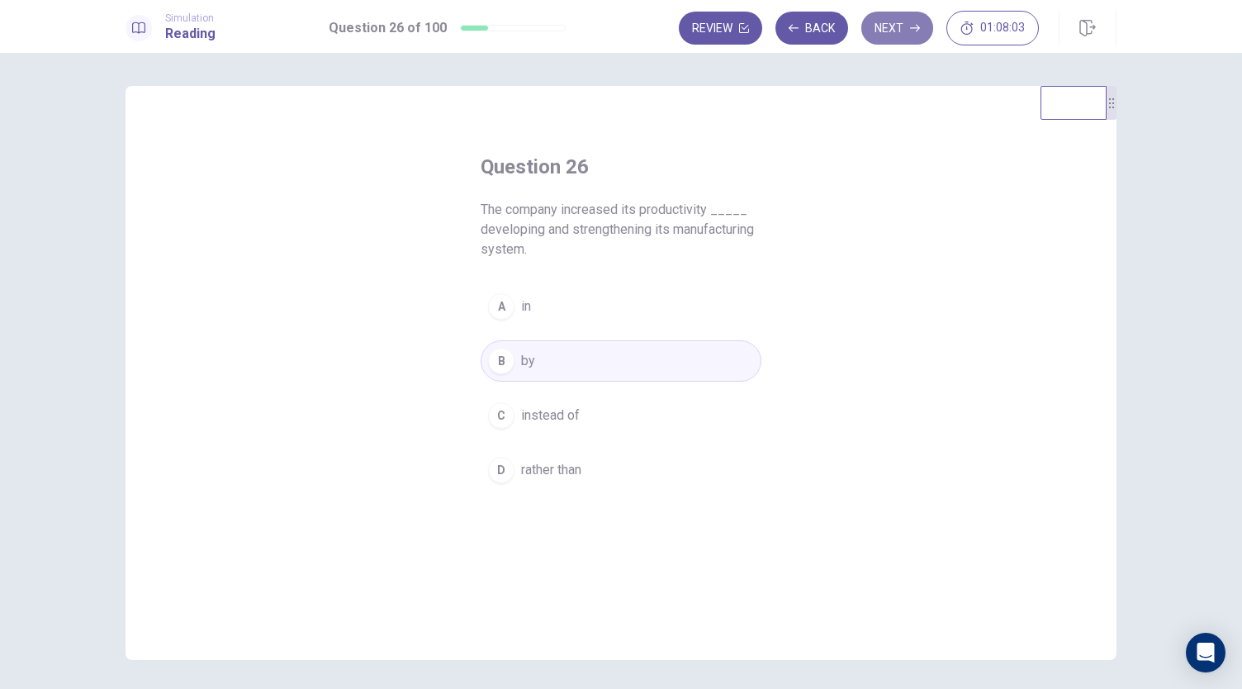
click at [895, 23] on button "Next" at bounding box center [897, 28] width 72 height 33
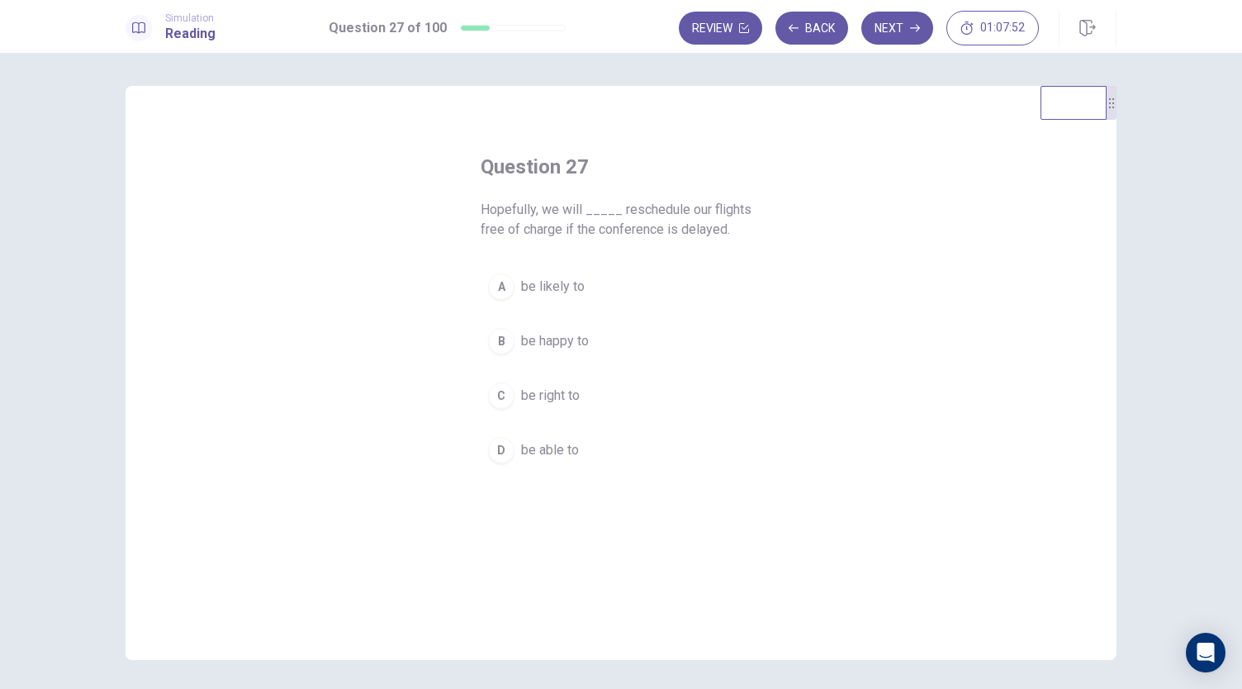
click at [540, 453] on span "be able to" at bounding box center [550, 450] width 58 height 20
click at [892, 32] on button "Next" at bounding box center [897, 28] width 72 height 33
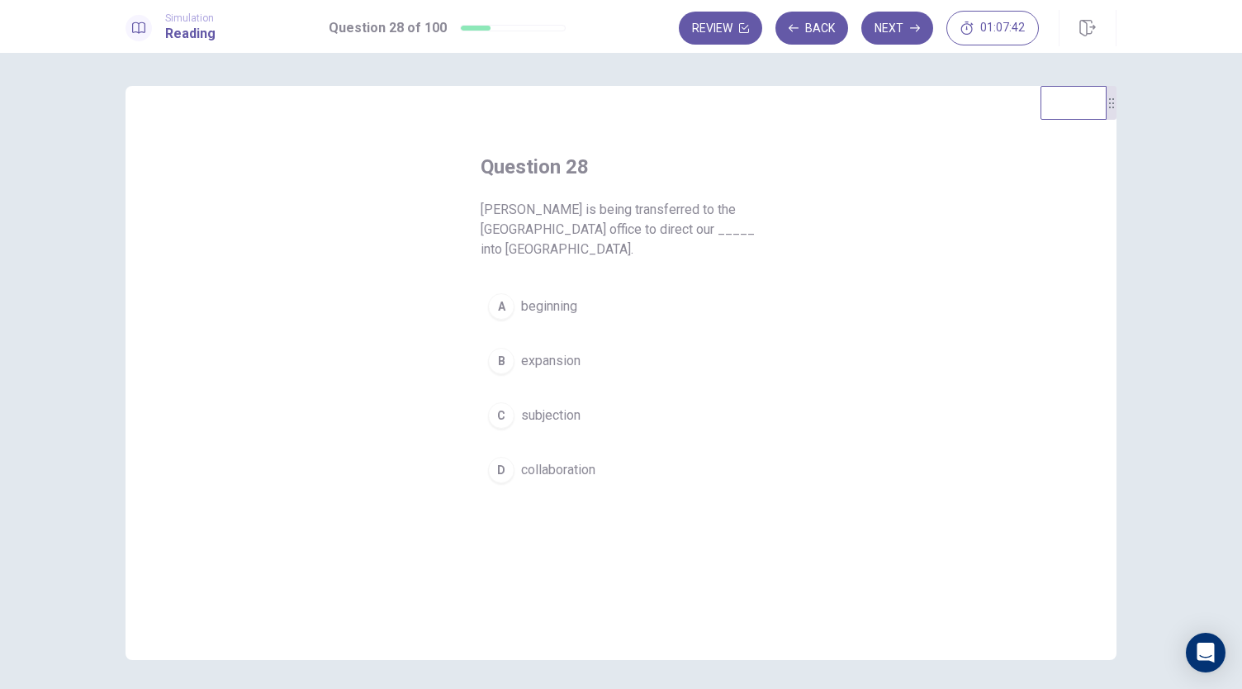
click at [556, 351] on span "expansion" at bounding box center [550, 361] width 59 height 20
click at [899, 23] on button "Next" at bounding box center [897, 28] width 72 height 33
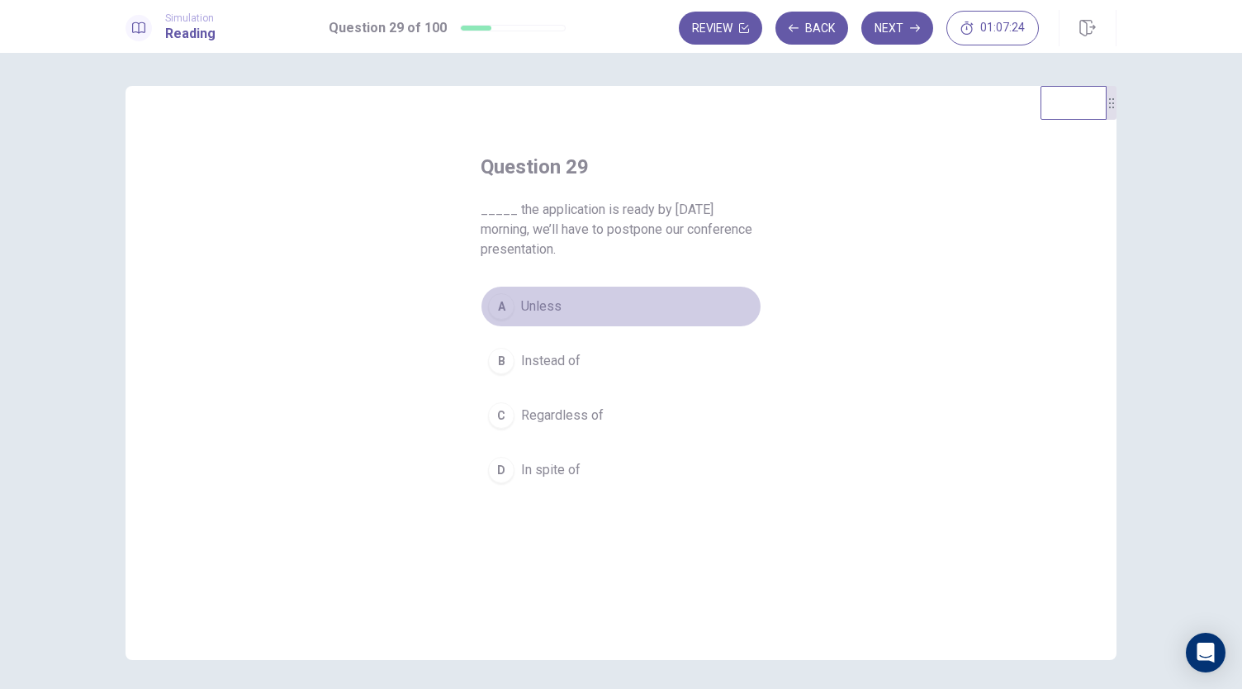
click at [545, 305] on span "Unless" at bounding box center [541, 306] width 40 height 20
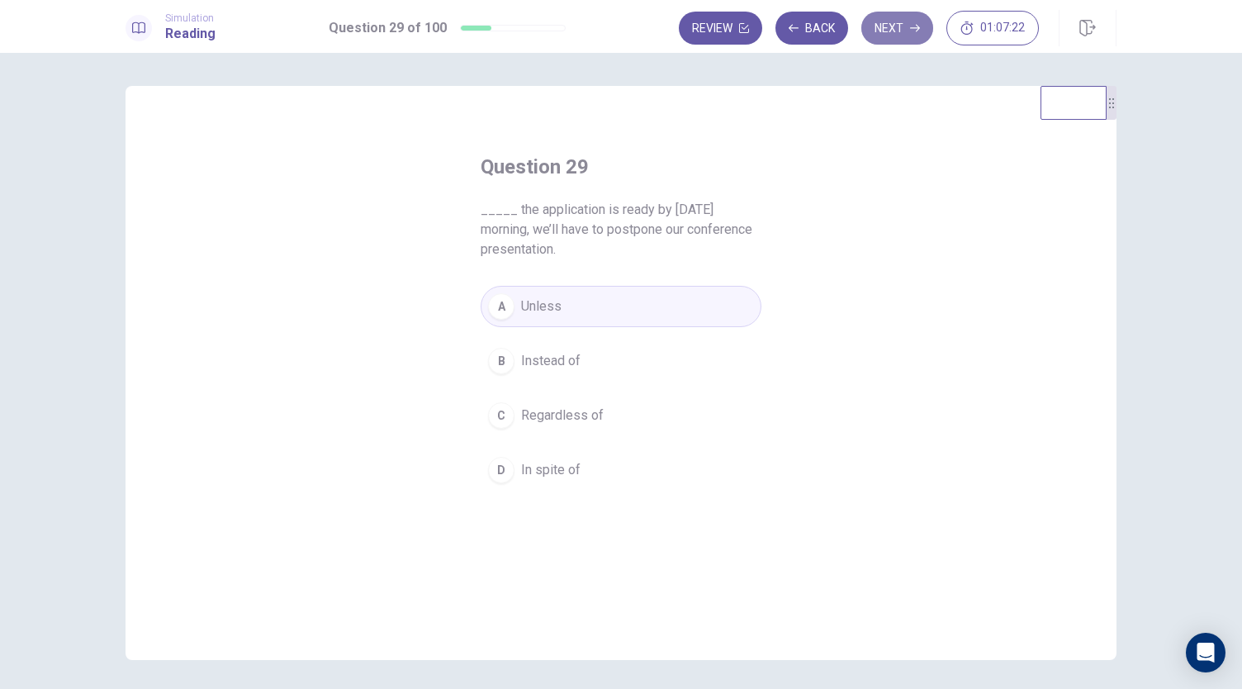
click at [878, 31] on button "Next" at bounding box center [897, 28] width 72 height 33
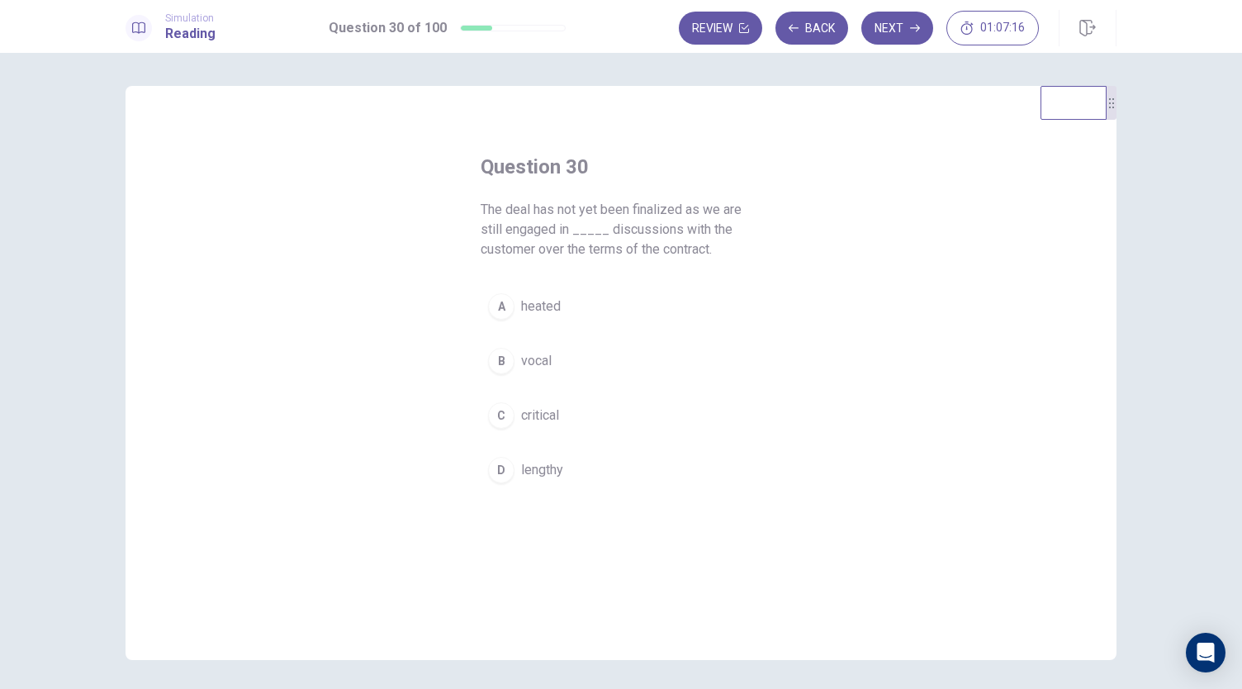
click at [542, 364] on span "vocal" at bounding box center [536, 361] width 31 height 20
click at [894, 19] on button "Next" at bounding box center [897, 28] width 72 height 33
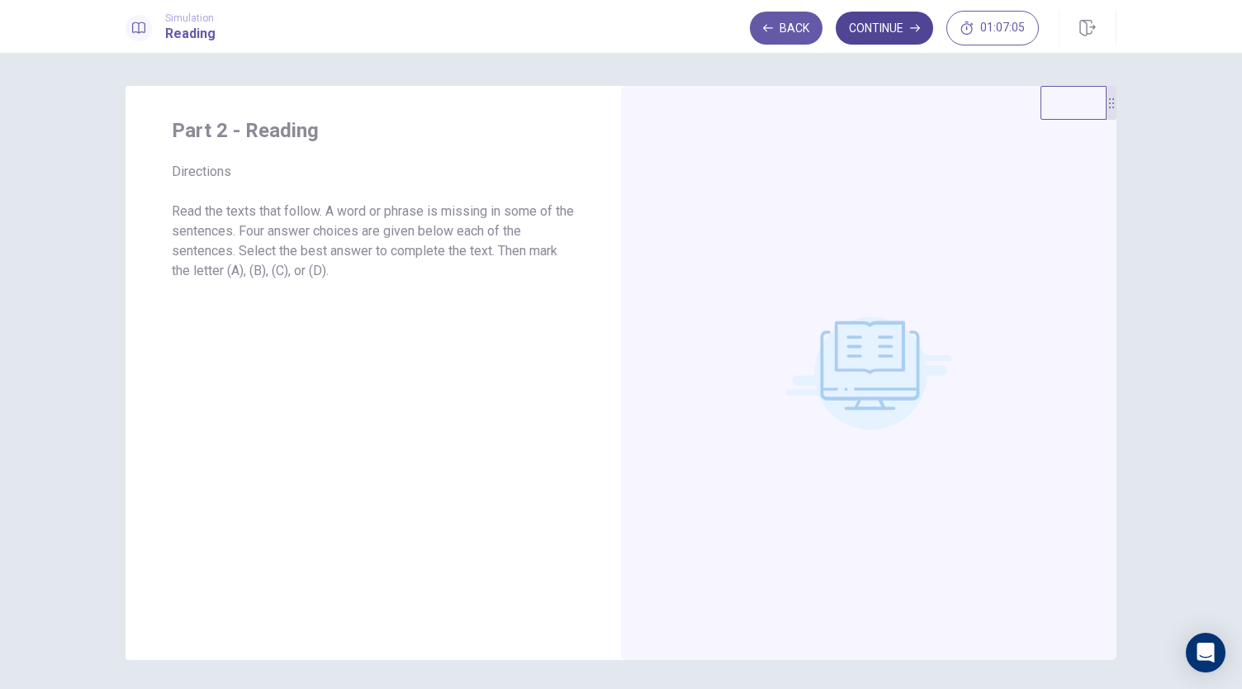
click at [889, 15] on button "Continue" at bounding box center [884, 28] width 97 height 33
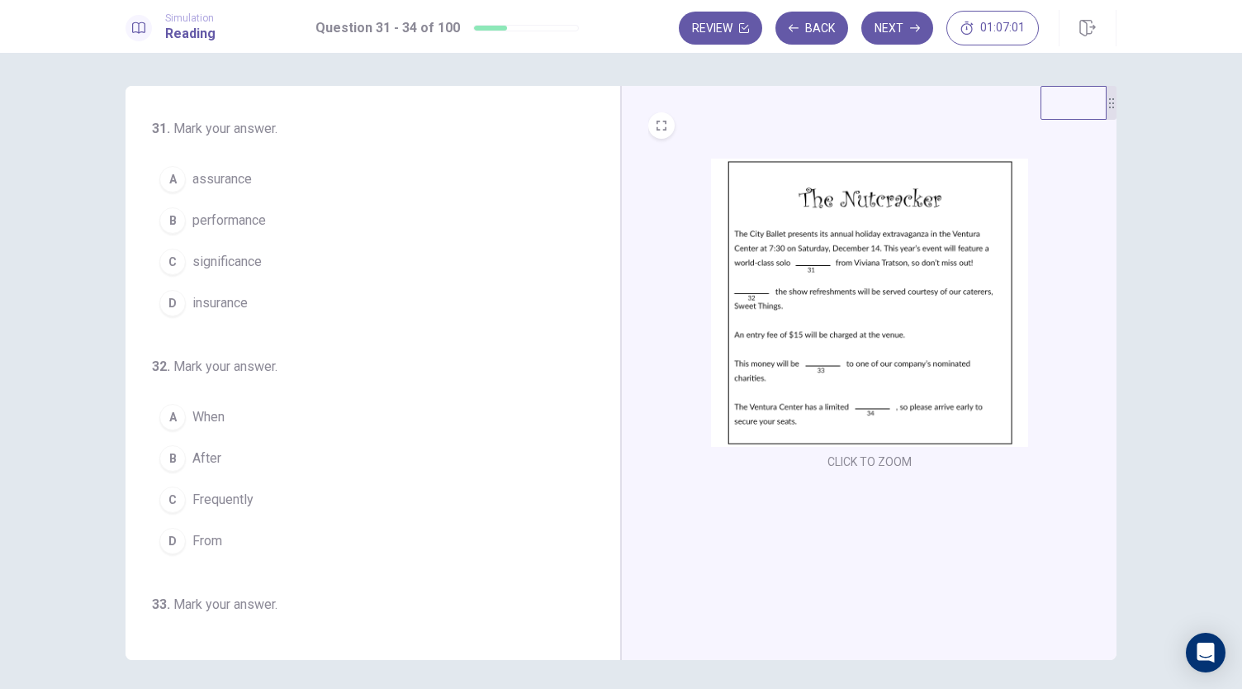
click at [848, 384] on img at bounding box center [869, 303] width 317 height 288
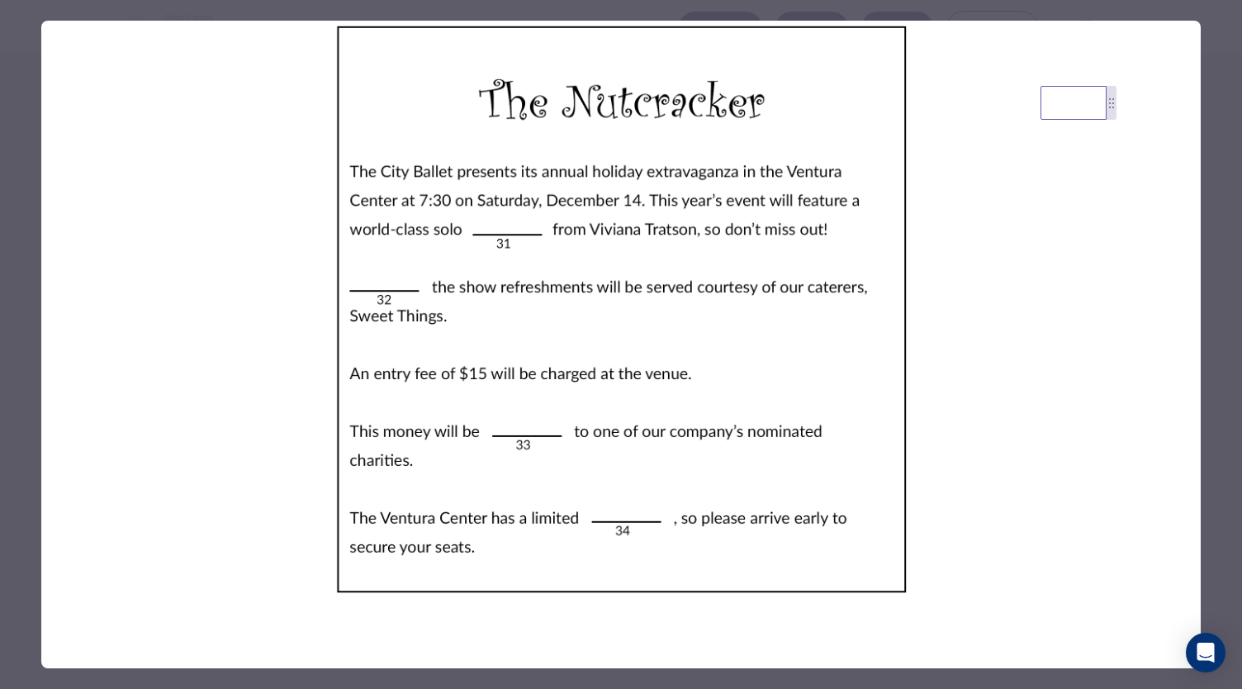
click at [1225, 209] on div at bounding box center [621, 344] width 1242 height 689
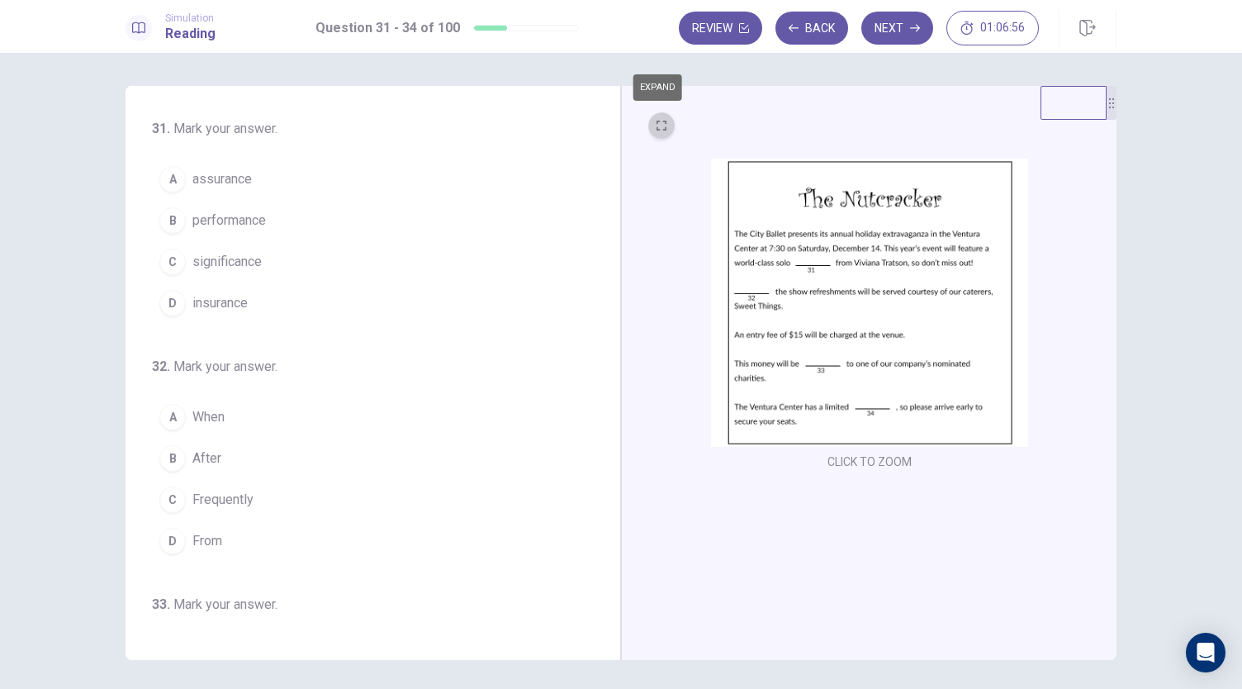
click at [658, 121] on icon "EXPAND" at bounding box center [662, 126] width 10 height 10
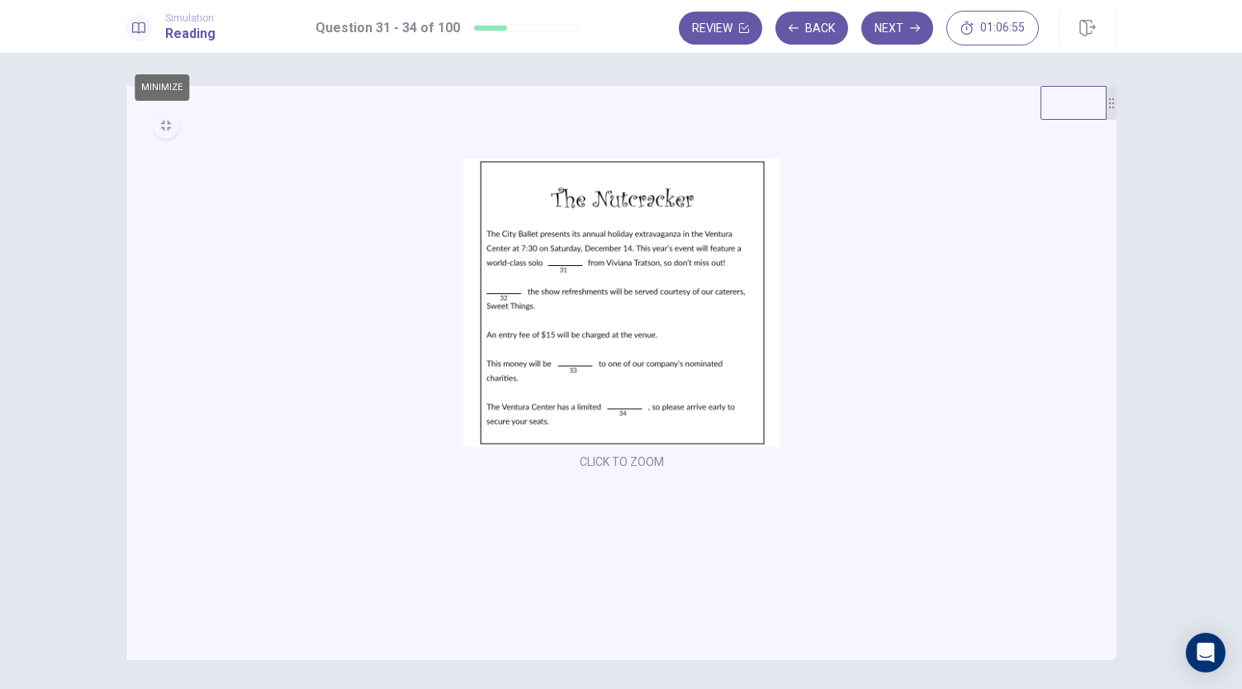
click at [164, 121] on icon "MINIMIZE" at bounding box center [166, 126] width 10 height 10
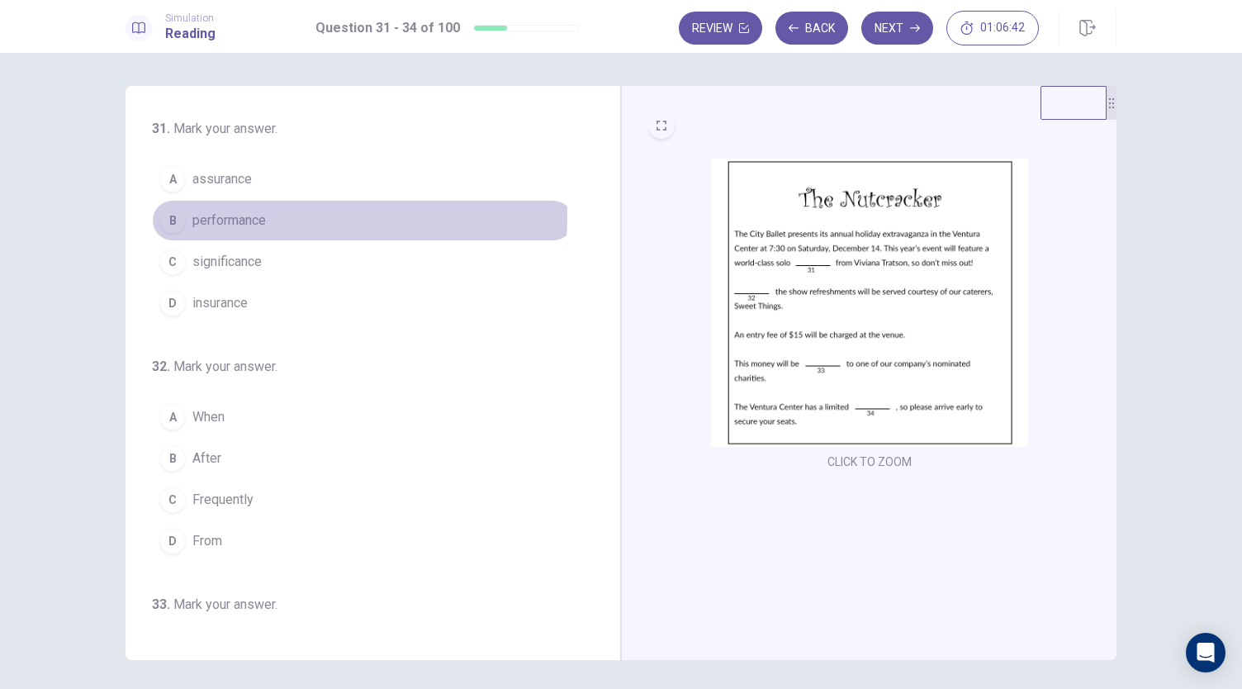
click at [223, 214] on span "performance" at bounding box center [229, 221] width 74 height 20
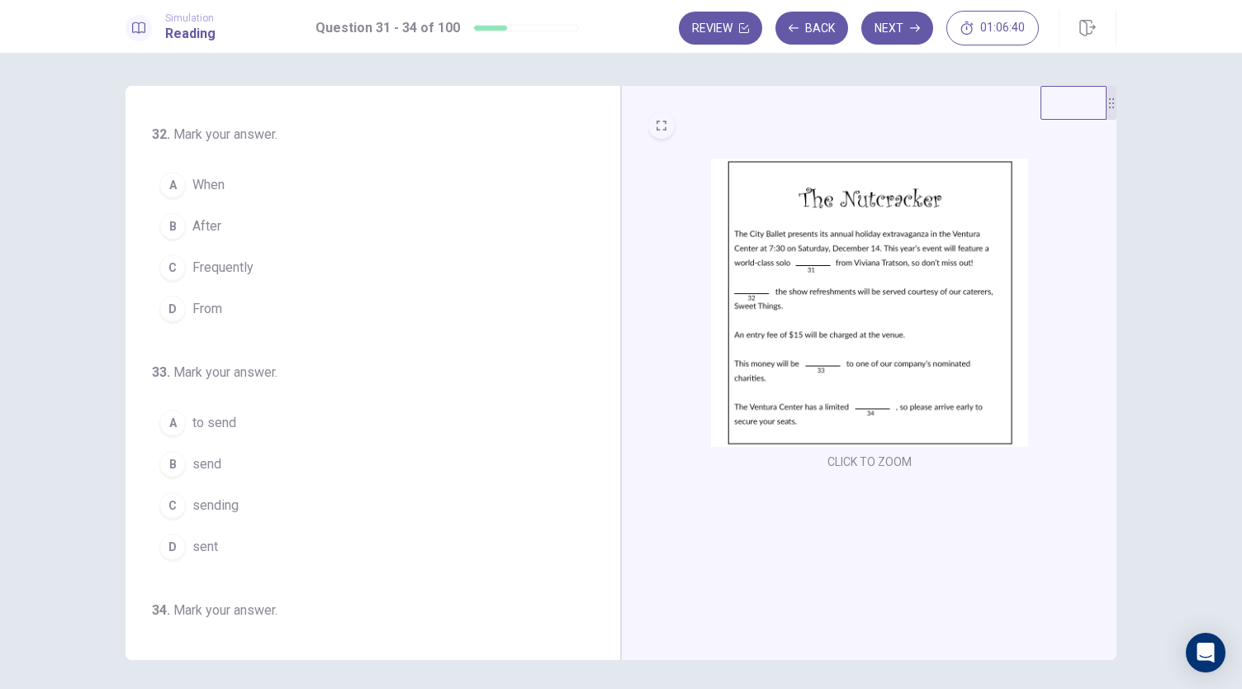
scroll to position [248, 0]
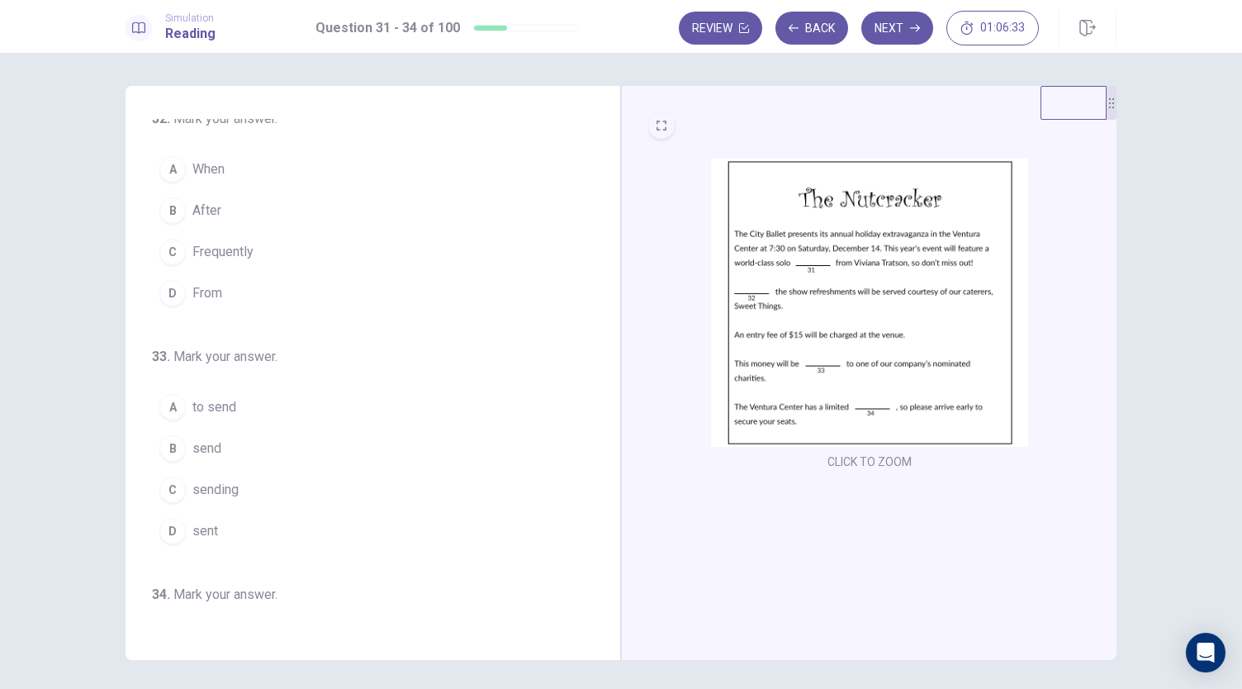
click at [207, 211] on span "After" at bounding box center [206, 211] width 29 height 20
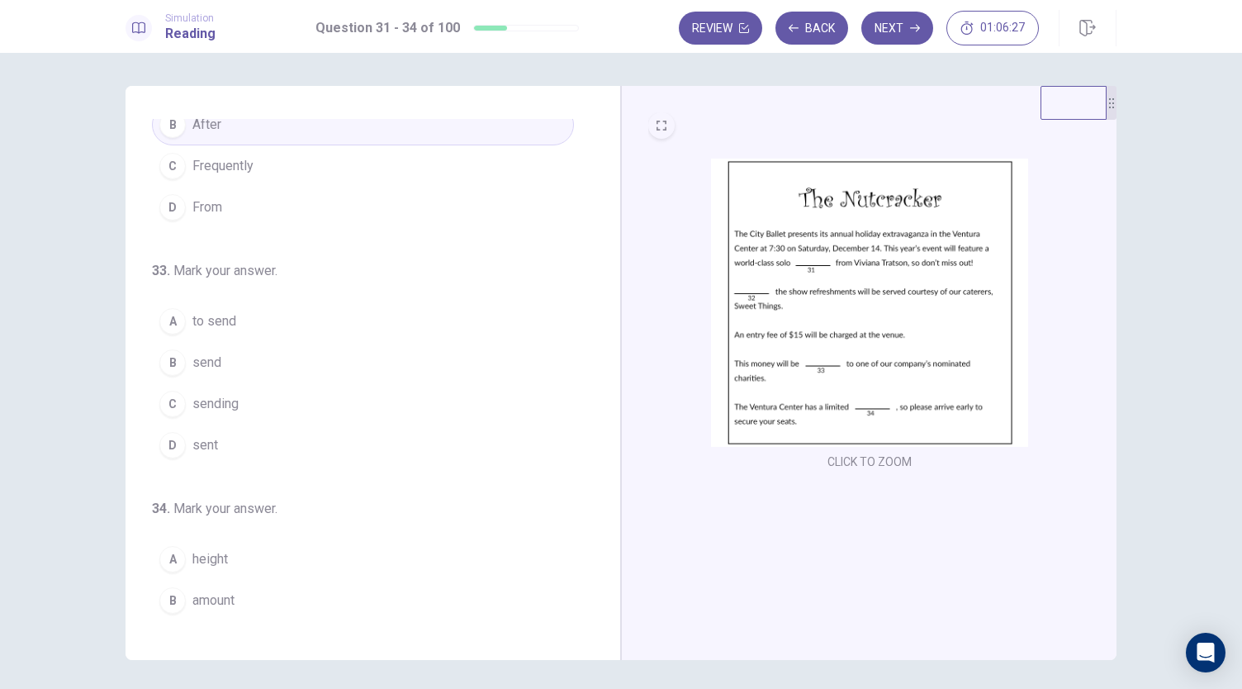
scroll to position [319, 0]
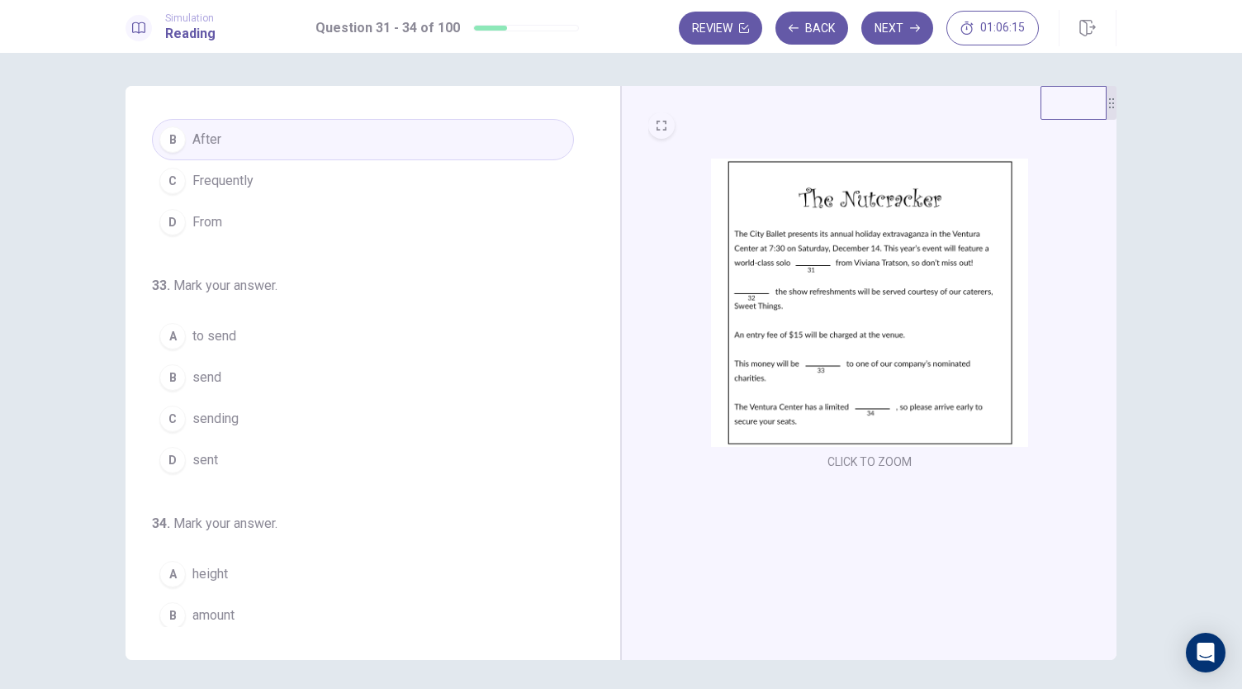
click at [210, 450] on span "sent" at bounding box center [205, 460] width 26 height 20
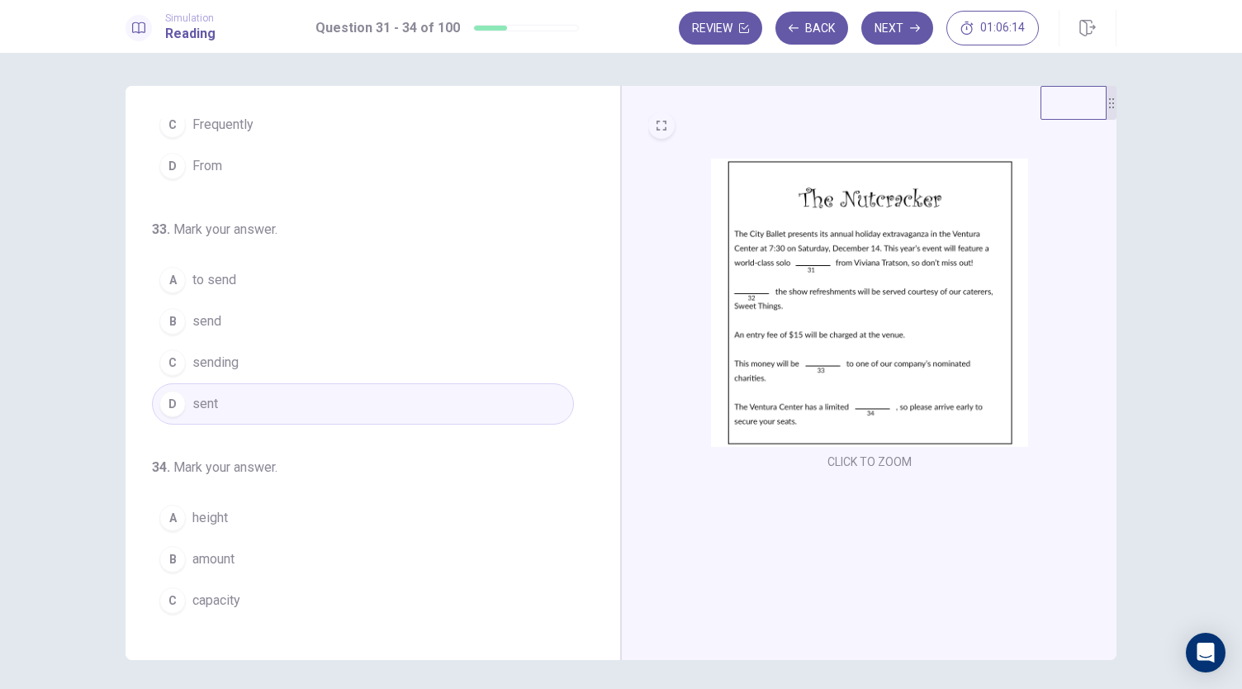
scroll to position [401, 0]
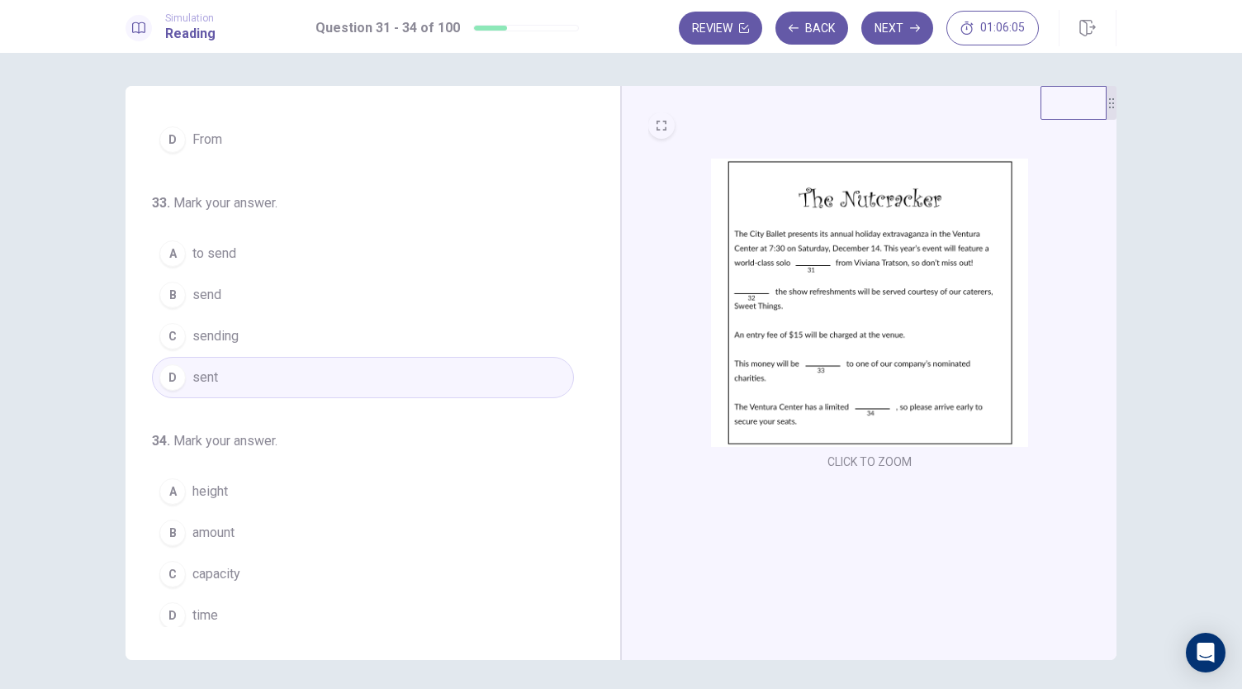
click at [208, 564] on span "capacity" at bounding box center [216, 574] width 48 height 20
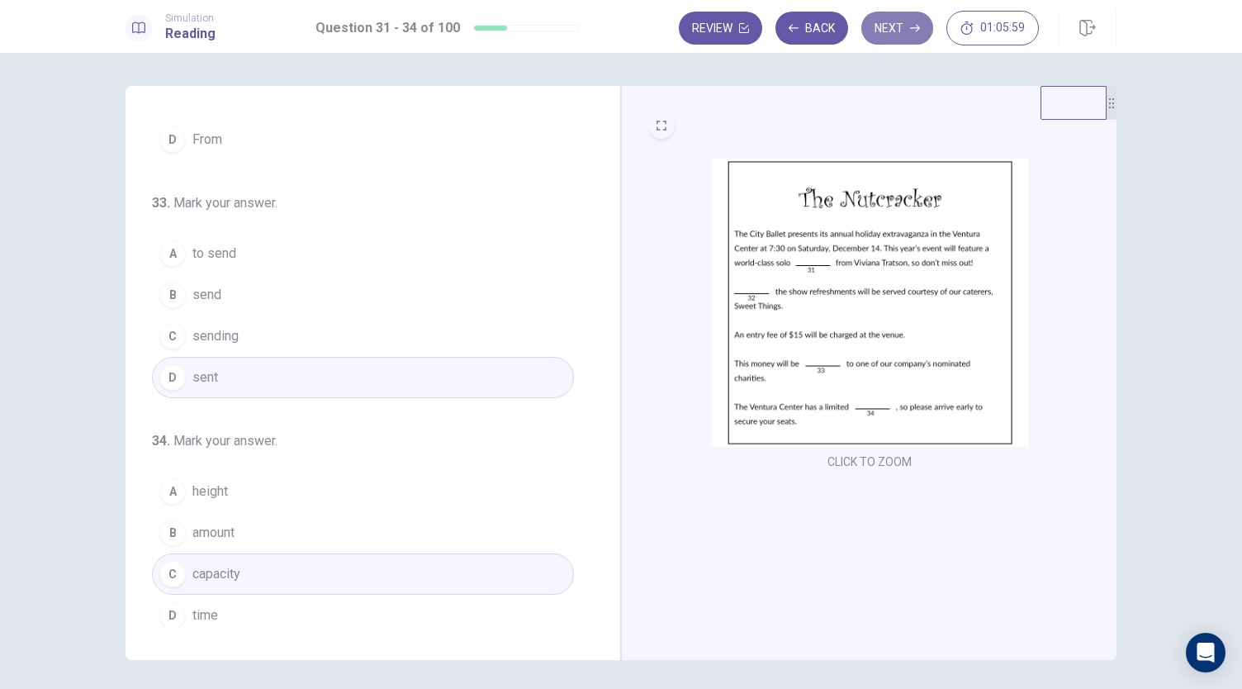
click at [894, 30] on button "Next" at bounding box center [897, 28] width 72 height 33
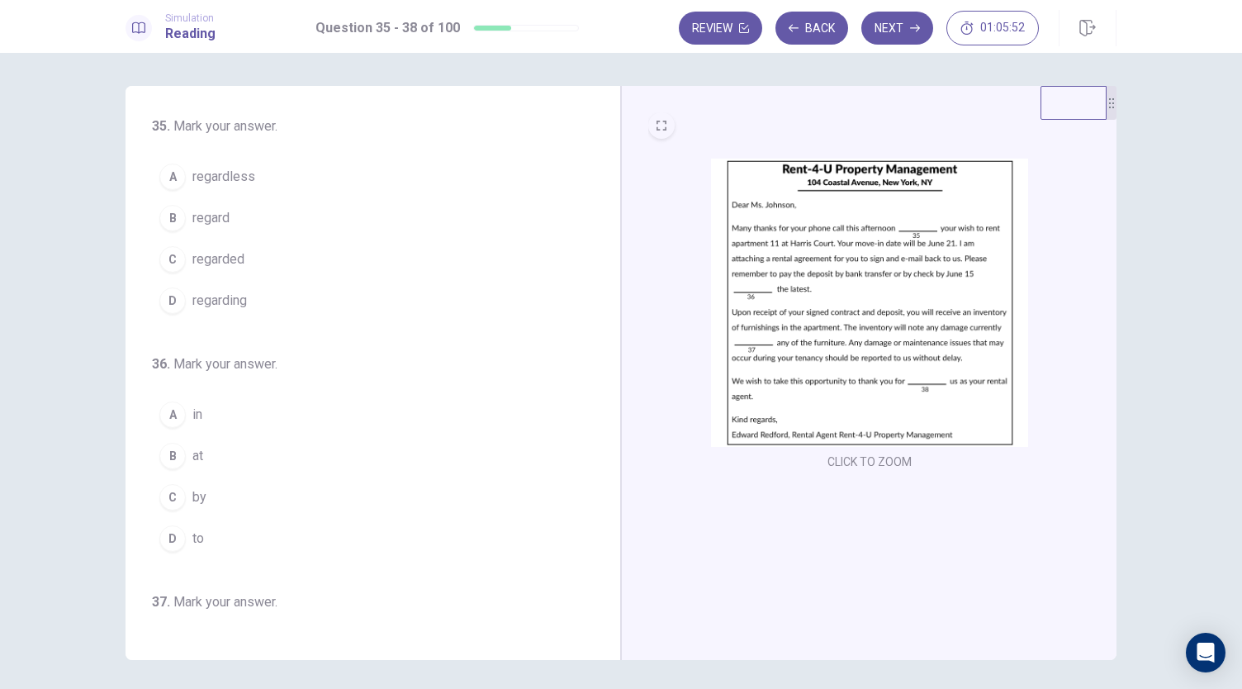
scroll to position [0, 0]
click at [209, 221] on span "regard" at bounding box center [210, 221] width 37 height 20
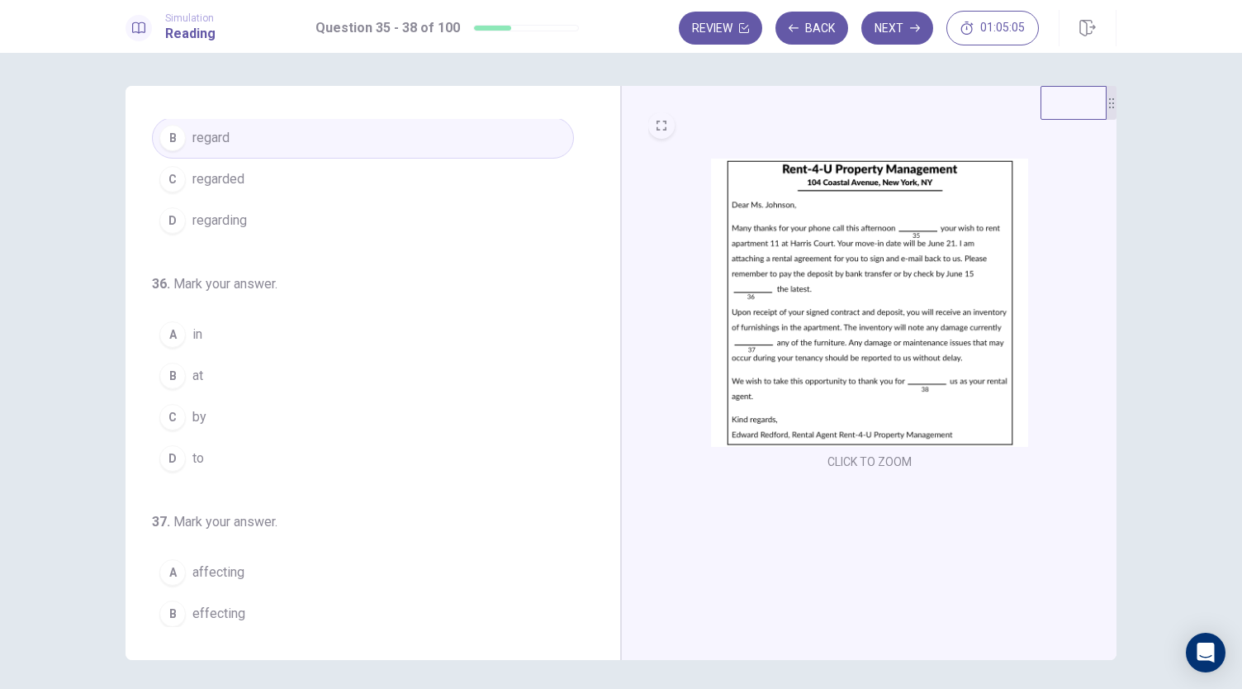
click at [207, 368] on button "B at" at bounding box center [363, 375] width 422 height 41
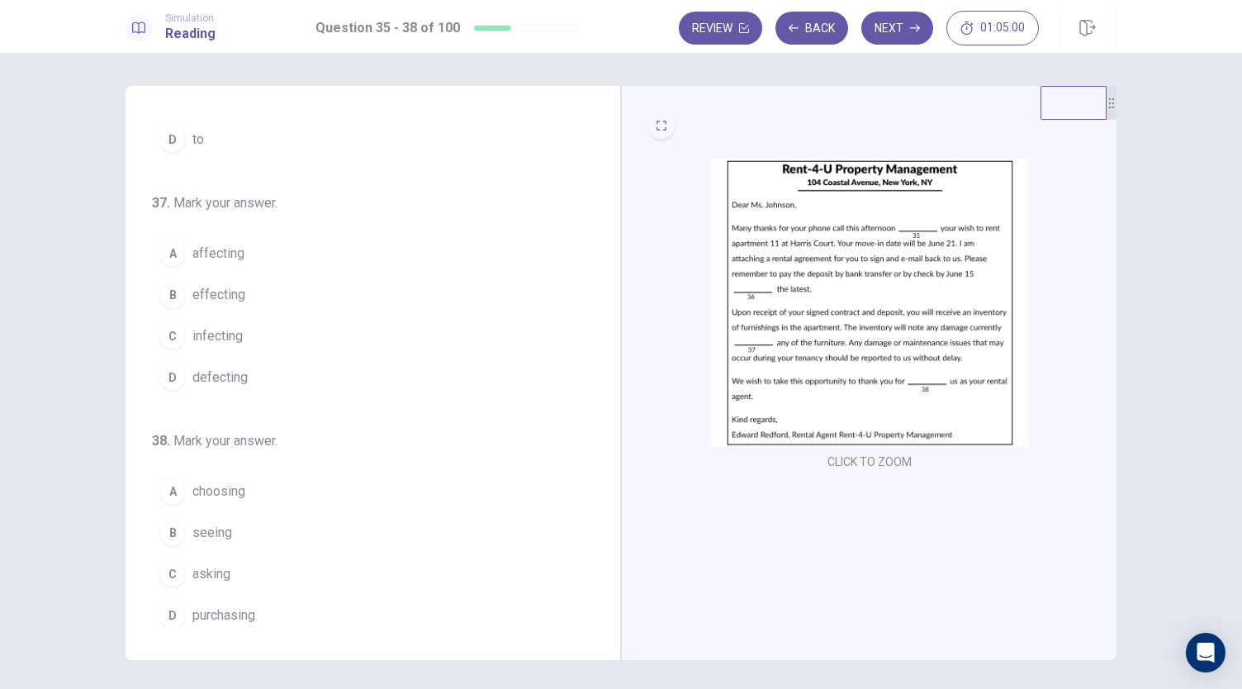
scroll to position [319, 0]
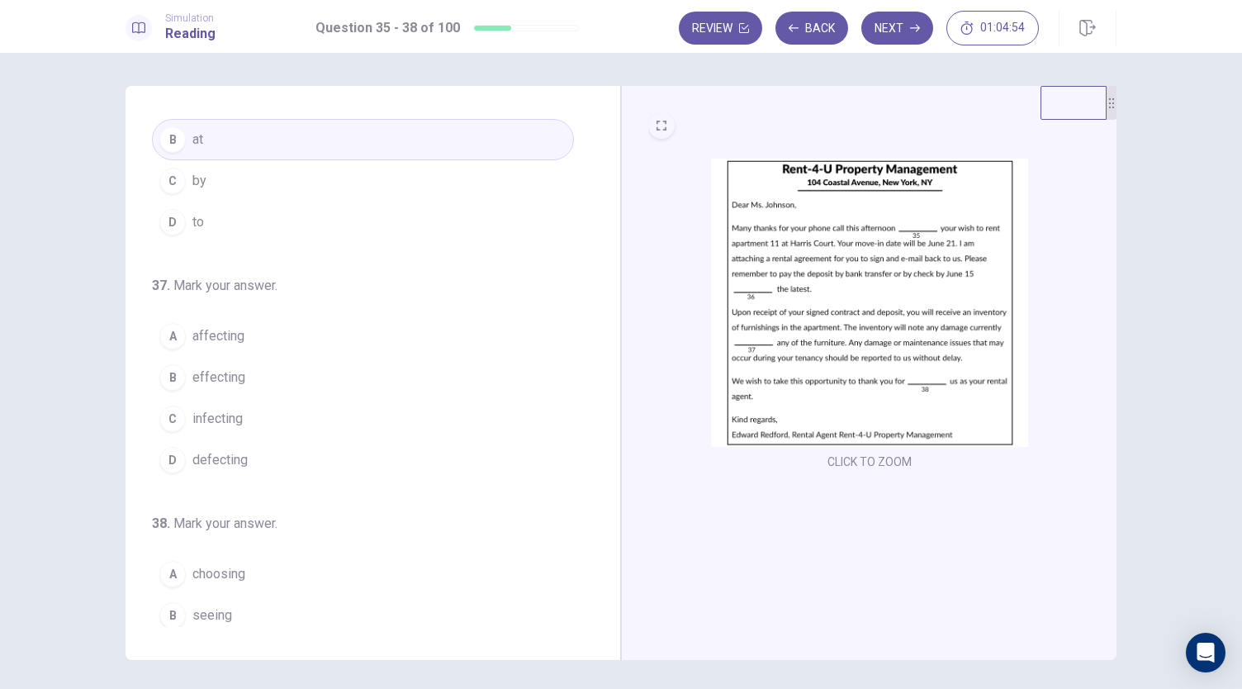
click at [225, 326] on span "affecting" at bounding box center [218, 336] width 52 height 20
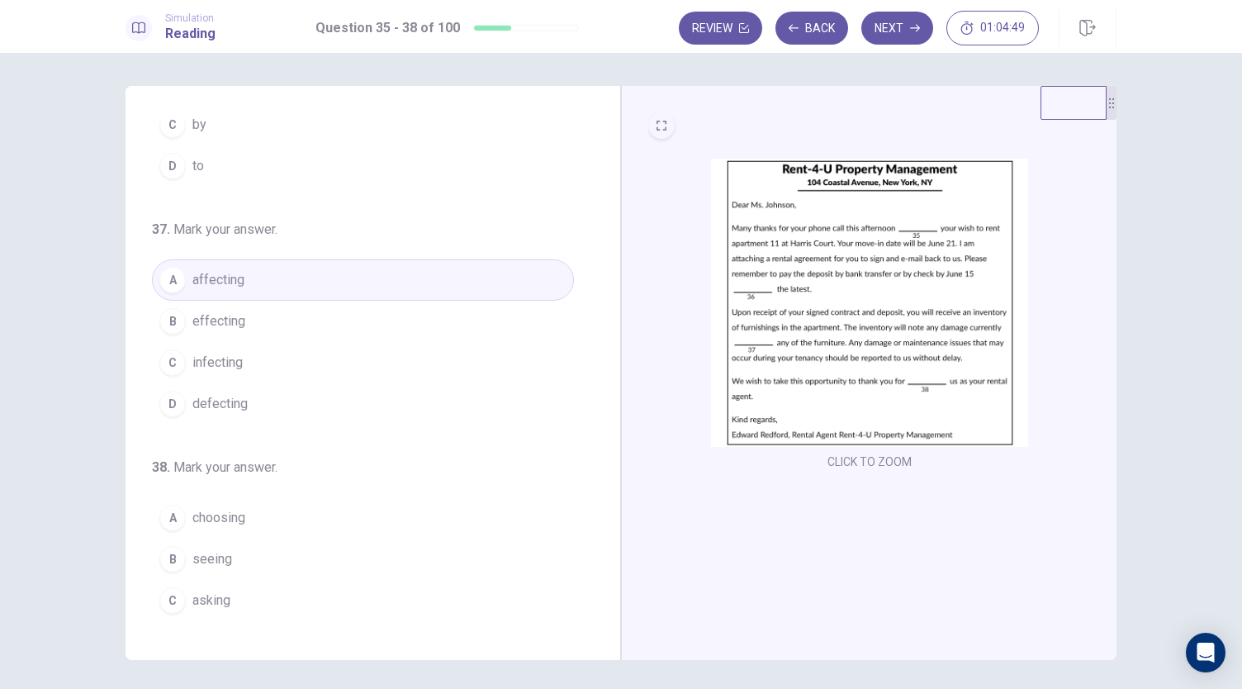
scroll to position [401, 0]
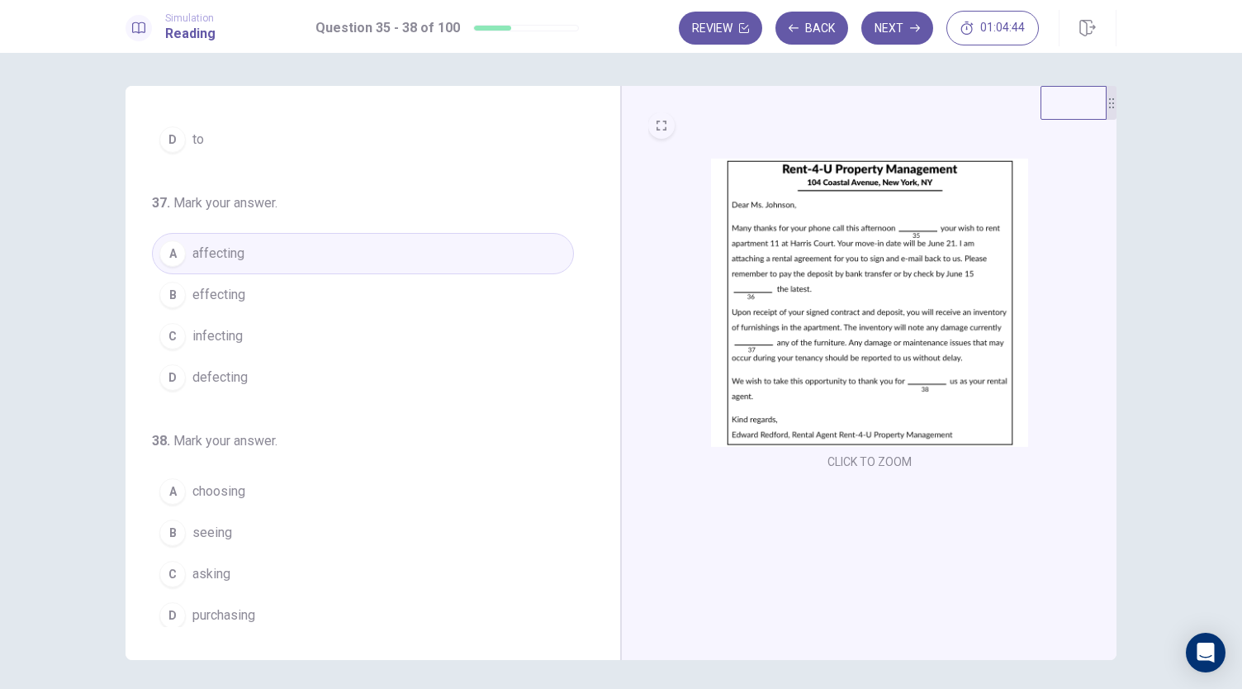
click at [223, 485] on span "choosing" at bounding box center [218, 491] width 53 height 20
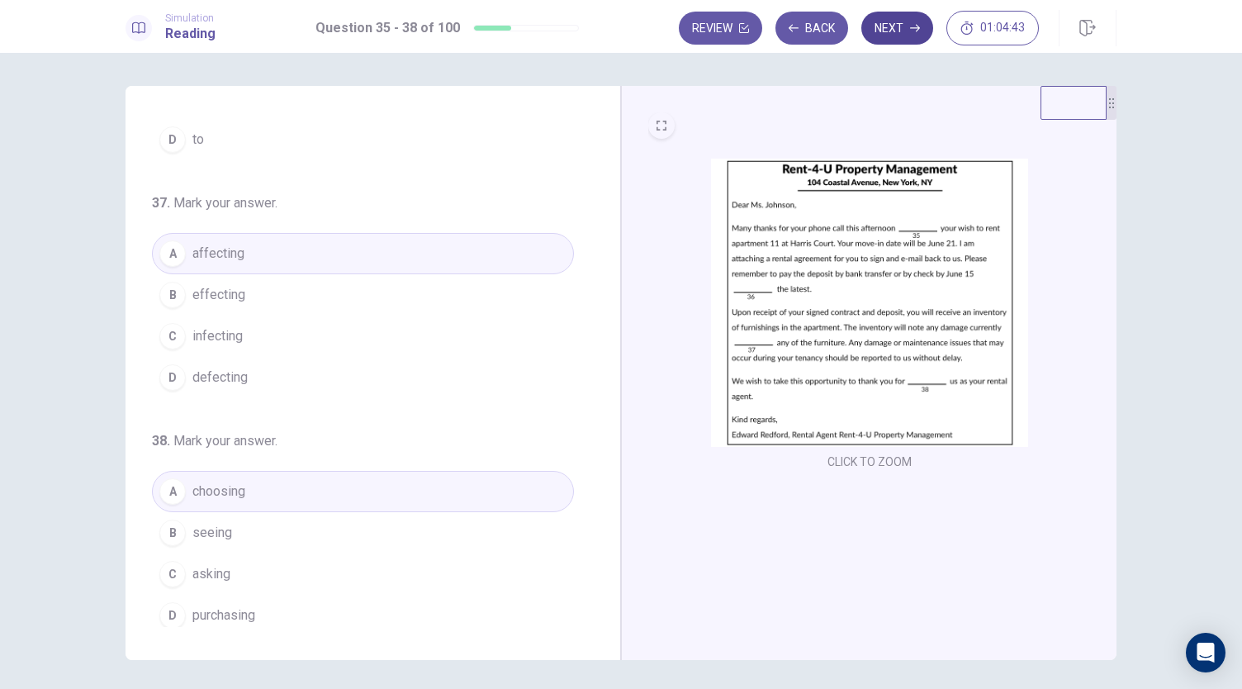
click at [903, 26] on button "Next" at bounding box center [897, 28] width 72 height 33
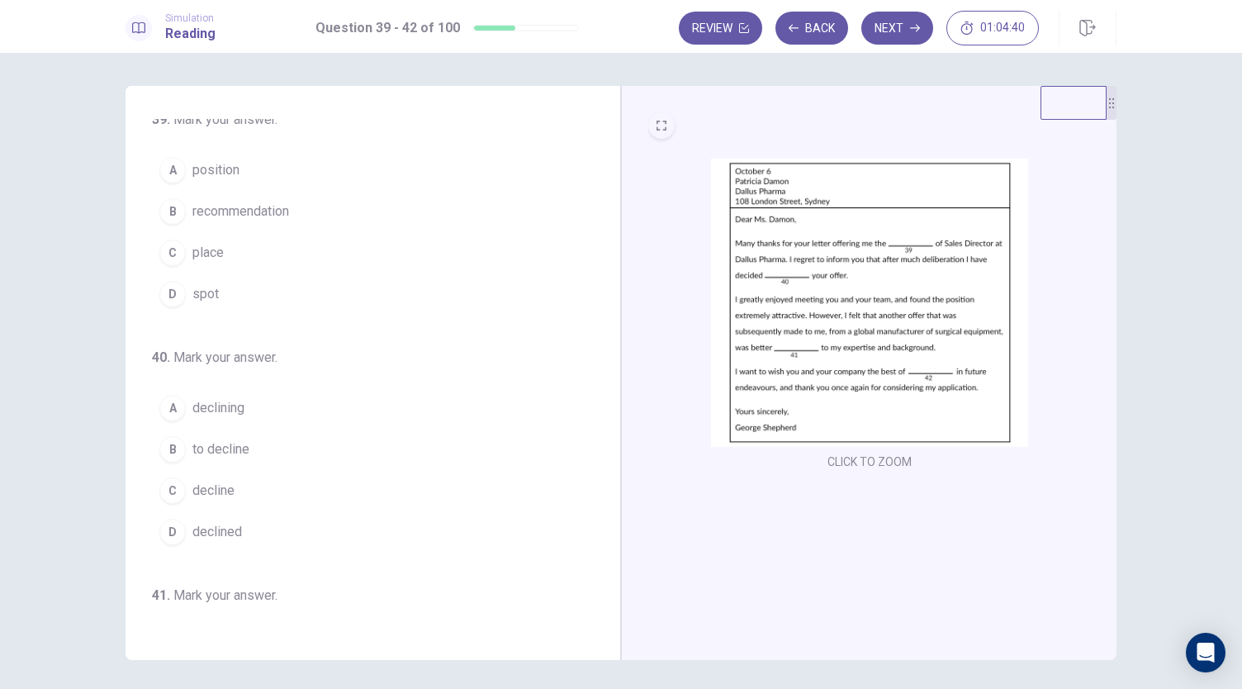
scroll to position [0, 0]
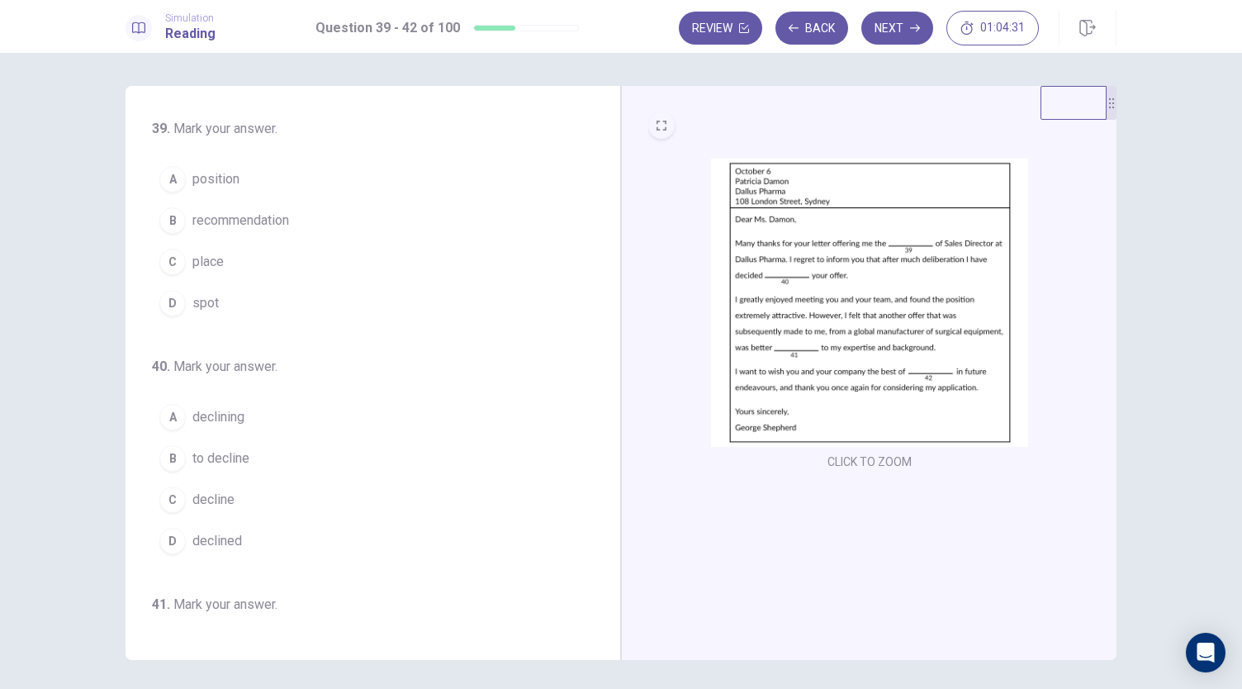
click at [211, 183] on span "position" at bounding box center [215, 179] width 47 height 20
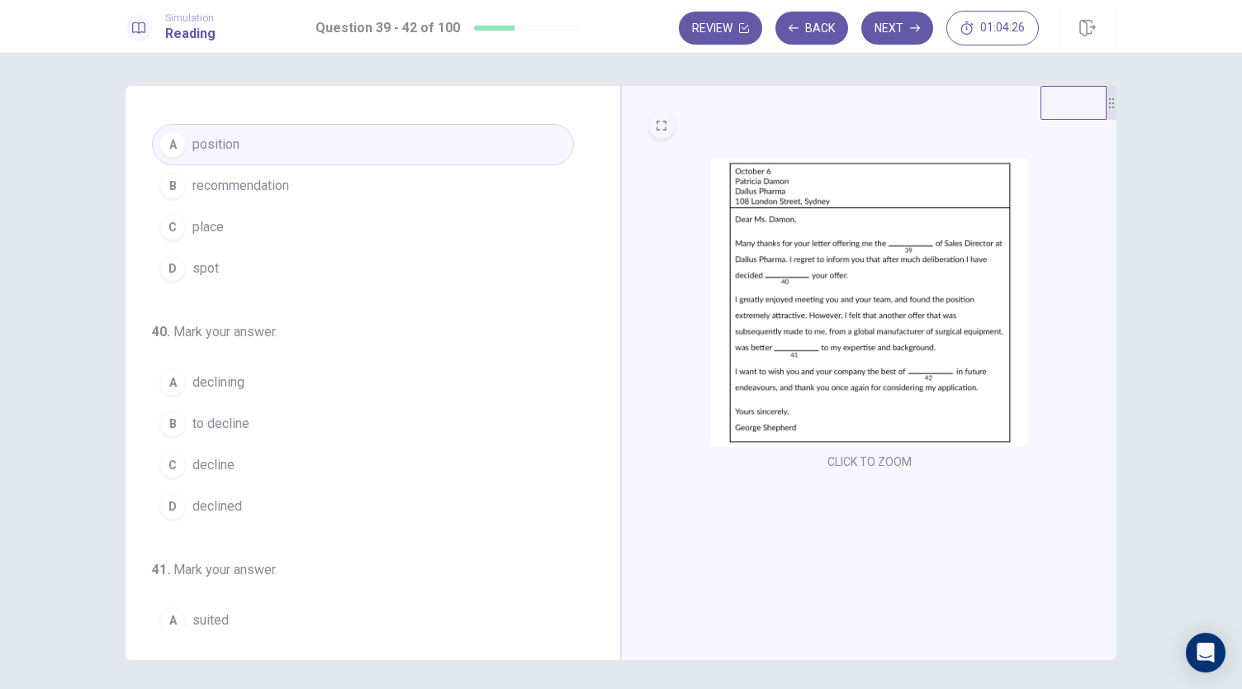
scroll to position [83, 0]
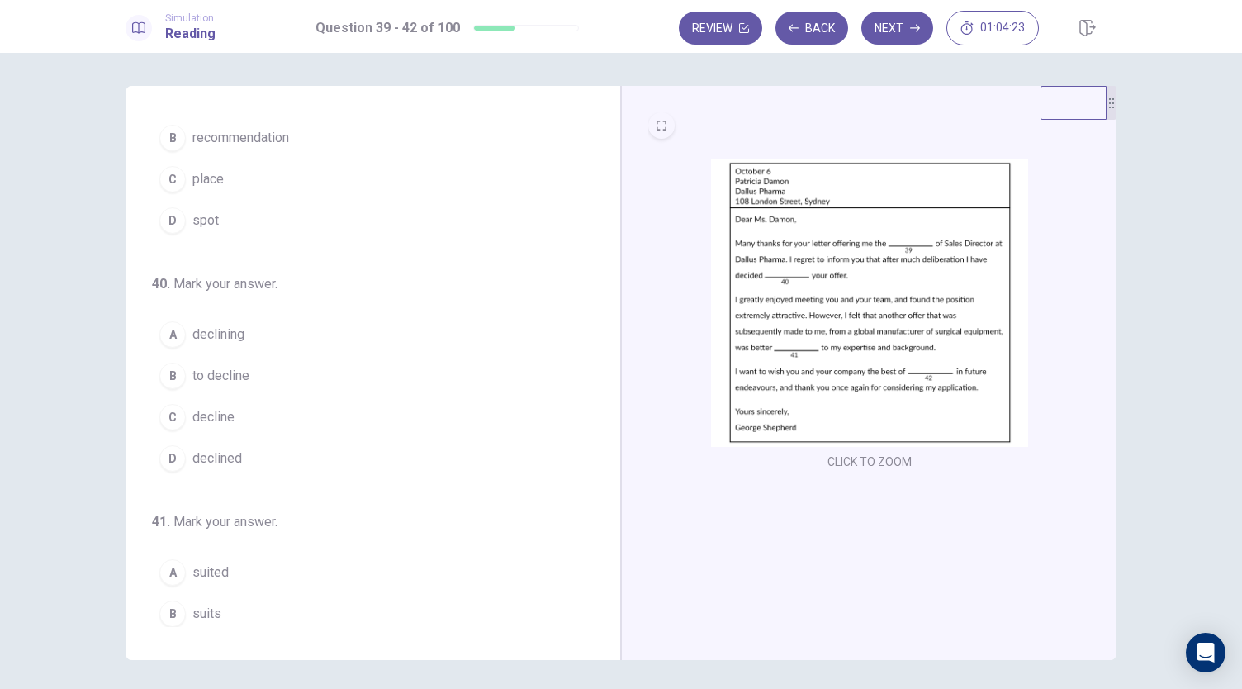
click at [220, 372] on span "to decline" at bounding box center [220, 376] width 57 height 20
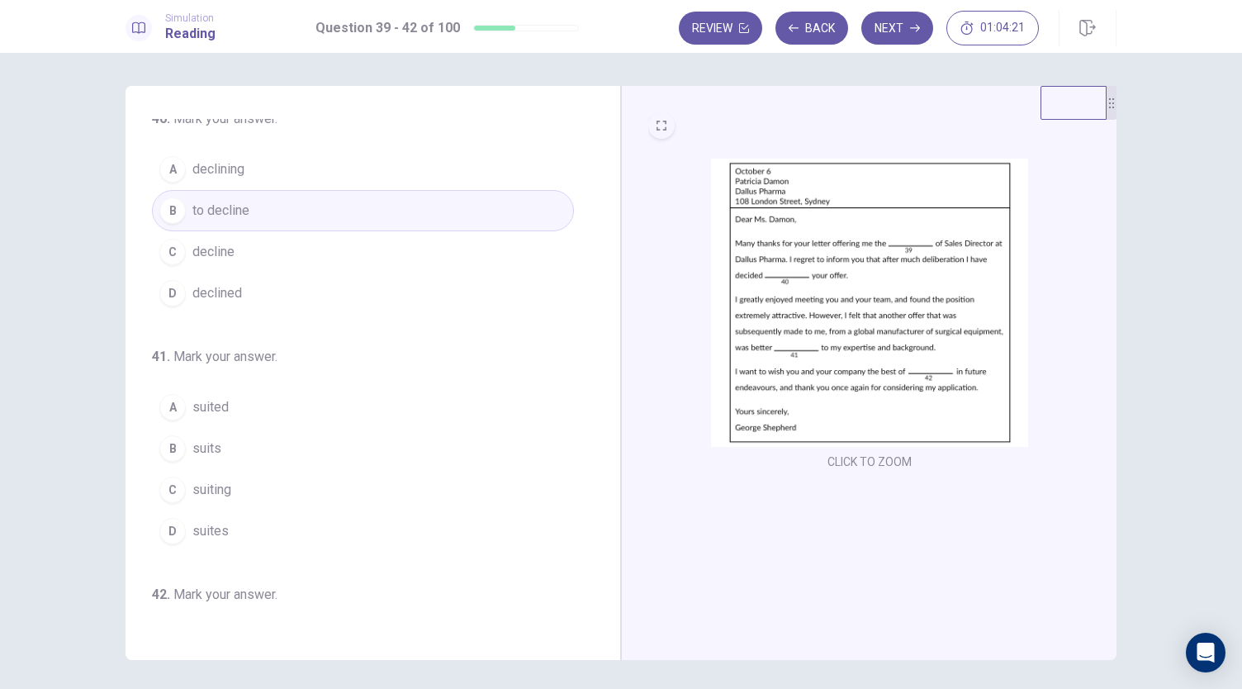
scroll to position [330, 0]
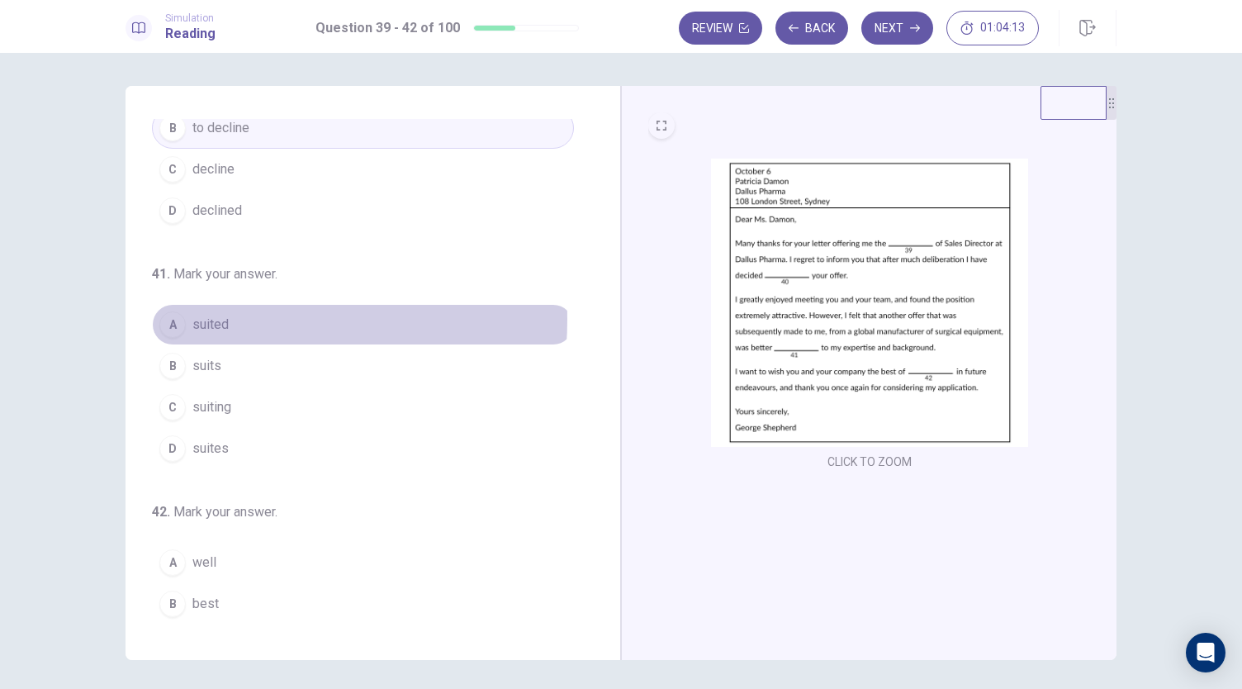
click at [219, 315] on span "suited" at bounding box center [210, 325] width 36 height 20
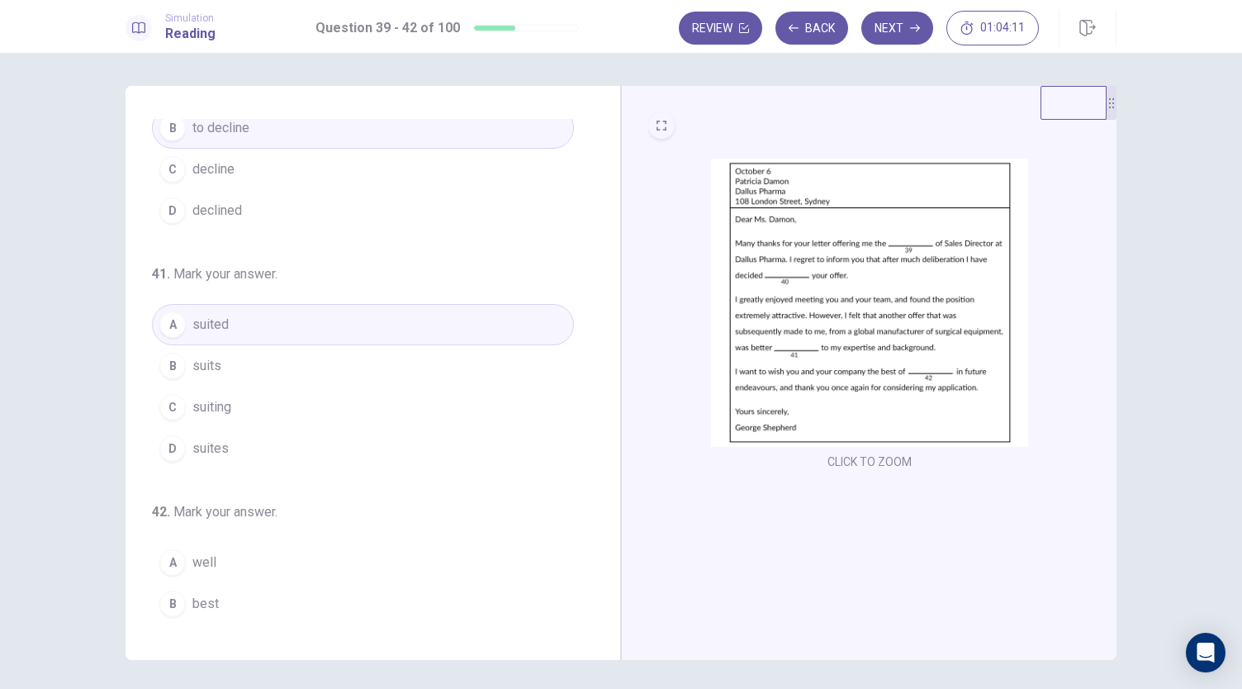
scroll to position [401, 0]
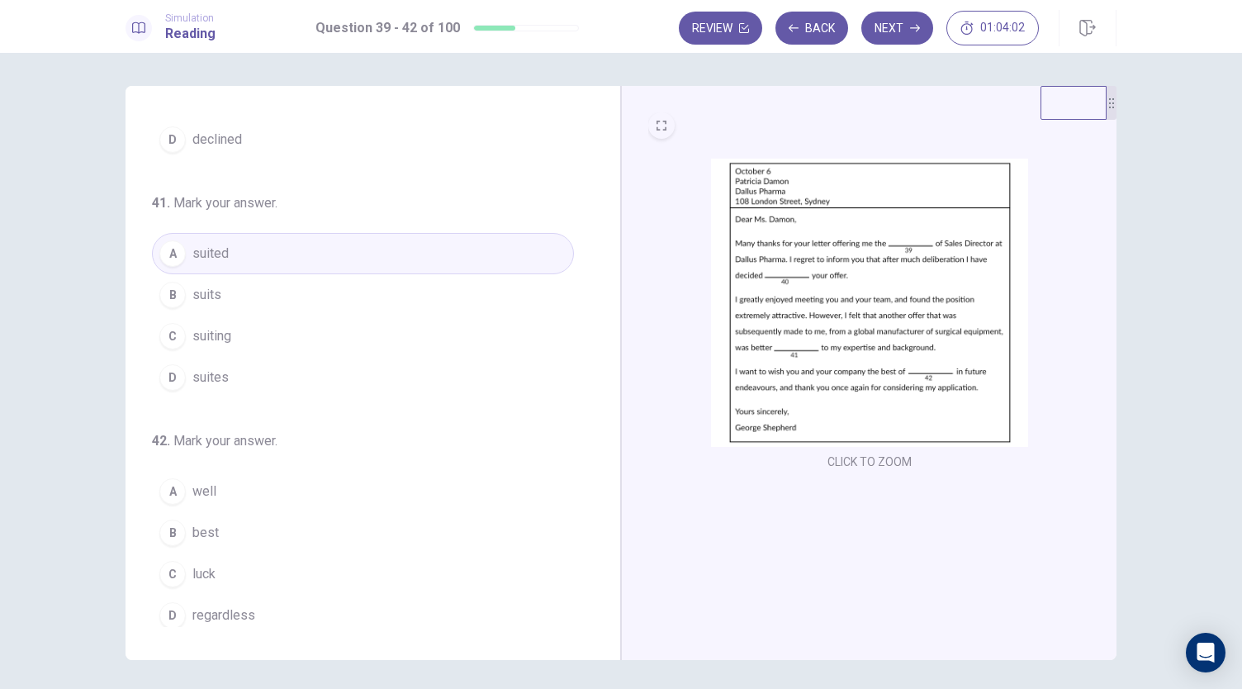
click at [216, 564] on button "C luck" at bounding box center [363, 573] width 422 height 41
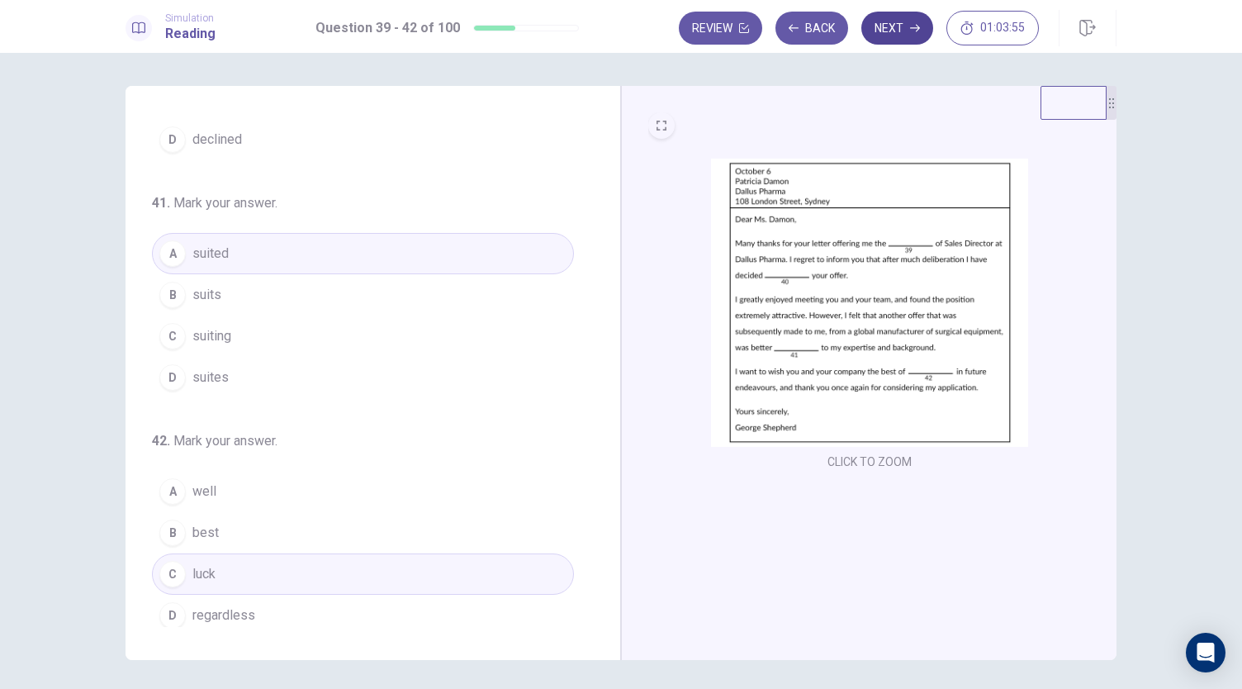
click at [895, 35] on button "Next" at bounding box center [897, 28] width 72 height 33
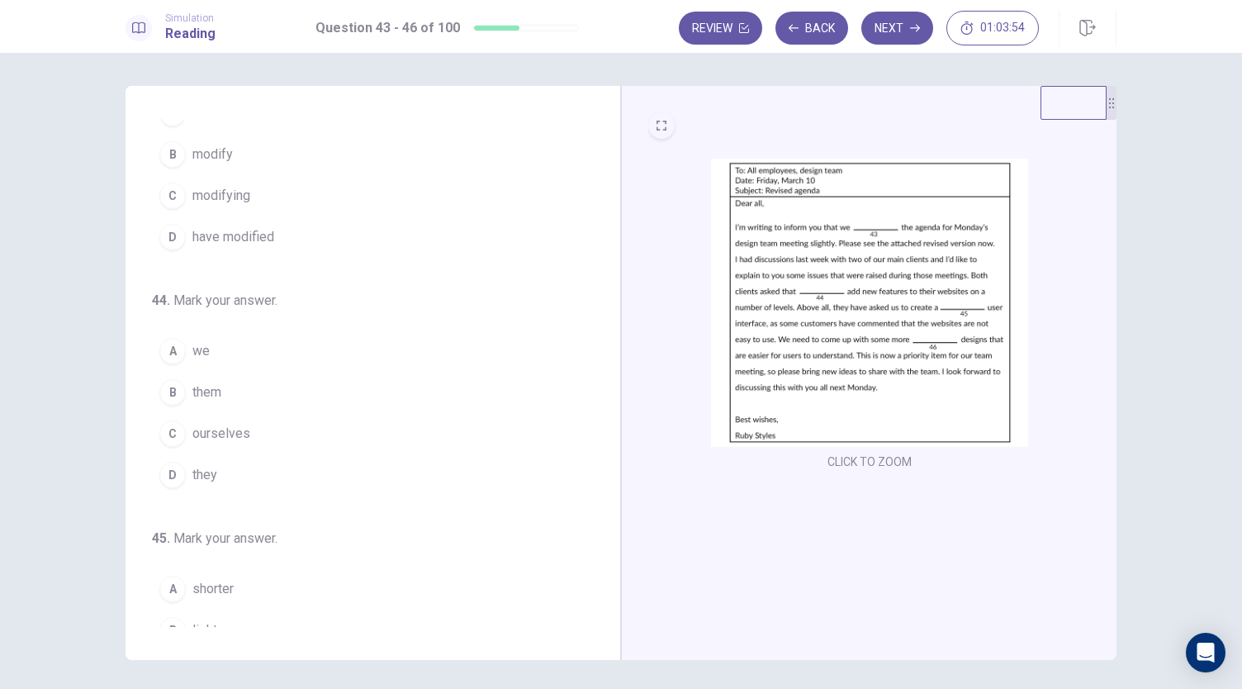
scroll to position [0, 0]
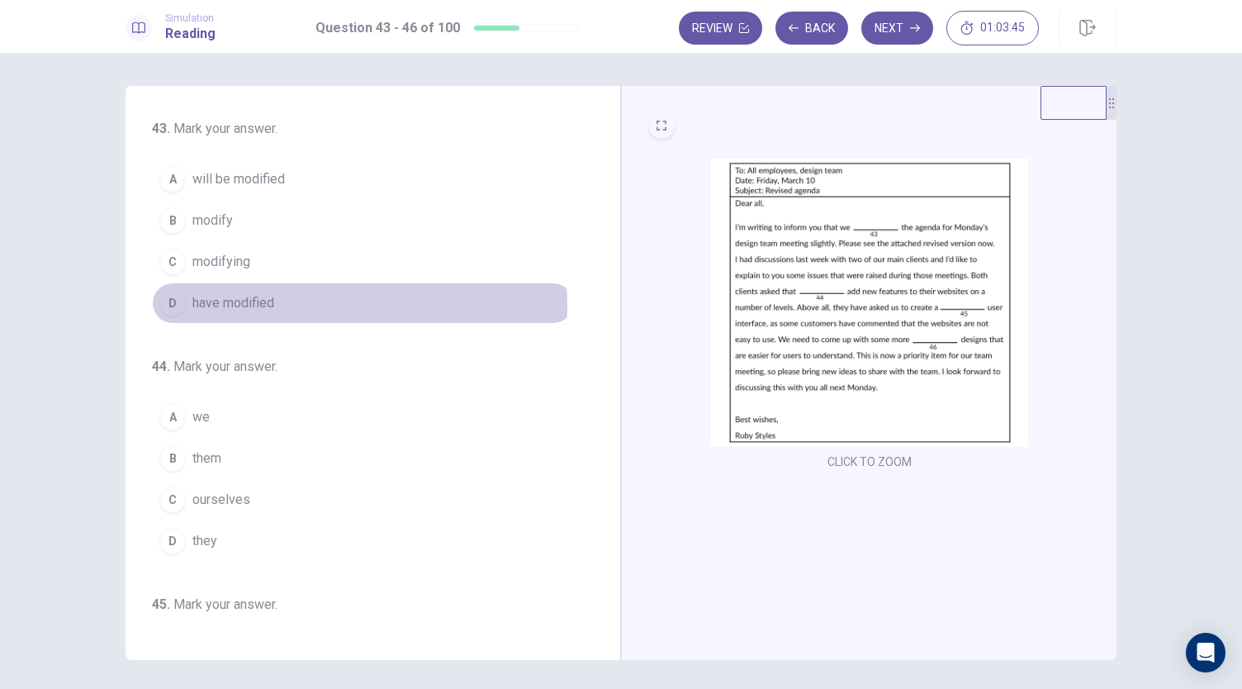
click at [242, 304] on span "have modified" at bounding box center [233, 303] width 82 height 20
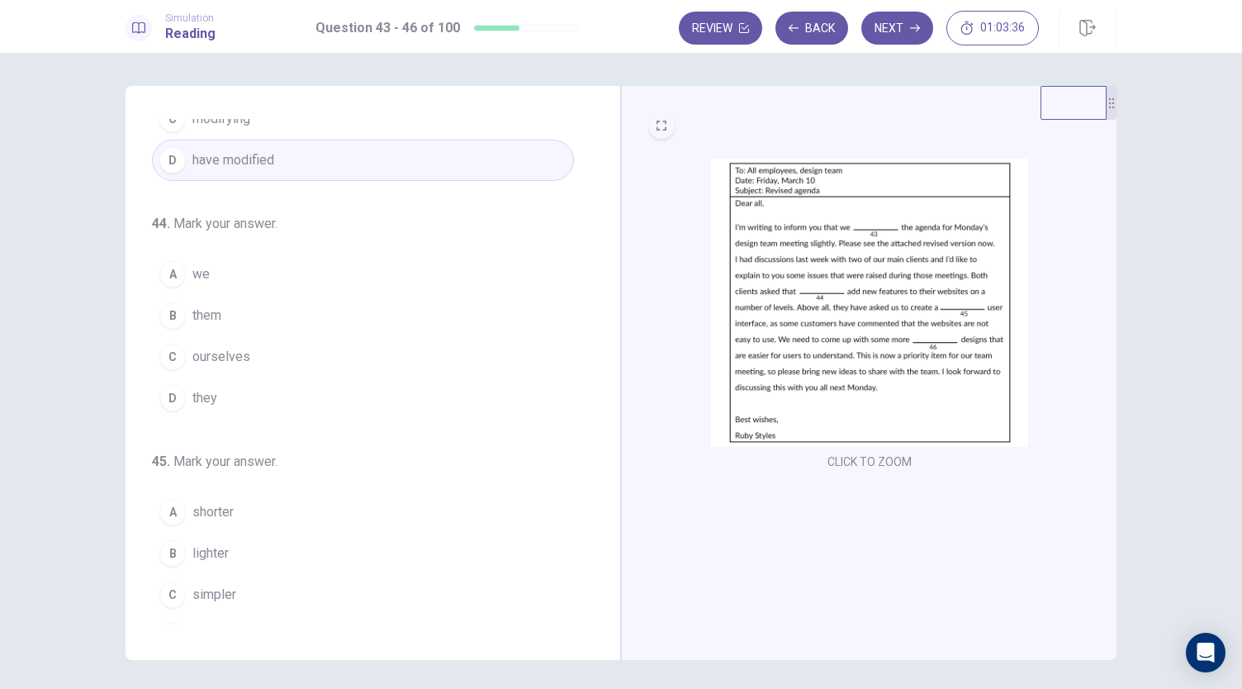
scroll to position [165, 0]
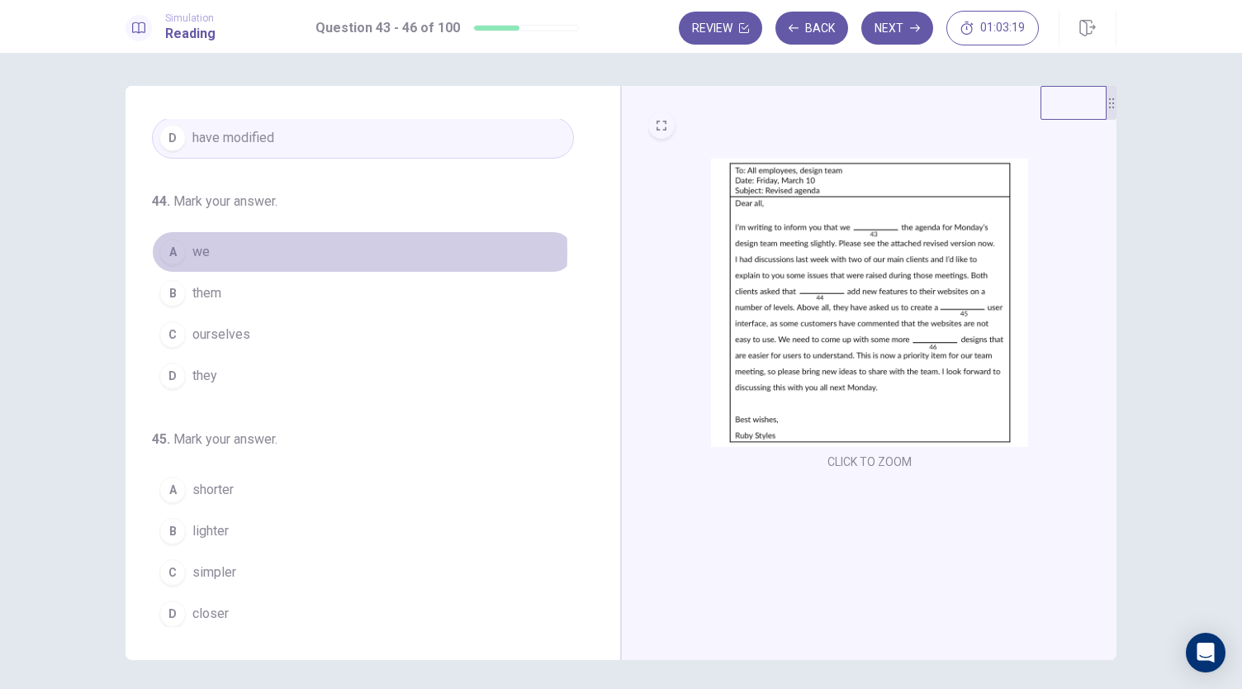
click at [201, 249] on span "we" at bounding box center [200, 252] width 17 height 20
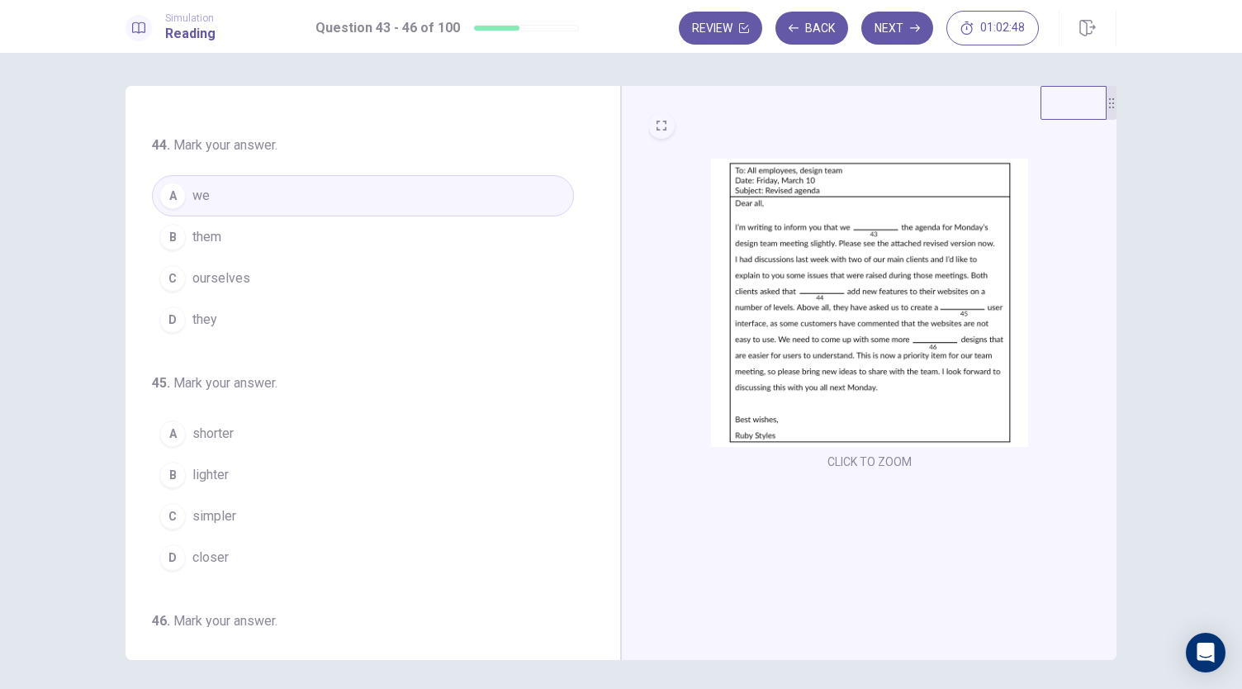
scroll to position [248, 0]
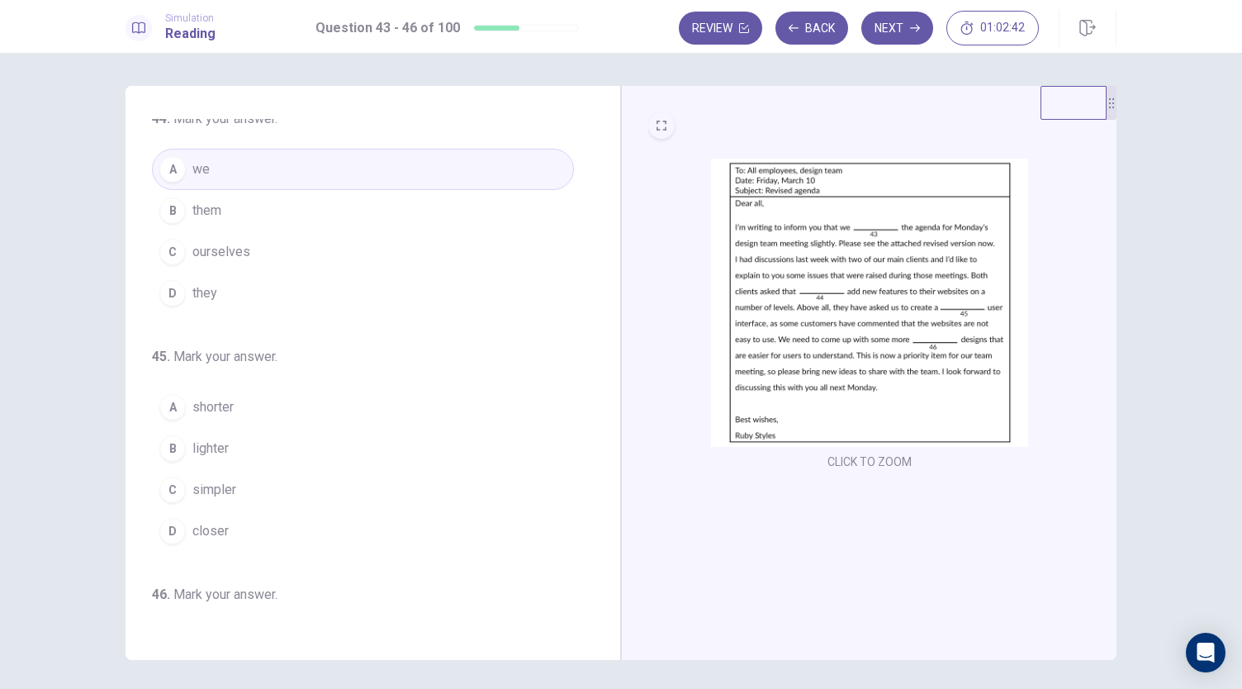
click at [223, 488] on span "simpler" at bounding box center [214, 490] width 44 height 20
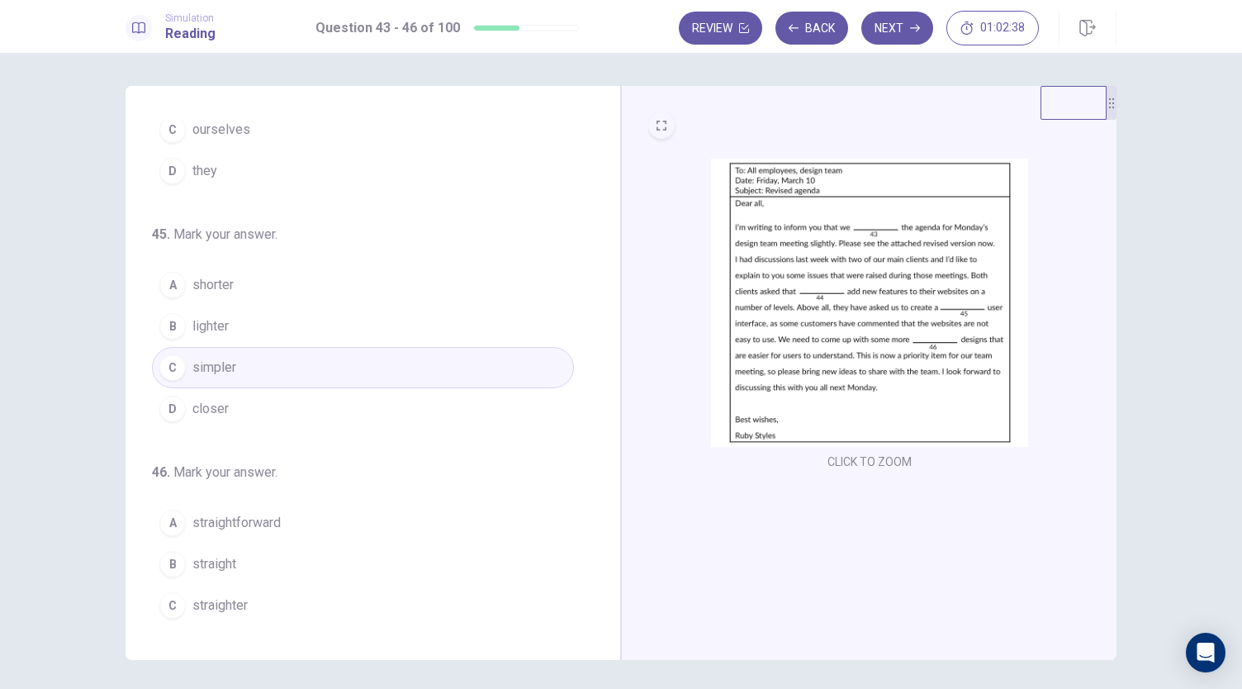
scroll to position [401, 0]
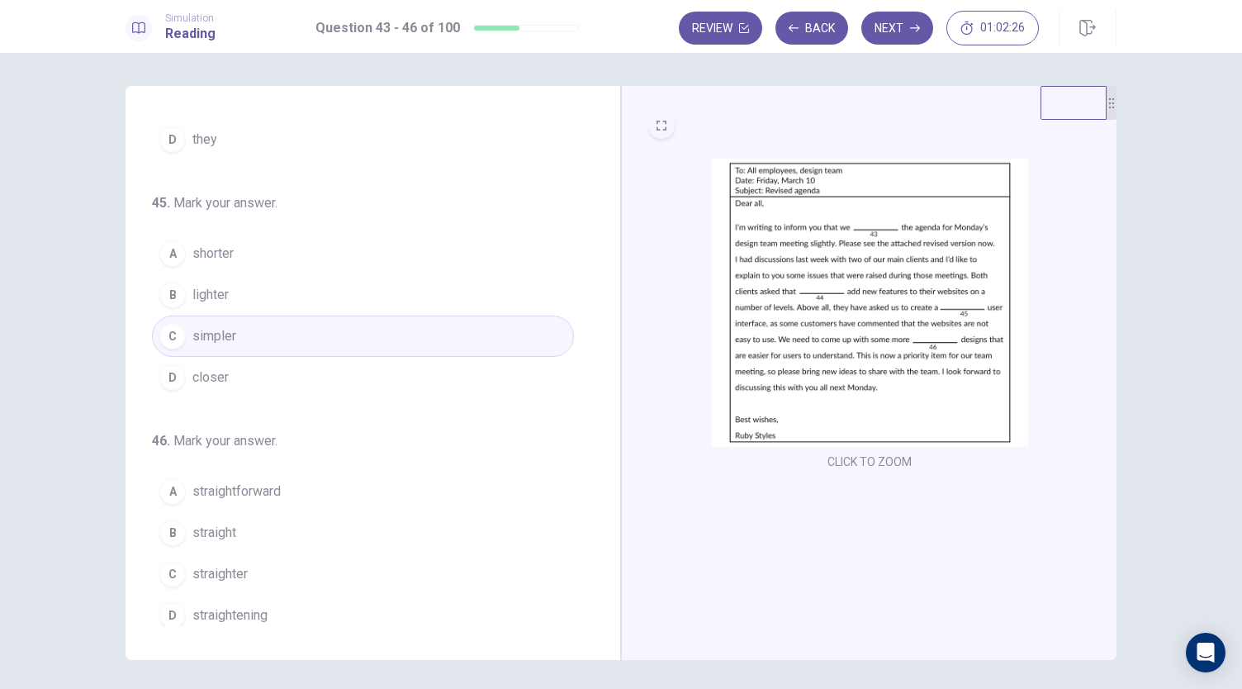
click at [246, 488] on span "straightforward" at bounding box center [236, 491] width 88 height 20
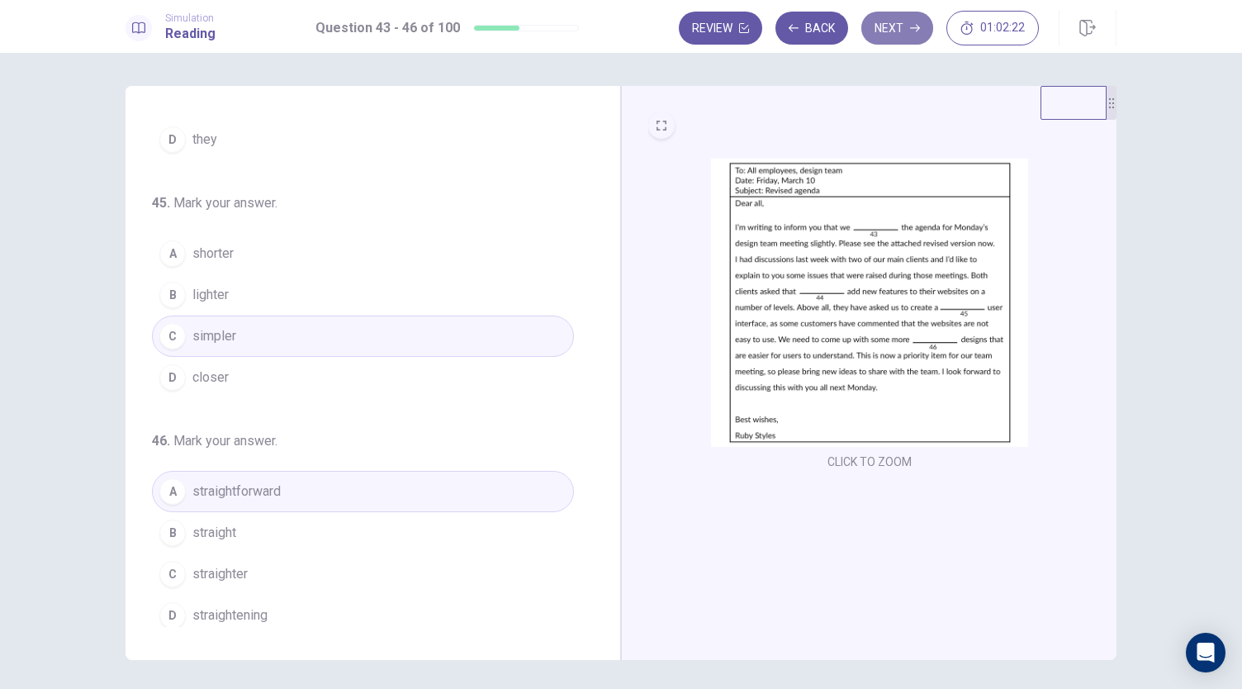
click at [893, 31] on button "Next" at bounding box center [897, 28] width 72 height 33
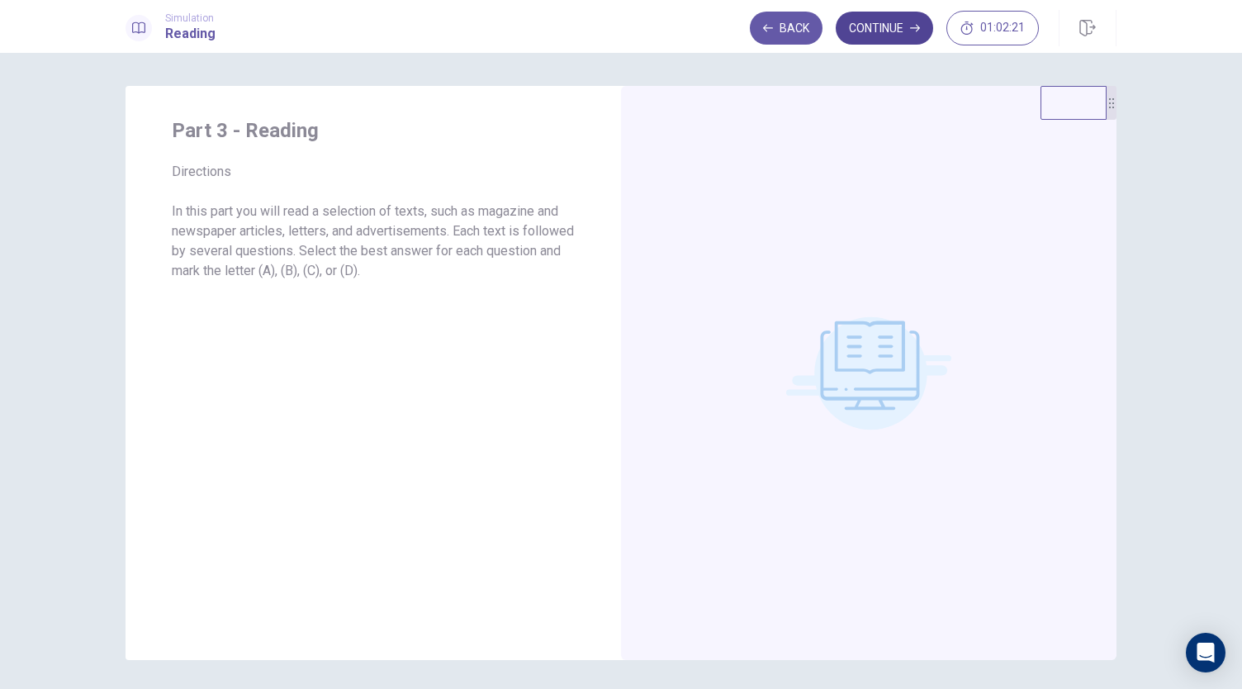
click at [899, 32] on button "Continue" at bounding box center [884, 28] width 97 height 33
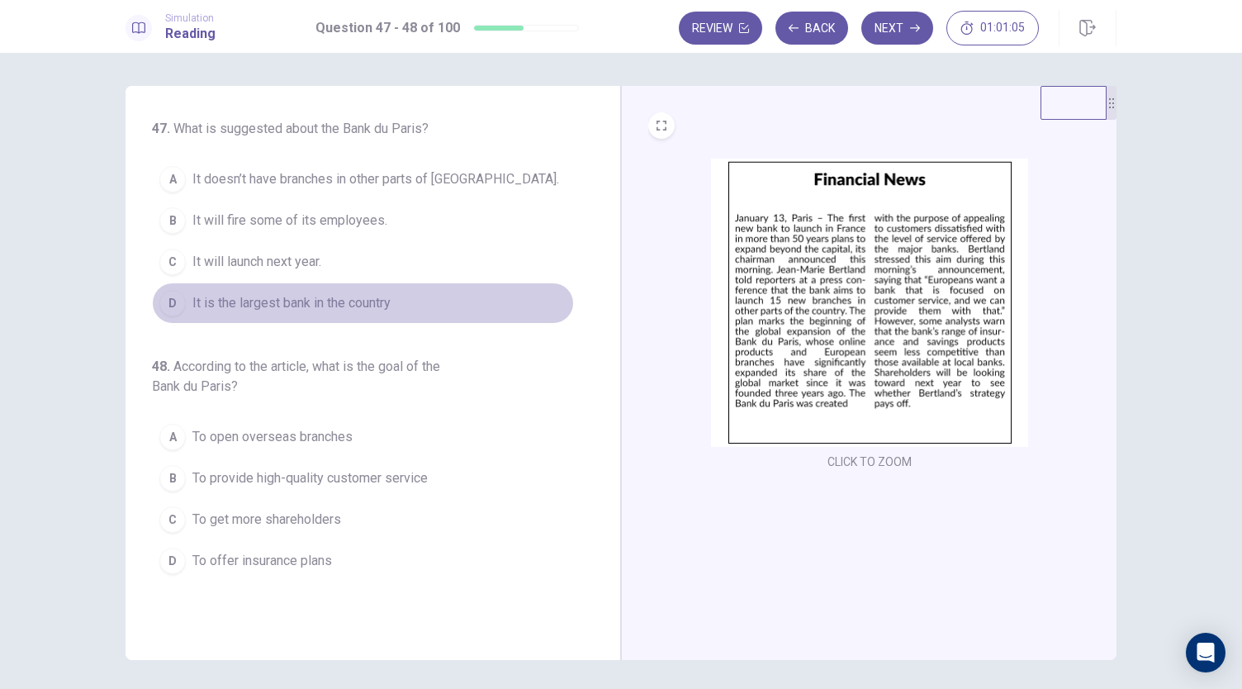
click at [303, 301] on span "It is the largest bank in the country" at bounding box center [291, 303] width 198 height 20
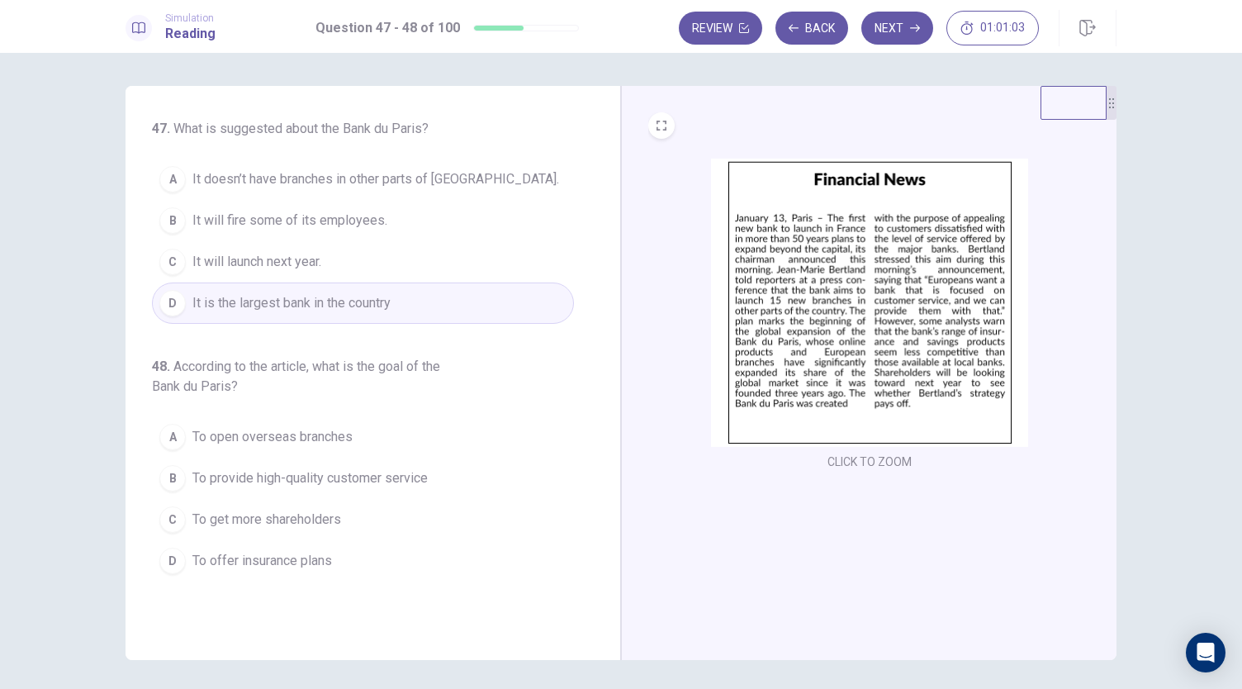
scroll to position [57, 0]
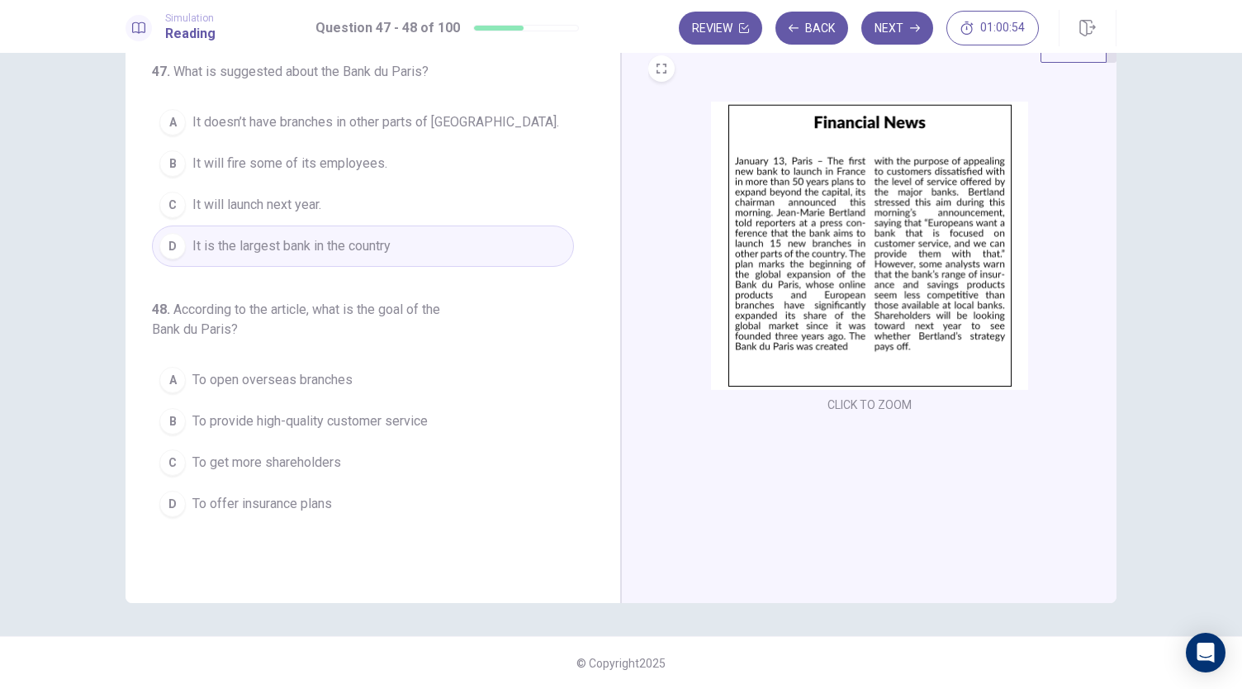
click at [306, 379] on span "To open overseas branches" at bounding box center [272, 380] width 160 height 20
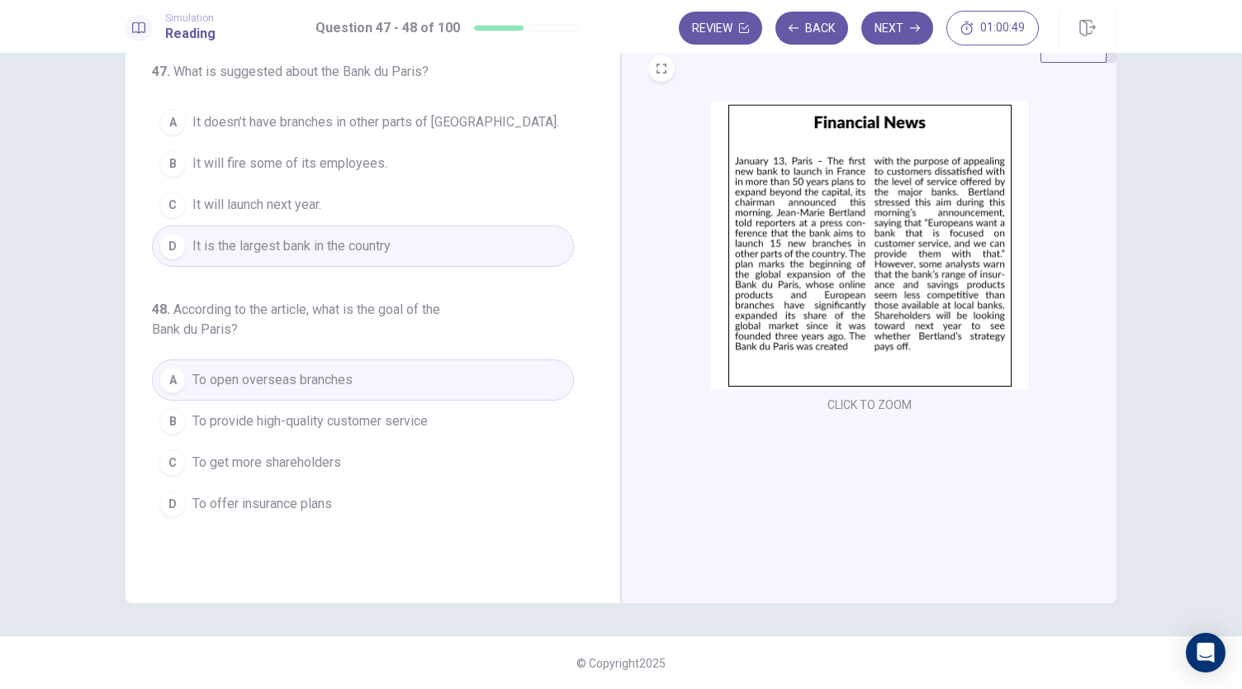
click at [253, 424] on span "To provide high-quality customer service" at bounding box center [309, 421] width 235 height 20
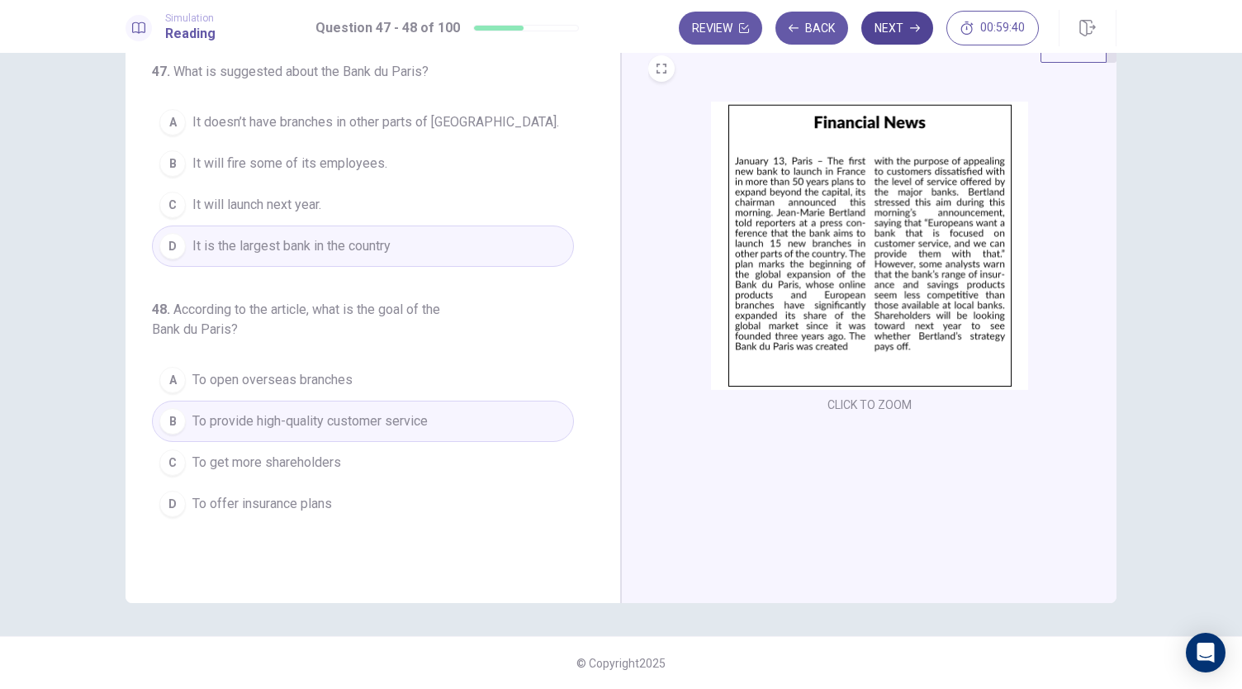
click at [905, 24] on button "Next" at bounding box center [897, 28] width 72 height 33
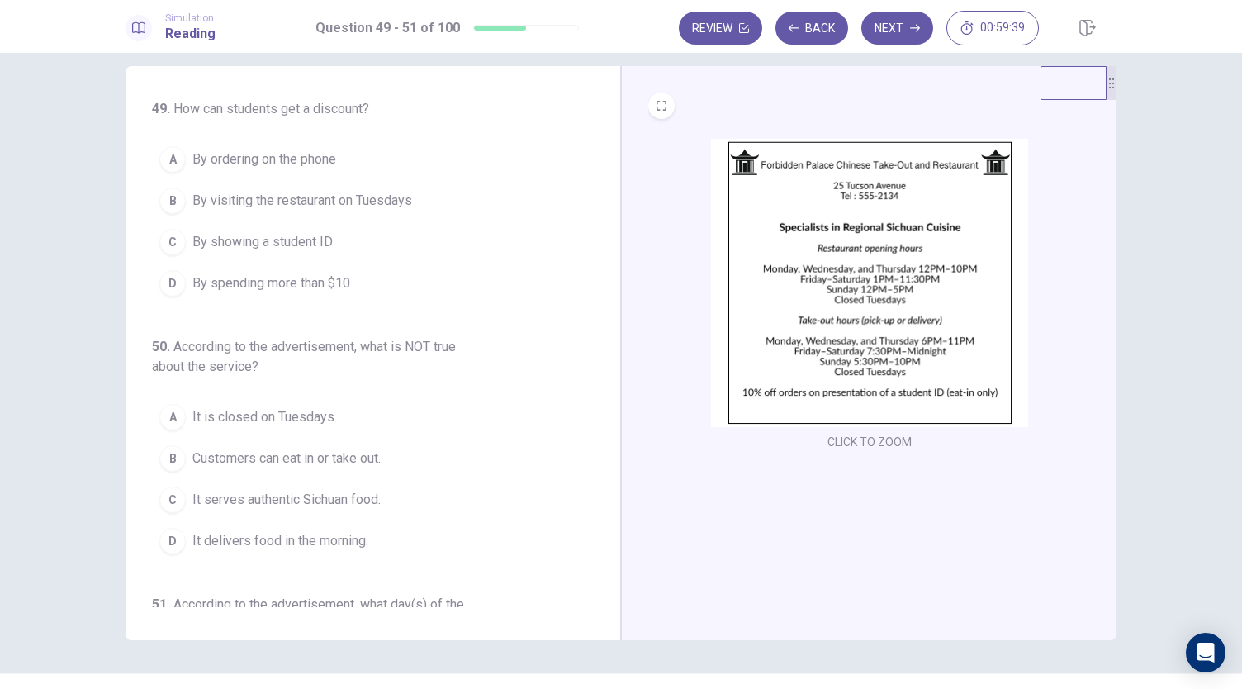
scroll to position [0, 0]
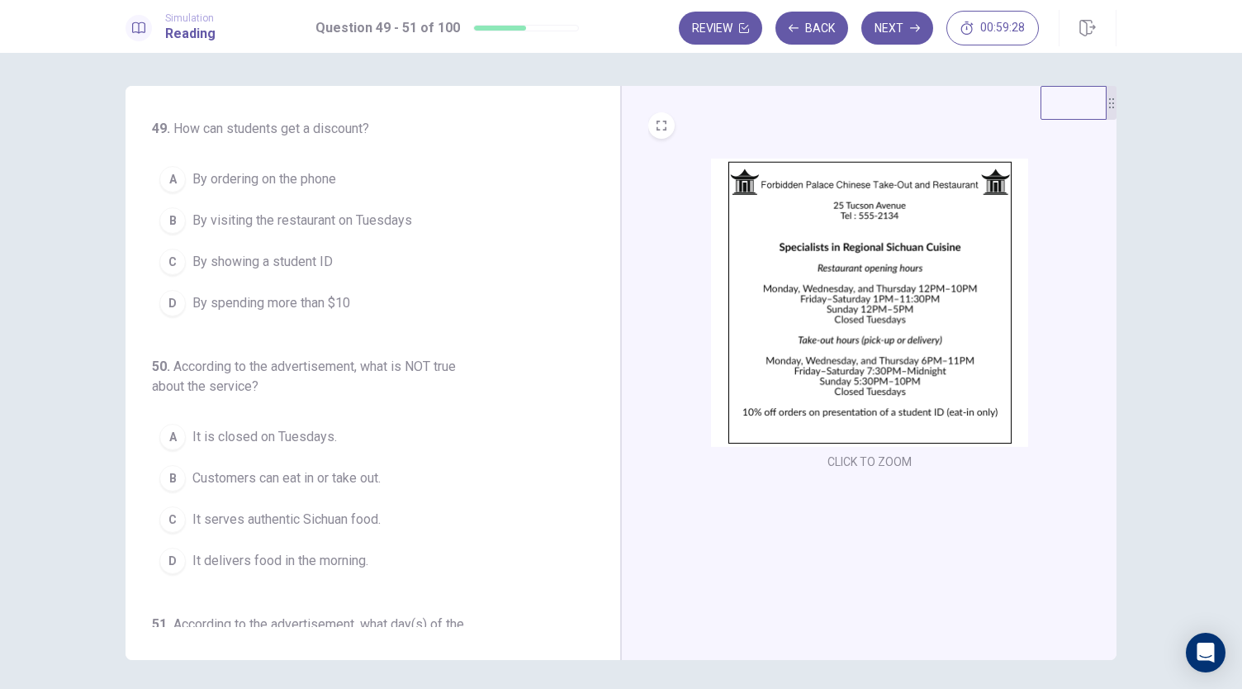
click at [251, 261] on span "By showing a student ID" at bounding box center [262, 262] width 140 height 20
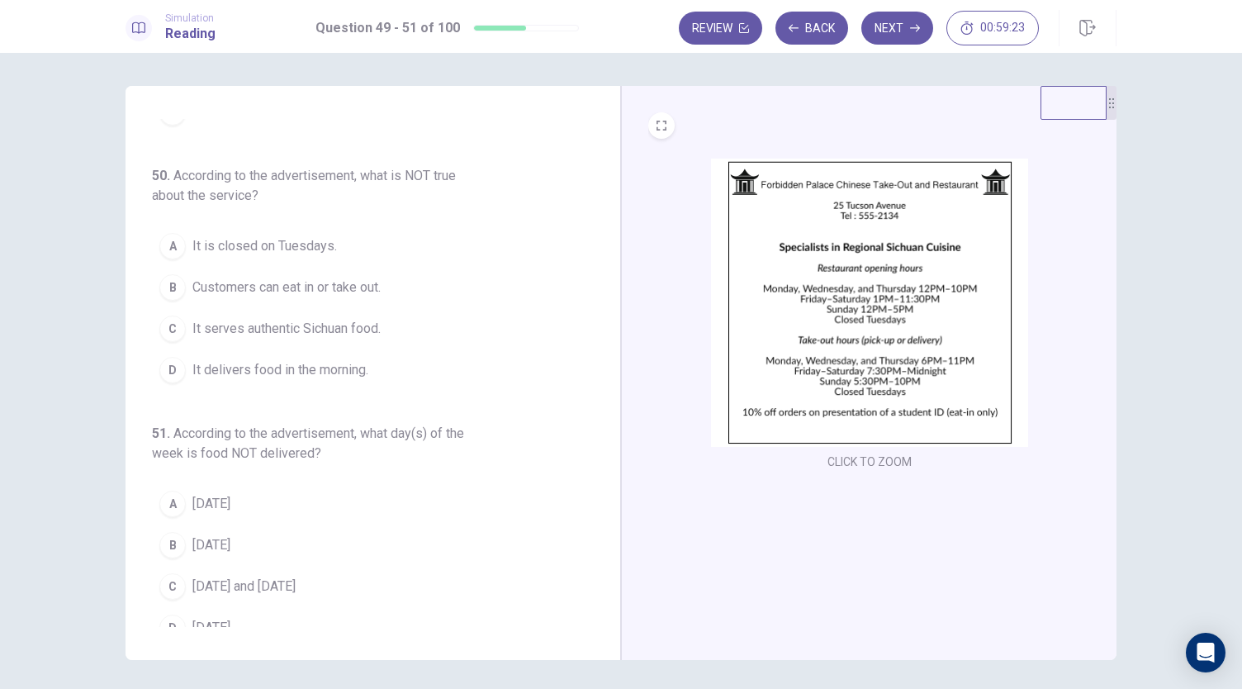
scroll to position [205, 0]
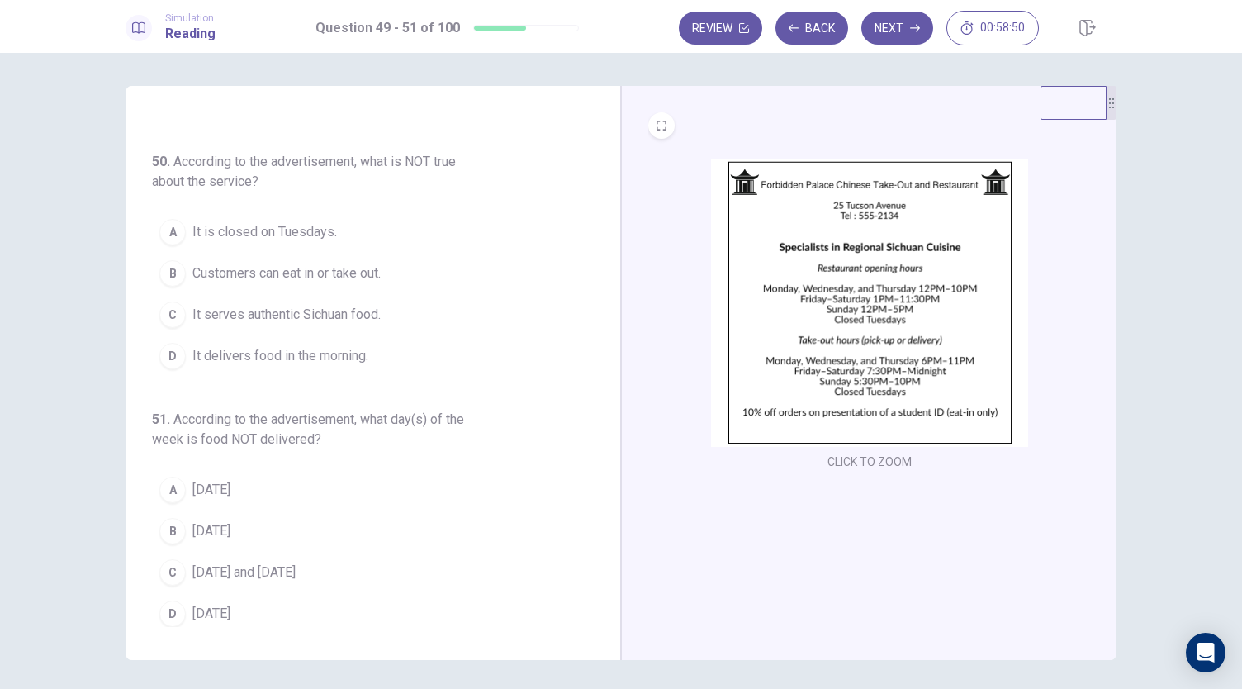
click at [251, 354] on span "It delivers food in the morning." at bounding box center [280, 356] width 176 height 20
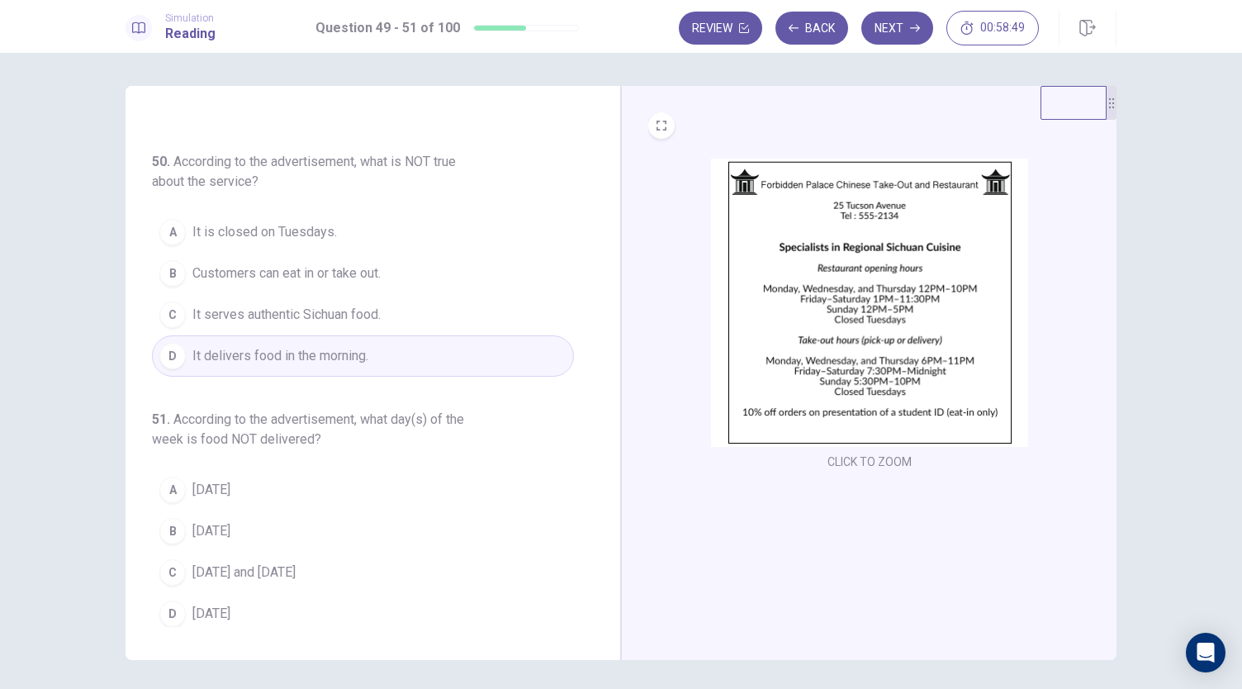
scroll to position [57, 0]
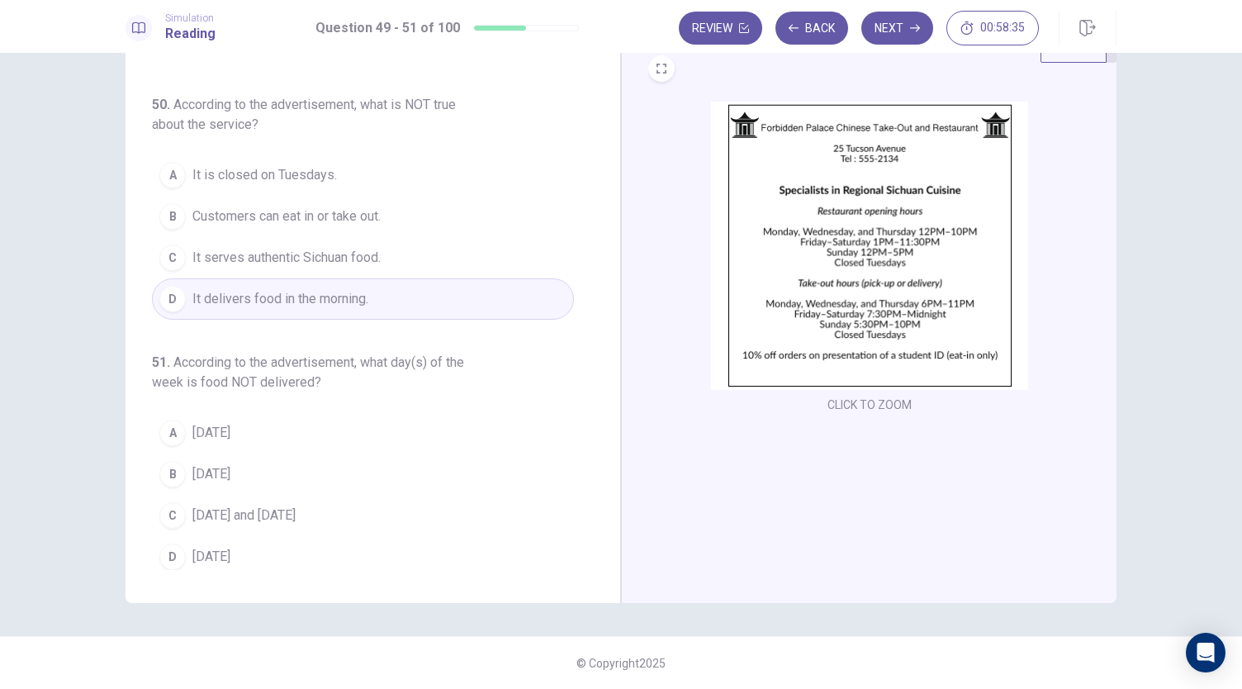
click at [205, 423] on span "[DATE]" at bounding box center [211, 433] width 38 height 20
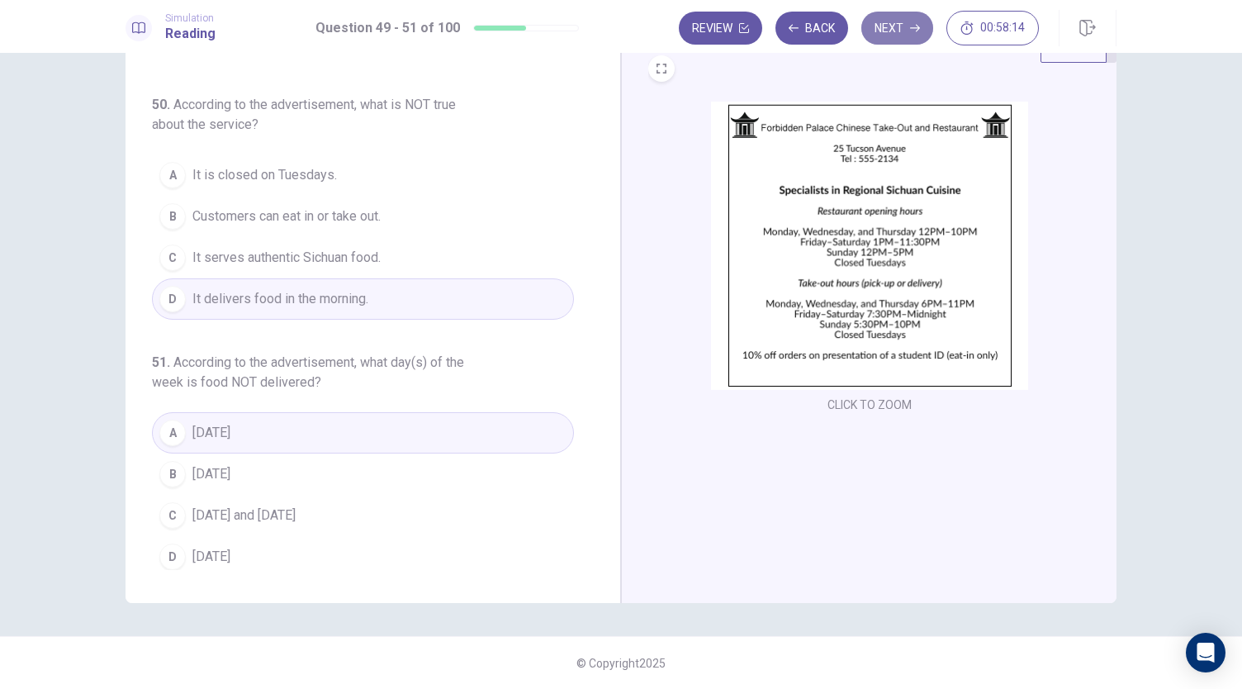
click at [897, 30] on button "Next" at bounding box center [897, 28] width 72 height 33
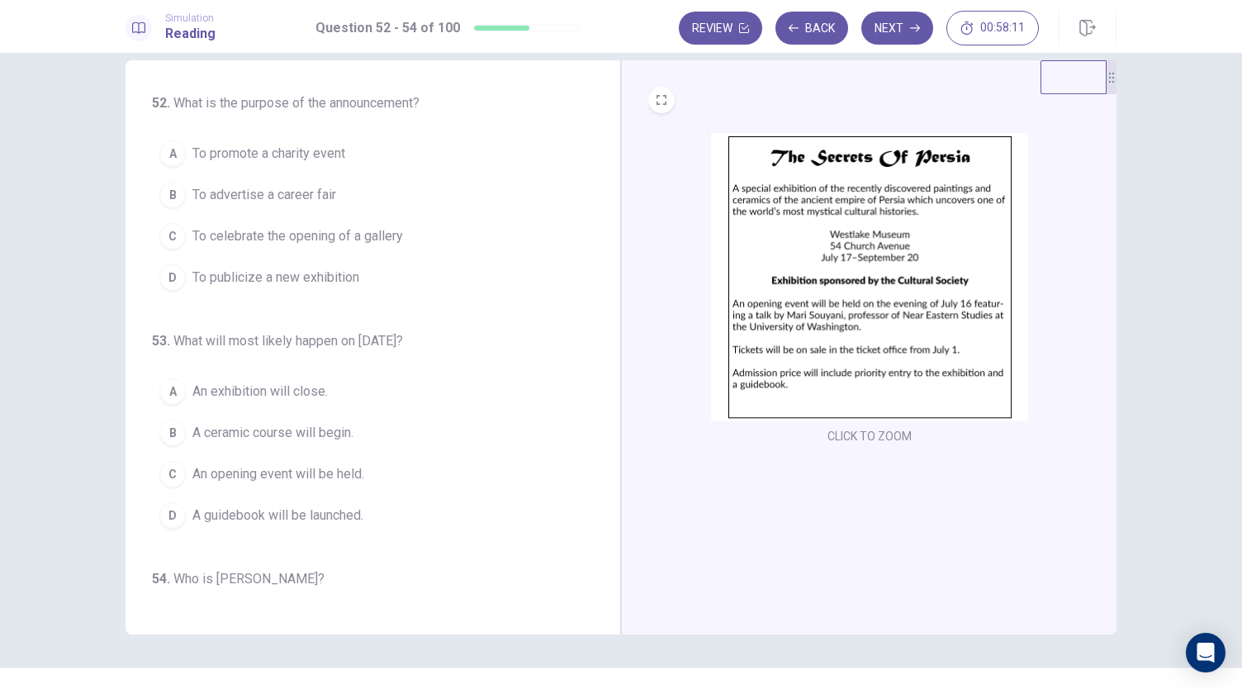
scroll to position [0, 0]
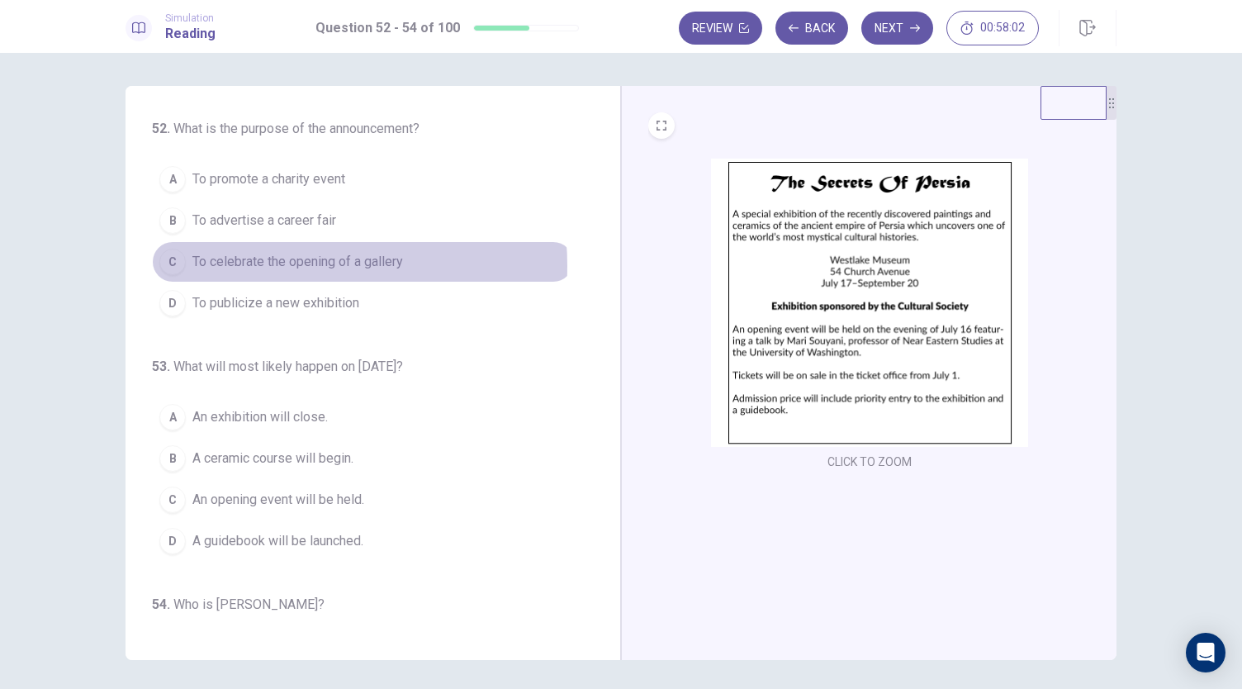
click at [258, 264] on span "To celebrate the opening of a gallery" at bounding box center [297, 262] width 211 height 20
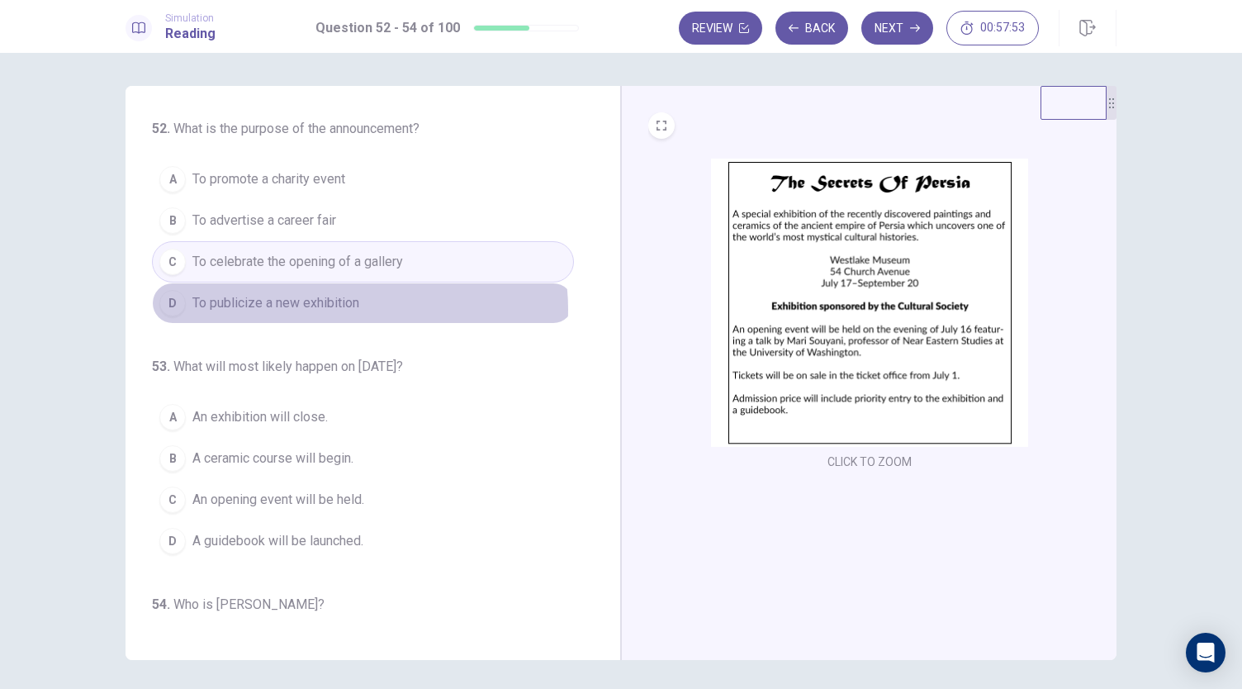
click at [337, 308] on span "To publicize a new exhibition" at bounding box center [275, 303] width 167 height 20
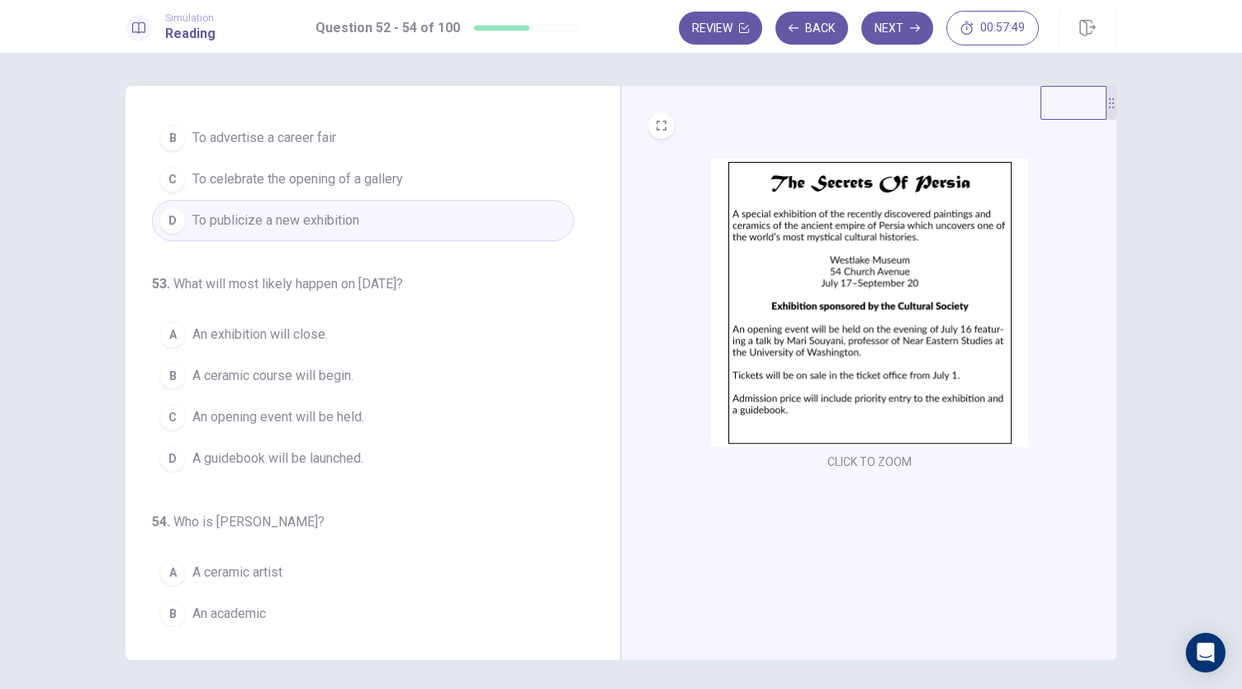
scroll to position [165, 0]
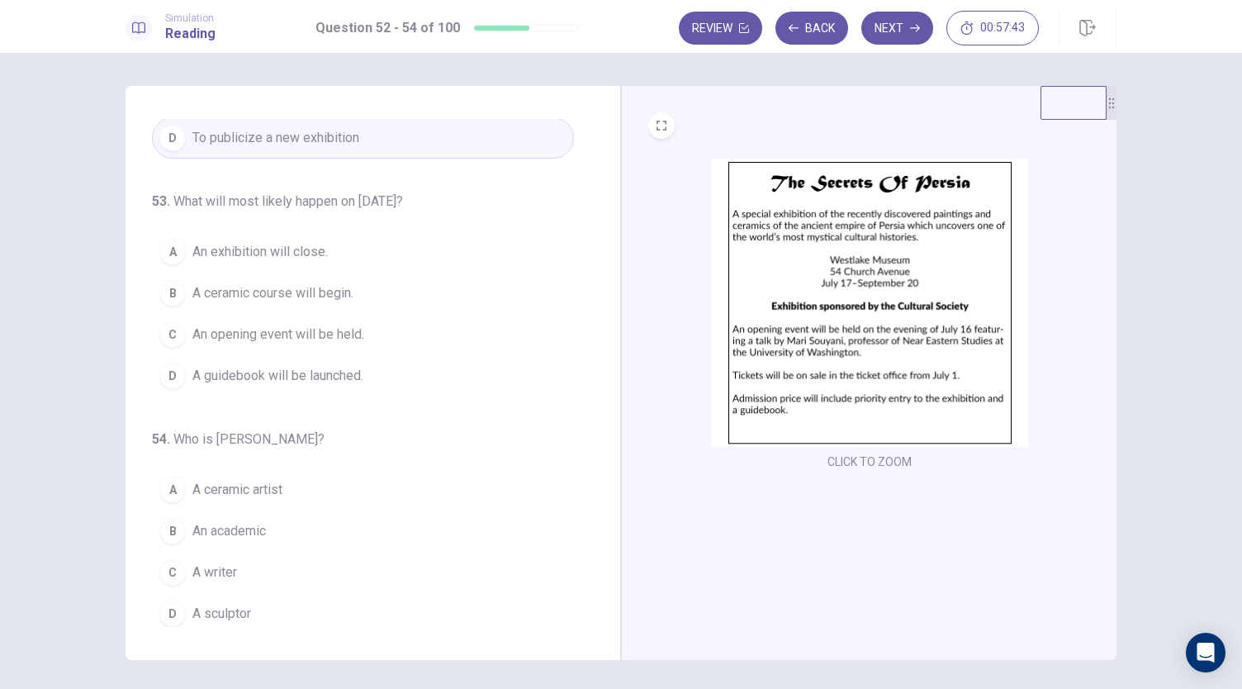
click at [270, 255] on span "An exhibition will close." at bounding box center [259, 252] width 135 height 20
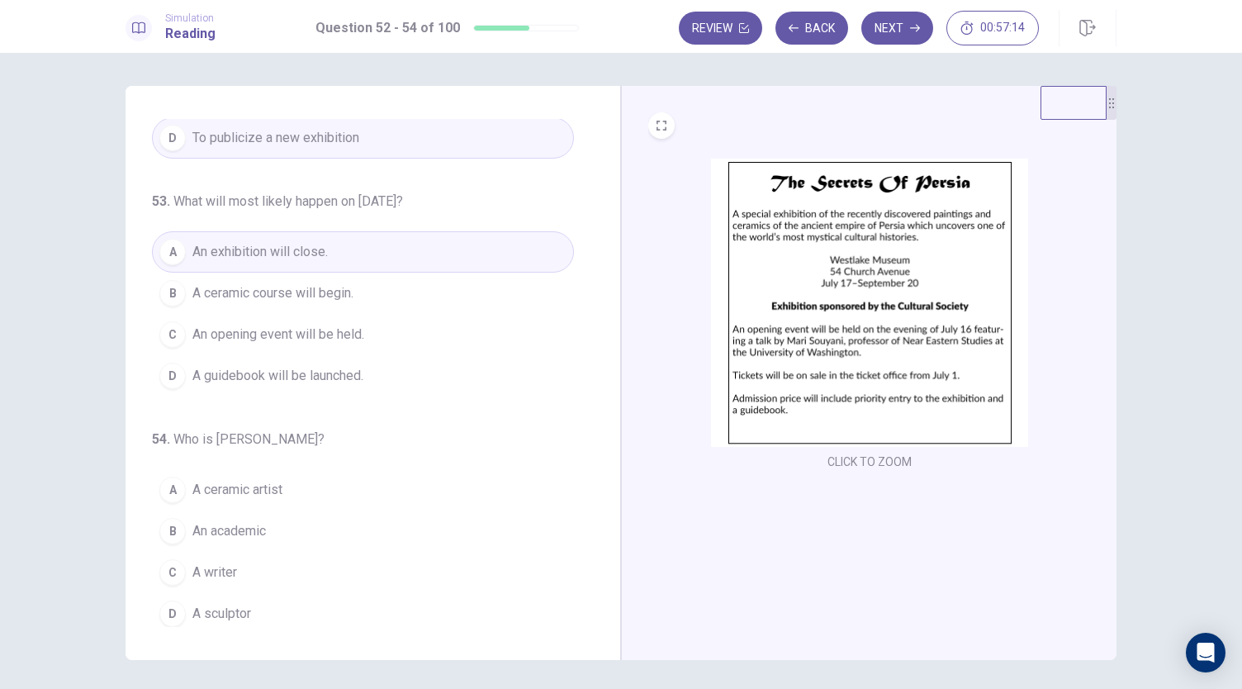
click at [225, 523] on span "An academic" at bounding box center [229, 531] width 74 height 20
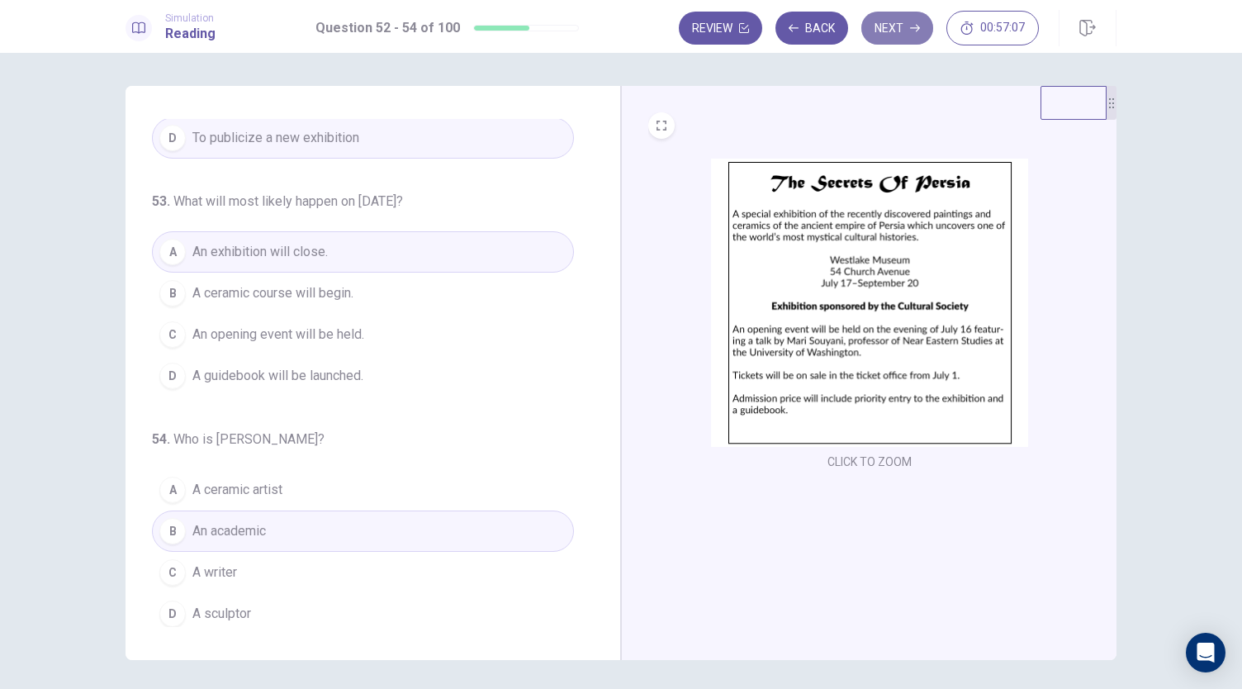
click at [903, 26] on button "Next" at bounding box center [897, 28] width 72 height 33
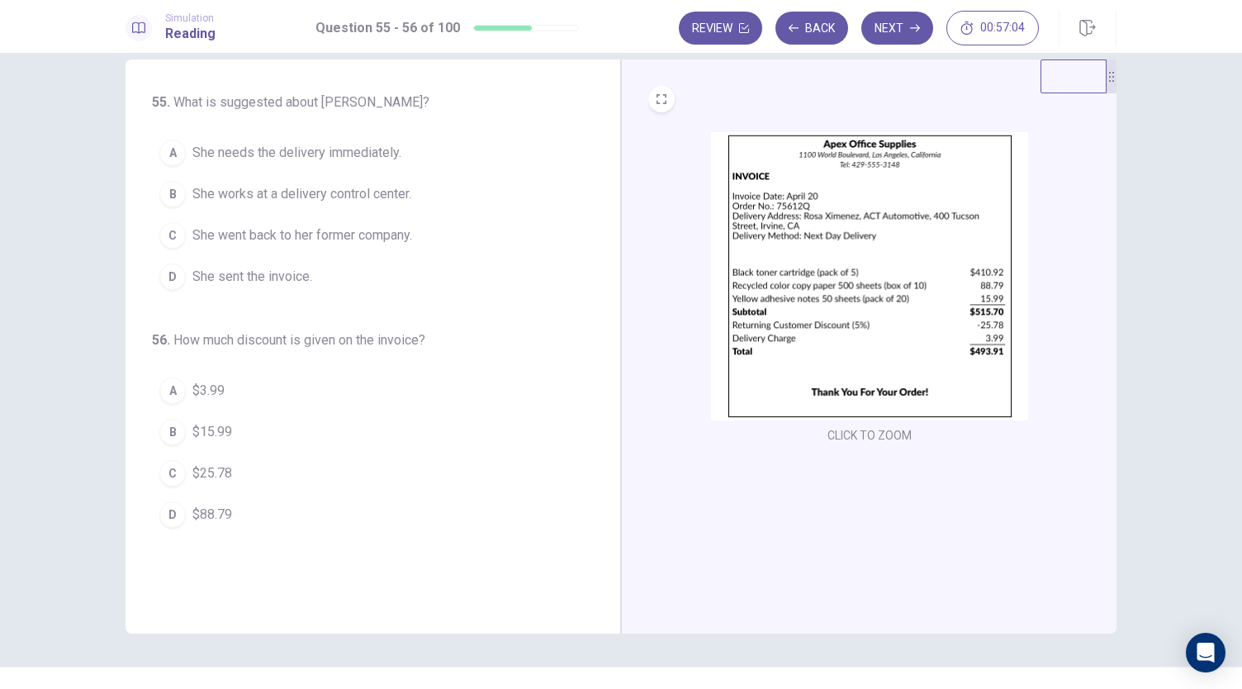
scroll to position [0, 0]
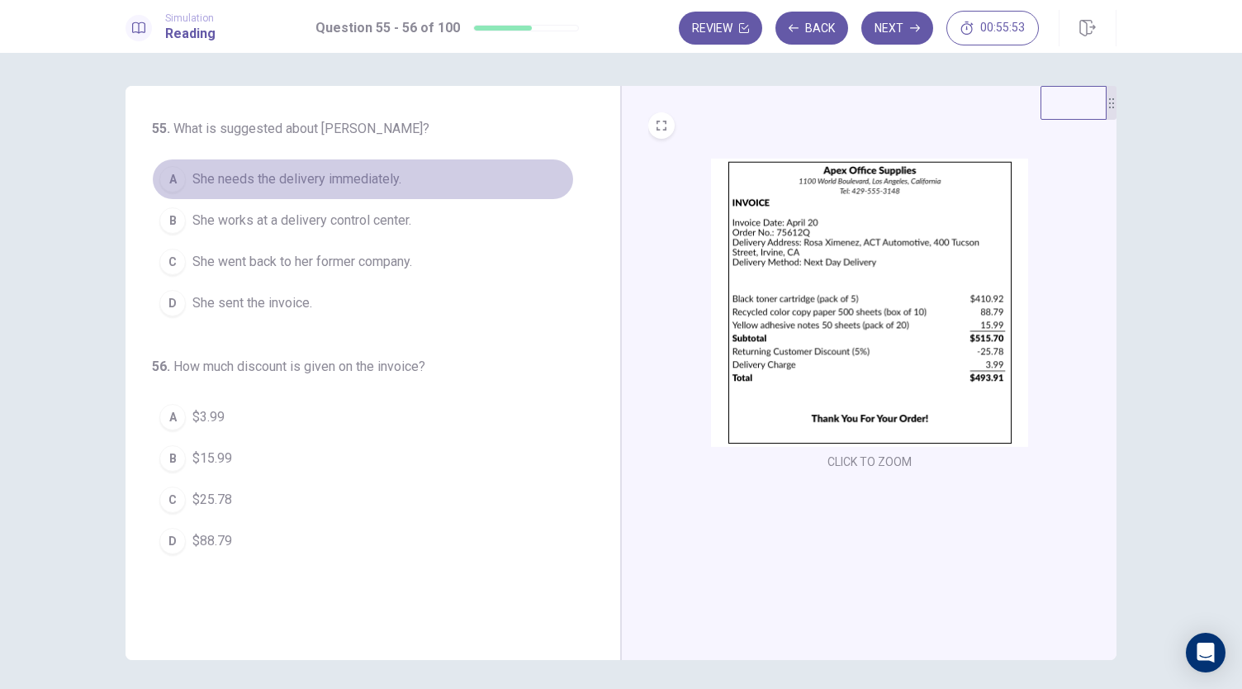
click at [277, 174] on span "She needs the delivery immediately." at bounding box center [296, 179] width 209 height 20
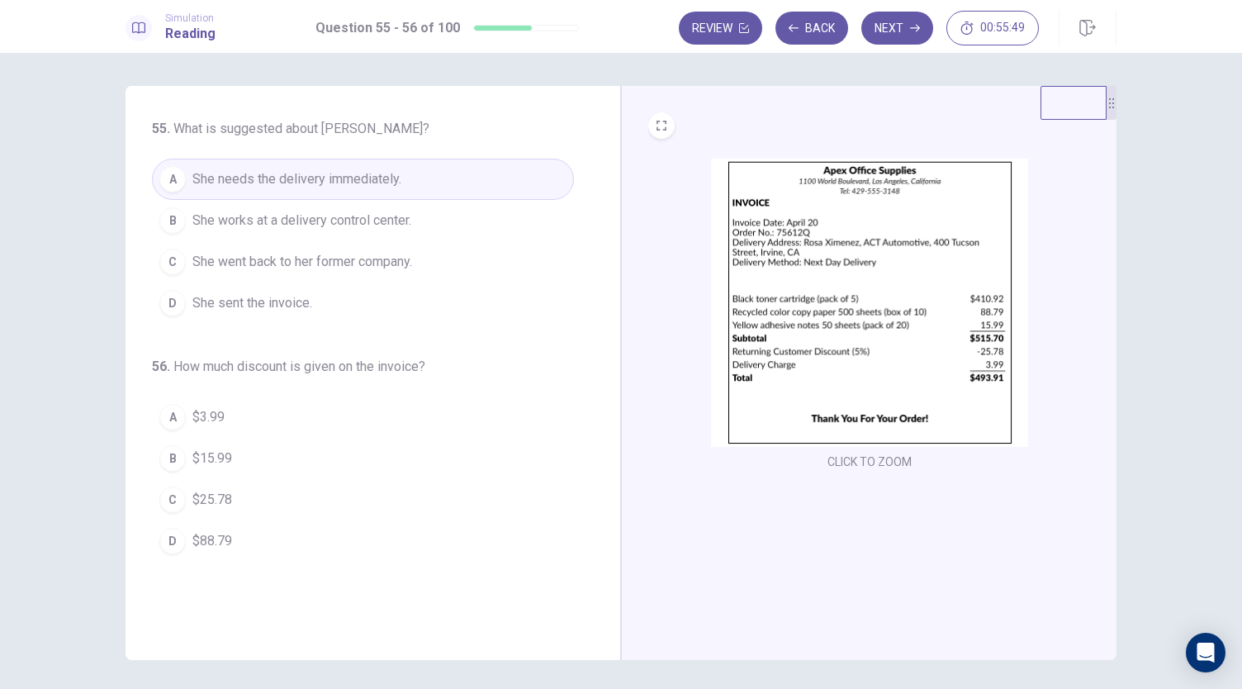
click at [218, 500] on span "$25.78" at bounding box center [212, 500] width 40 height 20
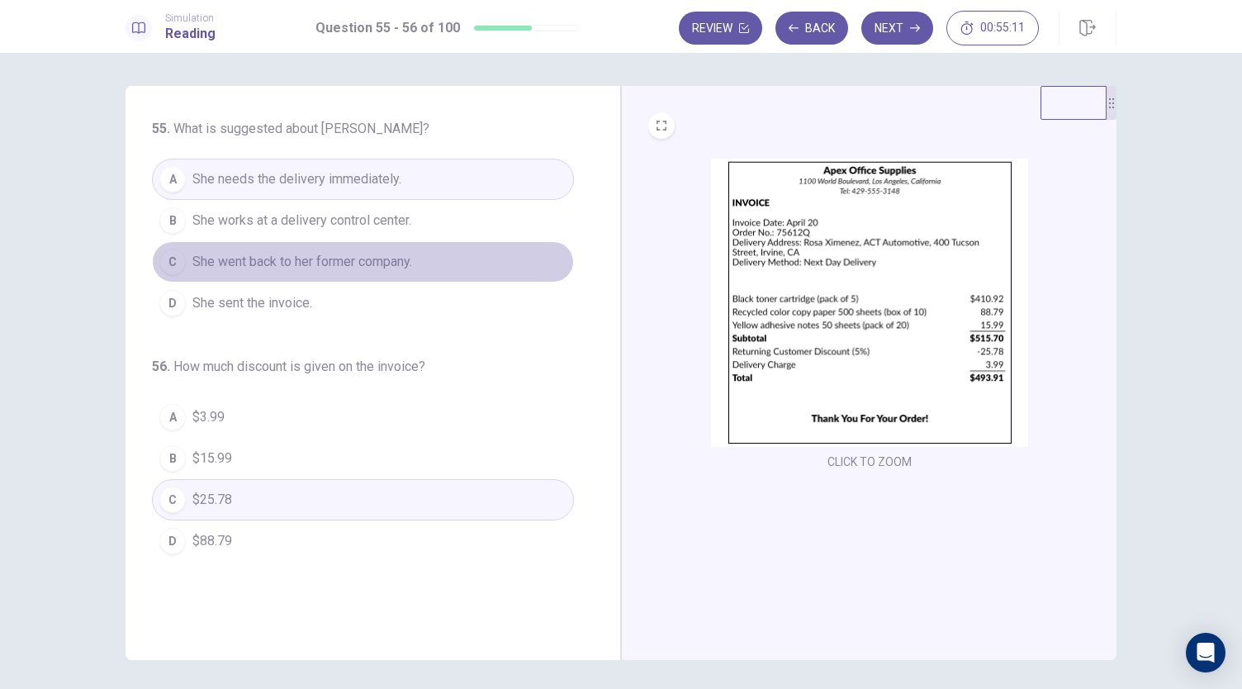
click at [357, 262] on span "She went back to her former company." at bounding box center [302, 262] width 220 height 20
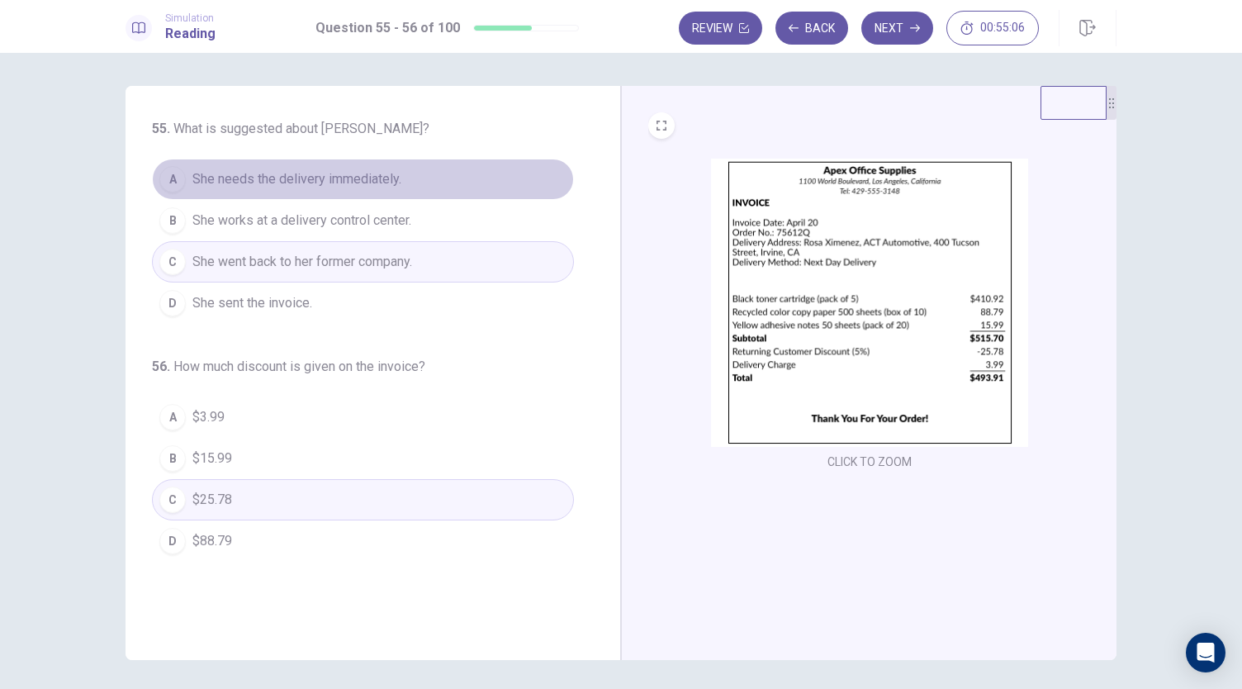
click at [343, 182] on span "She needs the delivery immediately." at bounding box center [296, 179] width 209 height 20
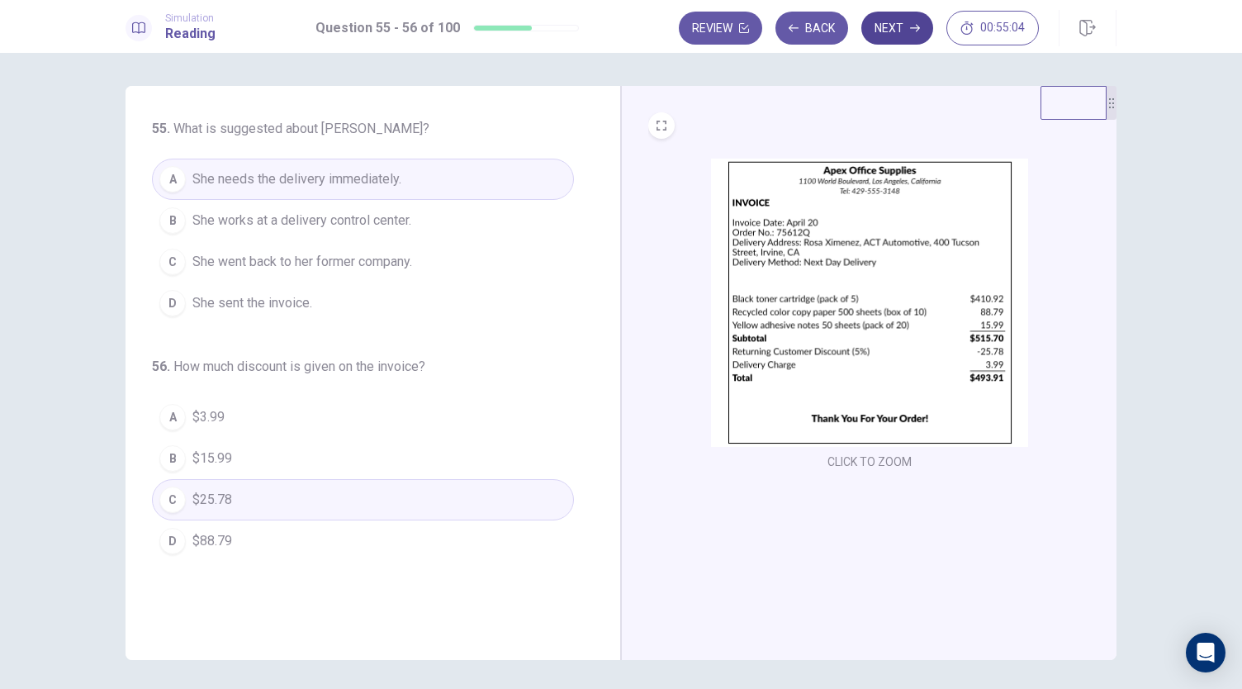
click at [907, 24] on button "Next" at bounding box center [897, 28] width 72 height 33
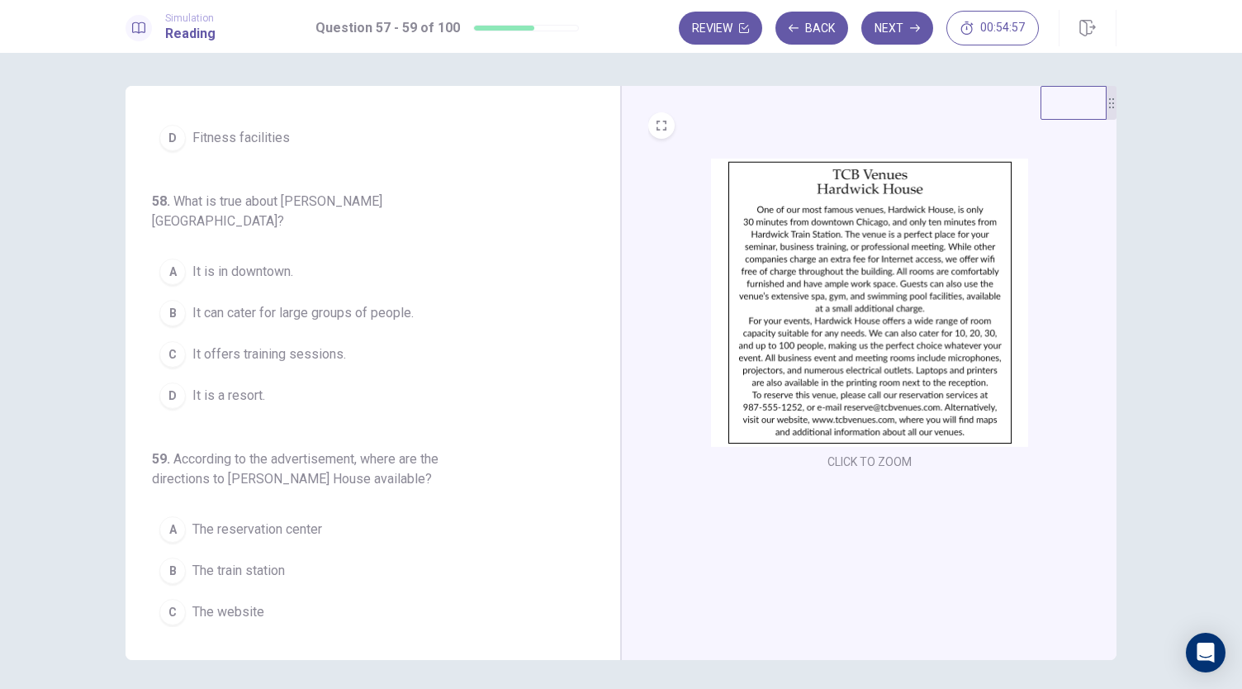
scroll to position [185, 0]
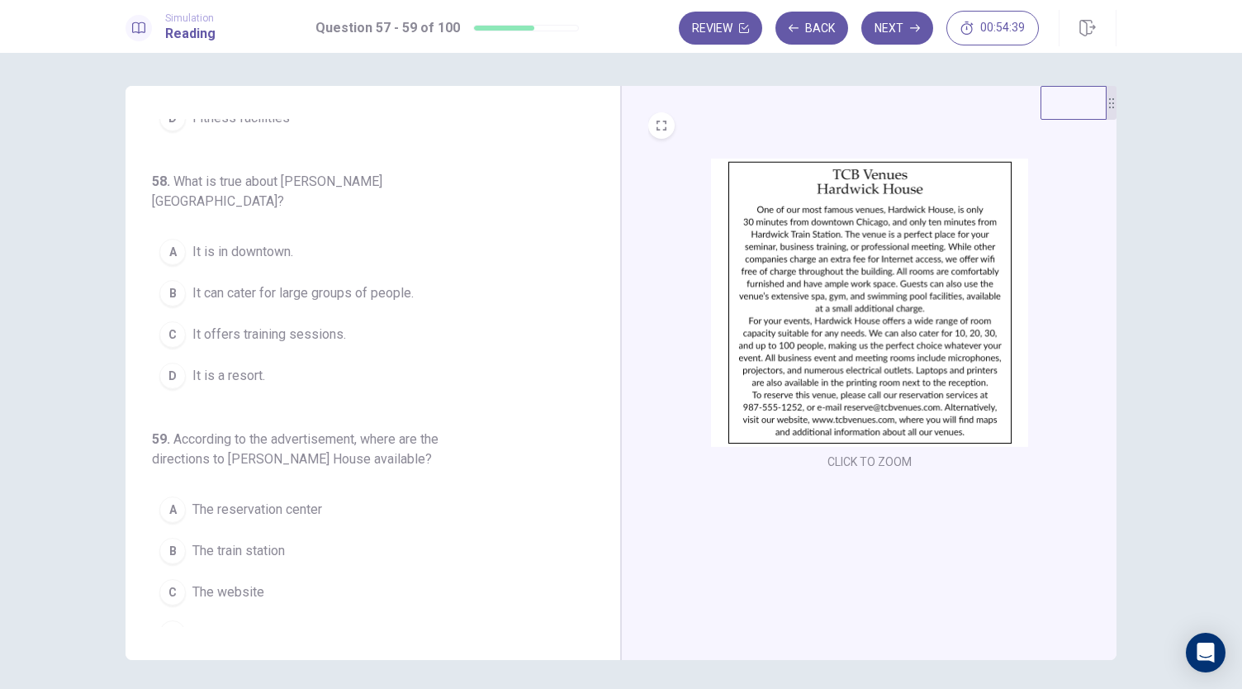
click at [246, 582] on span "The website" at bounding box center [228, 592] width 72 height 20
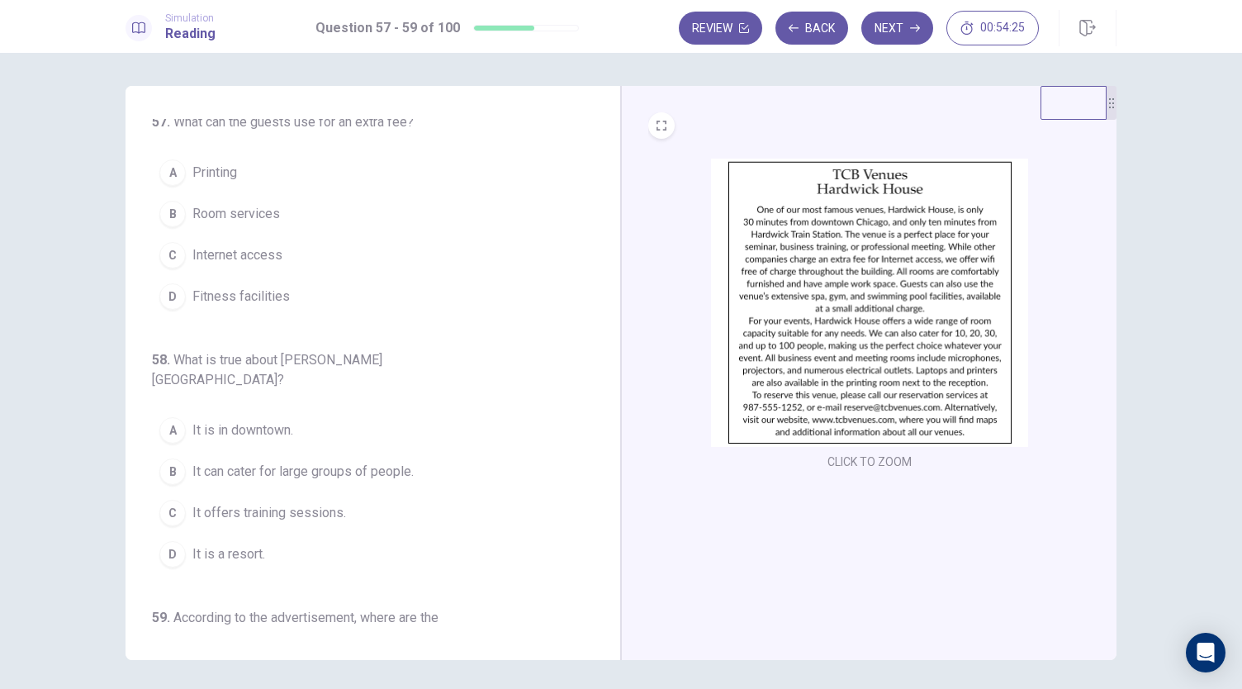
scroll to position [0, 0]
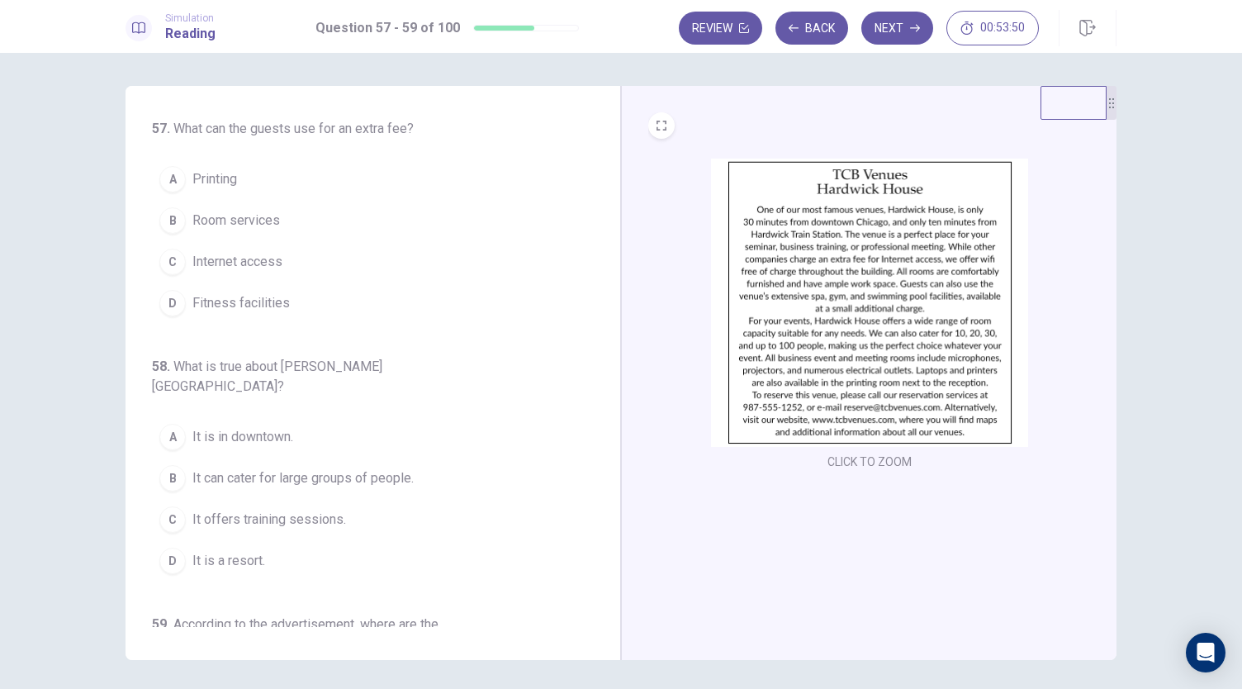
click at [227, 303] on span "Fitness facilities" at bounding box center [240, 303] width 97 height 20
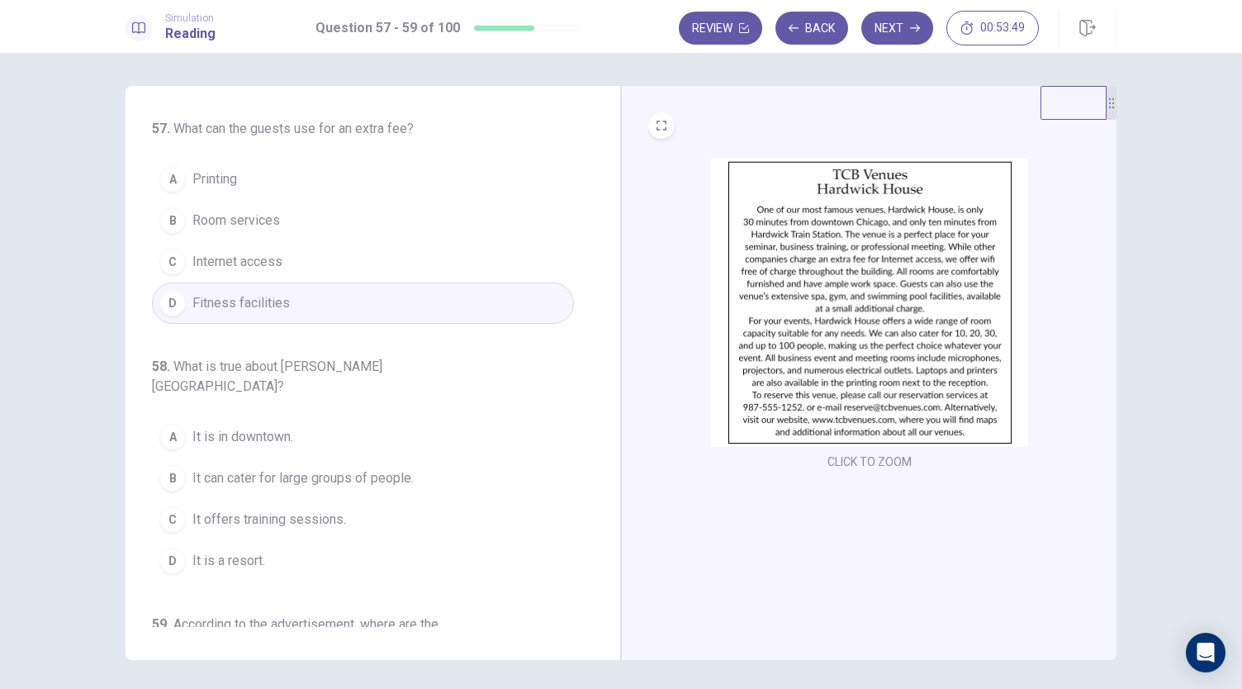
scroll to position [83, 0]
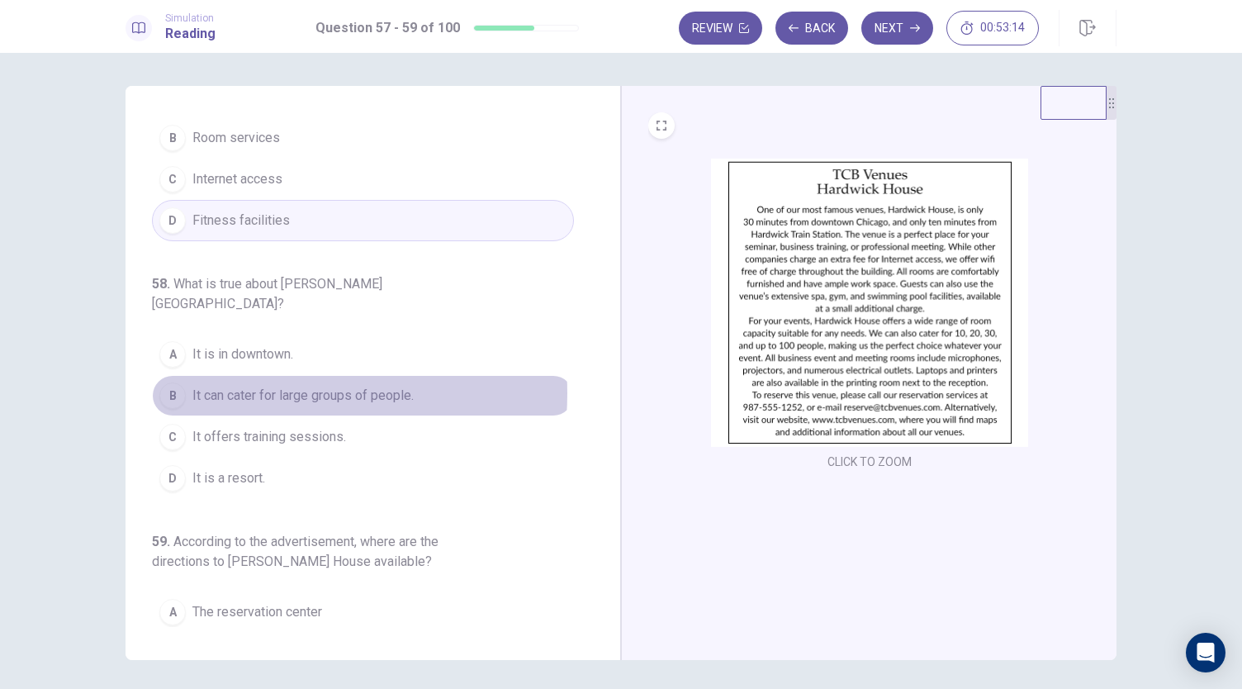
click at [250, 386] on span "It can cater for large groups of people." at bounding box center [302, 396] width 221 height 20
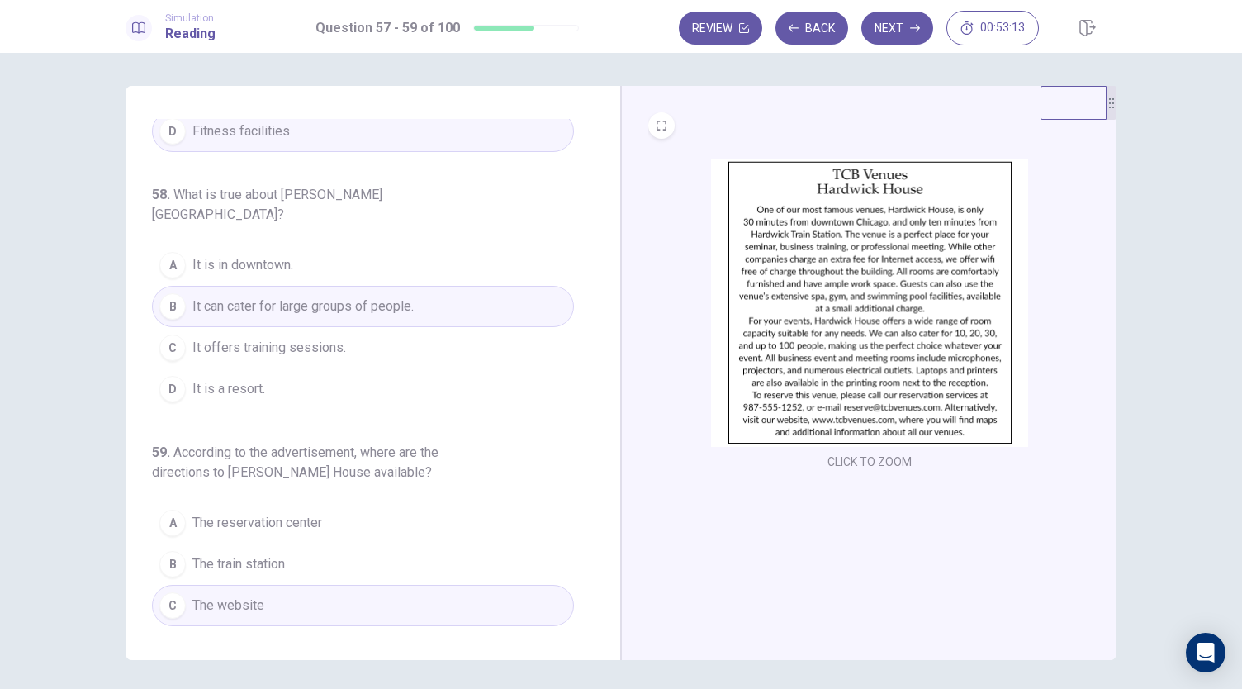
scroll to position [185, 0]
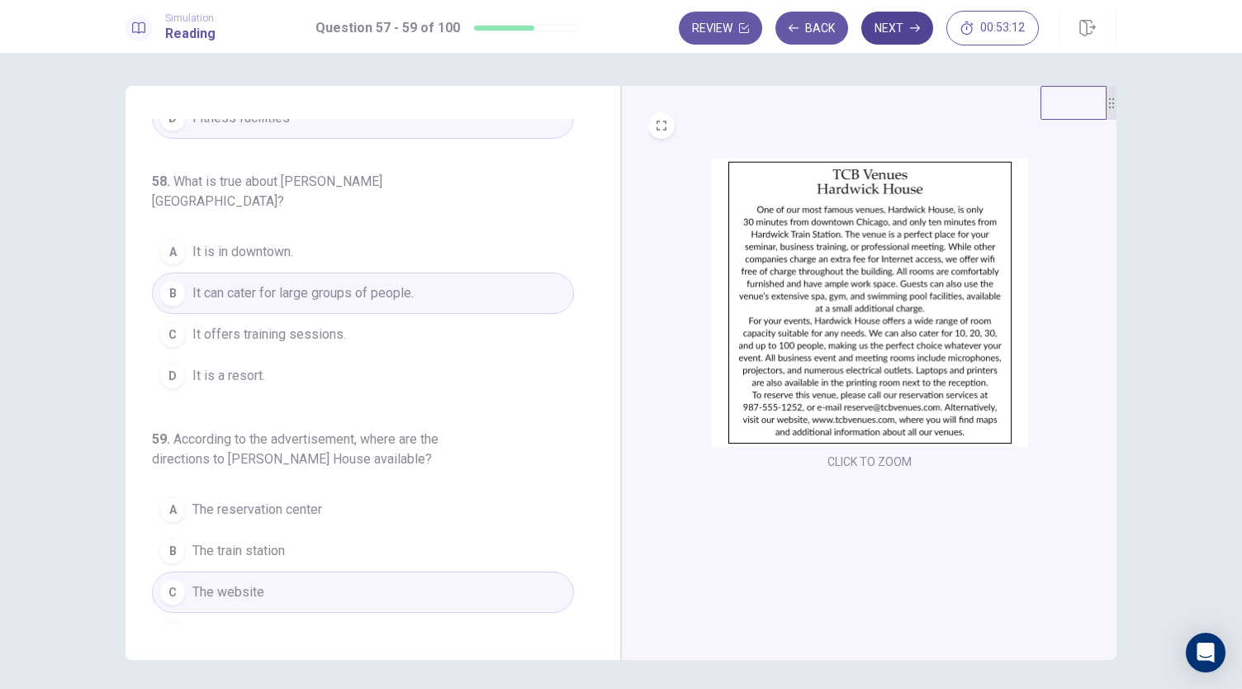
click at [887, 39] on button "Next" at bounding box center [897, 28] width 72 height 33
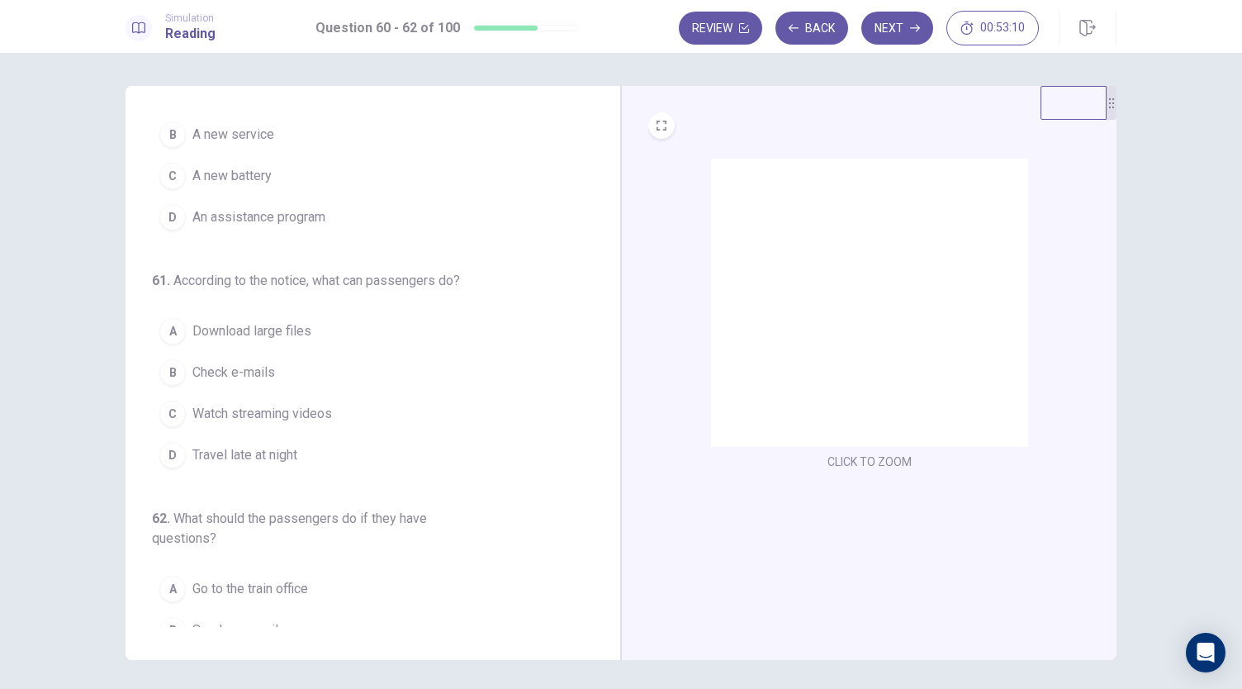
scroll to position [0, 0]
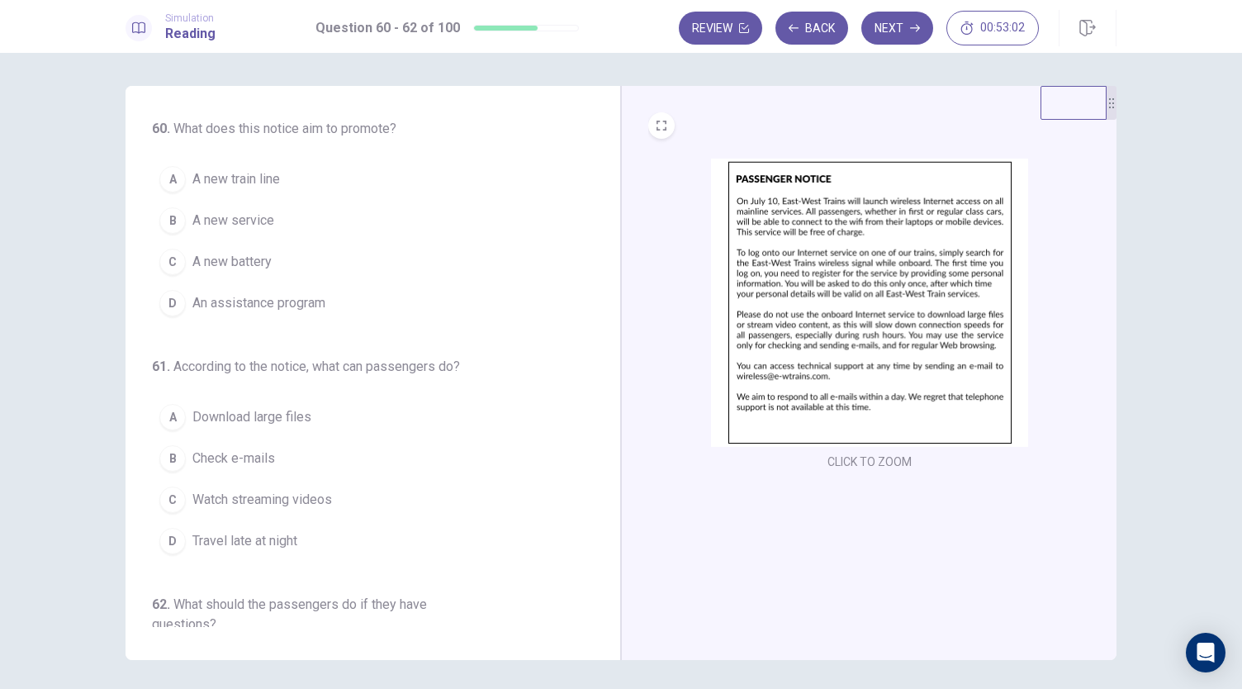
click at [253, 219] on span "A new service" at bounding box center [233, 221] width 82 height 20
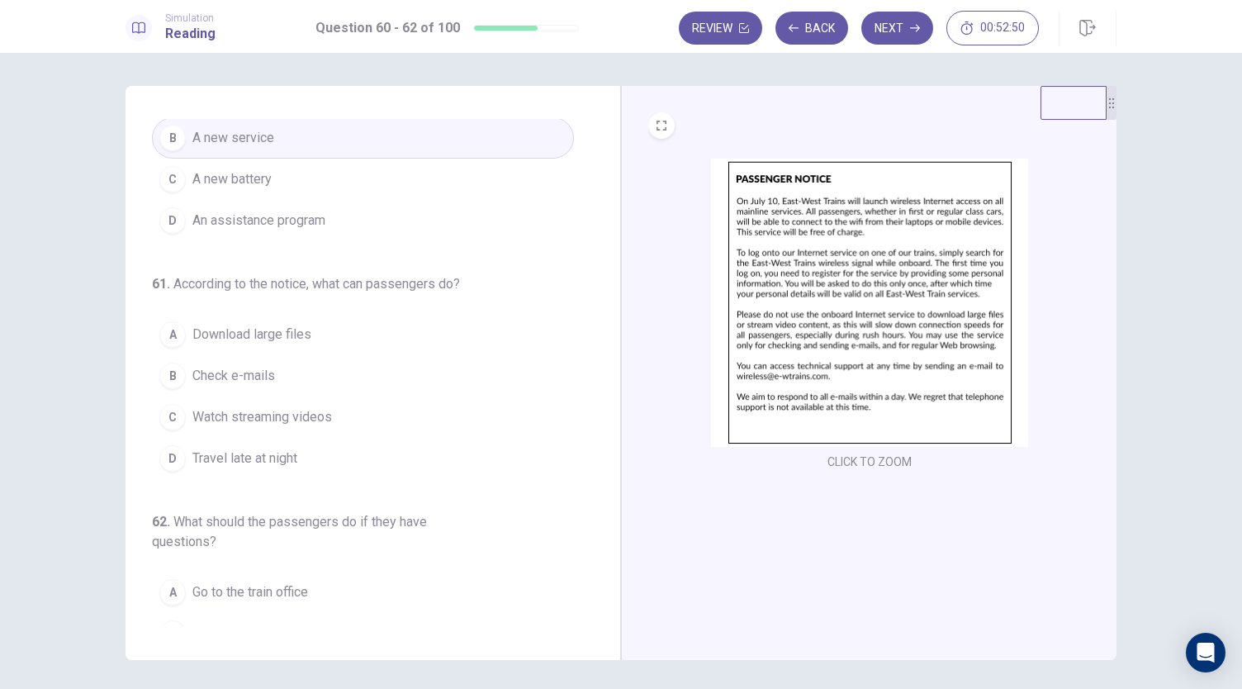
scroll to position [165, 0]
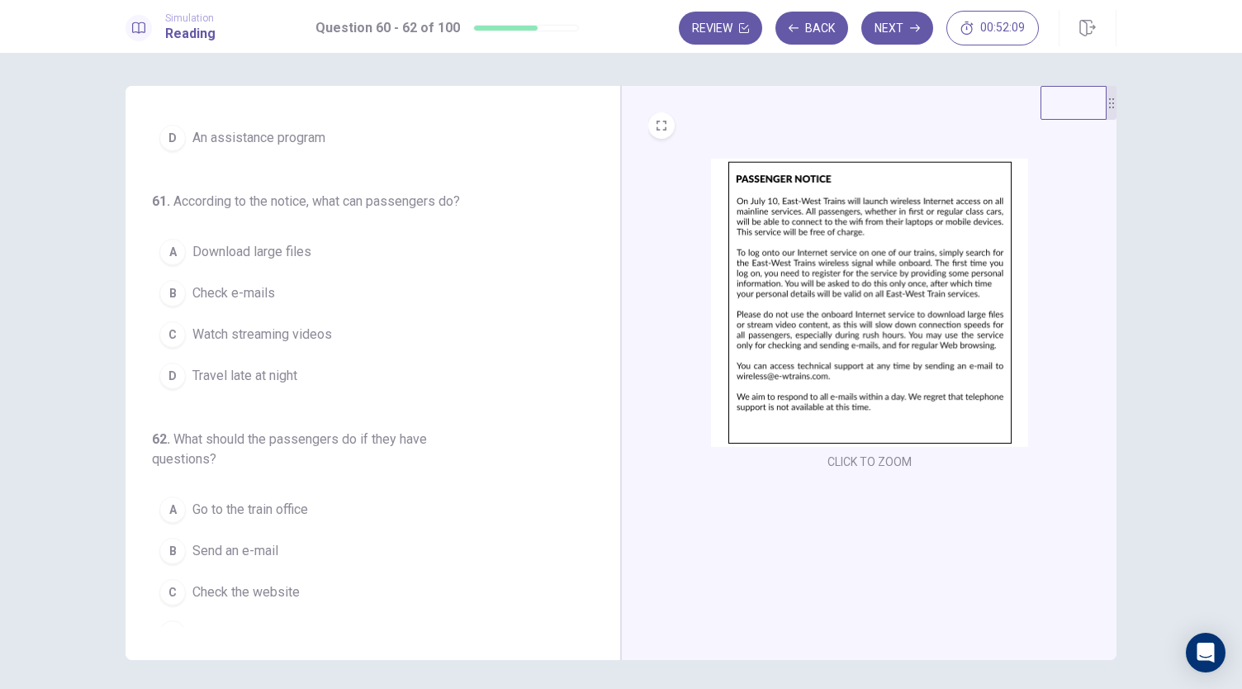
click at [241, 279] on button "B Check e-mails" at bounding box center [363, 293] width 422 height 41
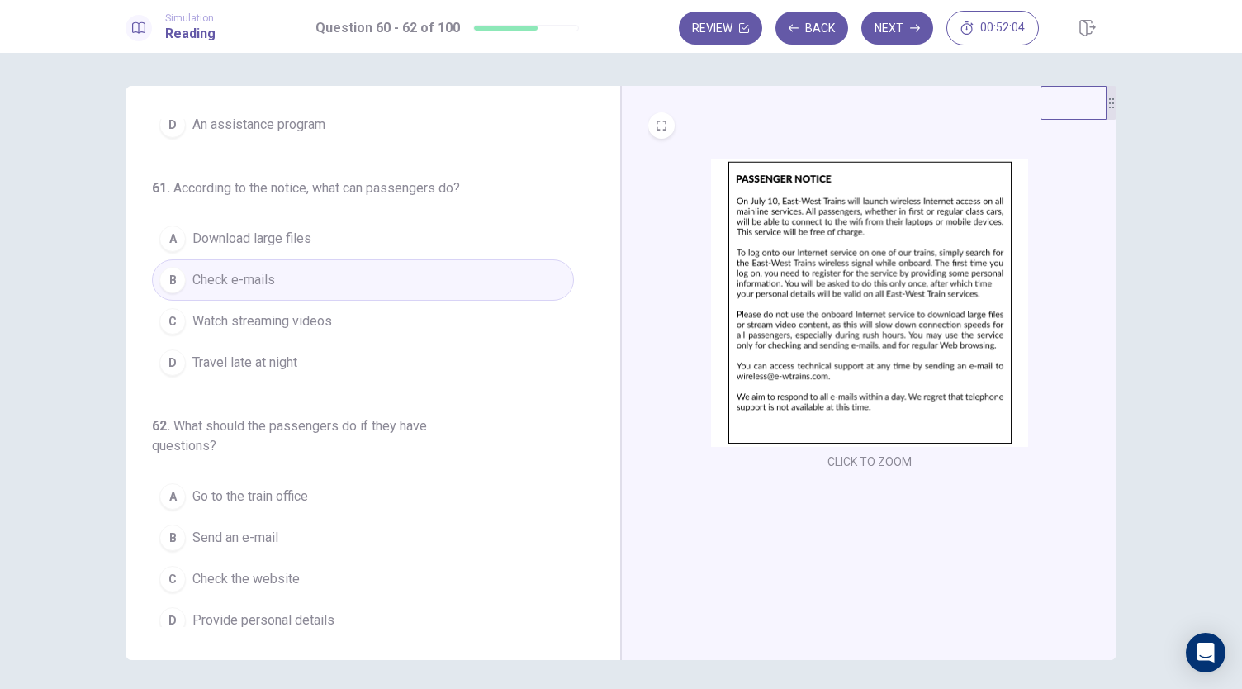
scroll to position [185, 0]
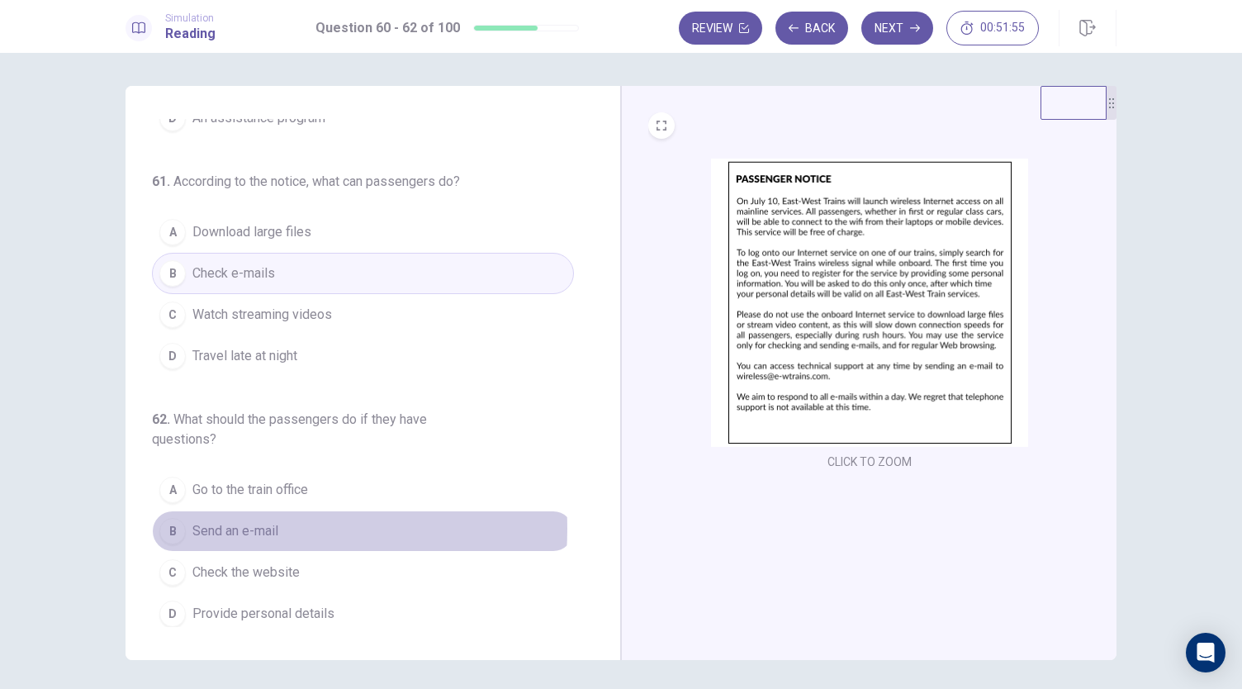
click at [224, 523] on span "Send an e-mail" at bounding box center [235, 531] width 86 height 20
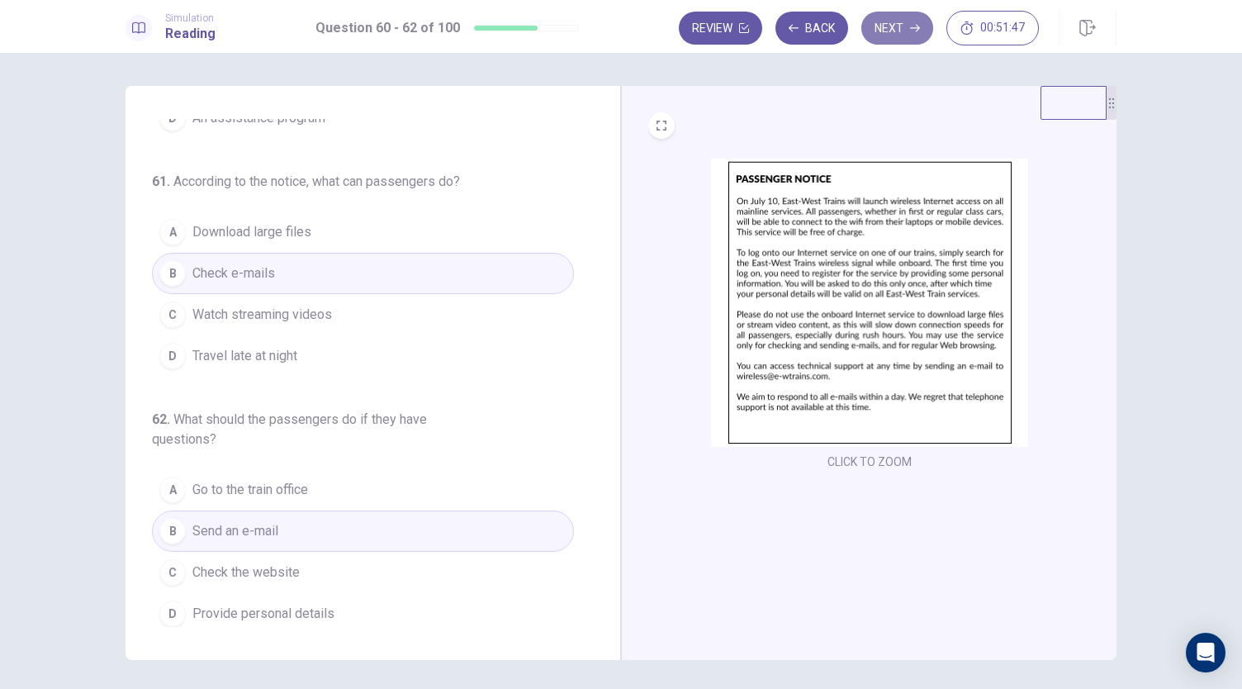
click at [885, 31] on button "Next" at bounding box center [897, 28] width 72 height 33
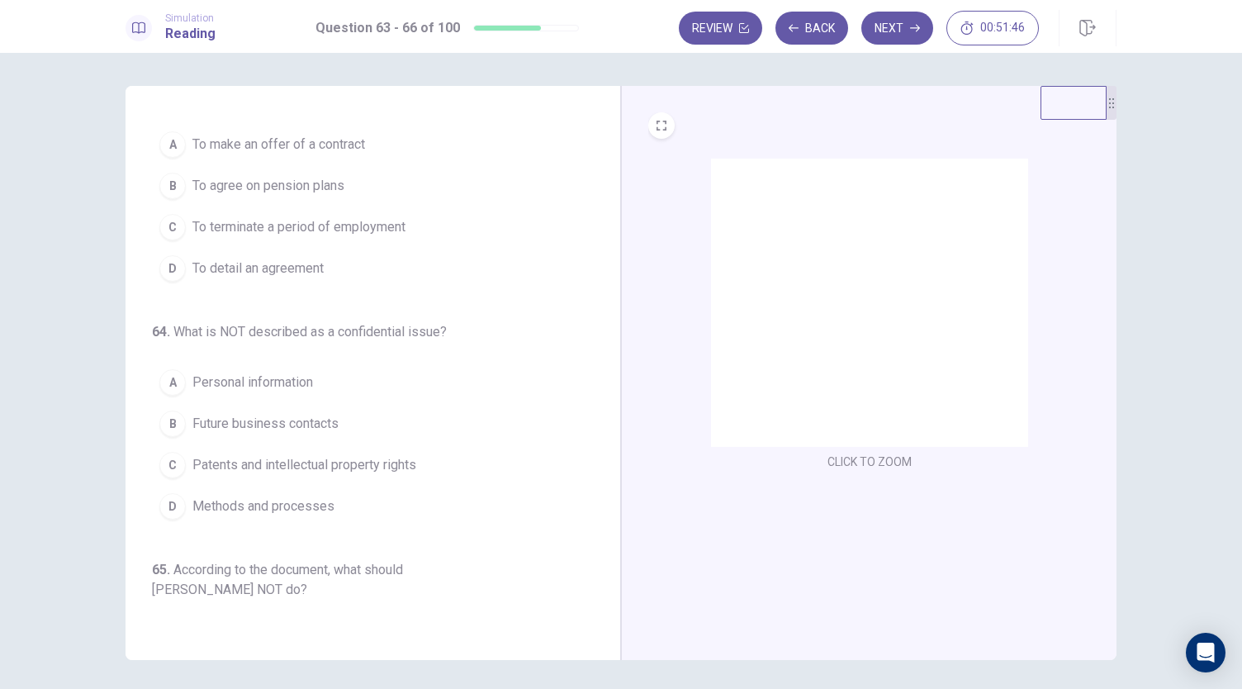
scroll to position [0, 0]
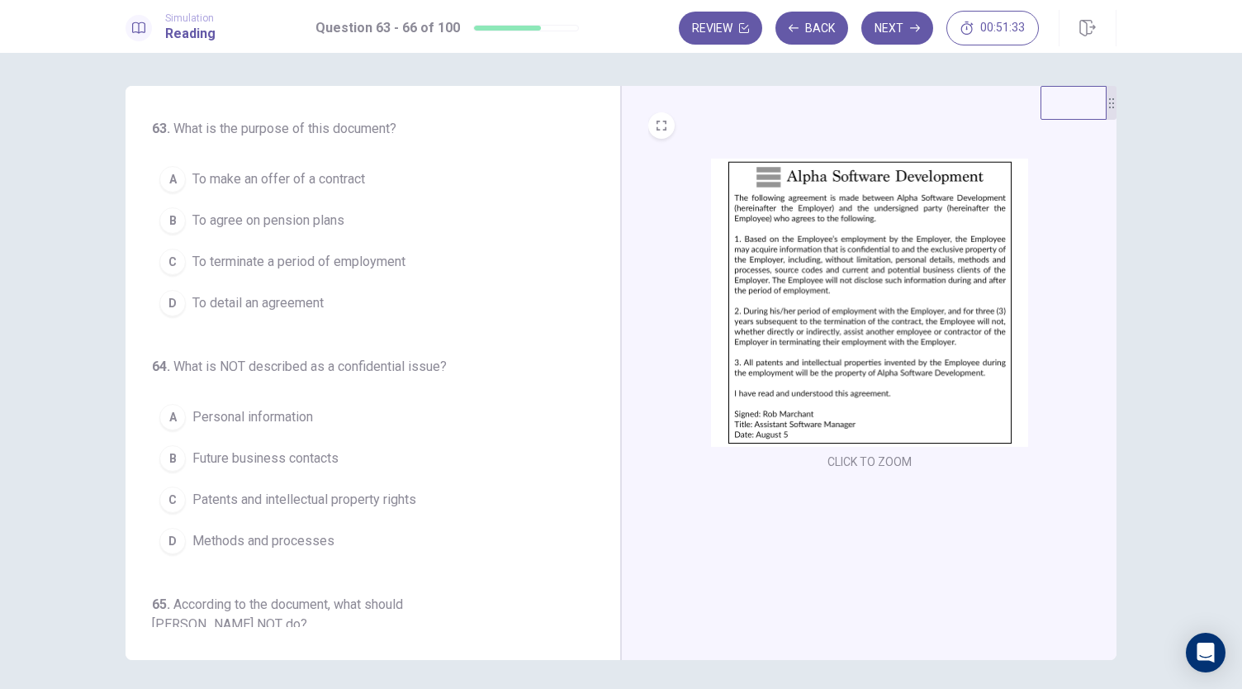
click at [301, 176] on span "To make an offer of a contract" at bounding box center [278, 179] width 173 height 20
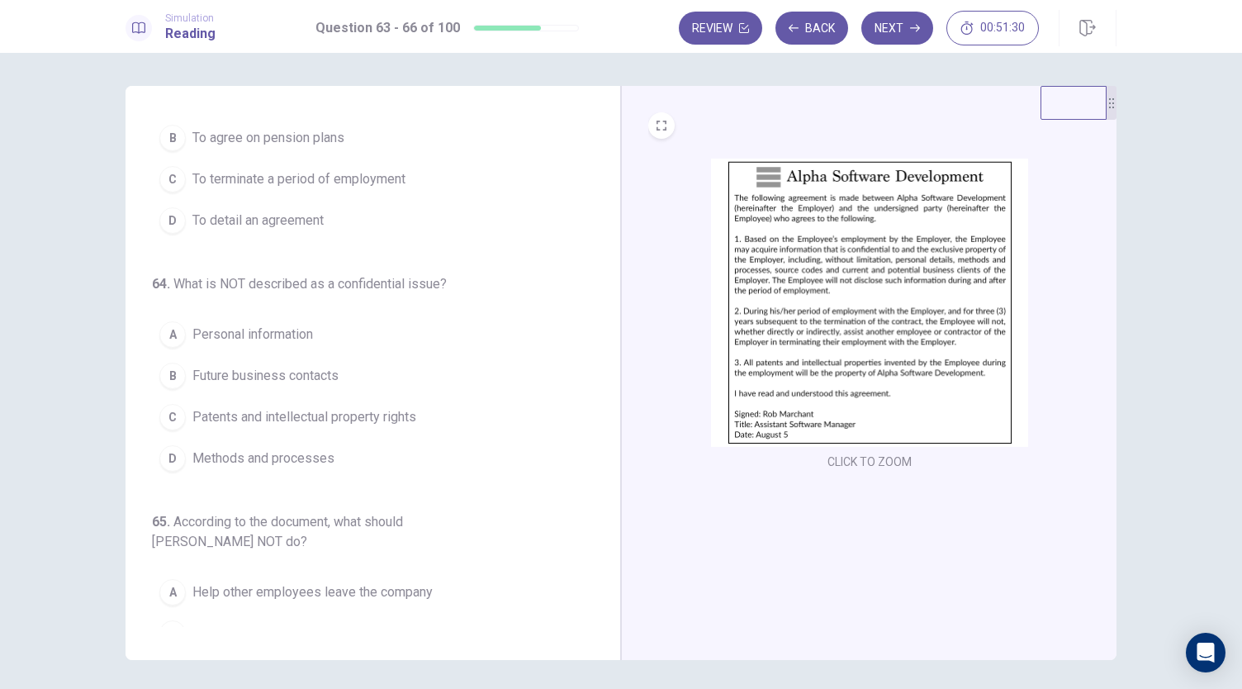
scroll to position [165, 0]
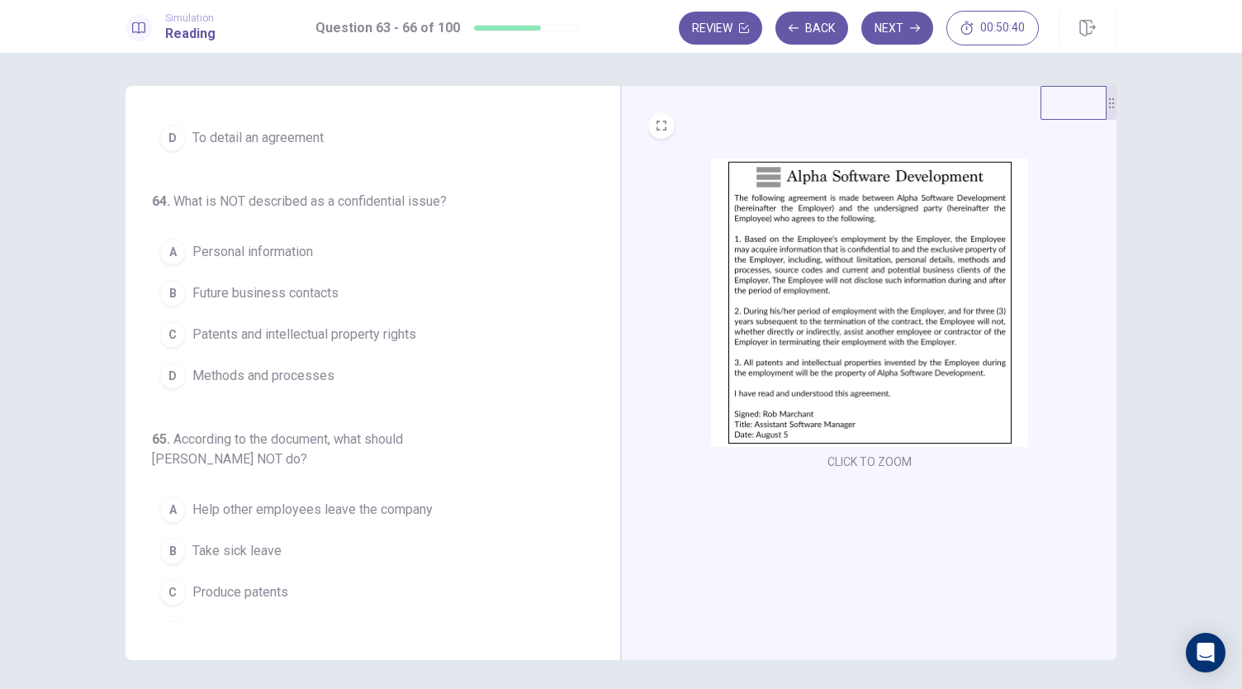
click at [256, 333] on span "Patents and intellectual property rights" at bounding box center [304, 335] width 224 height 20
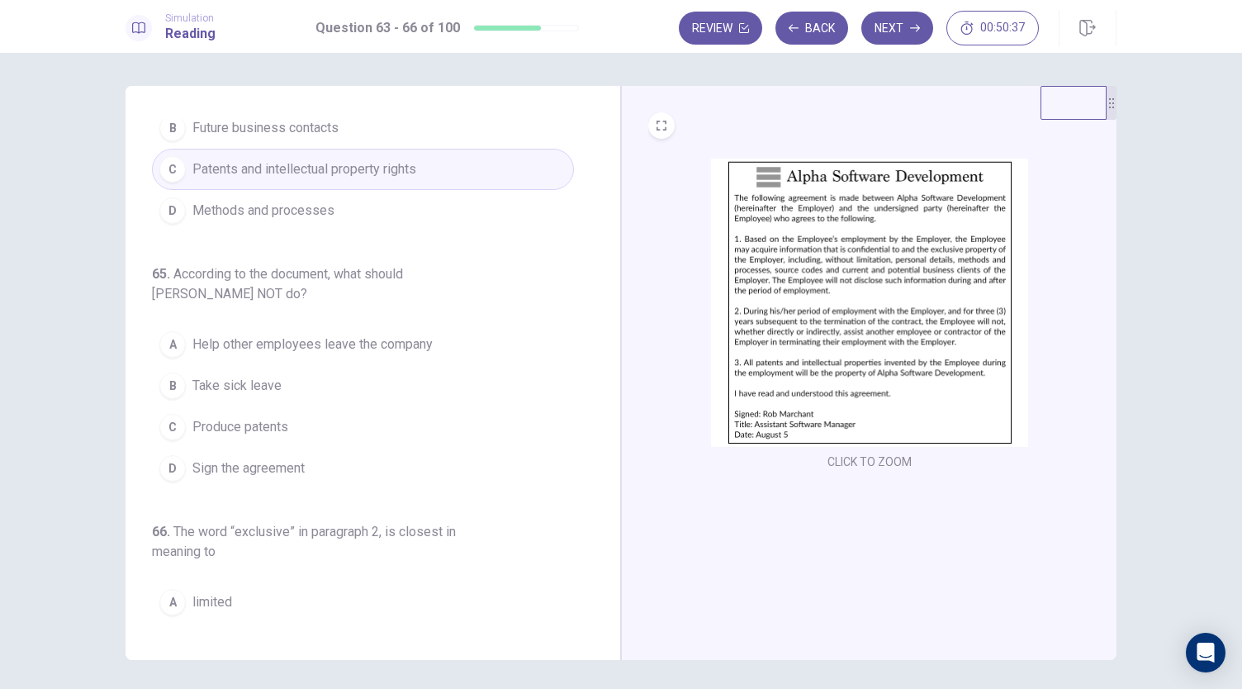
scroll to position [413, 0]
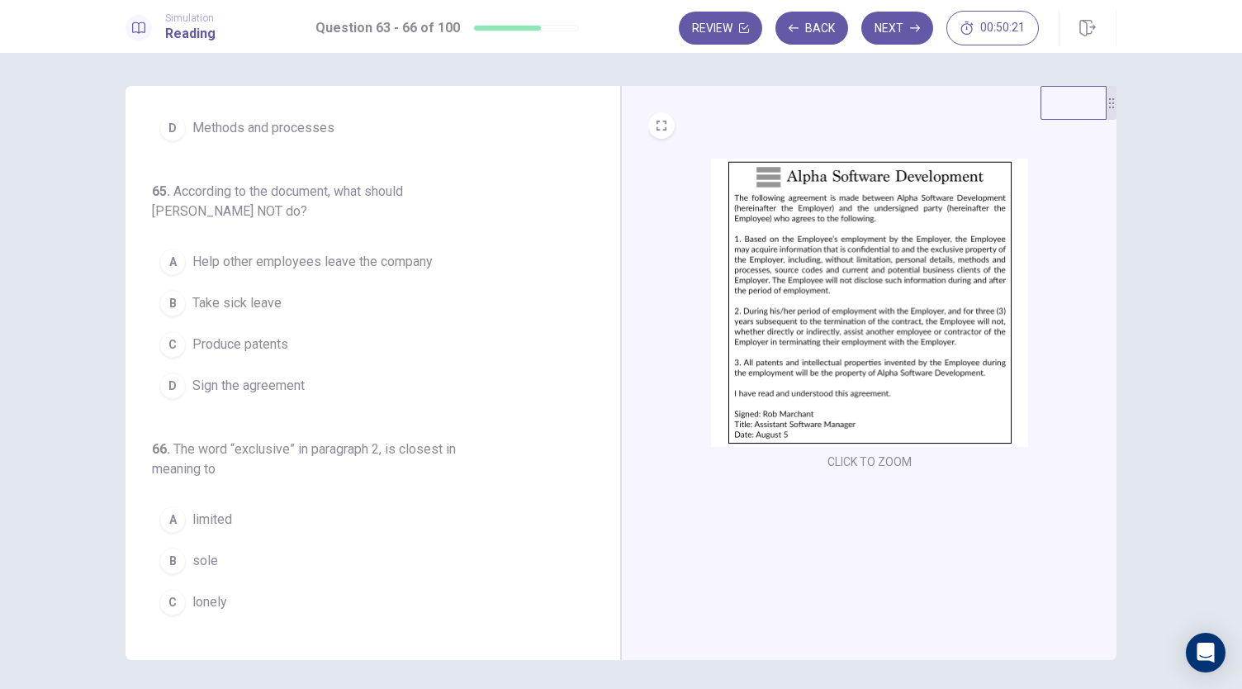
click at [243, 254] on span "Help other employees leave the company" at bounding box center [312, 262] width 240 height 20
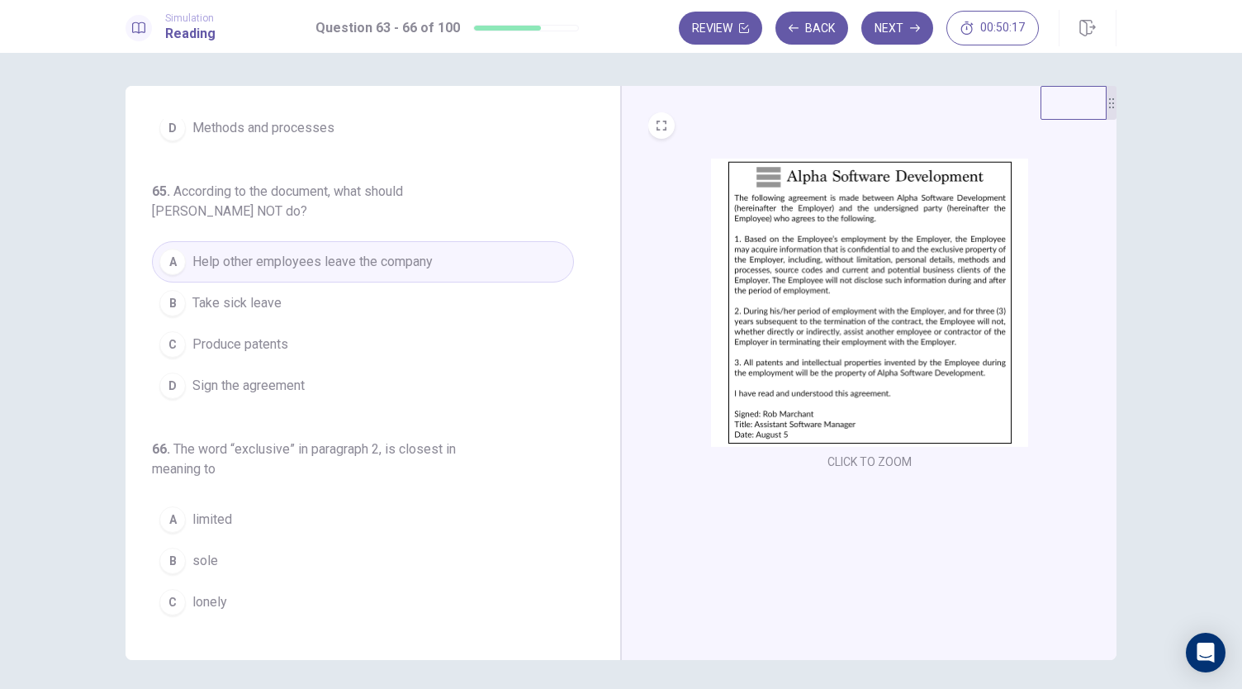
scroll to position [441, 0]
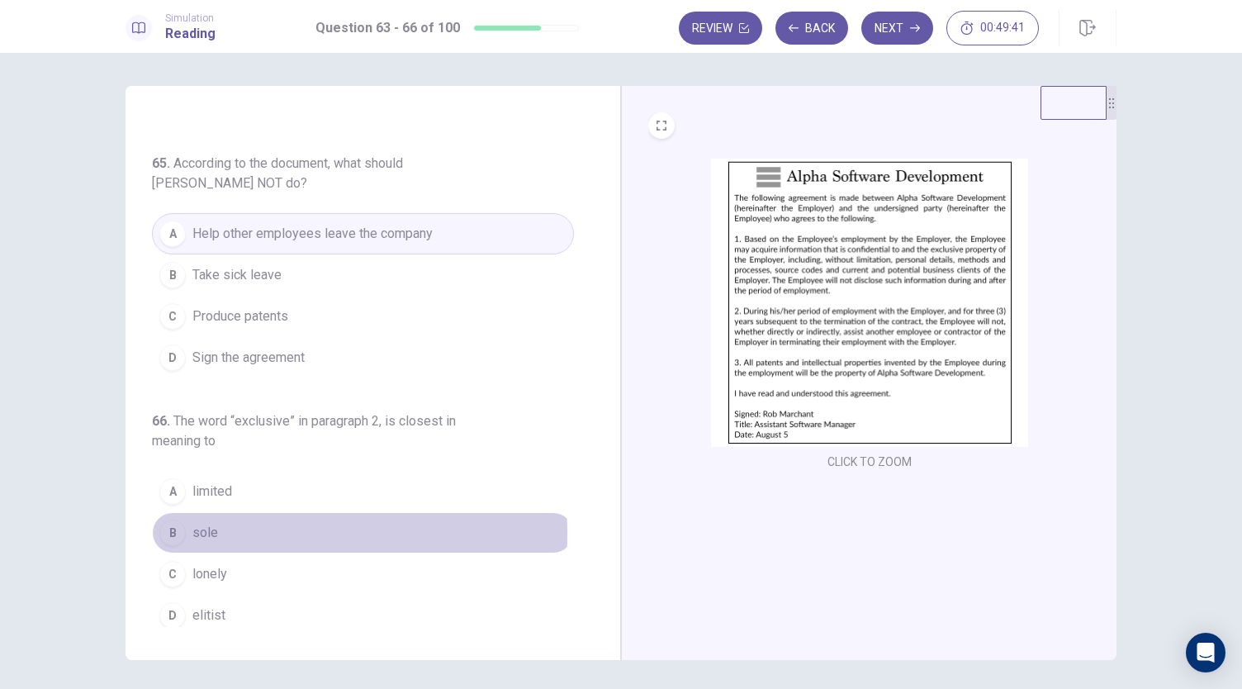
click at [207, 526] on span "sole" at bounding box center [205, 533] width 26 height 20
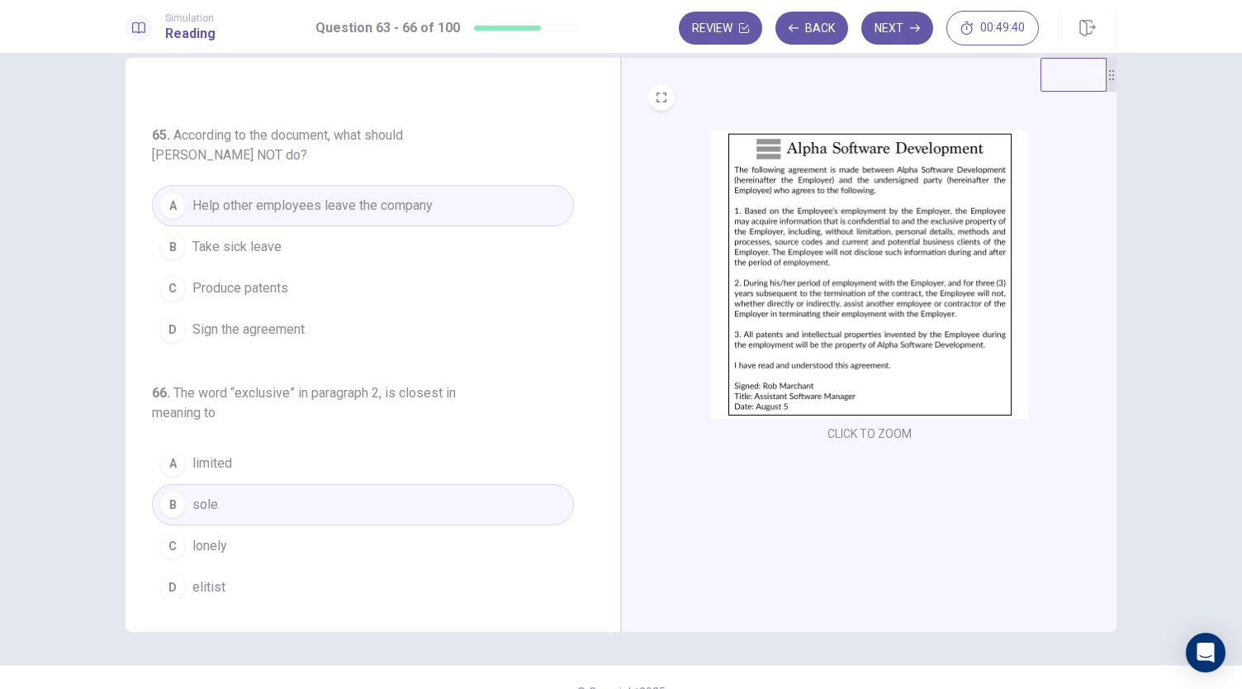
scroll to position [57, 0]
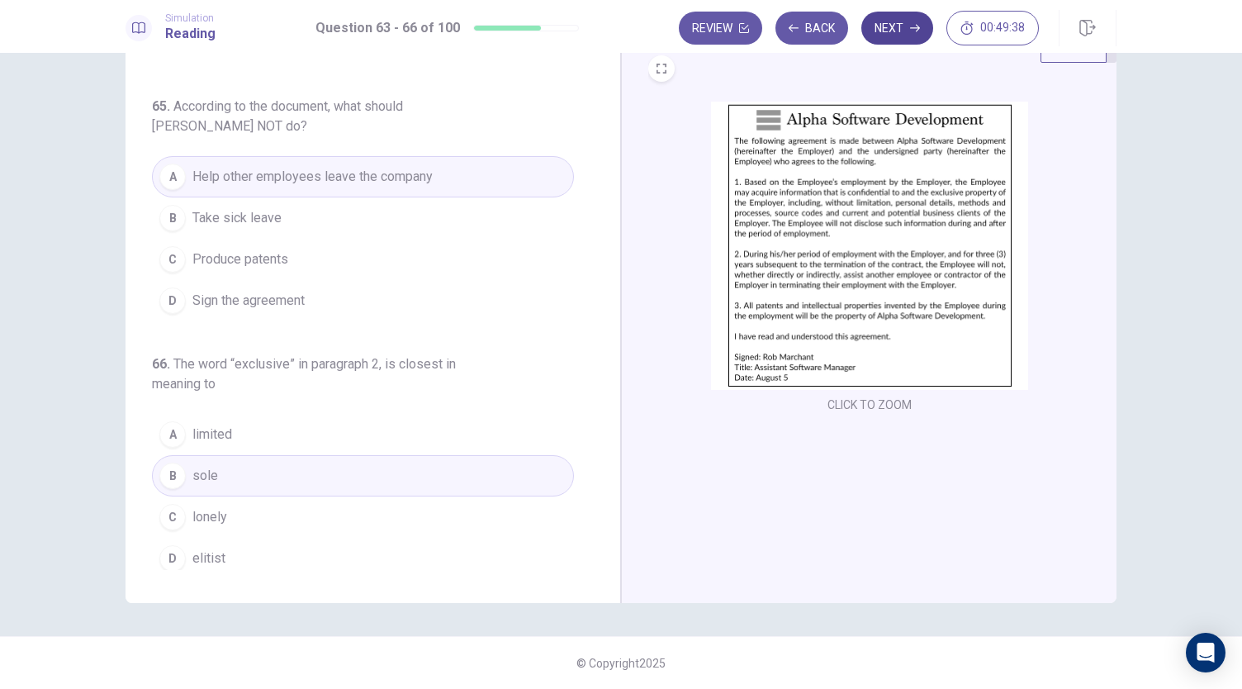
click at [898, 23] on button "Next" at bounding box center [897, 28] width 72 height 33
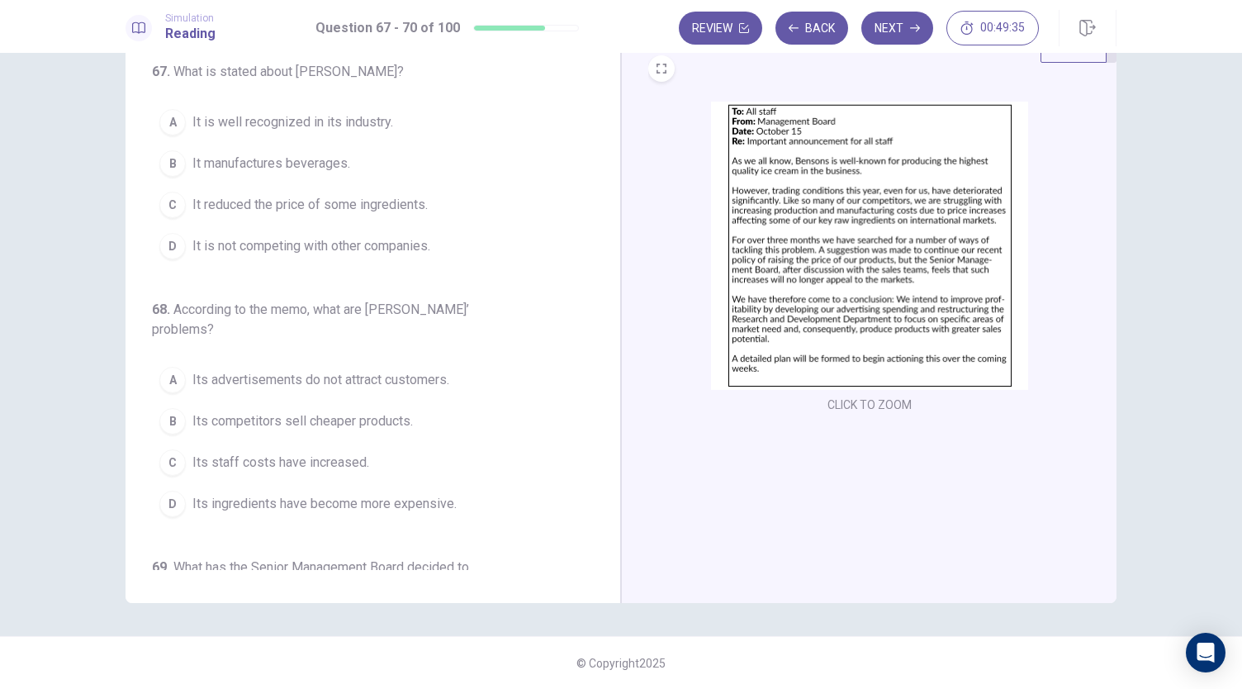
scroll to position [0, 0]
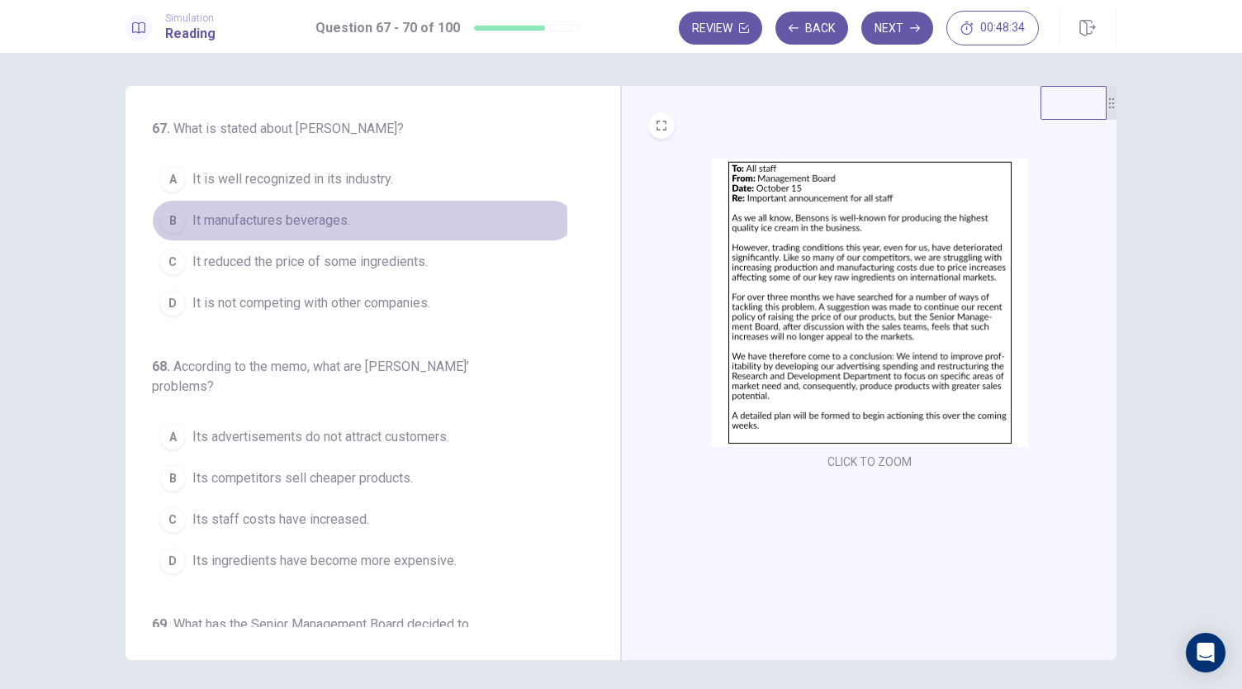
click at [244, 223] on span "It manufactures beverages." at bounding box center [271, 221] width 158 height 20
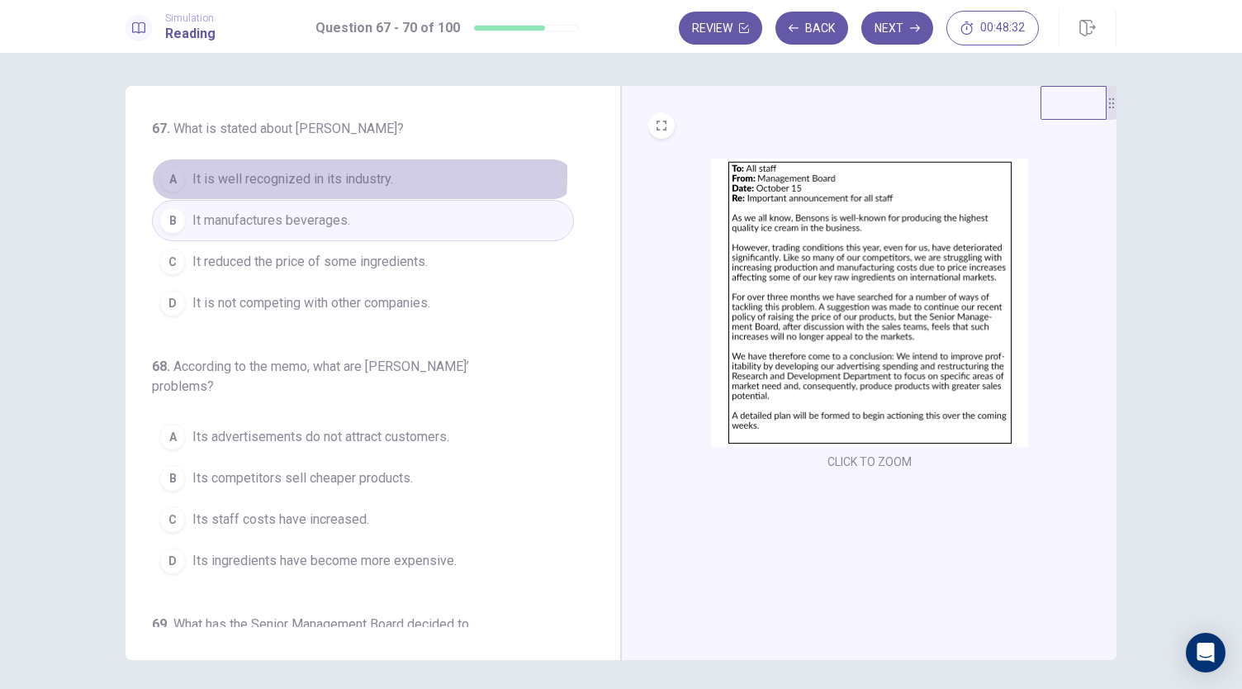
click at [239, 174] on span "It is well recognized in its industry." at bounding box center [292, 179] width 201 height 20
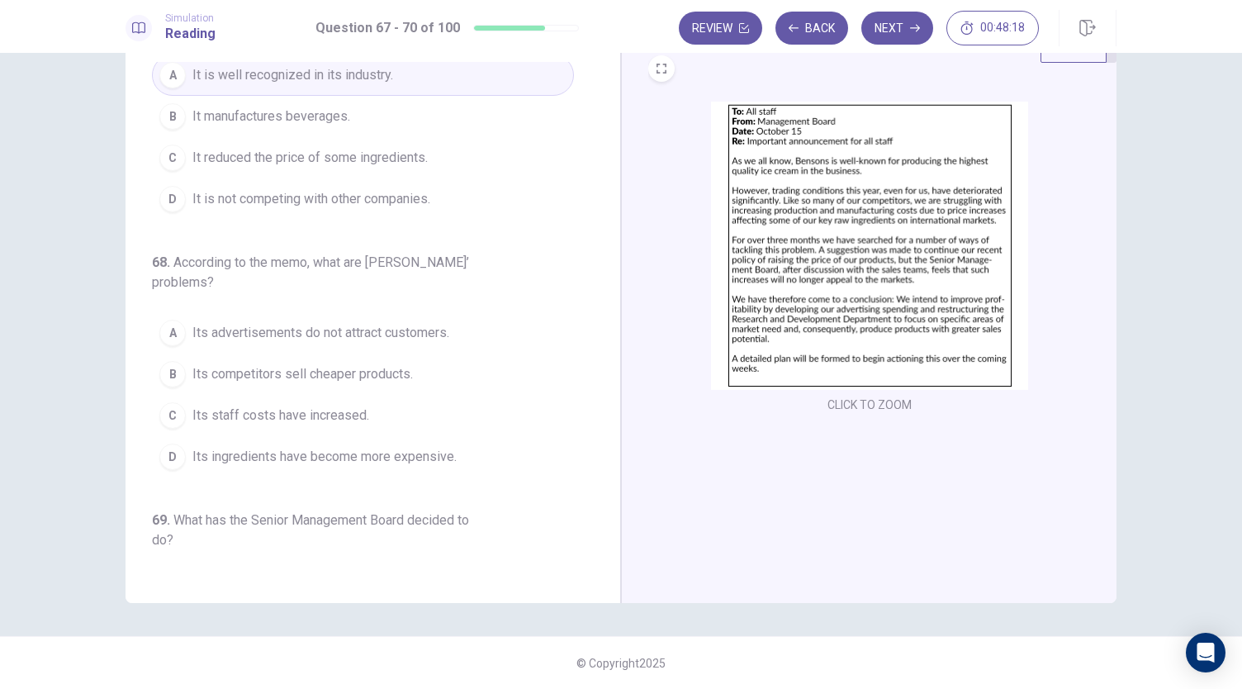
scroll to position [83, 0]
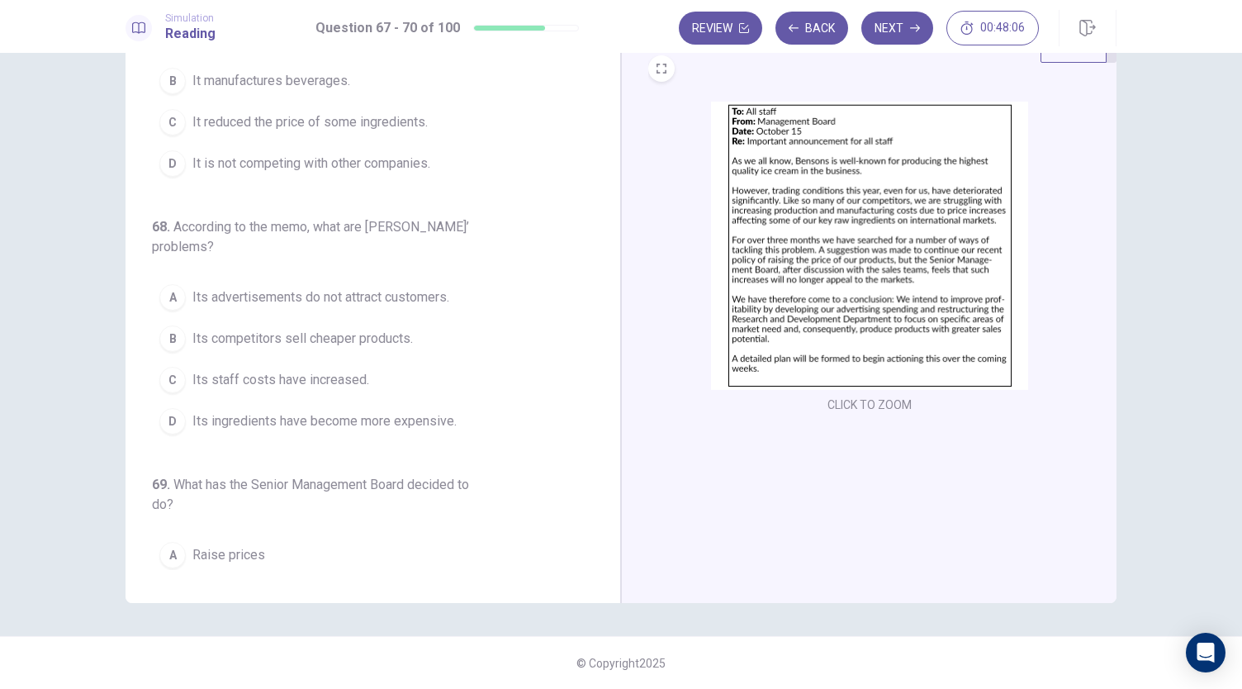
click at [269, 420] on span "Its ingredients have become more expensive." at bounding box center [324, 421] width 264 height 20
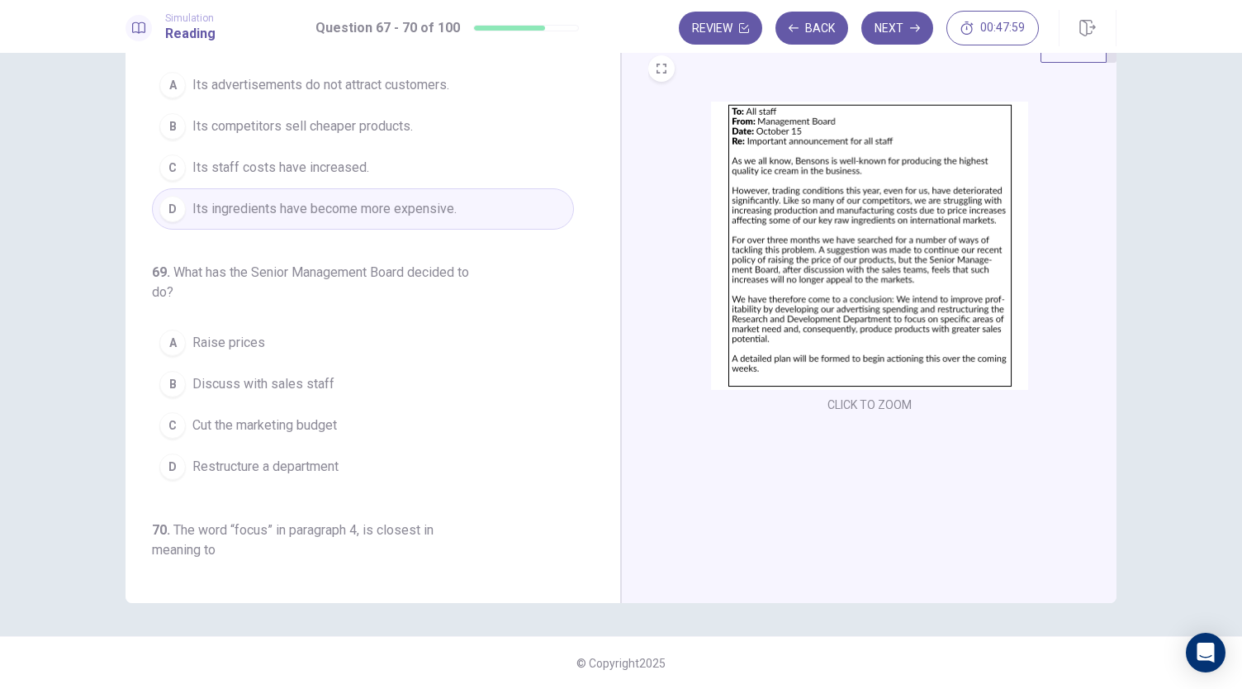
scroll to position [330, 0]
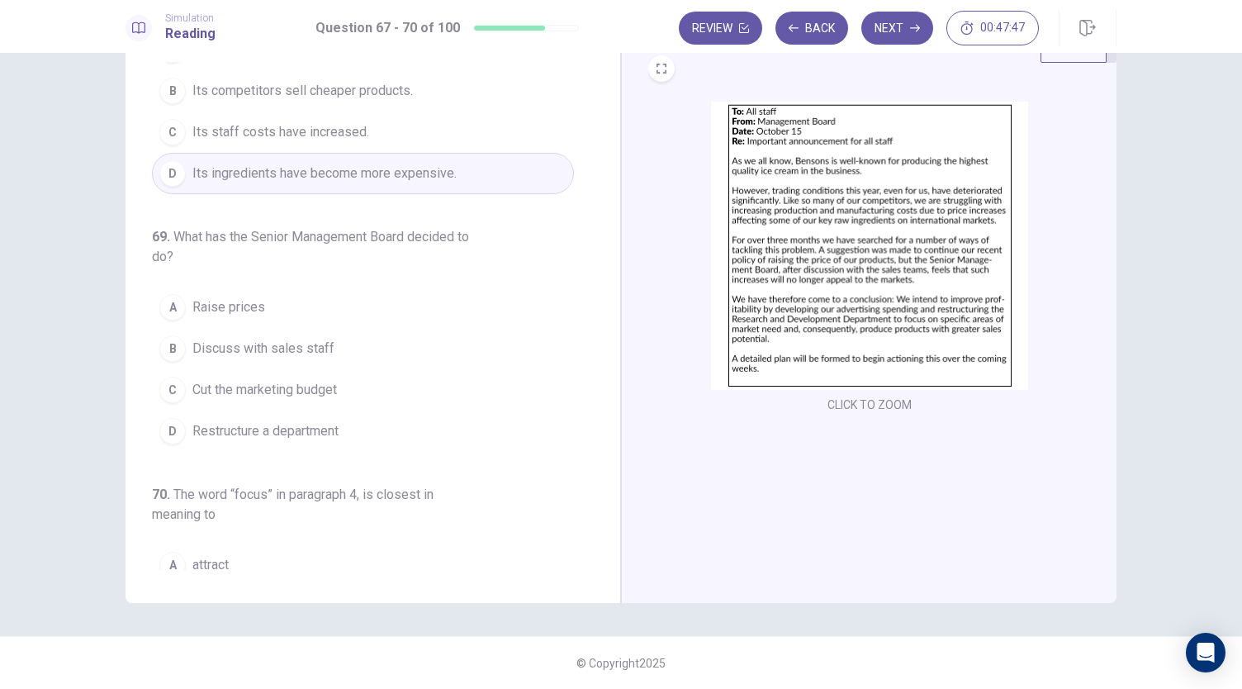
click at [241, 346] on span "Discuss with sales staff" at bounding box center [263, 349] width 142 height 20
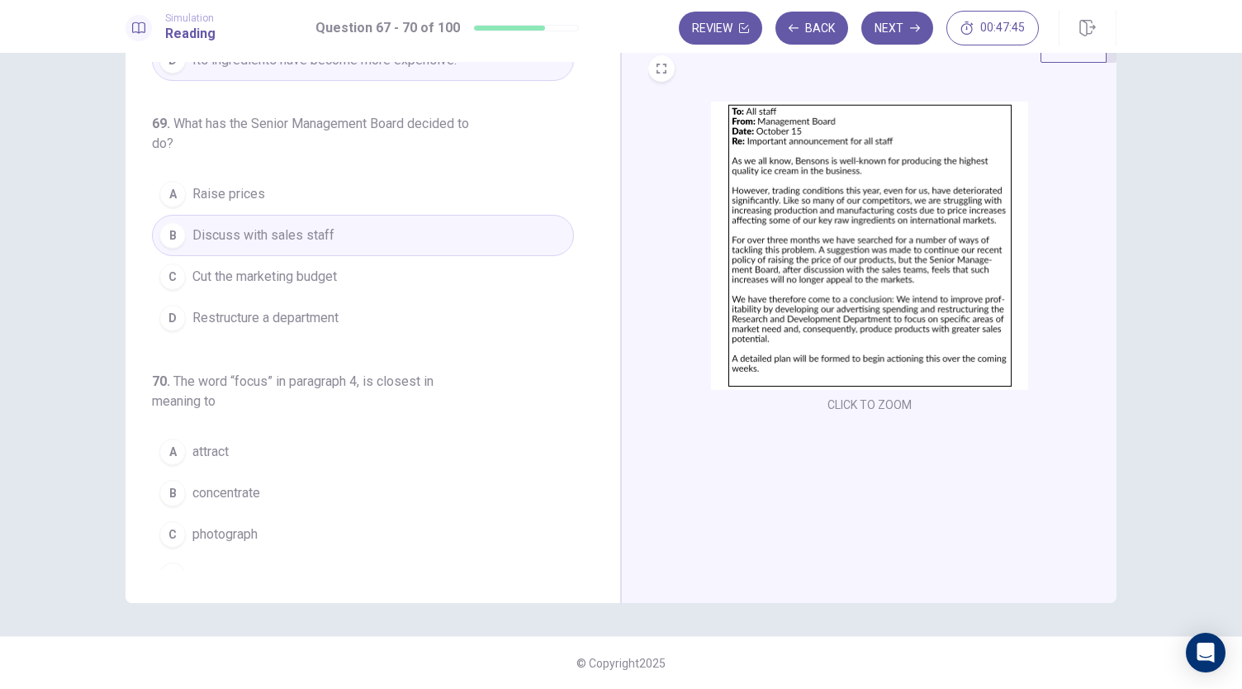
scroll to position [461, 0]
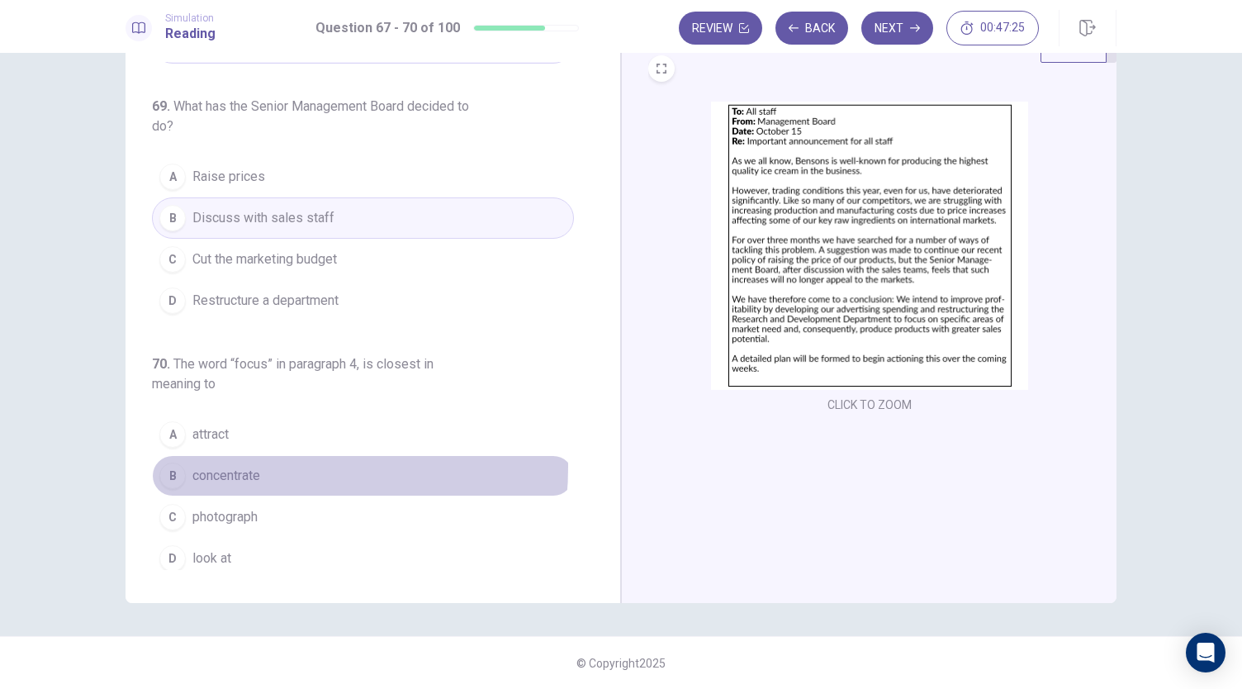
click at [237, 466] on span "concentrate" at bounding box center [226, 476] width 68 height 20
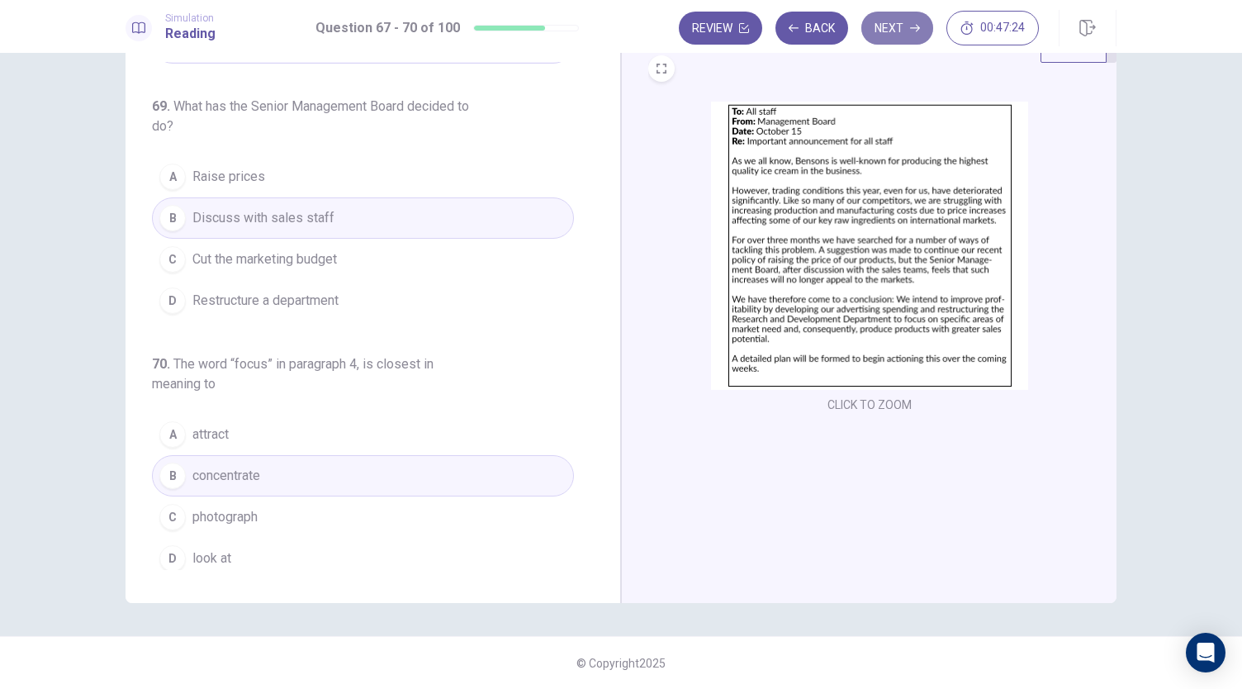
click at [893, 22] on button "Next" at bounding box center [897, 28] width 72 height 33
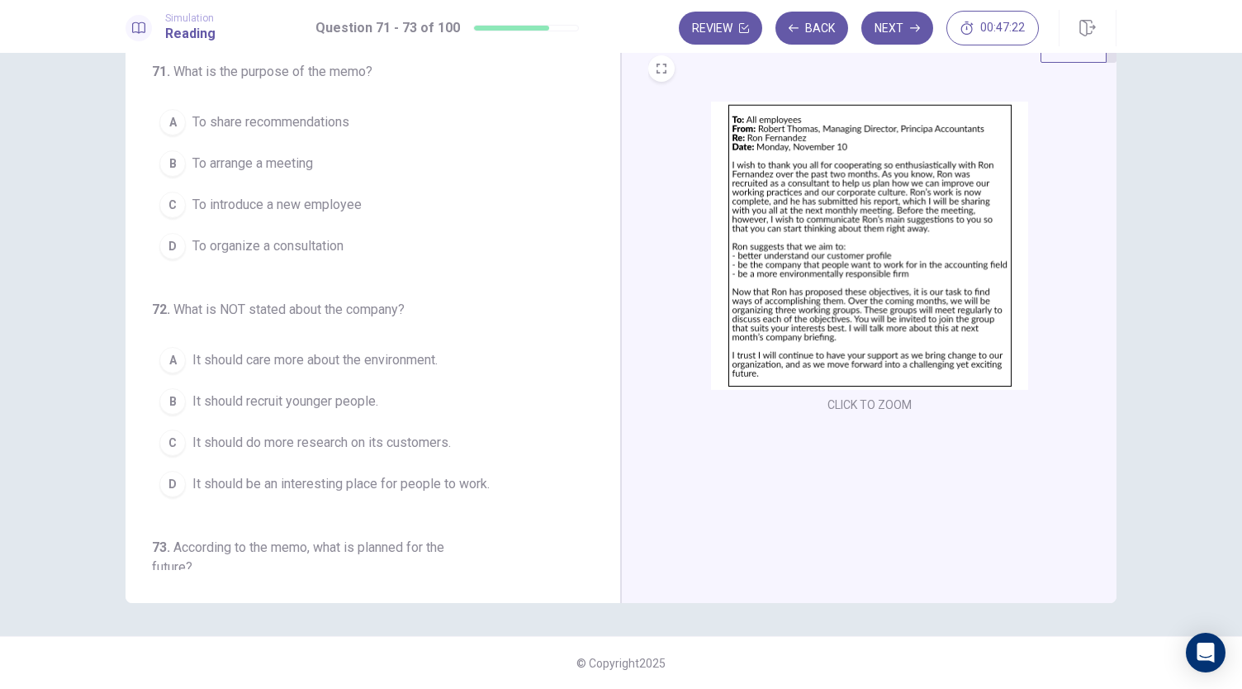
scroll to position [0, 0]
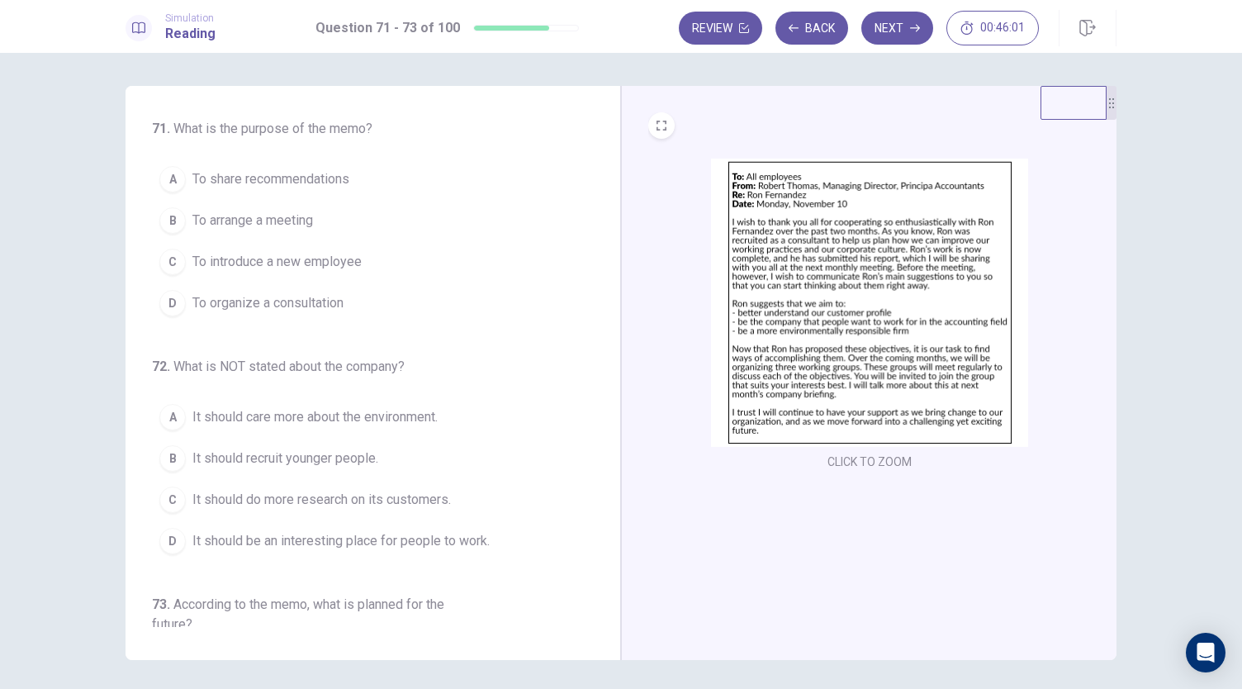
click at [284, 225] on span "To arrange a meeting" at bounding box center [252, 221] width 121 height 20
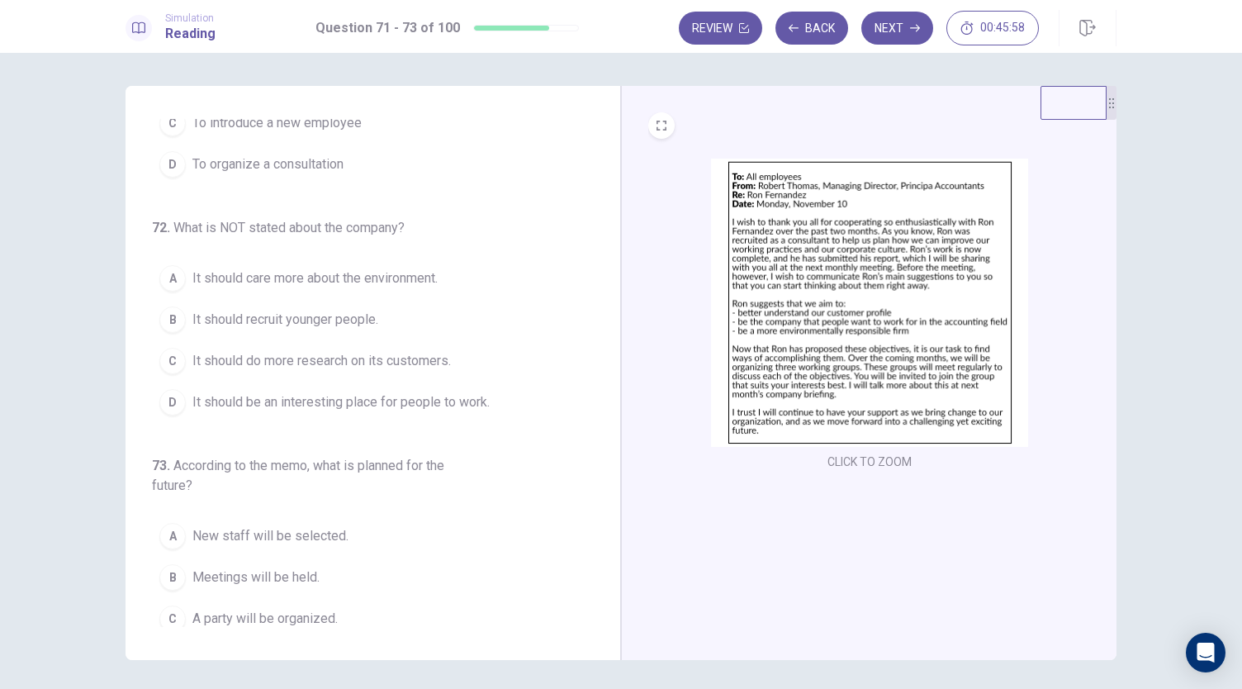
scroll to position [165, 0]
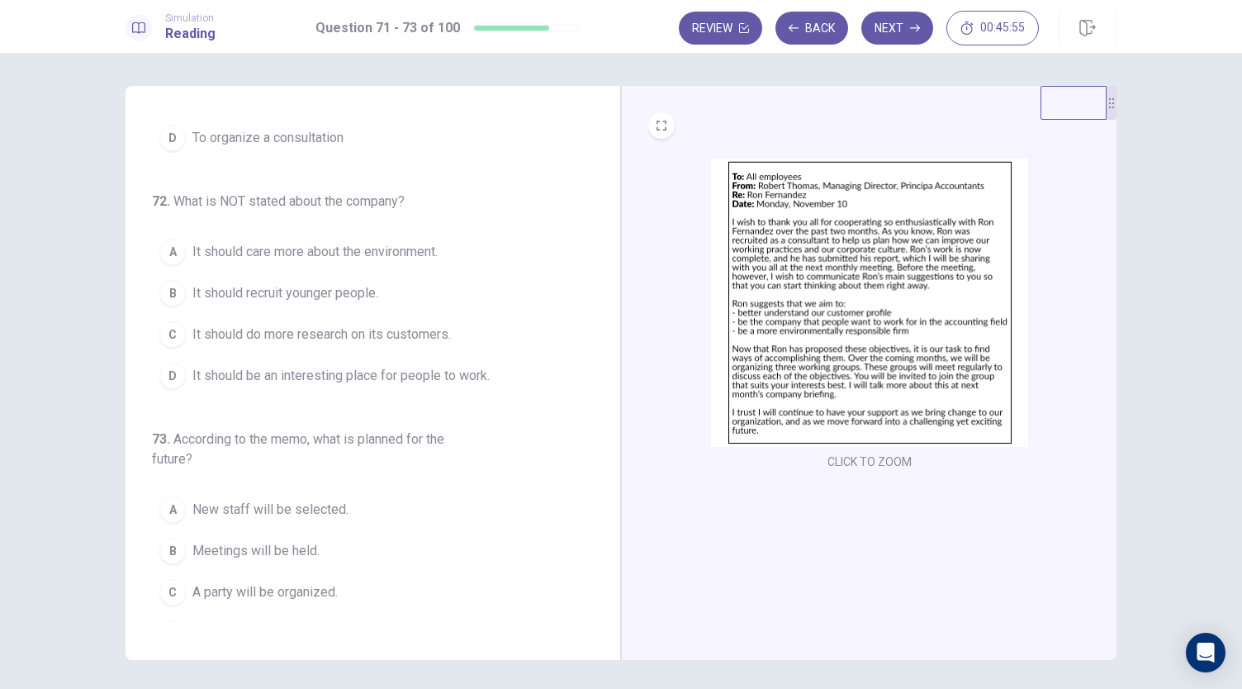
click at [327, 293] on span "It should recruit younger people." at bounding box center [285, 293] width 186 height 20
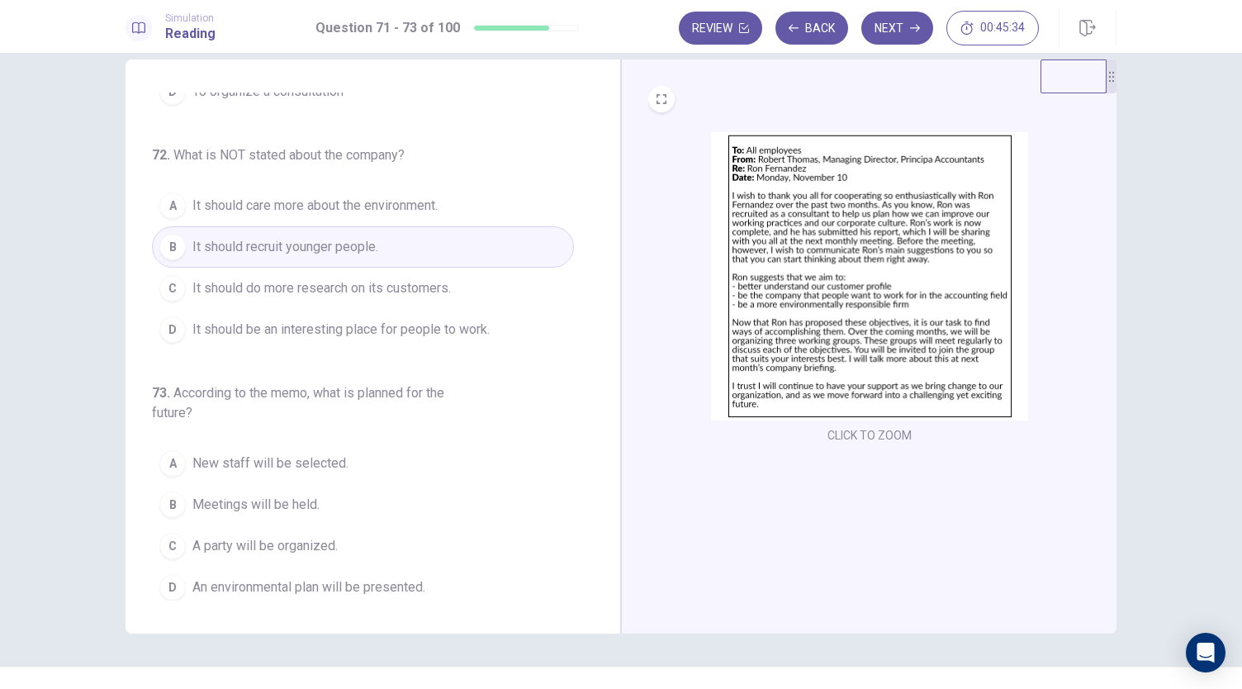
scroll to position [0, 0]
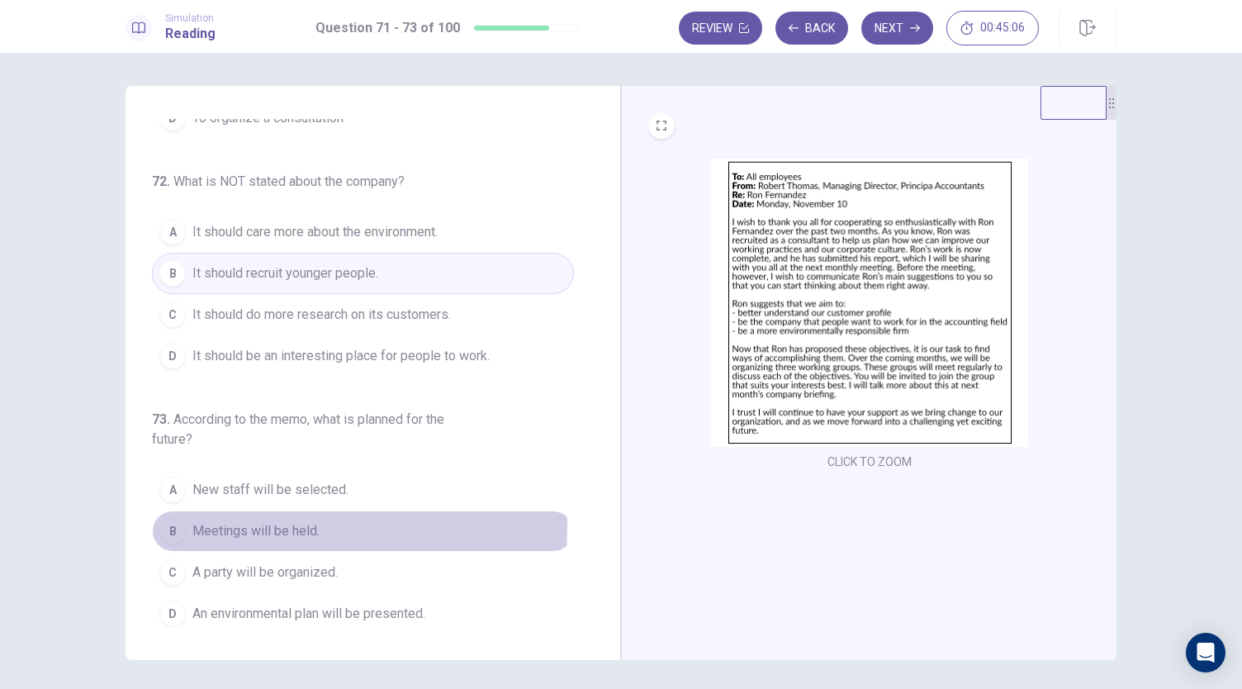
click at [253, 521] on span "Meetings will be held." at bounding box center [255, 531] width 127 height 20
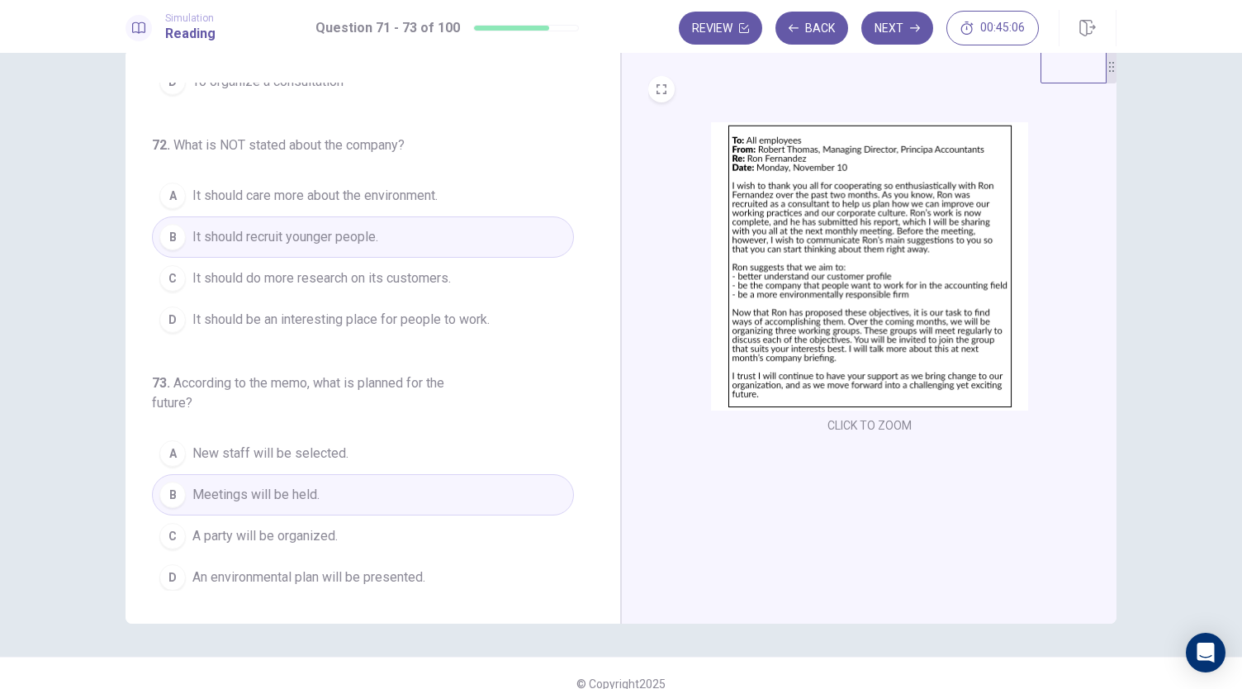
scroll to position [57, 0]
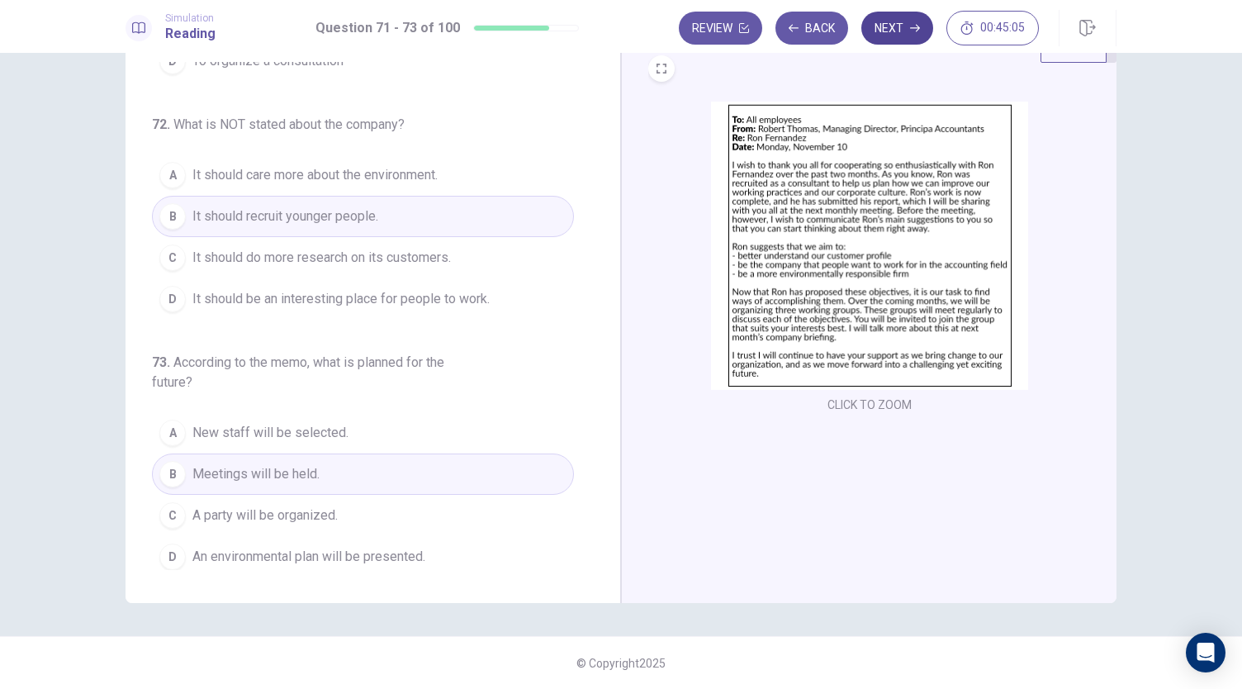
click at [891, 34] on button "Next" at bounding box center [897, 28] width 72 height 33
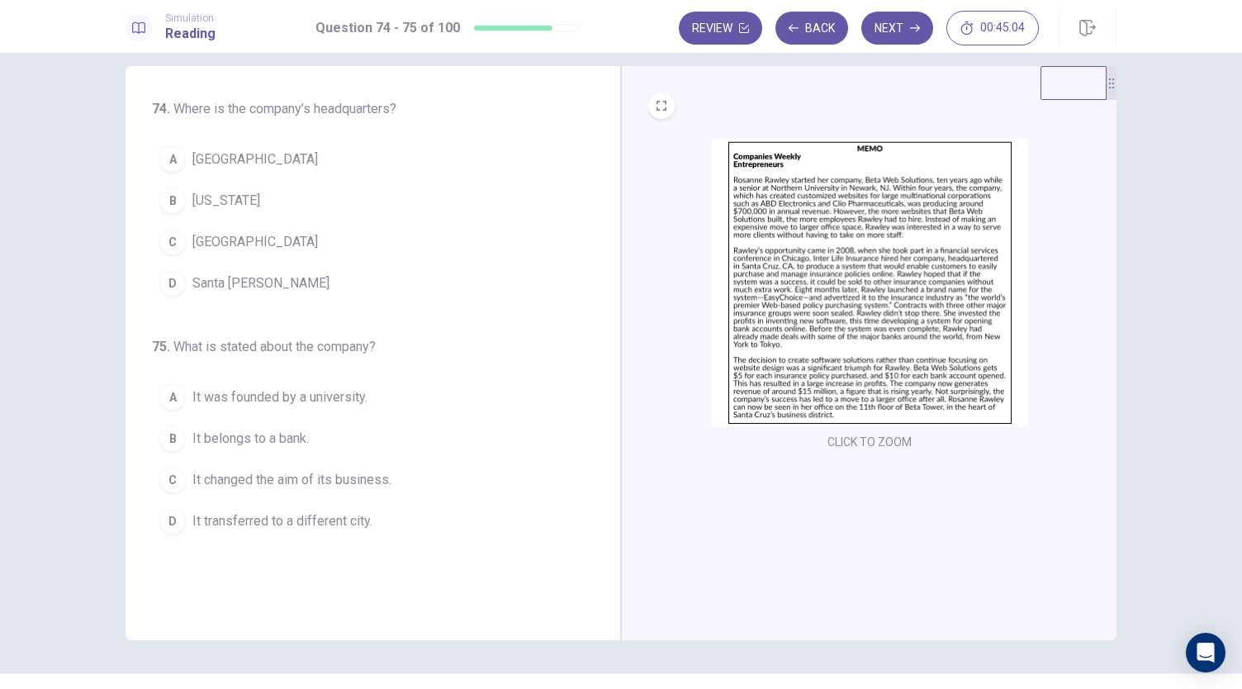
scroll to position [0, 0]
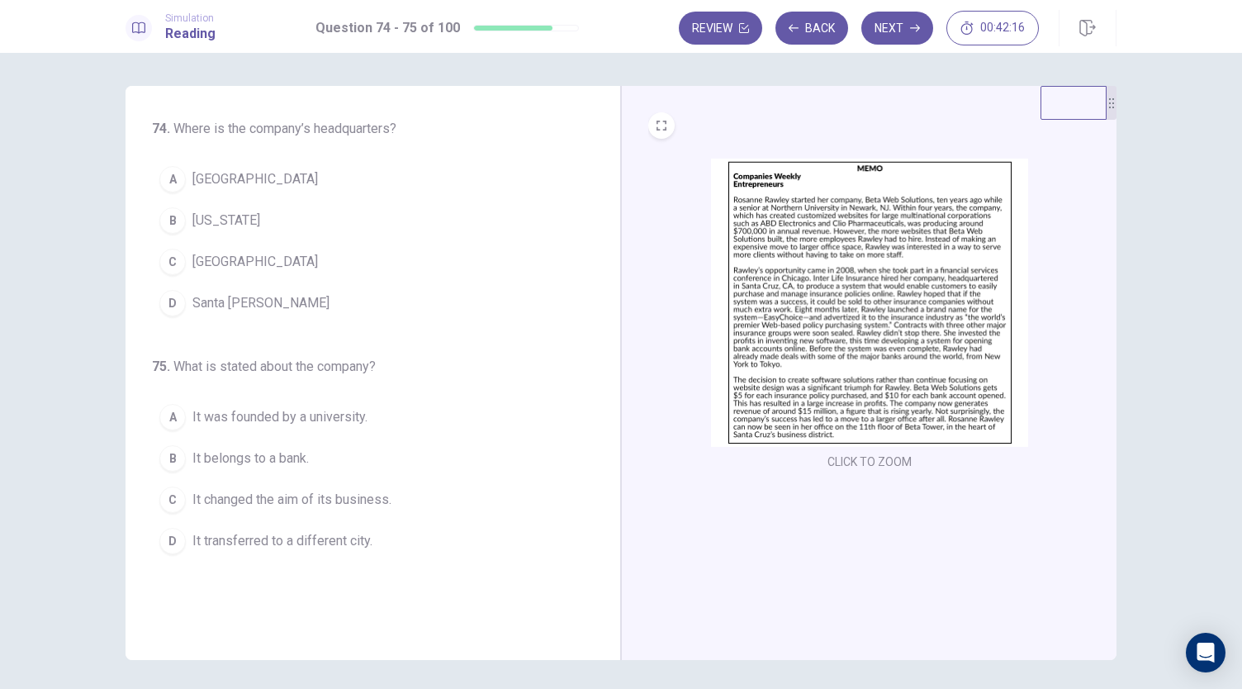
click at [182, 306] on button "D Santa [PERSON_NAME]" at bounding box center [363, 302] width 422 height 41
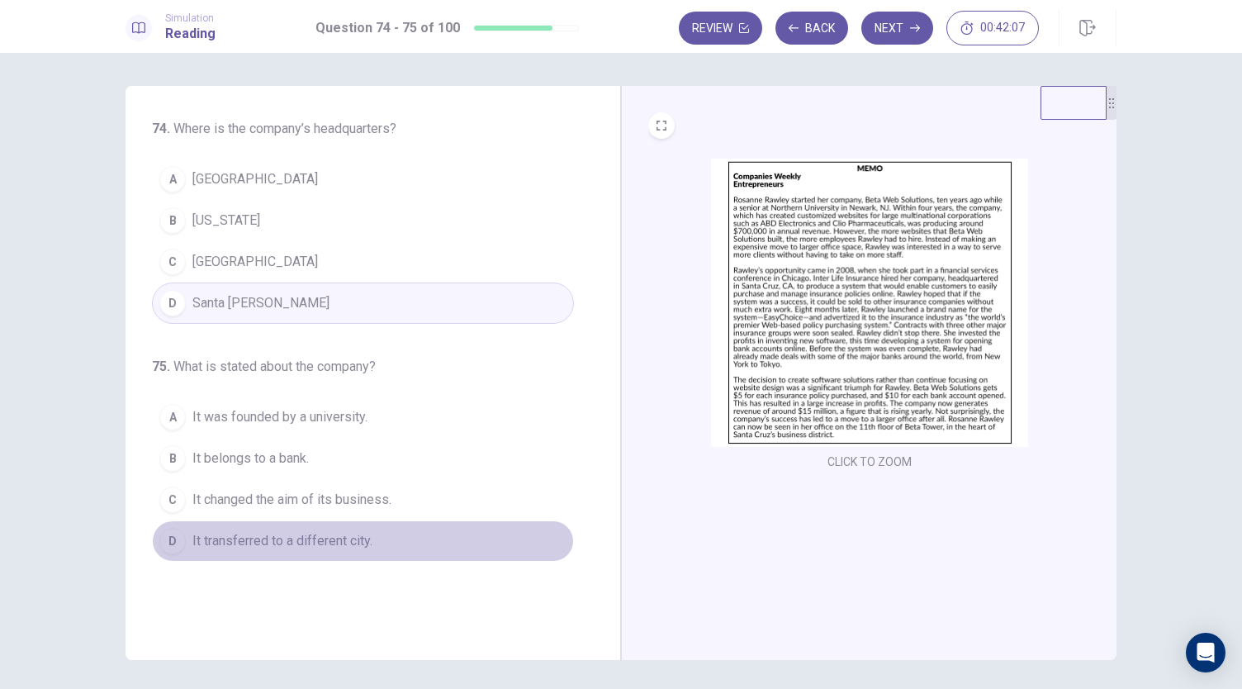
click at [293, 536] on span "It transferred to a different city." at bounding box center [282, 541] width 180 height 20
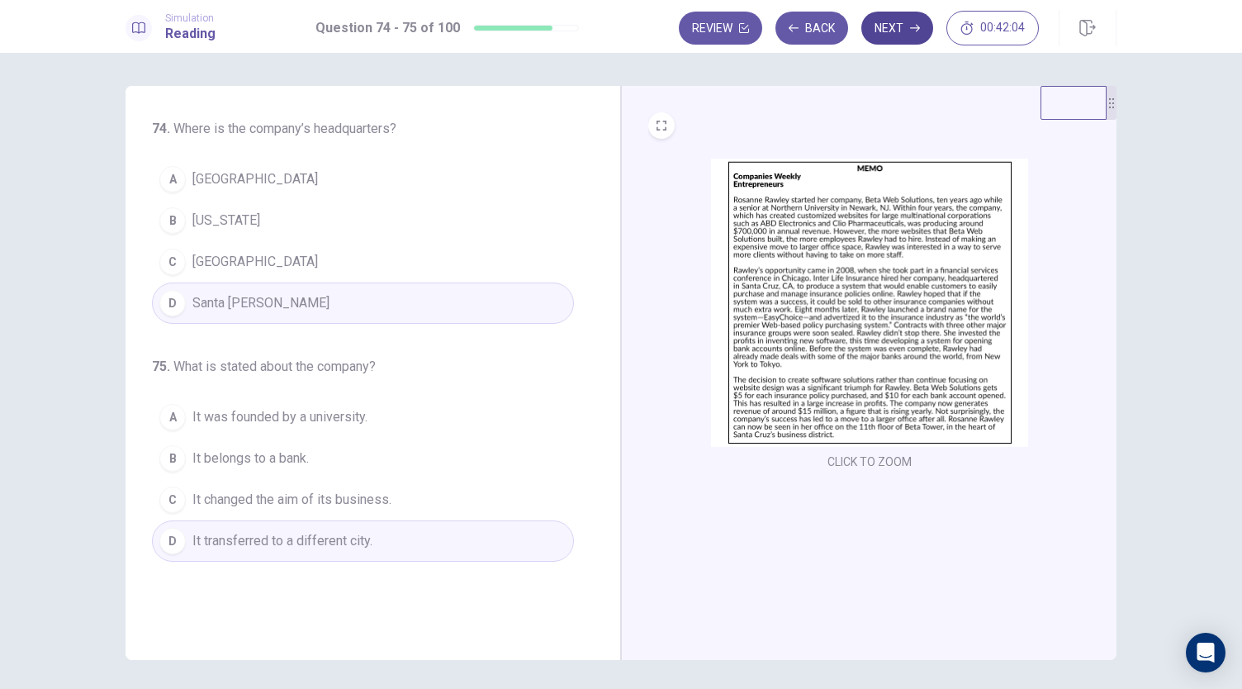
click at [897, 32] on button "Next" at bounding box center [897, 28] width 72 height 33
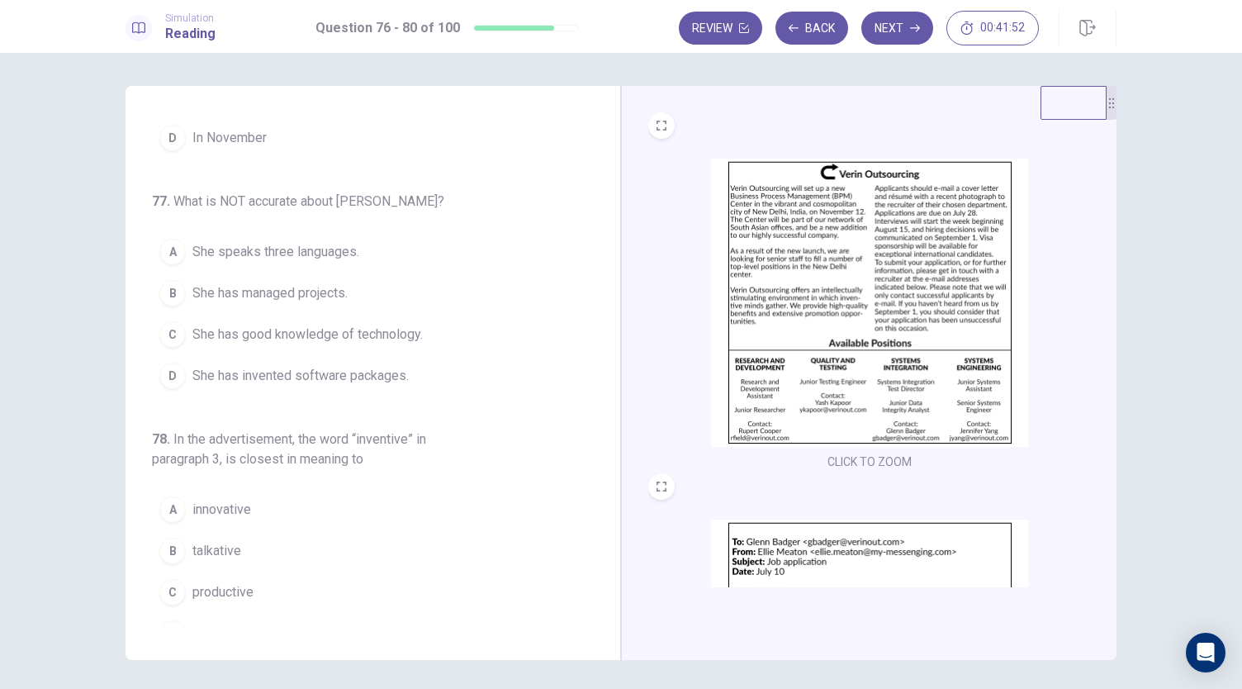
scroll to position [248, 0]
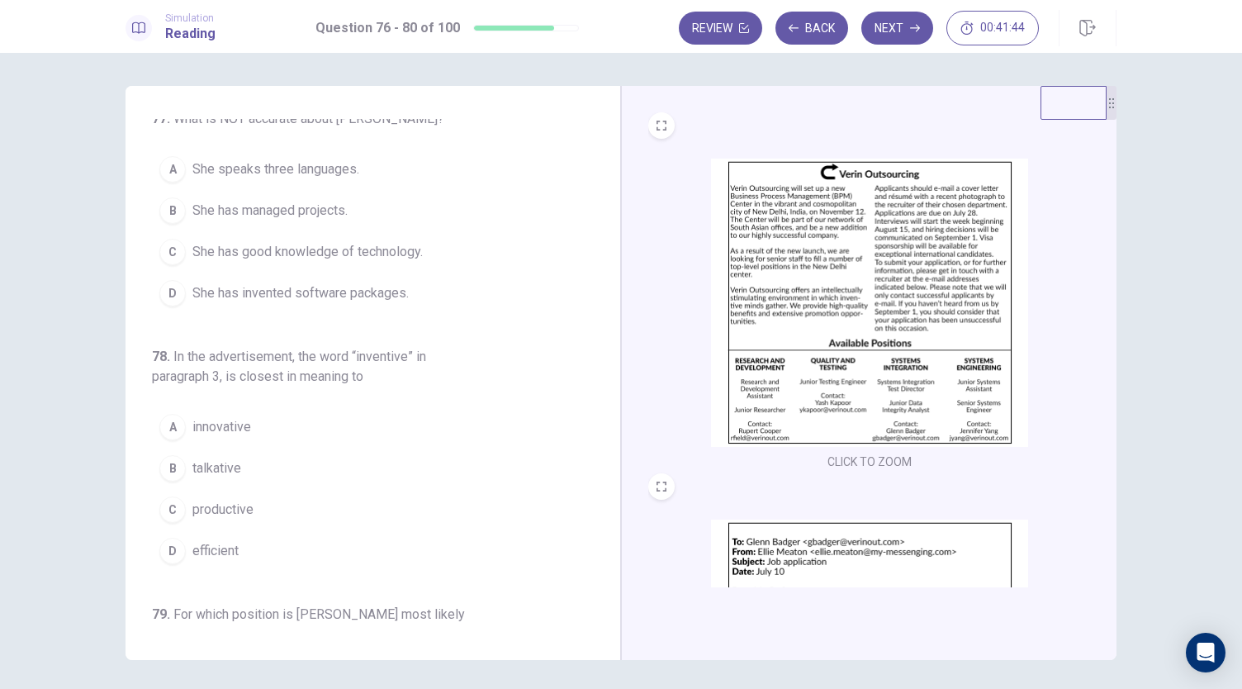
click at [213, 424] on span "innovative" at bounding box center [221, 427] width 59 height 20
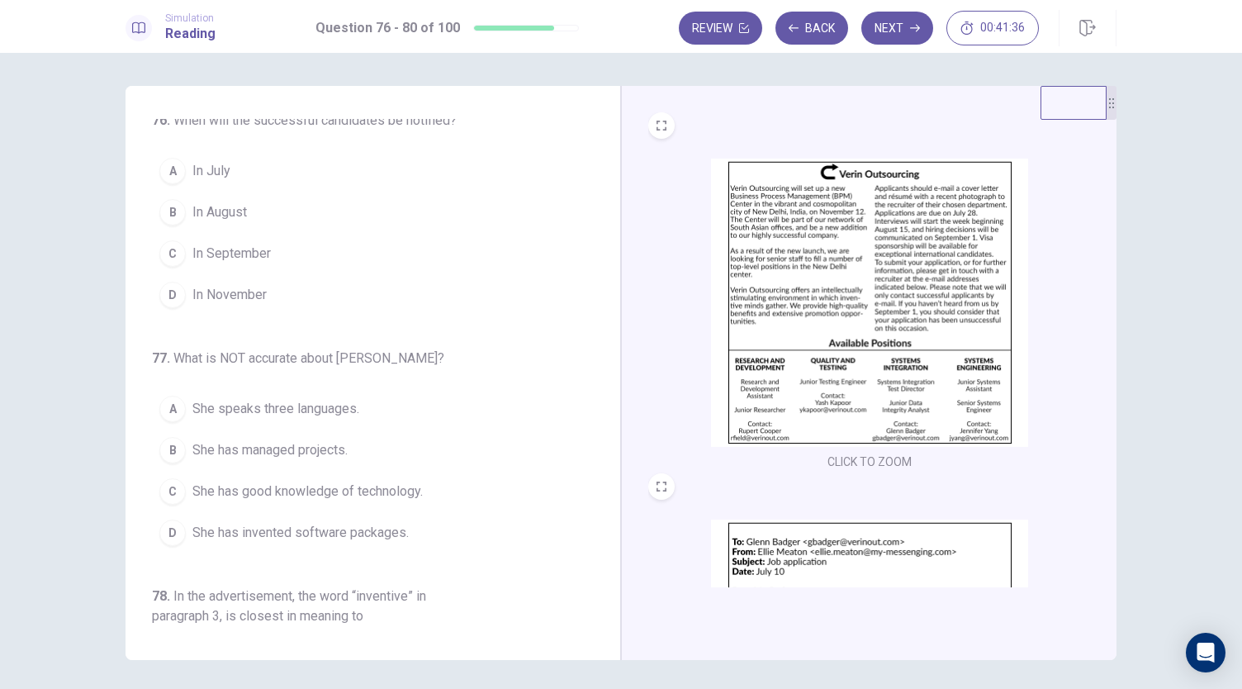
scroll to position [0, 0]
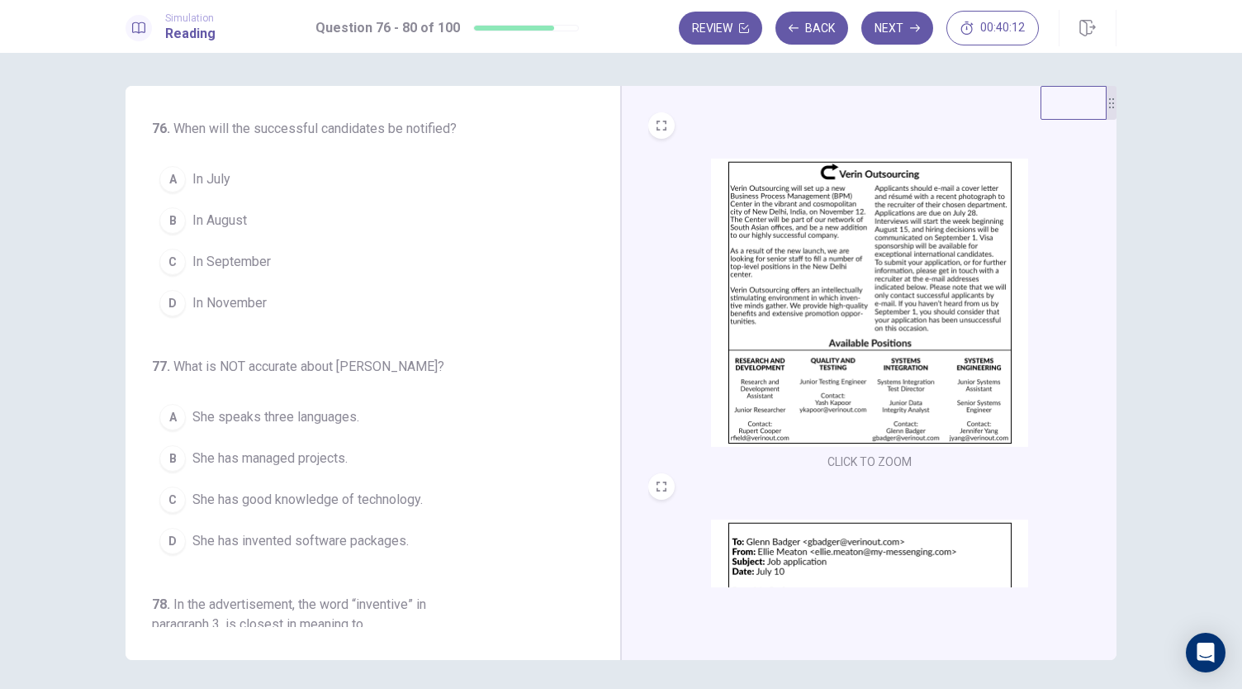
click at [230, 260] on span "In September" at bounding box center [231, 262] width 78 height 20
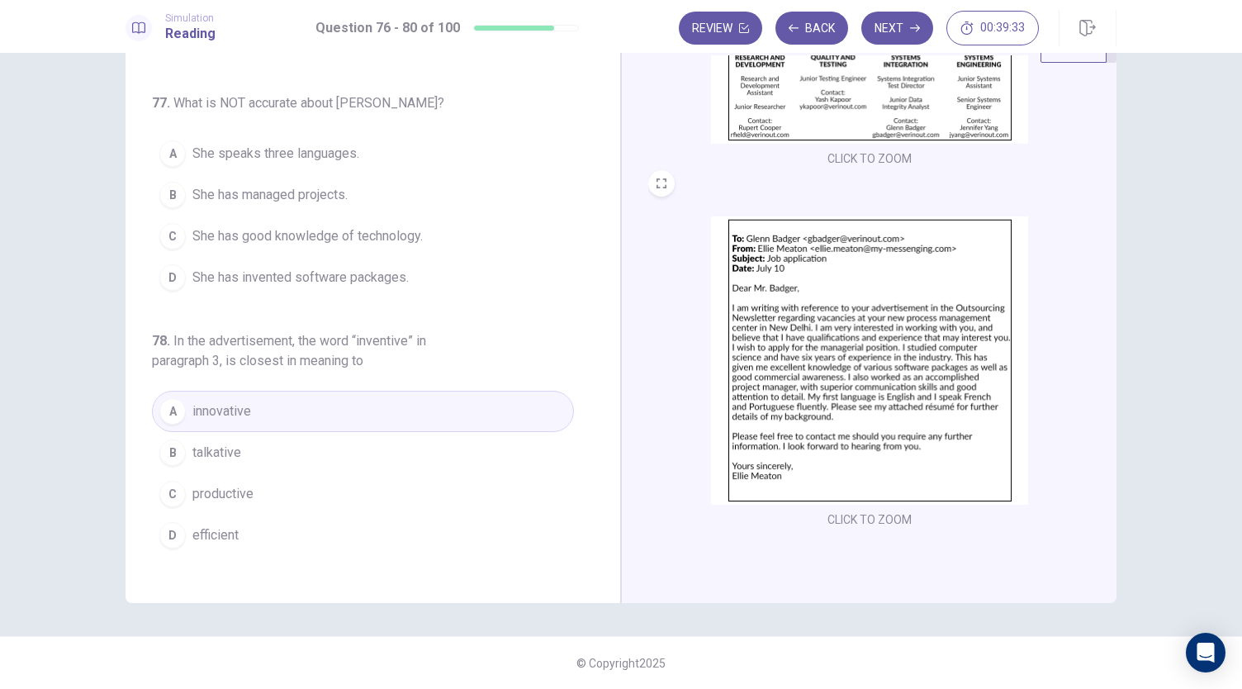
scroll to position [201, 0]
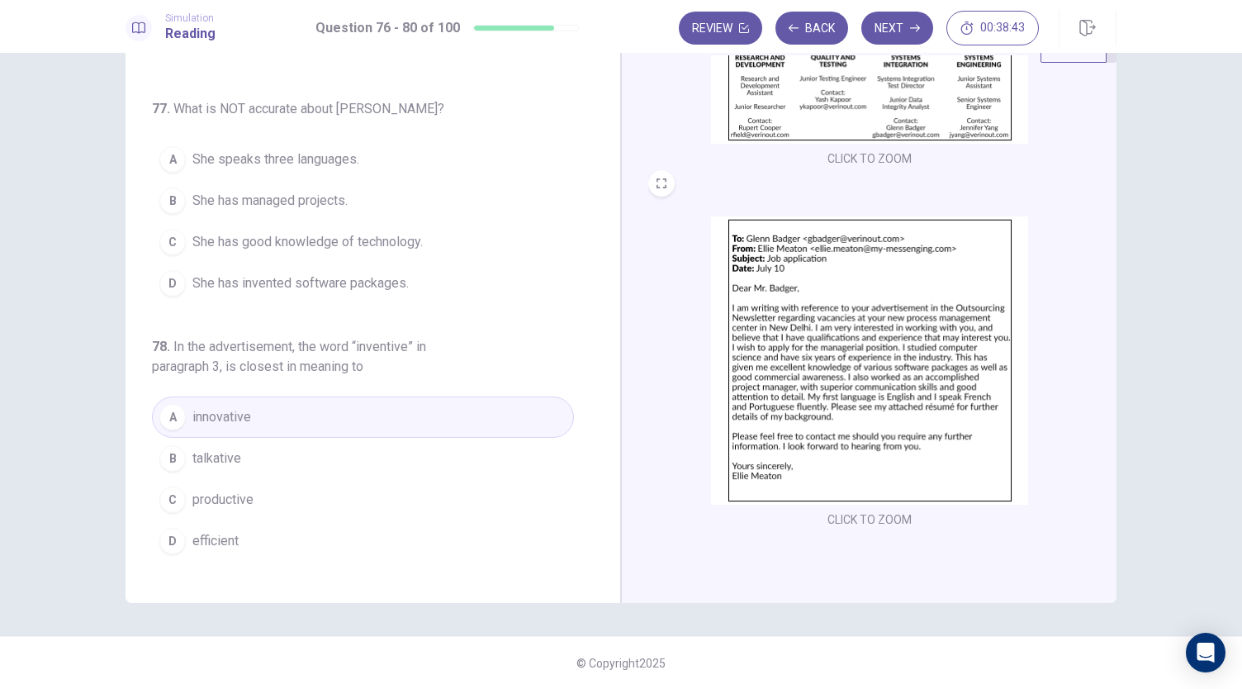
click at [360, 277] on span "She has invented software packages." at bounding box center [300, 283] width 216 height 20
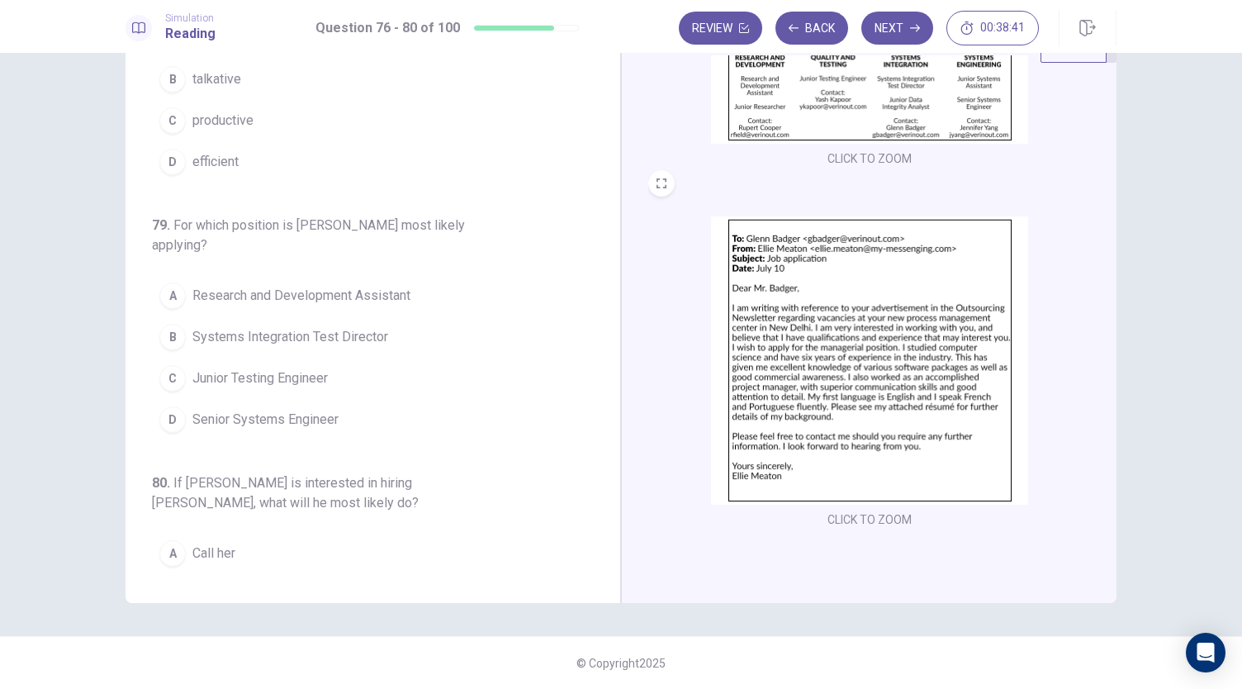
scroll to position [614, 0]
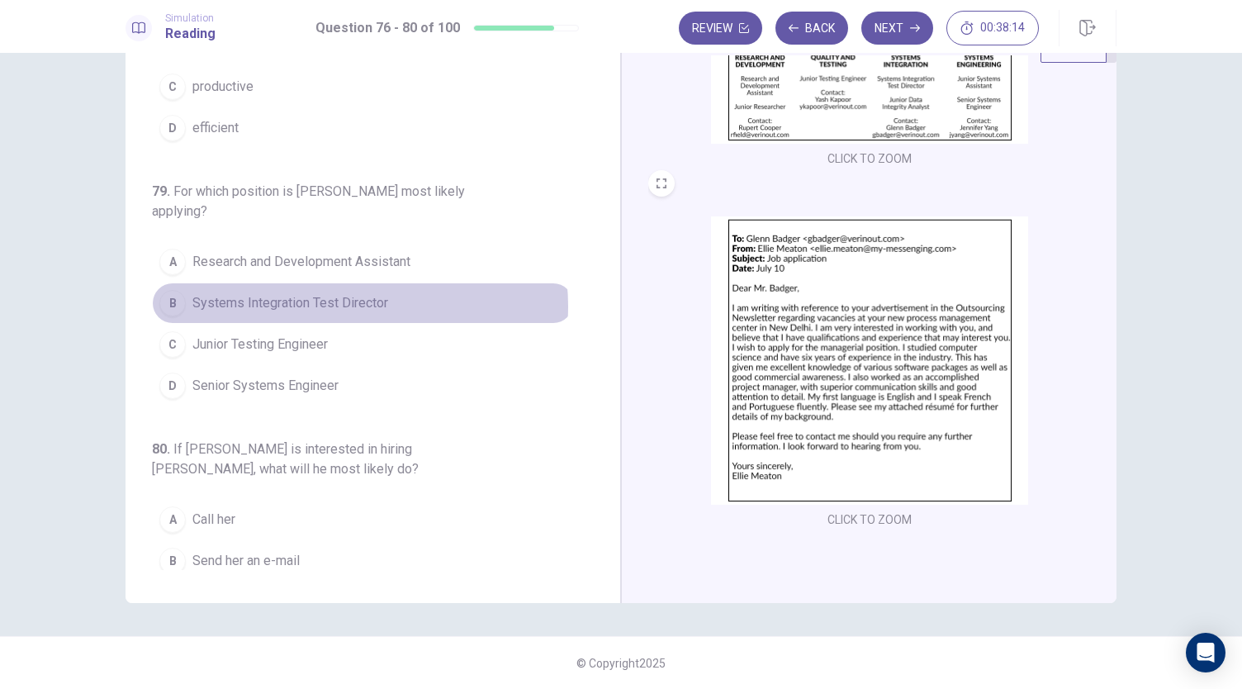
click at [341, 298] on span "Systems Integration Test Director" at bounding box center [290, 303] width 196 height 20
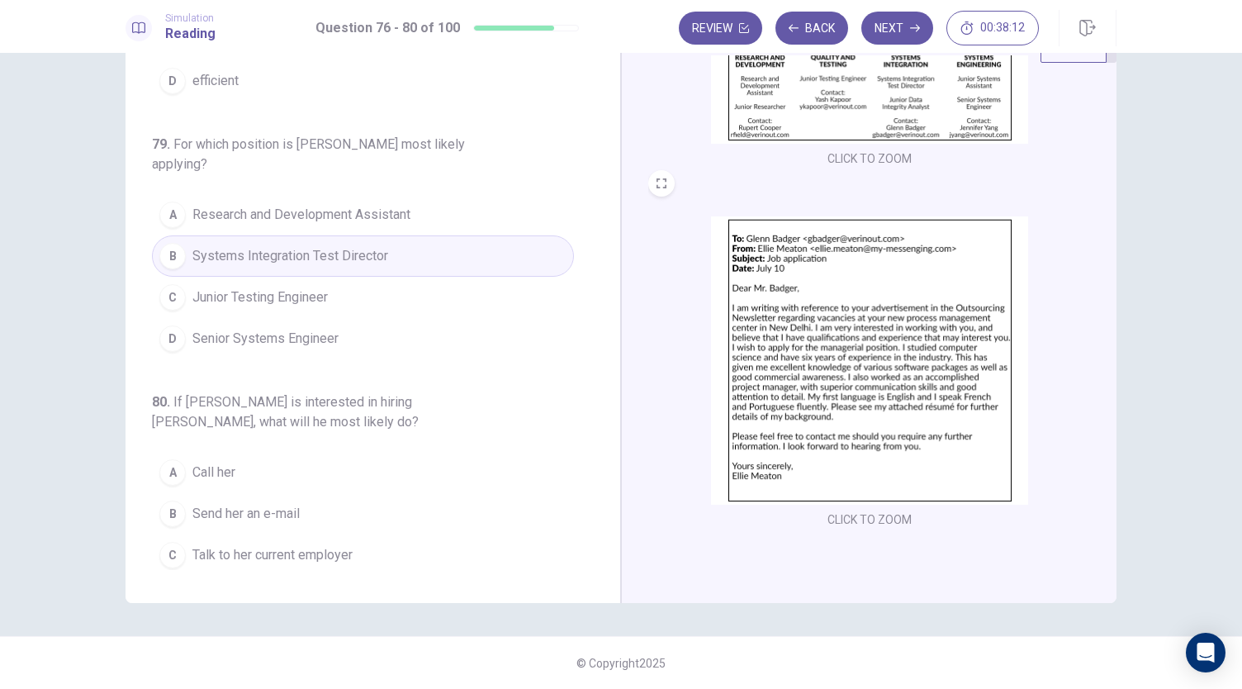
scroll to position [696, 0]
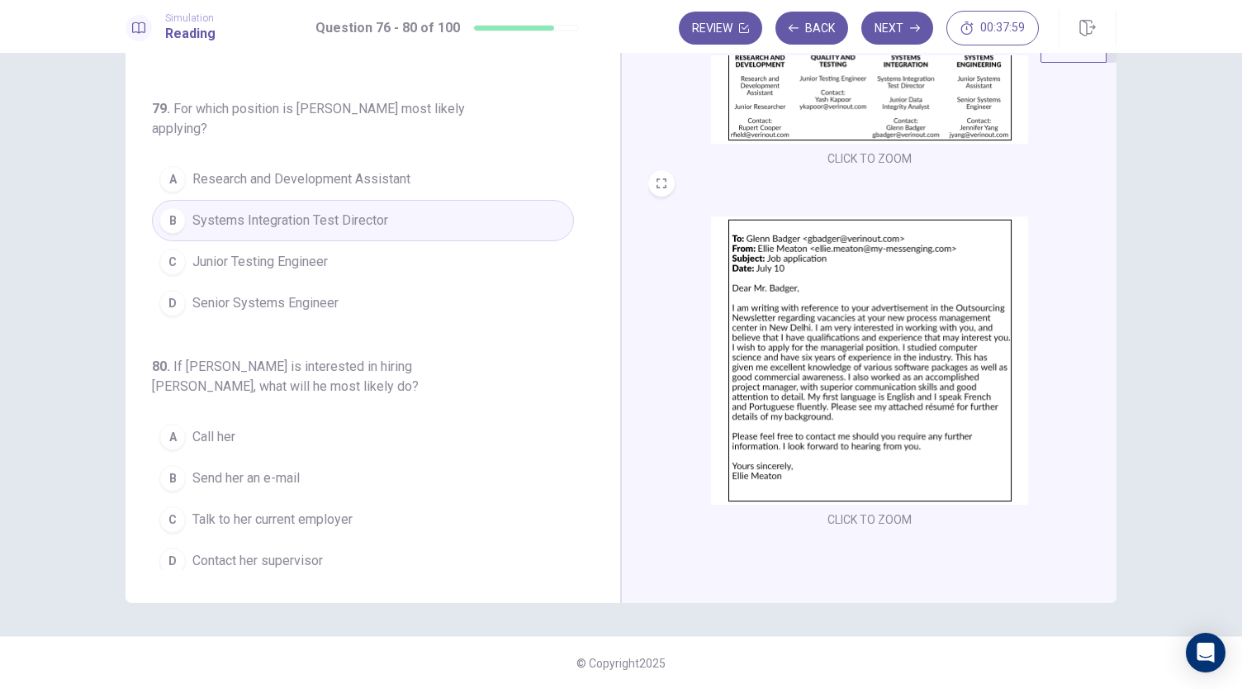
click at [254, 468] on span "Send her an e-mail" at bounding box center [245, 478] width 107 height 20
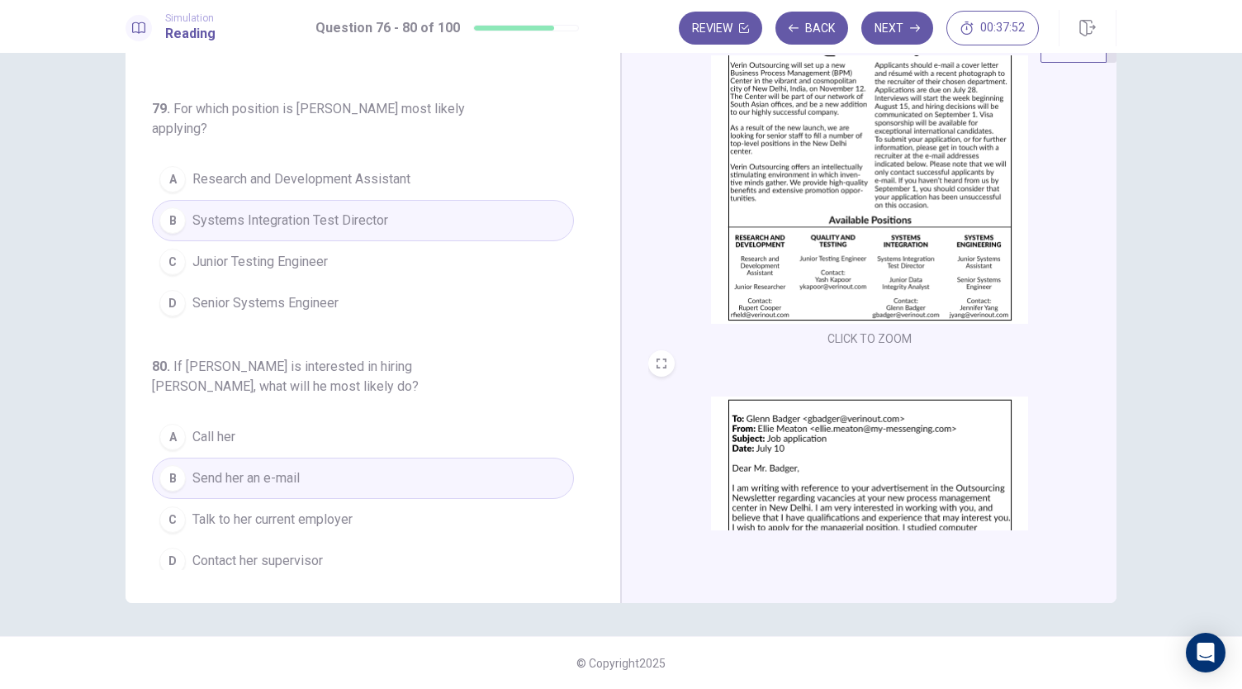
scroll to position [0, 0]
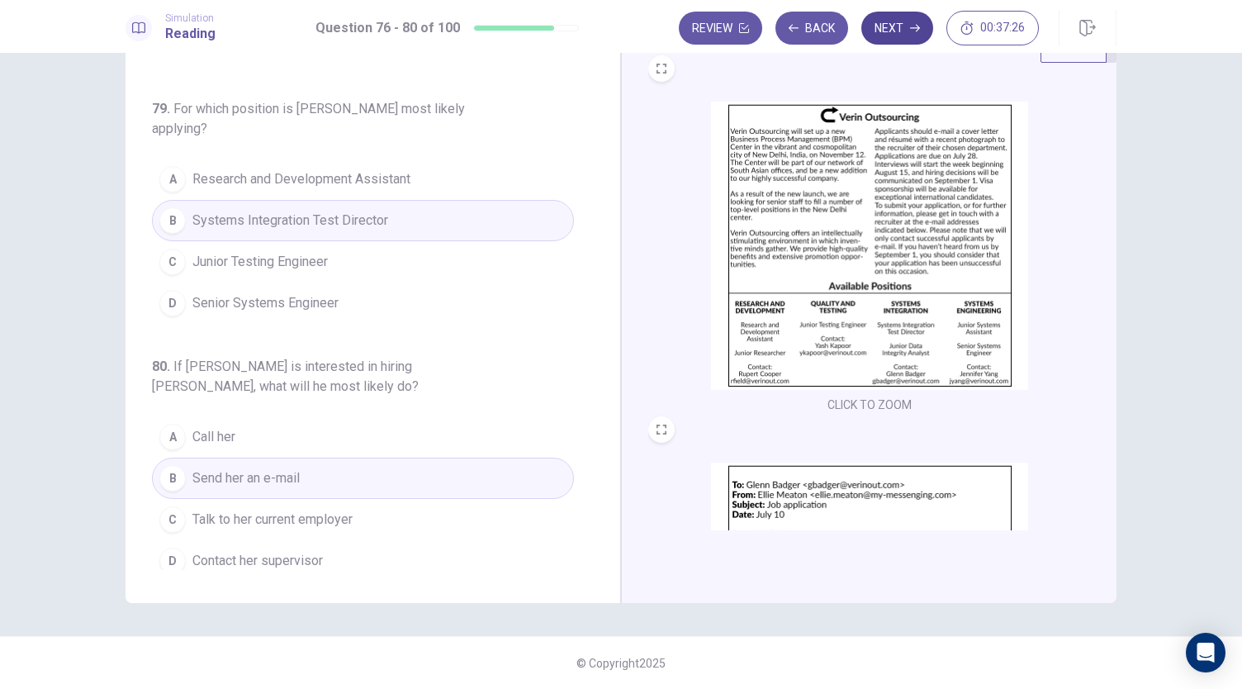
click at [902, 36] on button "Next" at bounding box center [897, 28] width 72 height 33
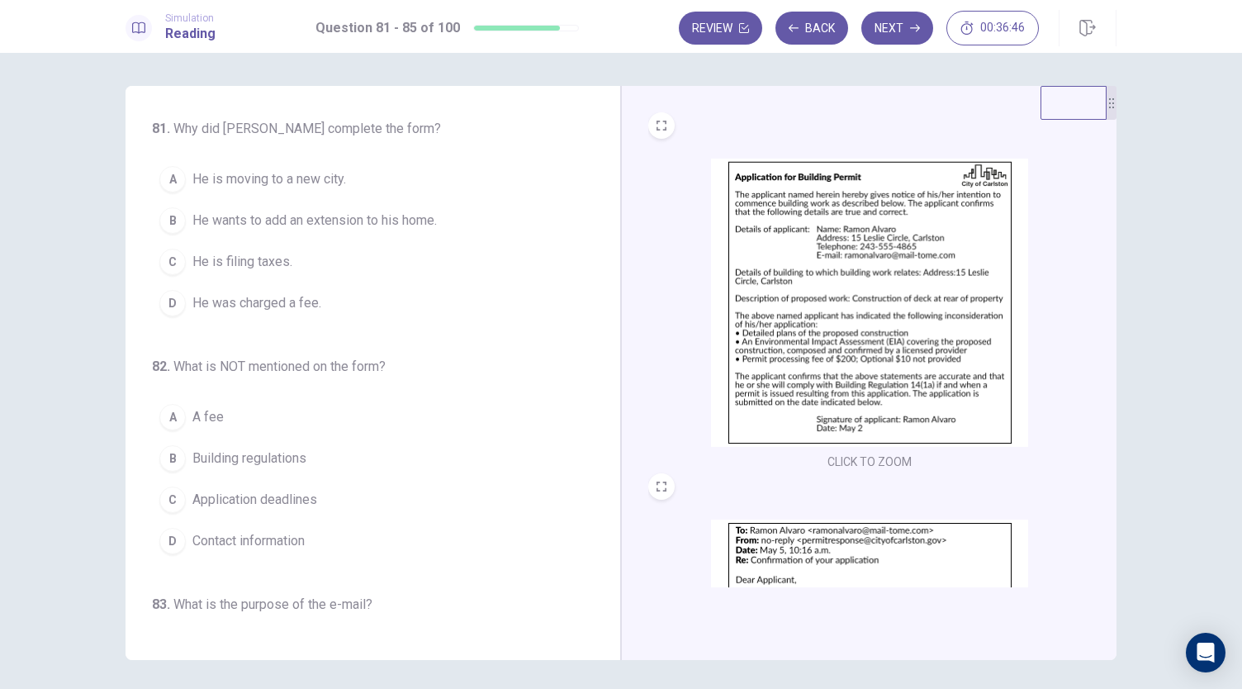
click at [330, 216] on span "He wants to add an extension to his home." at bounding box center [314, 221] width 244 height 20
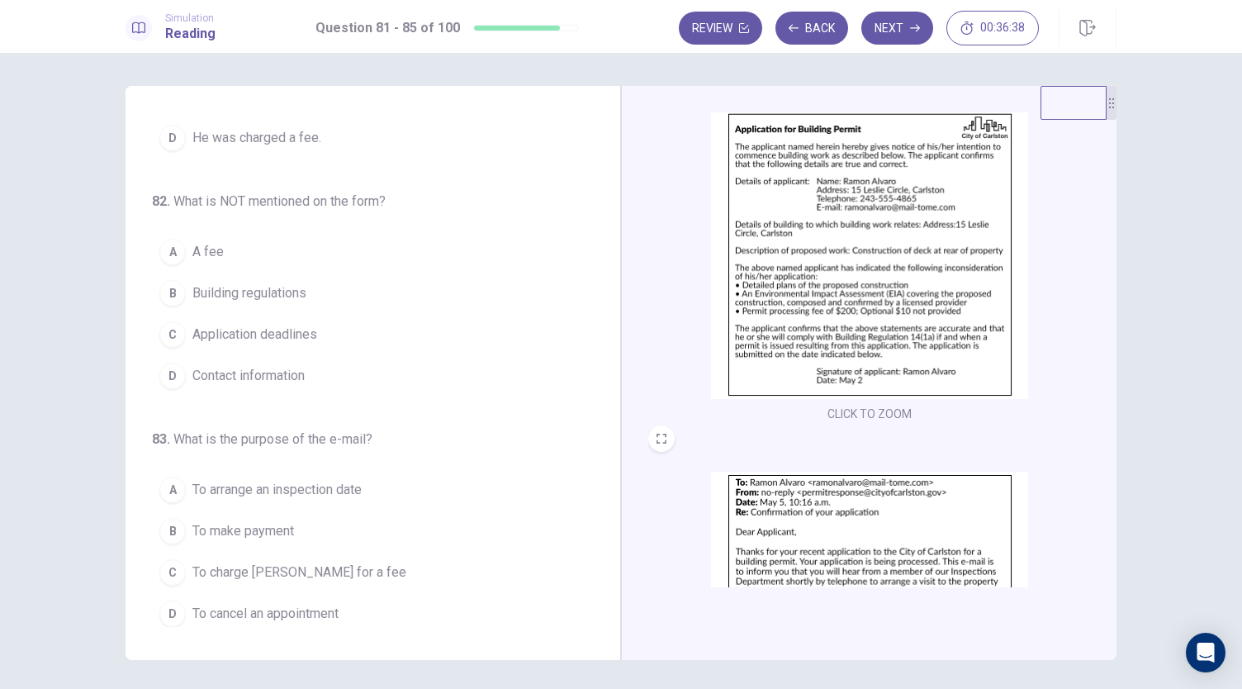
scroll to position [83, 0]
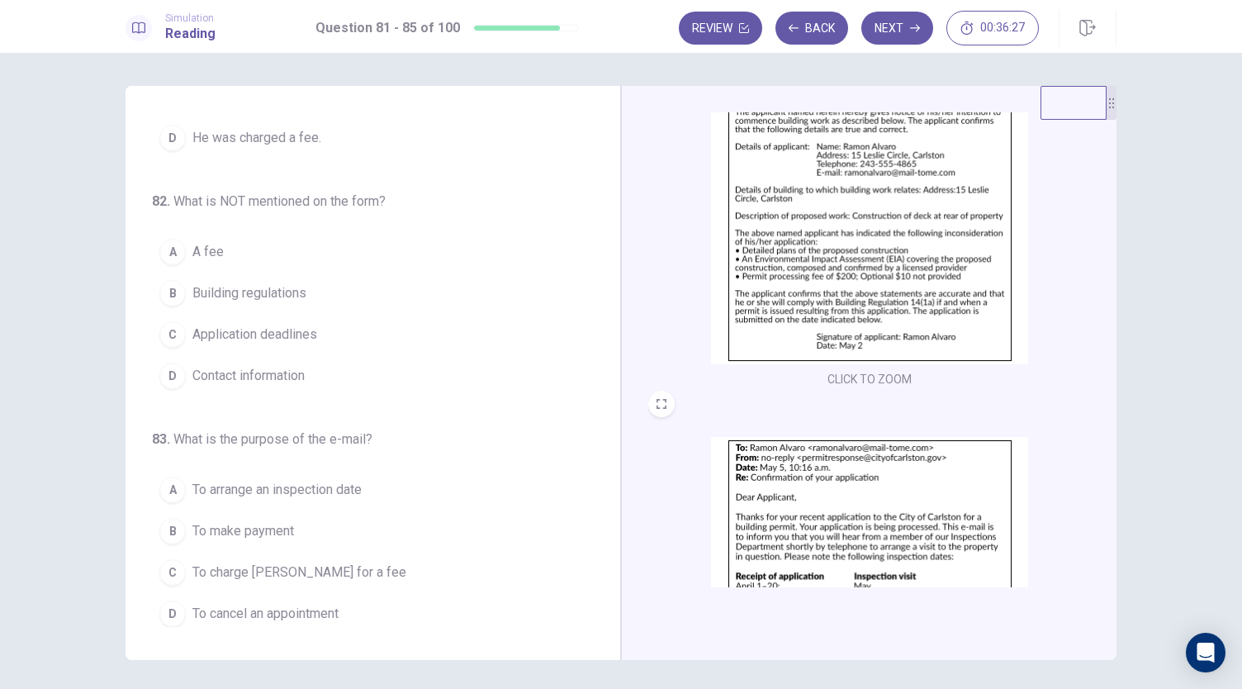
click at [298, 288] on span "Building regulations" at bounding box center [249, 293] width 114 height 20
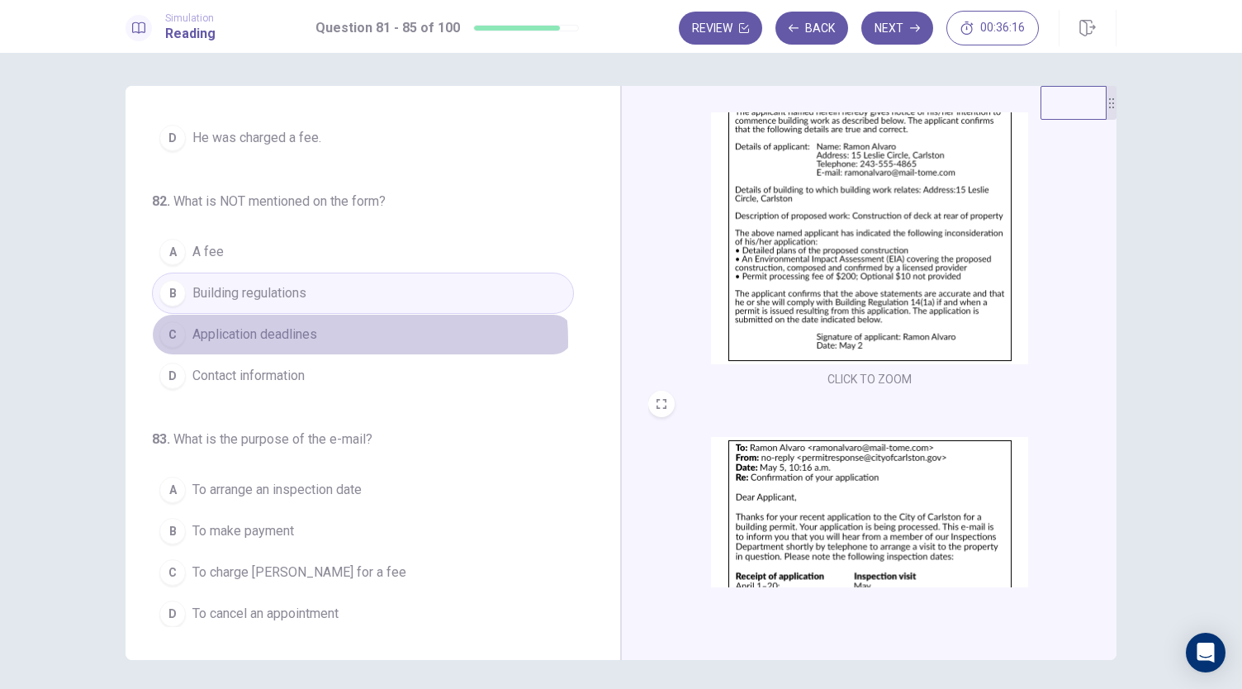
click at [322, 338] on button "C Application deadlines" at bounding box center [363, 334] width 422 height 41
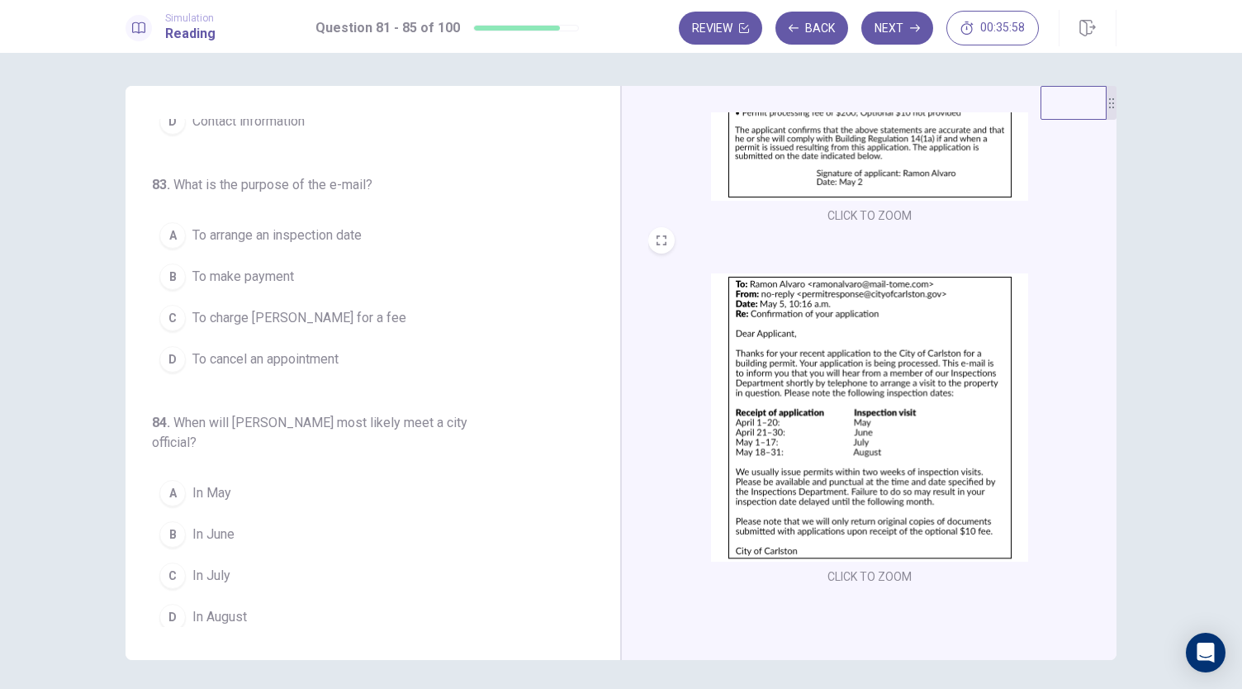
scroll to position [413, 0]
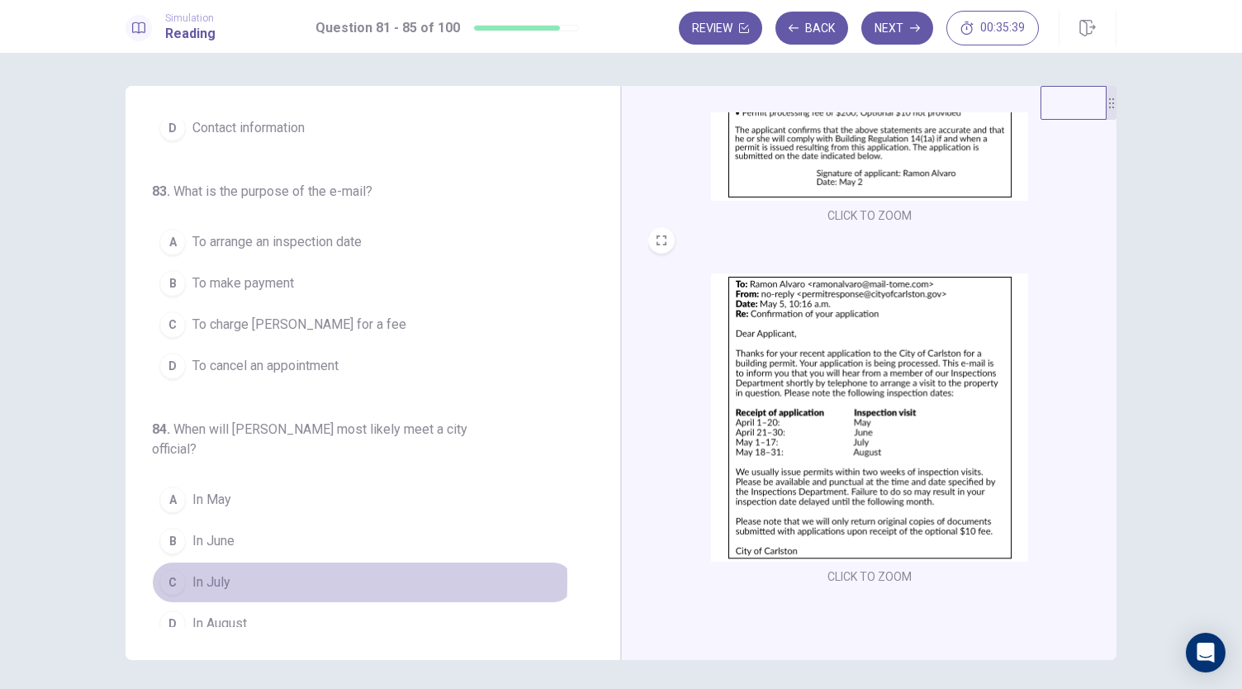
click at [204, 572] on span "In July" at bounding box center [211, 582] width 38 height 20
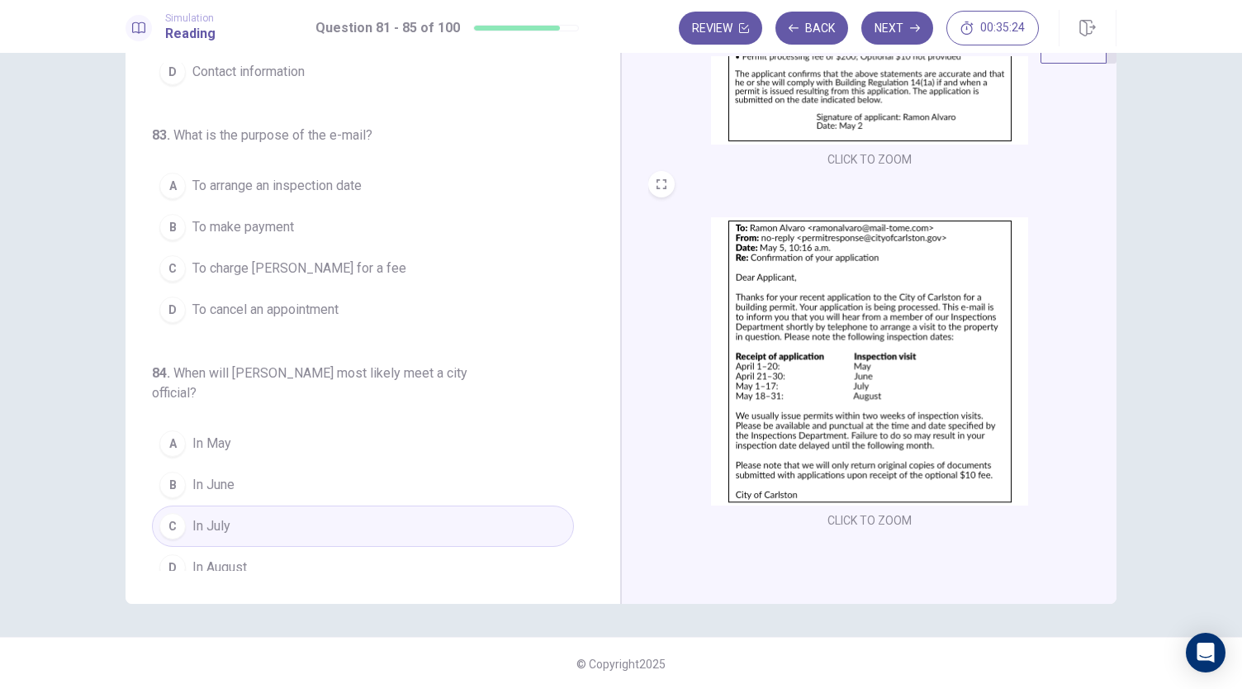
scroll to position [57, 0]
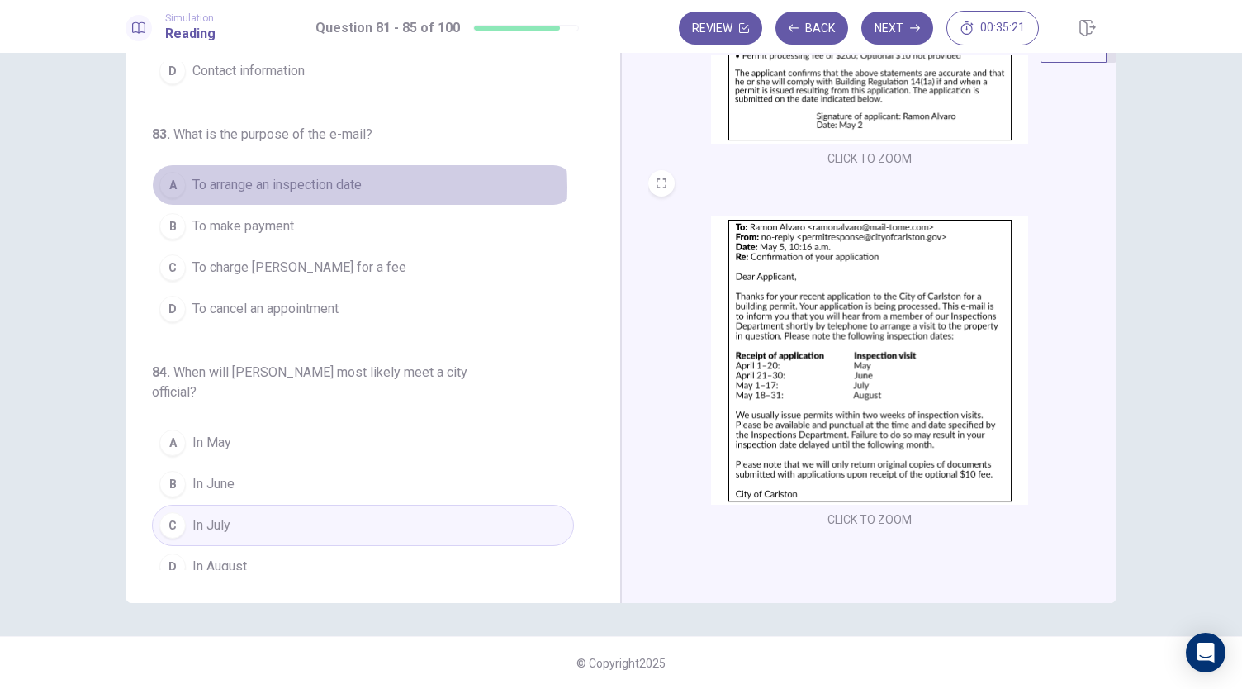
click at [301, 183] on span "To arrange an inspection date" at bounding box center [276, 185] width 169 height 20
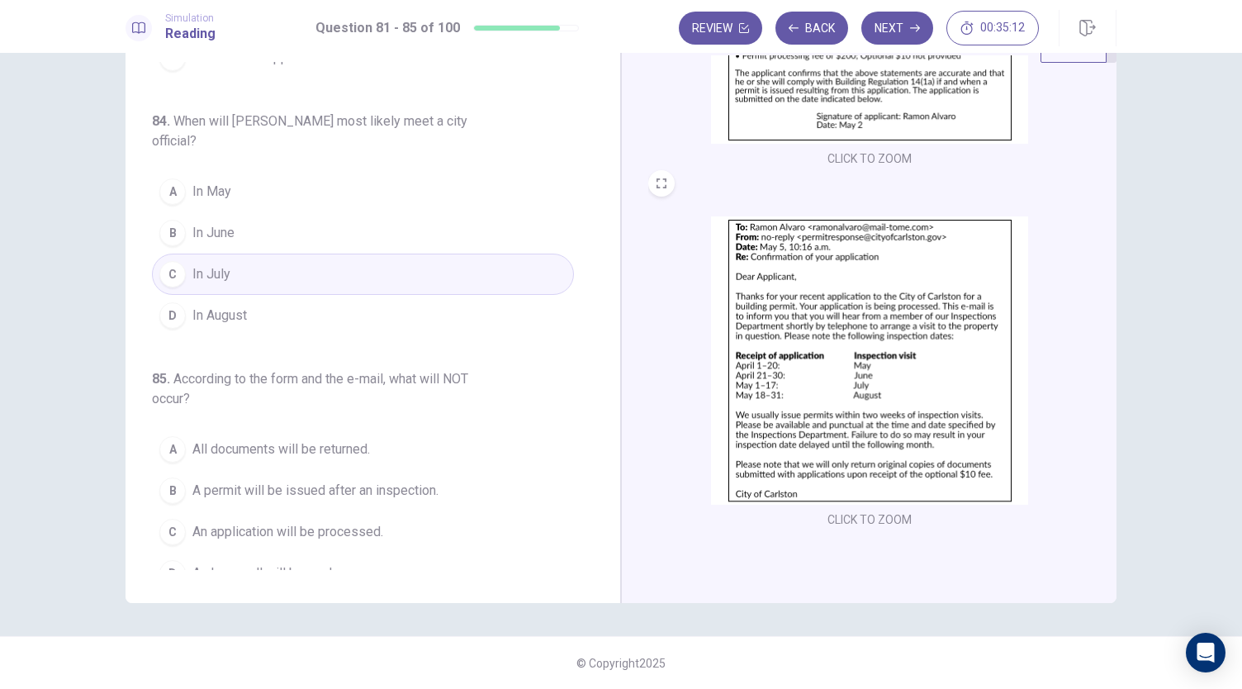
scroll to position [676, 0]
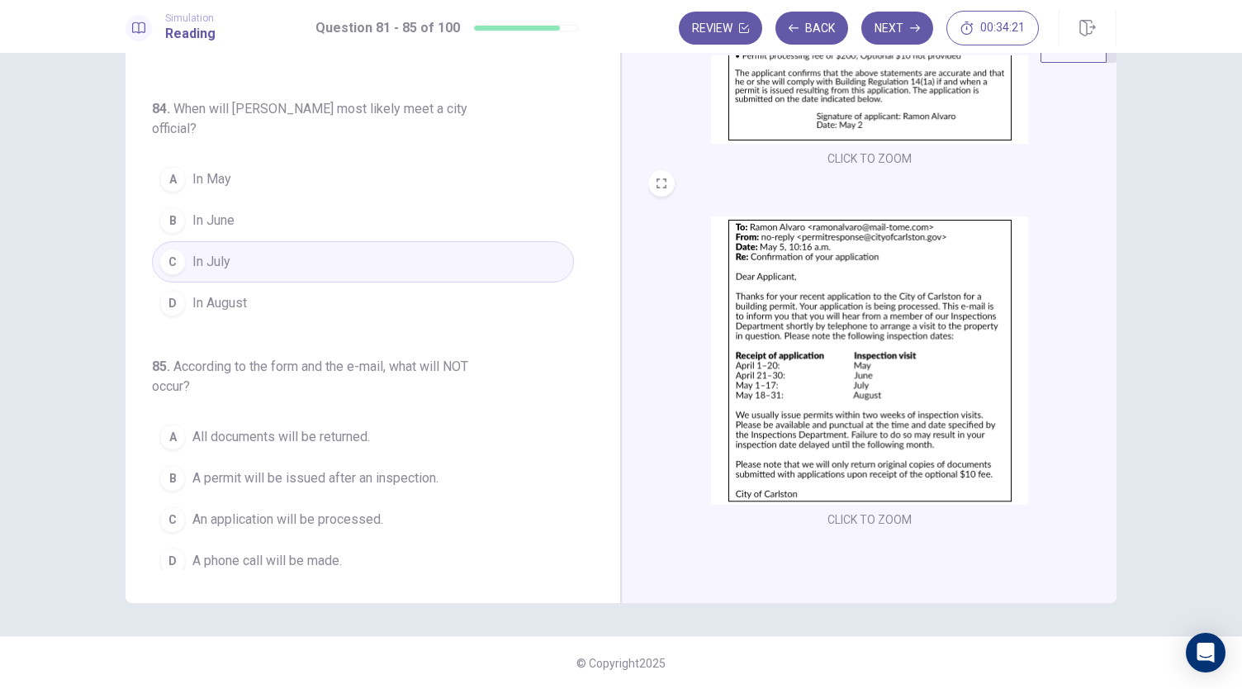
click at [326, 427] on span "All documents will be returned." at bounding box center [281, 437] width 178 height 20
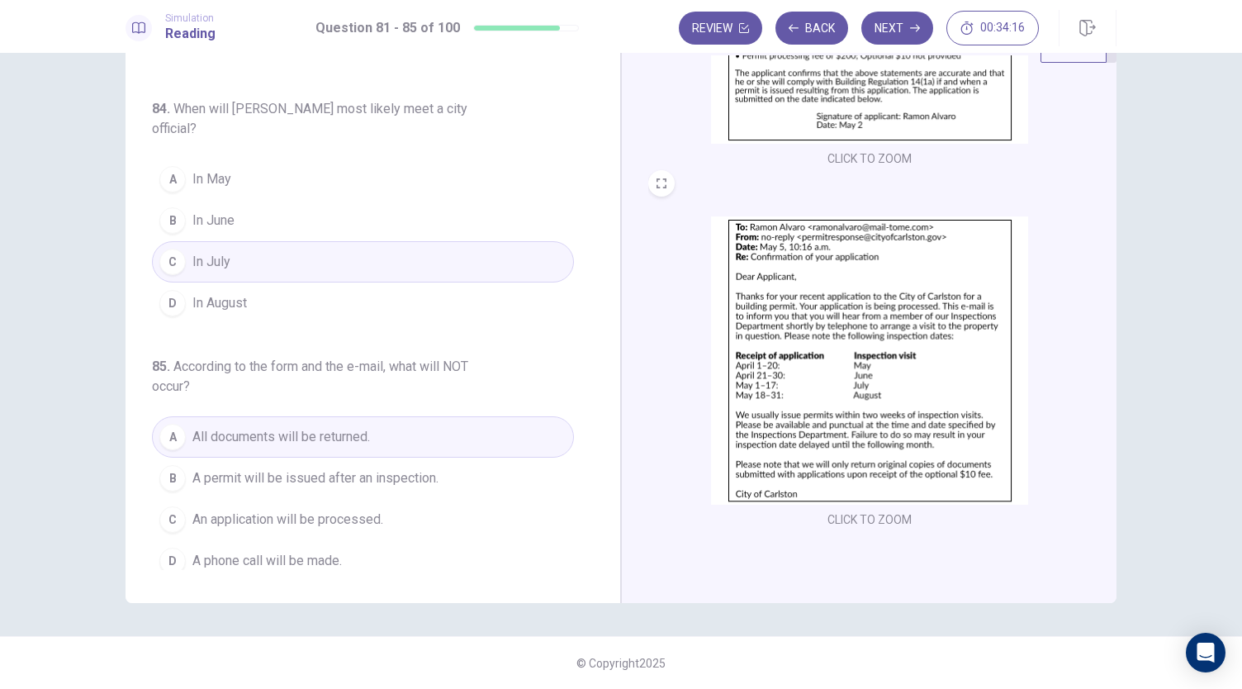
scroll to position [594, 0]
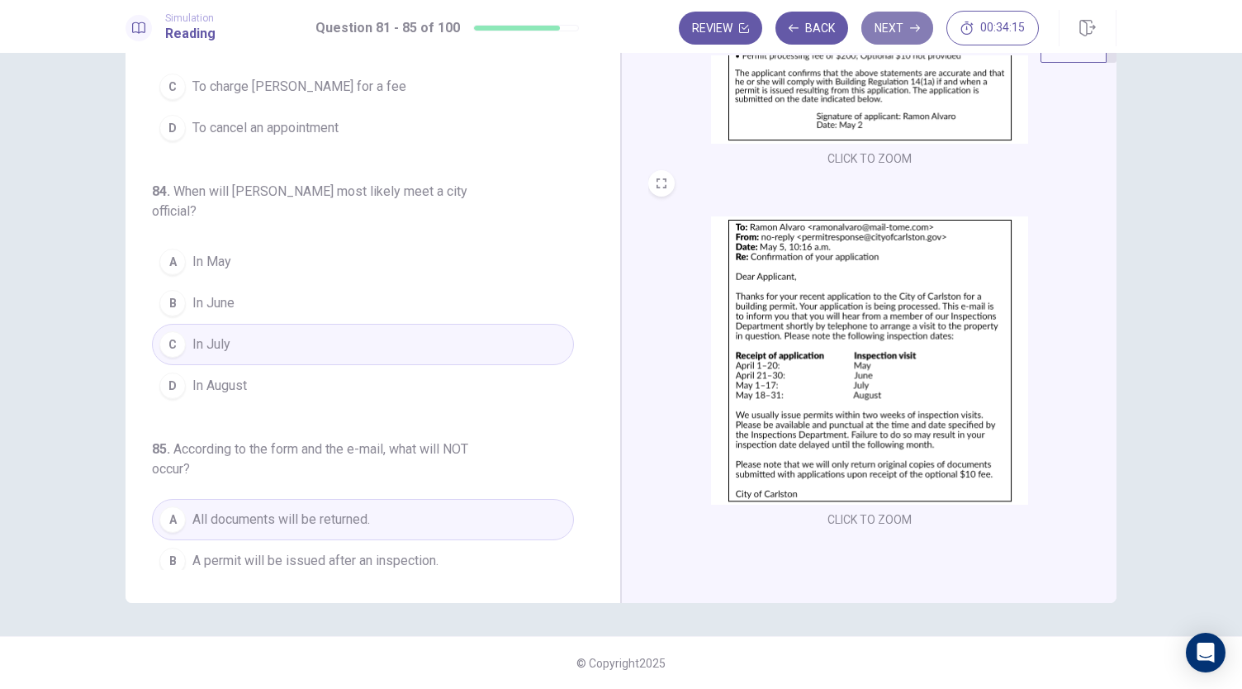
click at [884, 29] on button "Next" at bounding box center [897, 28] width 72 height 33
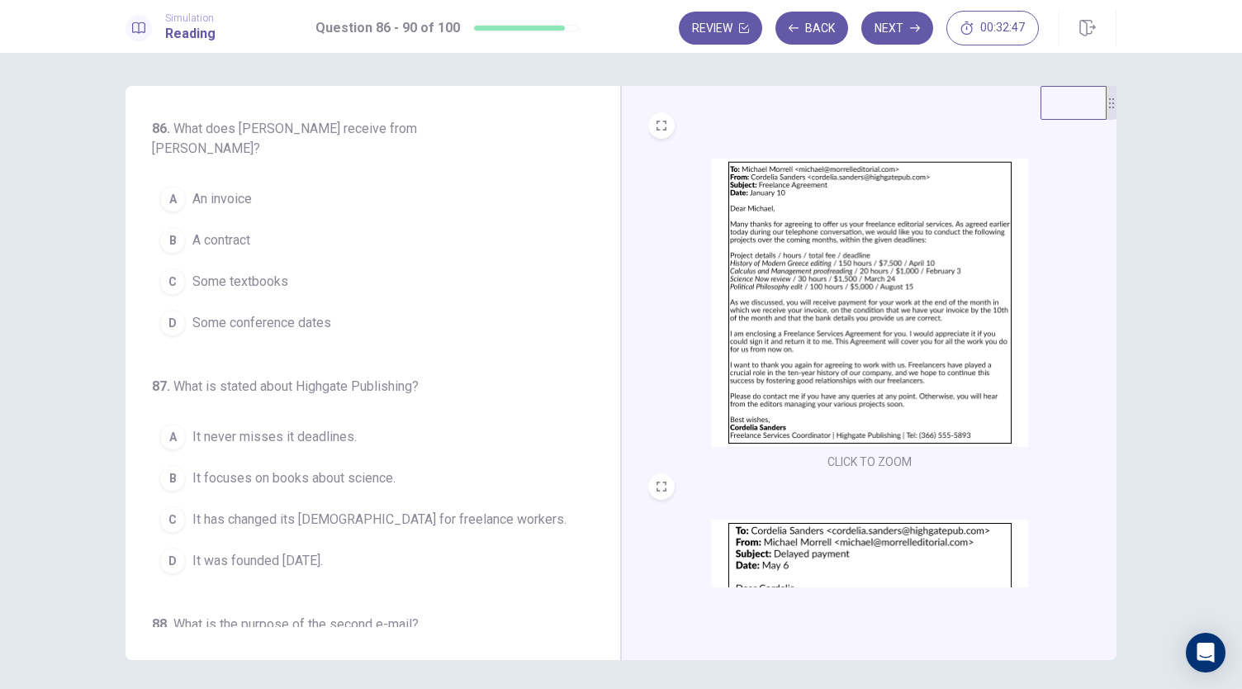
scroll to position [0, 0]
click at [233, 232] on button "B A contract" at bounding box center [363, 240] width 422 height 41
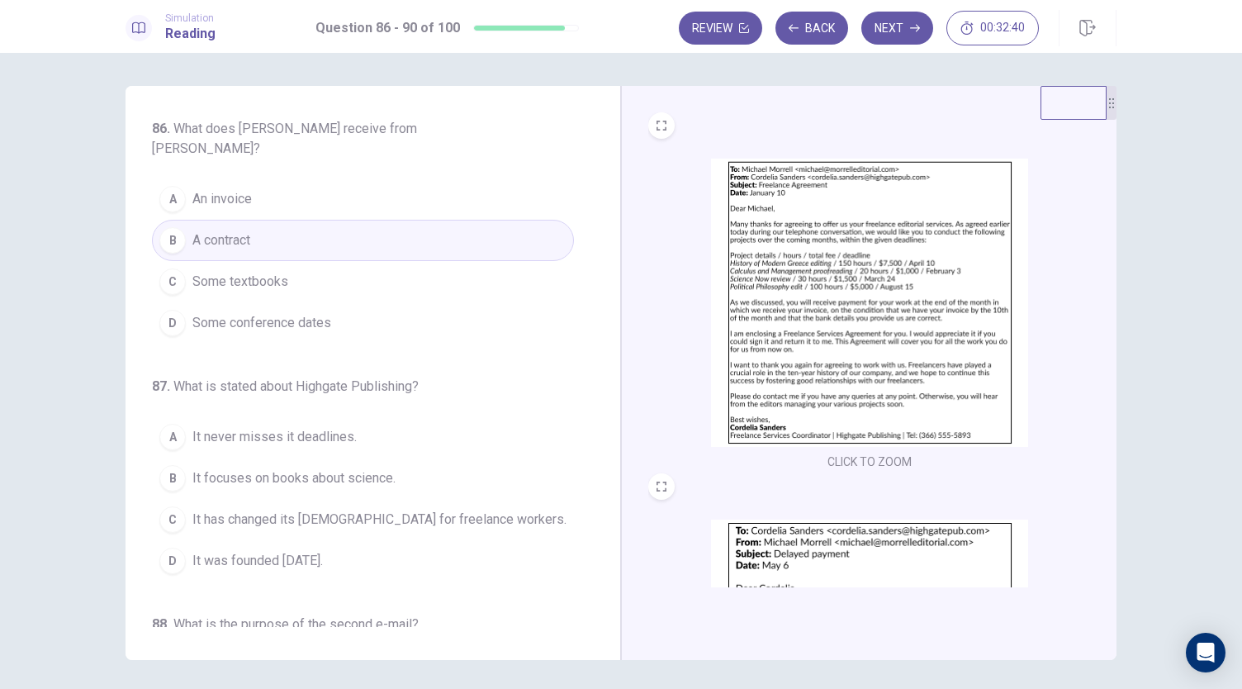
click at [288, 180] on button "A An invoice" at bounding box center [363, 198] width 422 height 41
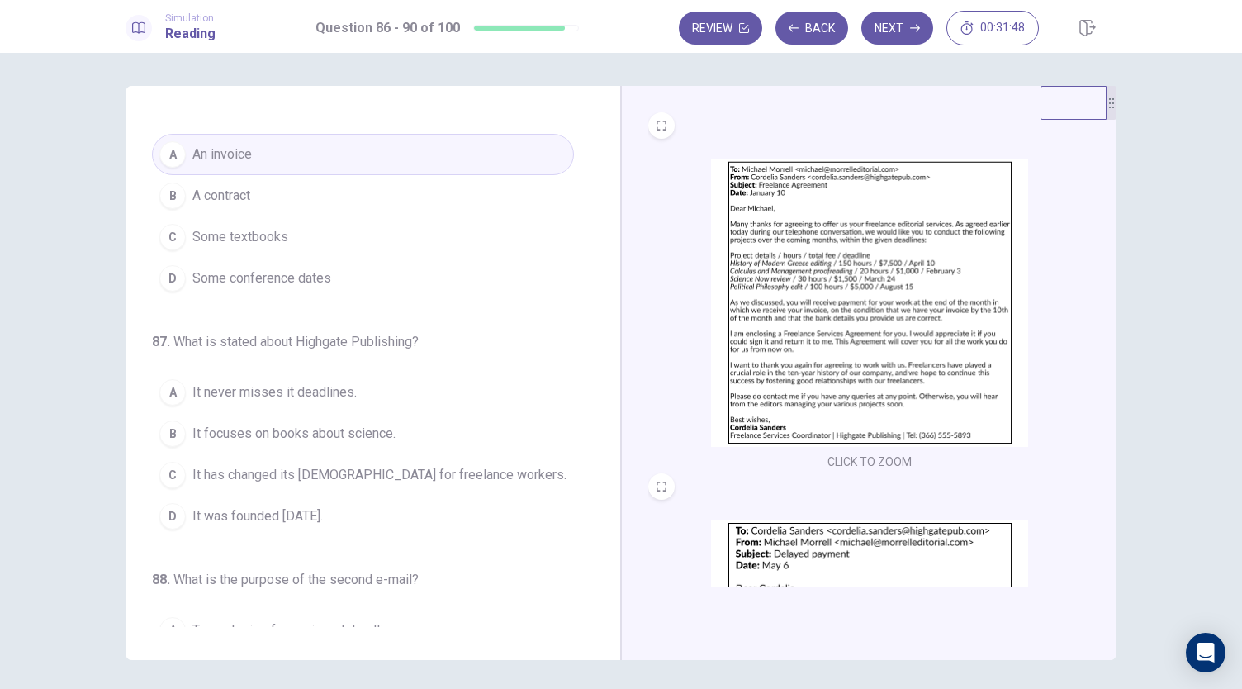
scroll to position [83, 0]
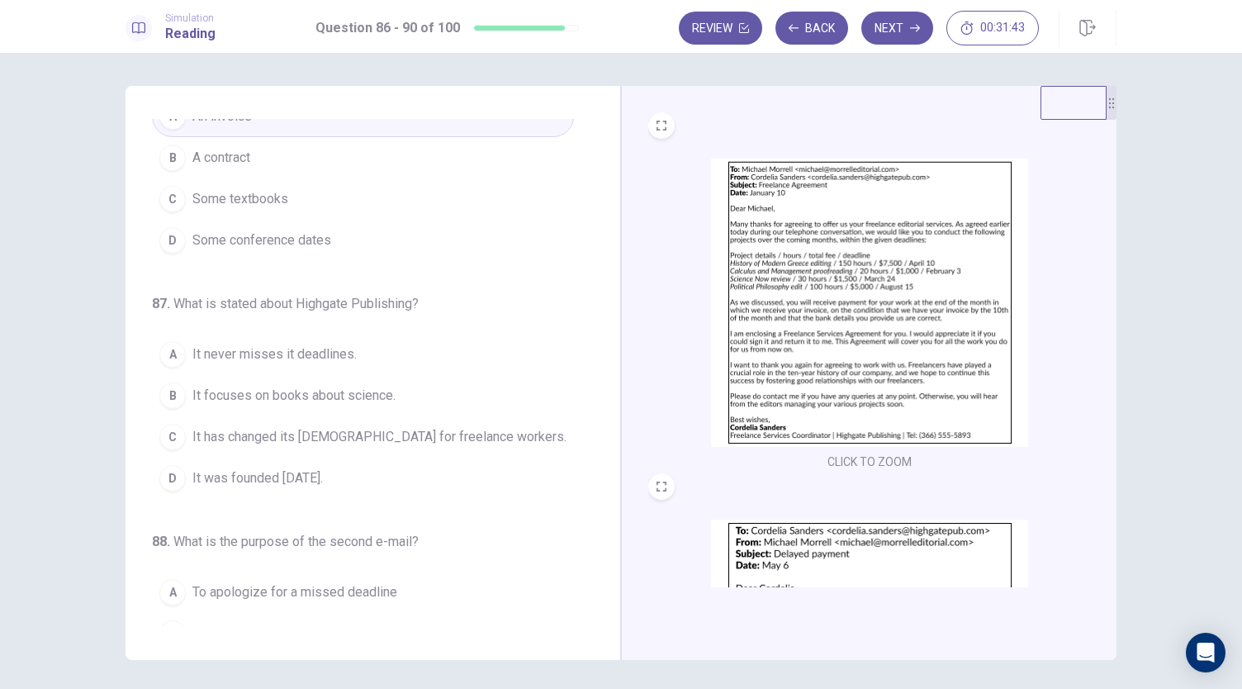
click at [223, 468] on span "It was founded [DATE]." at bounding box center [257, 478] width 130 height 20
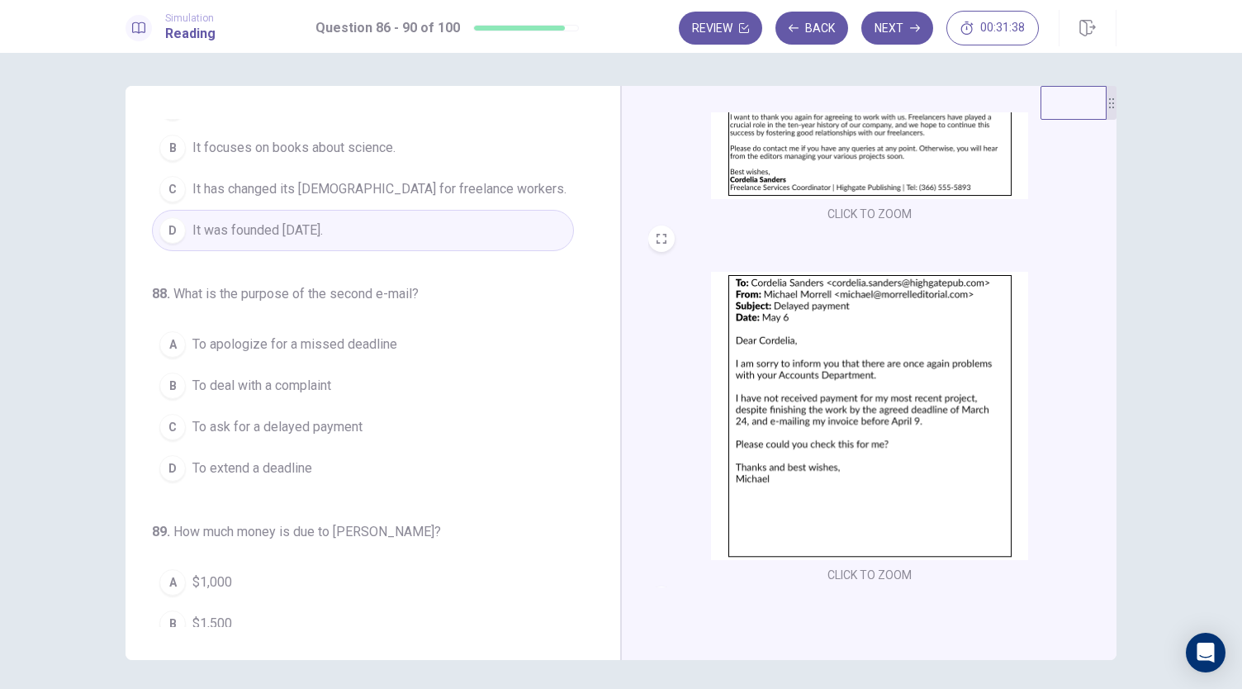
scroll to position [330, 0]
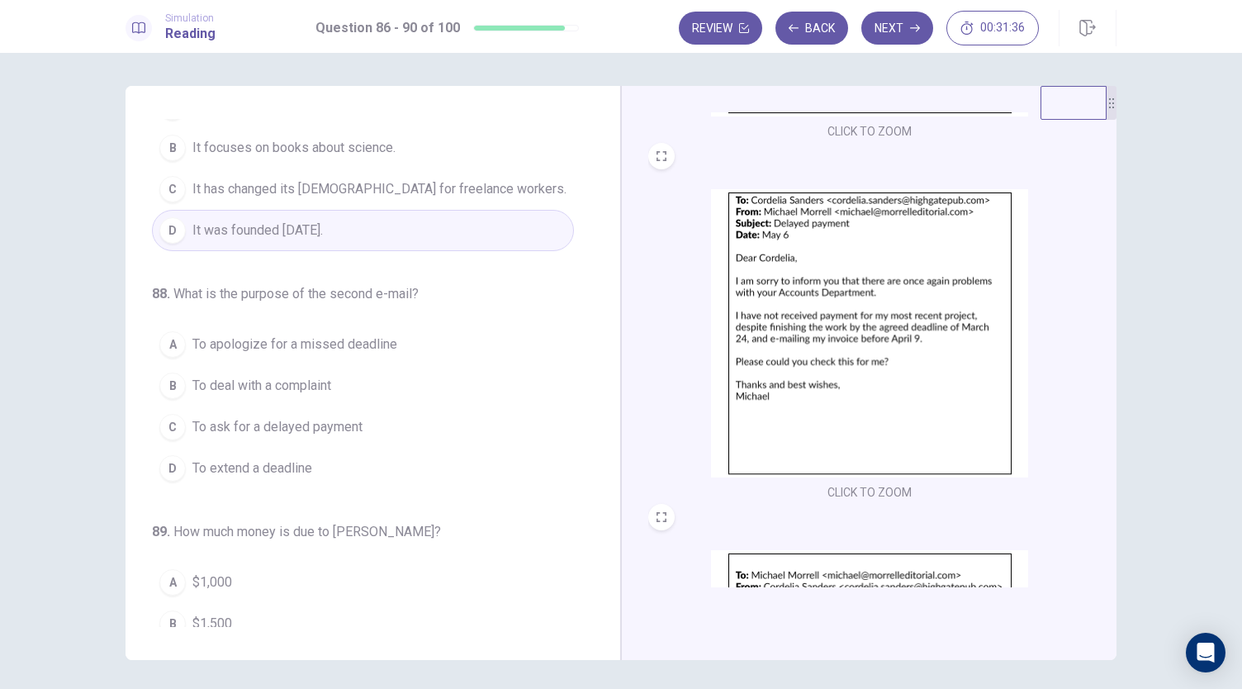
click at [306, 417] on span "To ask for a delayed payment" at bounding box center [277, 427] width 170 height 20
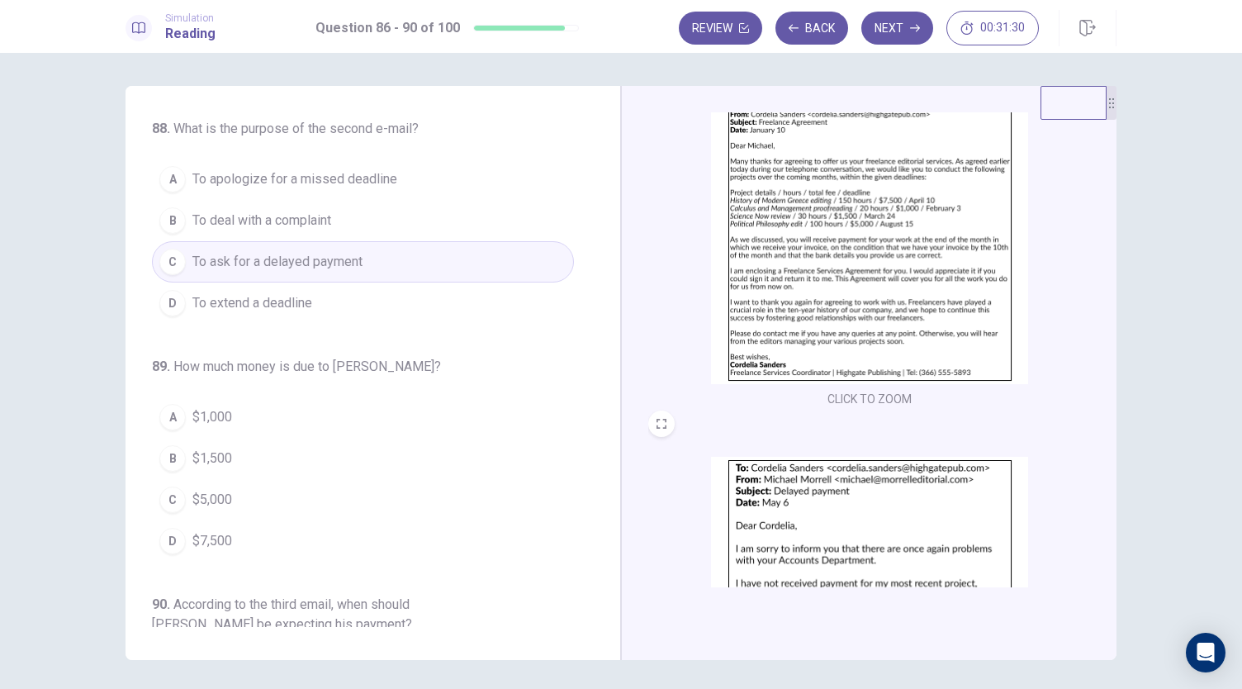
scroll to position [30, 0]
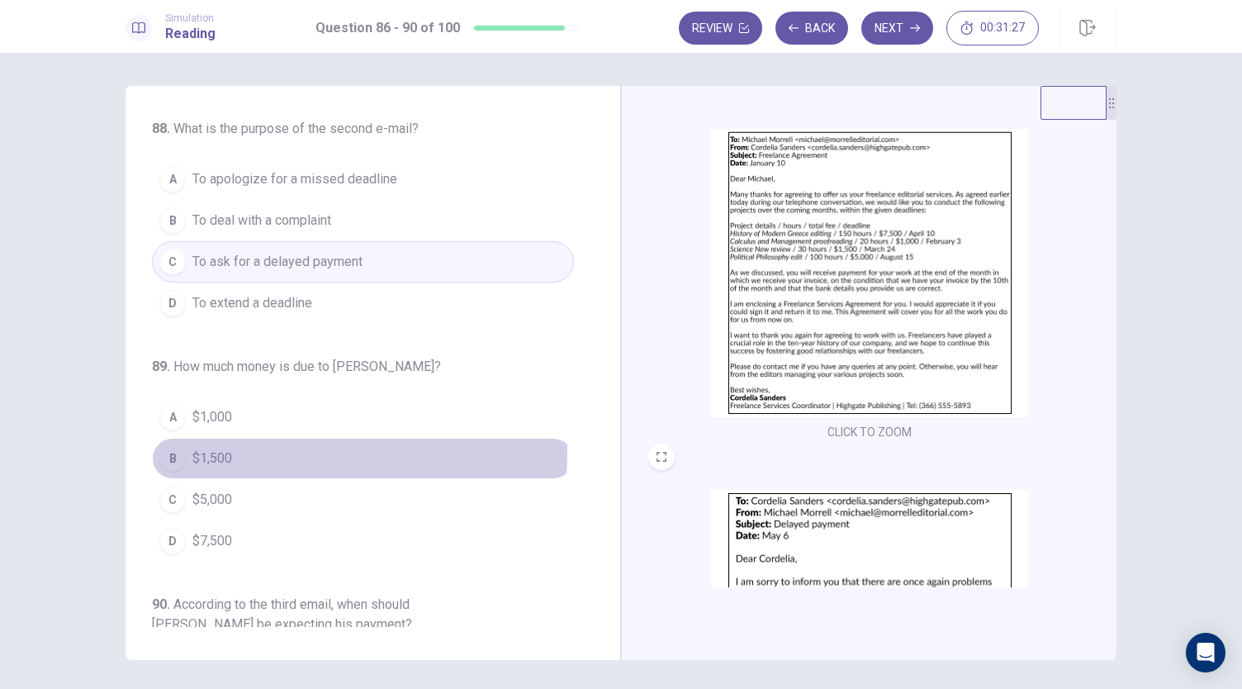
click at [210, 448] on span "$1,500" at bounding box center [212, 458] width 40 height 20
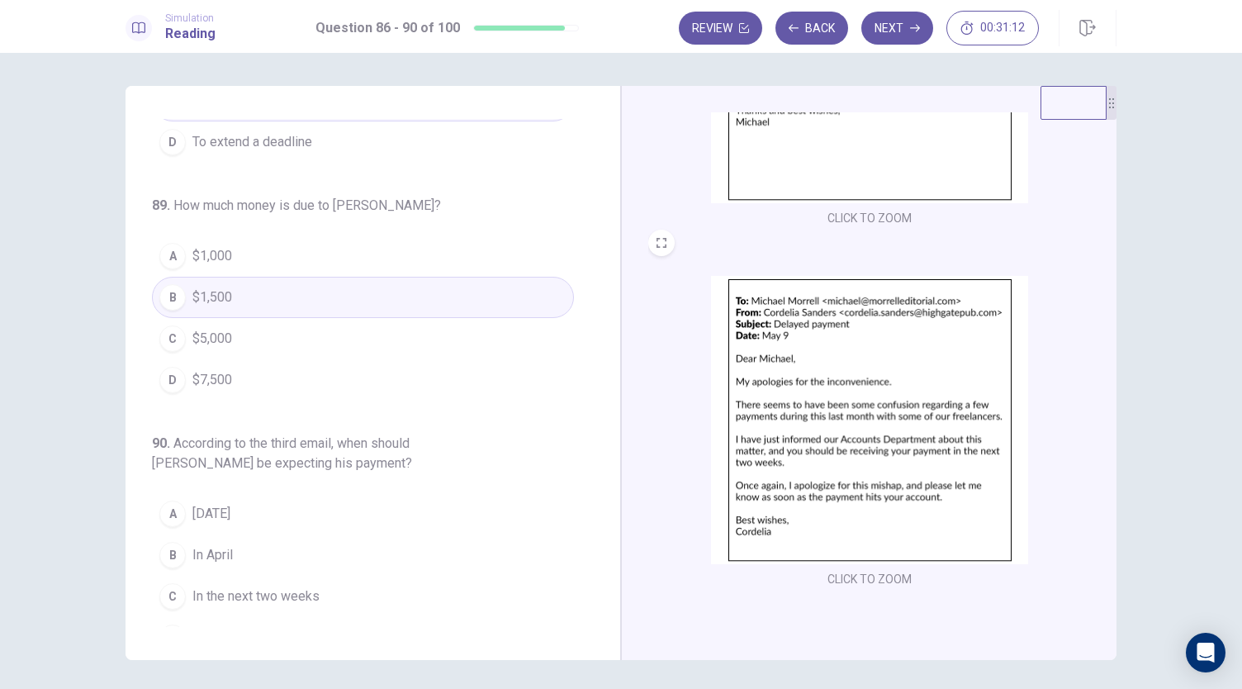
scroll to position [608, 0]
click at [259, 586] on span "In the next two weeks" at bounding box center [255, 596] width 127 height 20
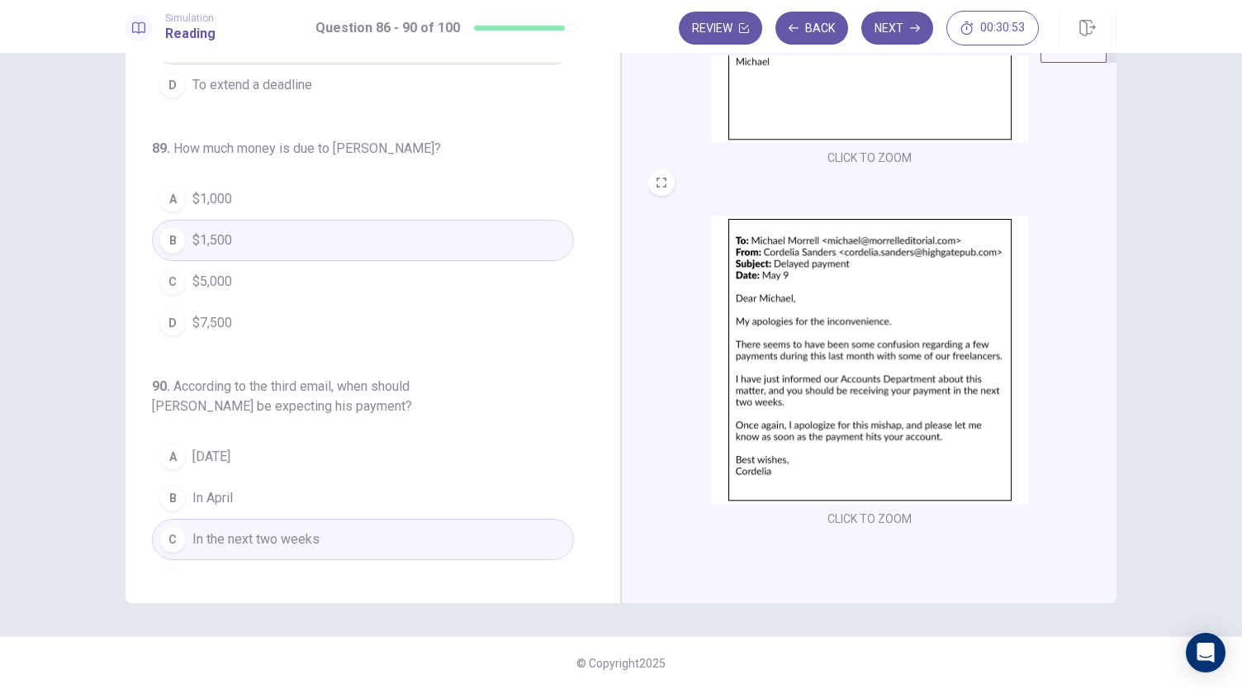
scroll to position [443, 0]
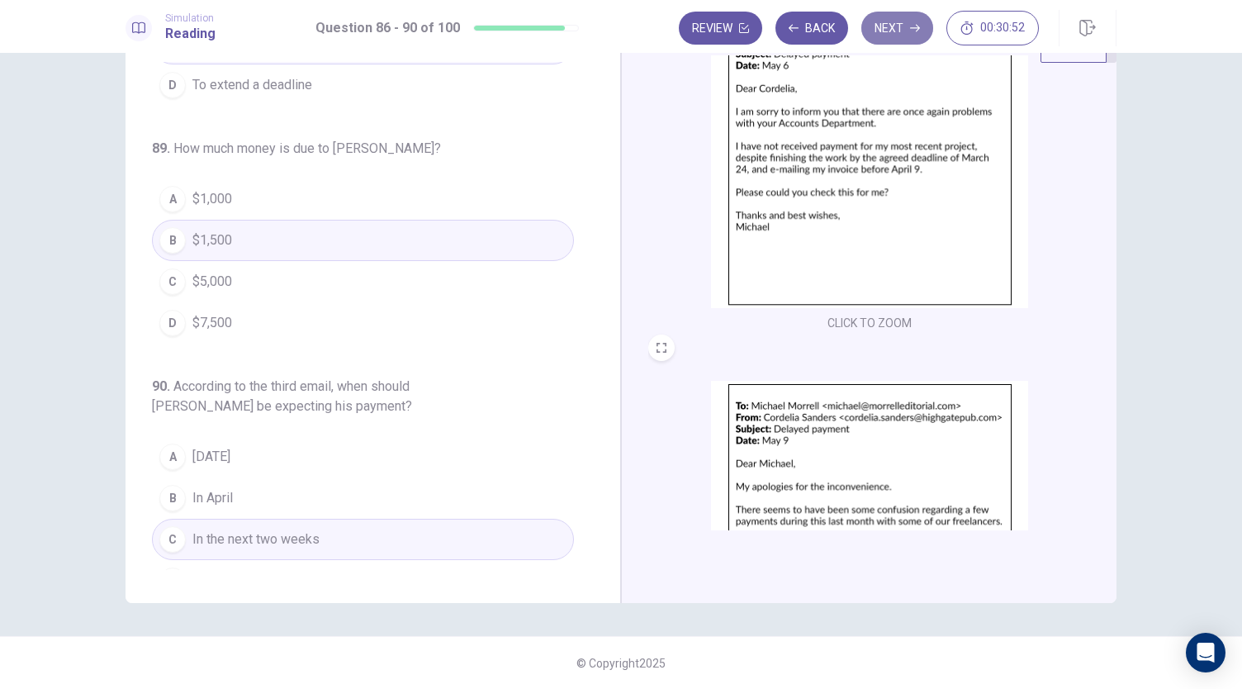
click at [884, 30] on button "Next" at bounding box center [897, 28] width 72 height 33
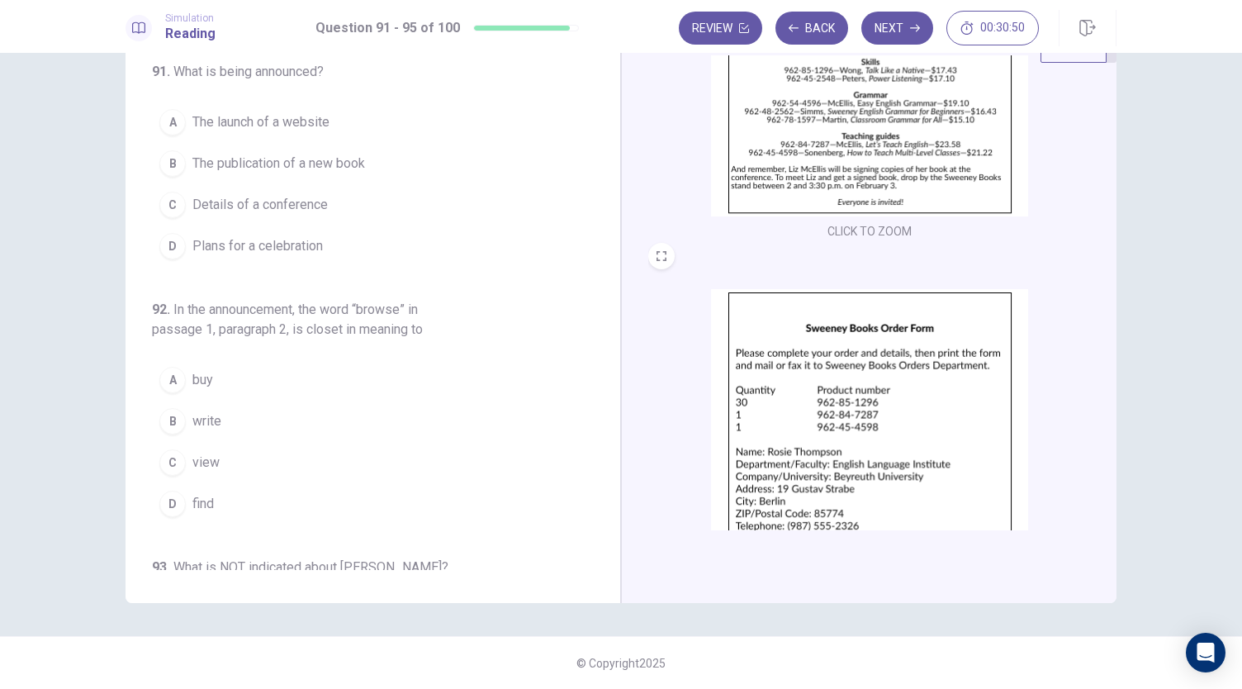
scroll to position [0, 0]
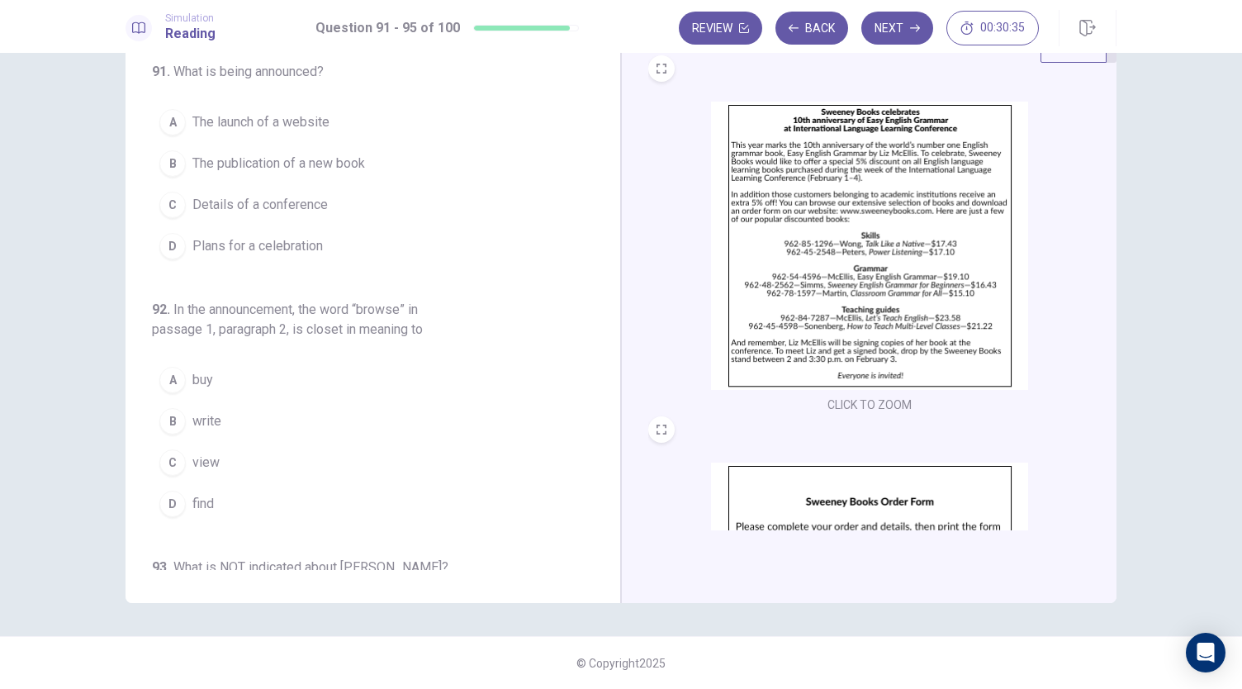
click at [256, 197] on span "Details of a conference" at bounding box center [259, 205] width 135 height 20
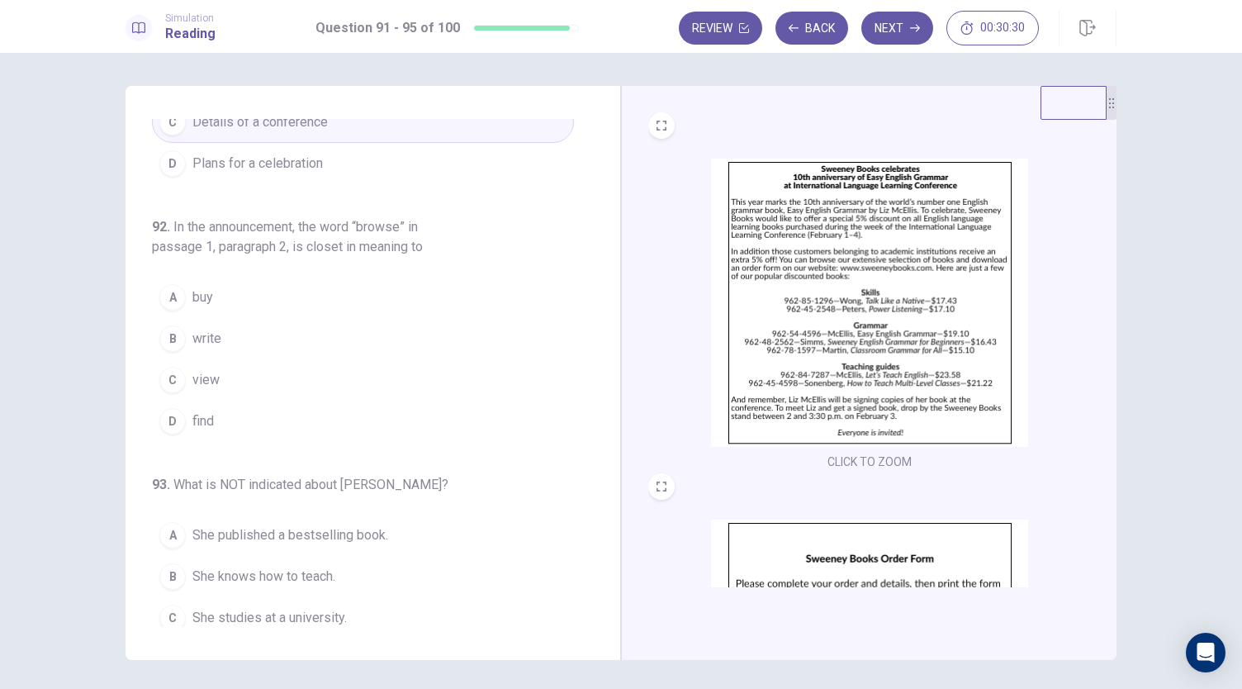
scroll to position [165, 0]
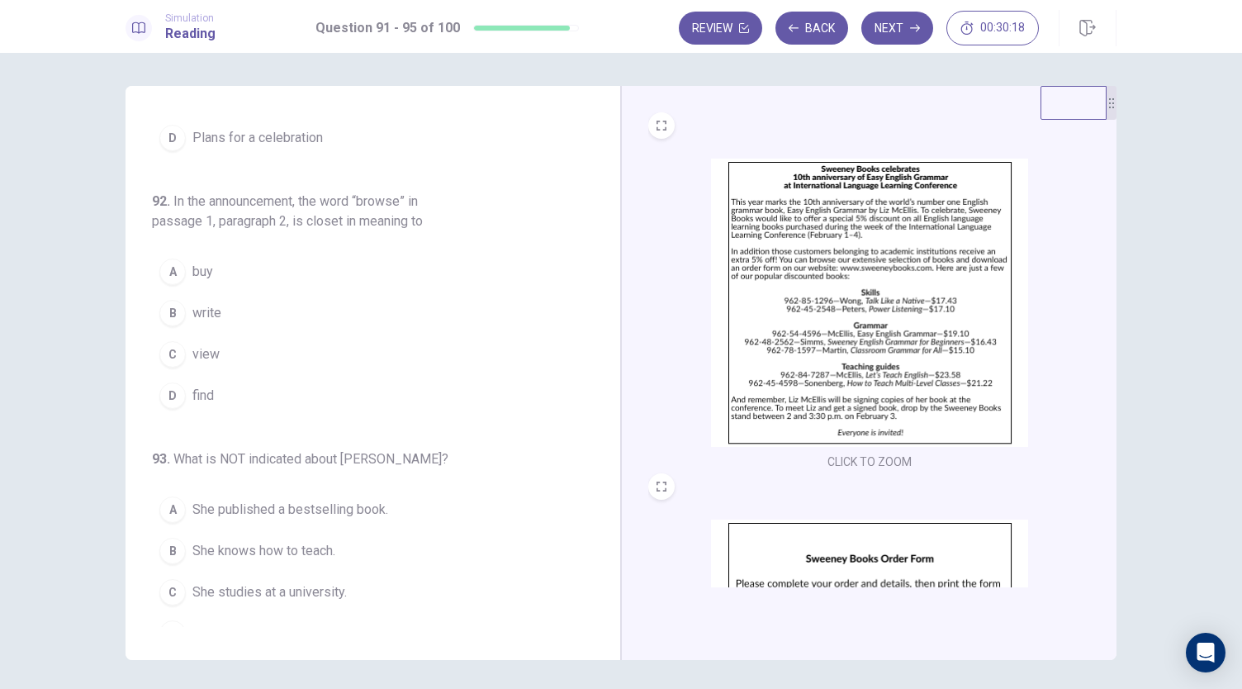
click at [218, 395] on button "D find" at bounding box center [363, 395] width 422 height 41
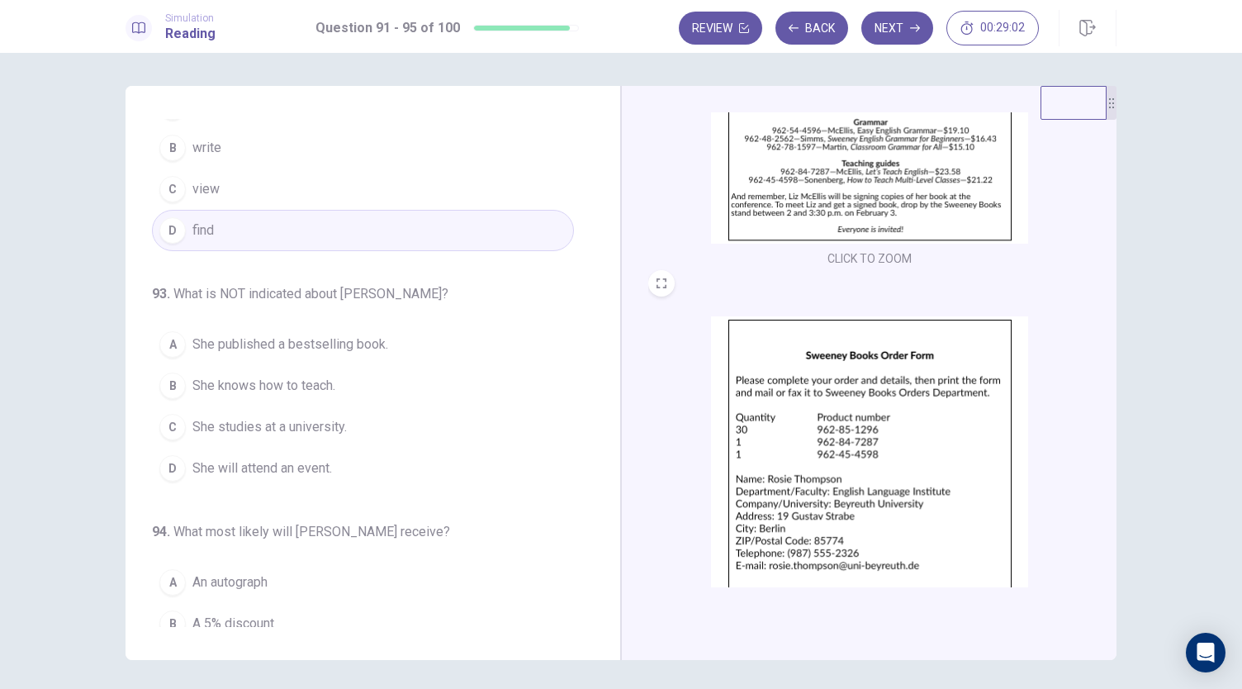
scroll to position [0, 0]
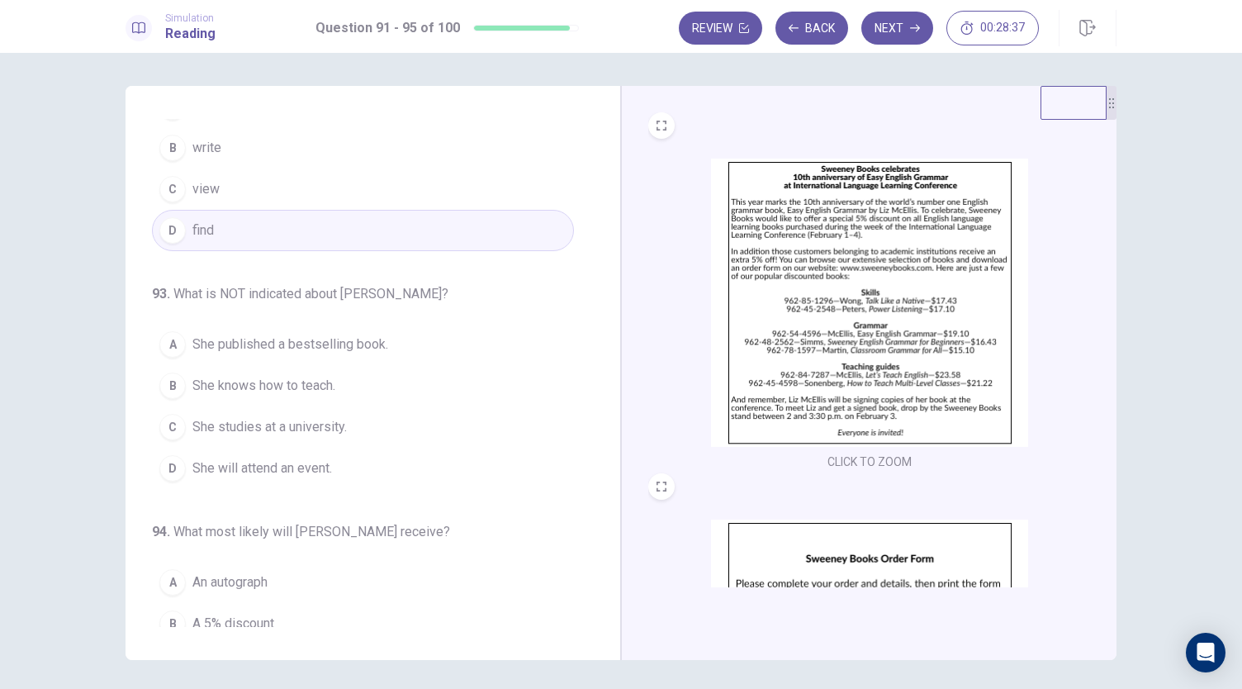
click at [244, 421] on span "She studies at a university." at bounding box center [269, 427] width 154 height 20
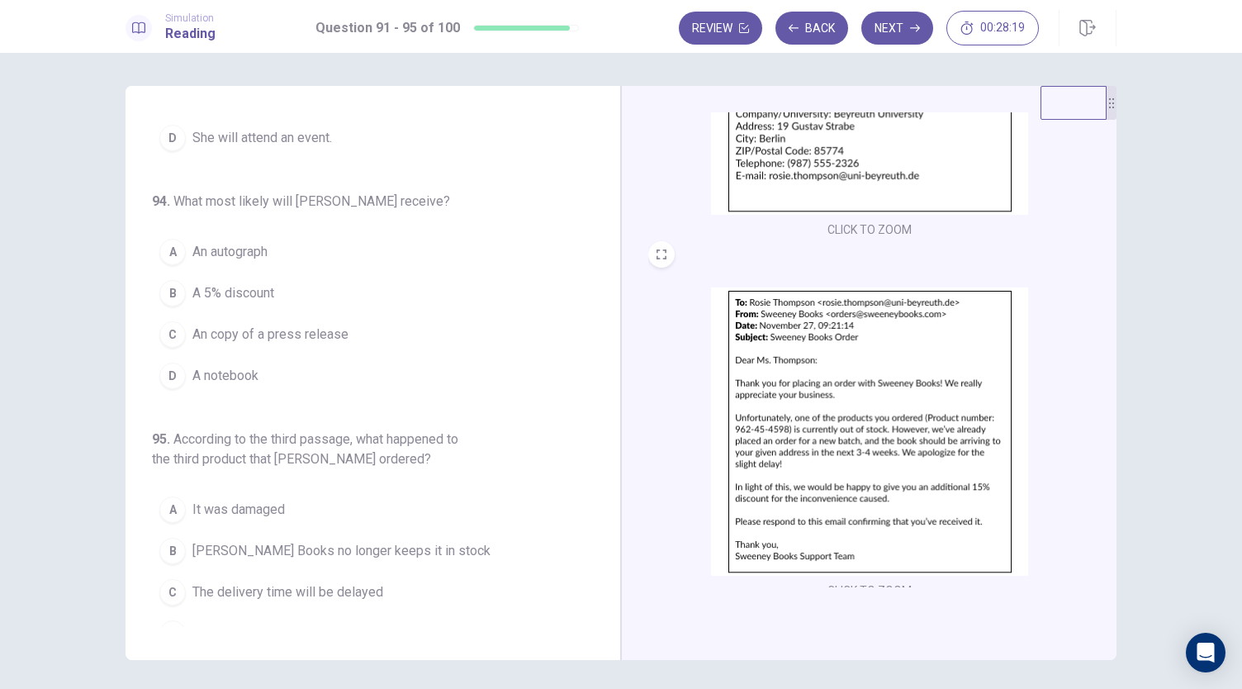
scroll to position [608, 0]
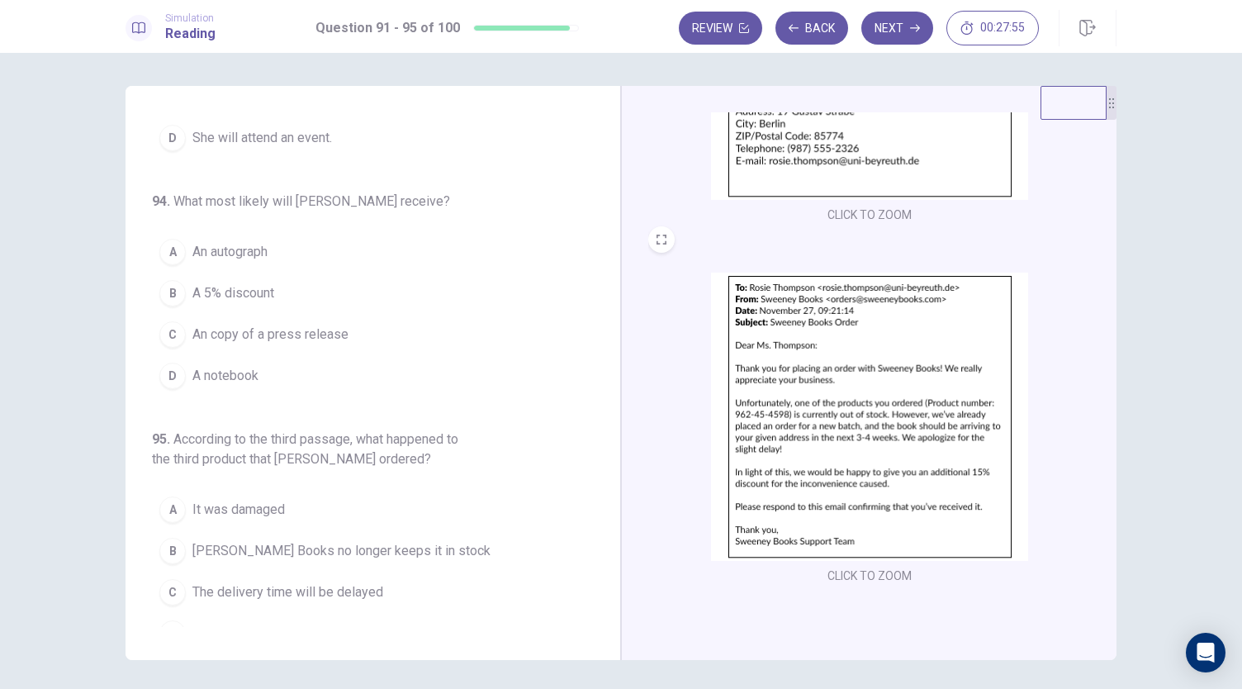
click at [230, 287] on span "A 5% discount" at bounding box center [233, 293] width 82 height 20
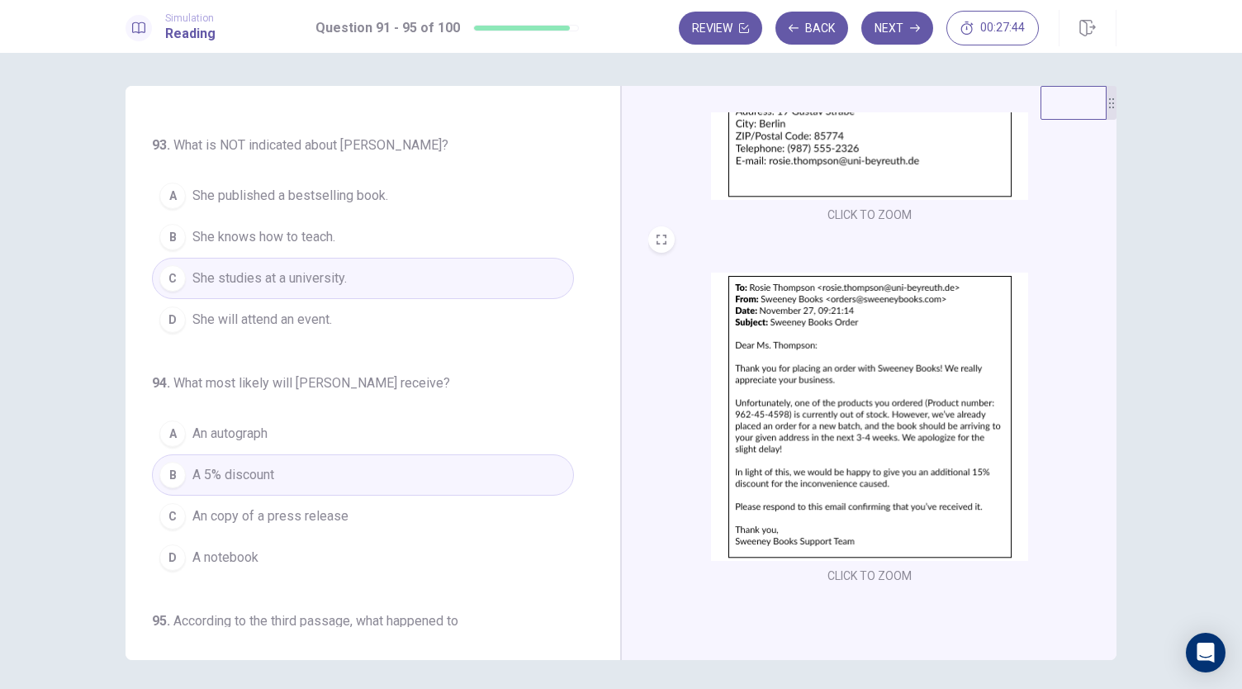
scroll to position [676, 0]
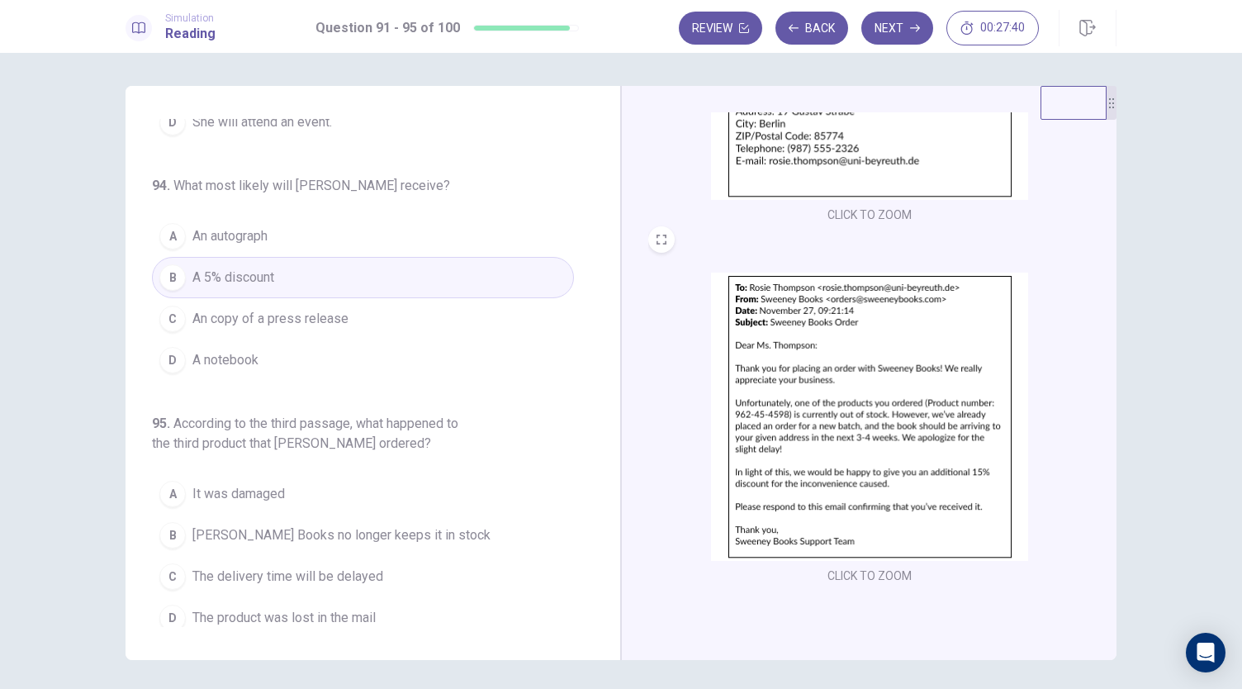
click at [262, 525] on span "[PERSON_NAME] Books no longer keeps it in stock" at bounding box center [341, 535] width 298 height 20
click at [890, 28] on button "Next" at bounding box center [897, 28] width 72 height 33
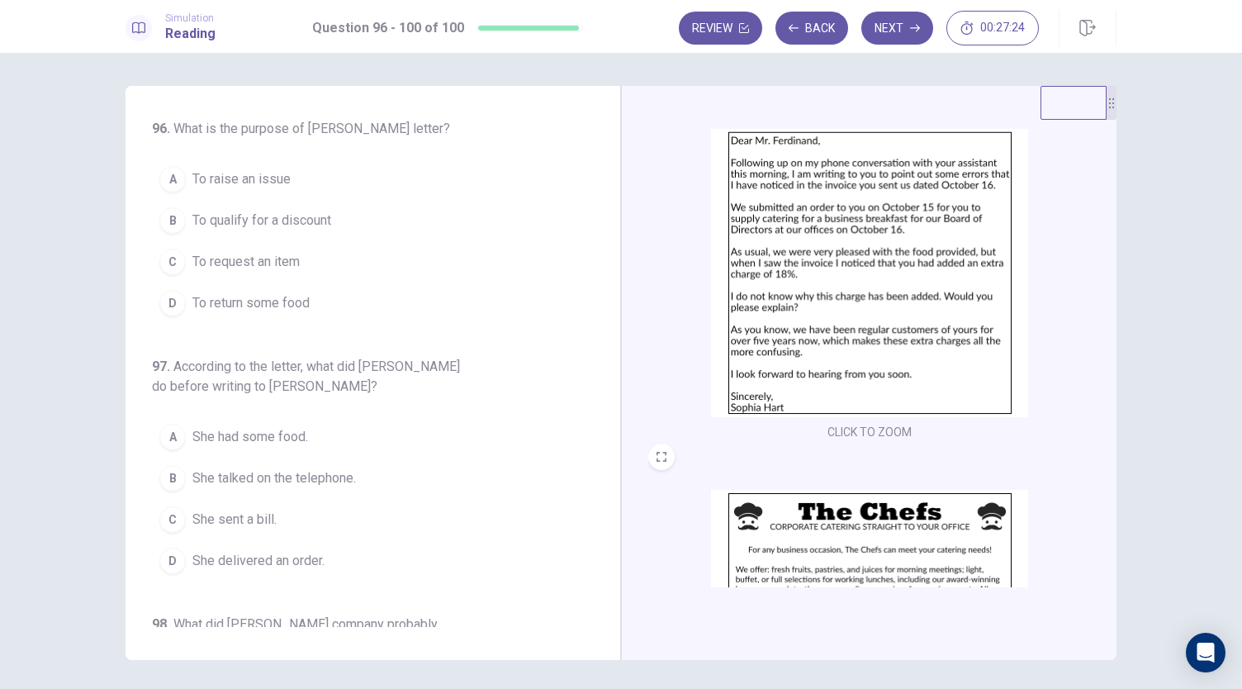
scroll to position [0, 0]
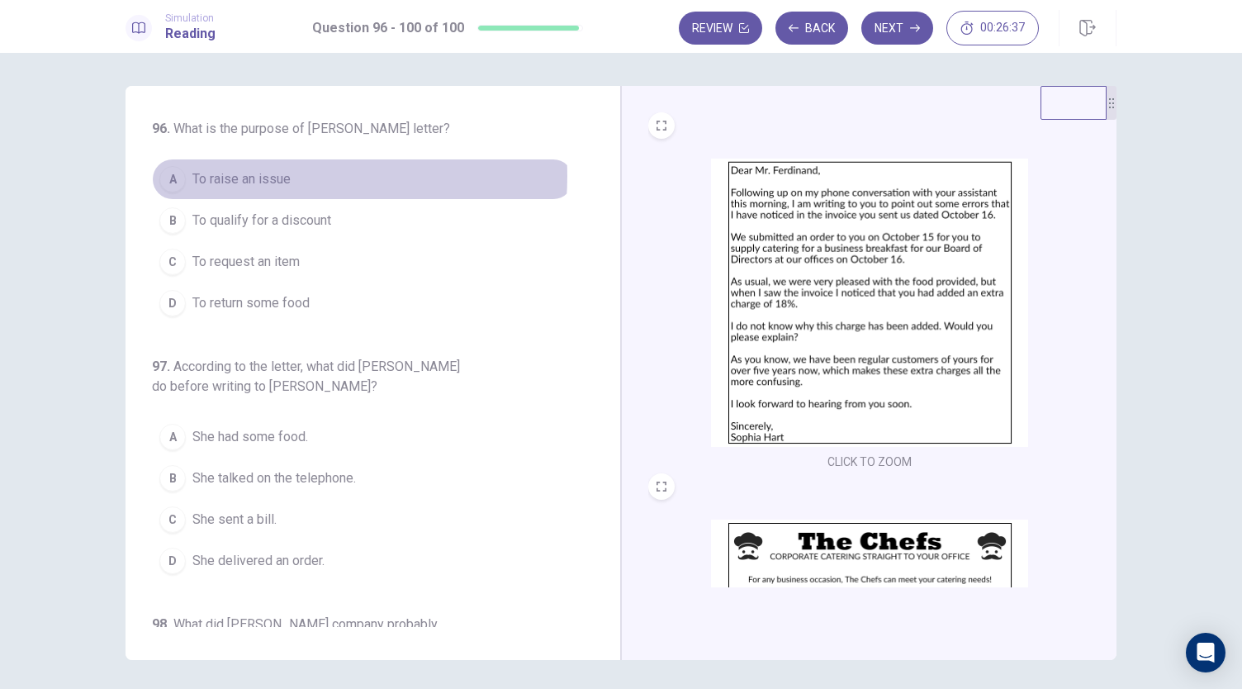
click at [249, 176] on span "To raise an issue" at bounding box center [241, 179] width 98 height 20
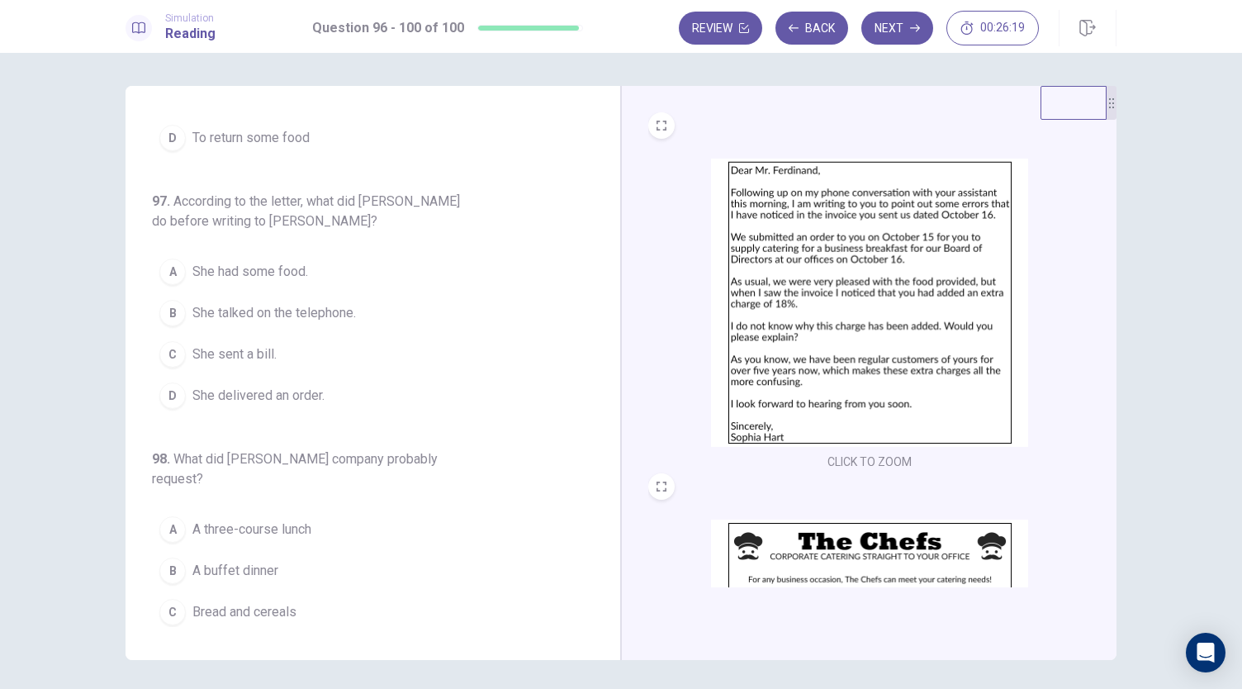
click at [243, 272] on span "She had some food." at bounding box center [250, 272] width 116 height 20
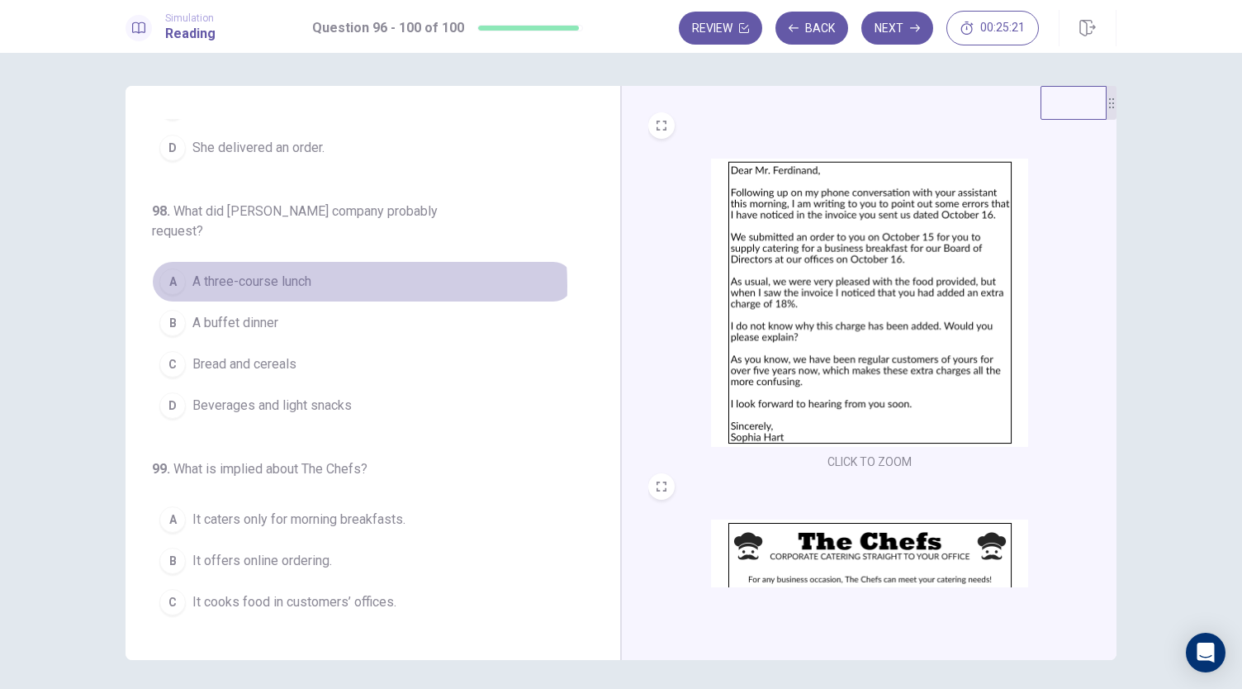
click at [263, 272] on span "A three-course lunch" at bounding box center [251, 282] width 119 height 20
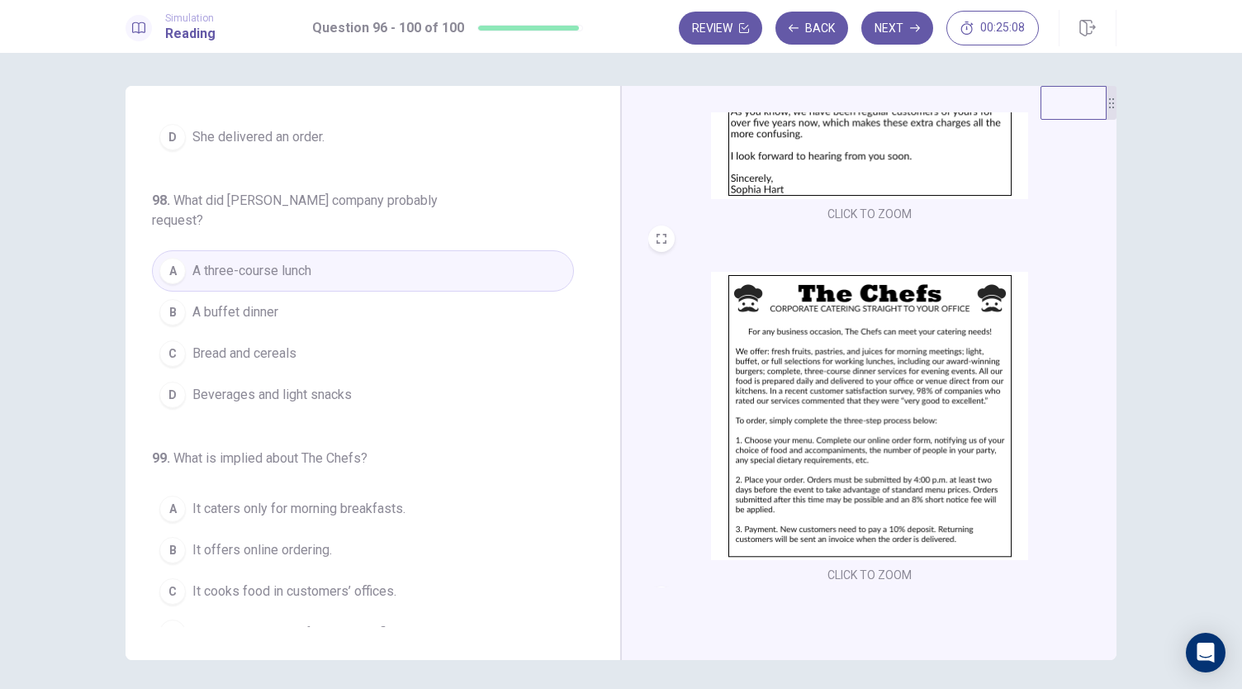
scroll to position [413, 0]
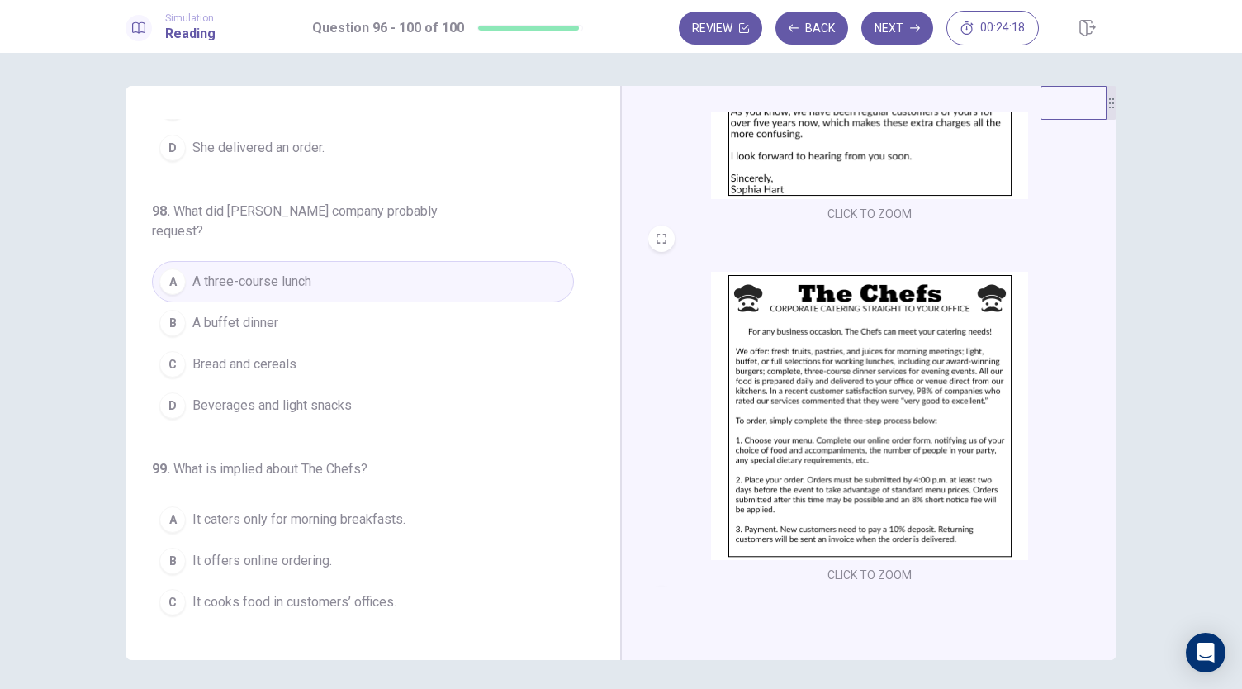
click at [247, 396] on span "Beverages and light snacks" at bounding box center [271, 406] width 159 height 20
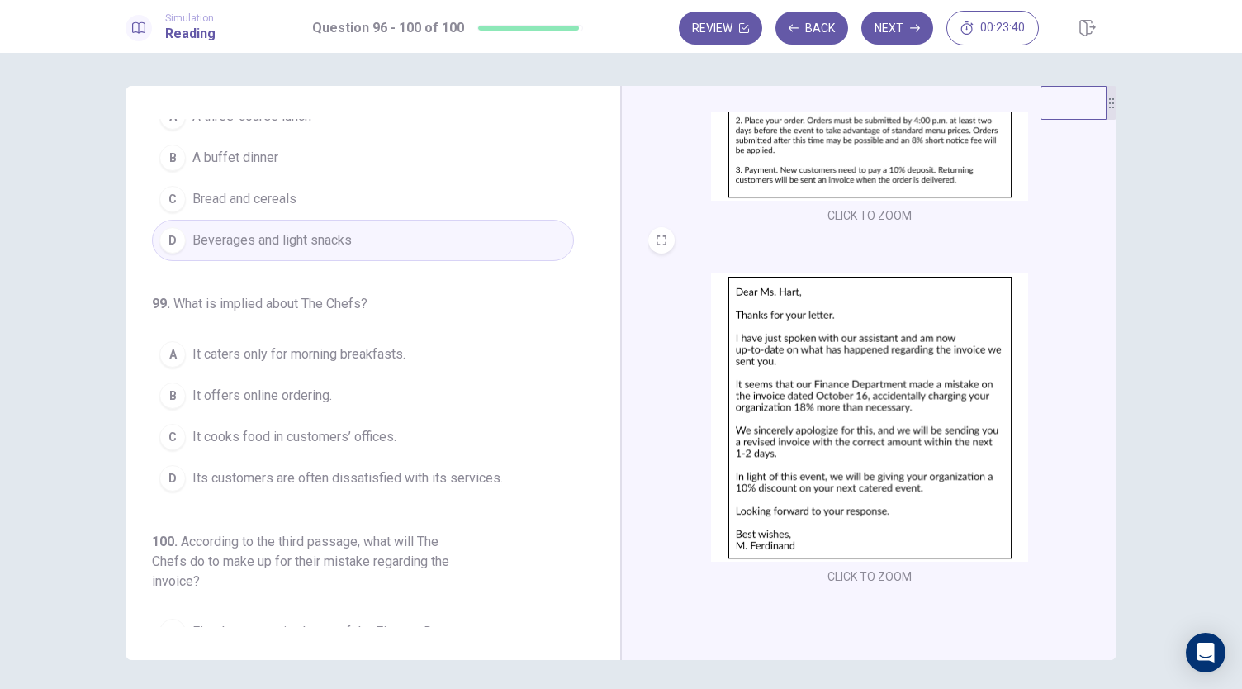
scroll to position [608, 0]
click at [276, 386] on span "It offers online ordering." at bounding box center [262, 396] width 140 height 20
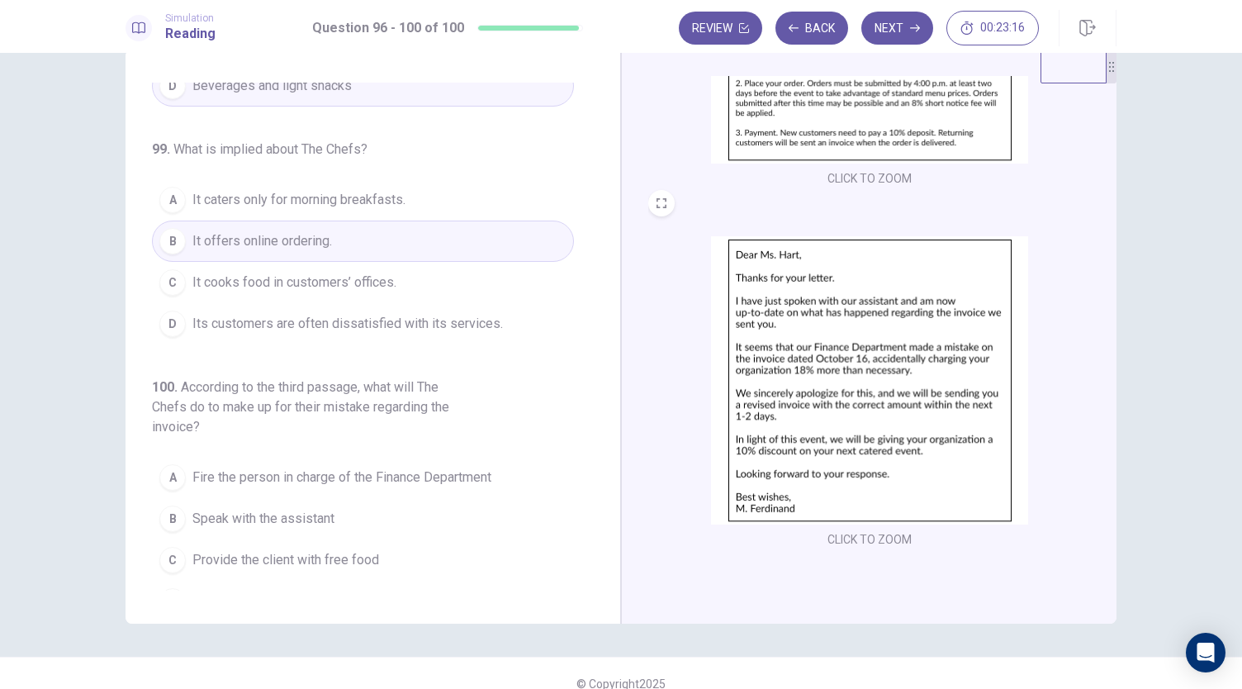
scroll to position [57, 0]
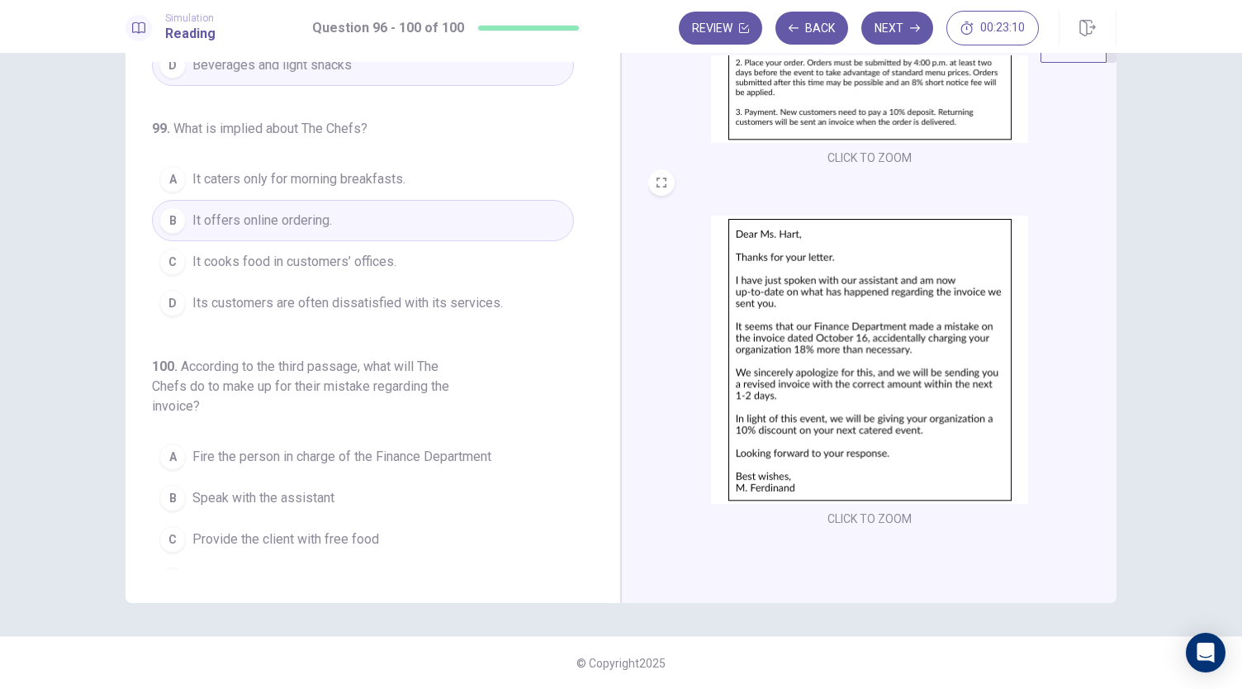
click at [302, 571] on span "Give the client a 10% discount on their next purchase" at bounding box center [343, 581] width 303 height 20
click at [915, 26] on icon "button" at bounding box center [915, 28] width 10 height 10
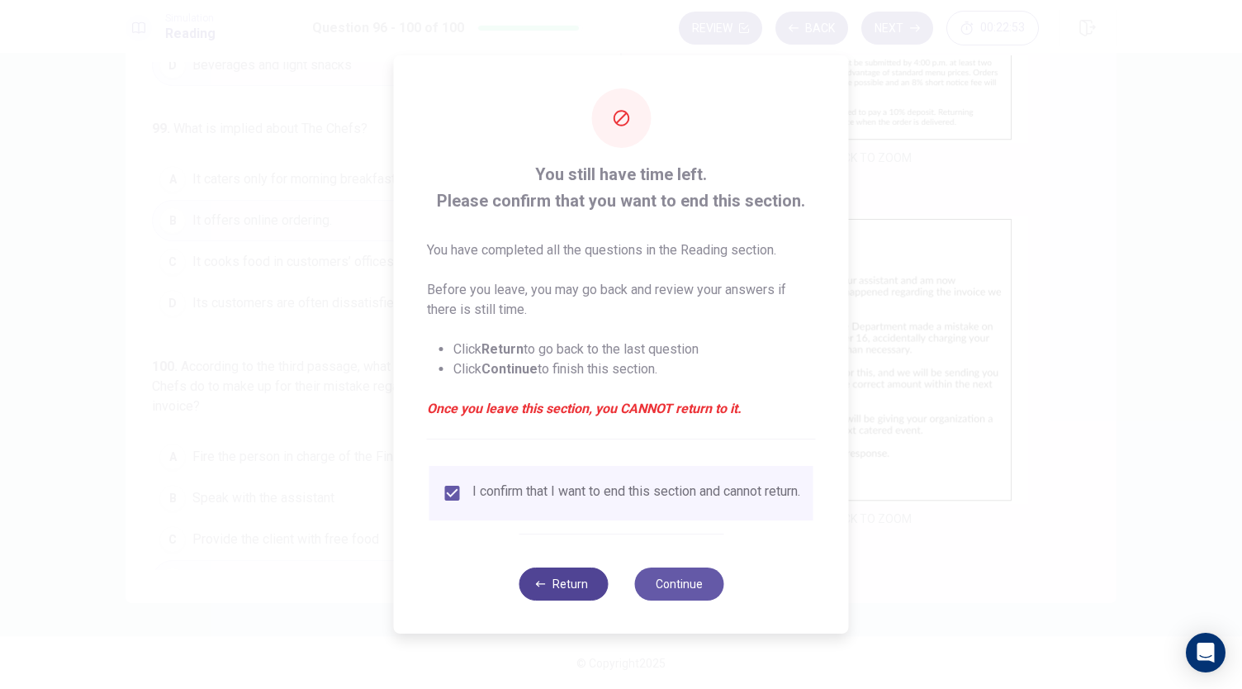
click at [562, 595] on button "Return" at bounding box center [563, 583] width 89 height 33
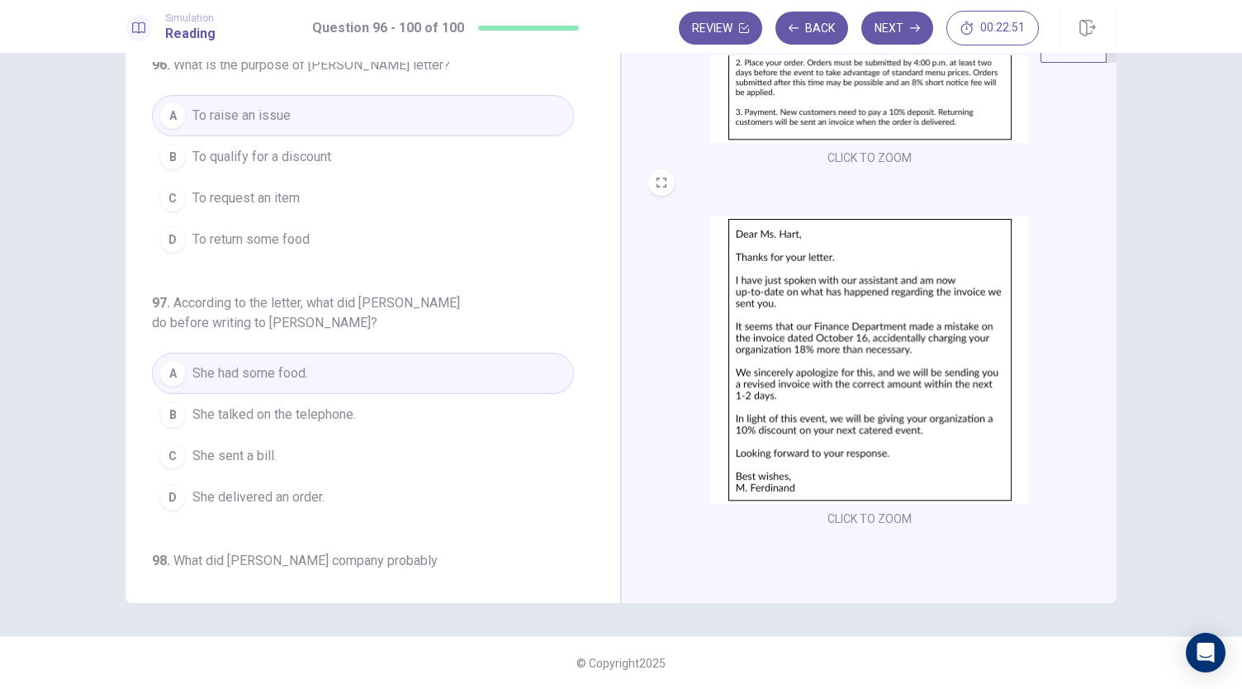
scroll to position [0, 0]
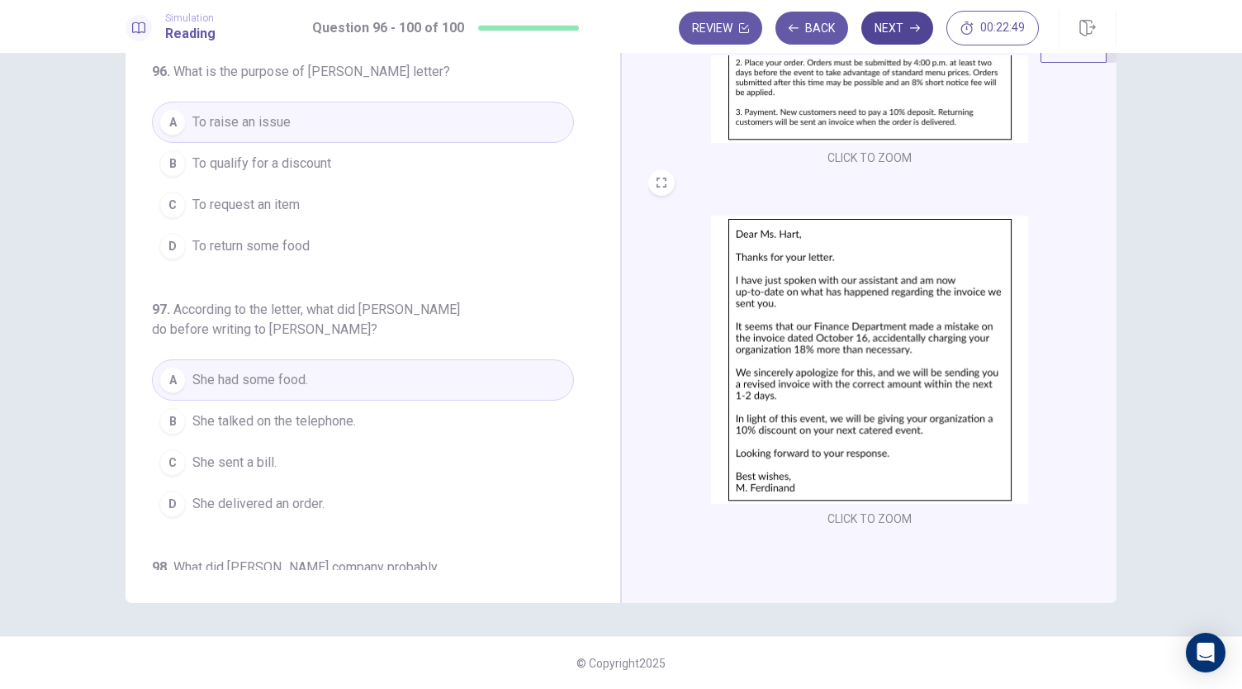
click at [879, 32] on button "Next" at bounding box center [897, 28] width 72 height 33
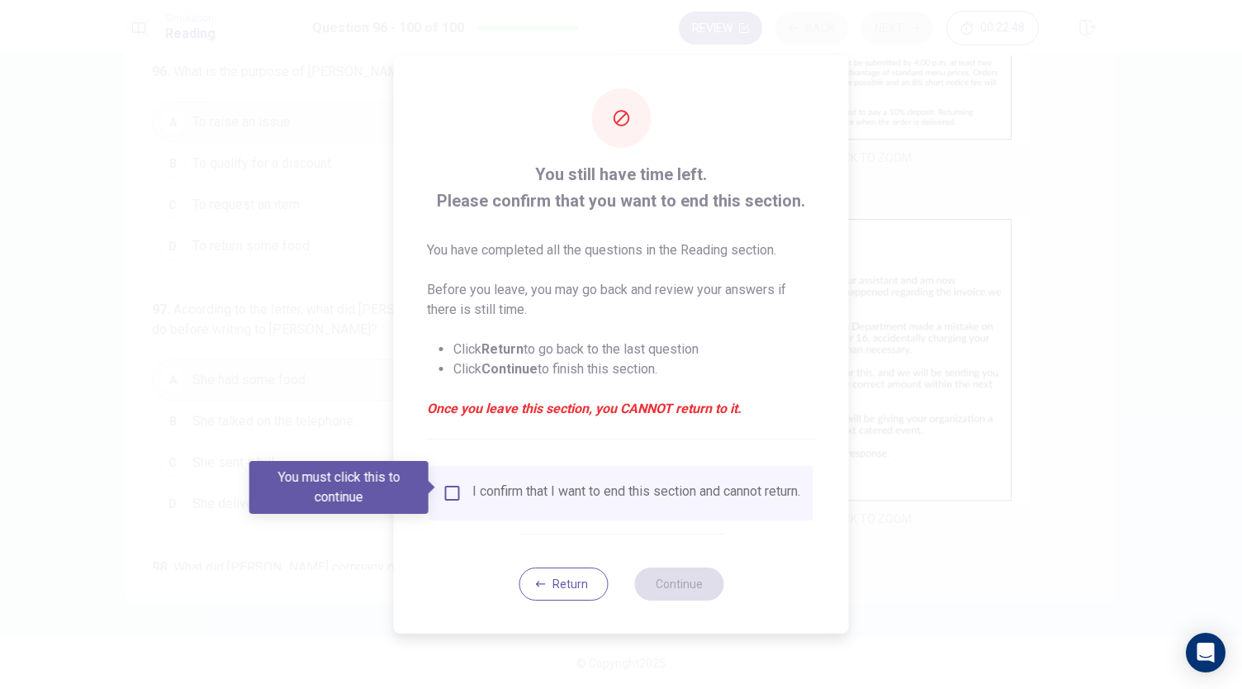
click at [529, 491] on div "I confirm that I want to end this section and cannot return." at bounding box center [636, 493] width 328 height 20
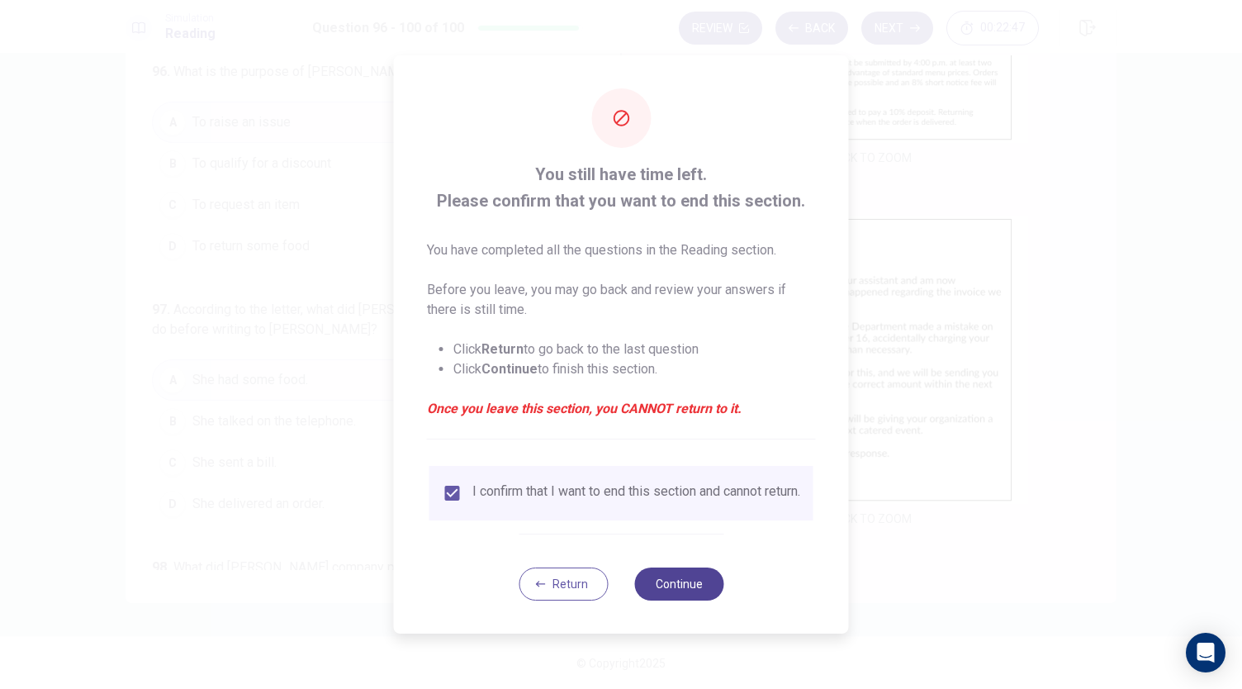
click at [684, 600] on button "Continue" at bounding box center [678, 583] width 89 height 33
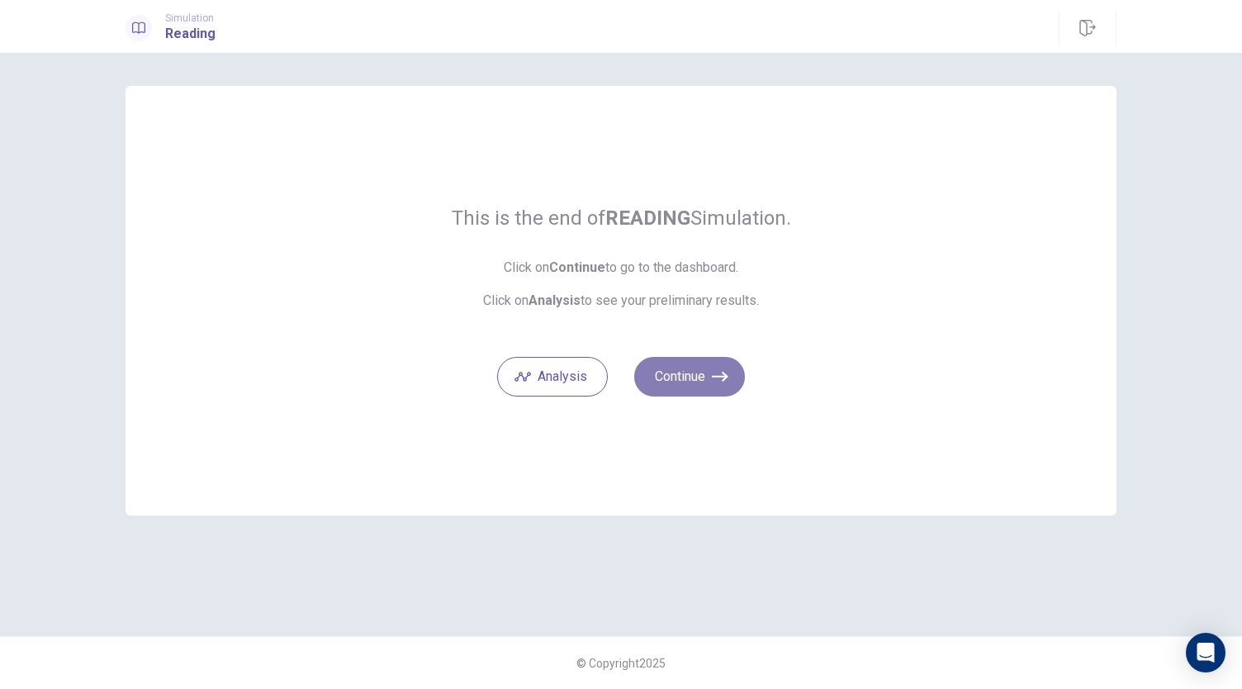
click at [697, 372] on button "Continue" at bounding box center [689, 377] width 111 height 40
